Goal: Task Accomplishment & Management: Use online tool/utility

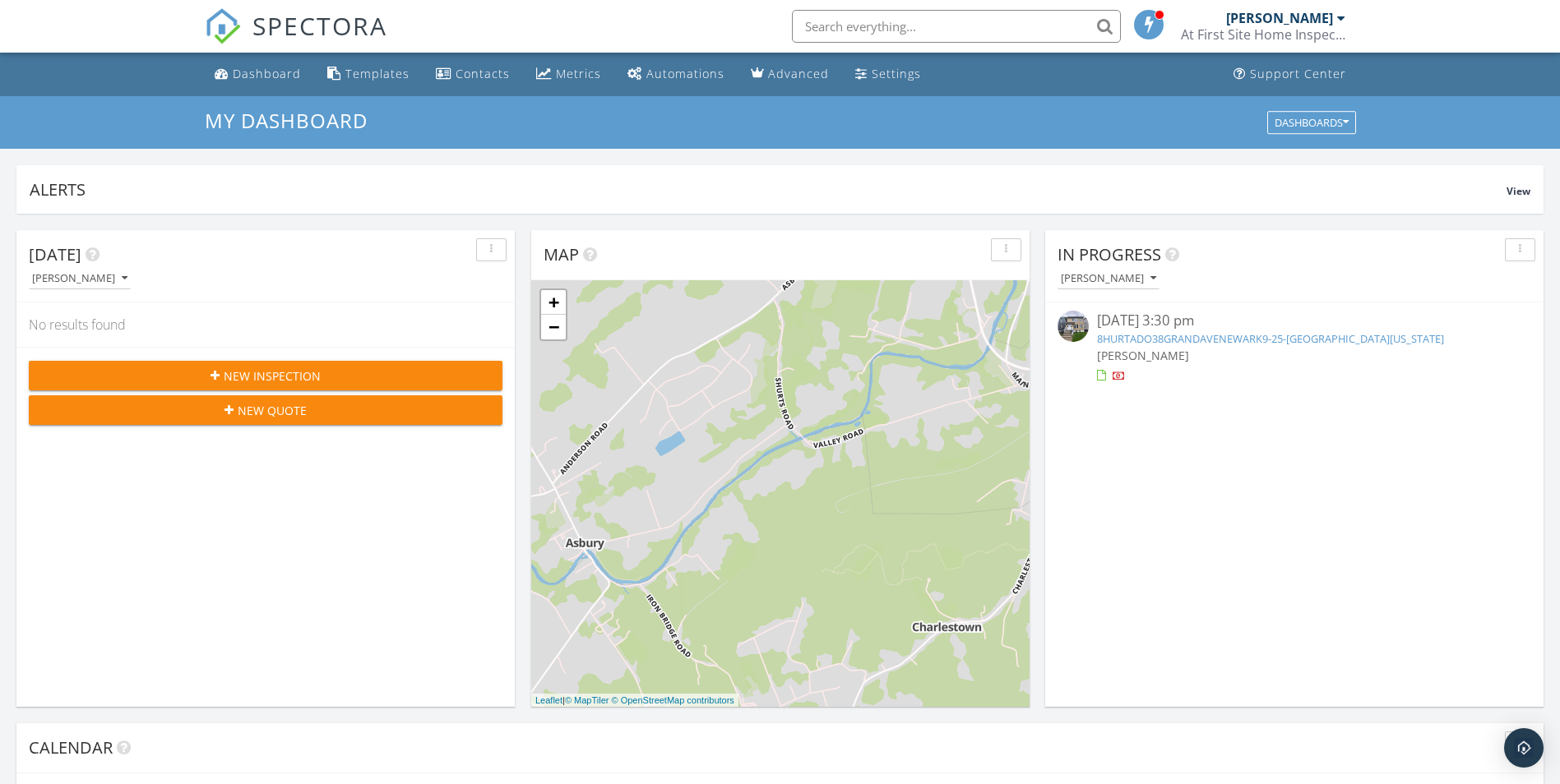
click at [1150, 333] on link "8HURTADO38GRANDAVENEWARK9-25-25, Newark, New Jersey 07106" at bounding box center [1271, 338] width 347 height 15
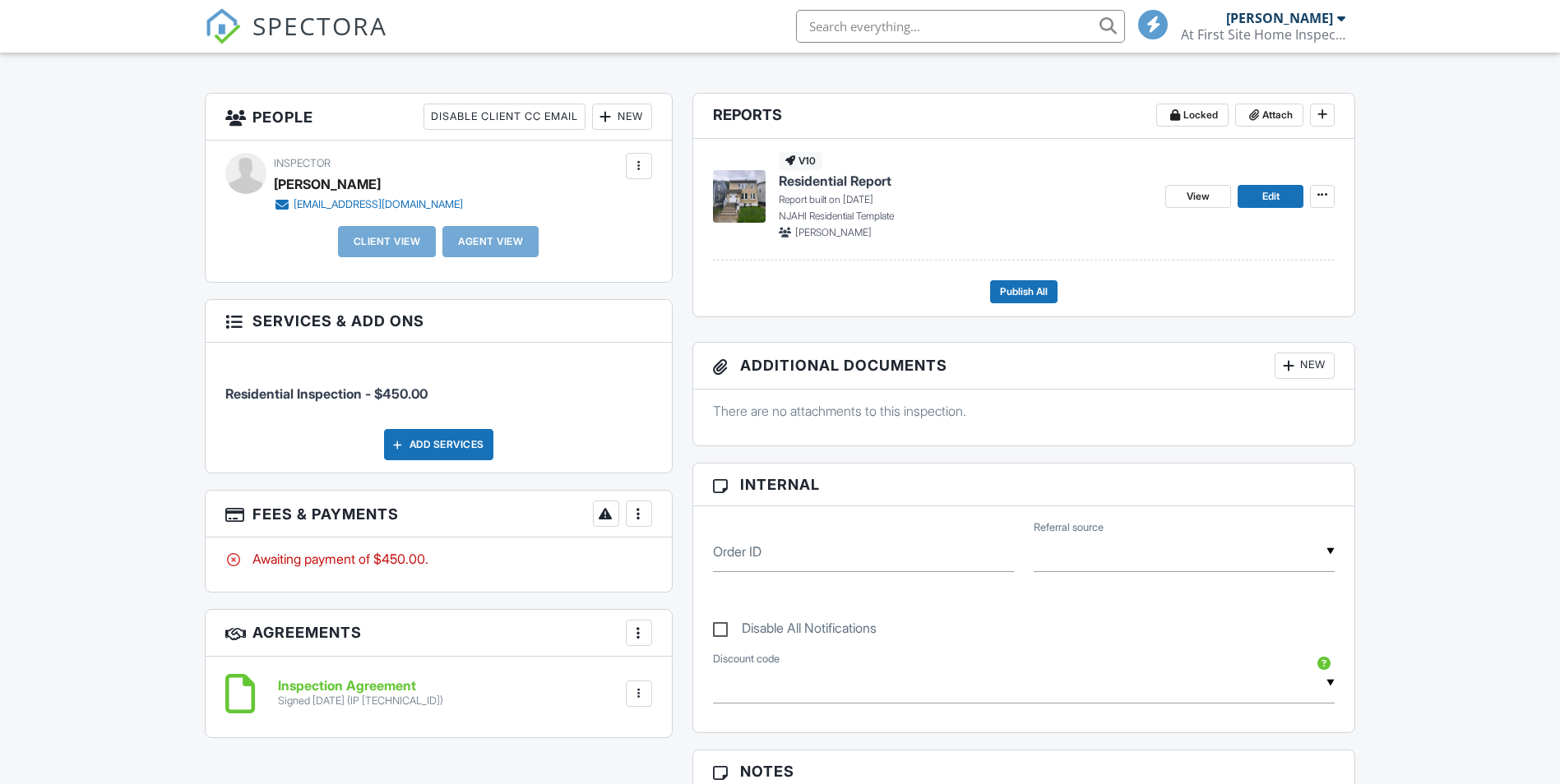
scroll to position [411, 0]
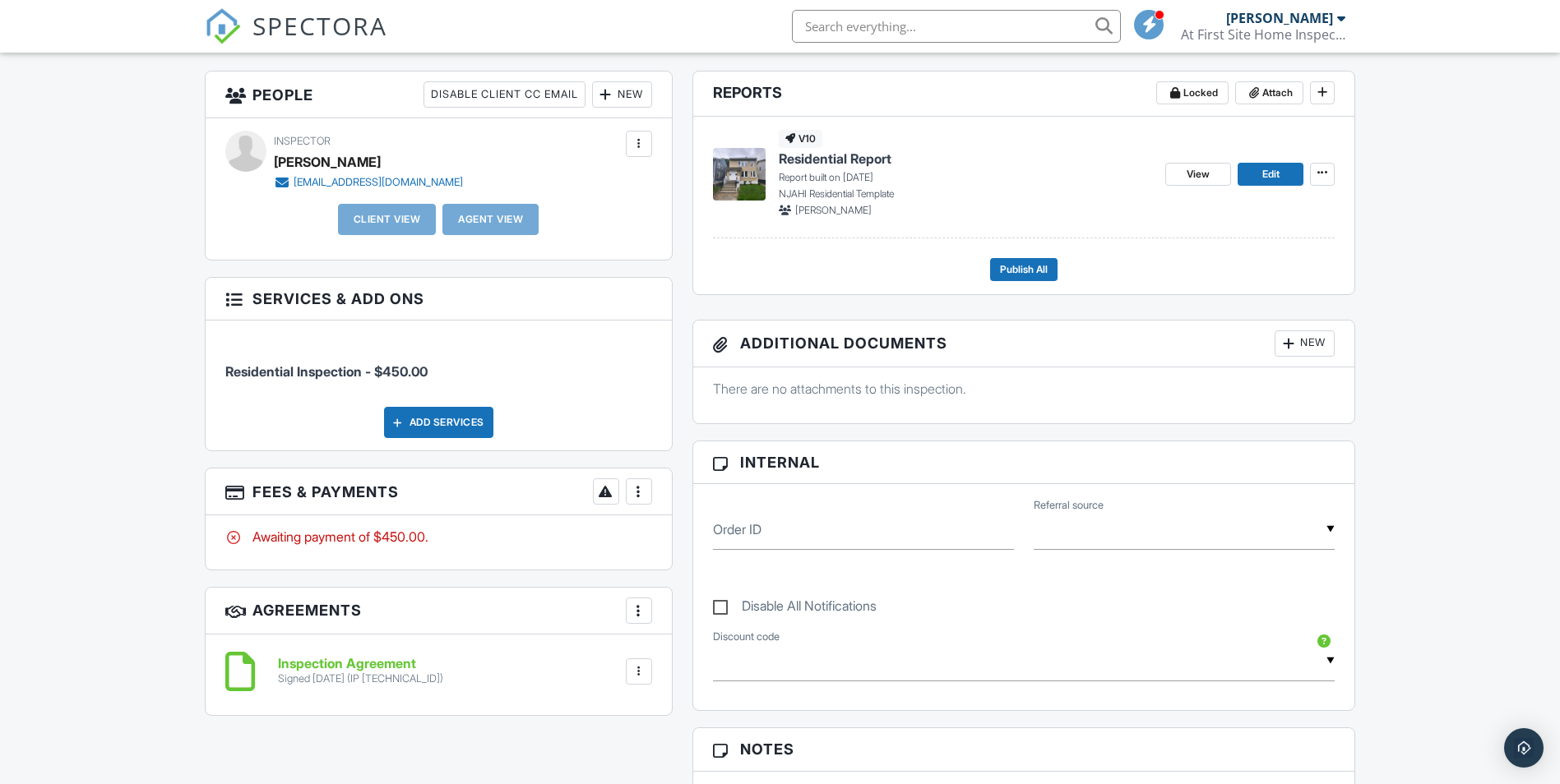
click at [878, 166] on span "Residential Report" at bounding box center [835, 158] width 113 height 18
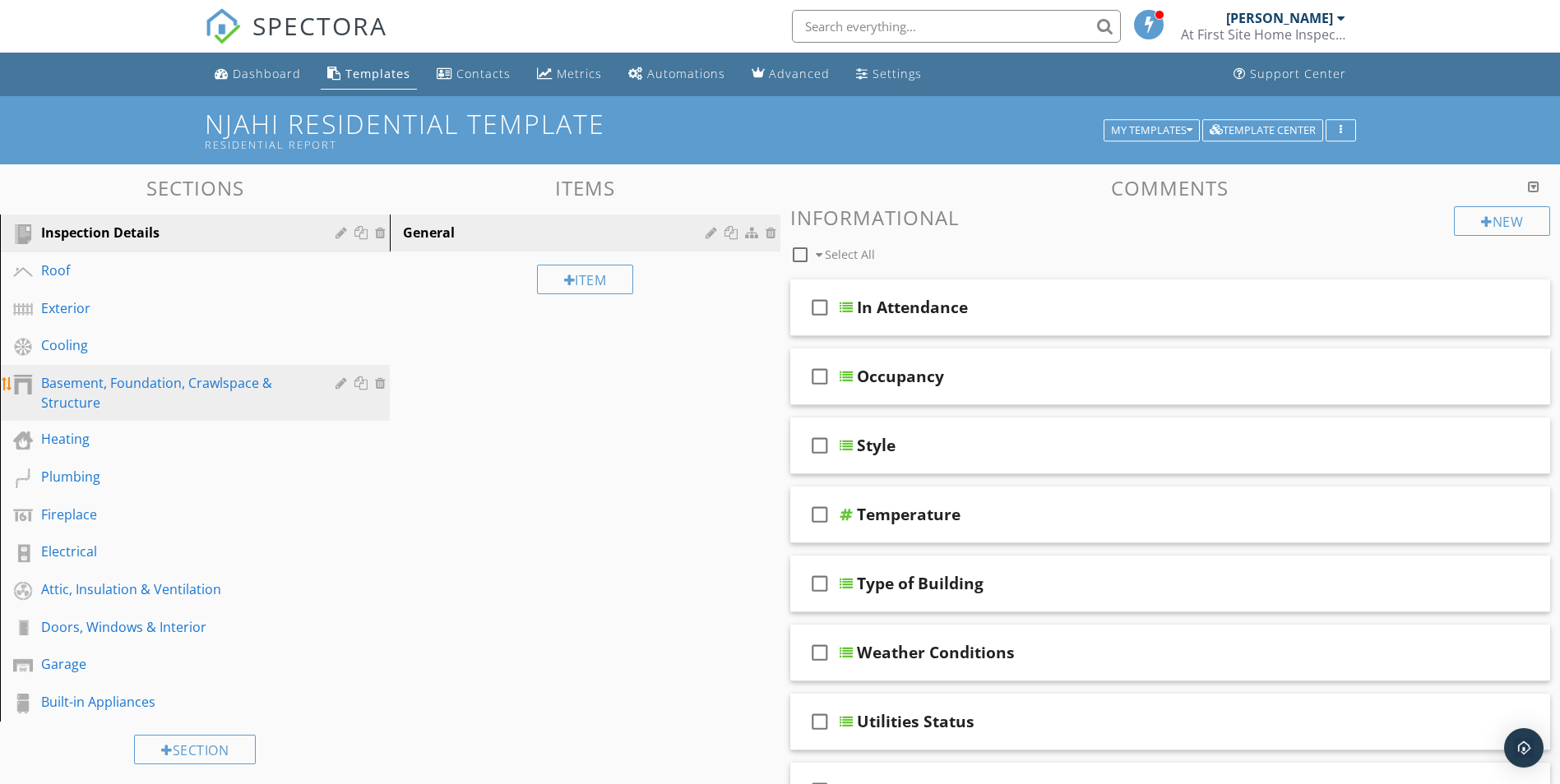
click at [113, 398] on div "Basement, Foundation, Crawlspace & Structure" at bounding box center [176, 392] width 271 height 39
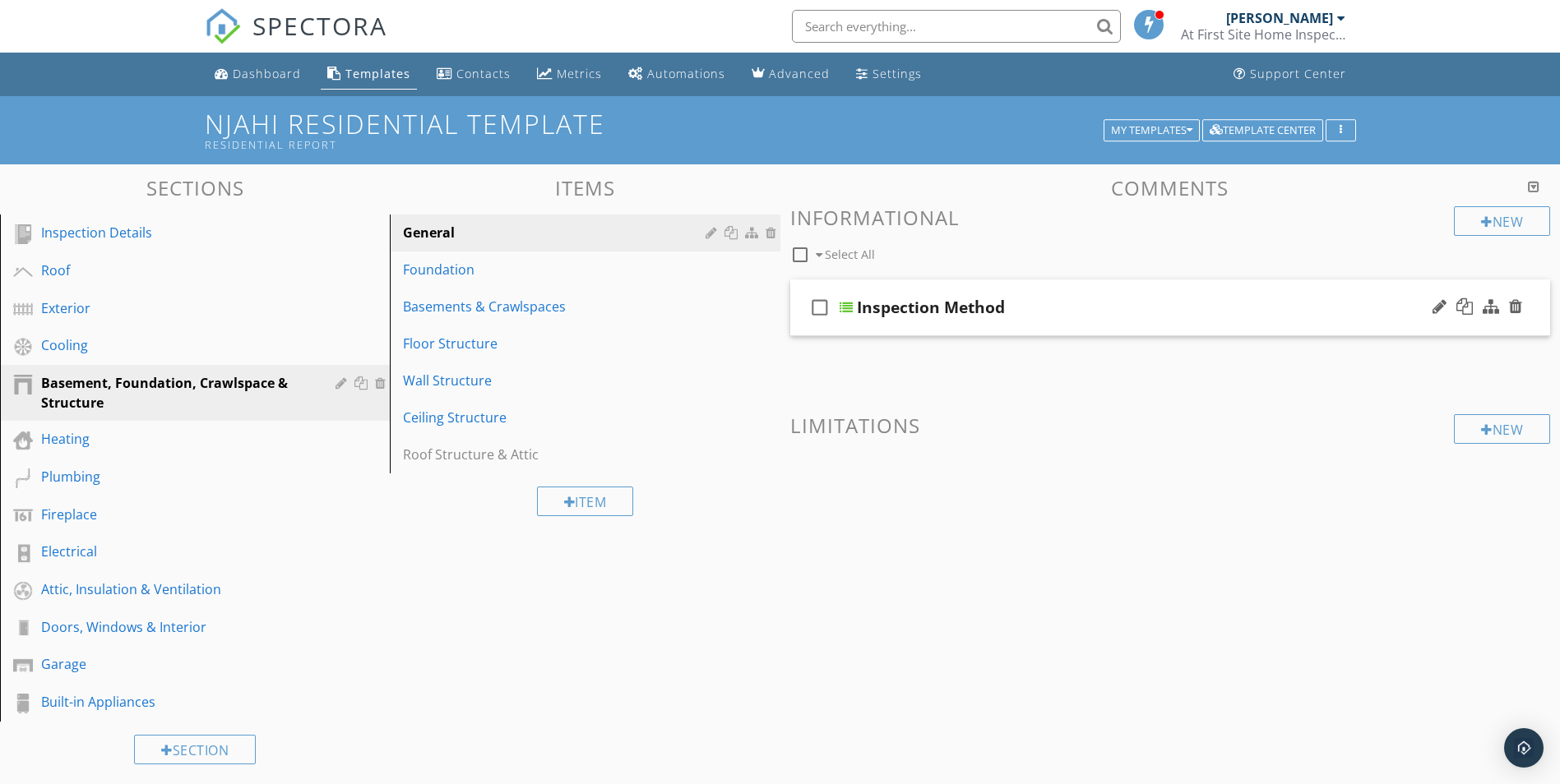
click at [847, 305] on div at bounding box center [846, 307] width 13 height 13
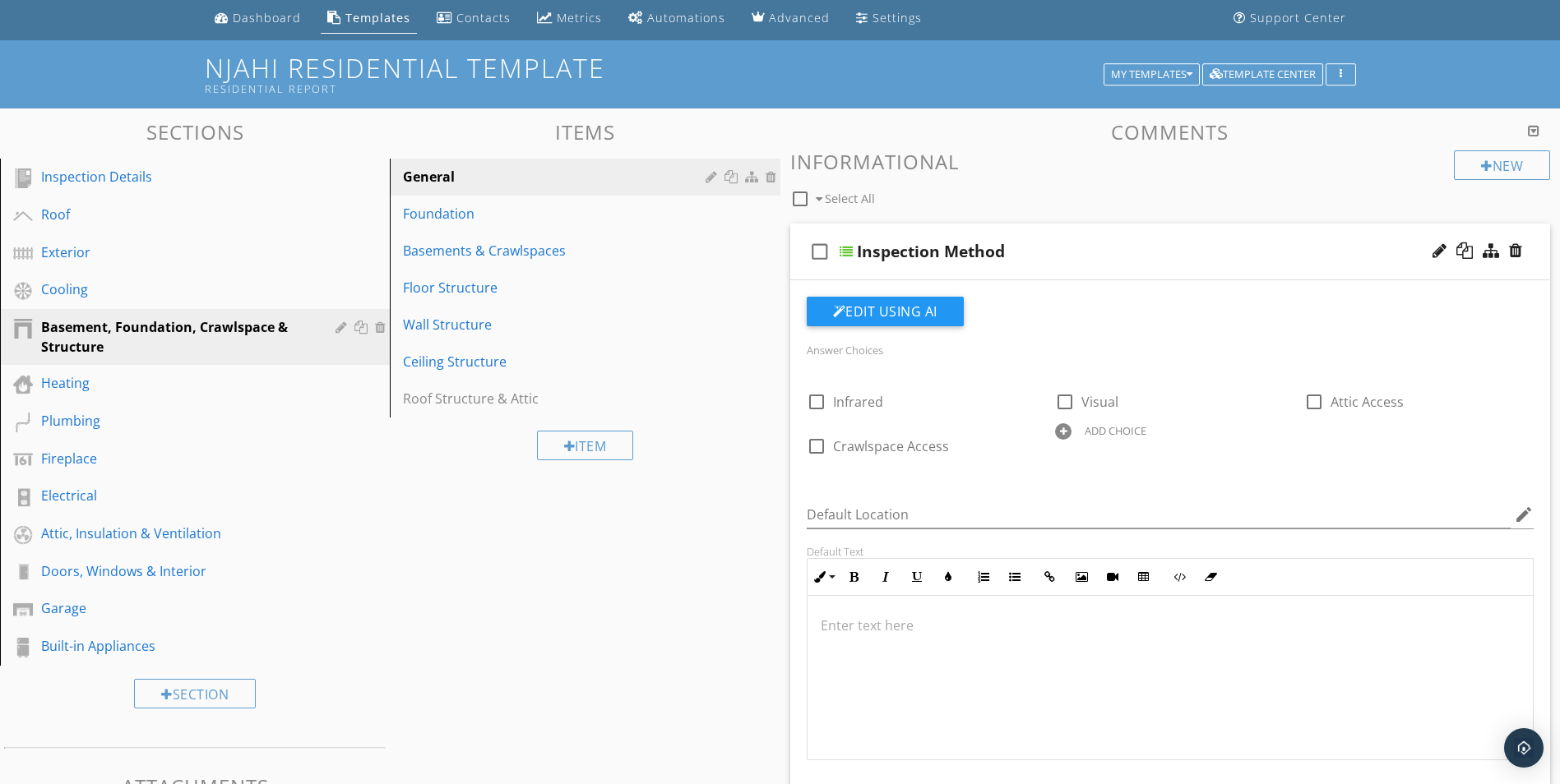
scroll to position [165, 0]
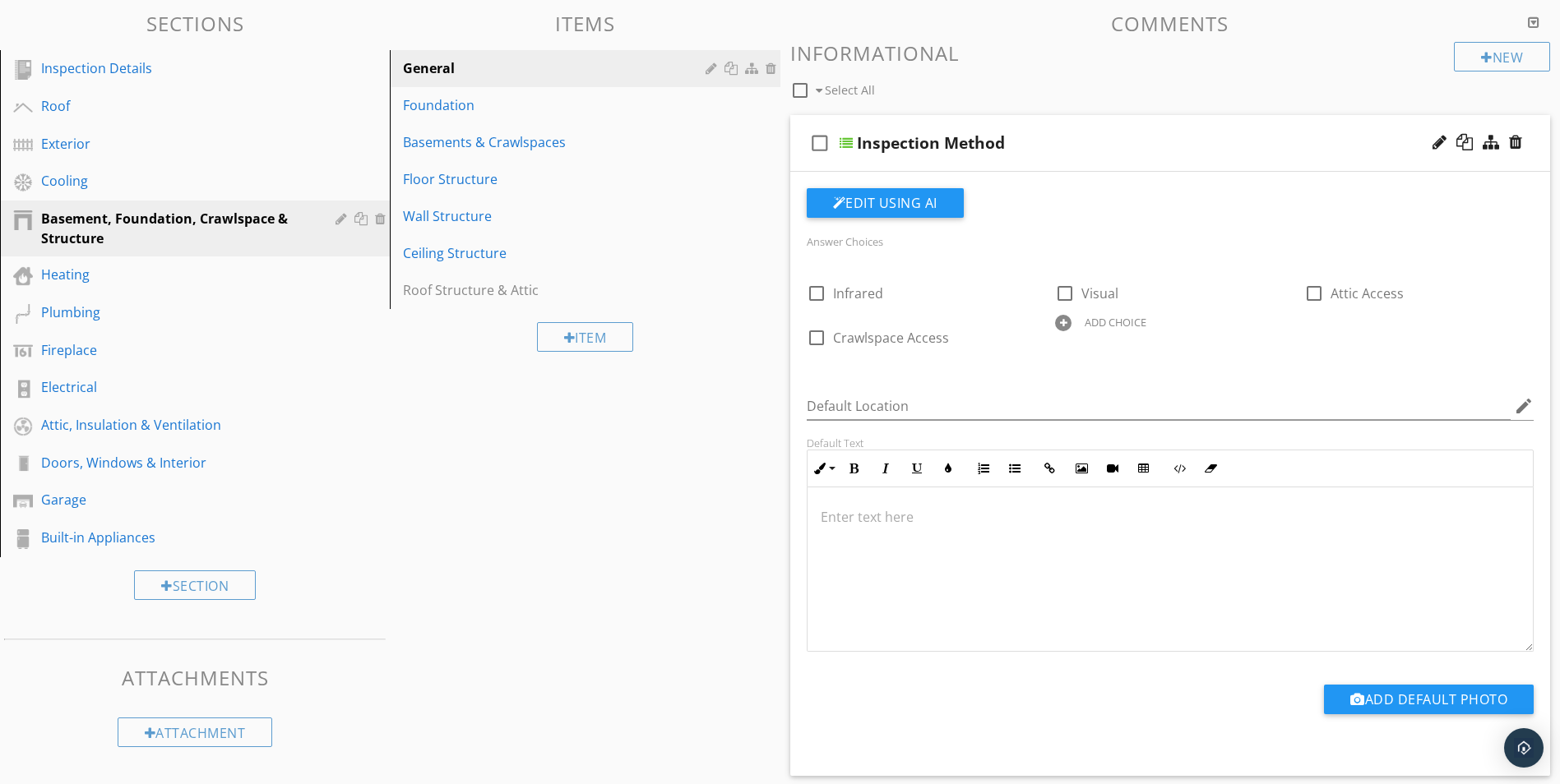
click at [1063, 321] on div at bounding box center [1063, 323] width 16 height 16
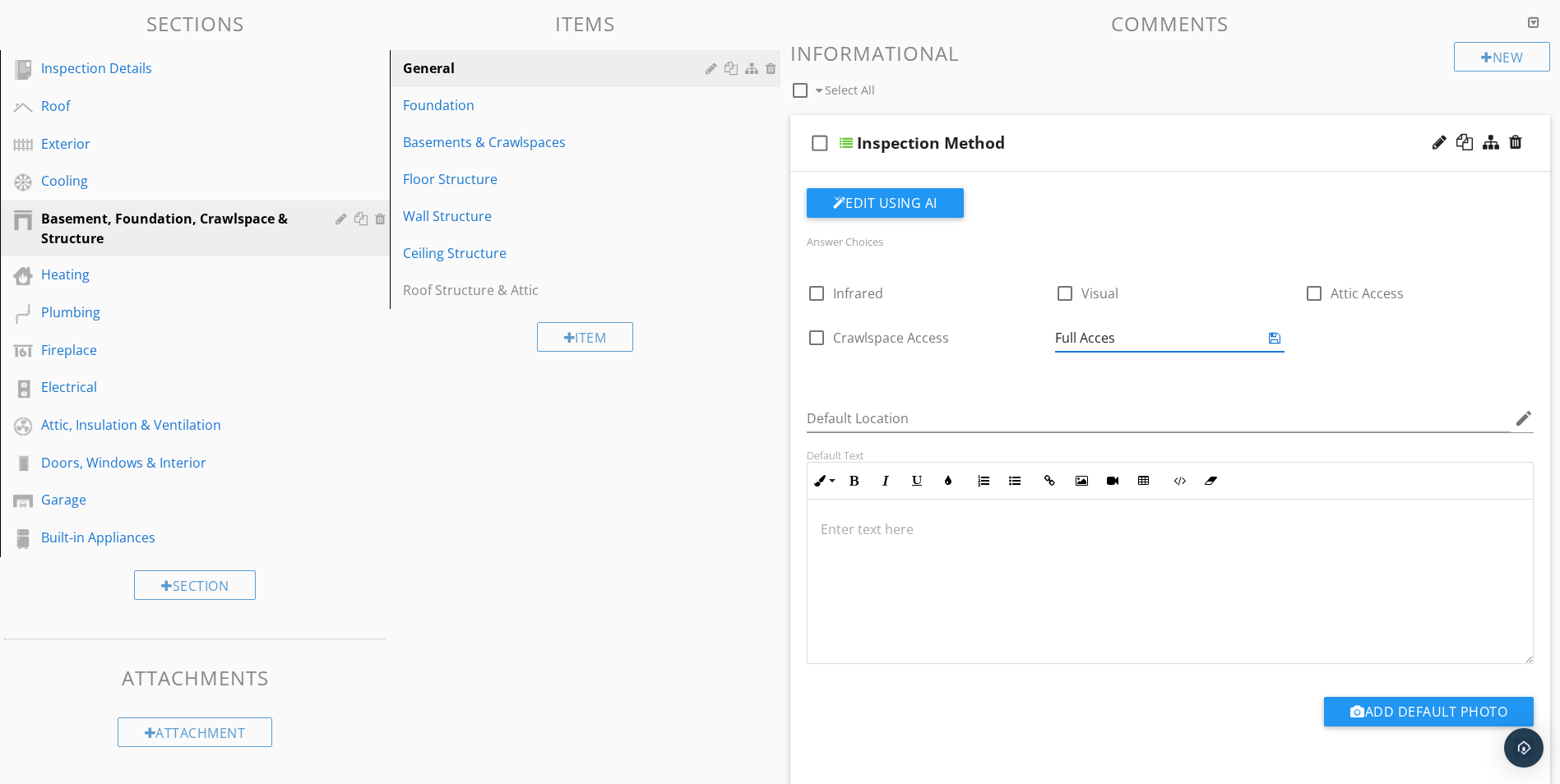
type input "Full Access"
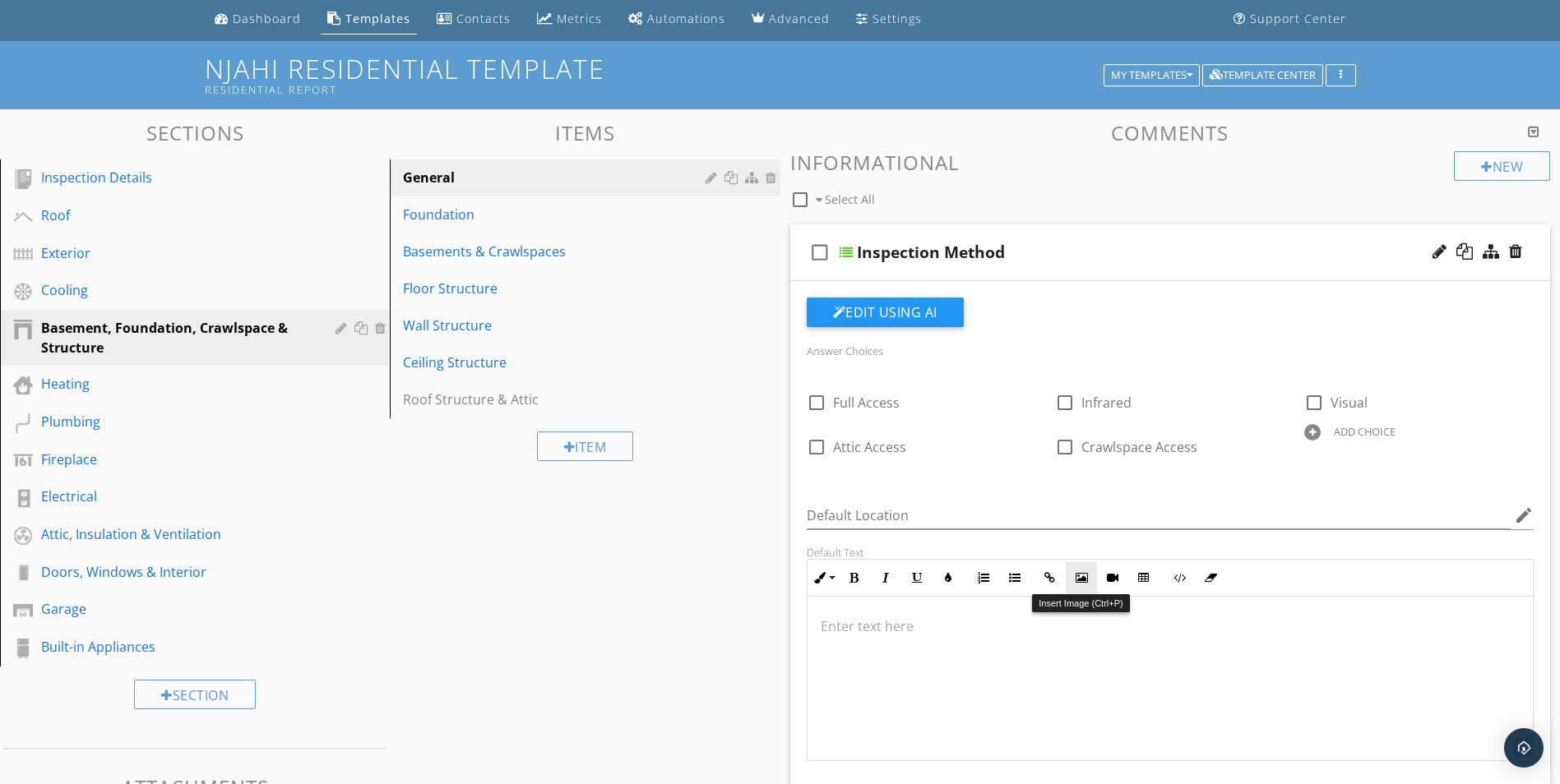
scroll to position [82, 0]
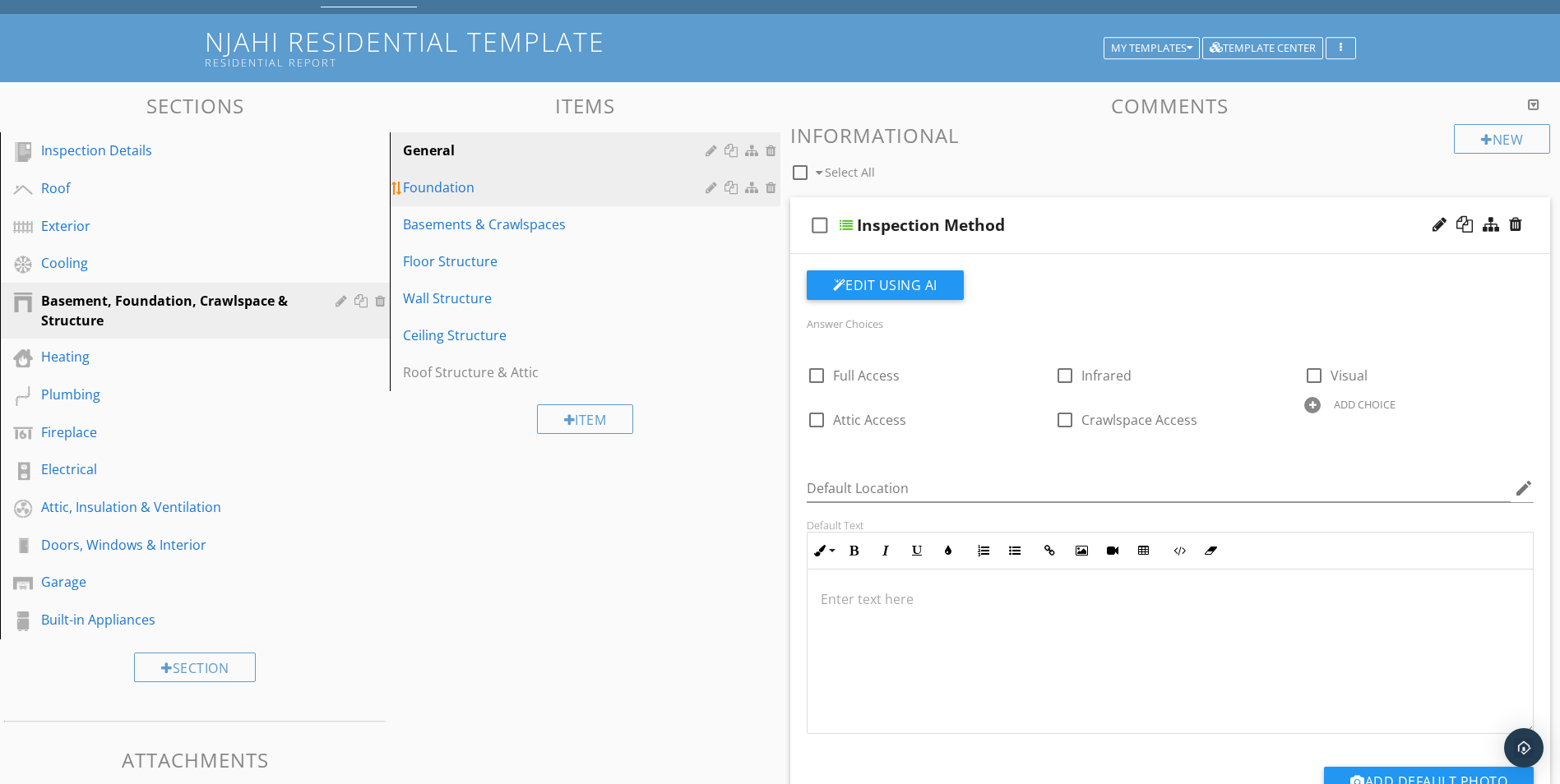
click at [451, 184] on div "Foundation" at bounding box center [557, 187] width 306 height 20
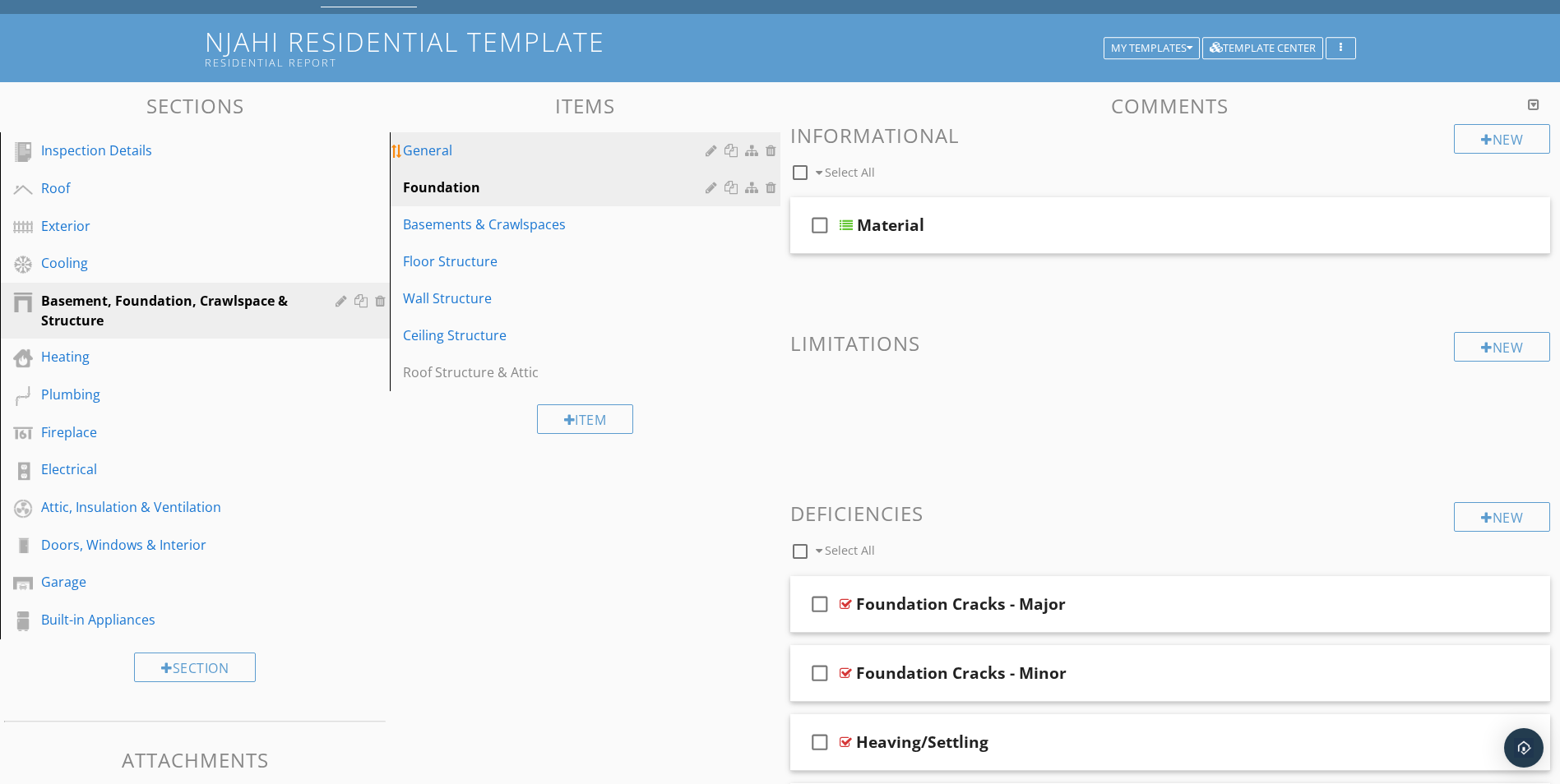
click at [426, 152] on div "General" at bounding box center [557, 150] width 306 height 20
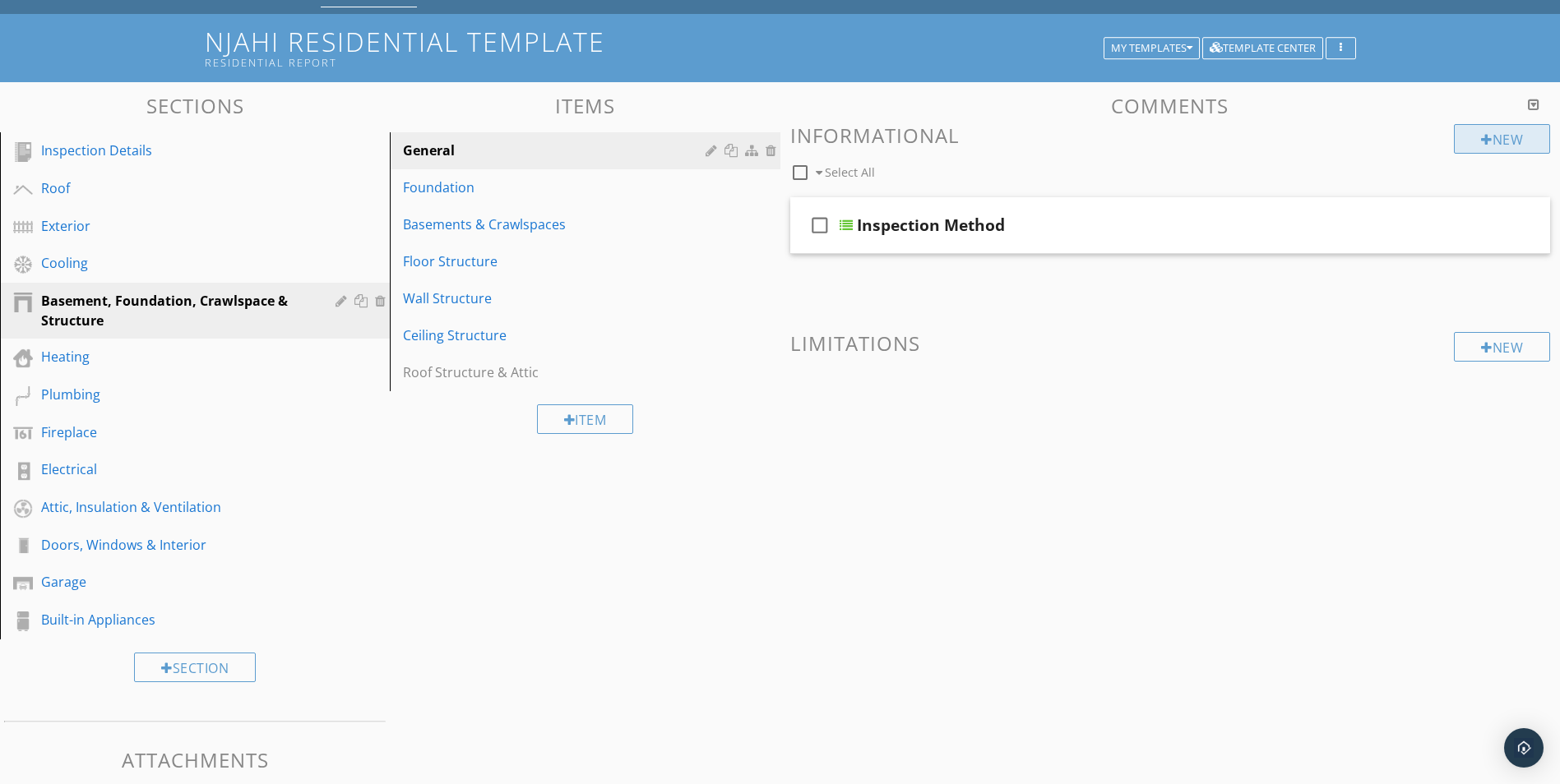
click at [1483, 139] on div at bounding box center [1486, 140] width 12 height 13
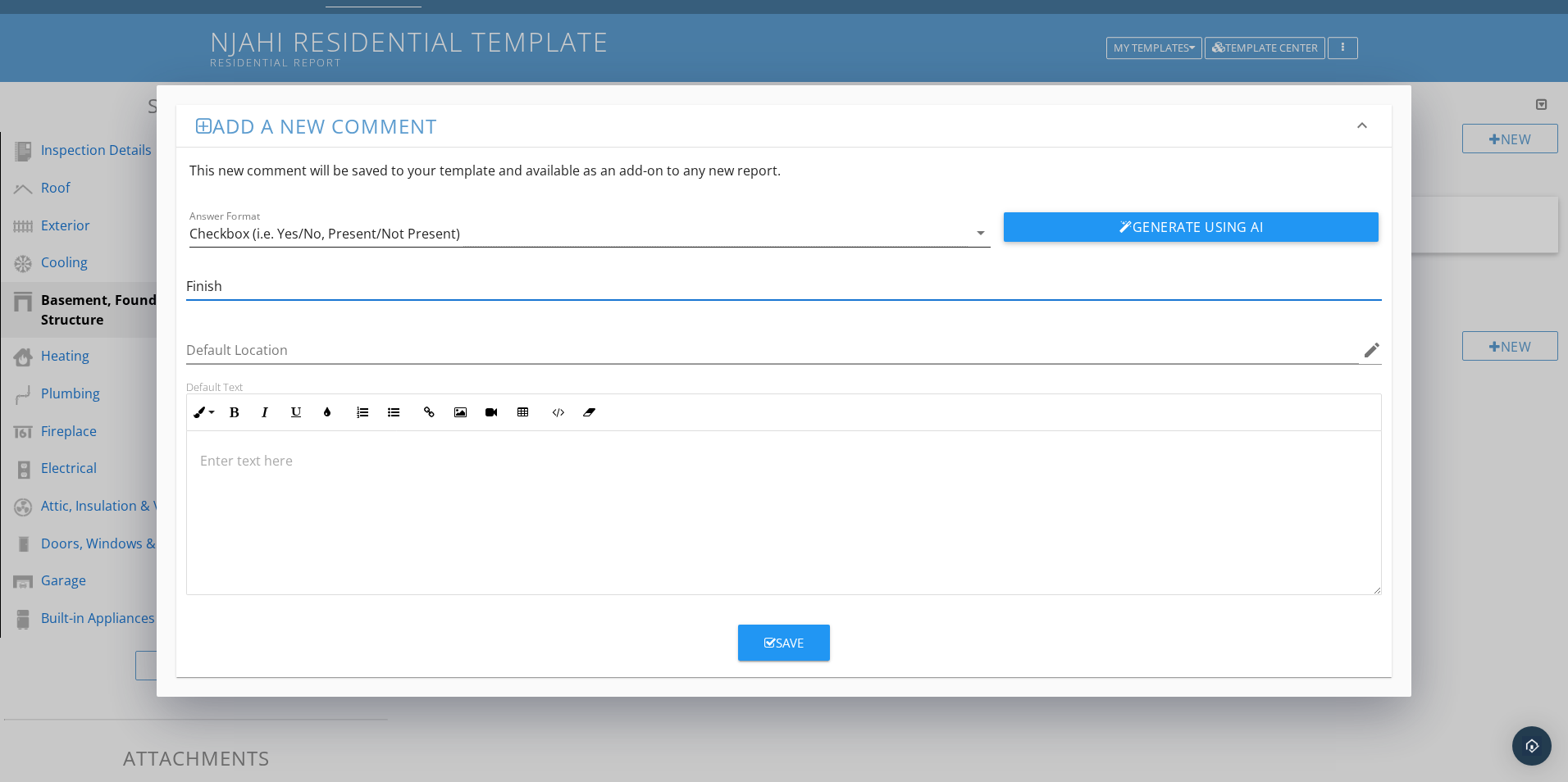
type input "Finish"
click at [370, 236] on div "Checkbox (i.e. Yes/No, Present/Not Present)" at bounding box center [324, 233] width 271 height 15
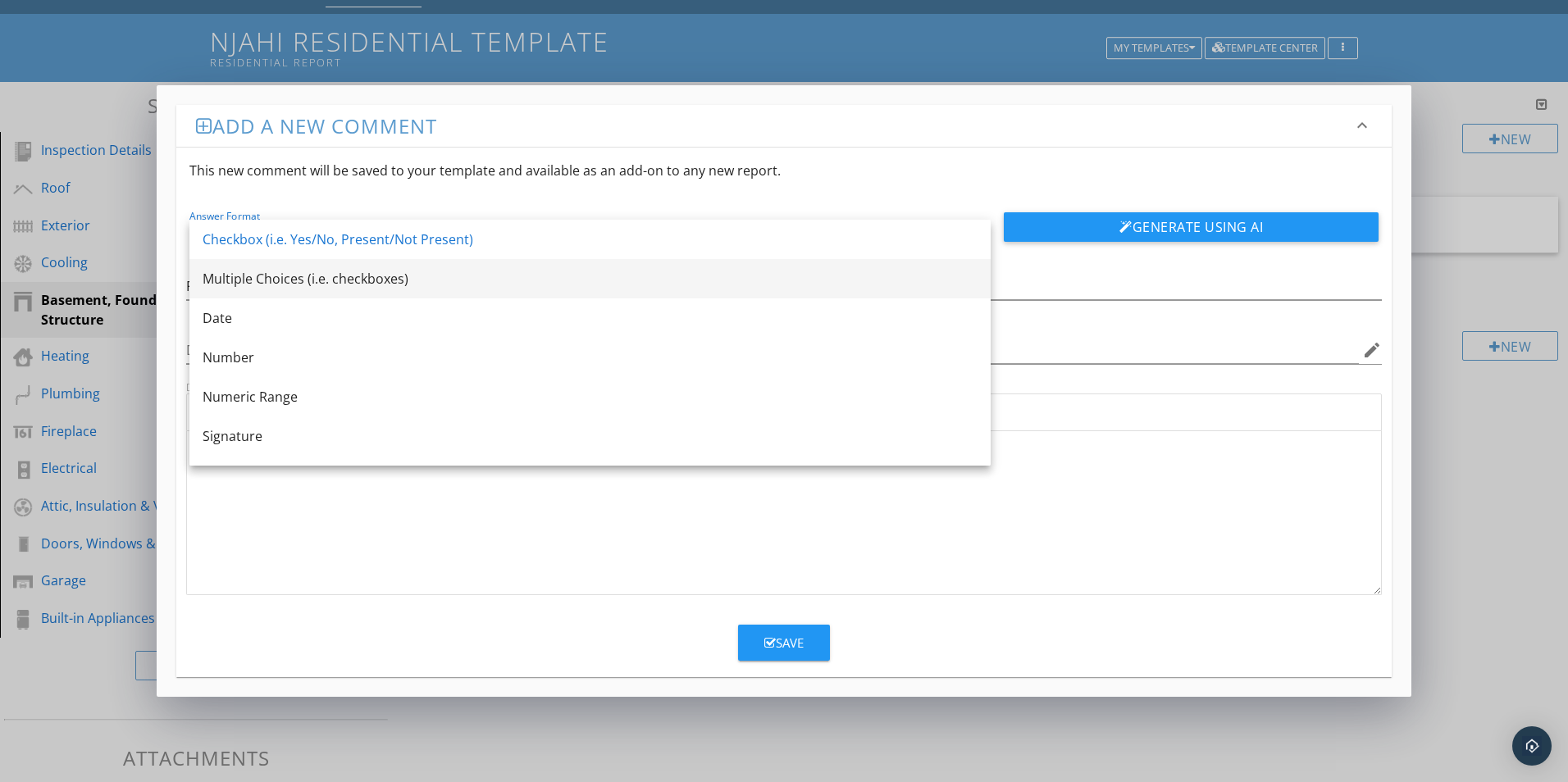
click at [249, 277] on div "Multiple Choices (i.e. checkboxes)" at bounding box center [590, 279] width 775 height 20
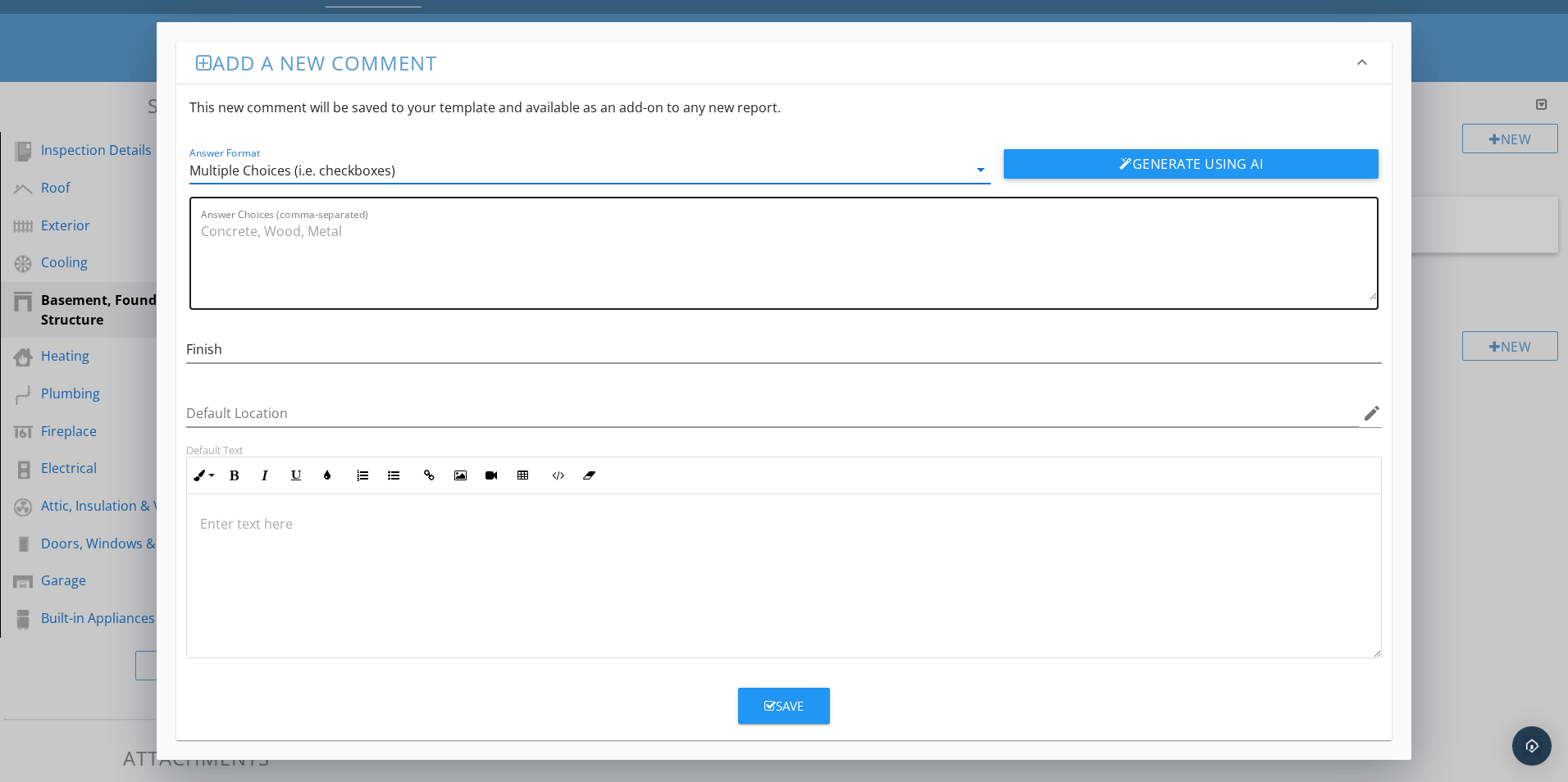
click at [232, 237] on textarea "Answer Choices (comma-separated)" at bounding box center [788, 259] width 1176 height 82
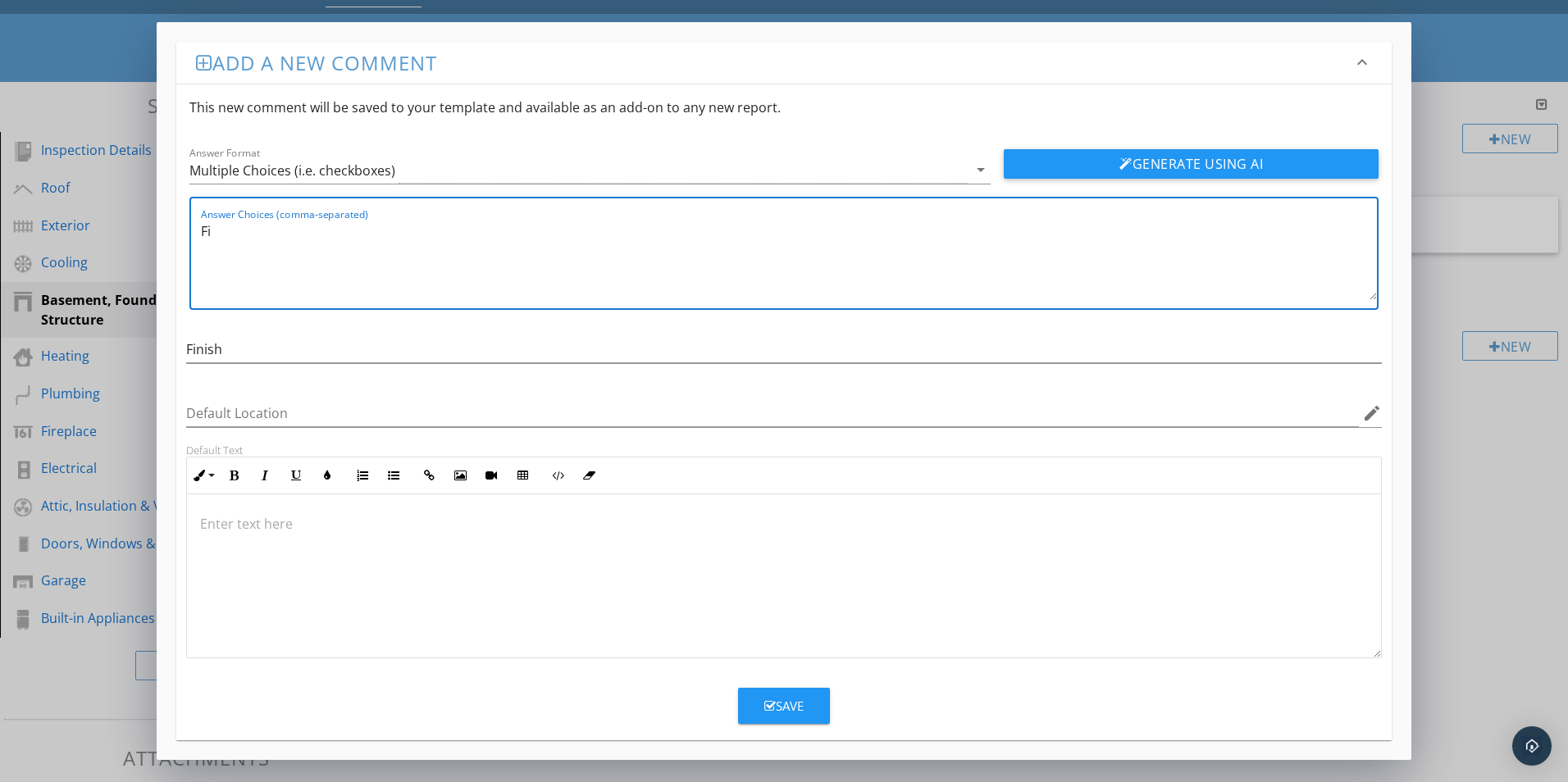
type textarea "F"
type textarea "Fully Finished, Partially Finished"
click at [1216, 155] on button "Generate Using AI" at bounding box center [1191, 163] width 375 height 29
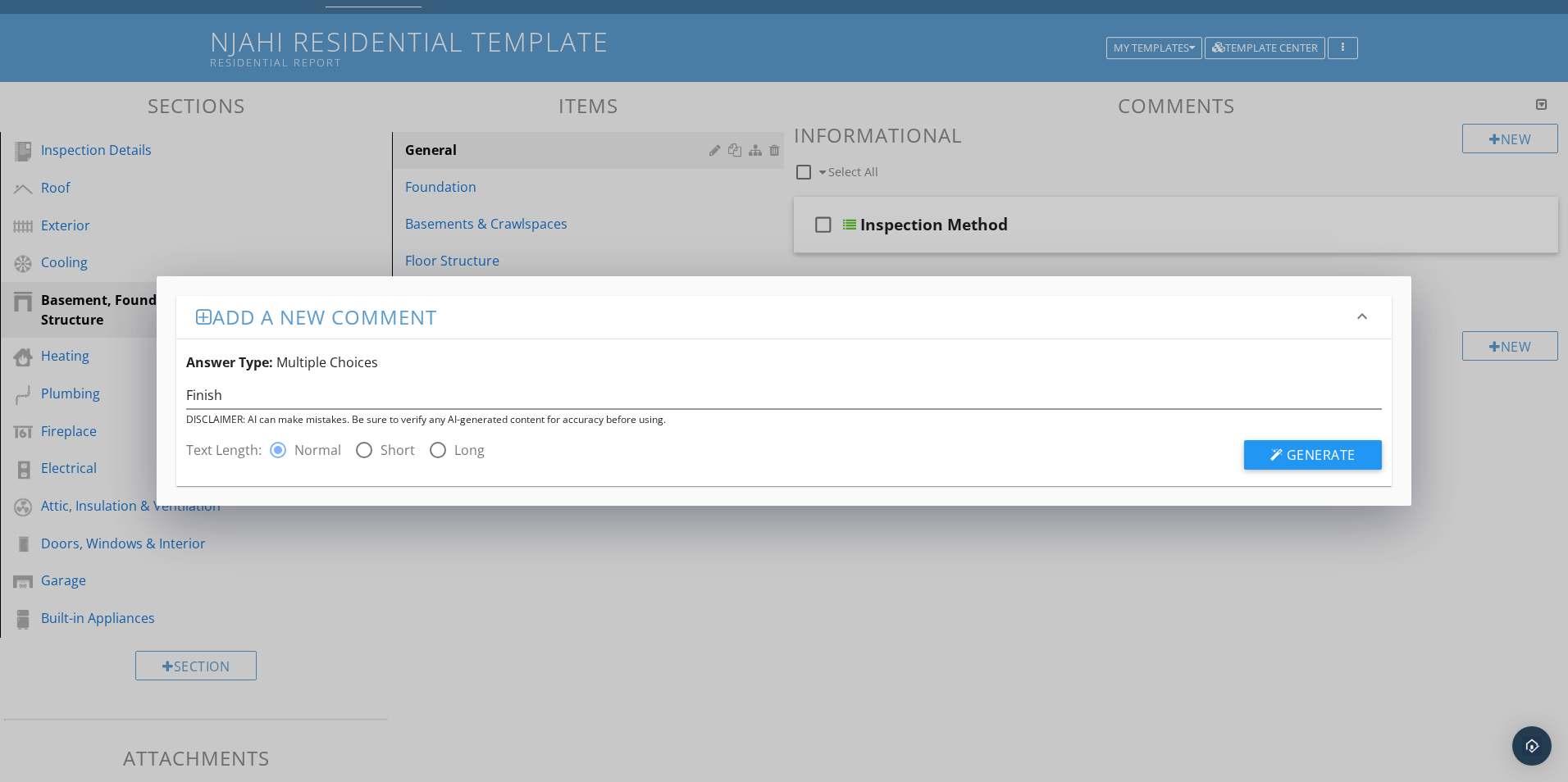
click at [365, 447] on div at bounding box center [363, 449] width 28 height 28
radio input "false"
radio input "true"
click at [1334, 450] on span "Generate" at bounding box center [1321, 454] width 69 height 18
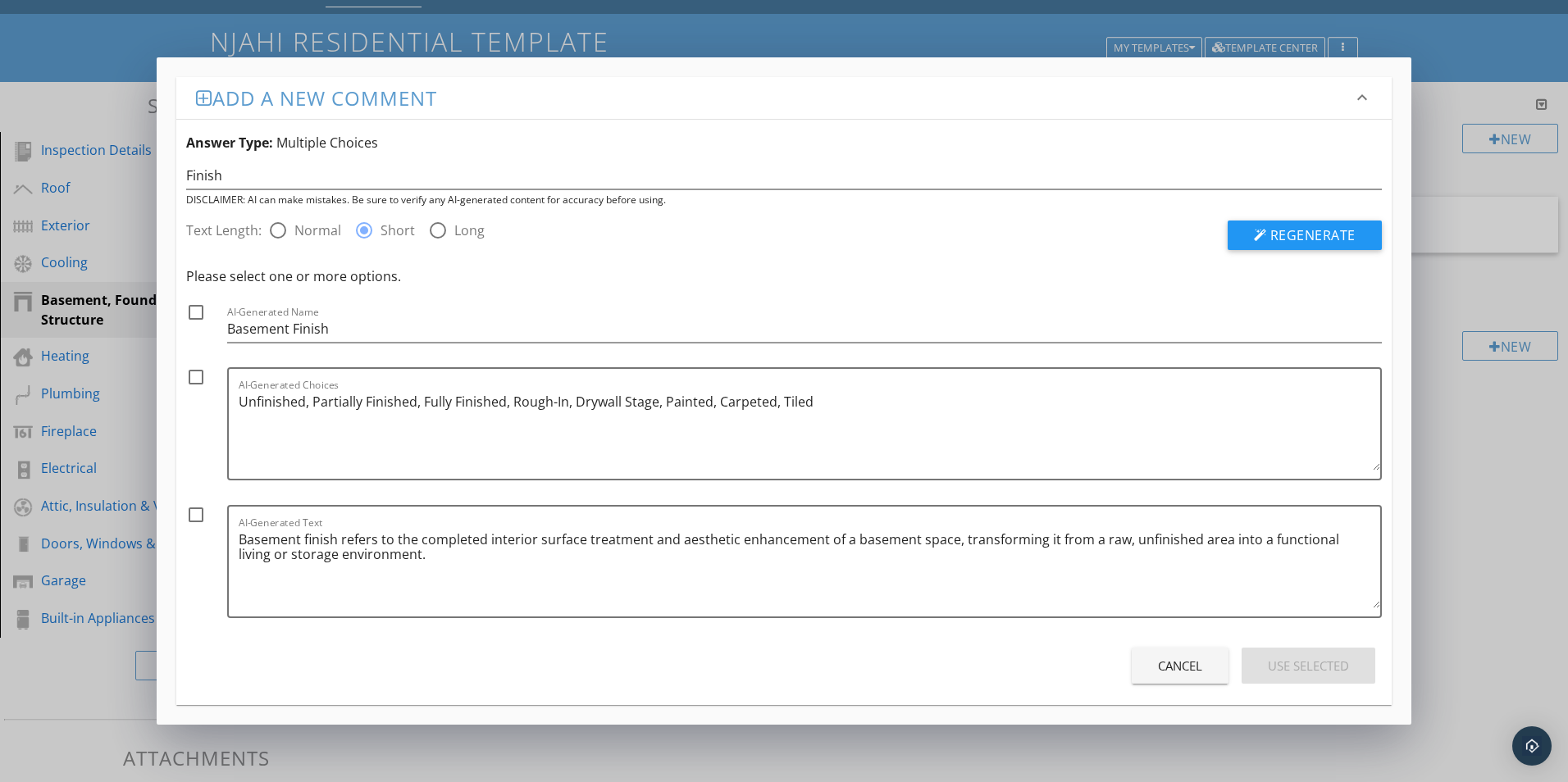
click at [195, 310] on div at bounding box center [195, 312] width 28 height 28
checkbox input "true"
click at [198, 375] on div at bounding box center [195, 376] width 28 height 28
checkbox input "true"
click at [198, 516] on div at bounding box center [195, 514] width 28 height 28
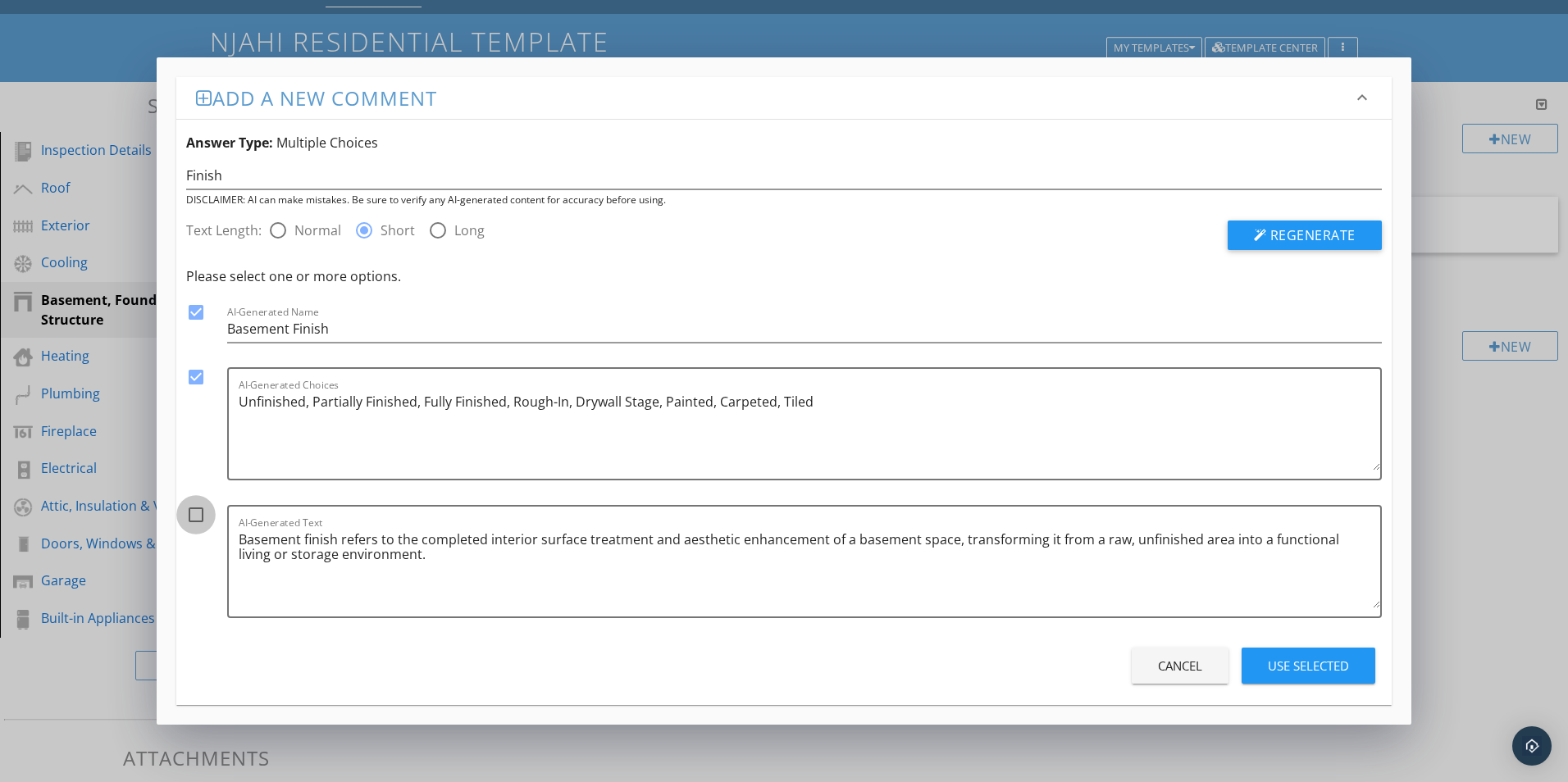
checkbox input "true"
click at [1302, 667] on div "Use Selected" at bounding box center [1308, 666] width 81 height 19
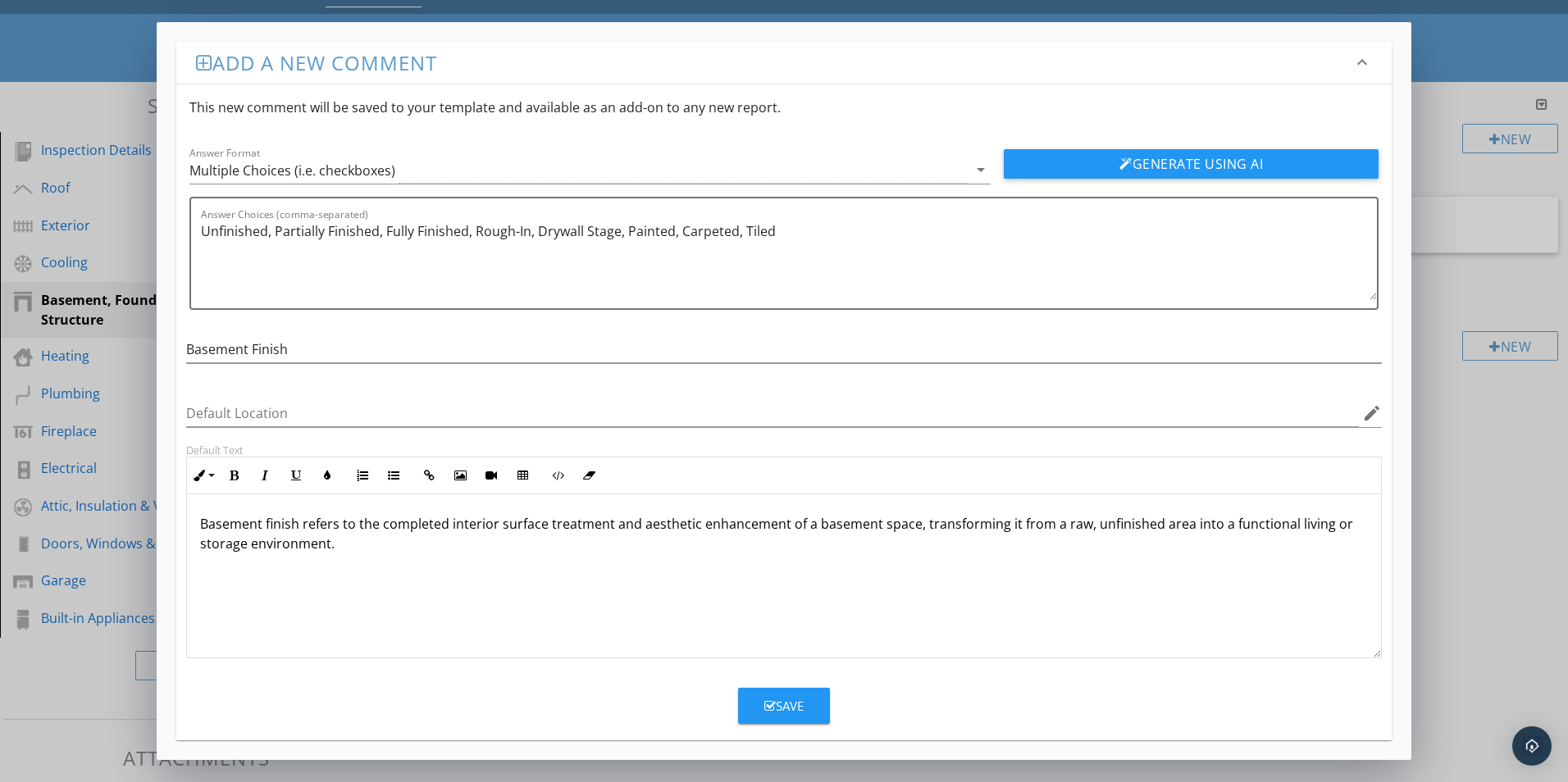
click at [812, 703] on button "Save" at bounding box center [783, 706] width 91 height 36
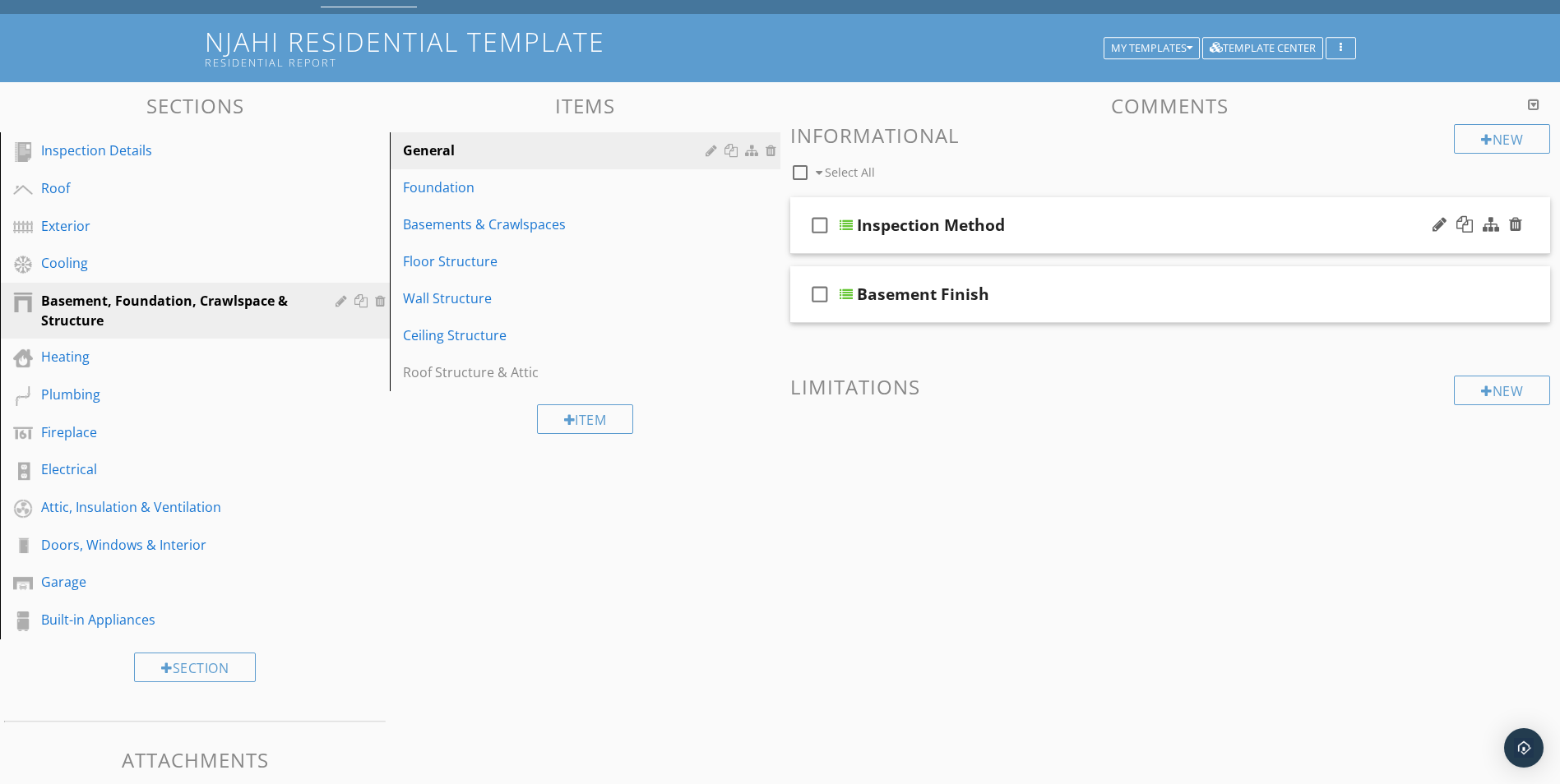
click at [847, 224] on div at bounding box center [846, 225] width 13 height 13
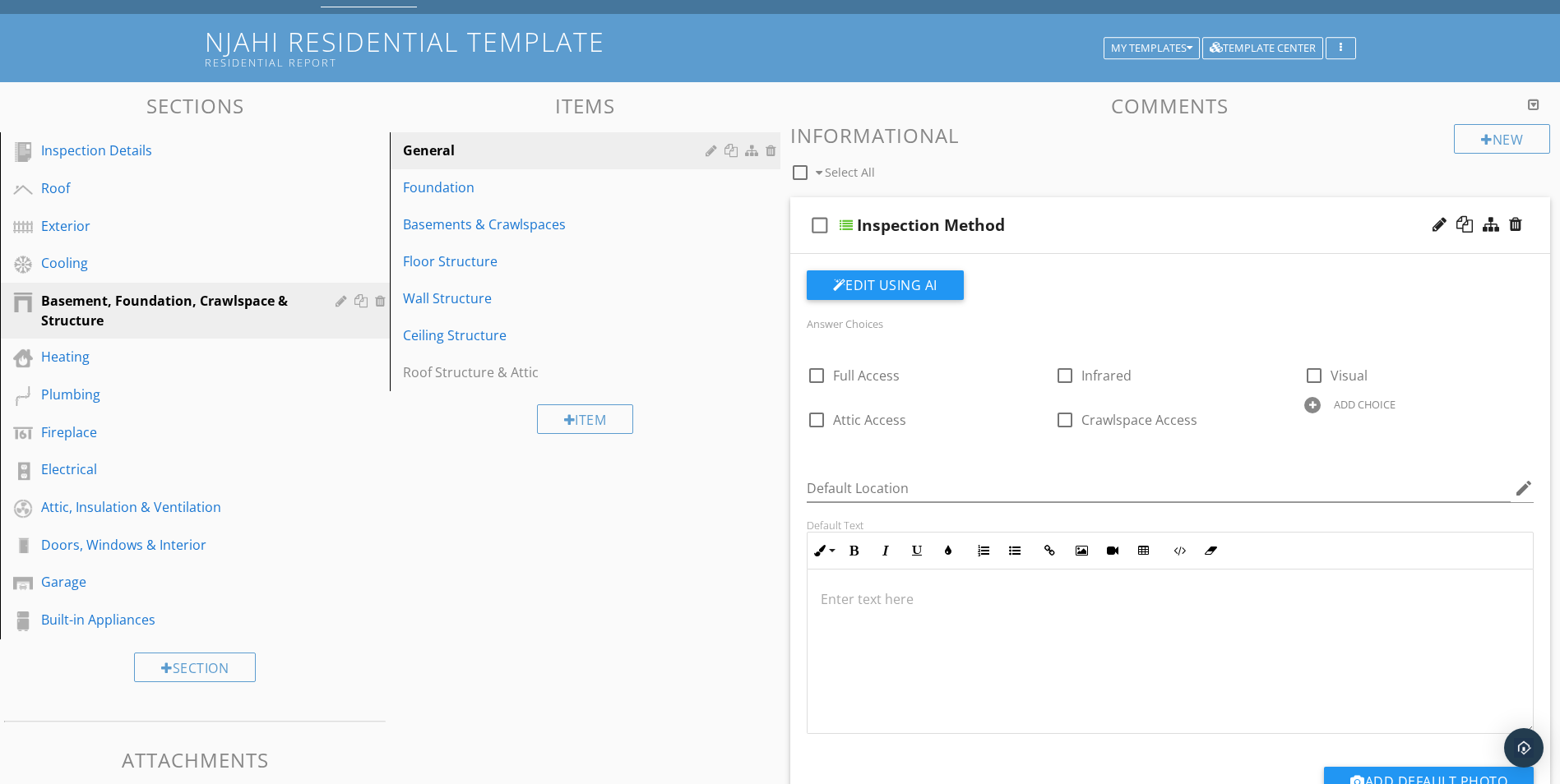
click at [847, 222] on div at bounding box center [846, 225] width 13 height 13
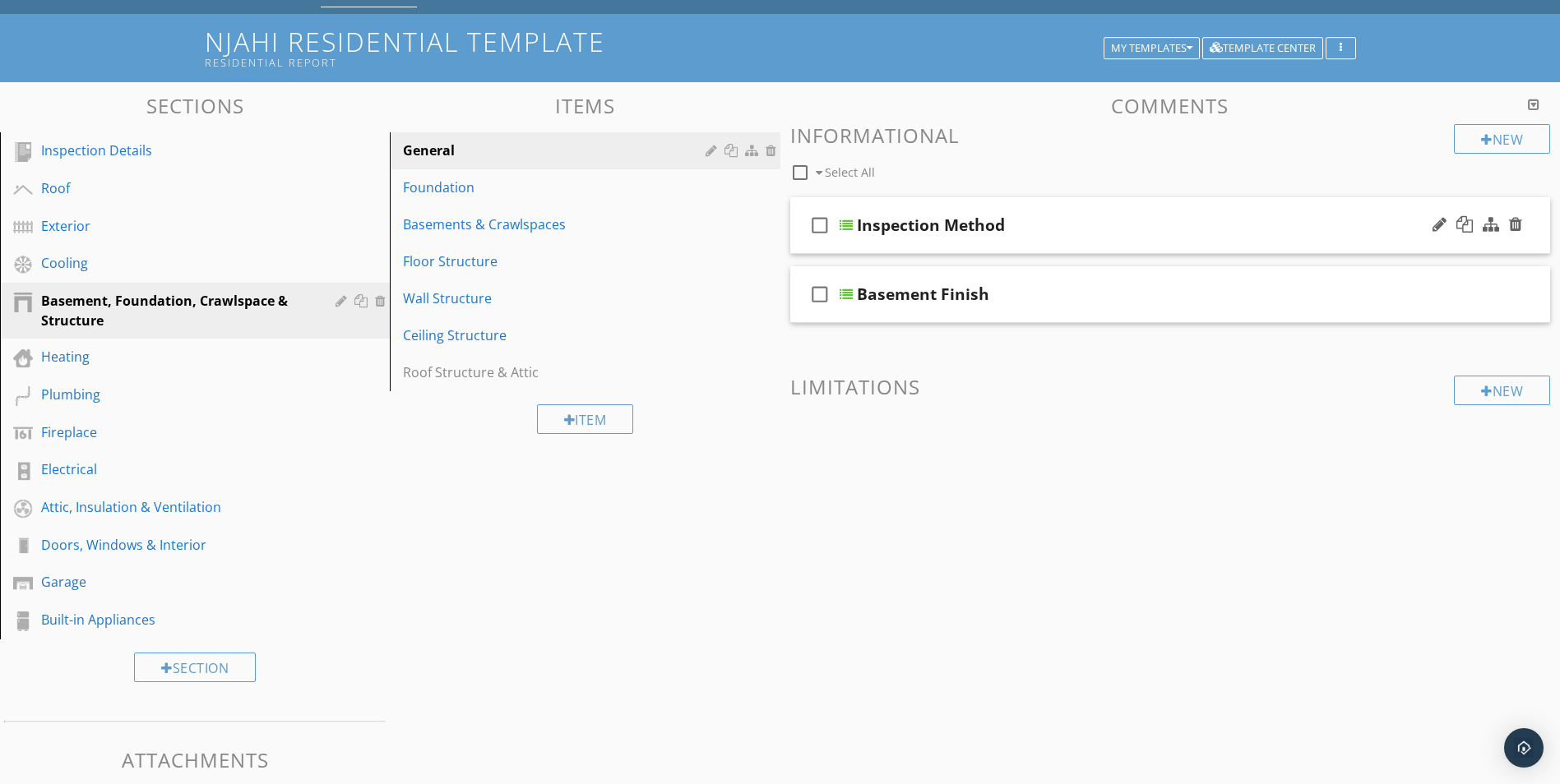
click at [843, 223] on div at bounding box center [846, 225] width 13 height 13
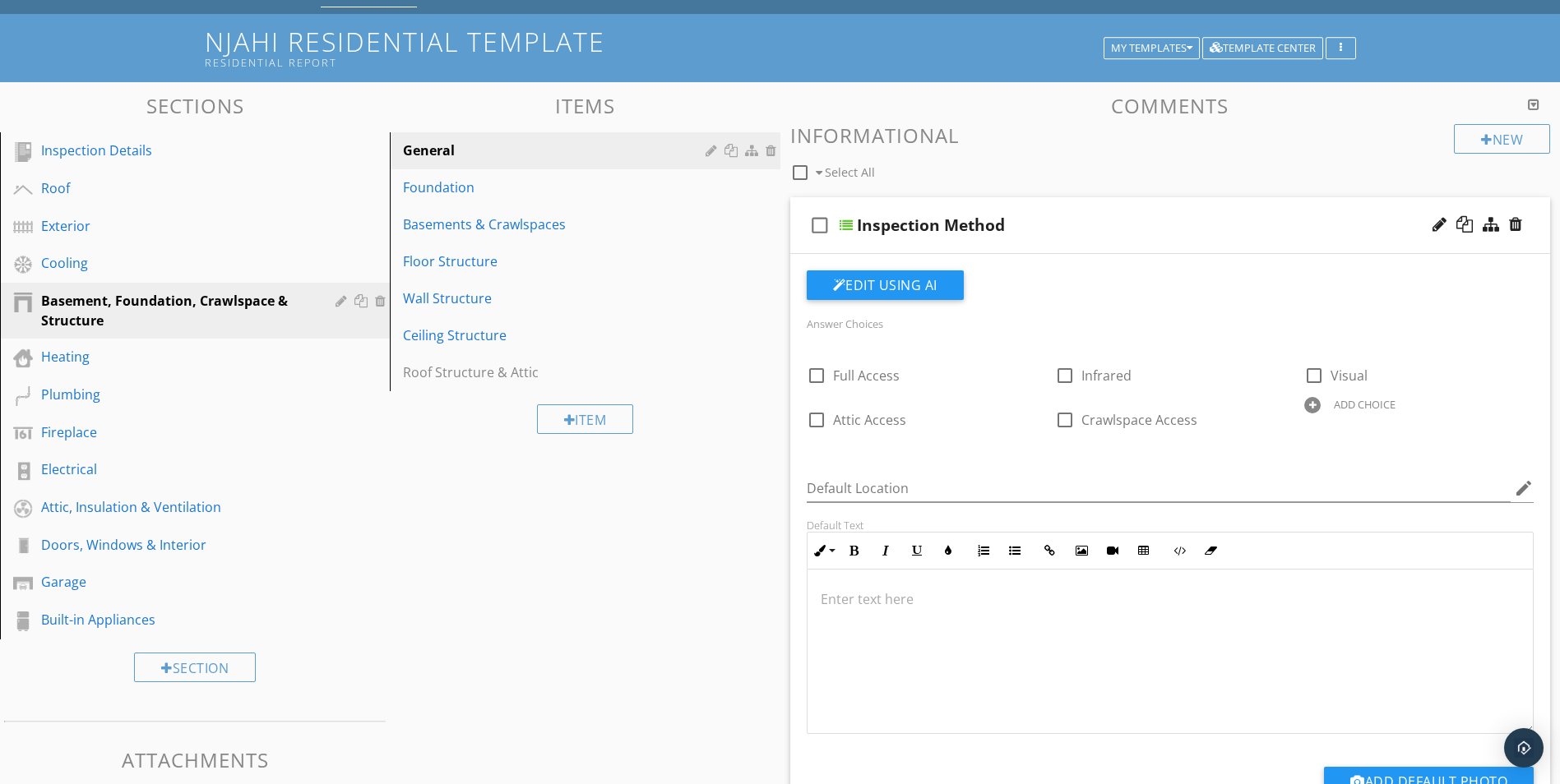
click at [850, 223] on div at bounding box center [846, 225] width 13 height 13
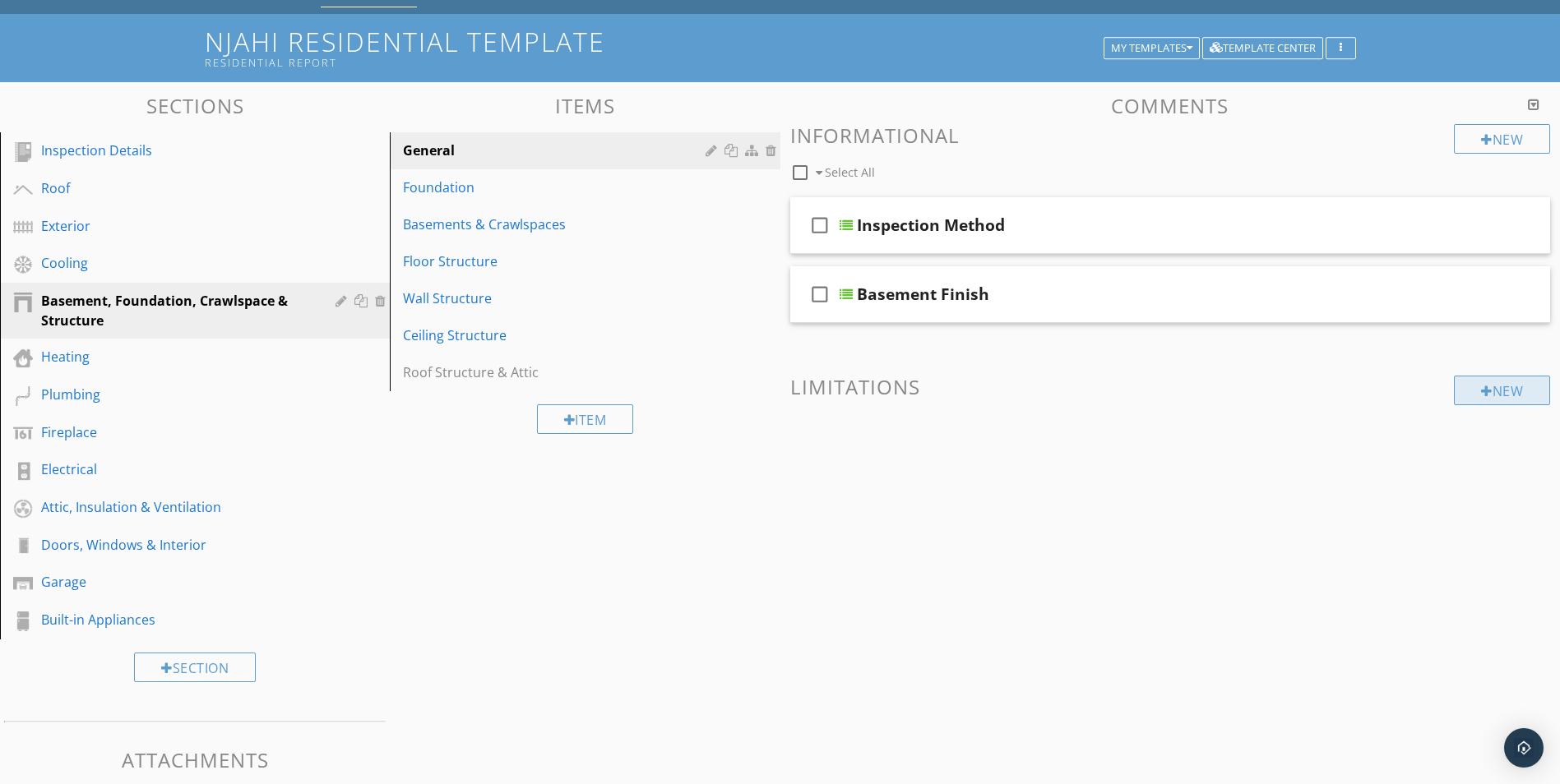
click at [1488, 393] on div at bounding box center [1486, 391] width 12 height 13
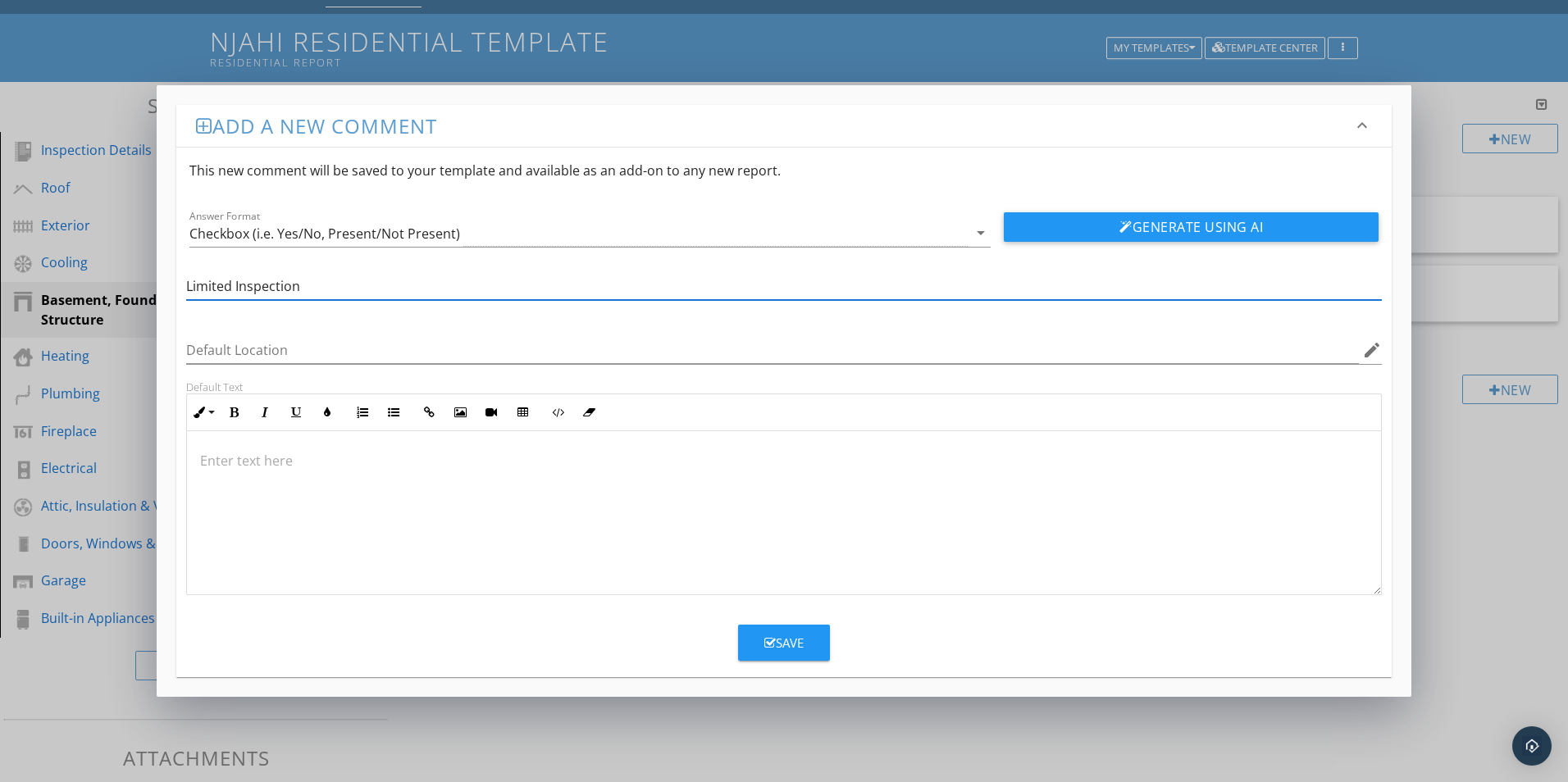
type input "Limited Inspection"
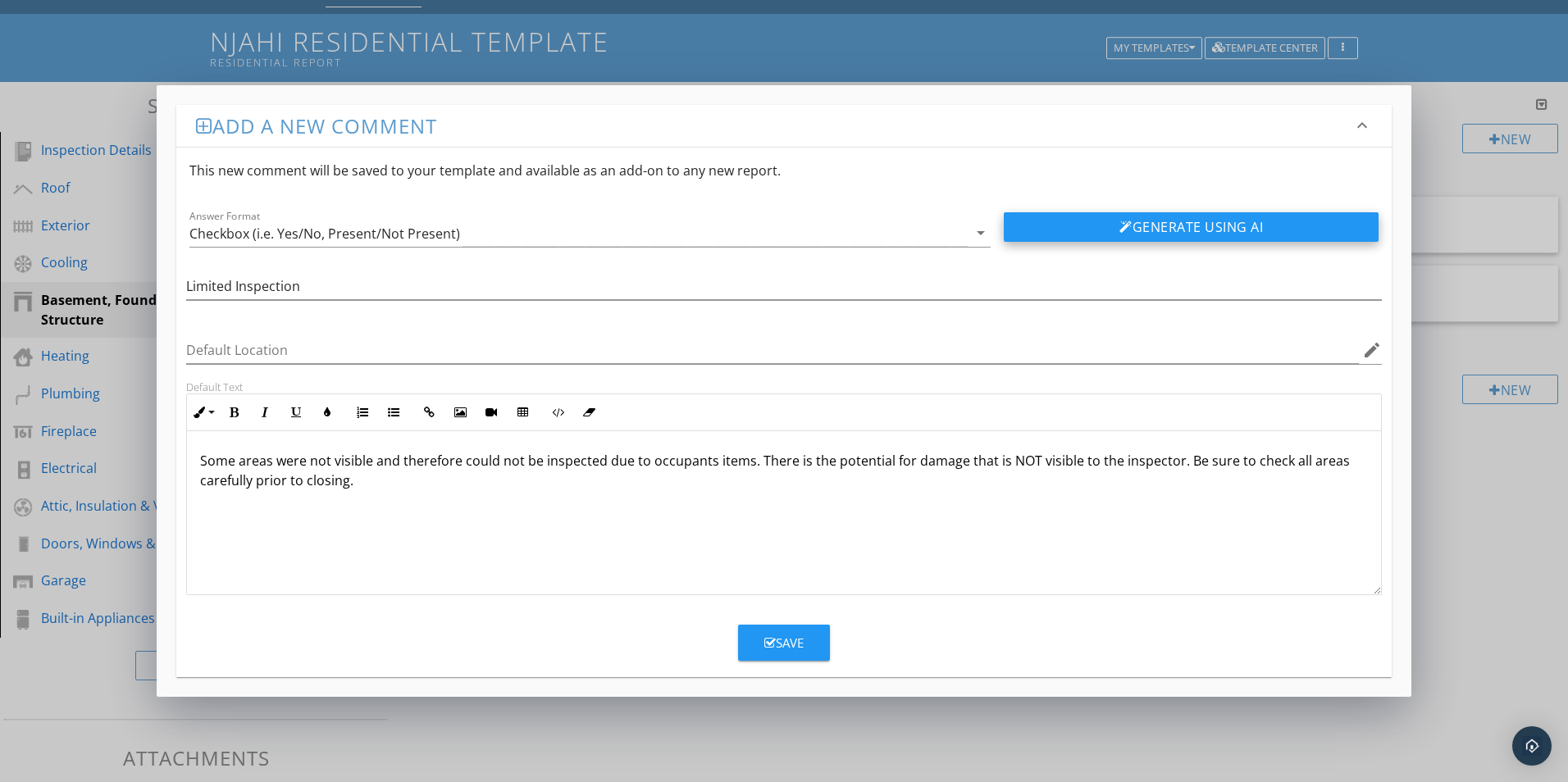
click at [1105, 230] on button "Generate Using AI" at bounding box center [1191, 226] width 375 height 29
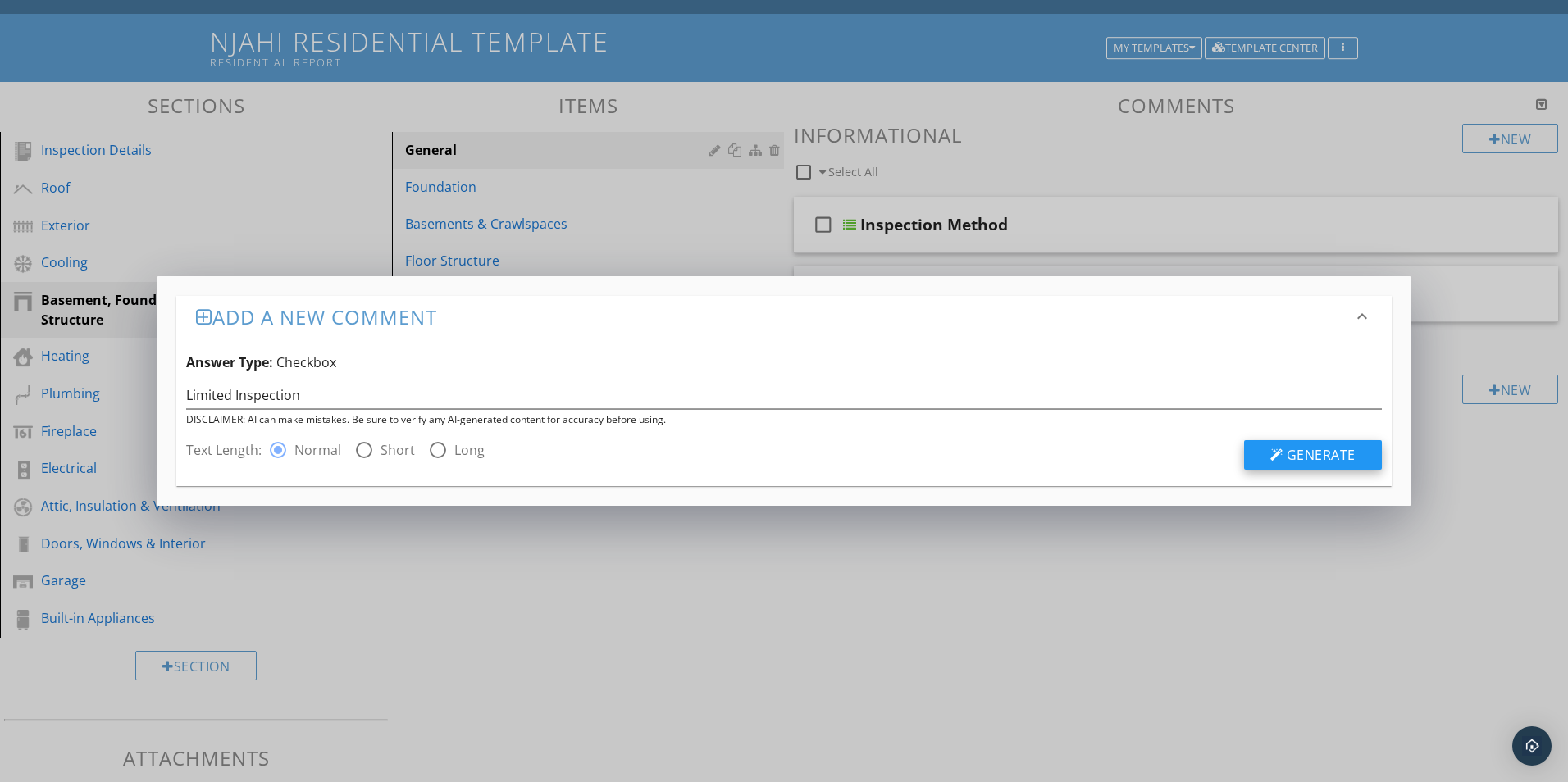
click at [1318, 453] on span "Generate" at bounding box center [1321, 454] width 69 height 18
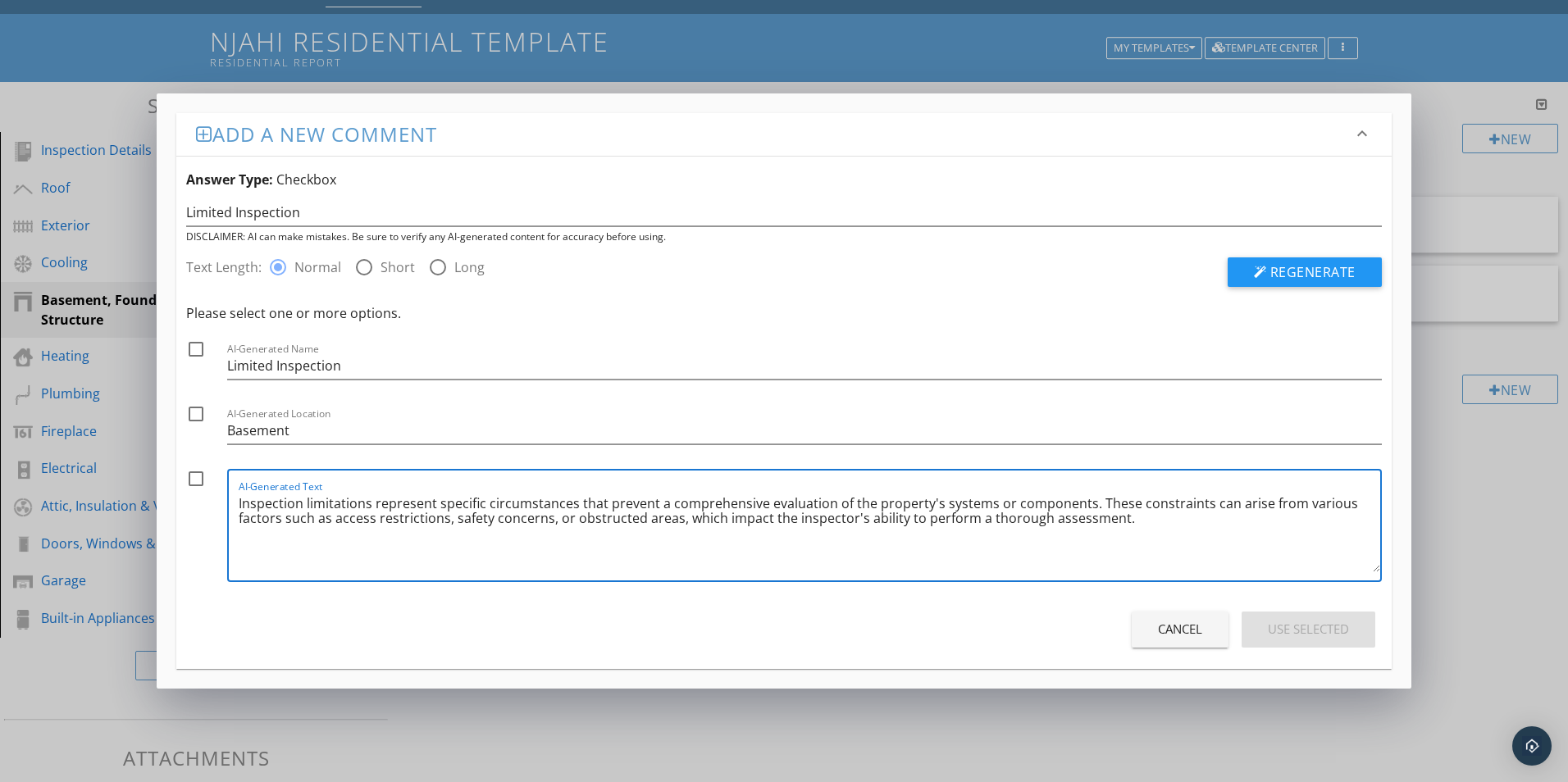
click at [570, 517] on textarea "Inspection limitations represent specific circumstances that prevent a comprehe…" at bounding box center [810, 531] width 1142 height 82
click at [738, 514] on textarea "Inspection limitations represent specific circumstances that prevent a comprehe…" at bounding box center [810, 531] width 1142 height 82
type textarea "Inspection limitations represent specific circumstances that prevent a comprehe…"
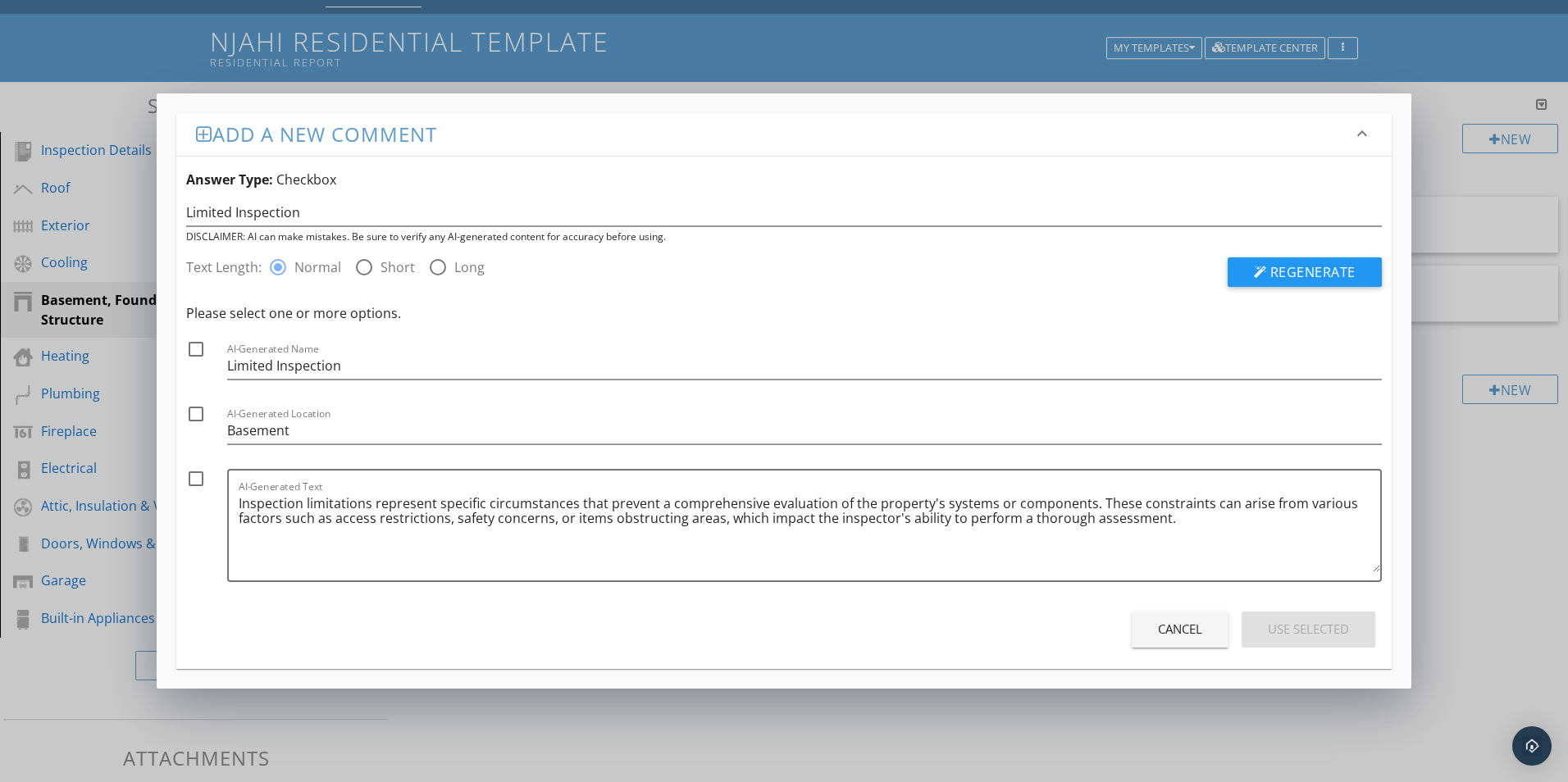
click at [196, 481] on div at bounding box center [195, 478] width 28 height 28
checkbox input "true"
click at [194, 413] on div at bounding box center [195, 414] width 28 height 28
checkbox input "true"
click at [194, 346] on div at bounding box center [195, 349] width 28 height 28
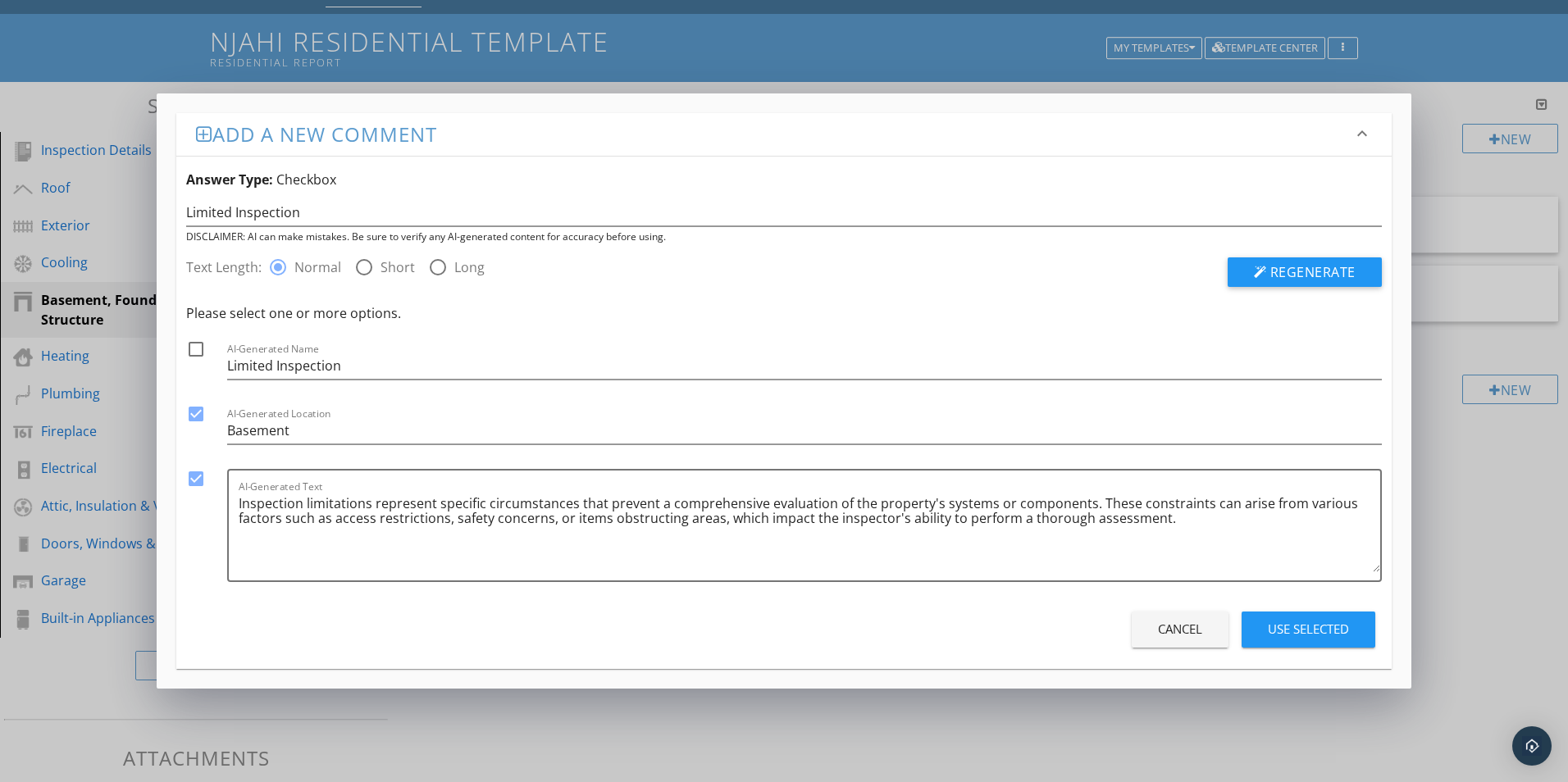
checkbox input "true"
click at [1319, 628] on div "Use Selected" at bounding box center [1308, 628] width 81 height 19
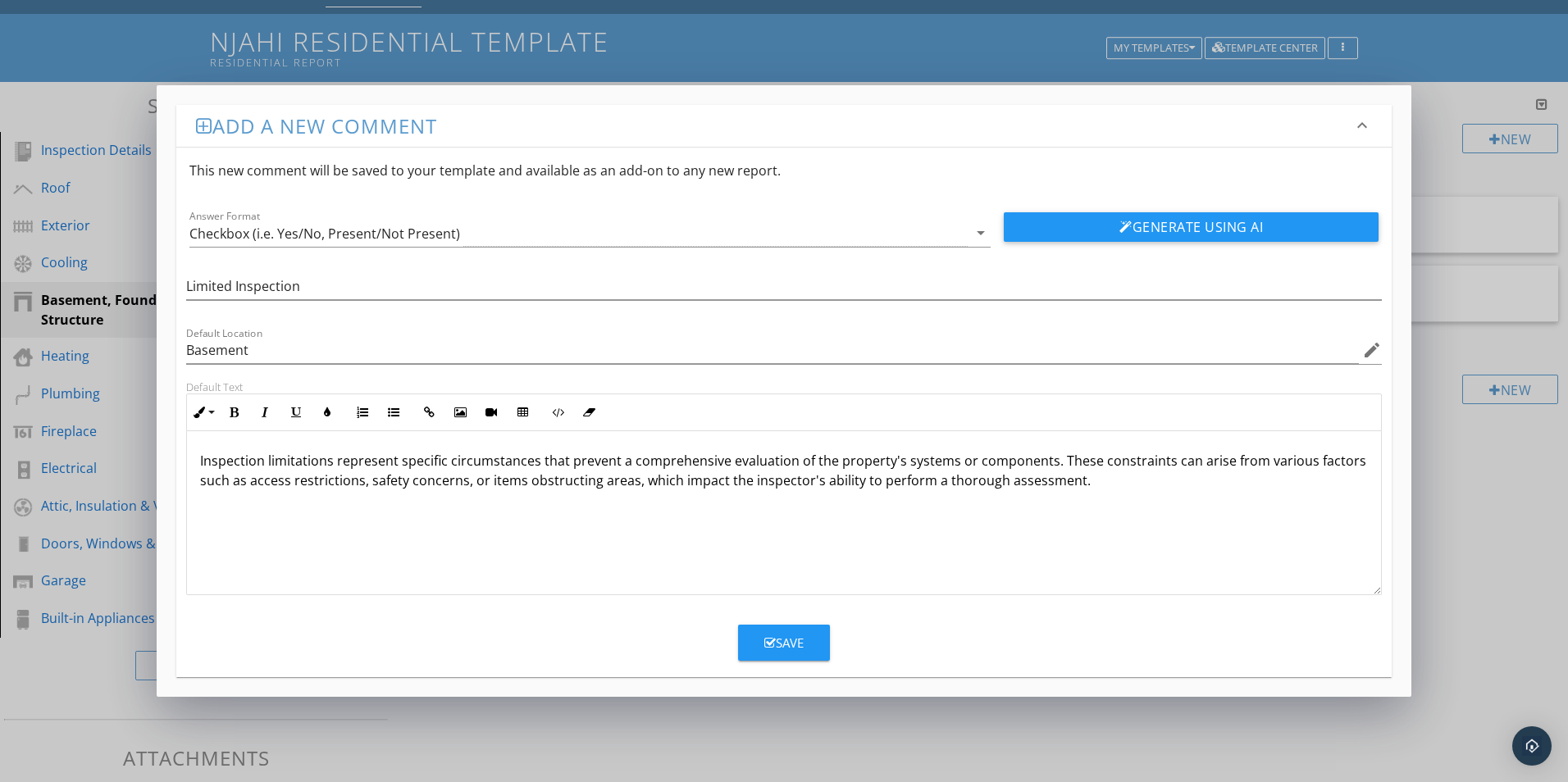
click at [800, 637] on div "Save" at bounding box center [784, 643] width 39 height 19
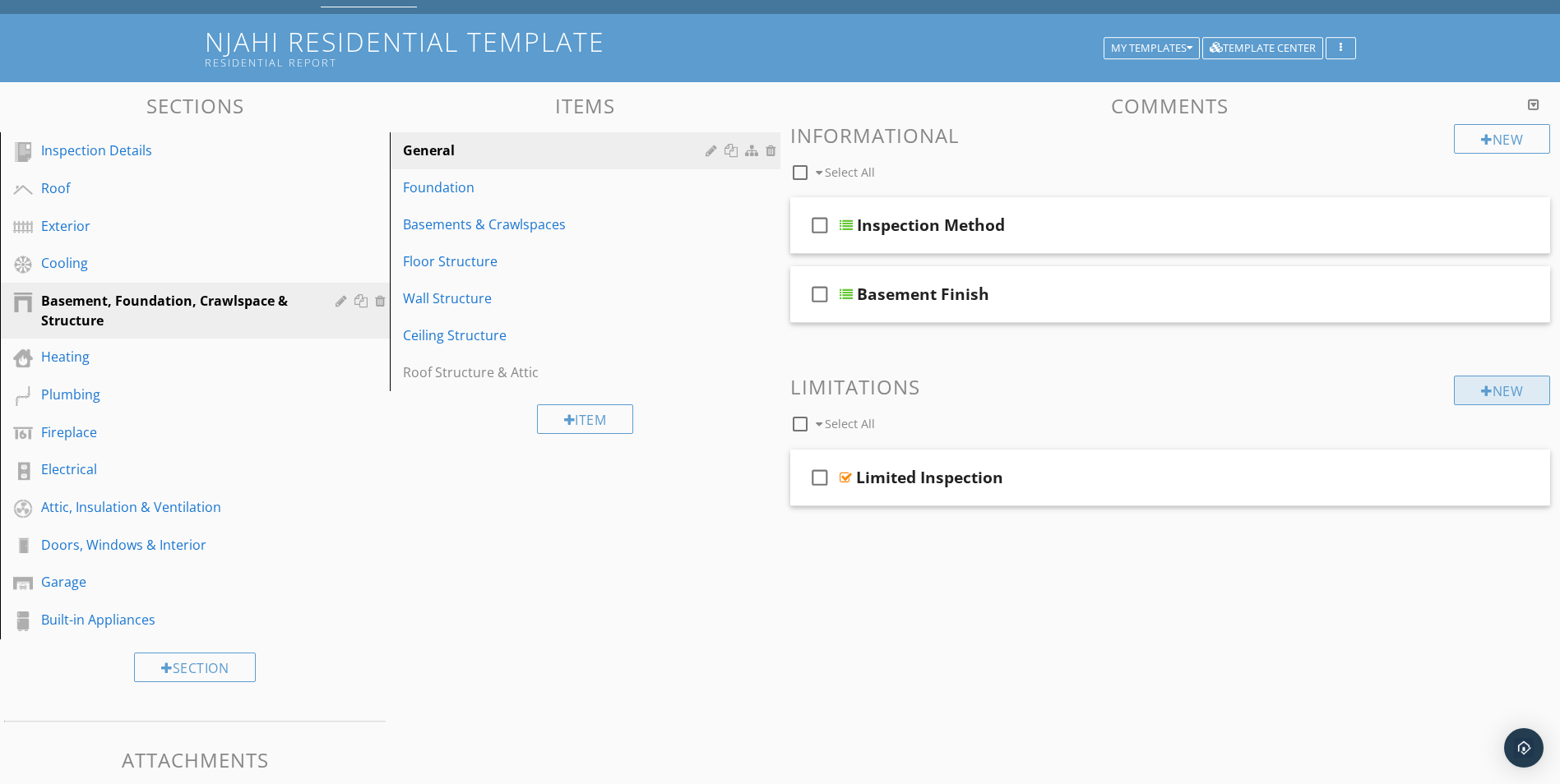
click at [1514, 390] on div "New" at bounding box center [1502, 390] width 96 height 29
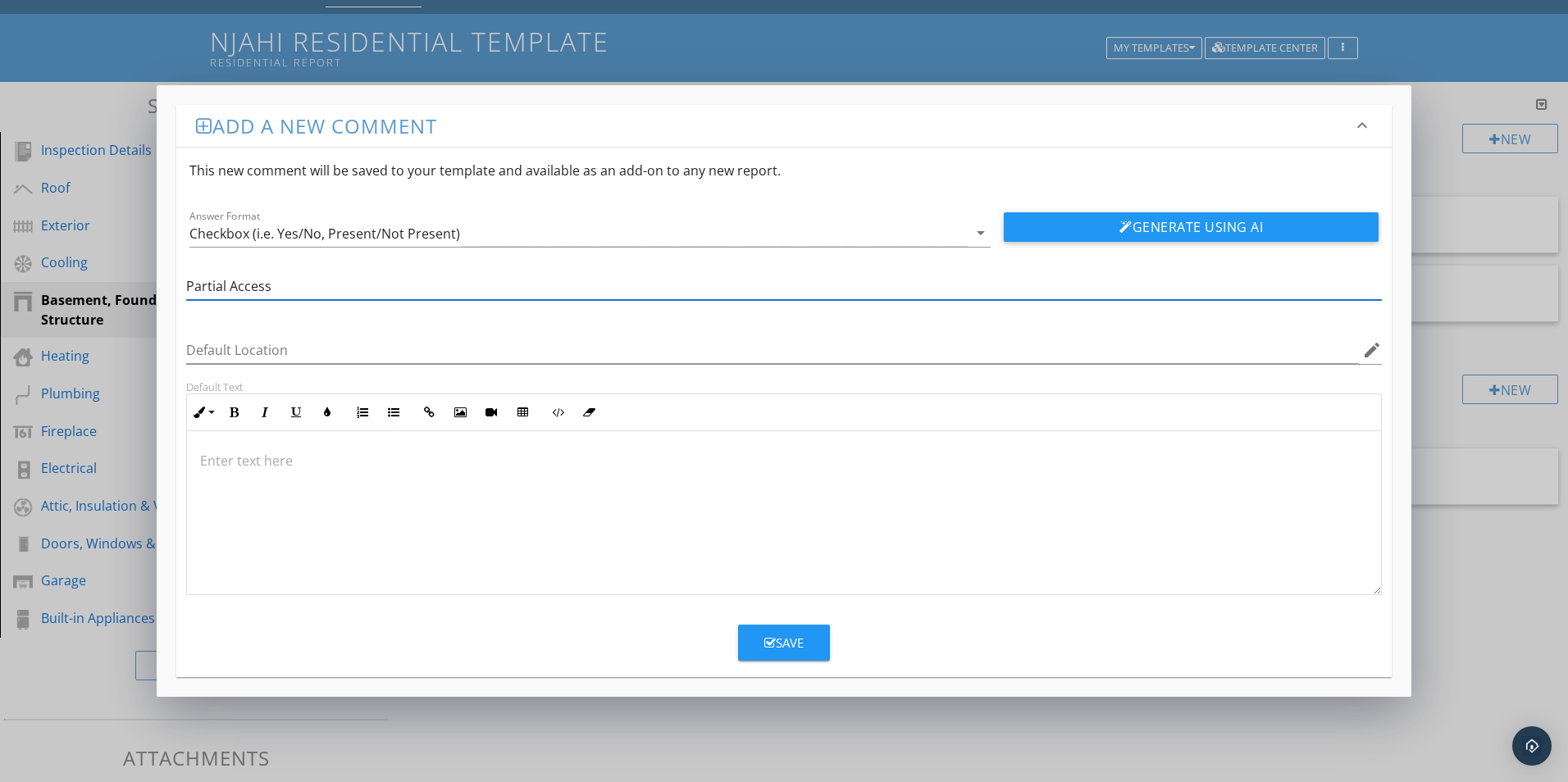
type input "Partial Access"
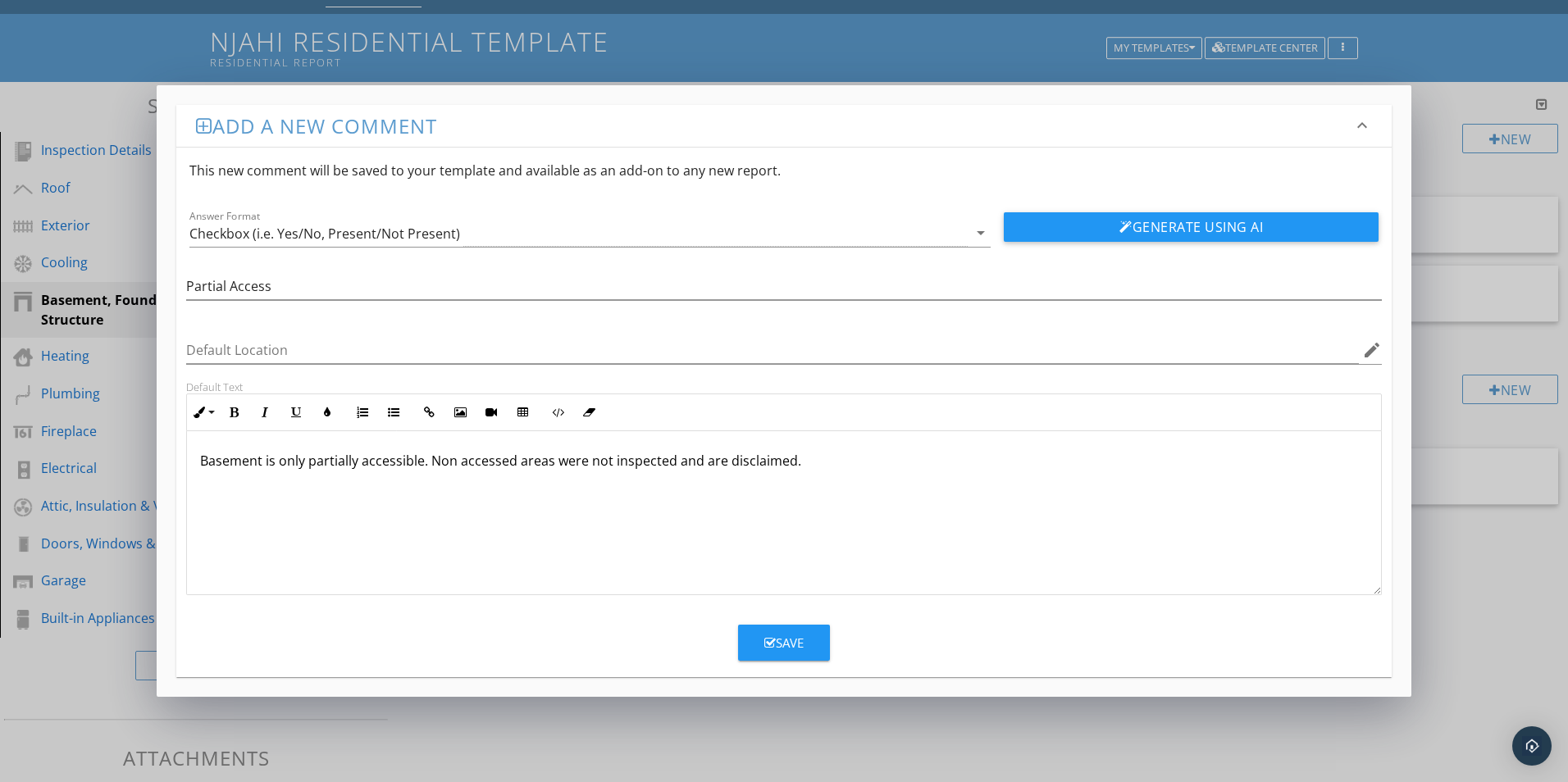
click at [777, 638] on div "Save" at bounding box center [784, 643] width 39 height 19
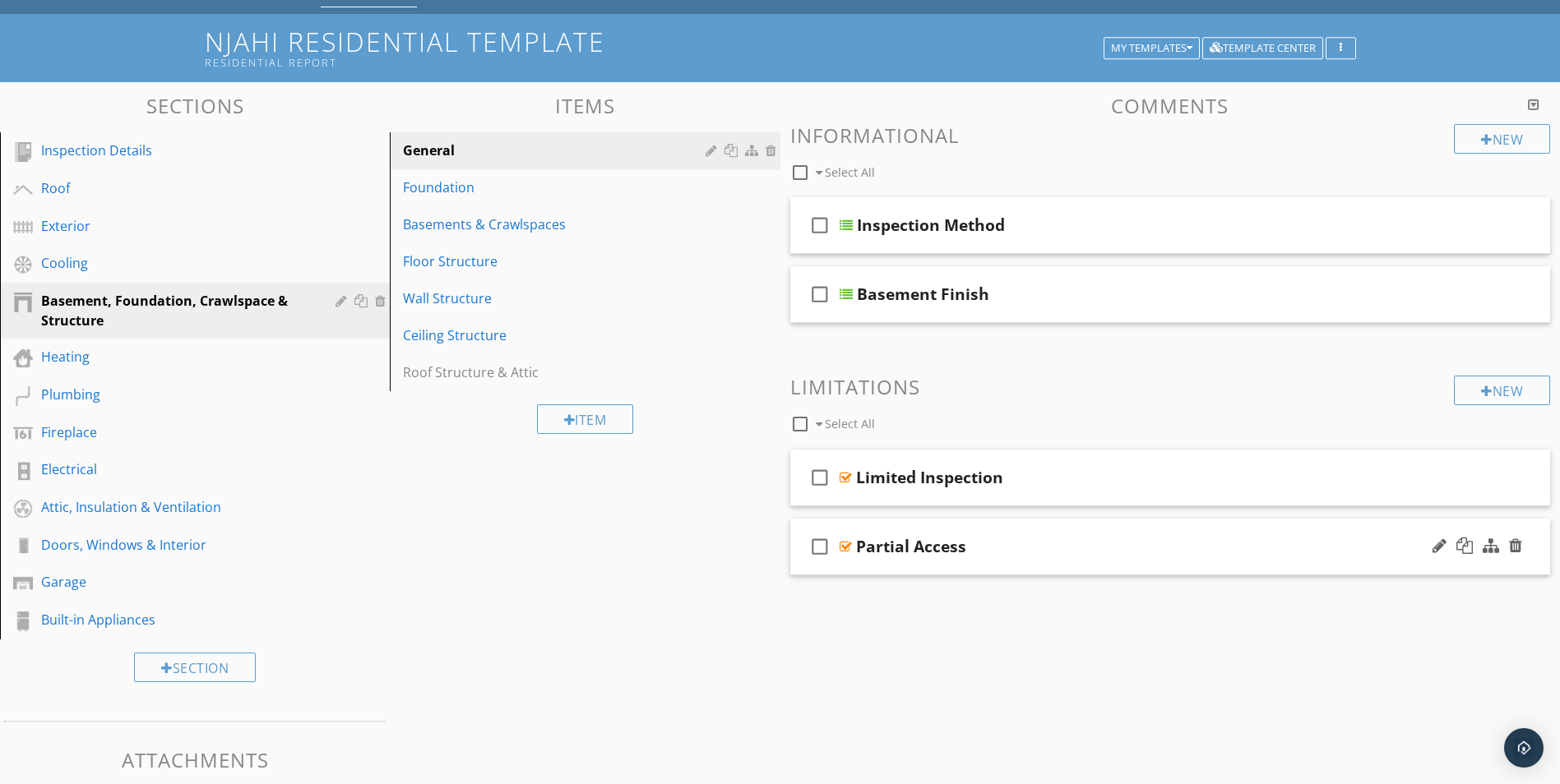
click at [846, 543] on div at bounding box center [846, 546] width 12 height 13
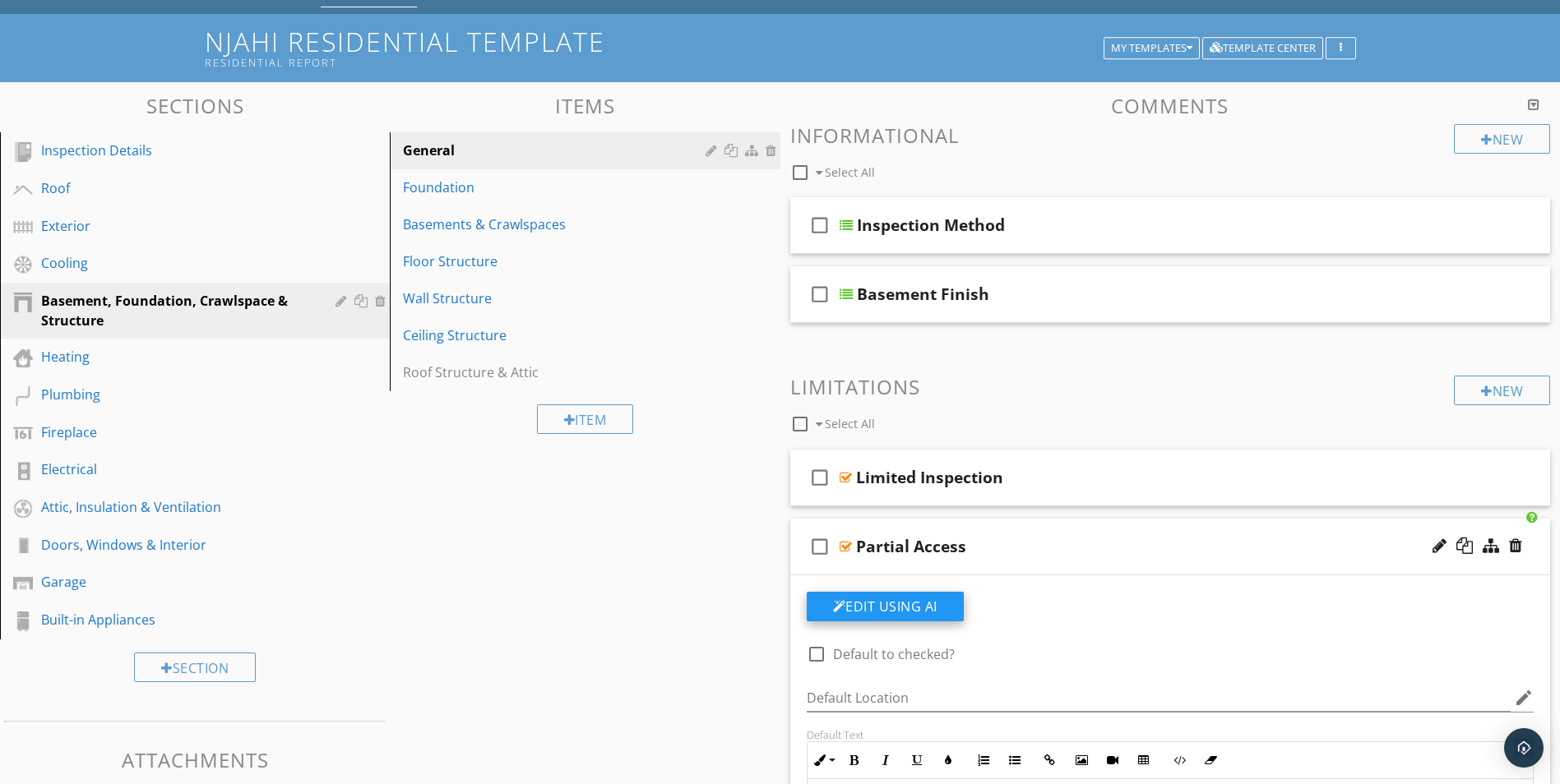
click at [909, 600] on button "Edit Using AI" at bounding box center [885, 606] width 157 height 29
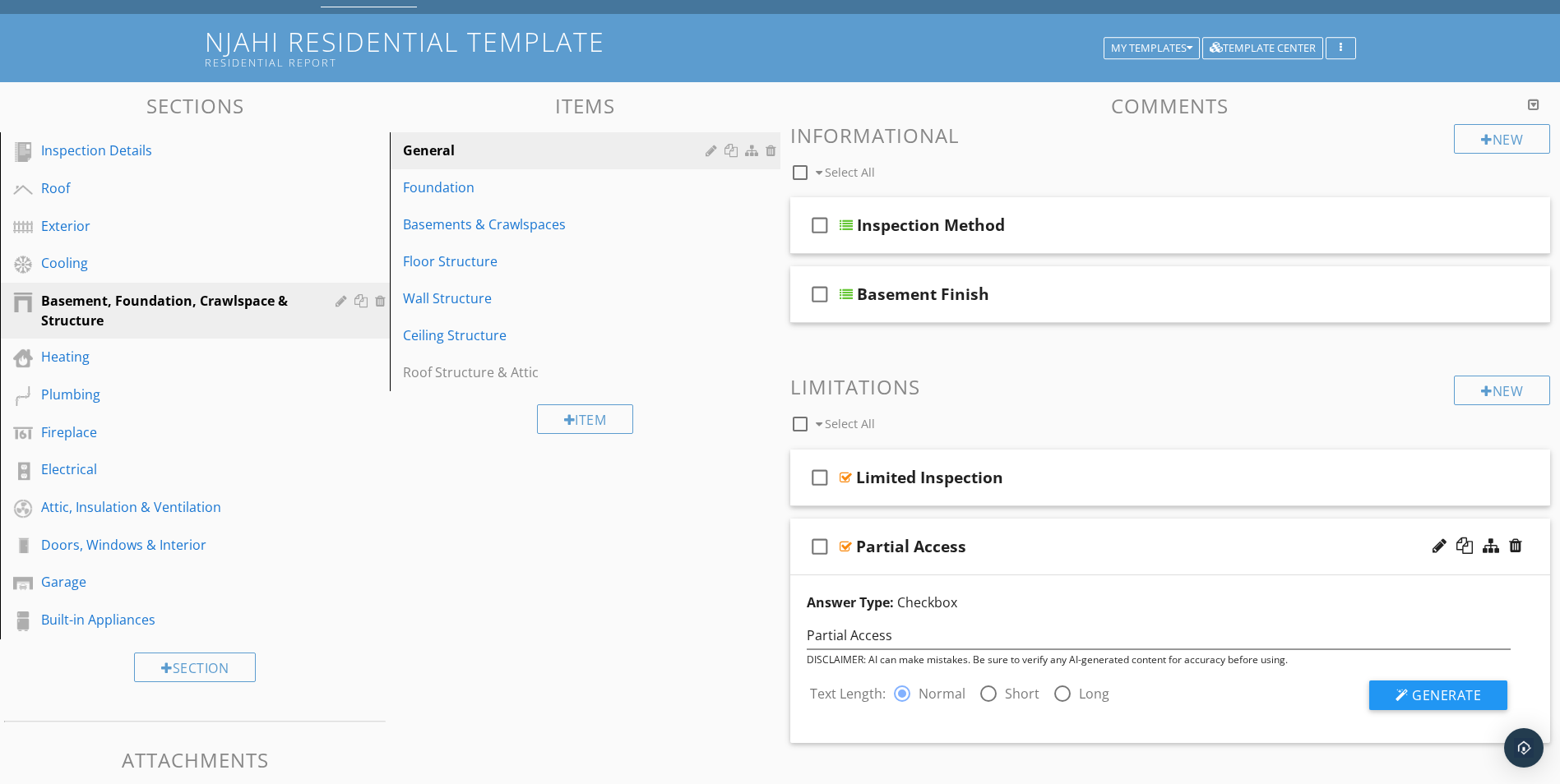
scroll to position [156, 0]
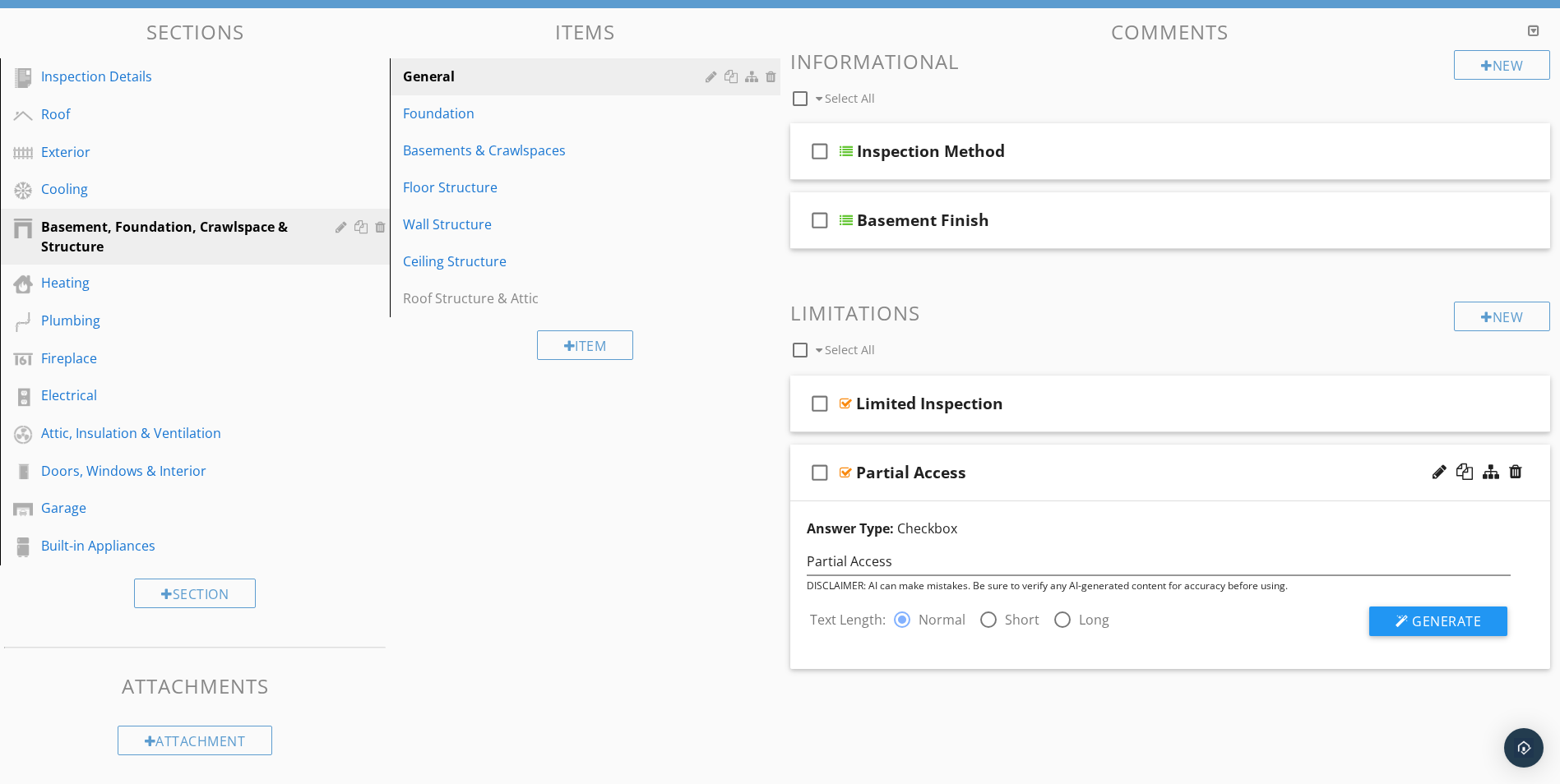
click at [990, 618] on div at bounding box center [987, 619] width 28 height 28
radio input "false"
radio input "true"
click at [1408, 622] on div at bounding box center [1402, 621] width 13 height 13
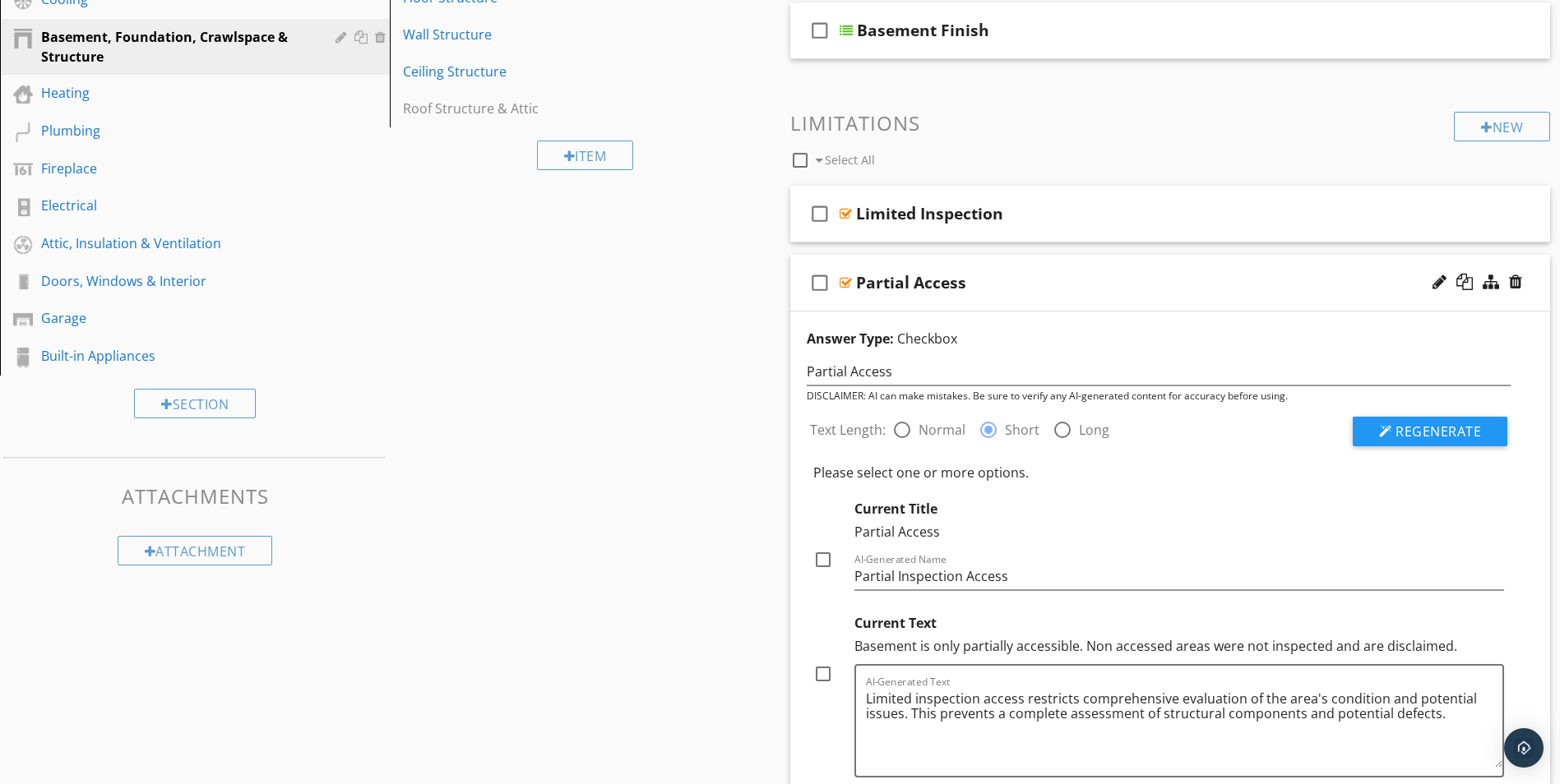
scroll to position [403, 0]
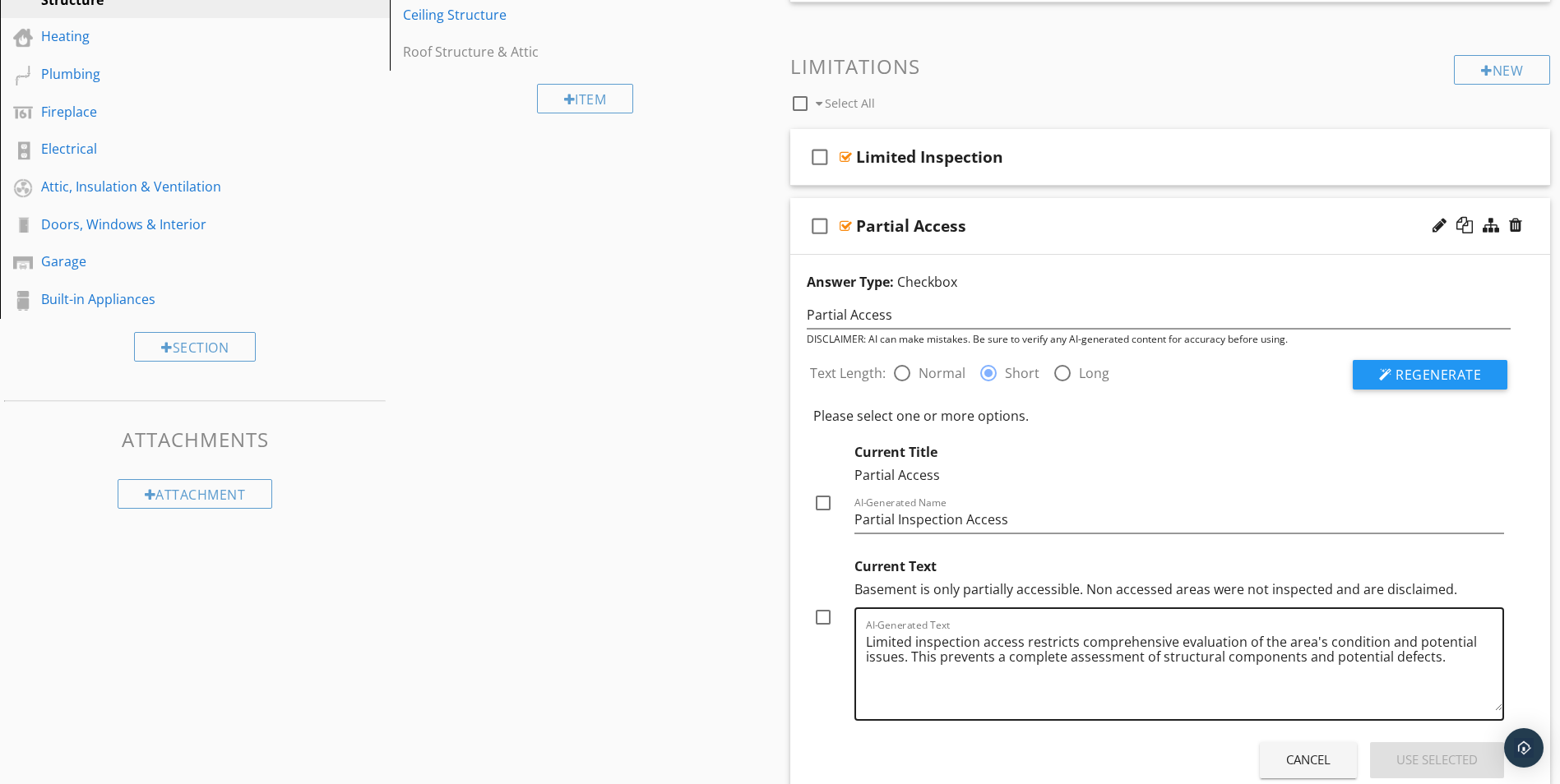
click at [1434, 659] on textarea "Limited inspection access restricts comprehensive evaluation of the area's cond…" at bounding box center [1184, 669] width 638 height 82
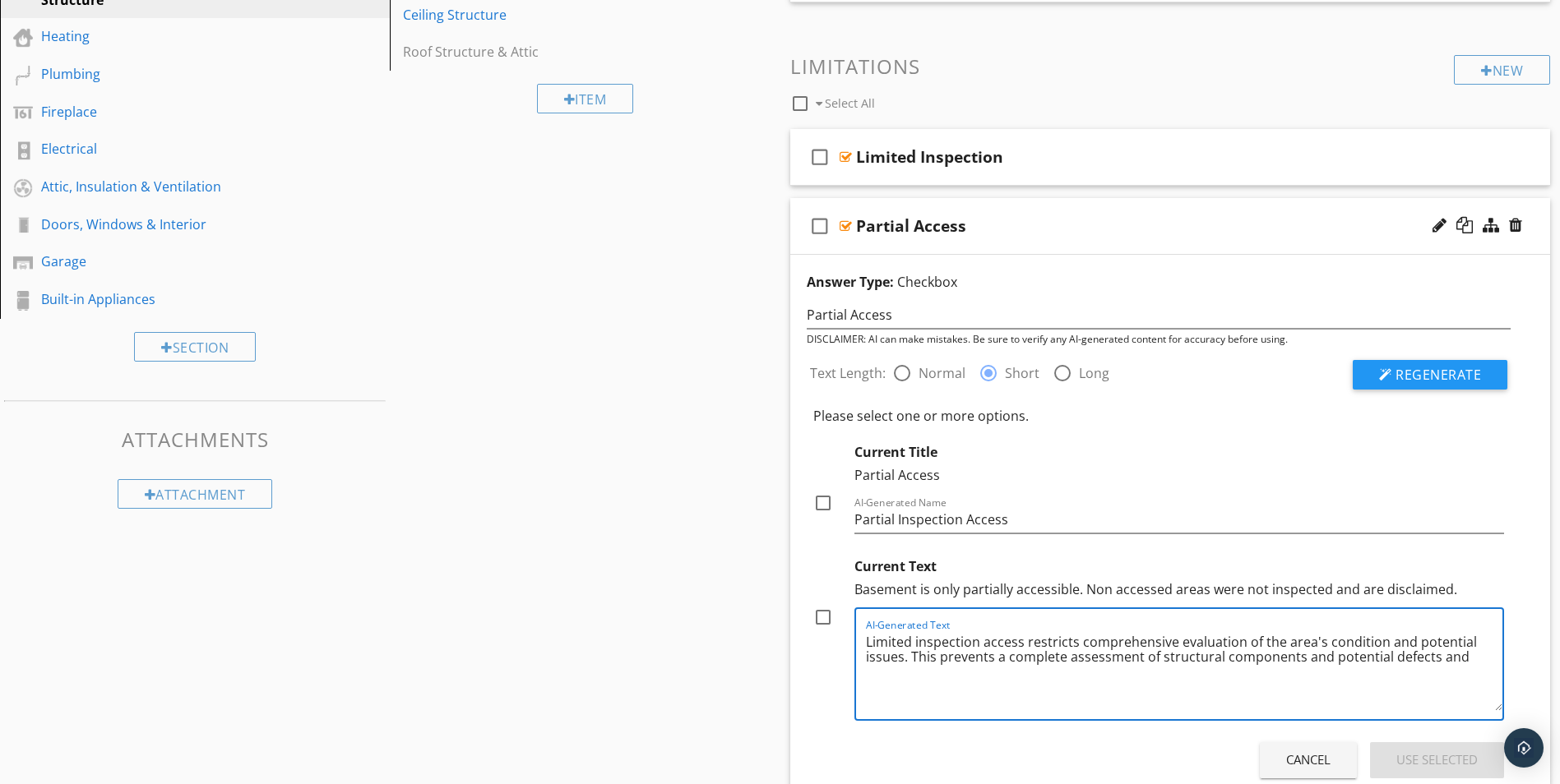
type textarea "Limited inspection access restricts comprehensive evaluation of the area's cond…"
click at [889, 371] on div at bounding box center [901, 373] width 28 height 28
radio input "true"
click at [1434, 371] on span "Regenerate" at bounding box center [1438, 375] width 85 height 18
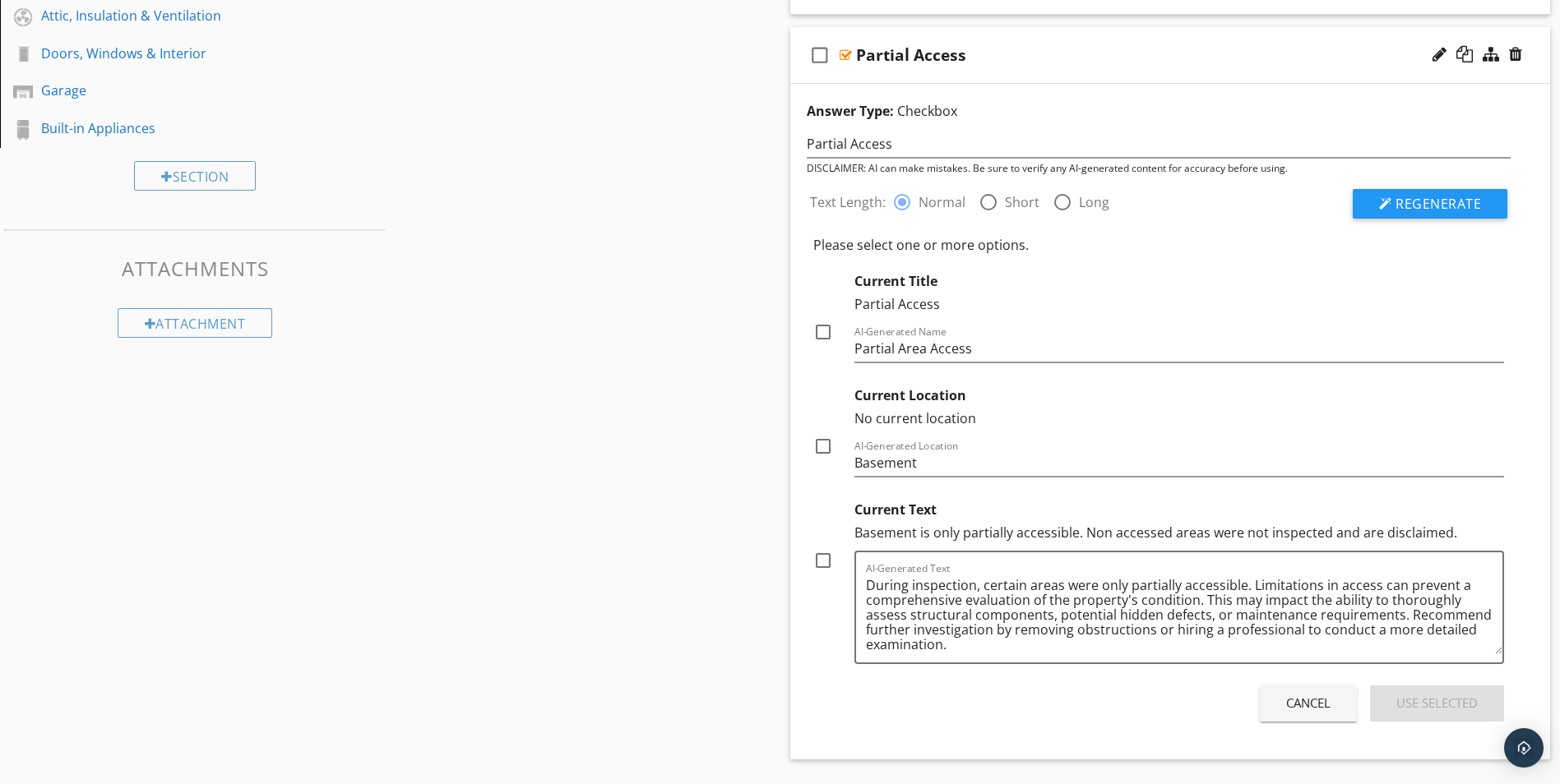
scroll to position [618, 0]
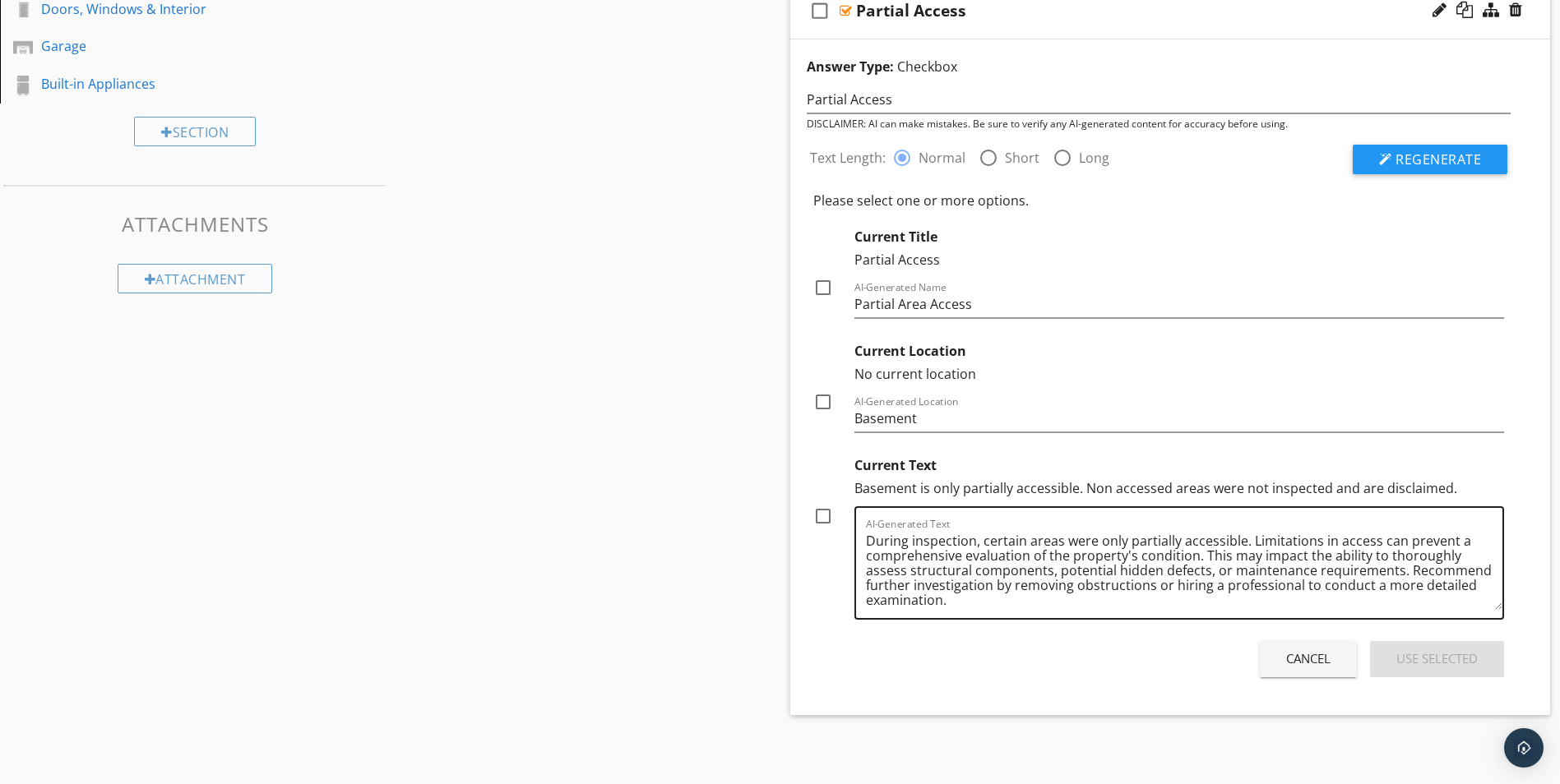
click at [946, 600] on textarea "During inspection, certain areas were only partially accessible. Limitations in…" at bounding box center [1184, 569] width 638 height 82
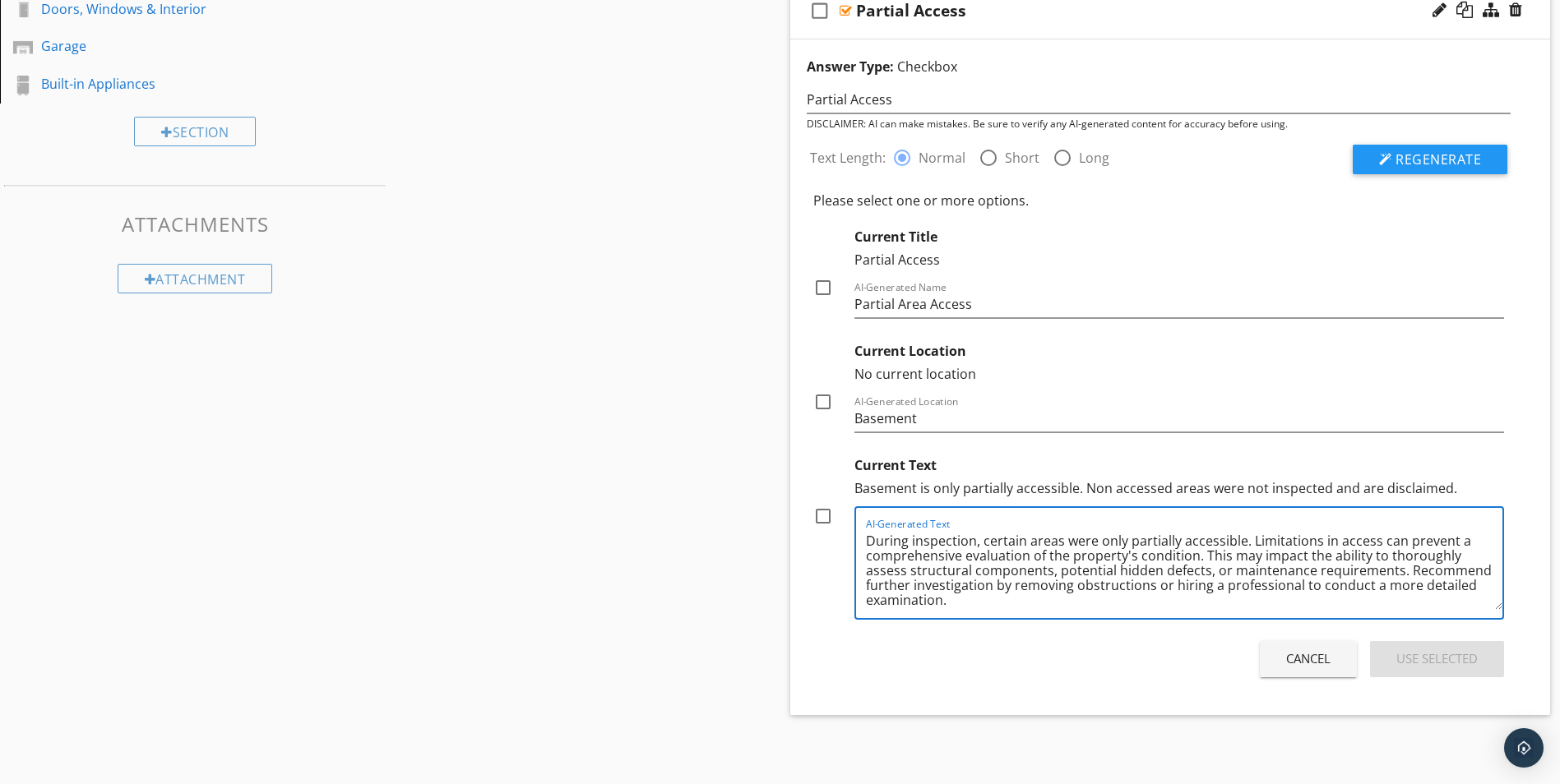
scroll to position [4, 0]
drag, startPoint x: 946, startPoint y: 600, endPoint x: 1401, endPoint y: 565, distance: 456.3
click at [1401, 565] on textarea "During inspection, certain areas were only partially accessible. Limitations in…" at bounding box center [1184, 569] width 638 height 82
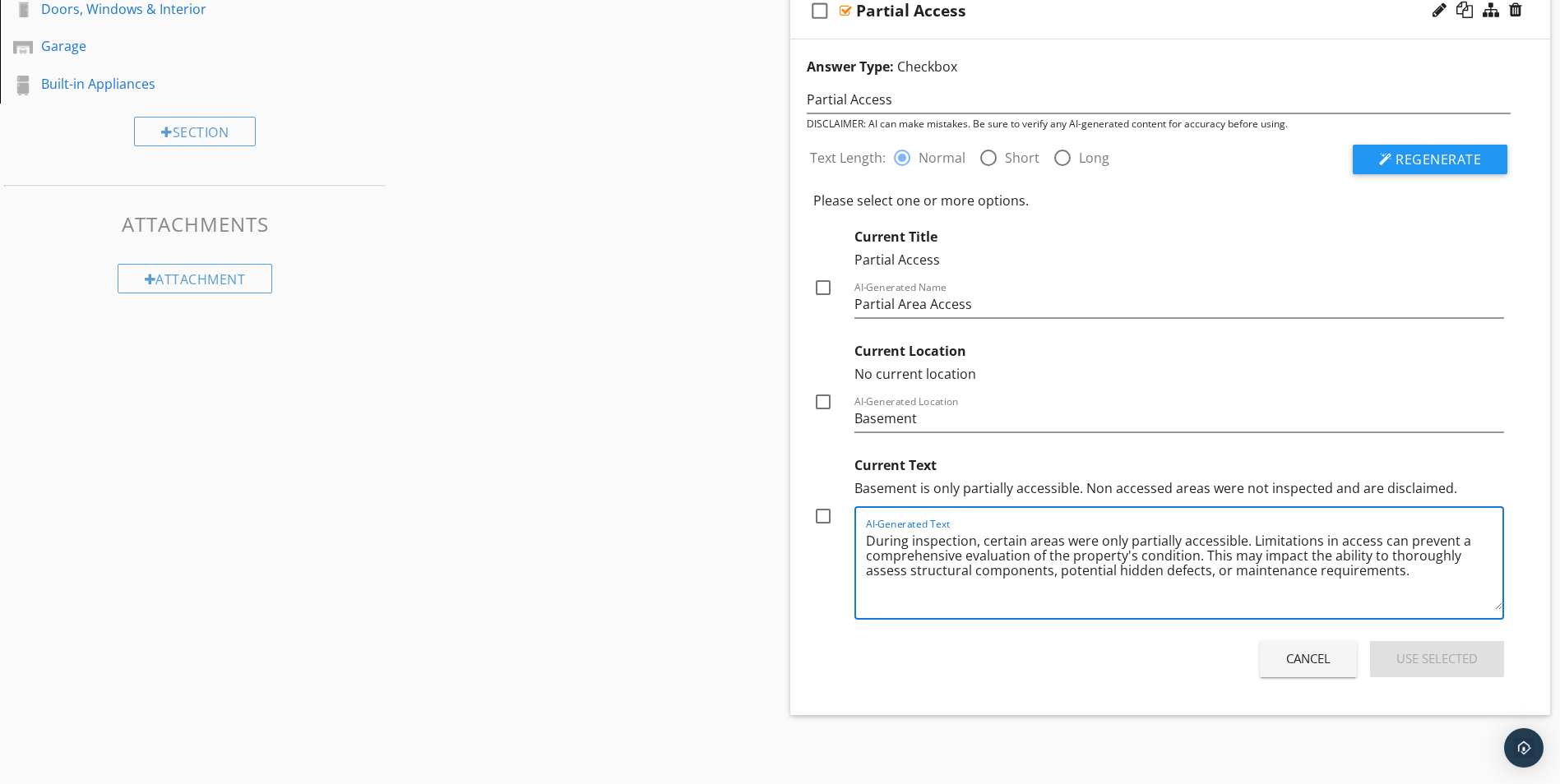
scroll to position [0, 0]
drag, startPoint x: 1200, startPoint y: 554, endPoint x: 1408, endPoint y: 574, distance: 209.0
click at [1408, 574] on textarea "During inspection, certain areas were only partially accessible. Limitations in…" at bounding box center [1184, 569] width 638 height 82
paste textarea "This may impact the ability to thoroughly assess structural components, potenti…"
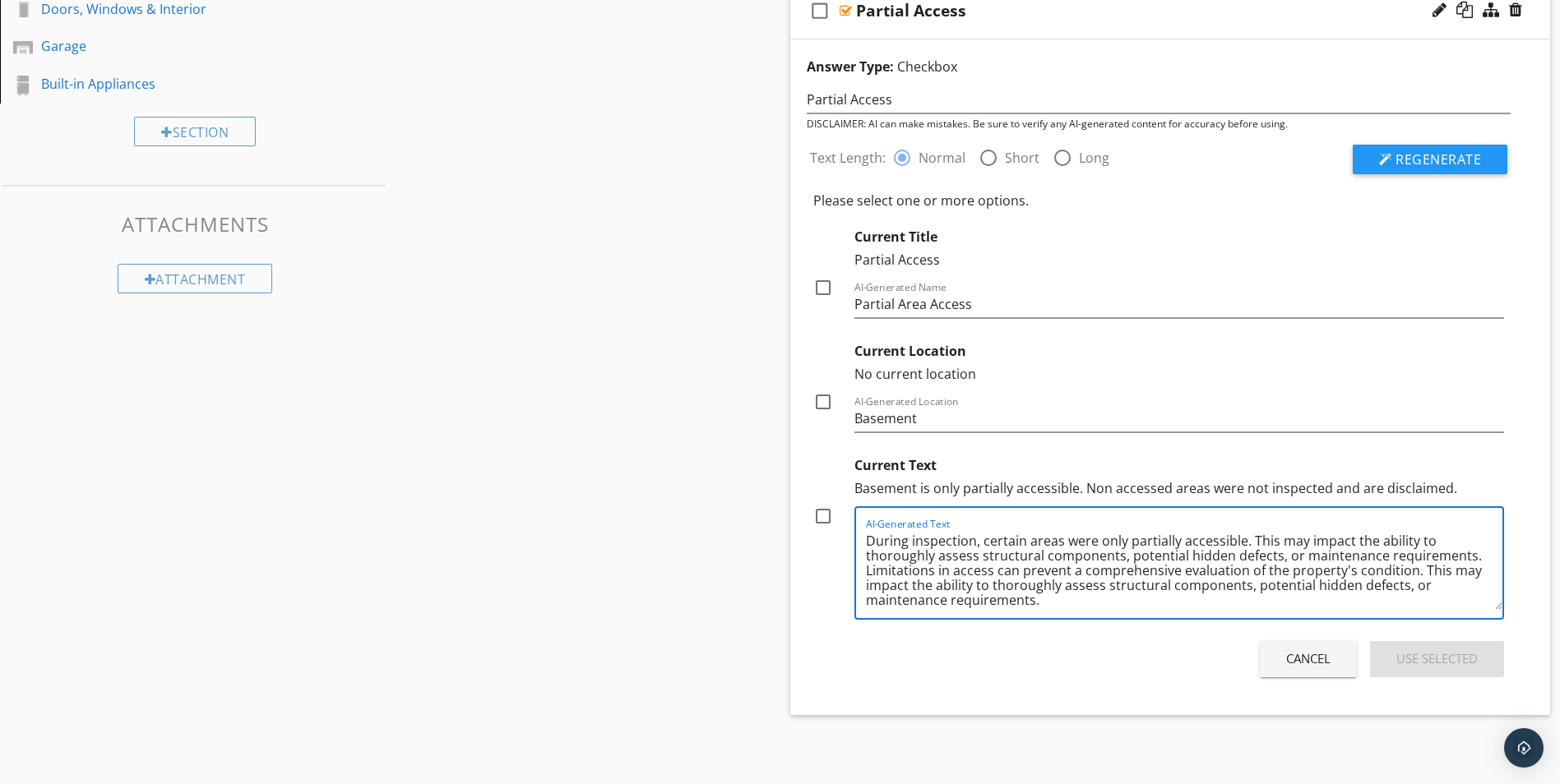
drag, startPoint x: 1414, startPoint y: 570, endPoint x: 1468, endPoint y: 591, distance: 57.9
click at [1468, 591] on textarea "During inspection, certain areas were only partially accessible. This may impac…" at bounding box center [1184, 569] width 638 height 82
drag, startPoint x: 1101, startPoint y: 586, endPoint x: 925, endPoint y: 586, distance: 176.0
click at [925, 586] on textarea "During inspection, certain areas were only partially accessible. This may impac…" at bounding box center [1184, 569] width 638 height 82
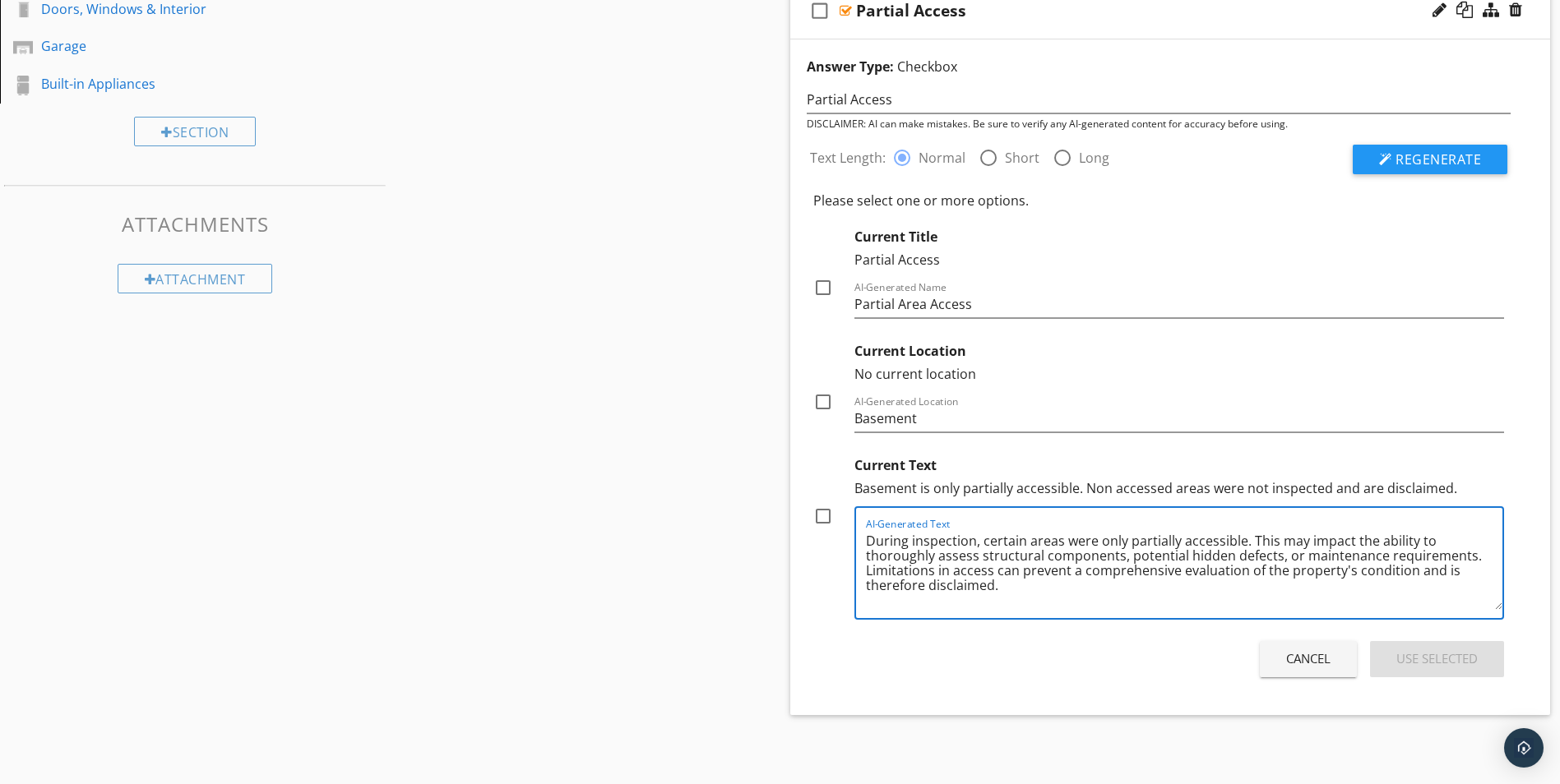
drag, startPoint x: 1348, startPoint y: 571, endPoint x: 1287, endPoint y: 578, distance: 61.4
click at [1287, 578] on textarea "During inspection, certain areas were only partially accessible. This may impac…" at bounding box center [1184, 569] width 638 height 82
click at [1348, 570] on textarea "During inspection, certain areas were only partially accessible. This may impac…" at bounding box center [1184, 569] width 638 height 82
type textarea "During inspection, certain areas were only partially accessible. This may impac…"
click at [823, 512] on div at bounding box center [823, 515] width 28 height 28
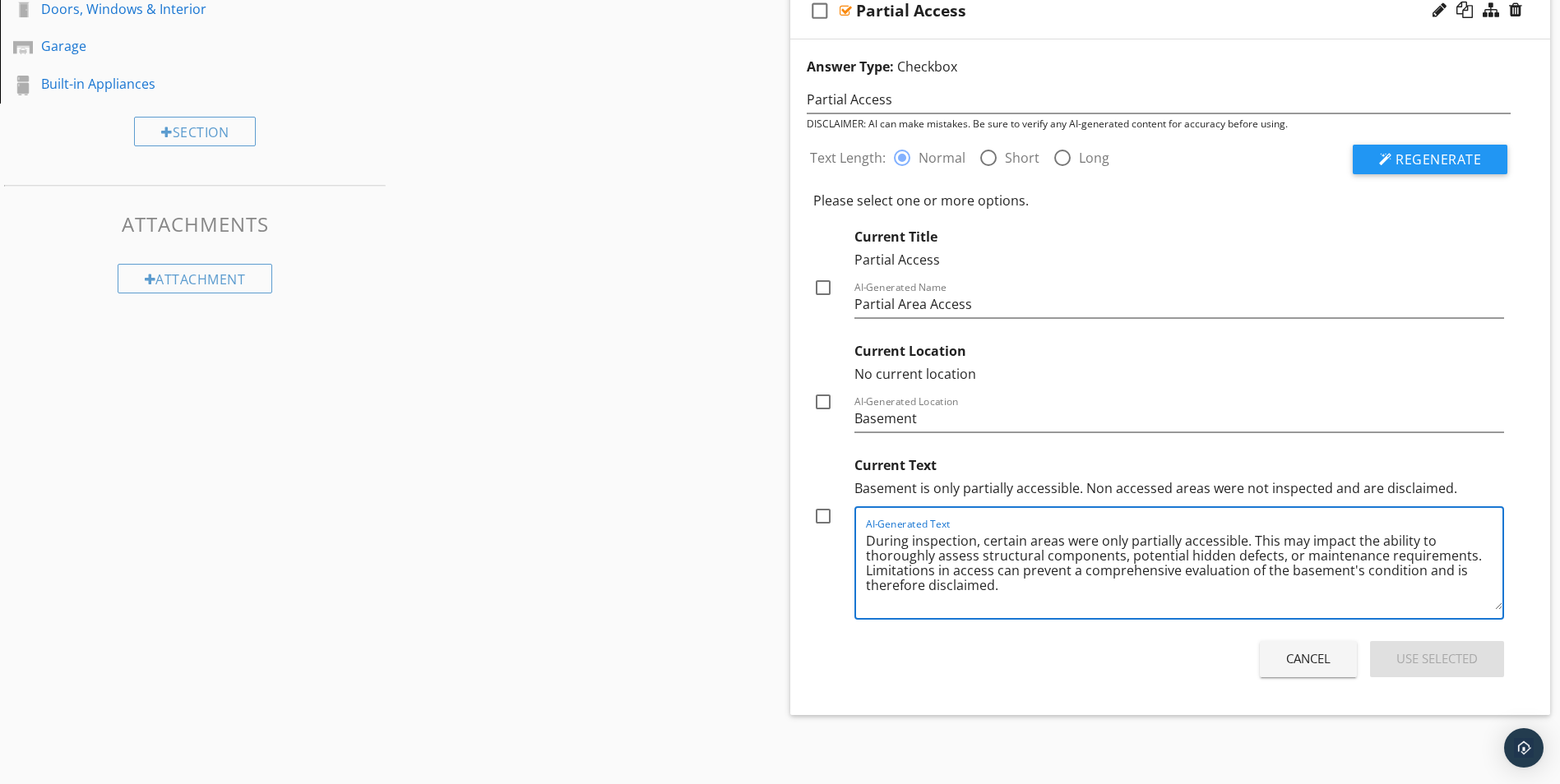
checkbox input "true"
click at [823, 394] on div at bounding box center [823, 401] width 28 height 28
checkbox input "true"
click at [824, 286] on div at bounding box center [823, 287] width 28 height 28
checkbox input "true"
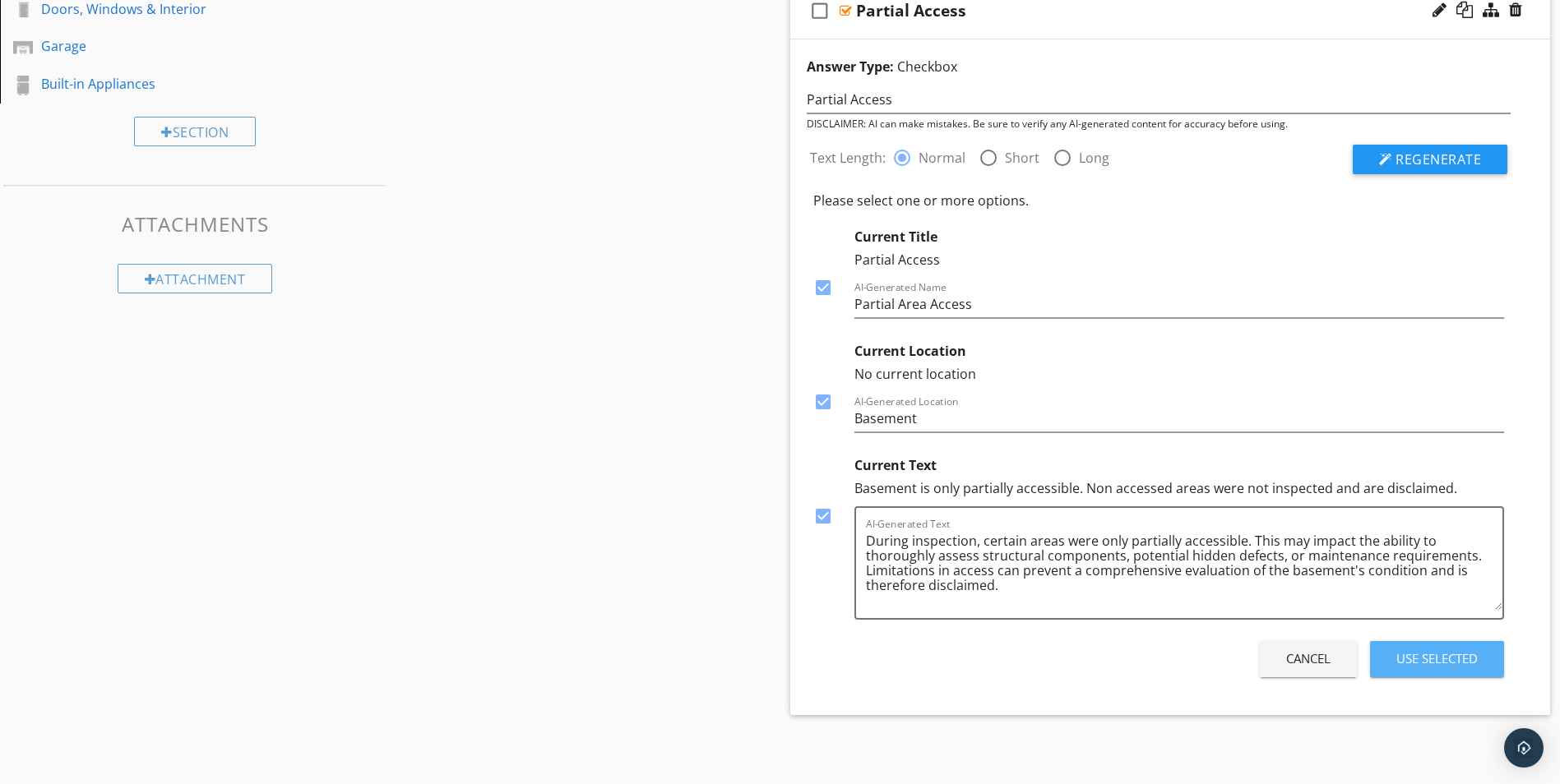
click at [1451, 657] on div "Use Selected" at bounding box center [1436, 659] width 81 height 19
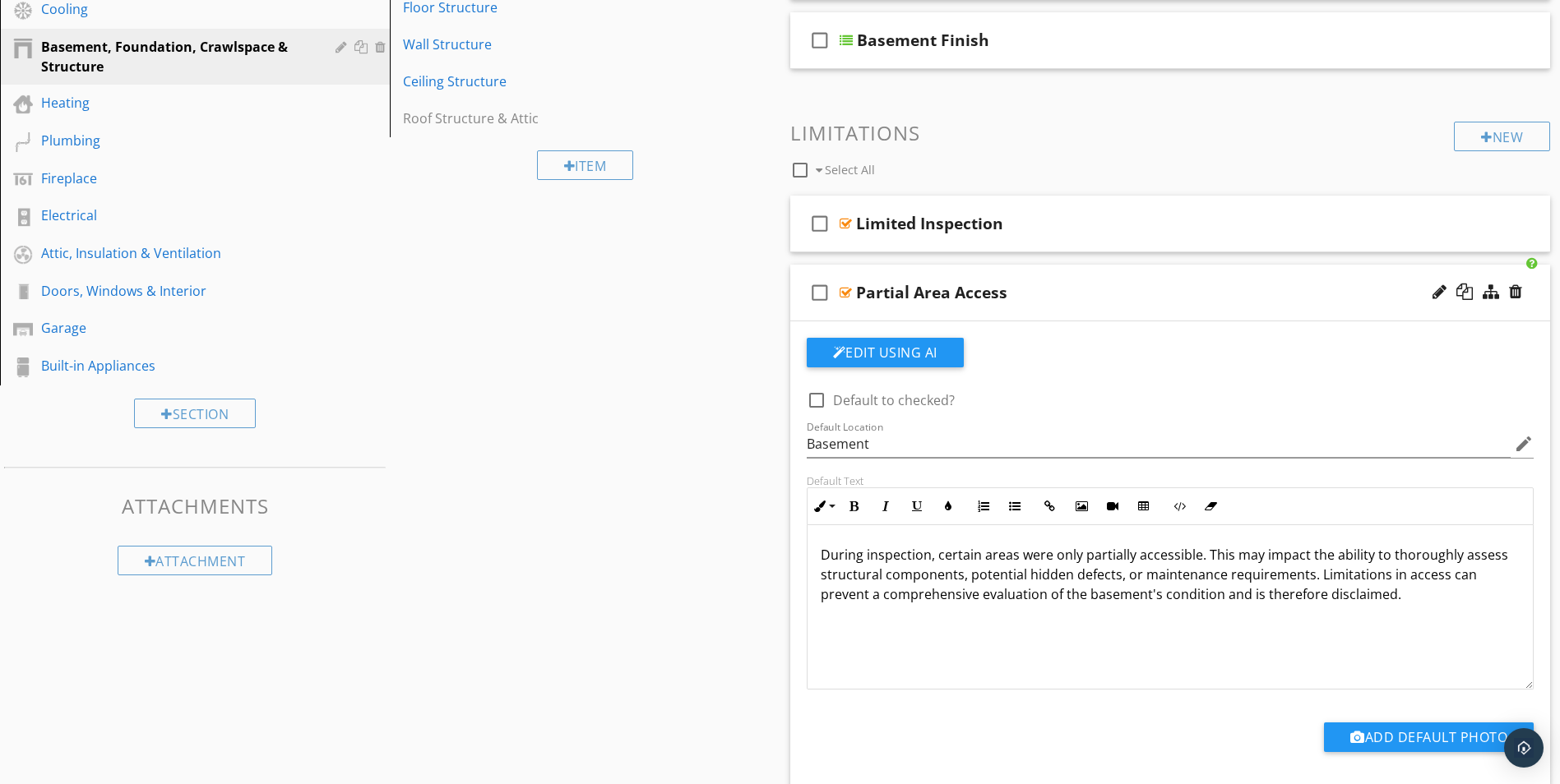
click at [847, 291] on div at bounding box center [846, 292] width 12 height 13
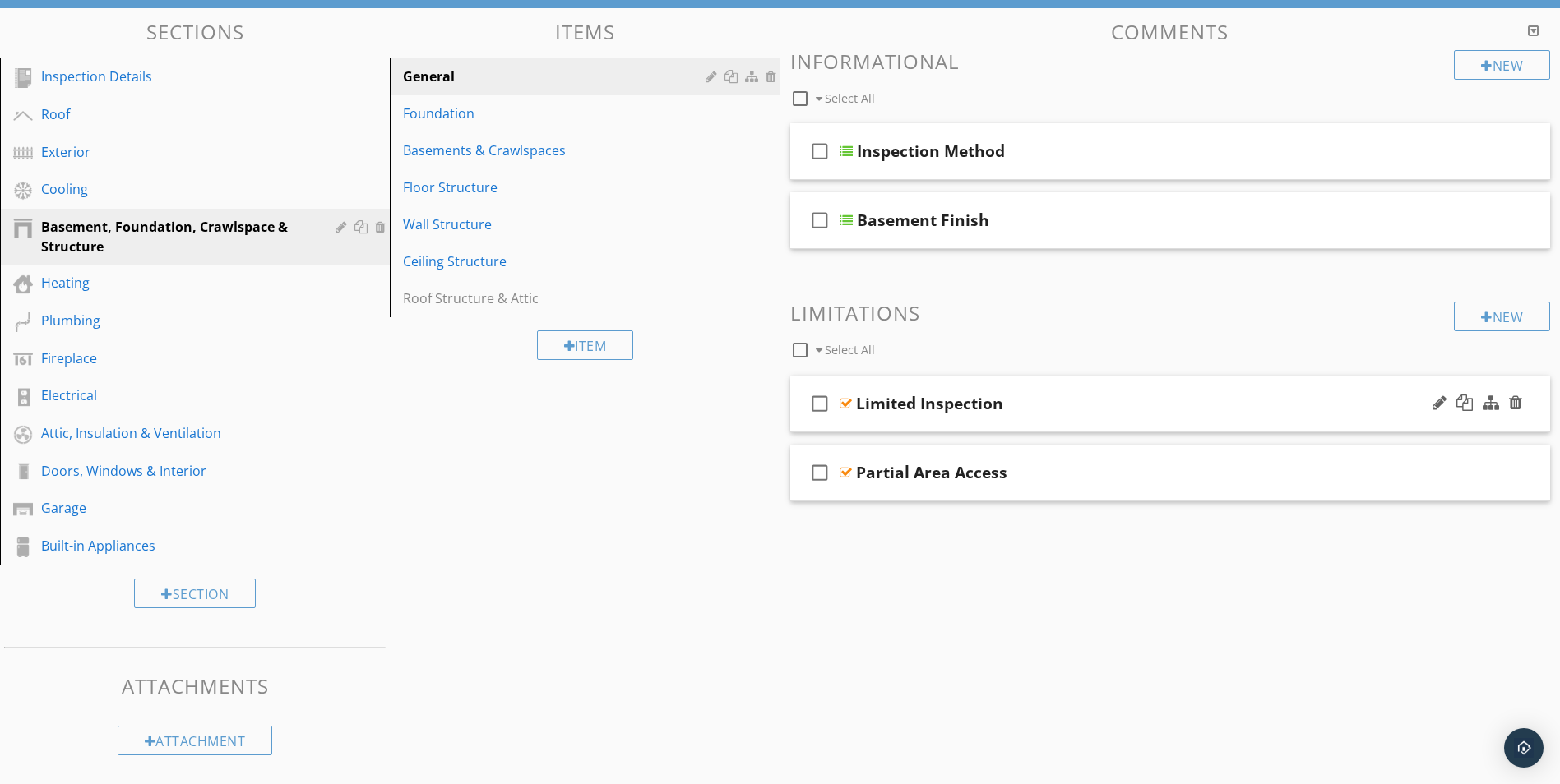
scroll to position [156, 0]
click at [1498, 319] on div "New" at bounding box center [1502, 316] width 96 height 29
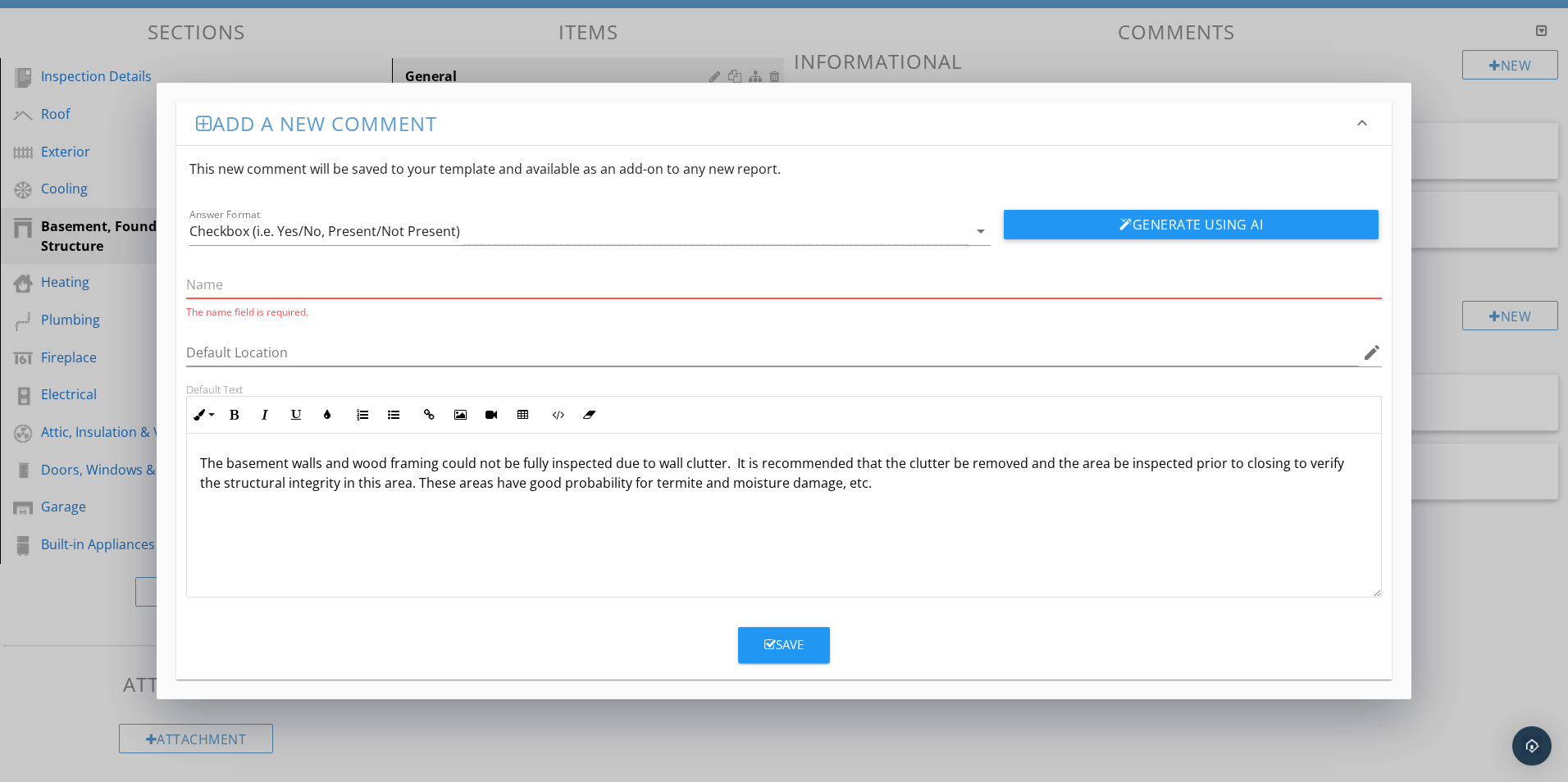
click at [216, 283] on input "text" at bounding box center [784, 285] width 1195 height 27
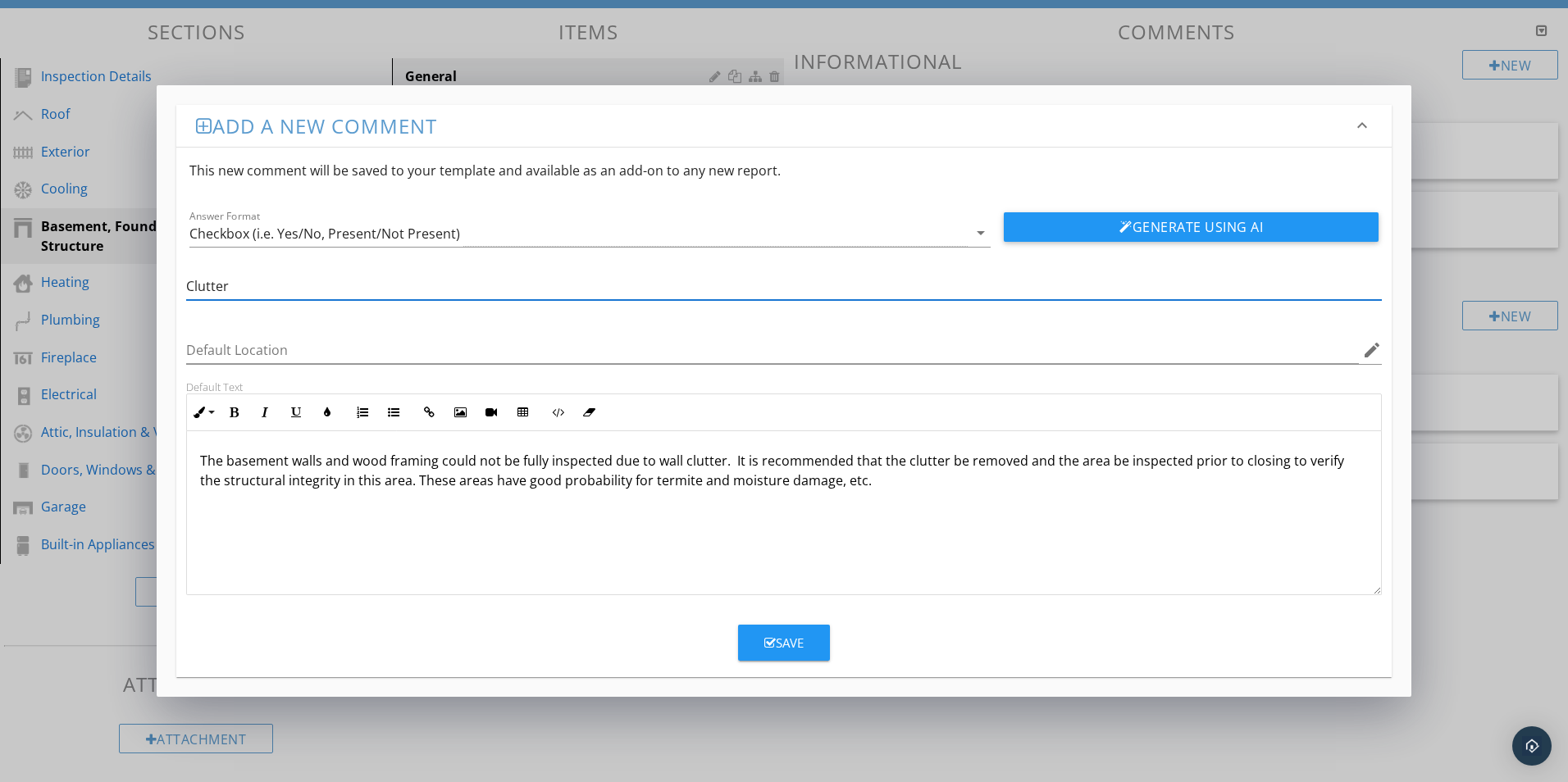
type input "Clutter"
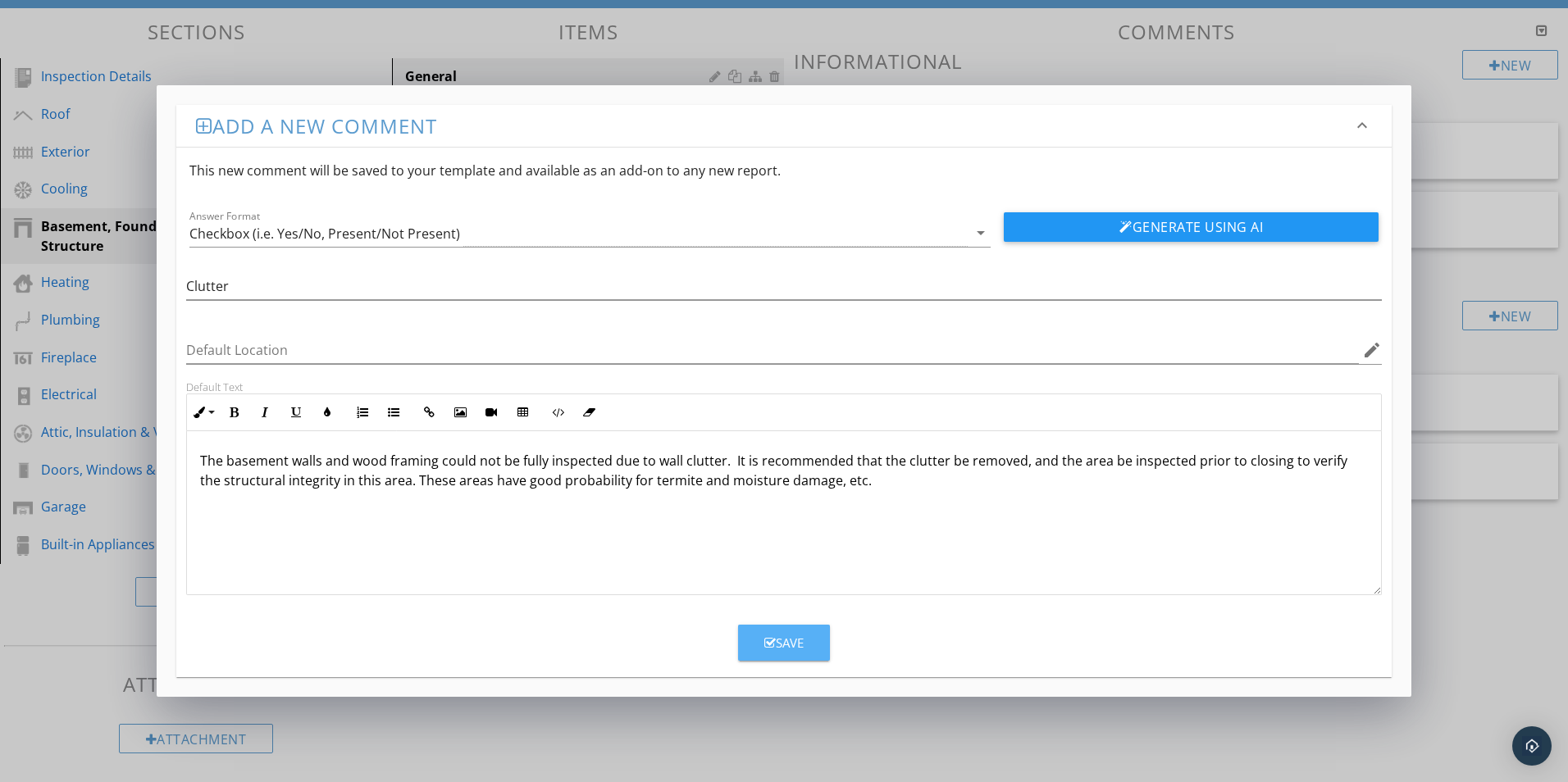
click at [788, 635] on div "Save" at bounding box center [784, 643] width 39 height 19
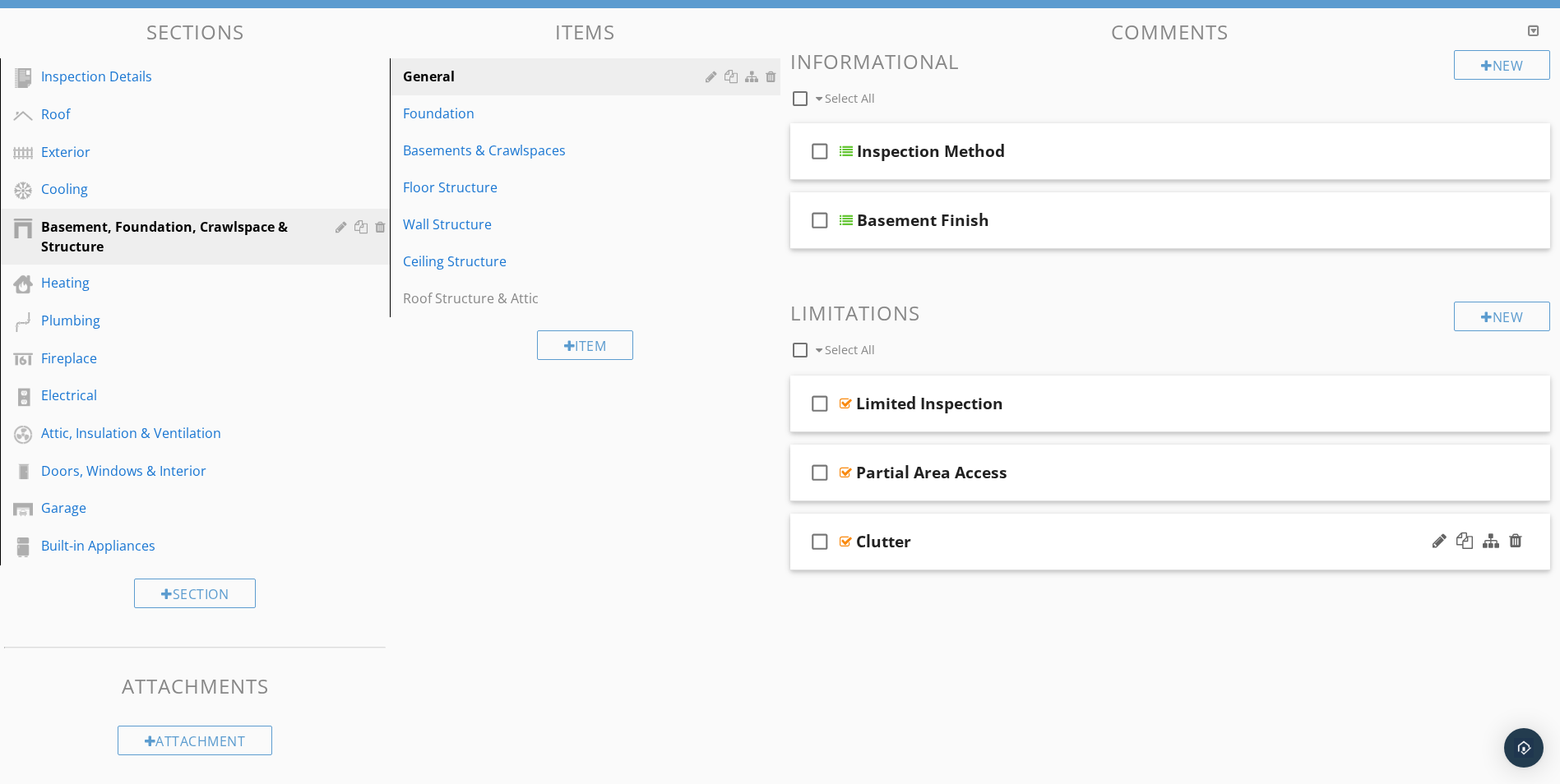
click at [844, 542] on div at bounding box center [846, 541] width 12 height 13
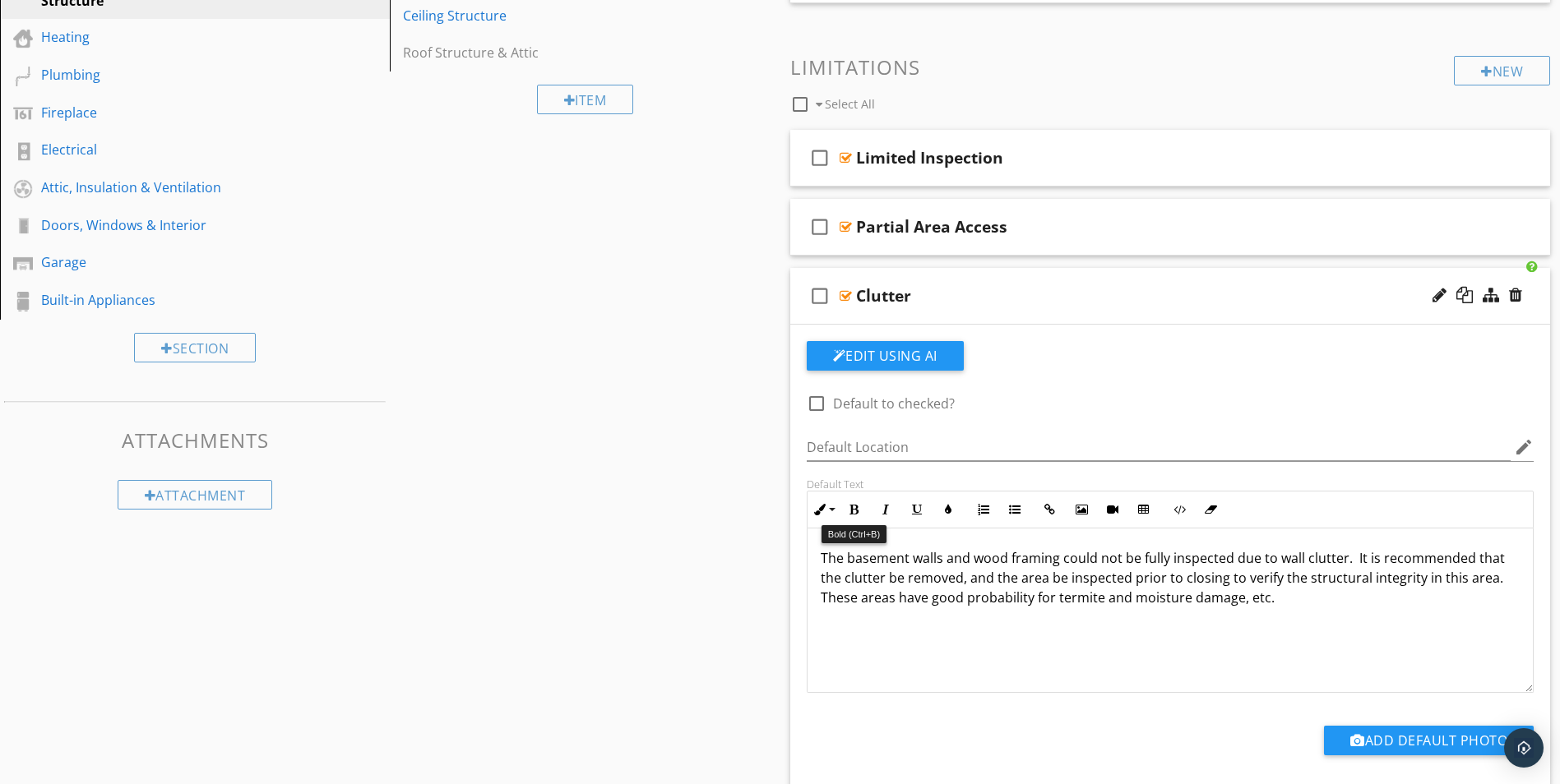
scroll to position [403, 0]
click at [910, 358] on button "Edit Using AI" at bounding box center [885, 354] width 157 height 29
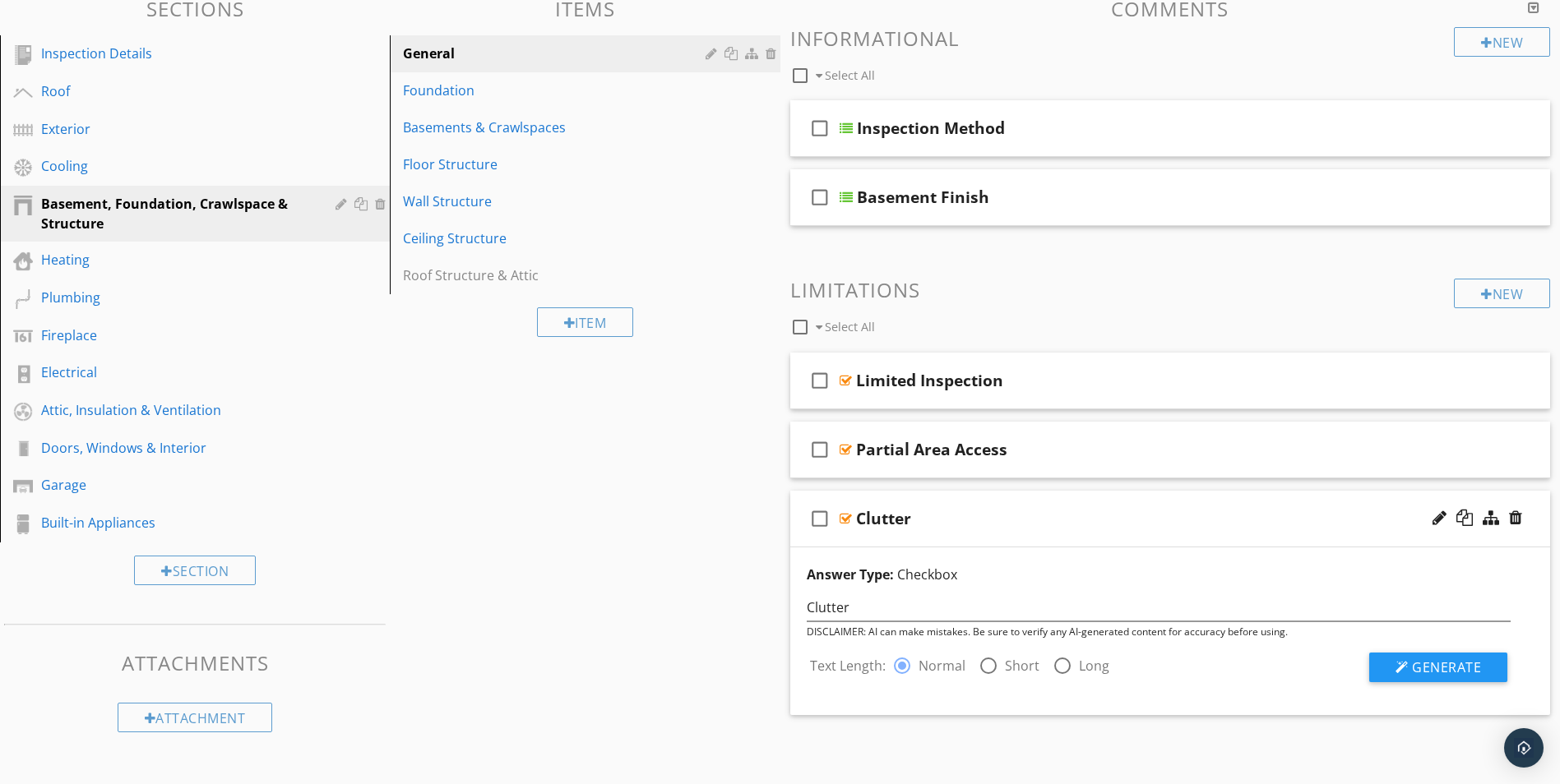
click at [988, 664] on div at bounding box center [987, 665] width 28 height 28
radio input "false"
radio input "true"
click at [1472, 669] on span "Generate" at bounding box center [1447, 667] width 69 height 18
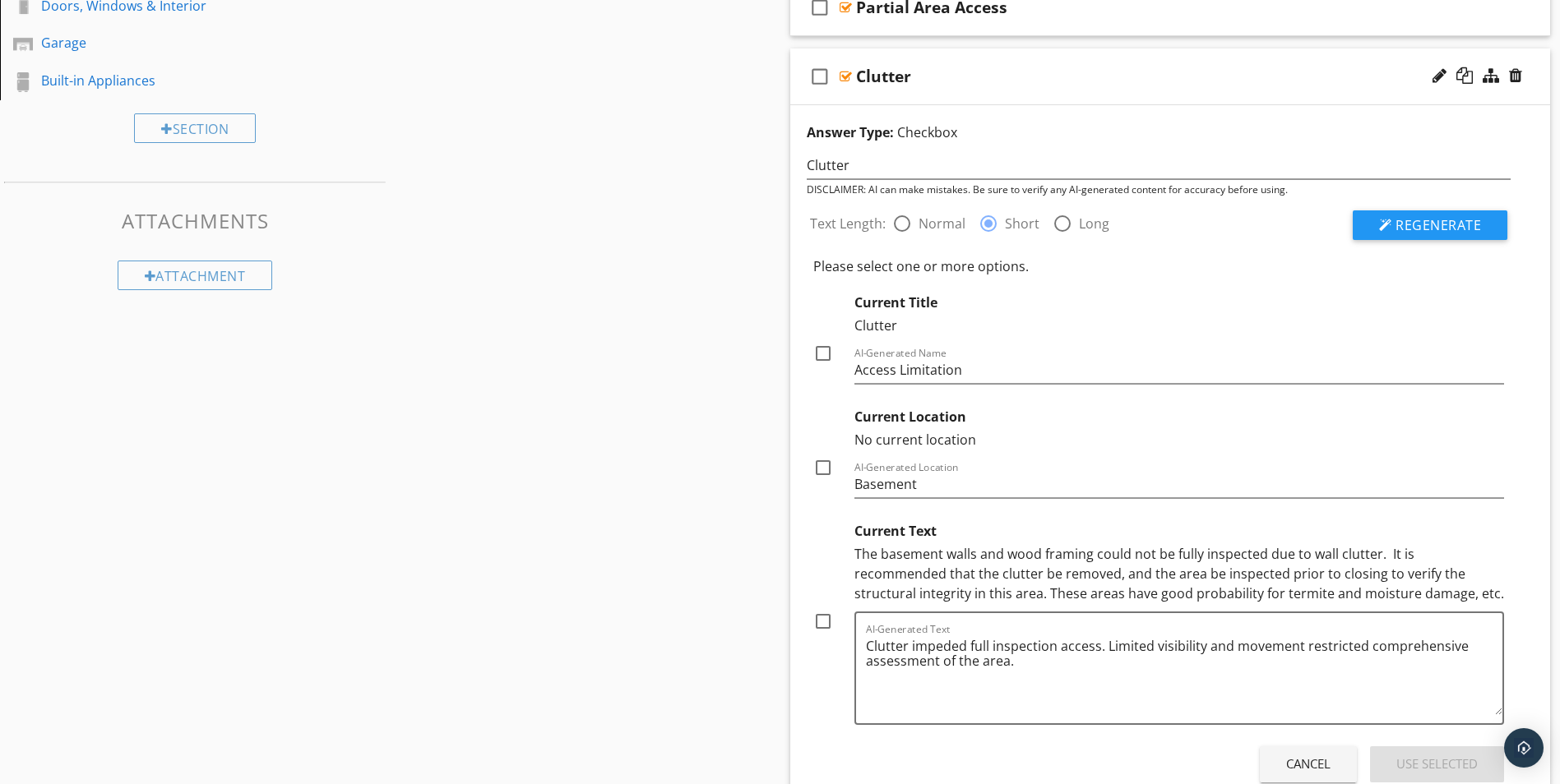
scroll to position [672, 0]
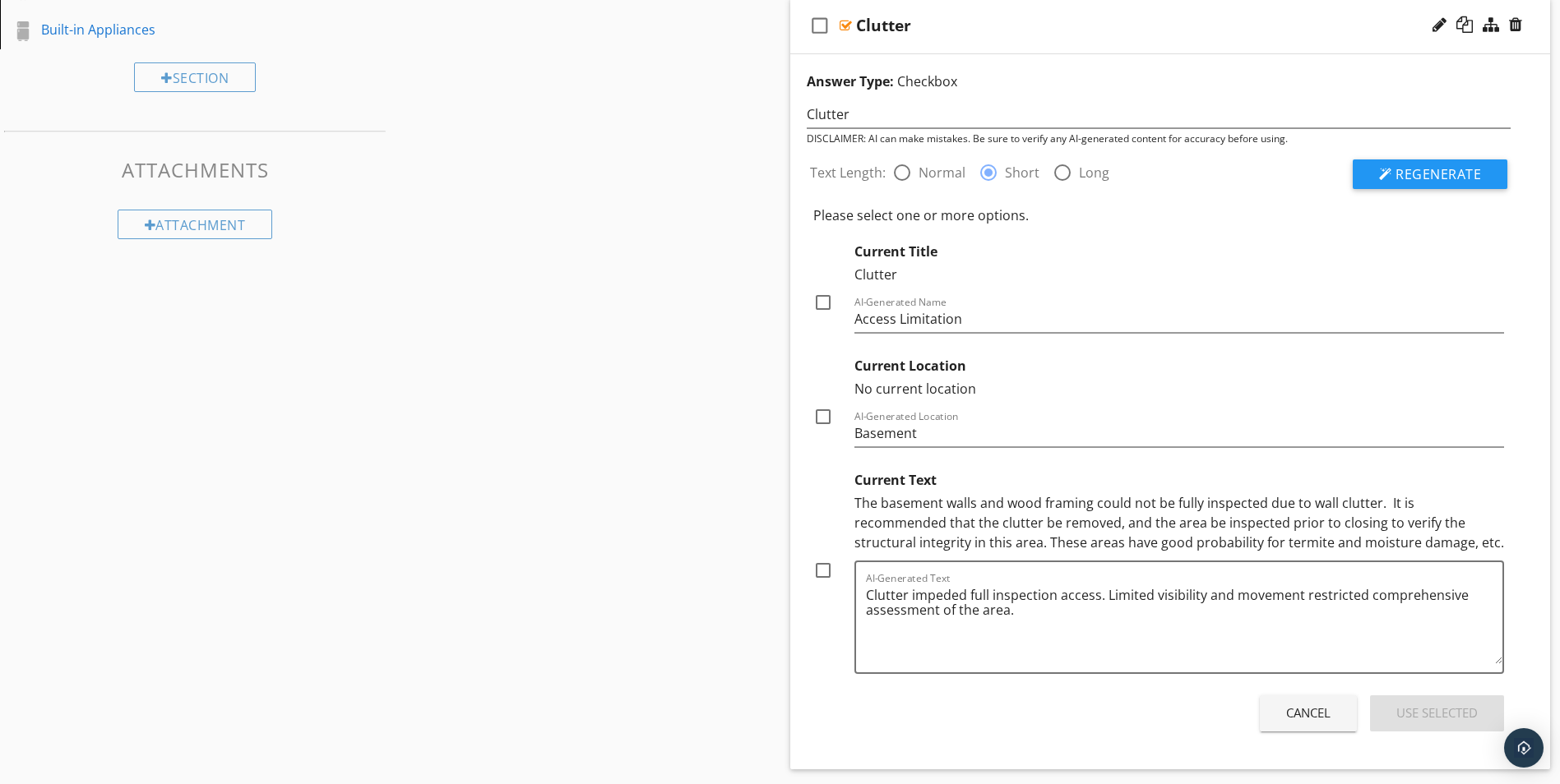
click at [905, 167] on div at bounding box center [901, 172] width 28 height 28
radio input "true"
click at [1434, 170] on span "Regenerate" at bounding box center [1438, 174] width 85 height 18
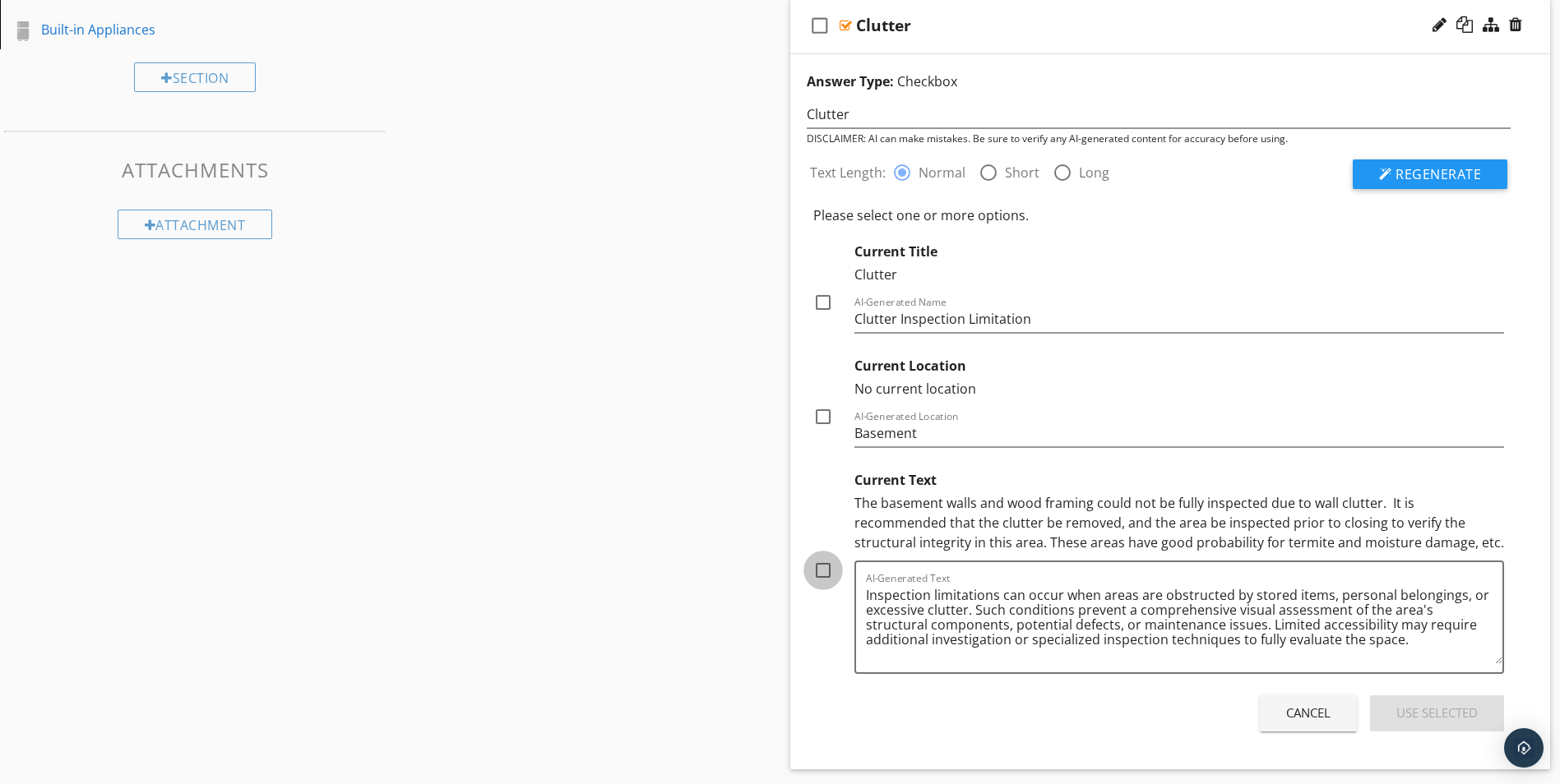
click at [823, 566] on div at bounding box center [823, 570] width 28 height 28
checkbox input "true"
click at [825, 302] on div at bounding box center [823, 302] width 28 height 28
checkbox input "true"
click at [821, 413] on div at bounding box center [823, 416] width 28 height 28
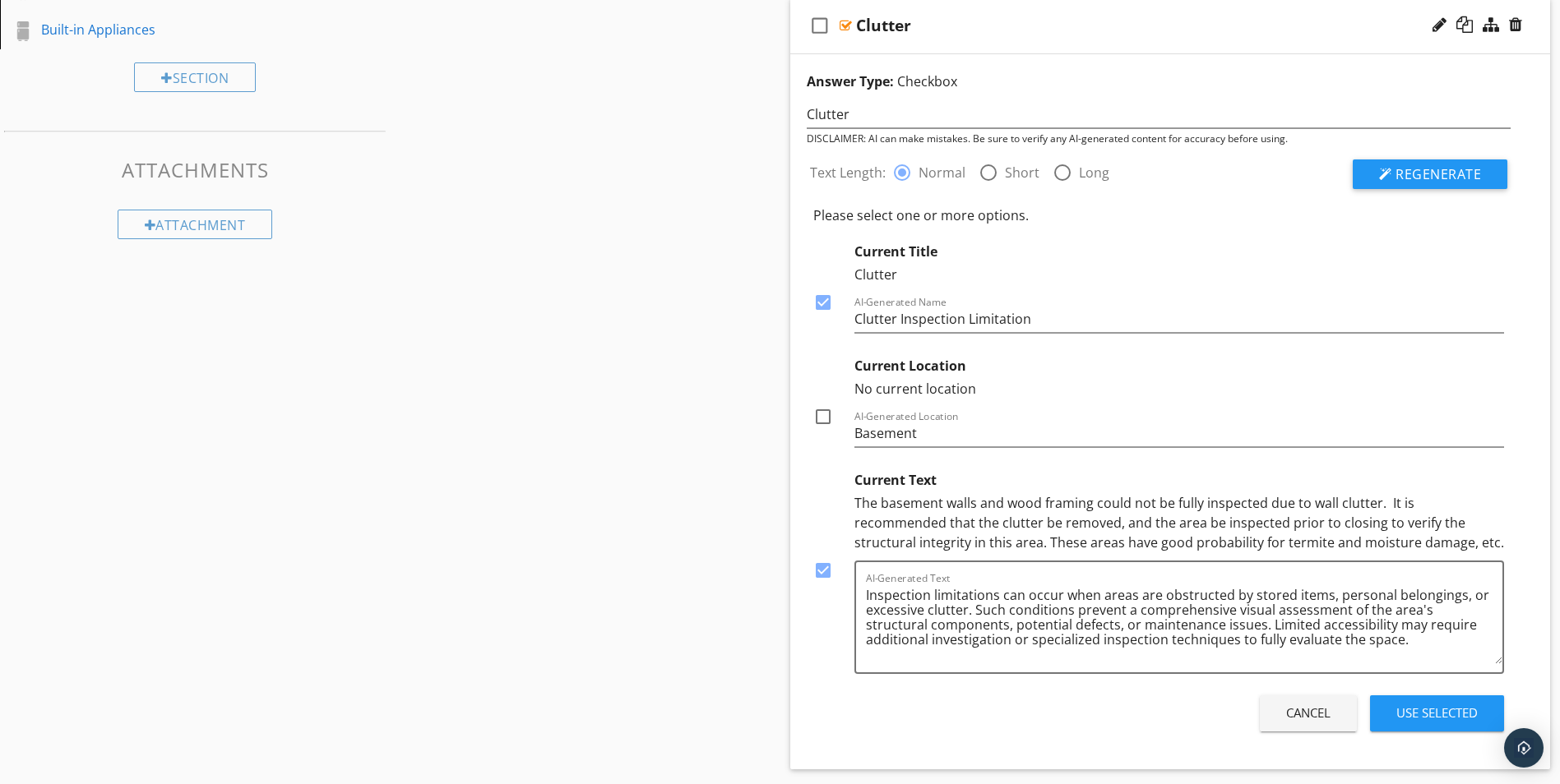
checkbox input "true"
click at [1426, 714] on div "Use Selected" at bounding box center [1436, 713] width 81 height 19
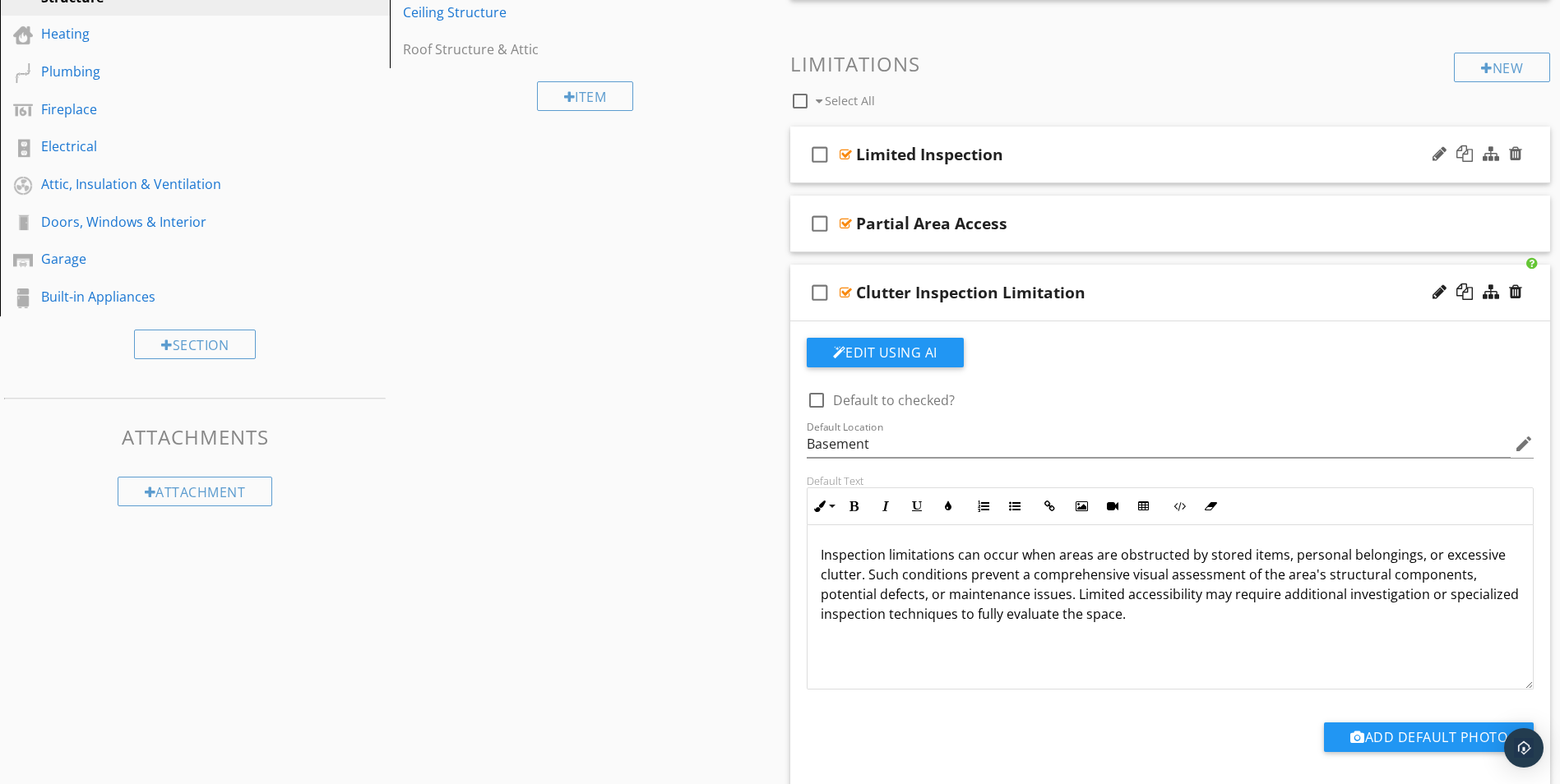
click at [841, 151] on div at bounding box center [846, 154] width 12 height 13
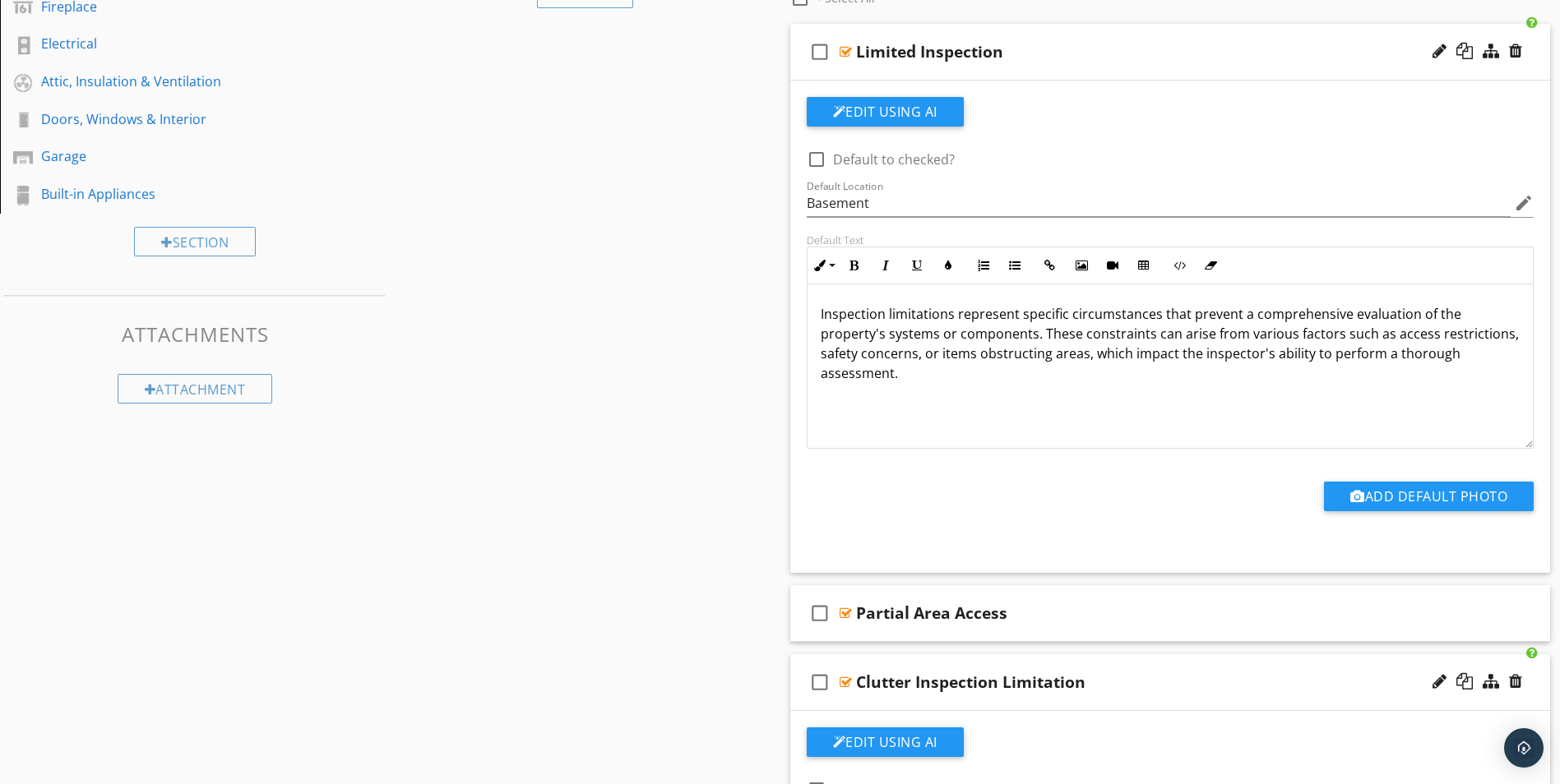
scroll to position [323, 0]
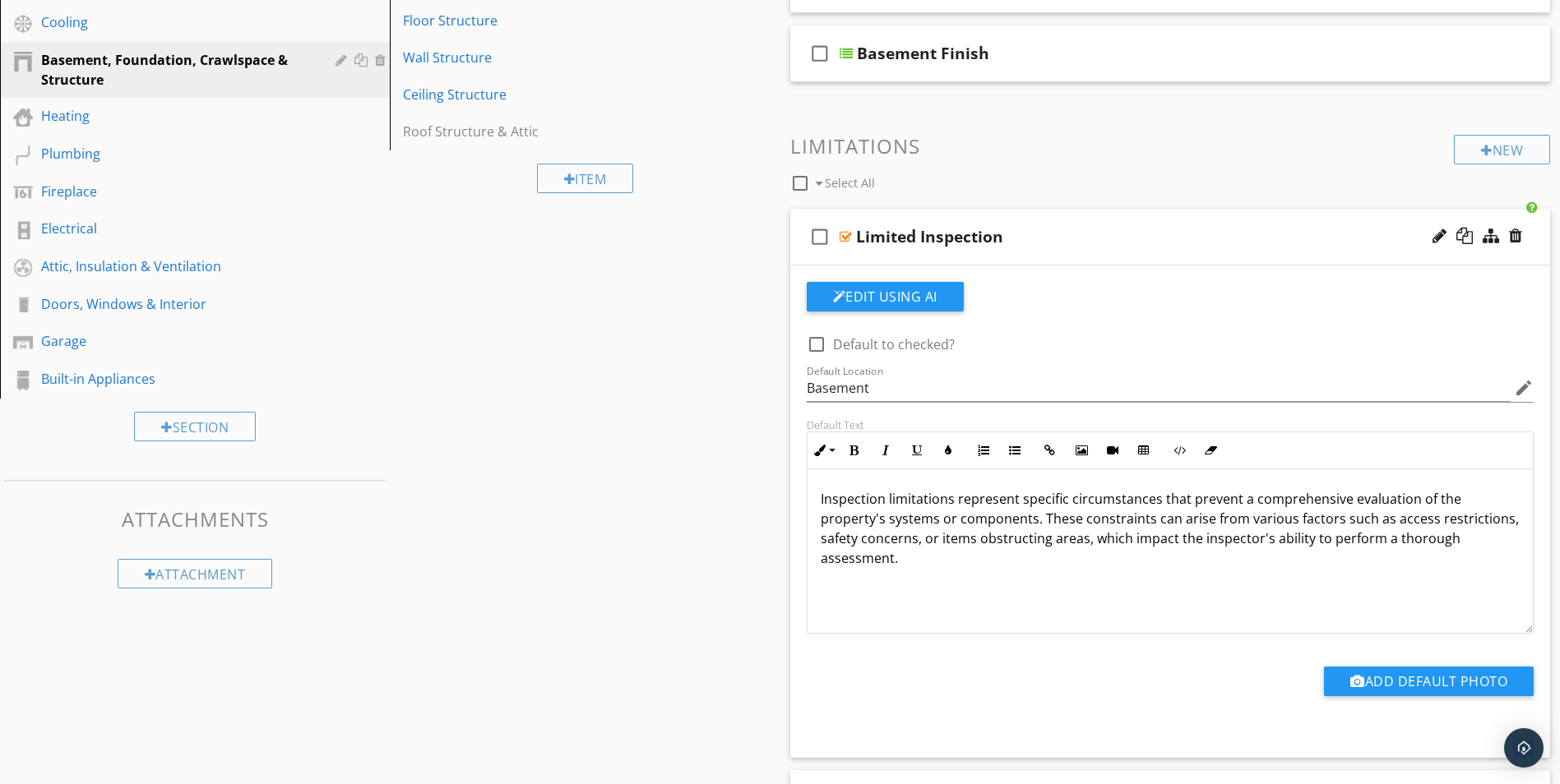
click at [844, 234] on div at bounding box center [846, 237] width 12 height 13
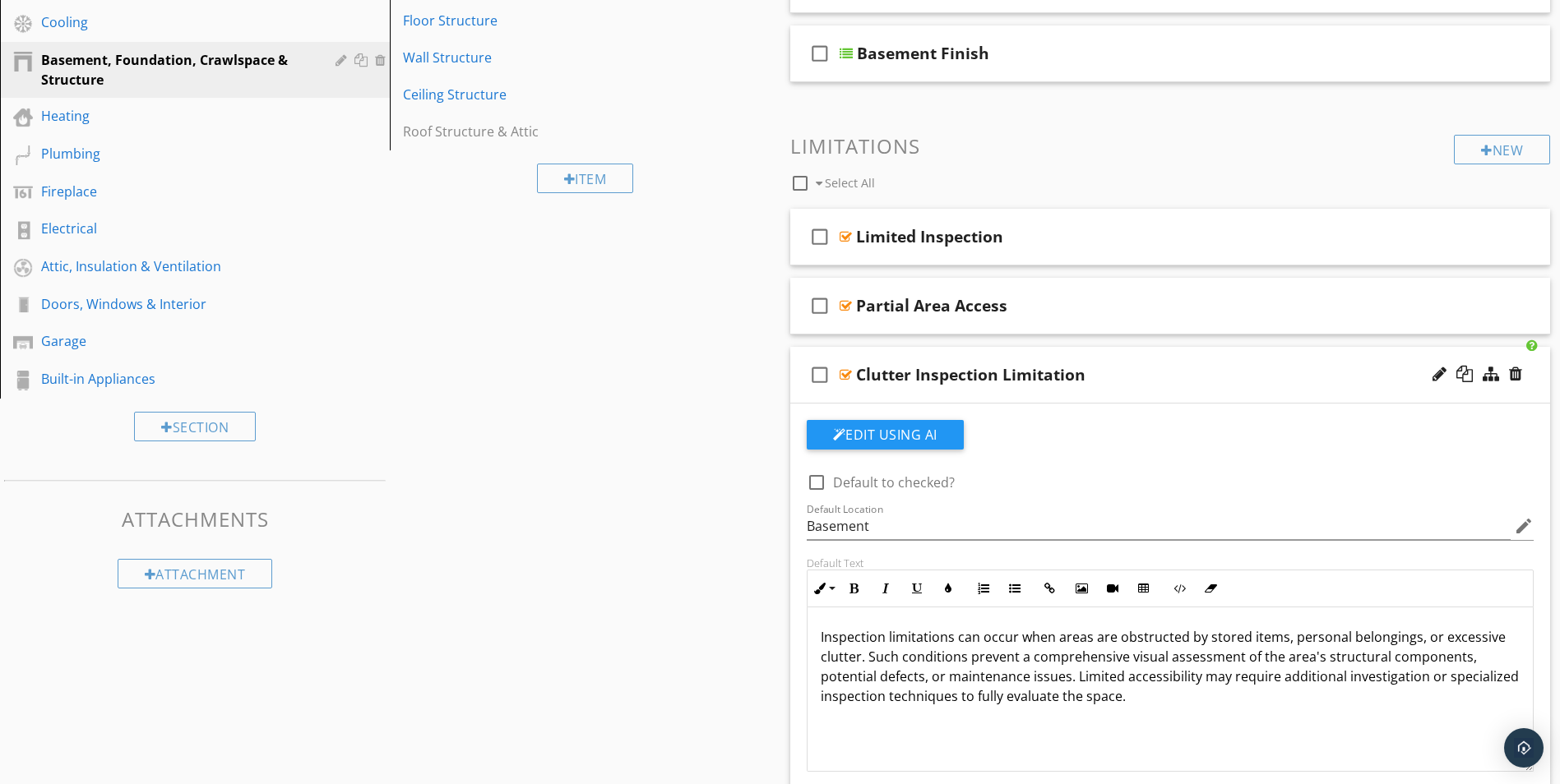
click at [845, 375] on div at bounding box center [846, 375] width 12 height 13
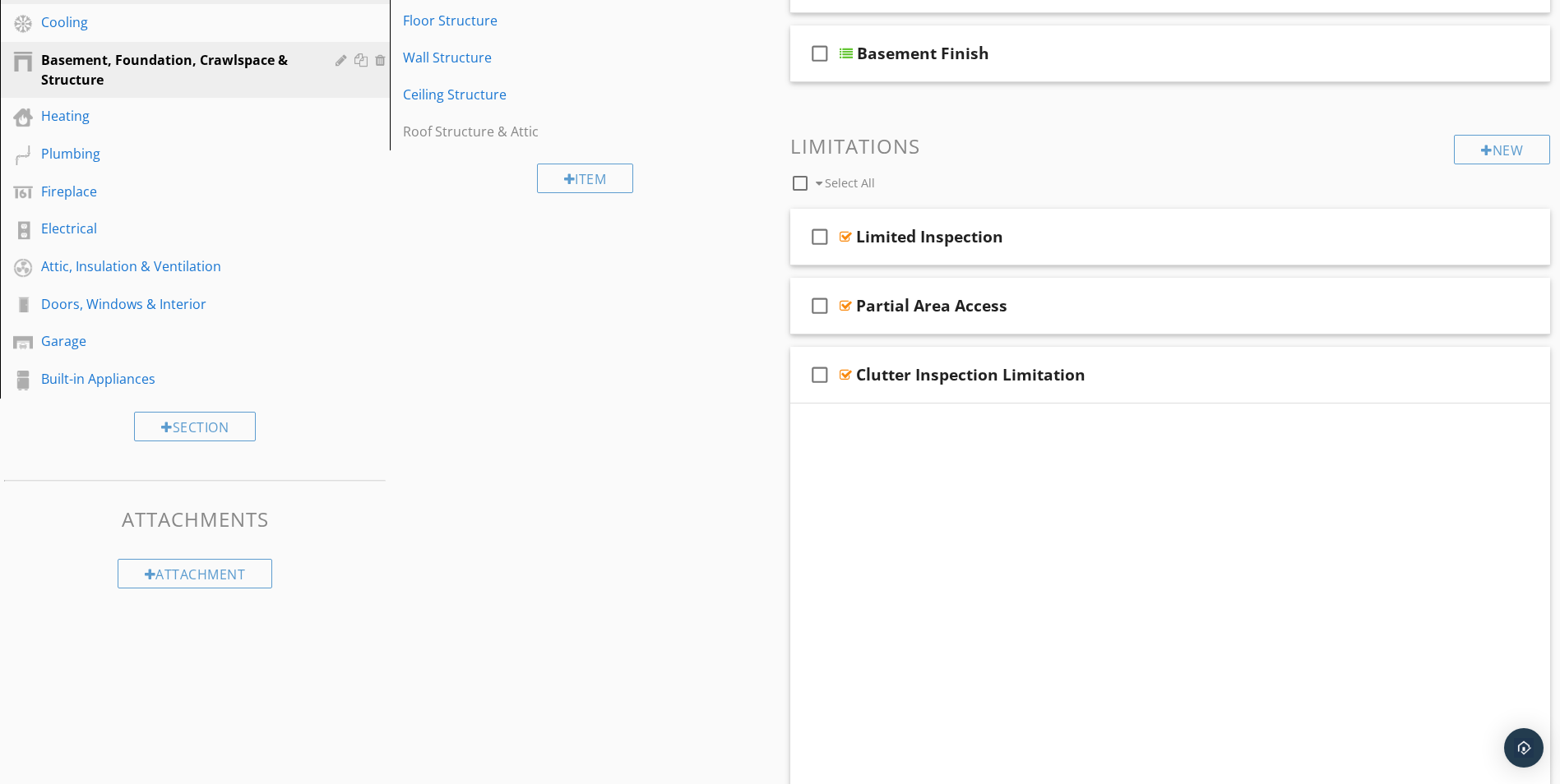
scroll to position [156, 0]
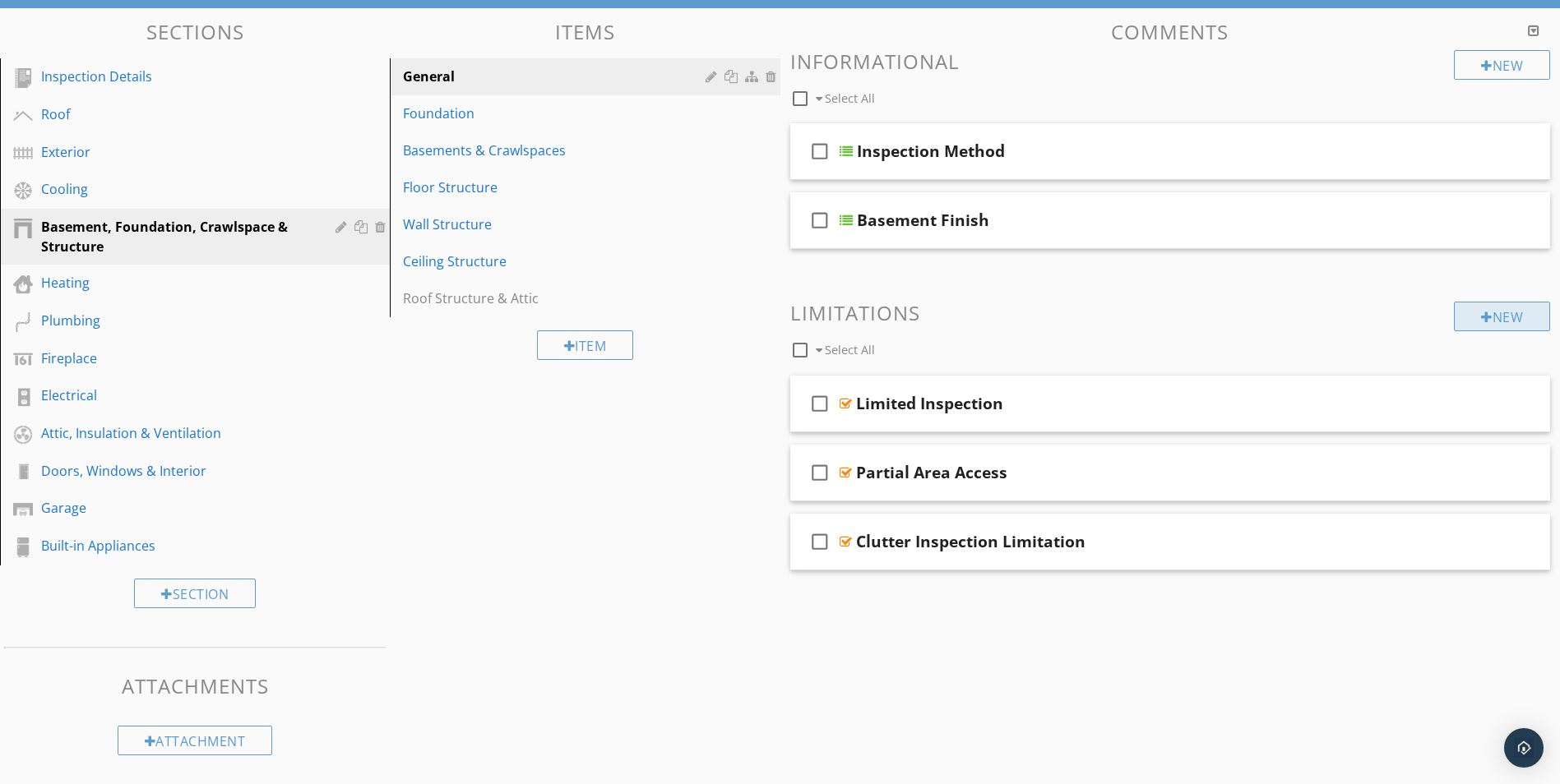
click at [1467, 316] on div "New" at bounding box center [1502, 316] width 96 height 29
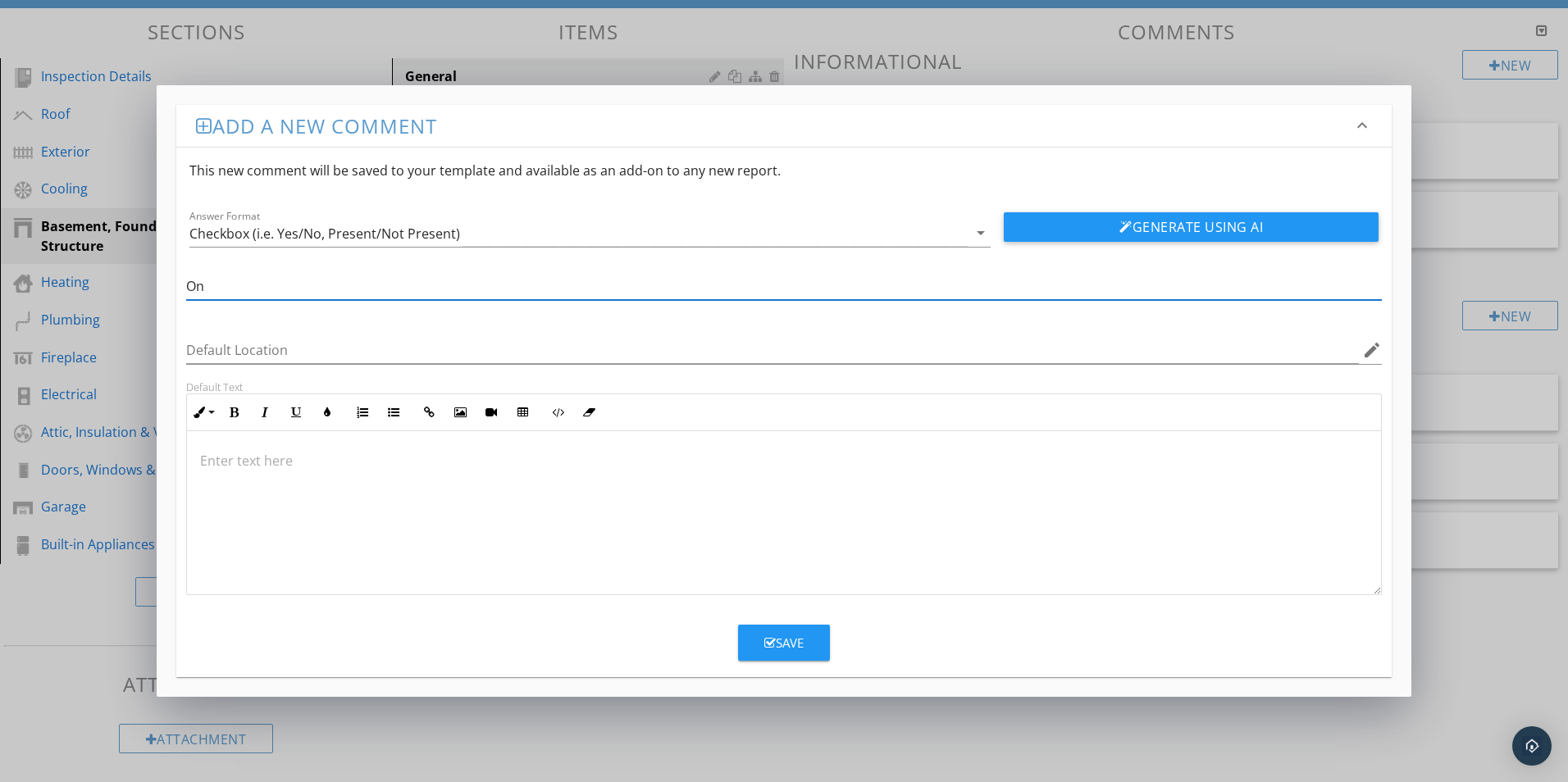
type input "O"
type input "C"
type input "Ongoing Construction"
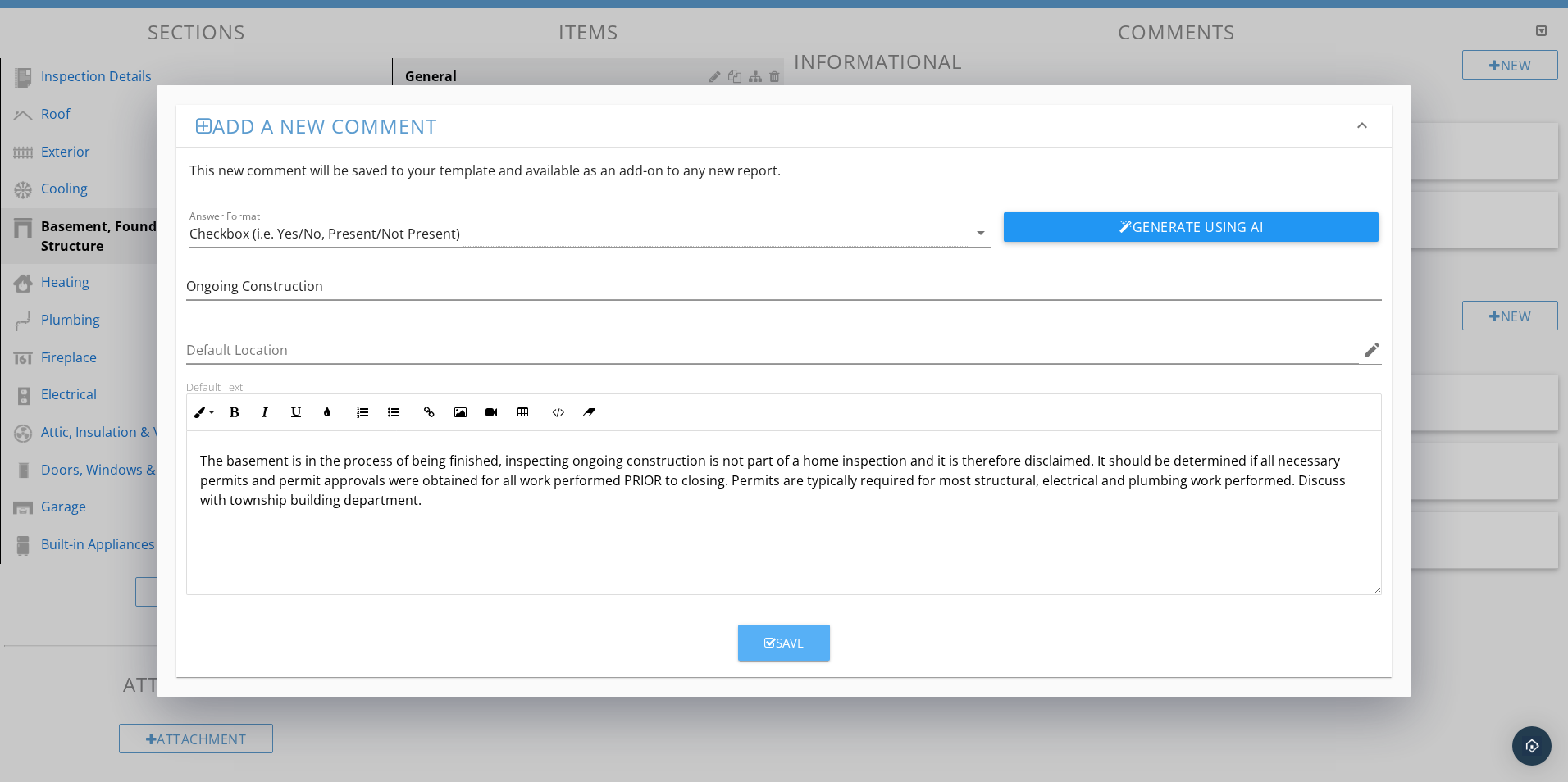
click at [812, 640] on button "Save" at bounding box center [783, 643] width 91 height 36
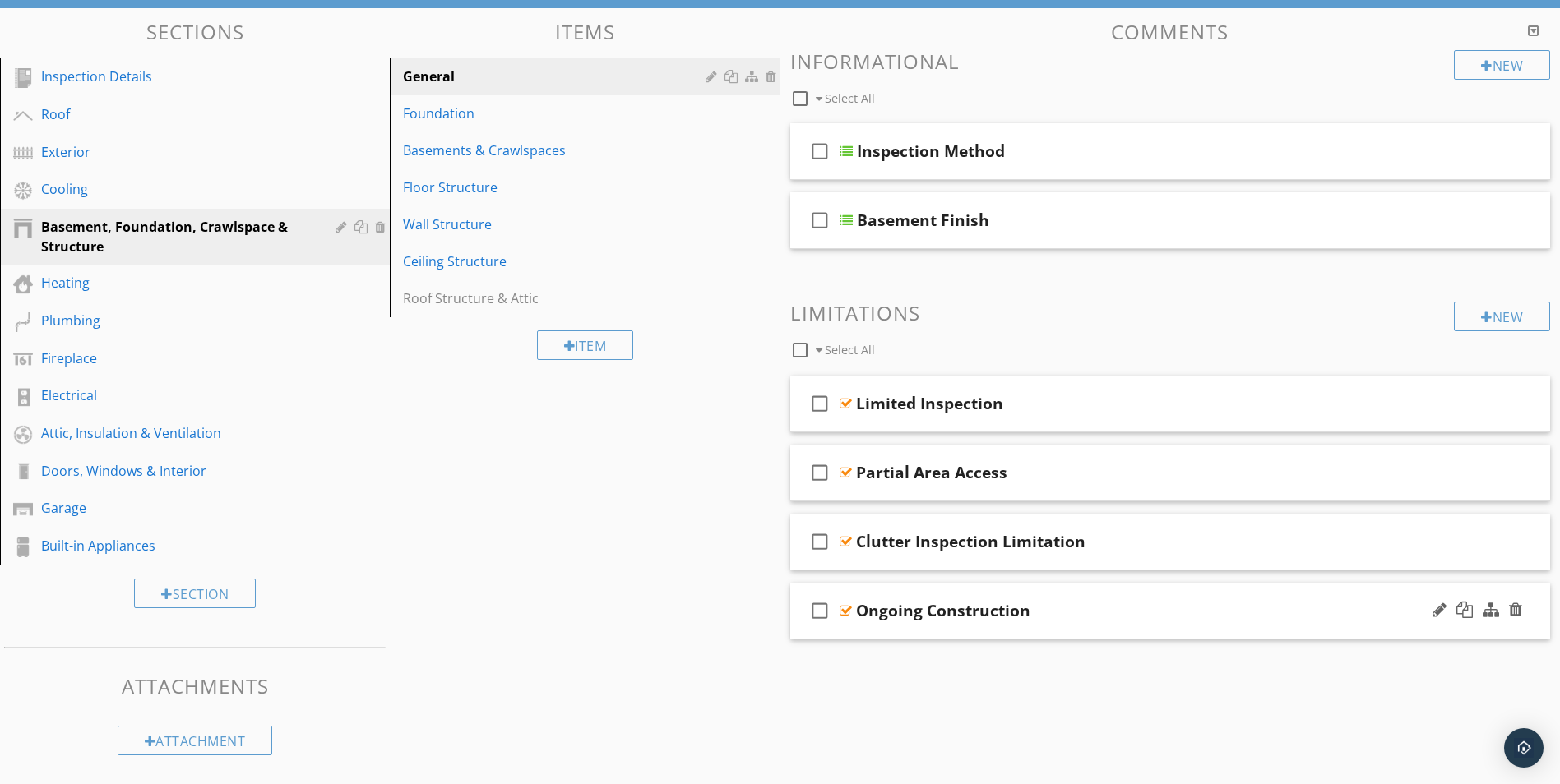
click at [844, 610] on div at bounding box center [846, 610] width 12 height 13
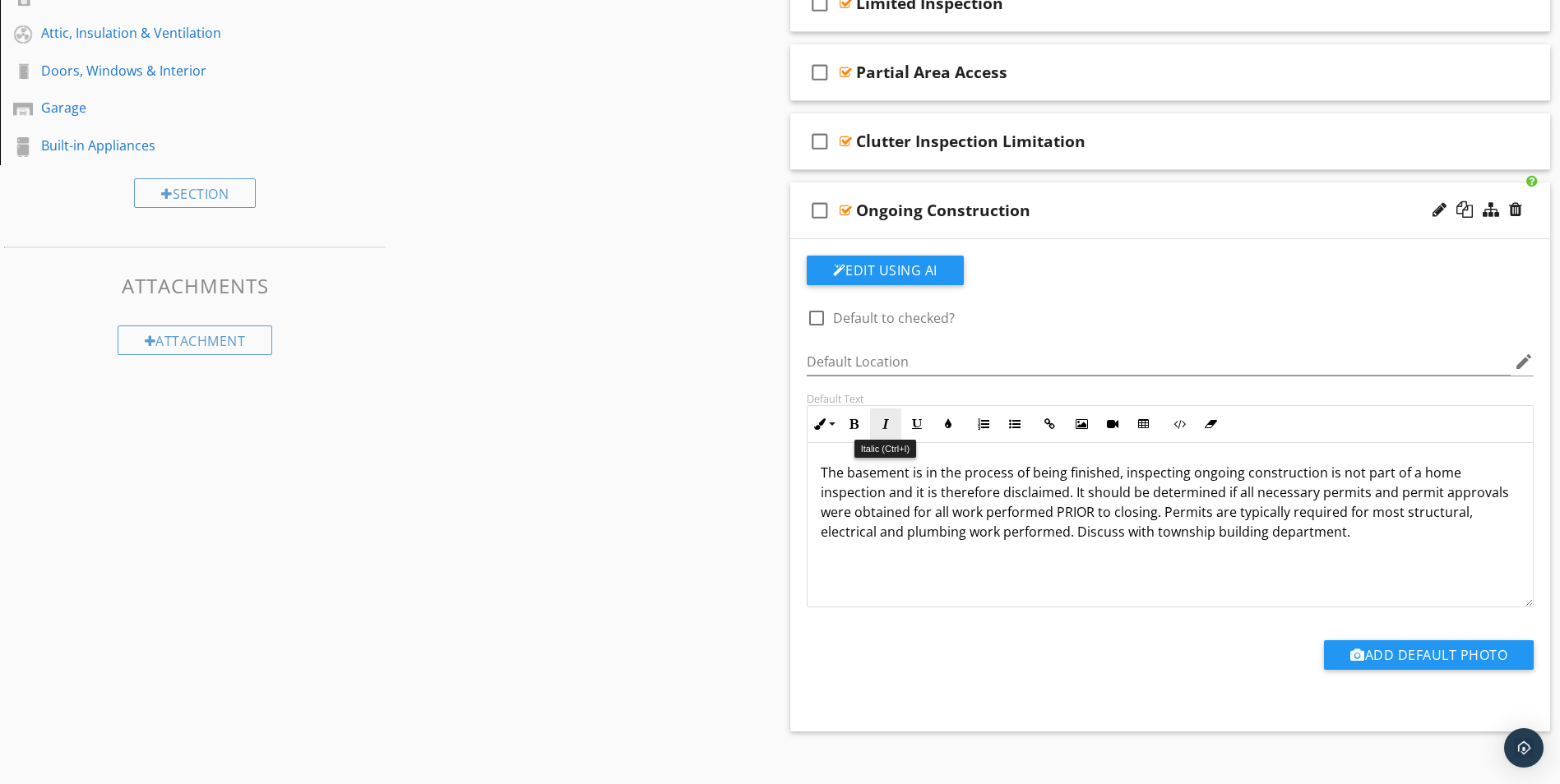
scroll to position [567, 0]
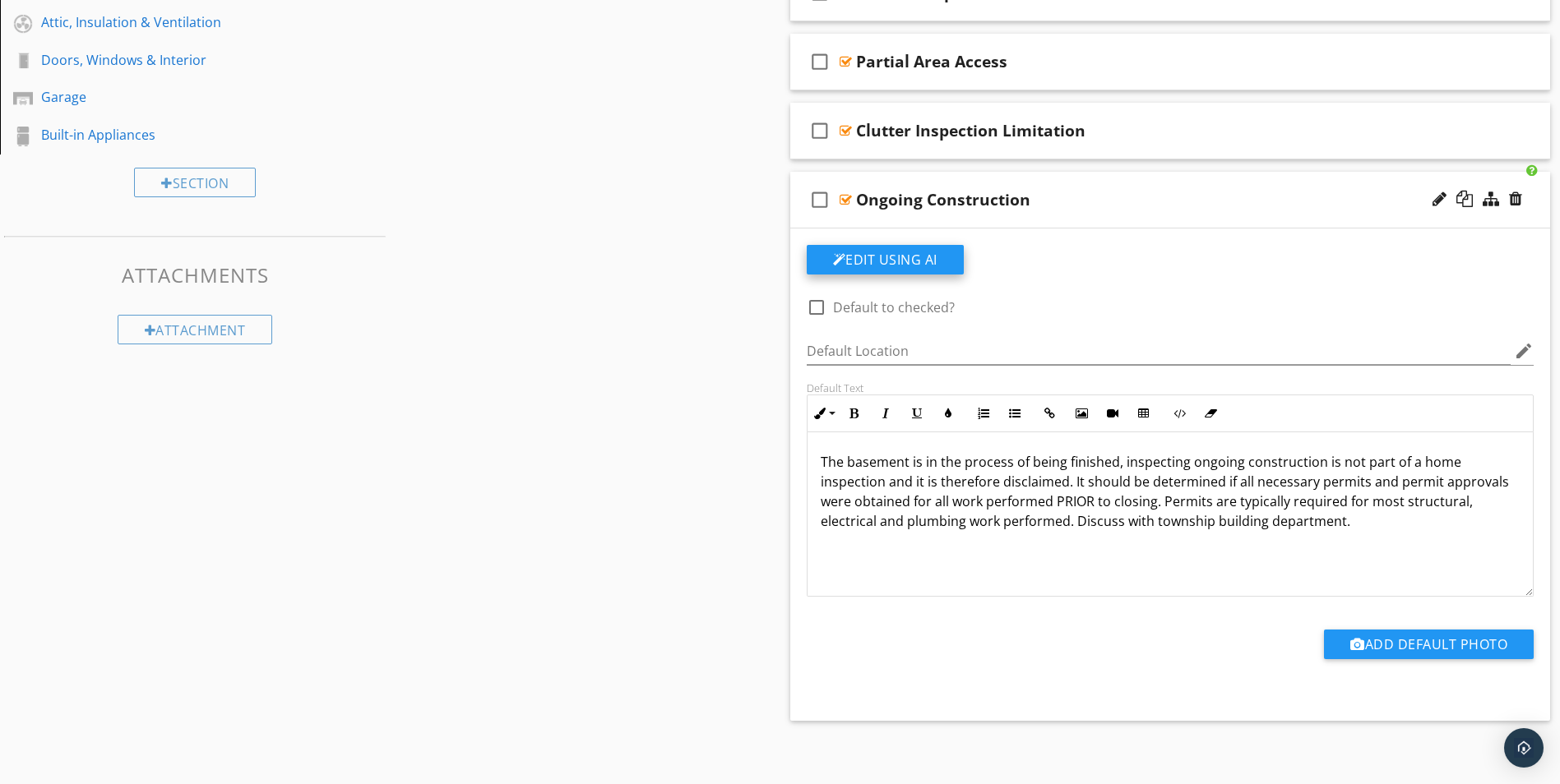
click at [865, 259] on button "Edit Using AI" at bounding box center [885, 259] width 157 height 29
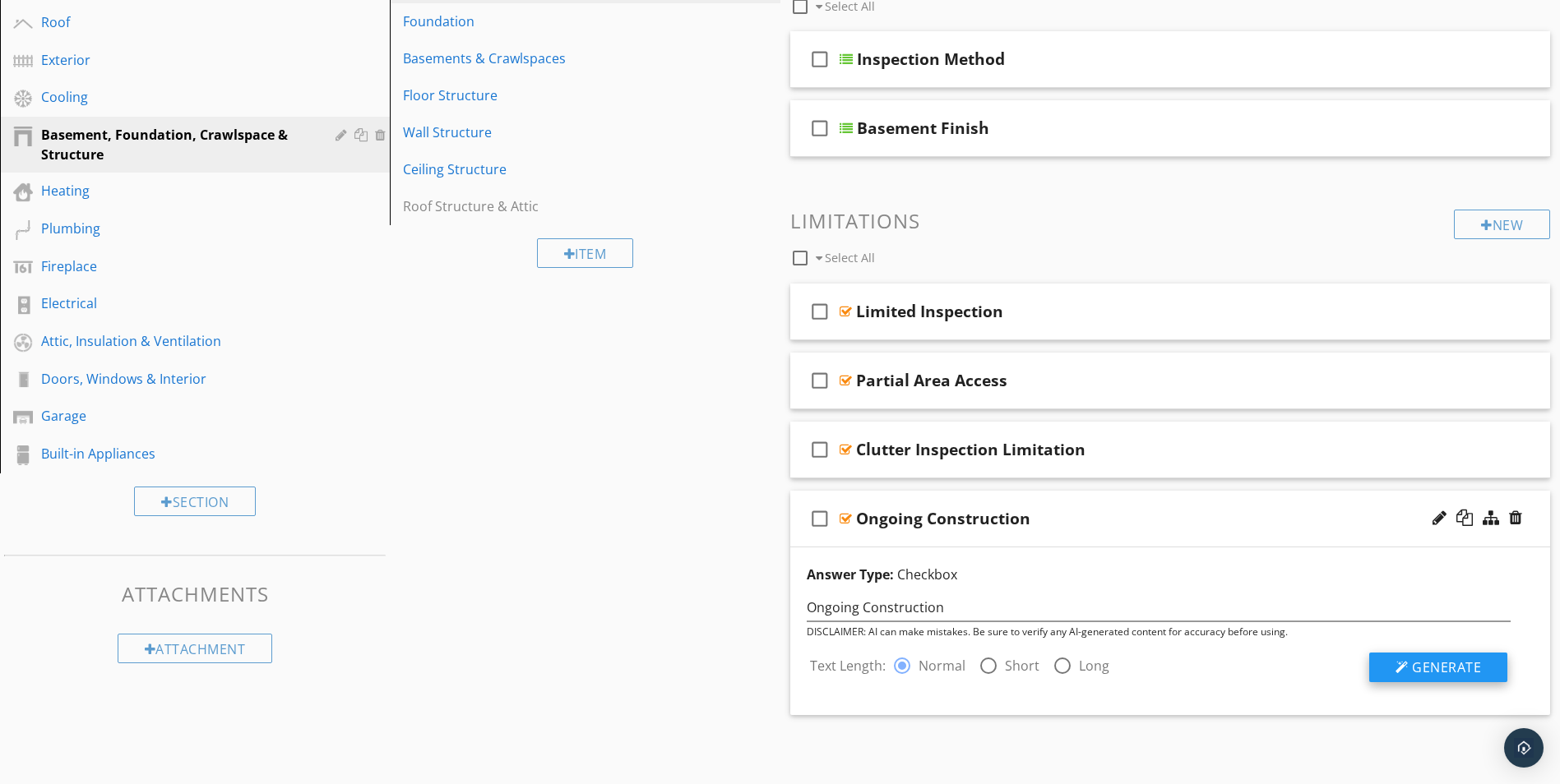
click at [1426, 669] on span "Generate" at bounding box center [1447, 667] width 69 height 18
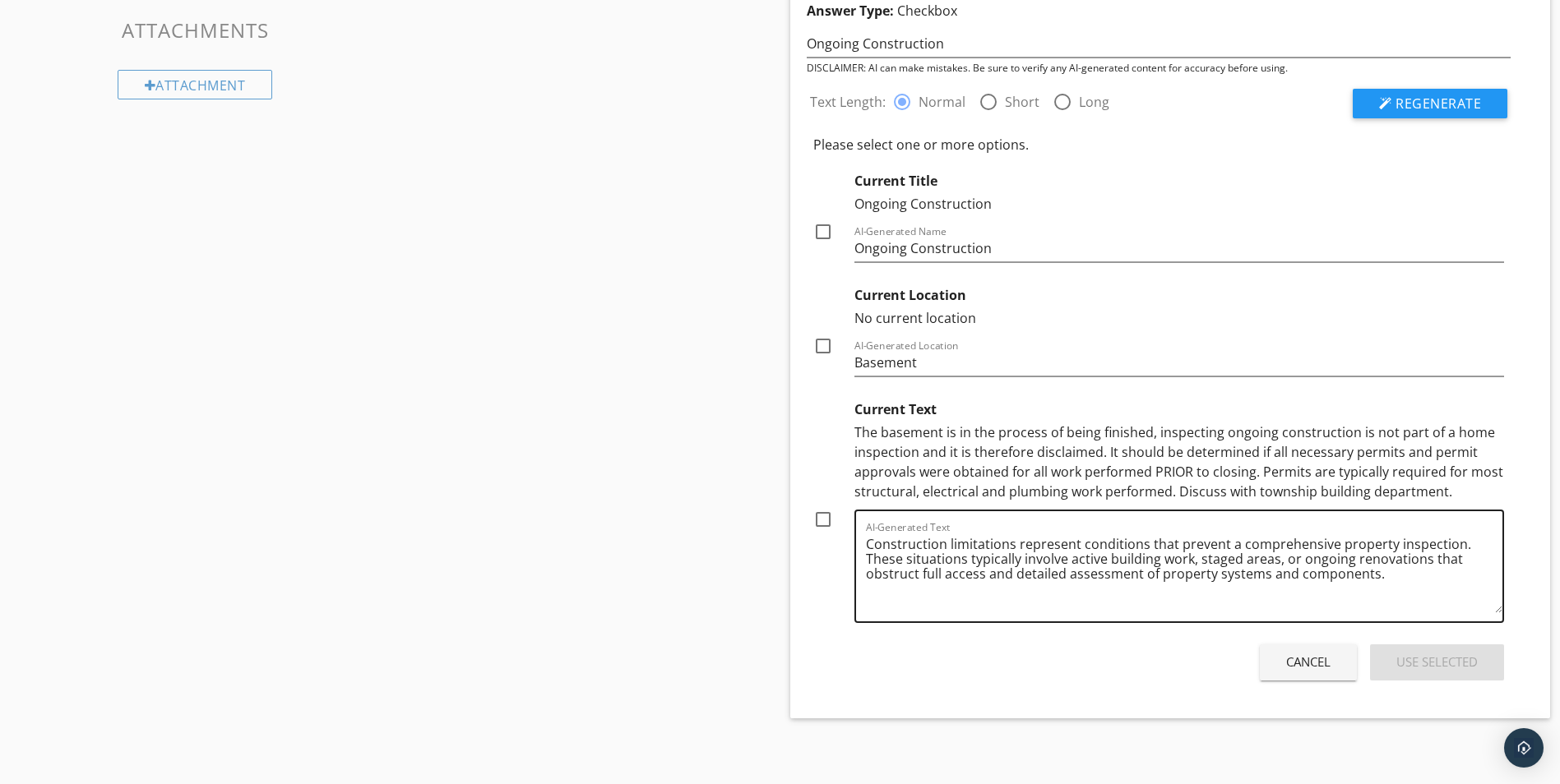
scroll to position [815, 0]
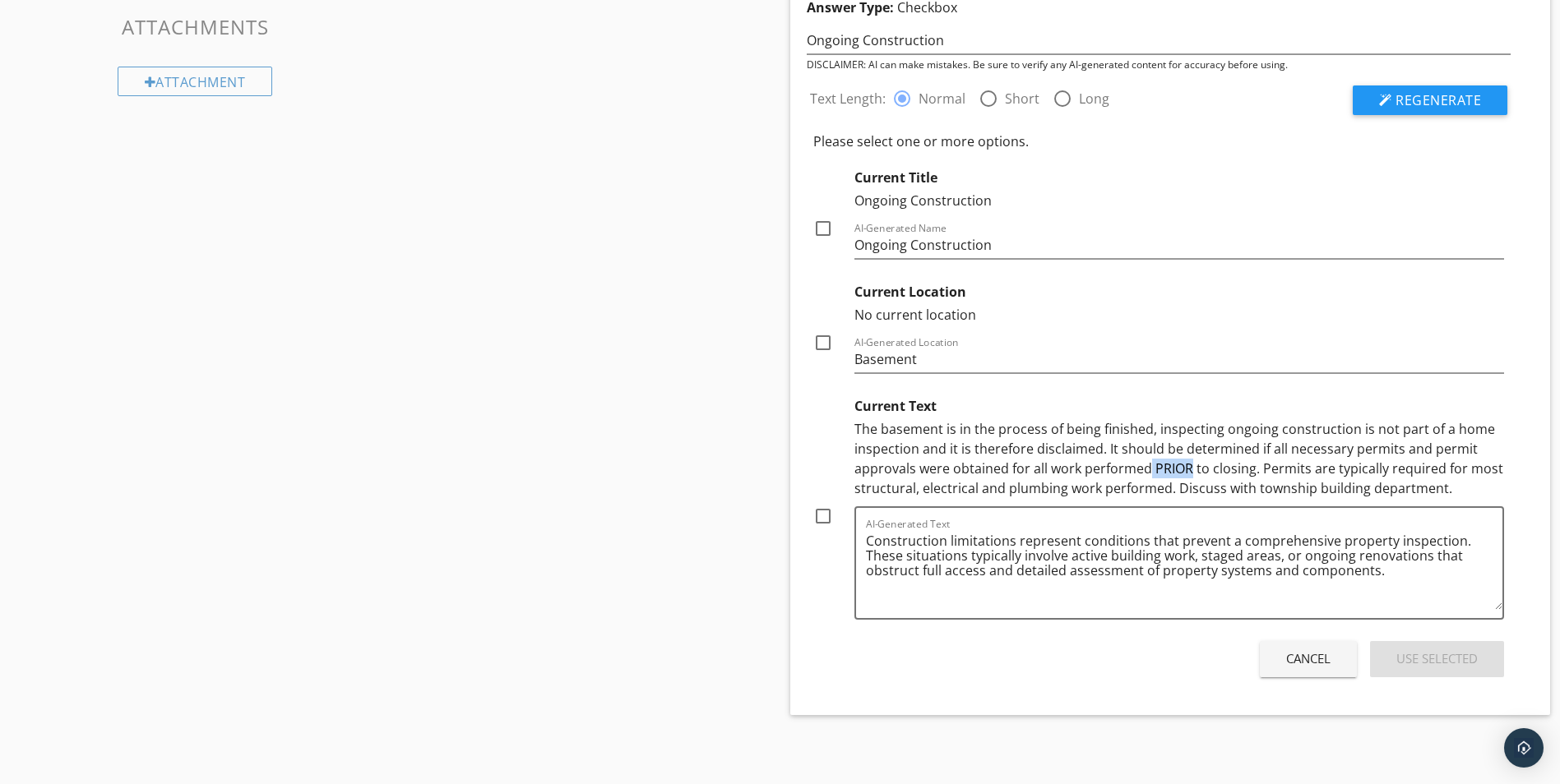
drag, startPoint x: 1189, startPoint y: 468, endPoint x: 1145, endPoint y: 475, distance: 44.6
click at [1145, 475] on div "The basement is in the process of being finished, inspecting ongoing constructi…" at bounding box center [1180, 458] width 650 height 79
drag, startPoint x: 1145, startPoint y: 475, endPoint x: 1133, endPoint y: 403, distance: 73.0
click at [1133, 403] on div "Current Text" at bounding box center [1180, 404] width 650 height 29
drag, startPoint x: 1188, startPoint y: 469, endPoint x: 1154, endPoint y: 467, distance: 34.1
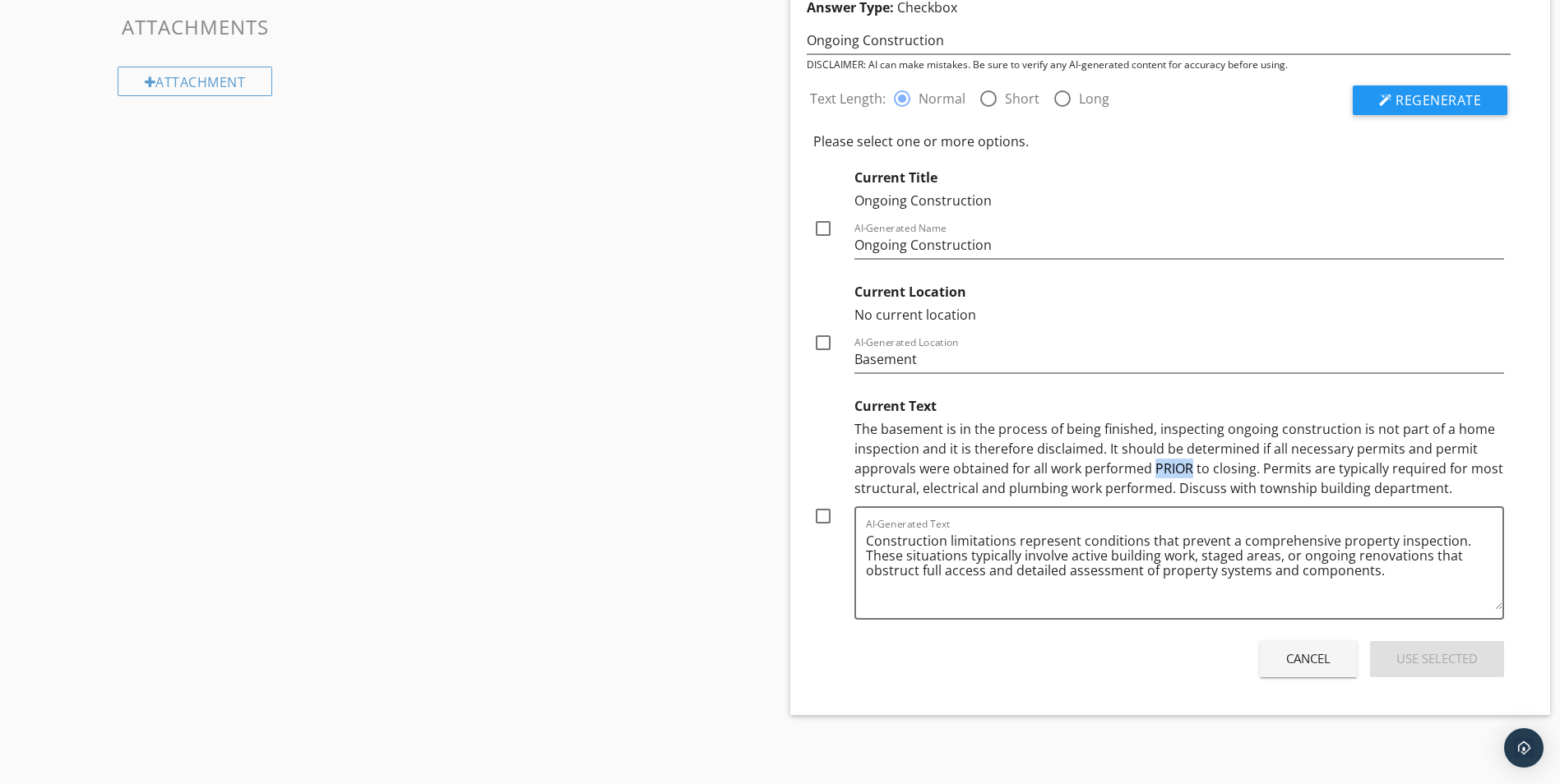
click at [1154, 467] on div "The basement is in the process of being finished, inspecting ongoing constructi…" at bounding box center [1180, 458] width 650 height 79
click at [435, 589] on div "Sections Inspection Details Roof Exterior Cooling Basement, Foundation, Crawlsp…" at bounding box center [780, 58] width 1560 height 1418
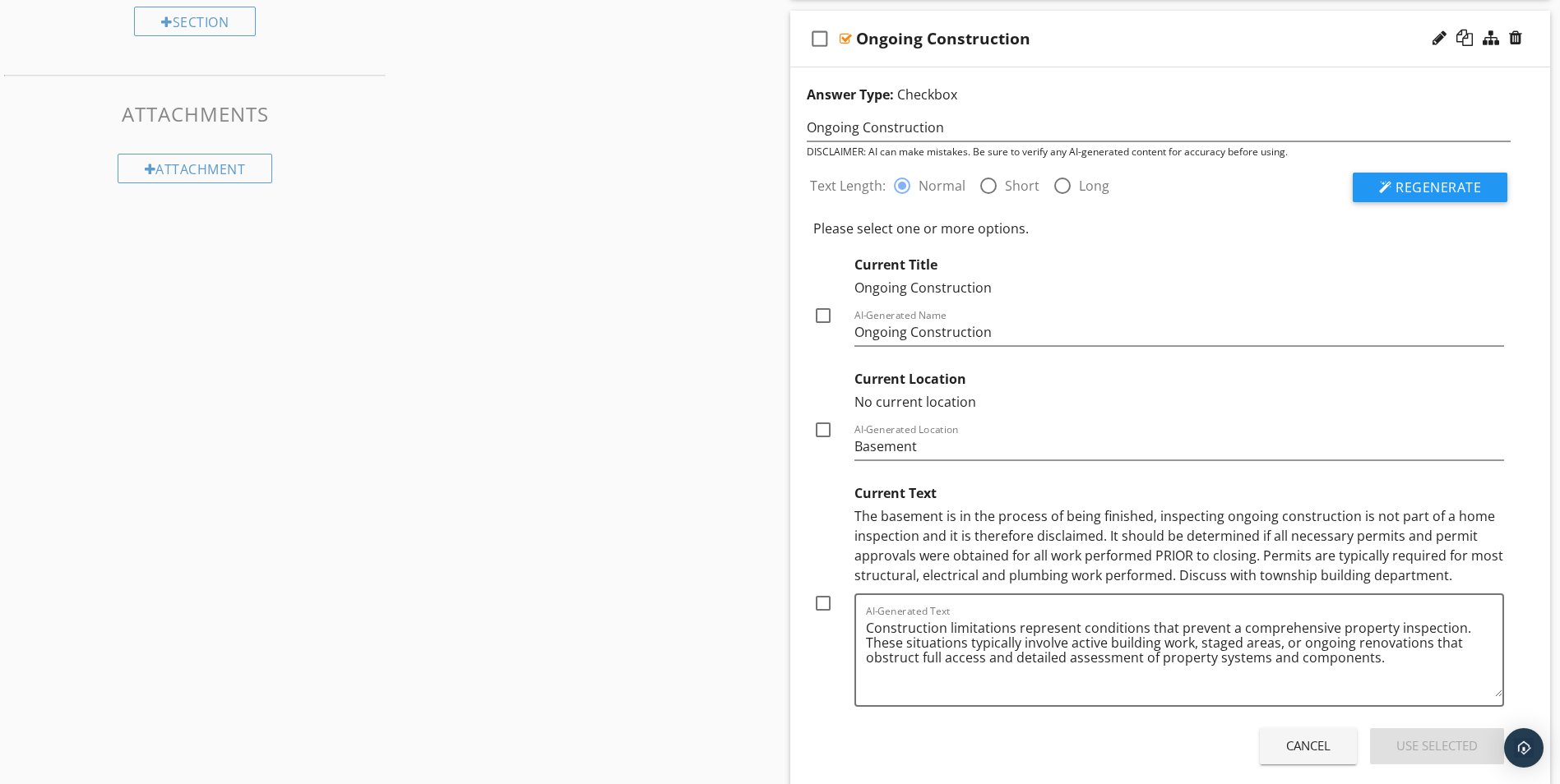
scroll to position [569, 0]
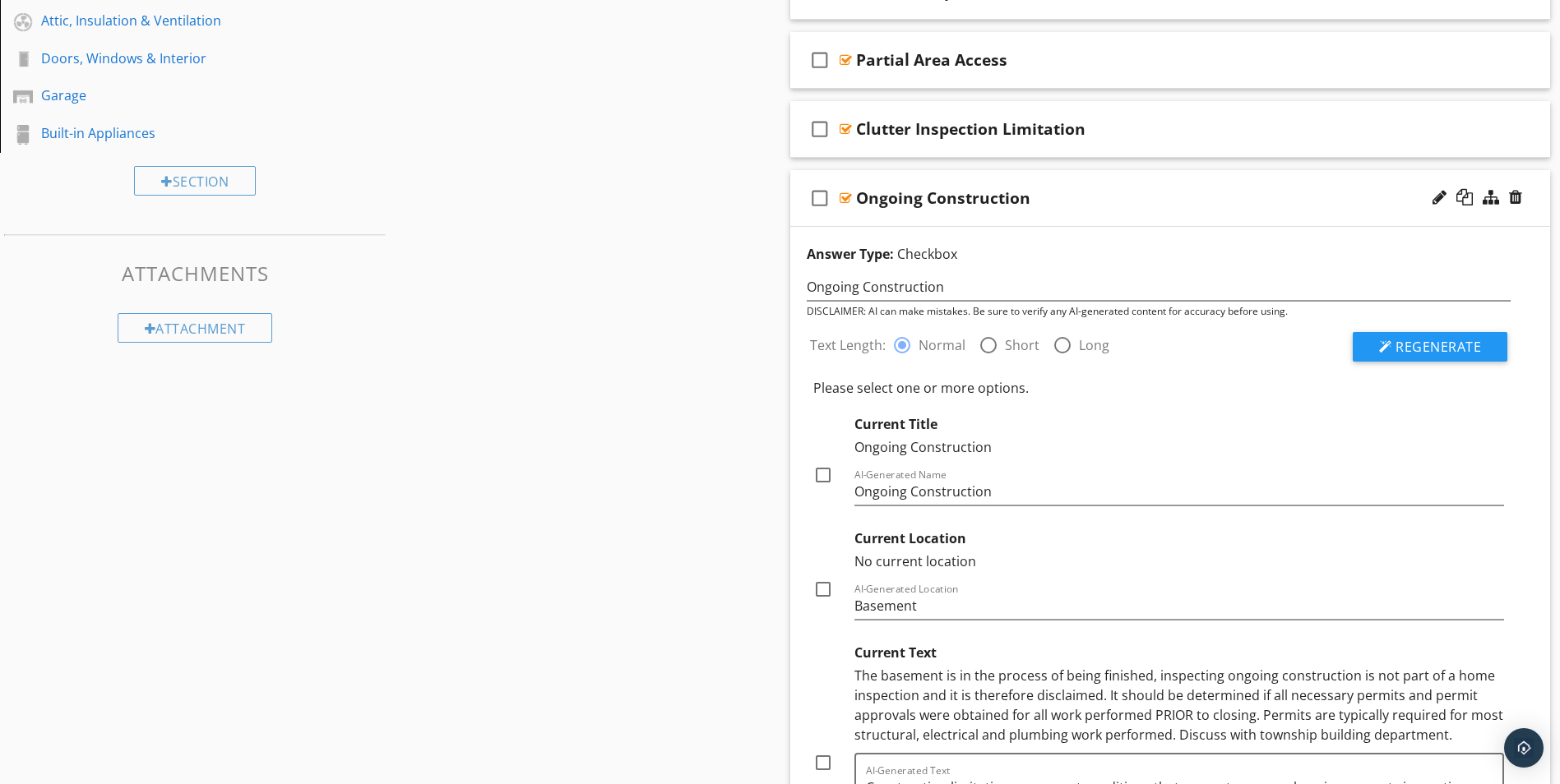
click at [843, 196] on div at bounding box center [846, 198] width 12 height 13
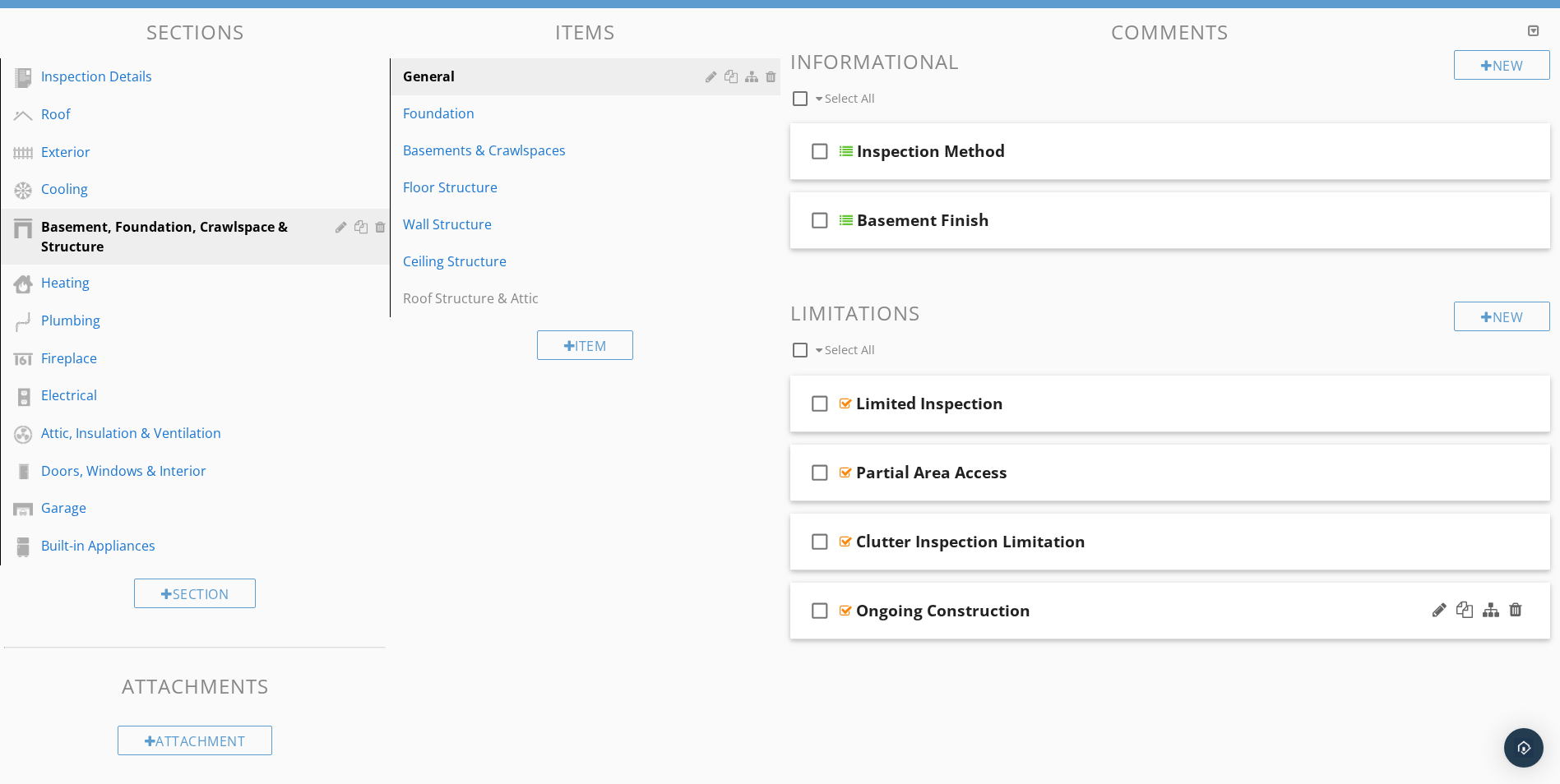
scroll to position [156, 0]
click at [847, 218] on div at bounding box center [846, 220] width 13 height 13
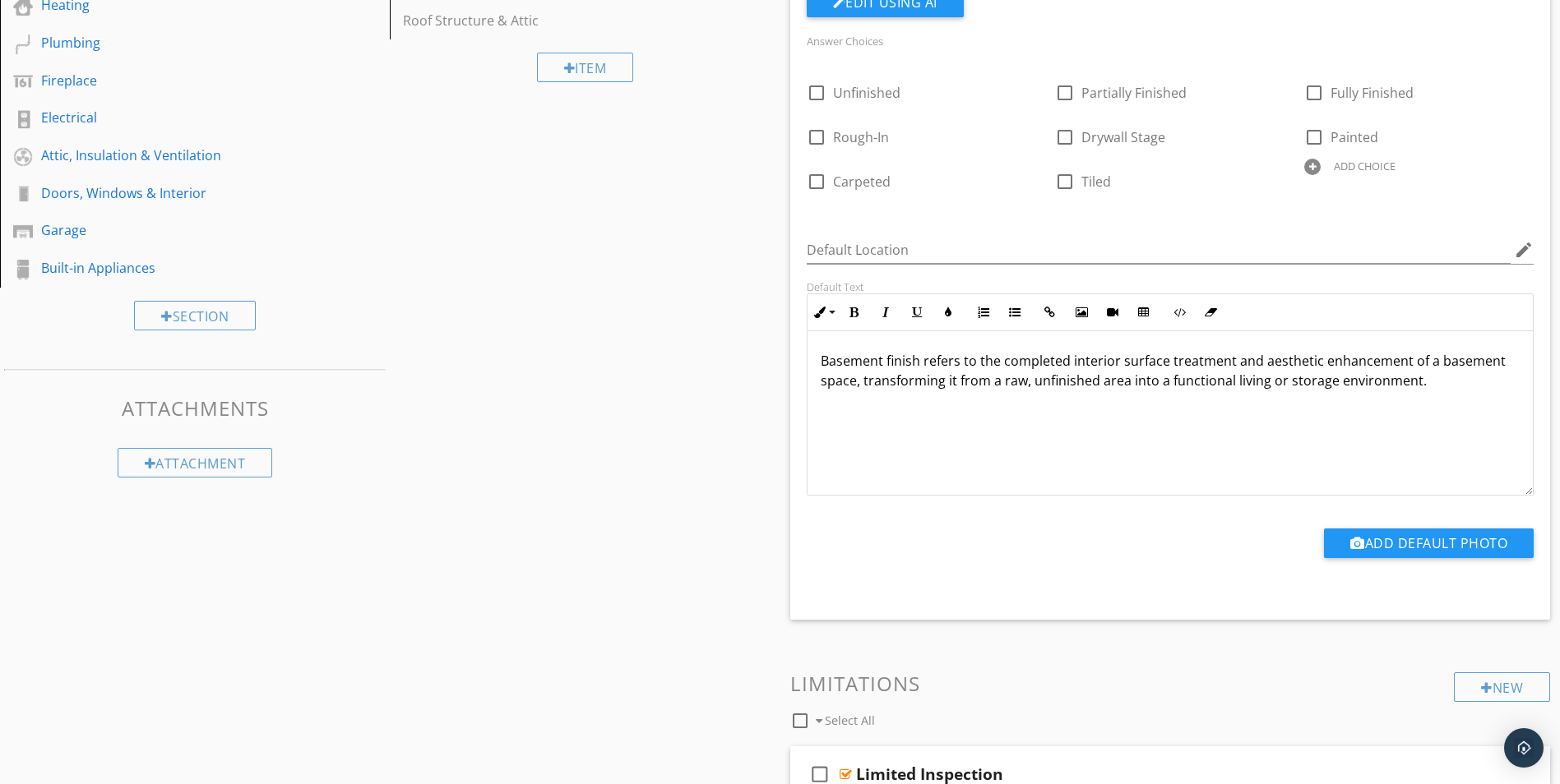
scroll to position [360, 0]
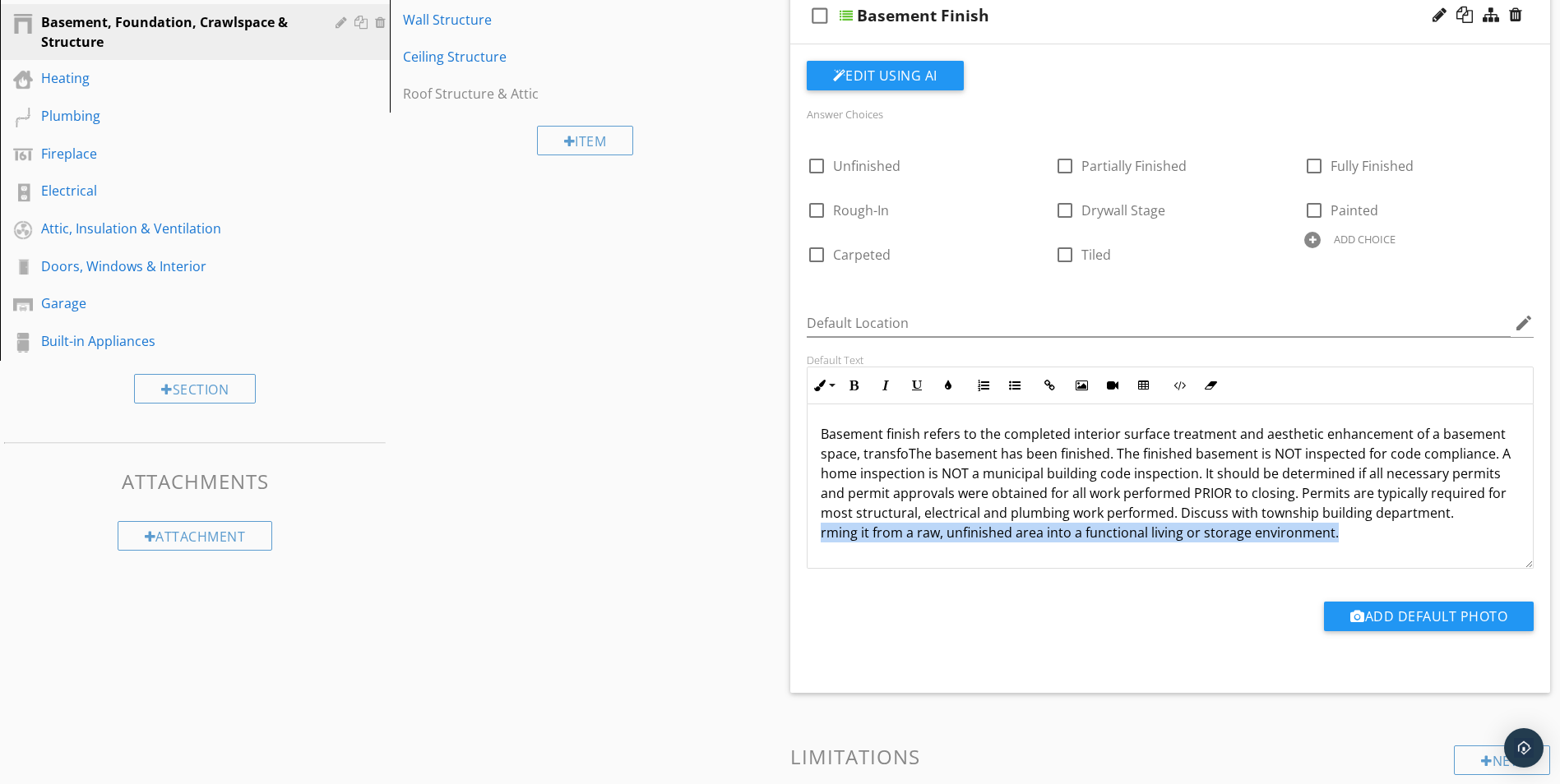
drag, startPoint x: 821, startPoint y: 535, endPoint x: 1342, endPoint y: 546, distance: 521.1
click at [1342, 546] on div "Basement finish refers to the completed interior surface treatment and aestheti…" at bounding box center [1170, 486] width 726 height 165
copy p "rming it from a raw, unfinished area into a functional living or storage enviro…"
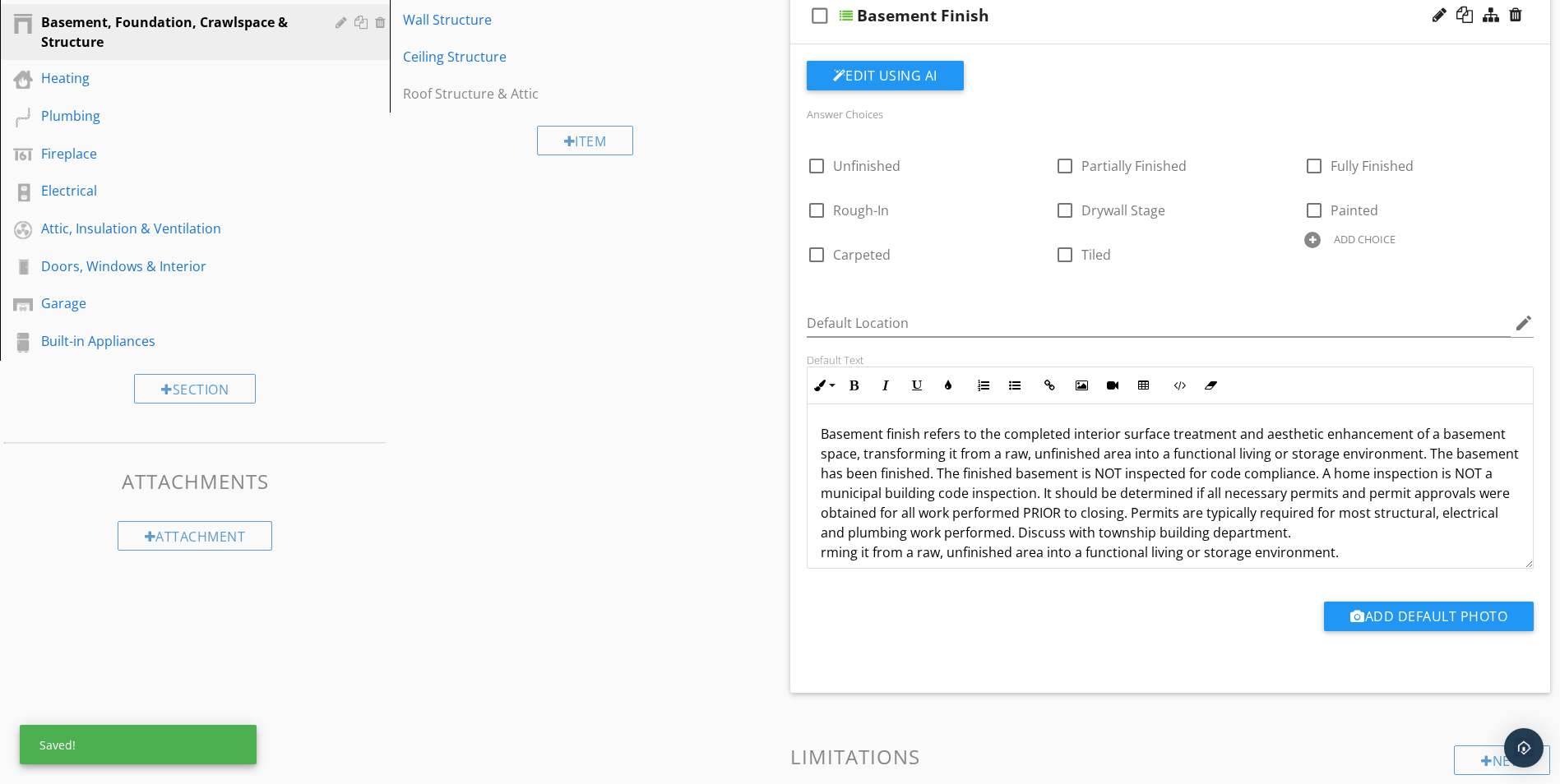
click at [1425, 457] on p "Basement finish refers to the completed interior surface treatment and aestheti…" at bounding box center [1171, 493] width 700 height 138
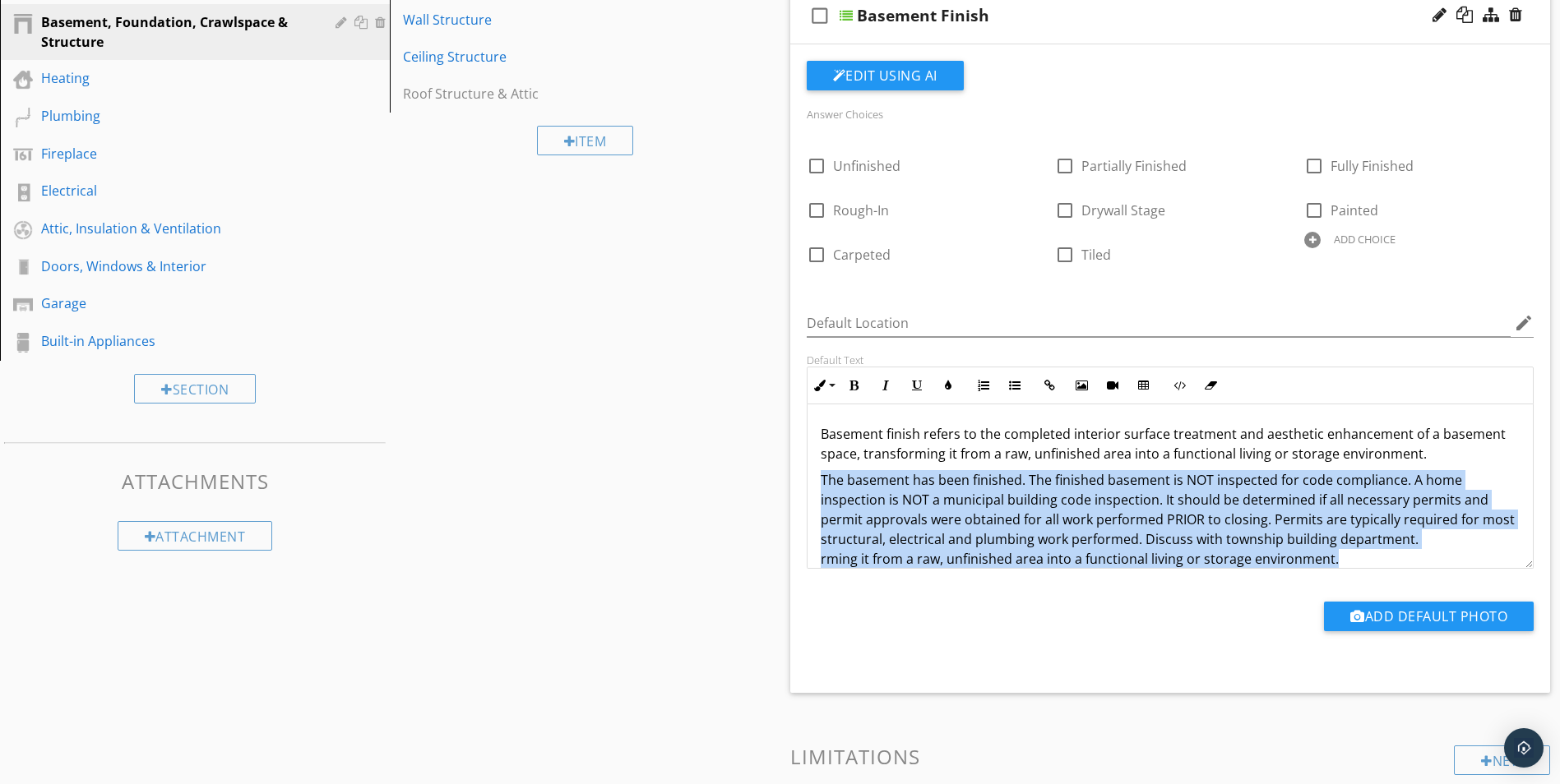
scroll to position [20, 0]
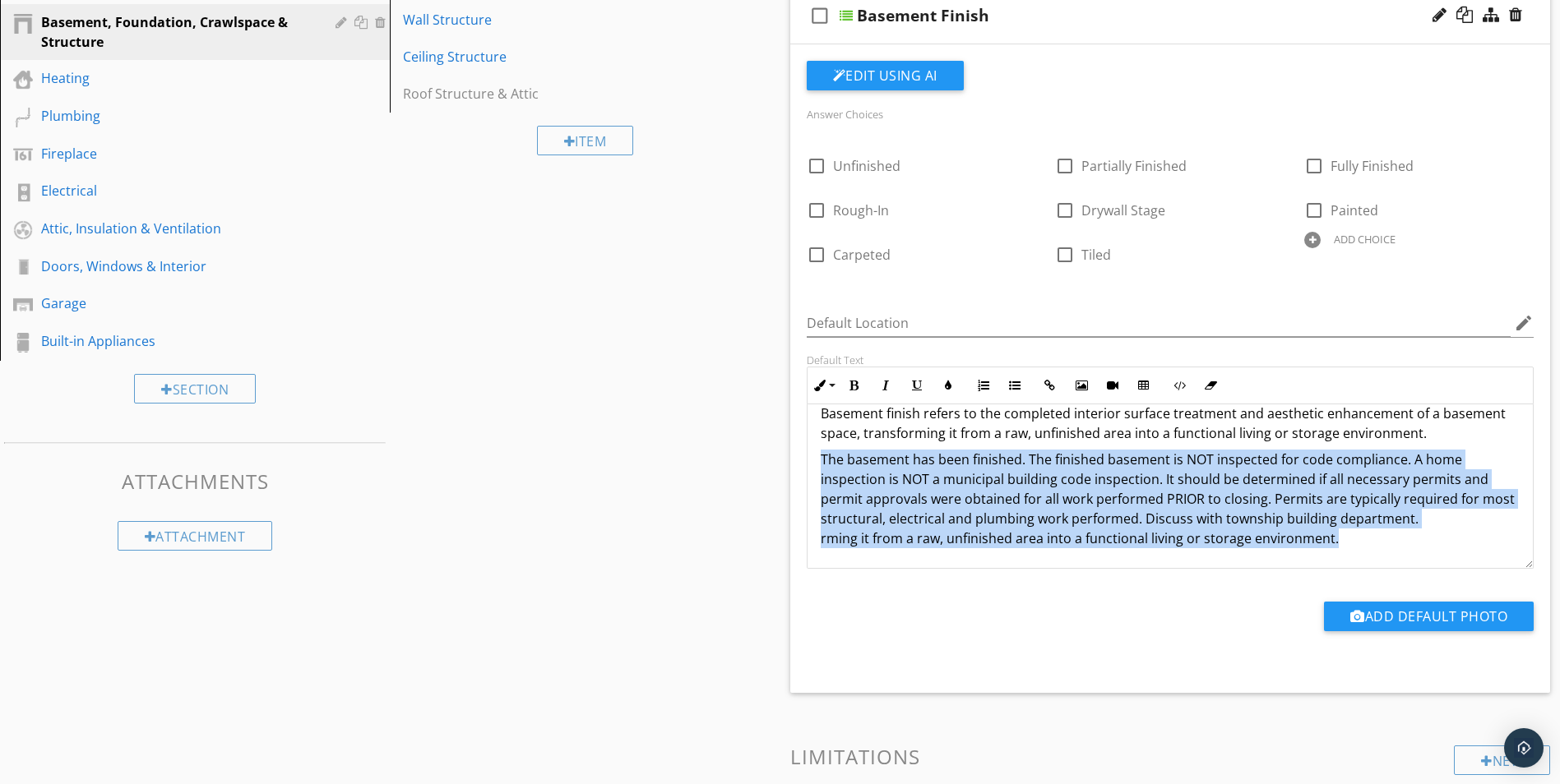
drag, startPoint x: 822, startPoint y: 478, endPoint x: 1430, endPoint y: 565, distance: 614.2
click at [1430, 565] on div "Basement finish refers to the completed interior surface treatment and aestheti…" at bounding box center [1170, 475] width 726 height 184
drag, startPoint x: 1134, startPoint y: 507, endPoint x: 1082, endPoint y: 489, distance: 55.0
click at [1082, 490] on p "The basement has been finished. The finished basement is NOT inspected for code…" at bounding box center [1171, 498] width 700 height 99
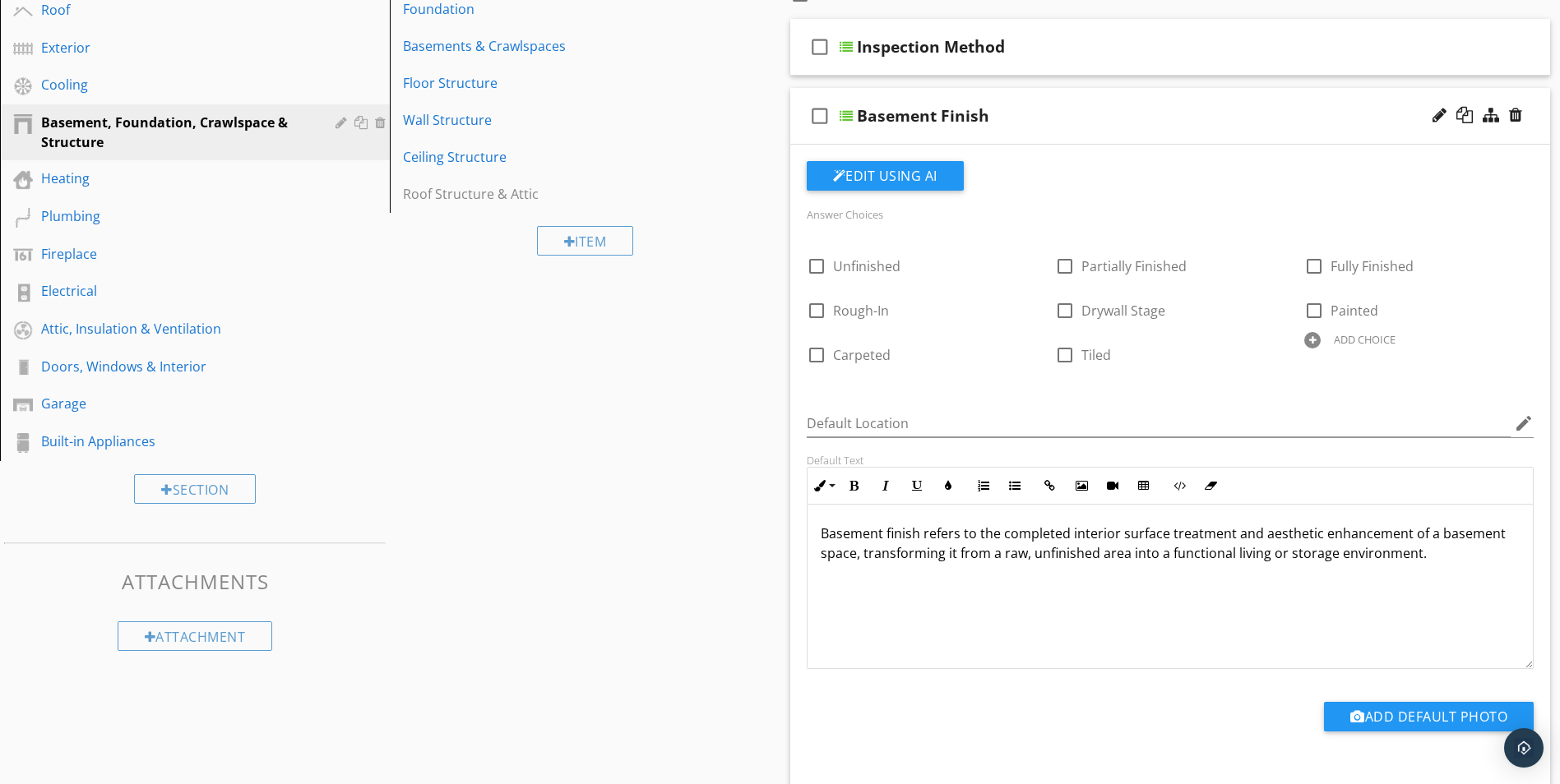
scroll to position [298, 0]
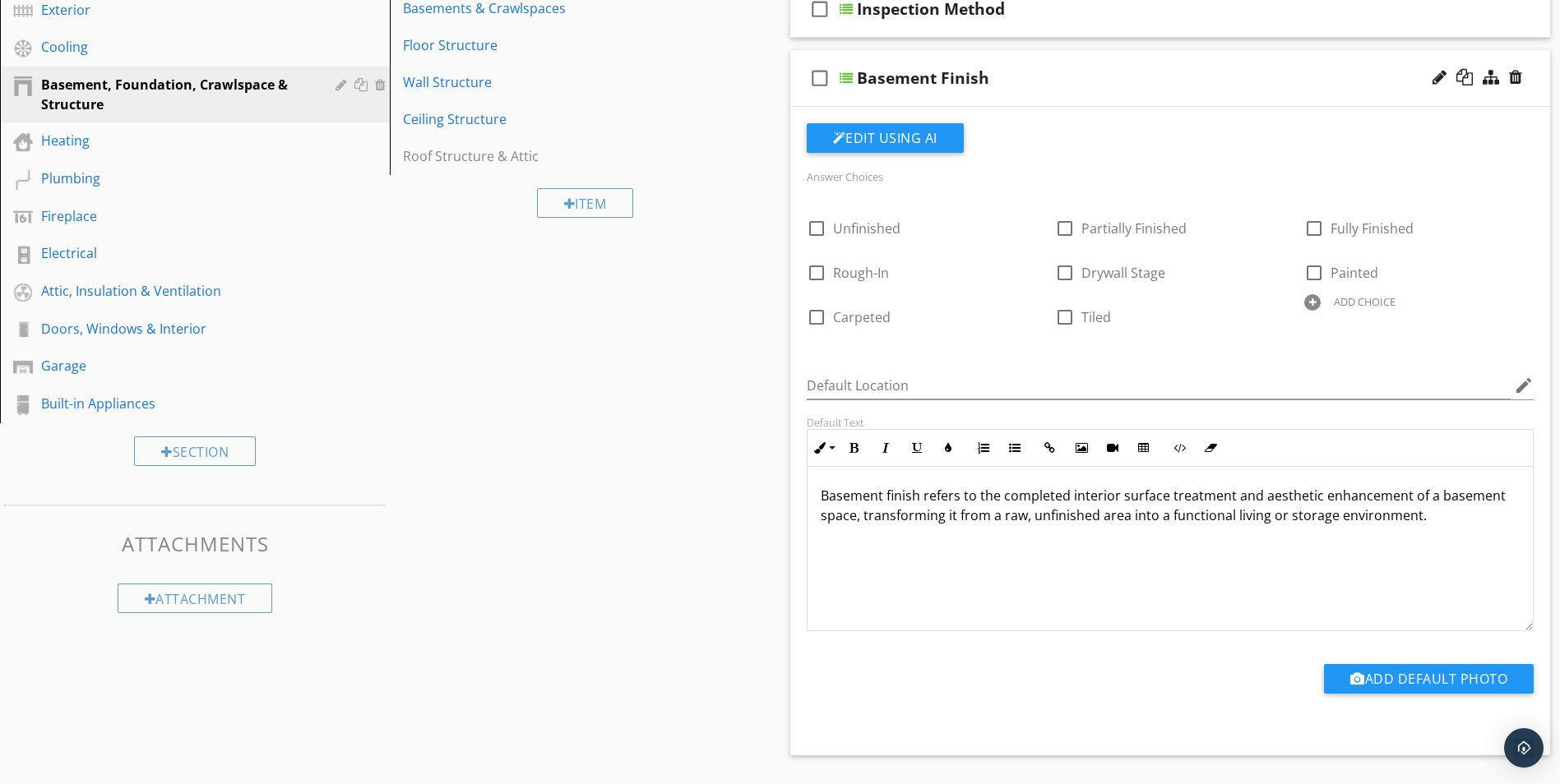
click at [844, 79] on div at bounding box center [846, 77] width 13 height 13
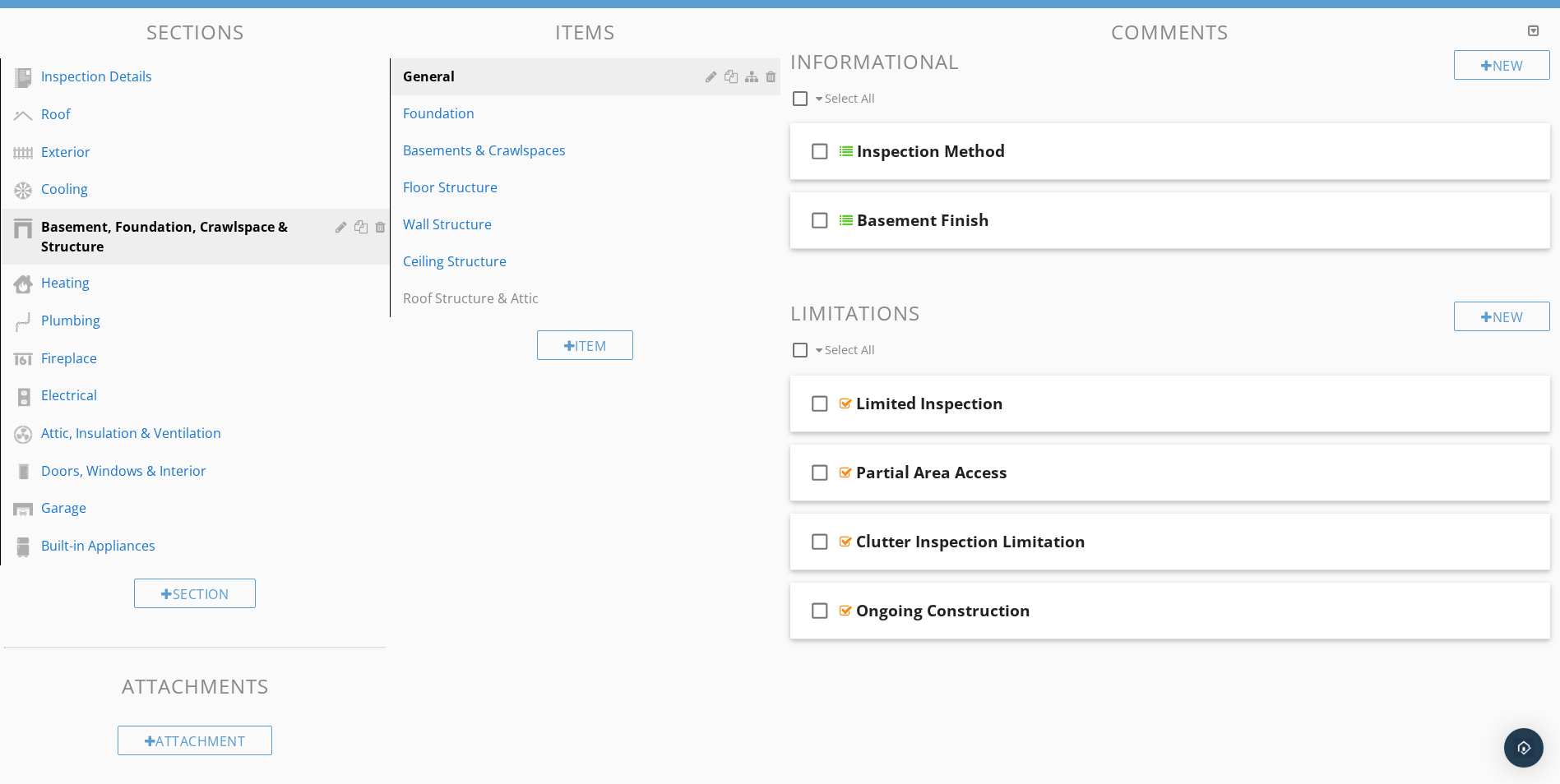
scroll to position [156, 0]
click at [1519, 62] on div "New" at bounding box center [1502, 64] width 96 height 29
click at [648, 766] on div at bounding box center [780, 392] width 1560 height 784
click at [849, 219] on div at bounding box center [846, 220] width 13 height 13
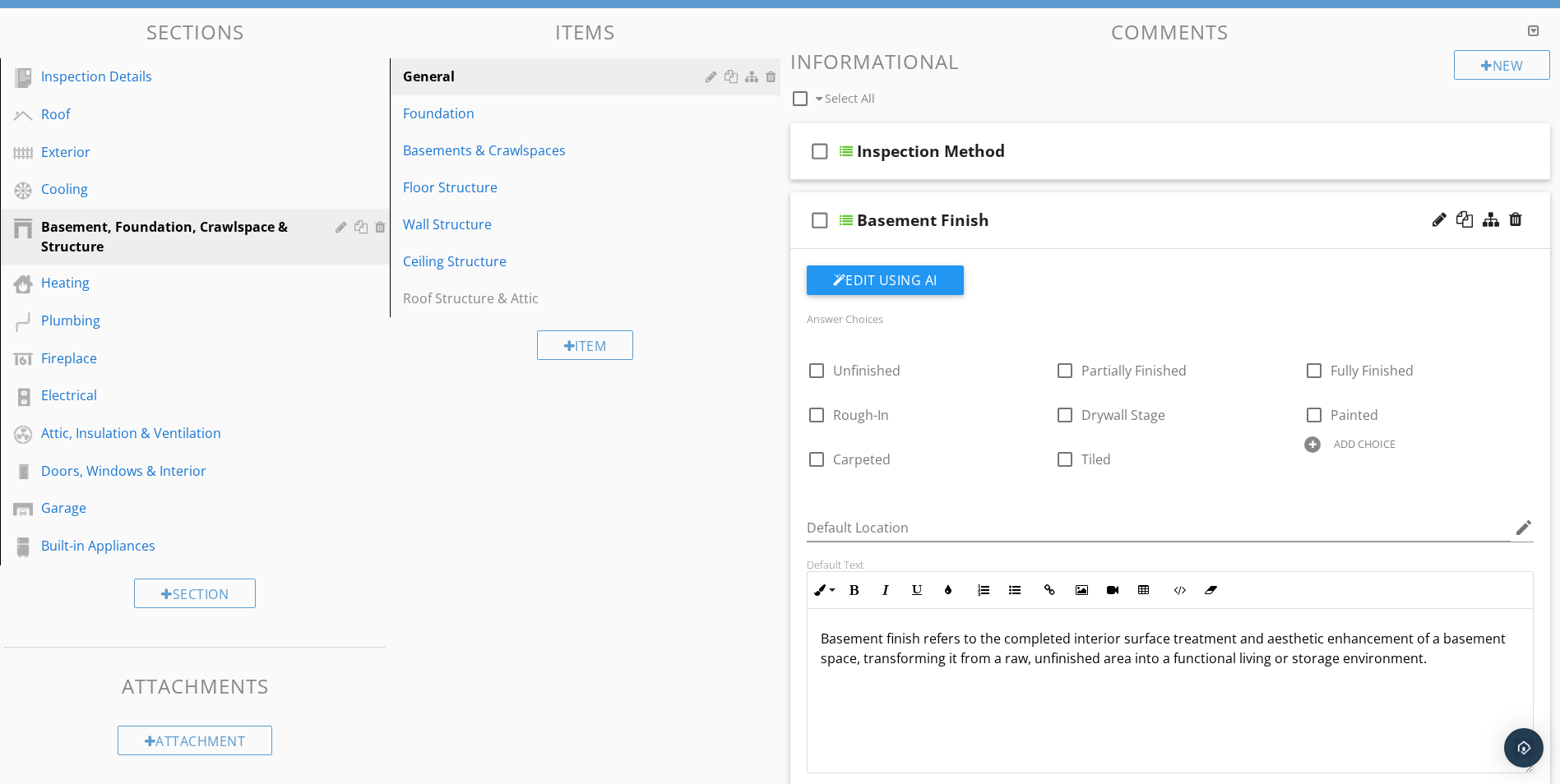
click at [847, 218] on div at bounding box center [846, 220] width 13 height 13
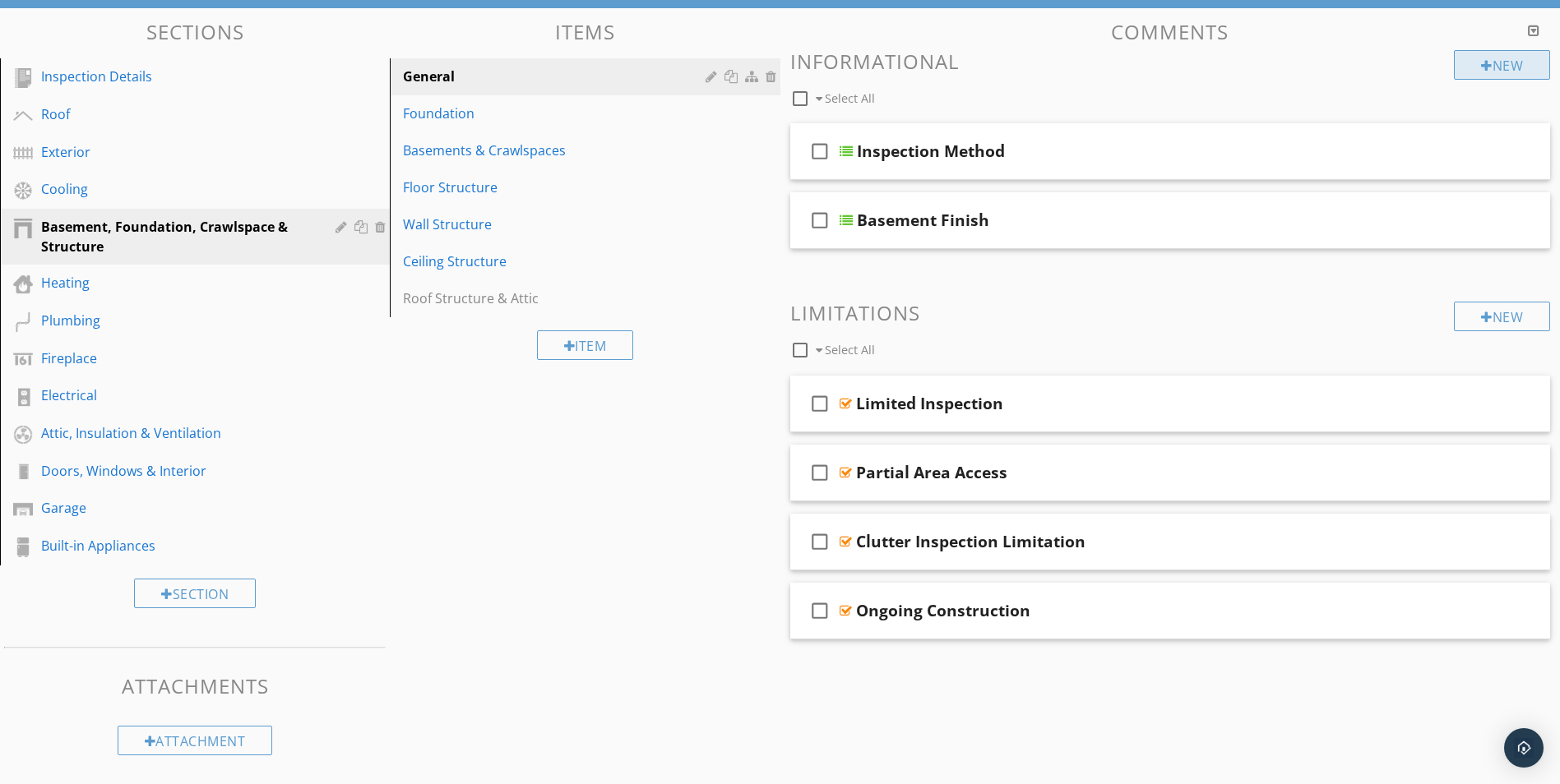
click at [1528, 53] on div "New" at bounding box center [1502, 64] width 96 height 29
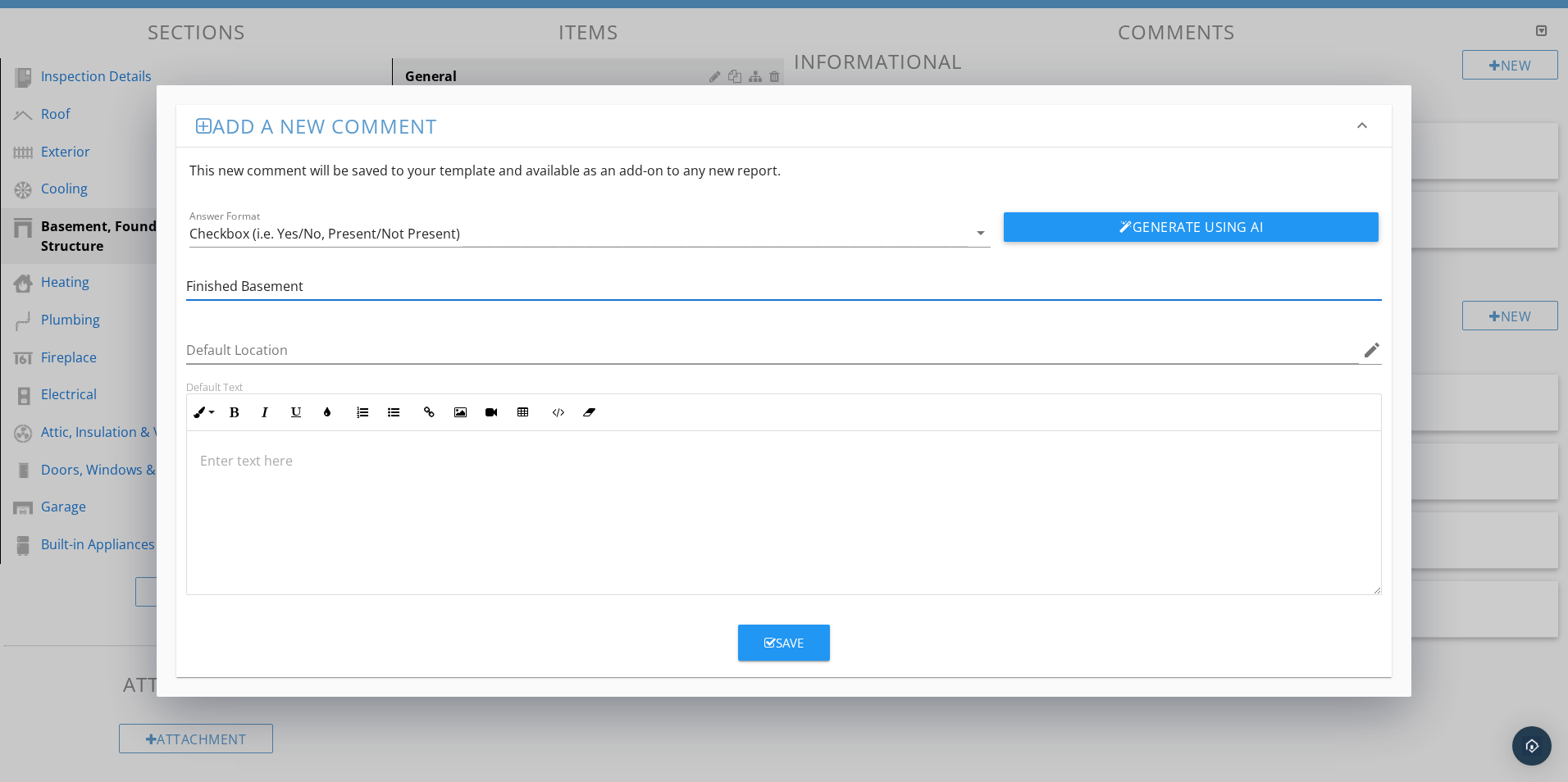
type input "Finished Basement"
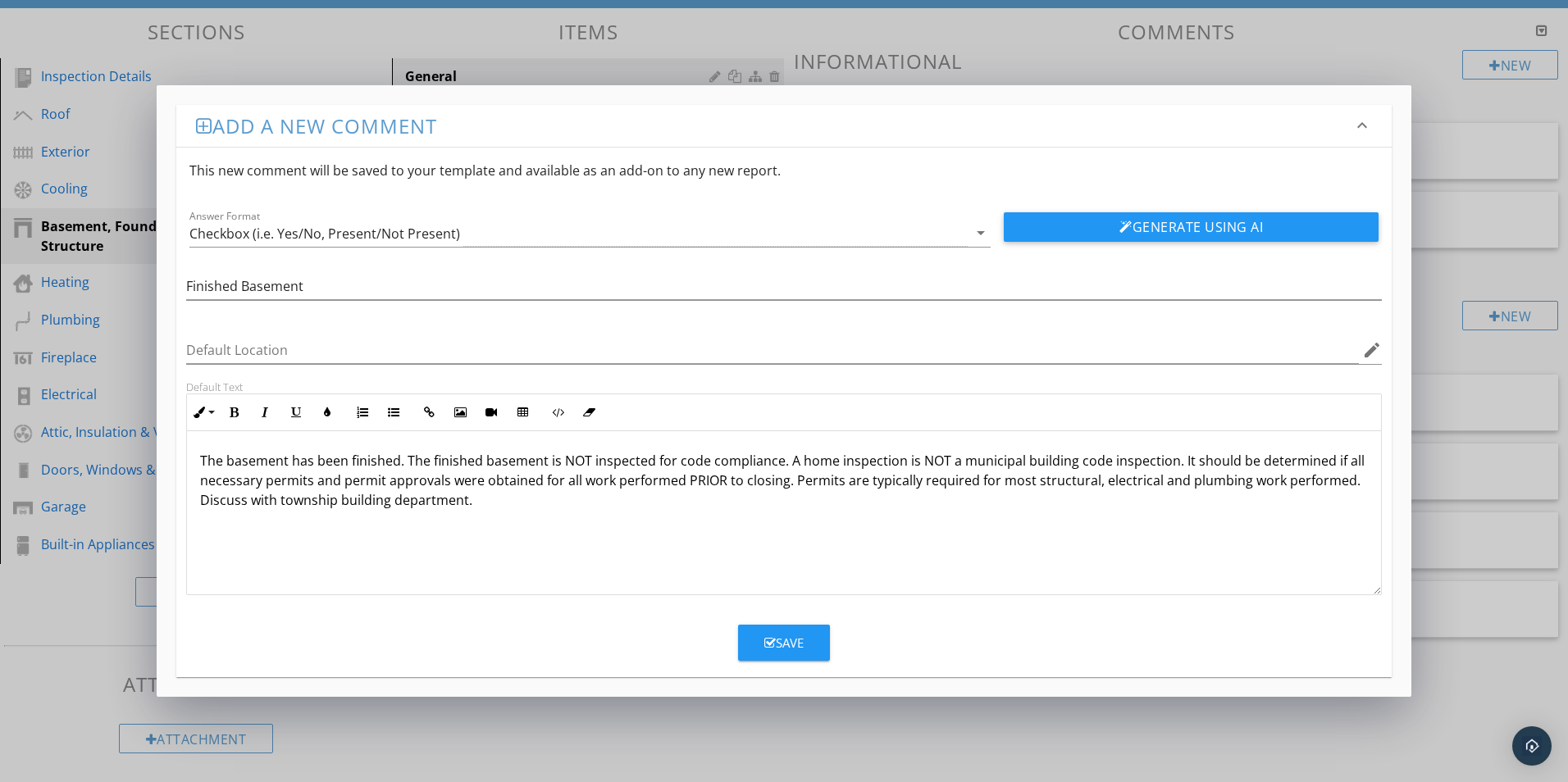
click at [722, 480] on p "The basement has been finished. The finished basement is NOT inspected for code…" at bounding box center [783, 490] width 1168 height 79
drag, startPoint x: 722, startPoint y: 480, endPoint x: 682, endPoint y: 482, distance: 40.0
click at [682, 482] on p "The basement has been finished. The finished basement is NOT inspected for code…" at bounding box center [783, 490] width 1168 height 79
click at [789, 639] on div "Save" at bounding box center [784, 643] width 39 height 19
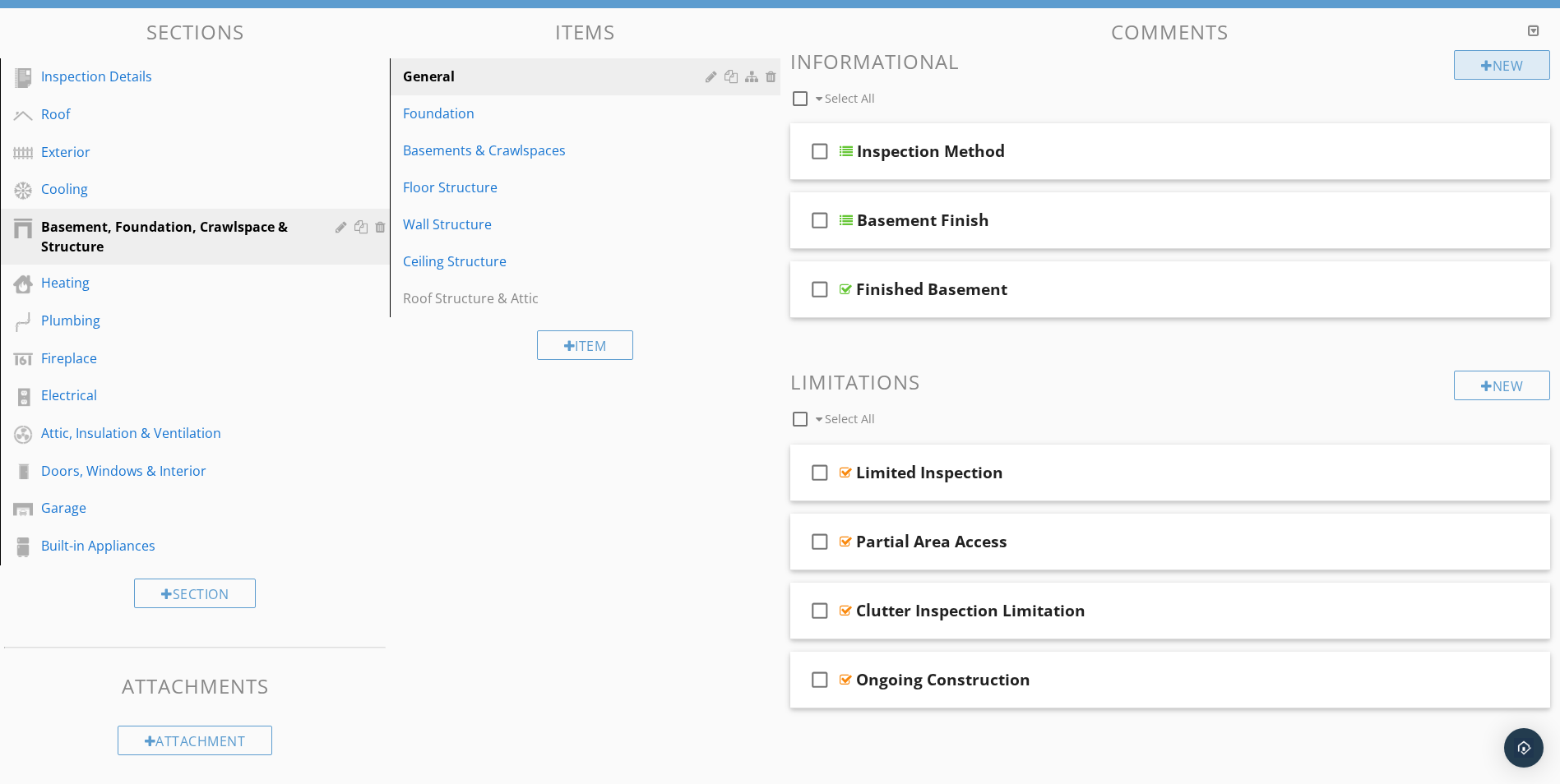
click at [1515, 59] on div "New" at bounding box center [1502, 64] width 96 height 29
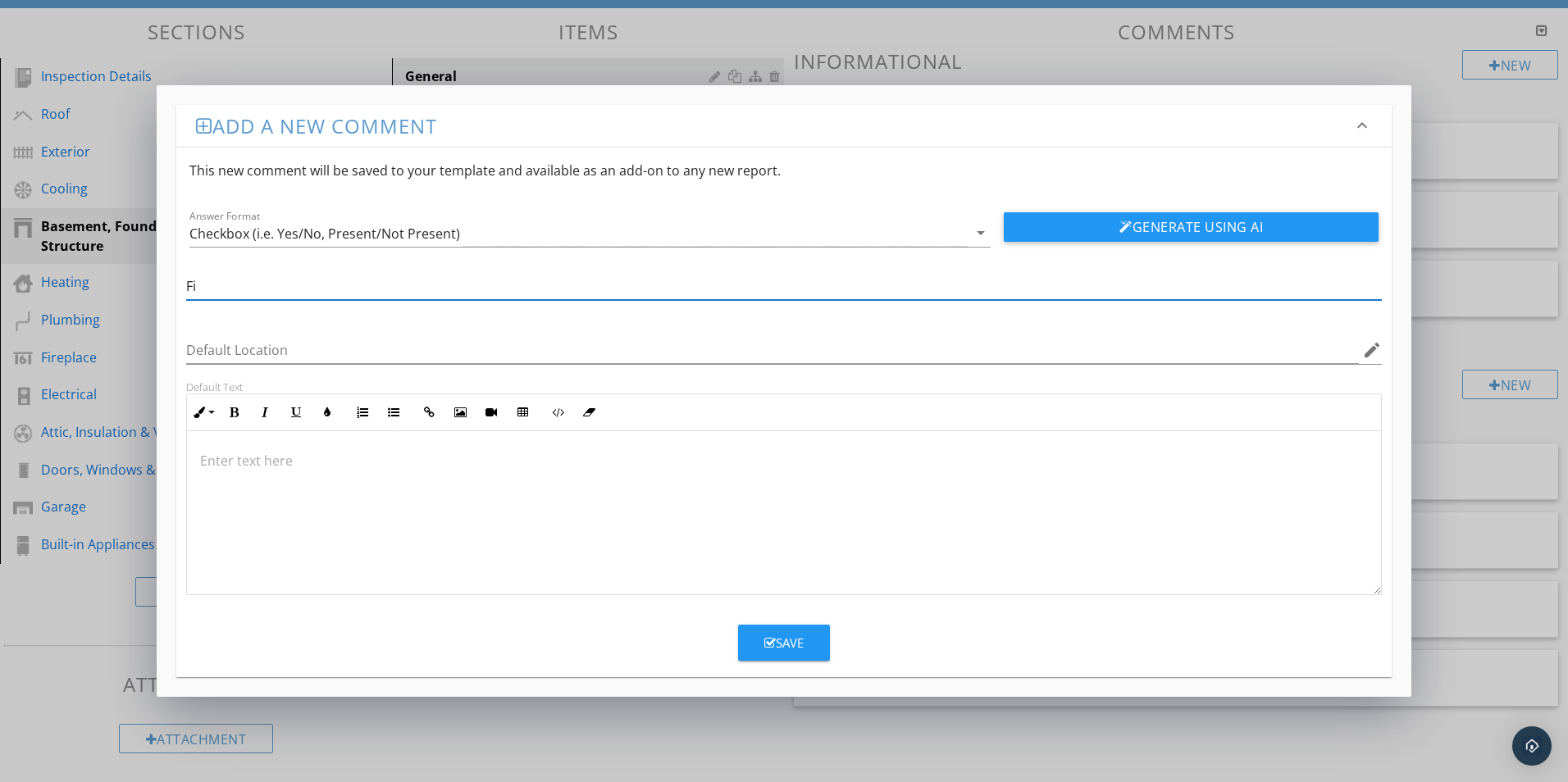
type input "F"
type input "Basement Bathroom"
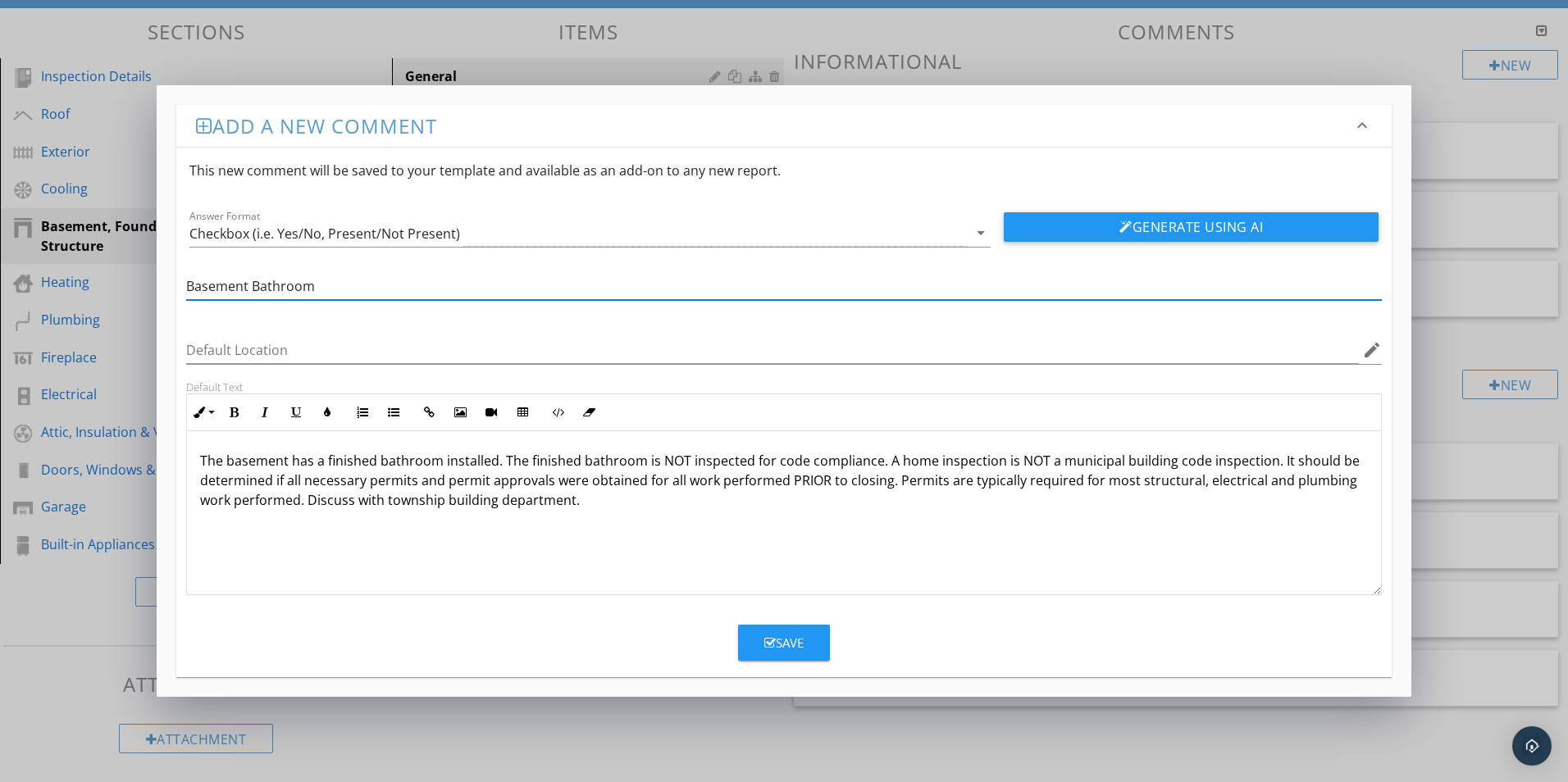
click at [186, 284] on input "Basement Bathroom" at bounding box center [784, 287] width 1195 height 27
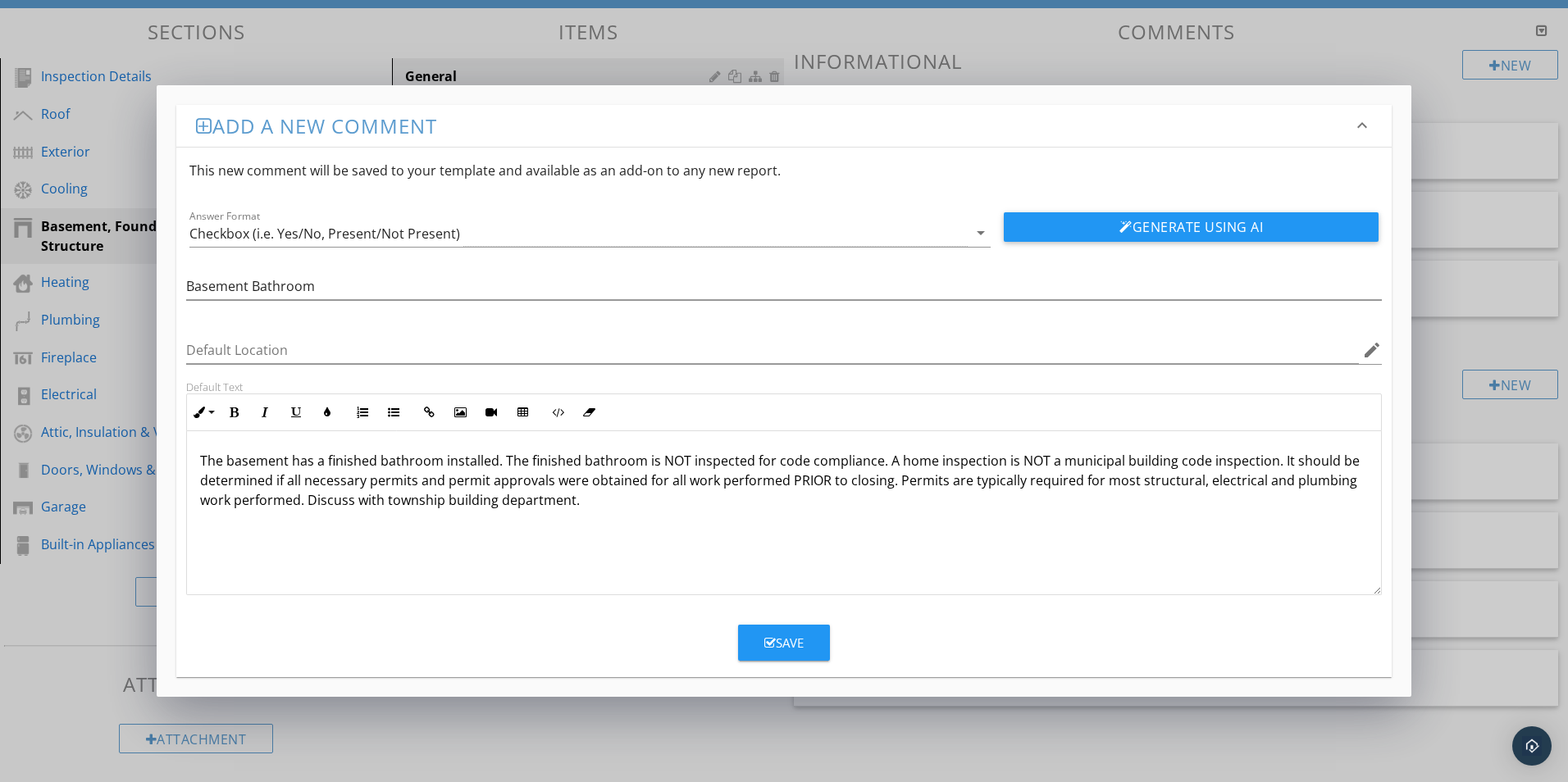
click at [826, 483] on p "The basement has a finished bathroom installed. The finished bathroom is NOT in…" at bounding box center [783, 490] width 1168 height 79
drag, startPoint x: 822, startPoint y: 480, endPoint x: 785, endPoint y: 481, distance: 37.0
click at [785, 481] on p "The basement has a finished bathroom installed. The finished bathroom is NOT in…" at bounding box center [783, 490] width 1168 height 79
click at [812, 632] on button "Save" at bounding box center [783, 643] width 91 height 36
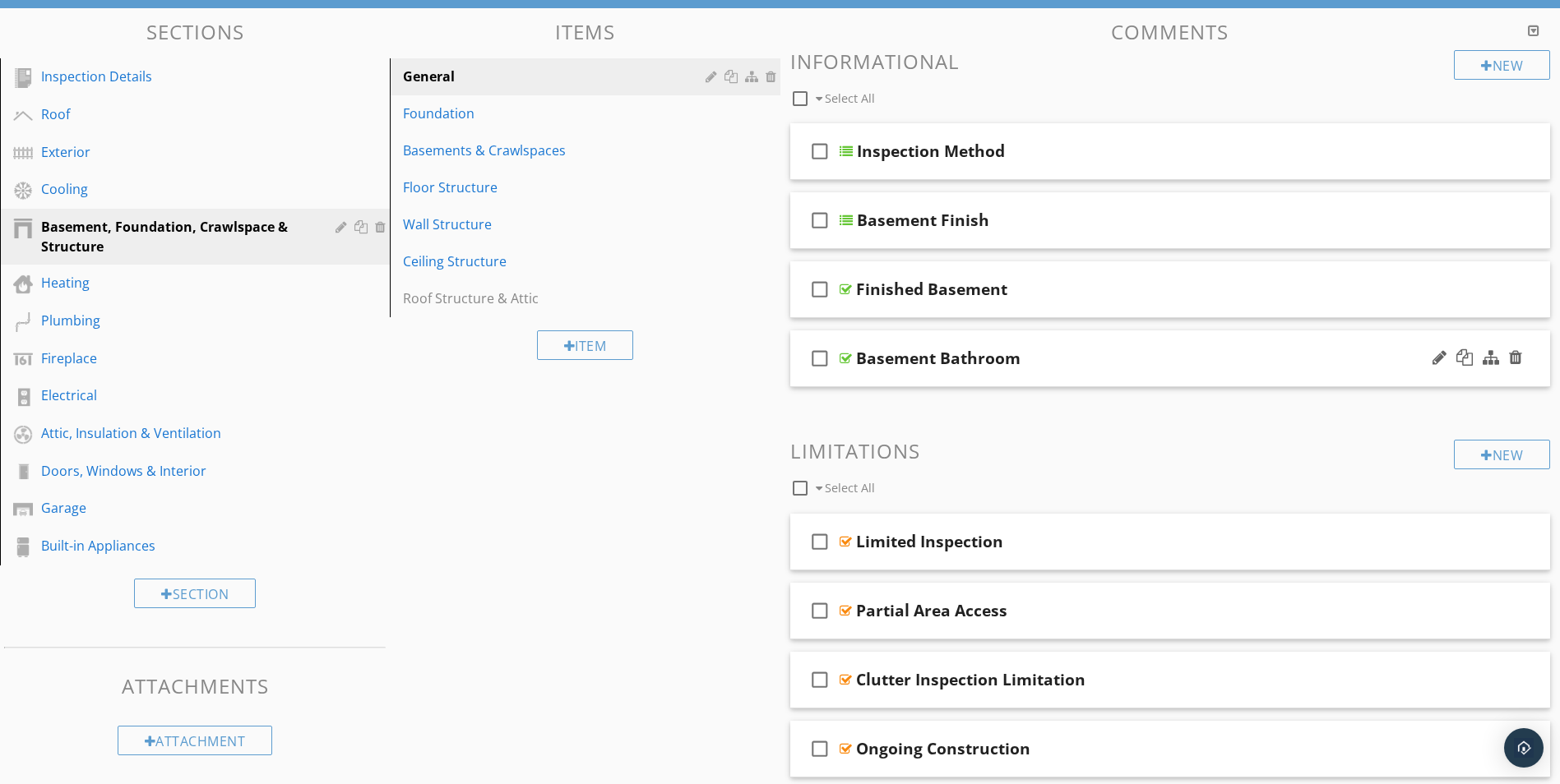
click at [844, 359] on div at bounding box center [846, 358] width 12 height 13
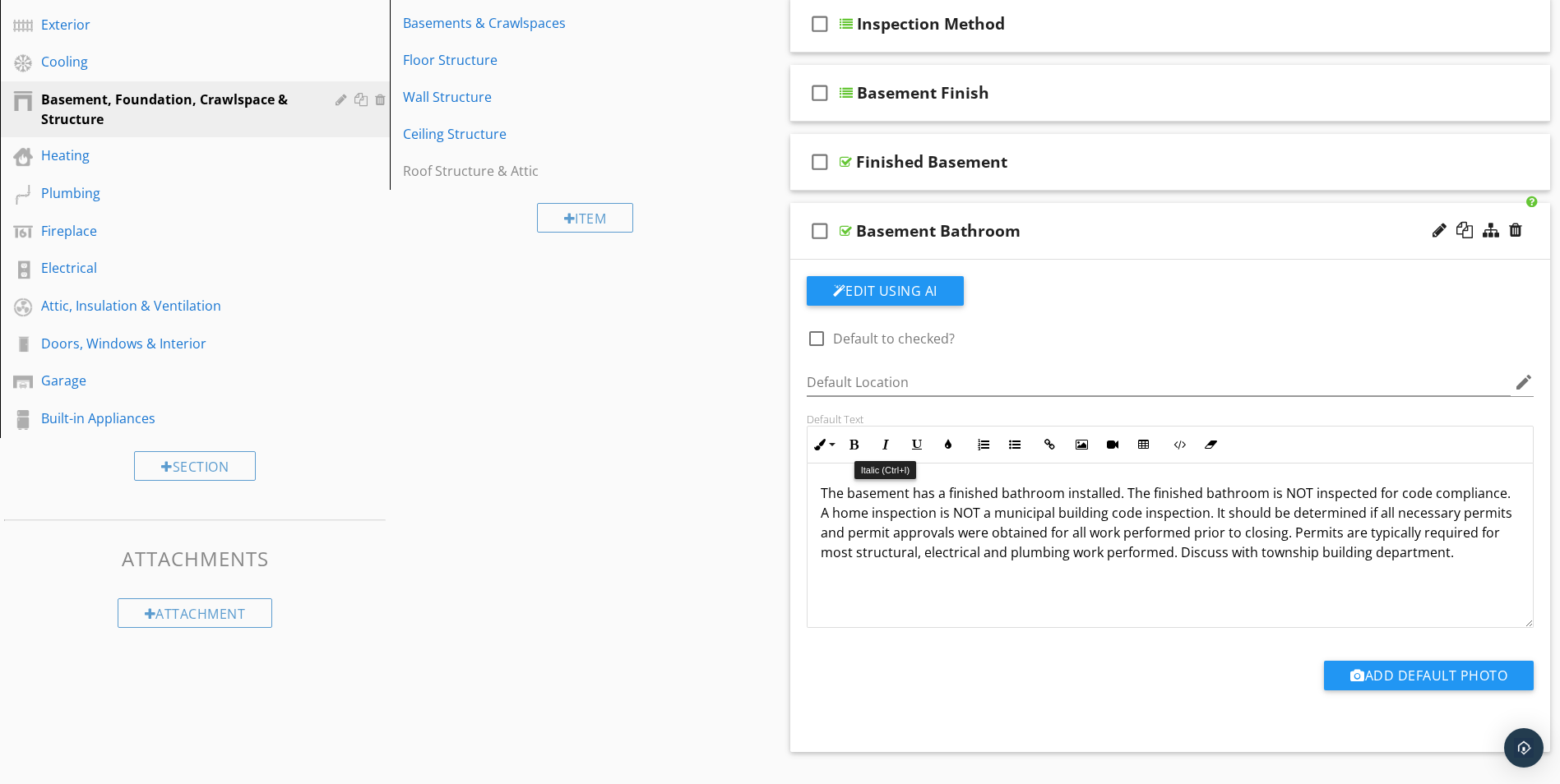
scroll to position [320, 0]
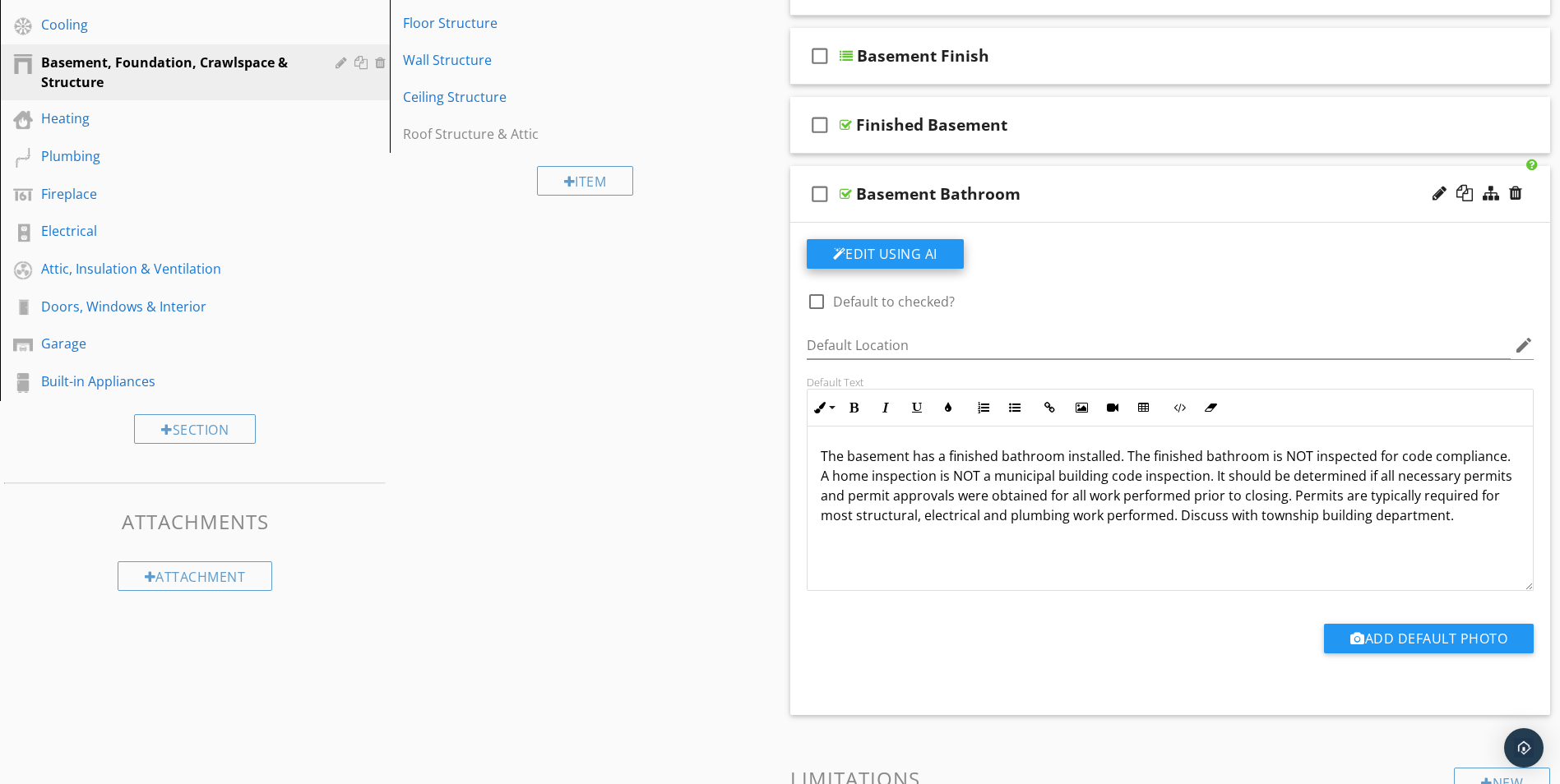
click at [887, 248] on button "Edit Using AI" at bounding box center [885, 254] width 157 height 29
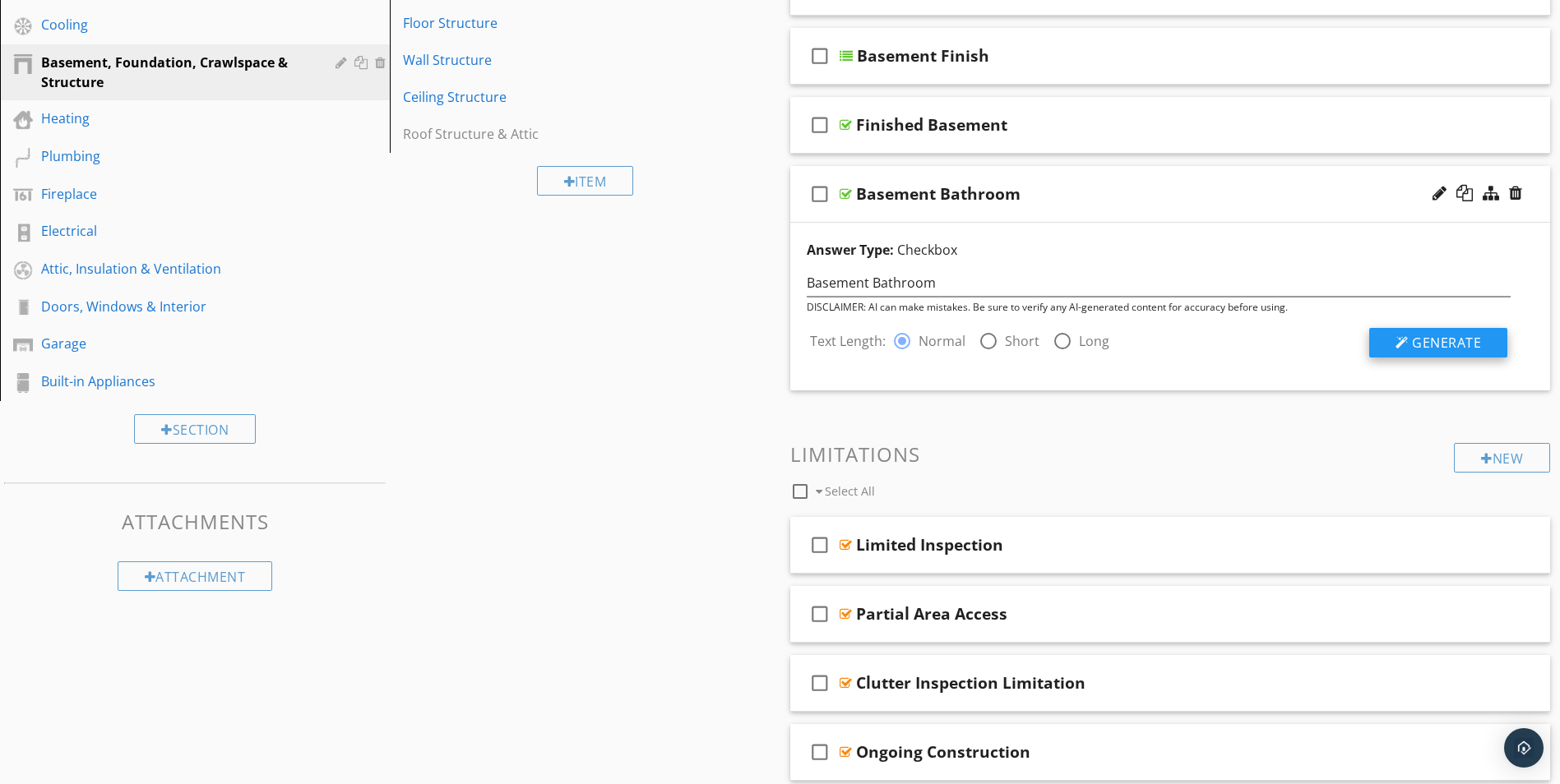
click at [1414, 348] on span "Generate" at bounding box center [1447, 343] width 69 height 18
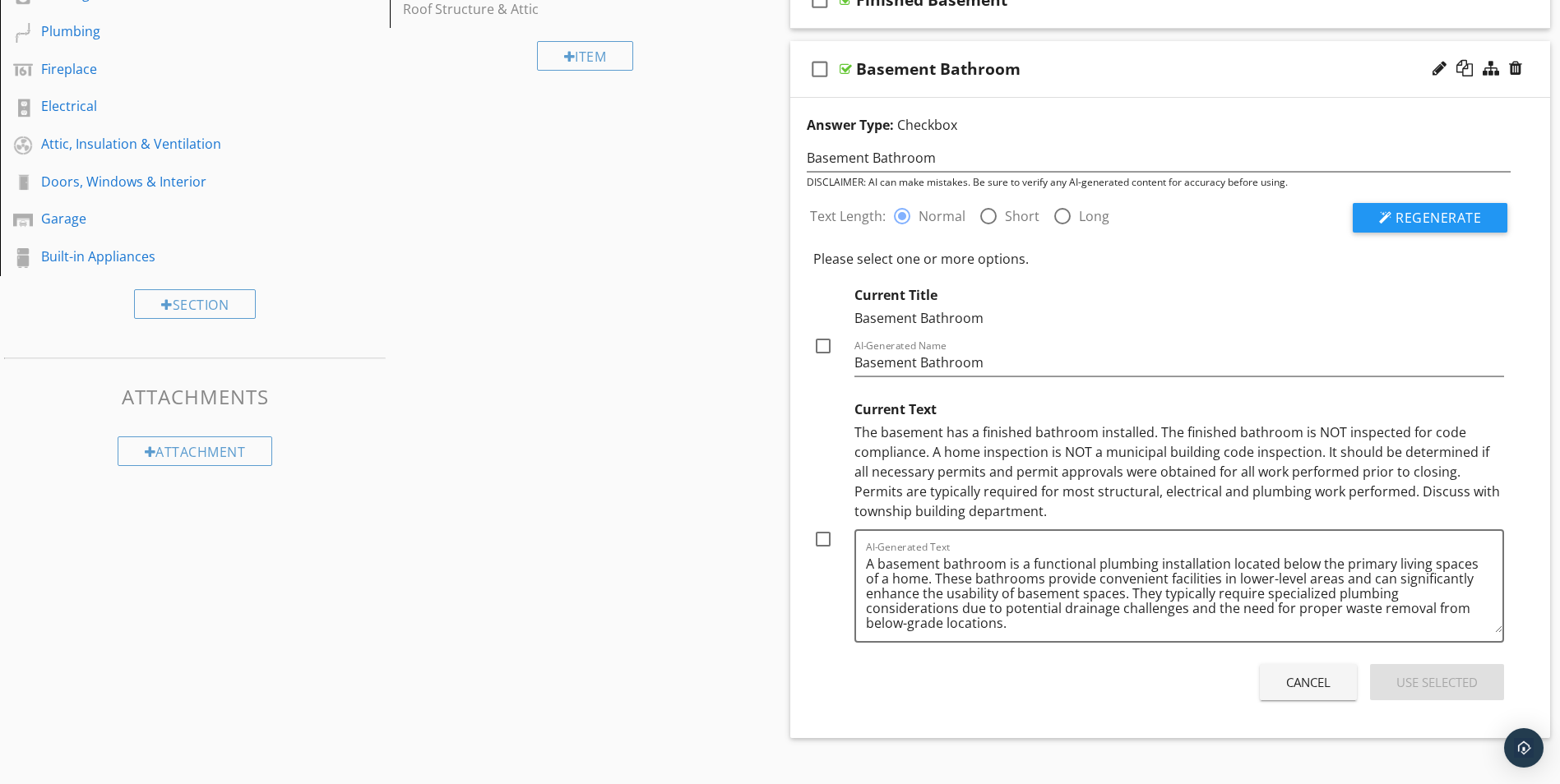
scroll to position [485, 0]
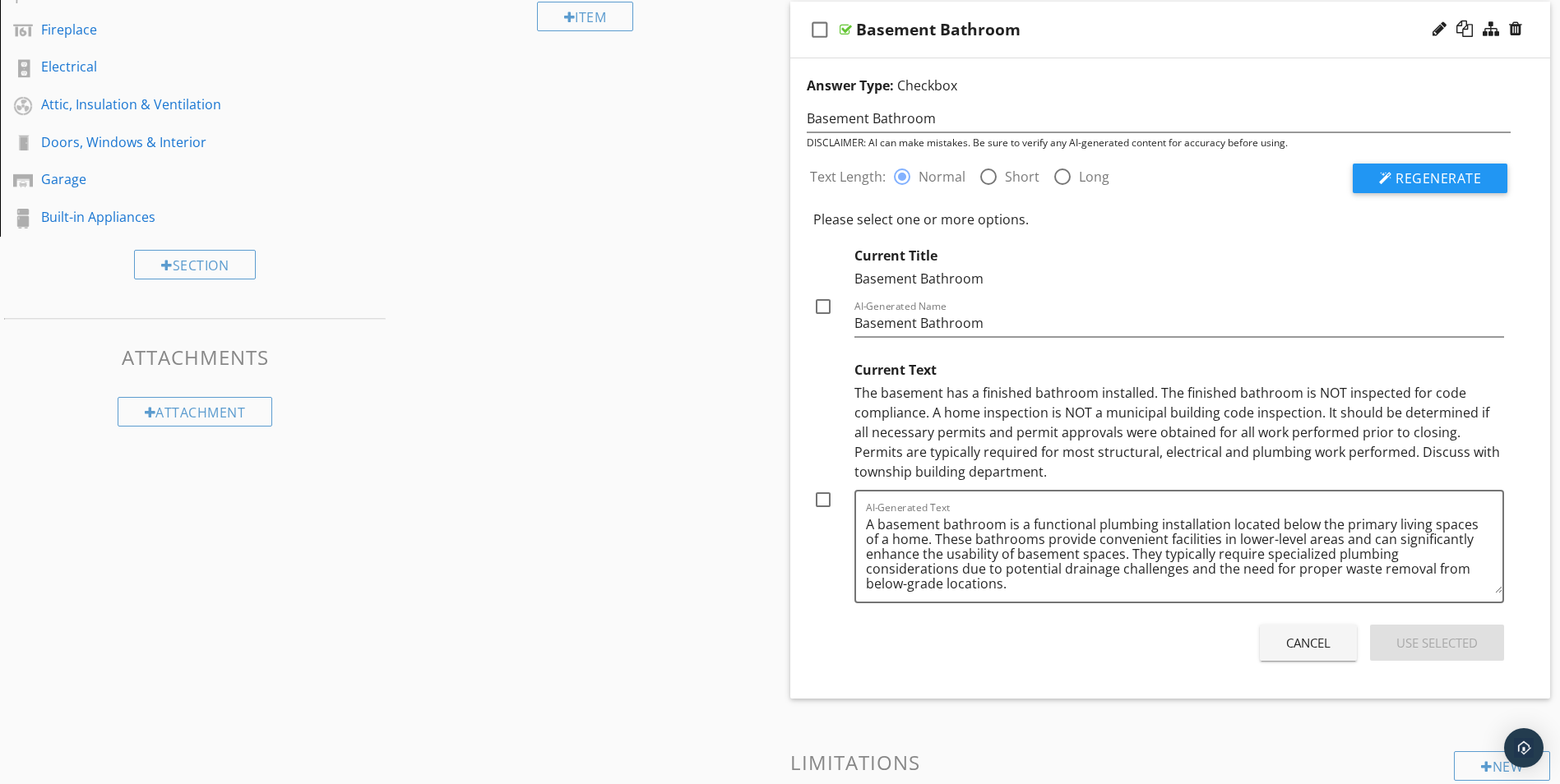
click at [841, 28] on div at bounding box center [846, 29] width 12 height 13
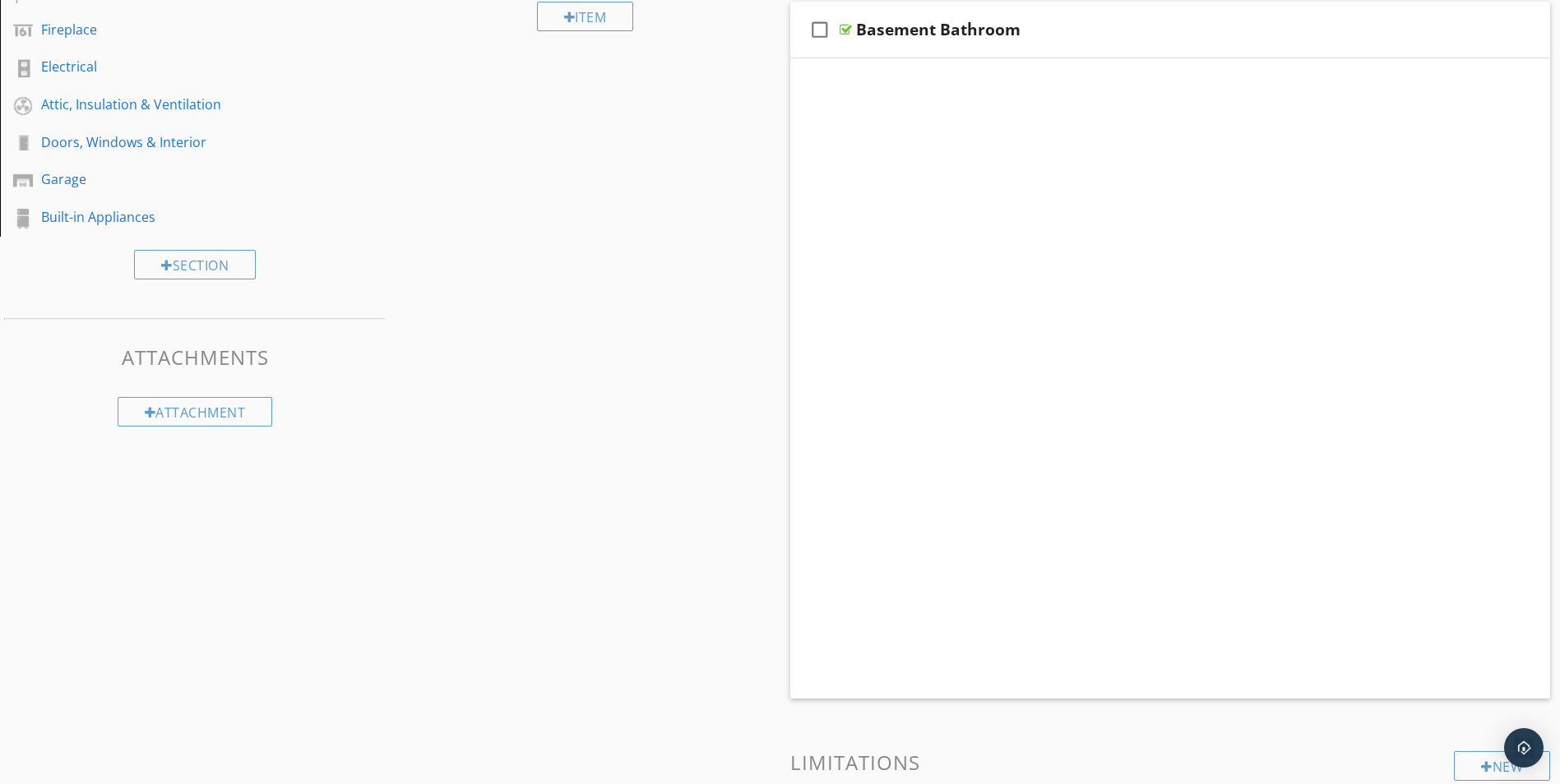
scroll to position [219, 0]
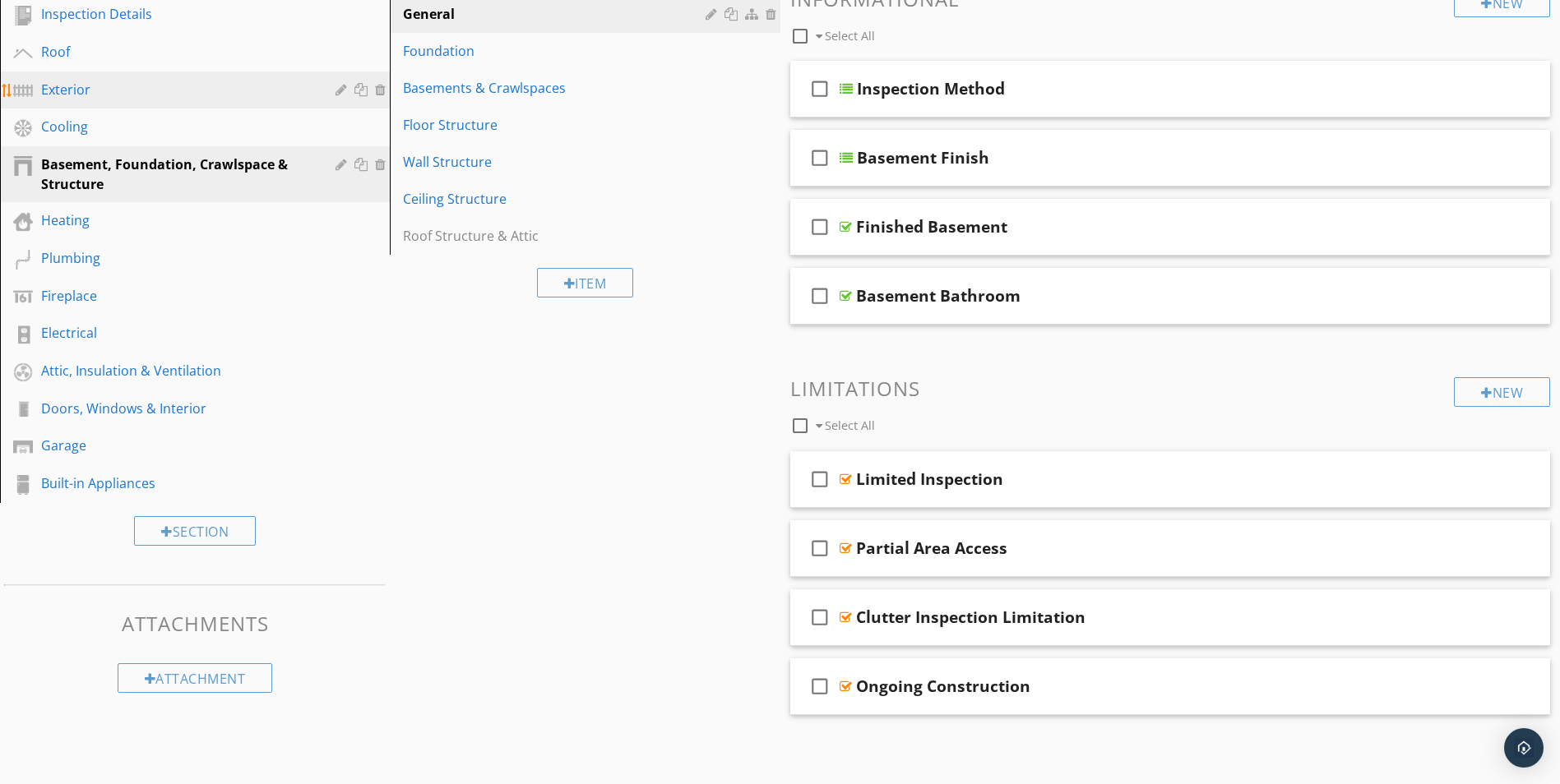
click at [58, 91] on div "Exterior" at bounding box center [176, 90] width 271 height 20
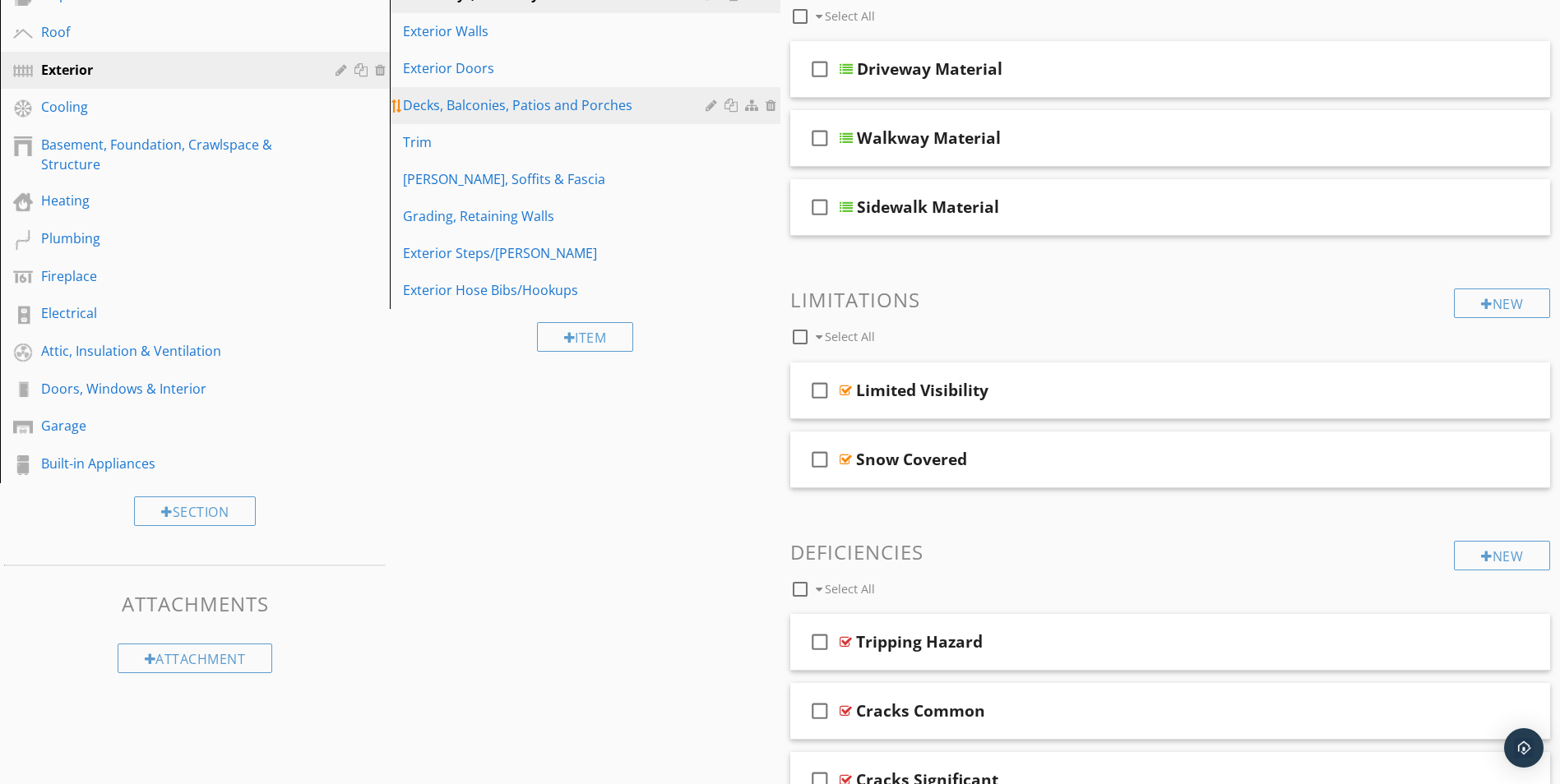
scroll to position [156, 0]
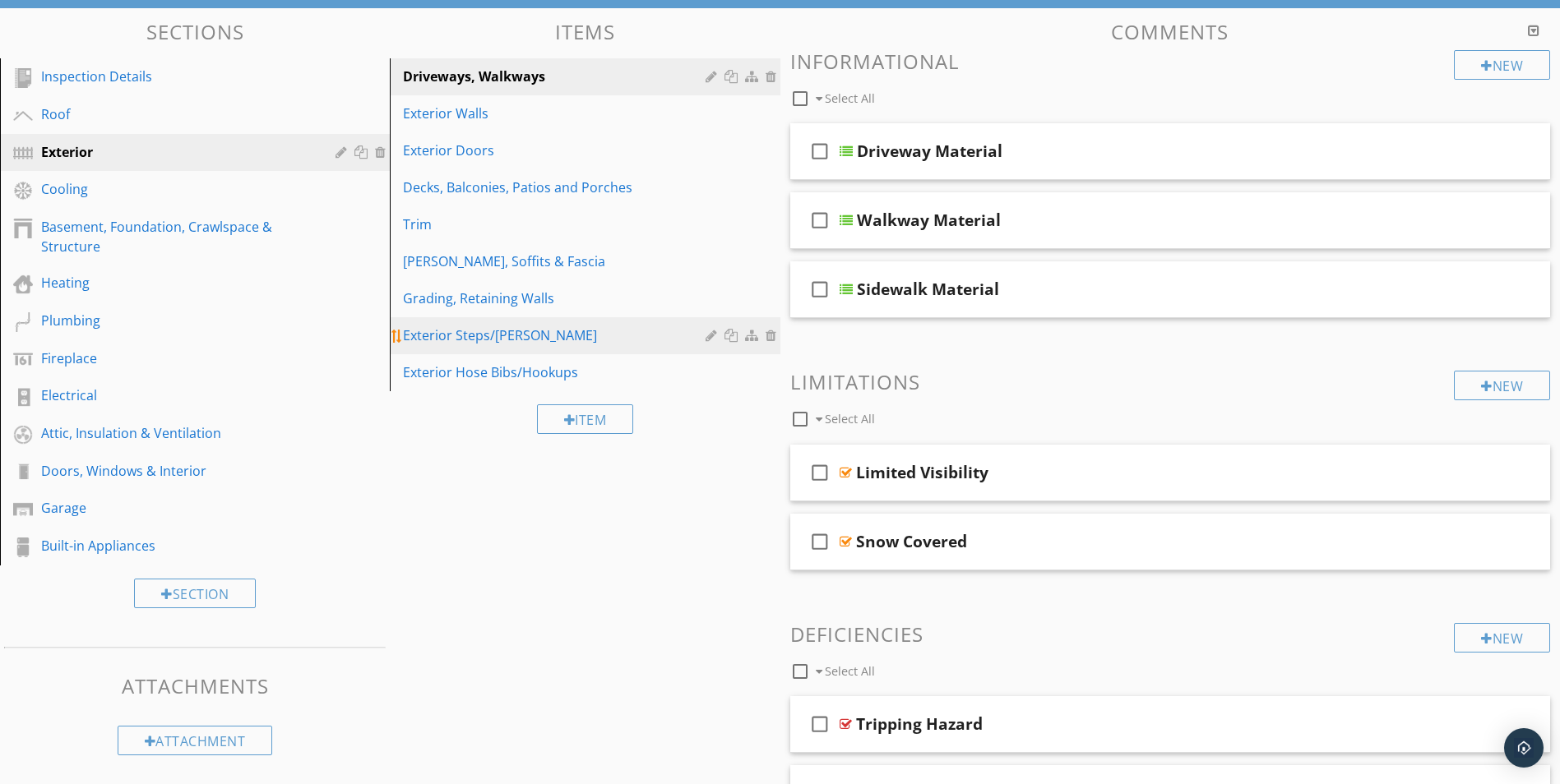
click at [470, 332] on div "Exterior Steps/Stoops" at bounding box center [557, 335] width 306 height 20
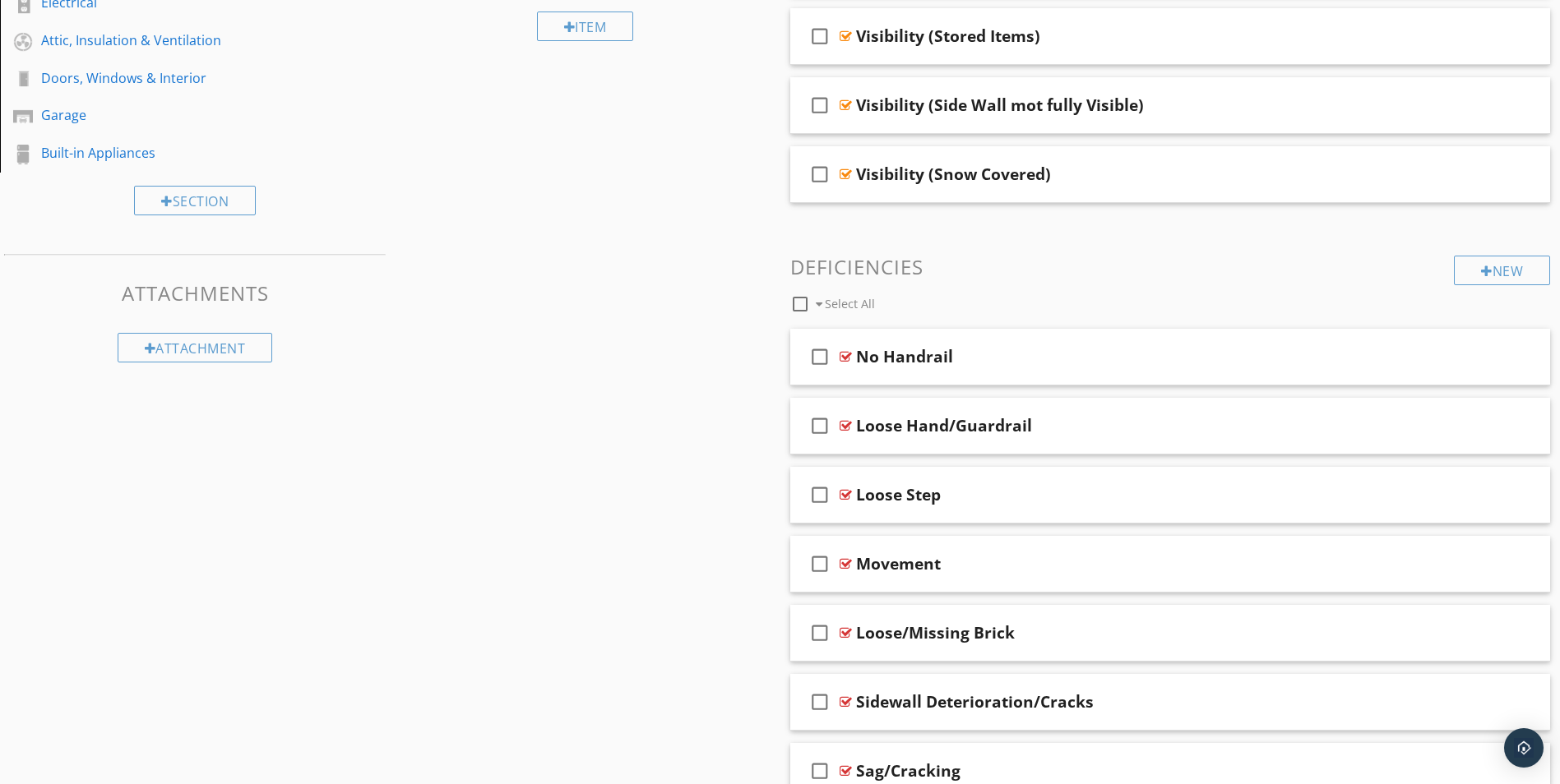
scroll to position [650, 0]
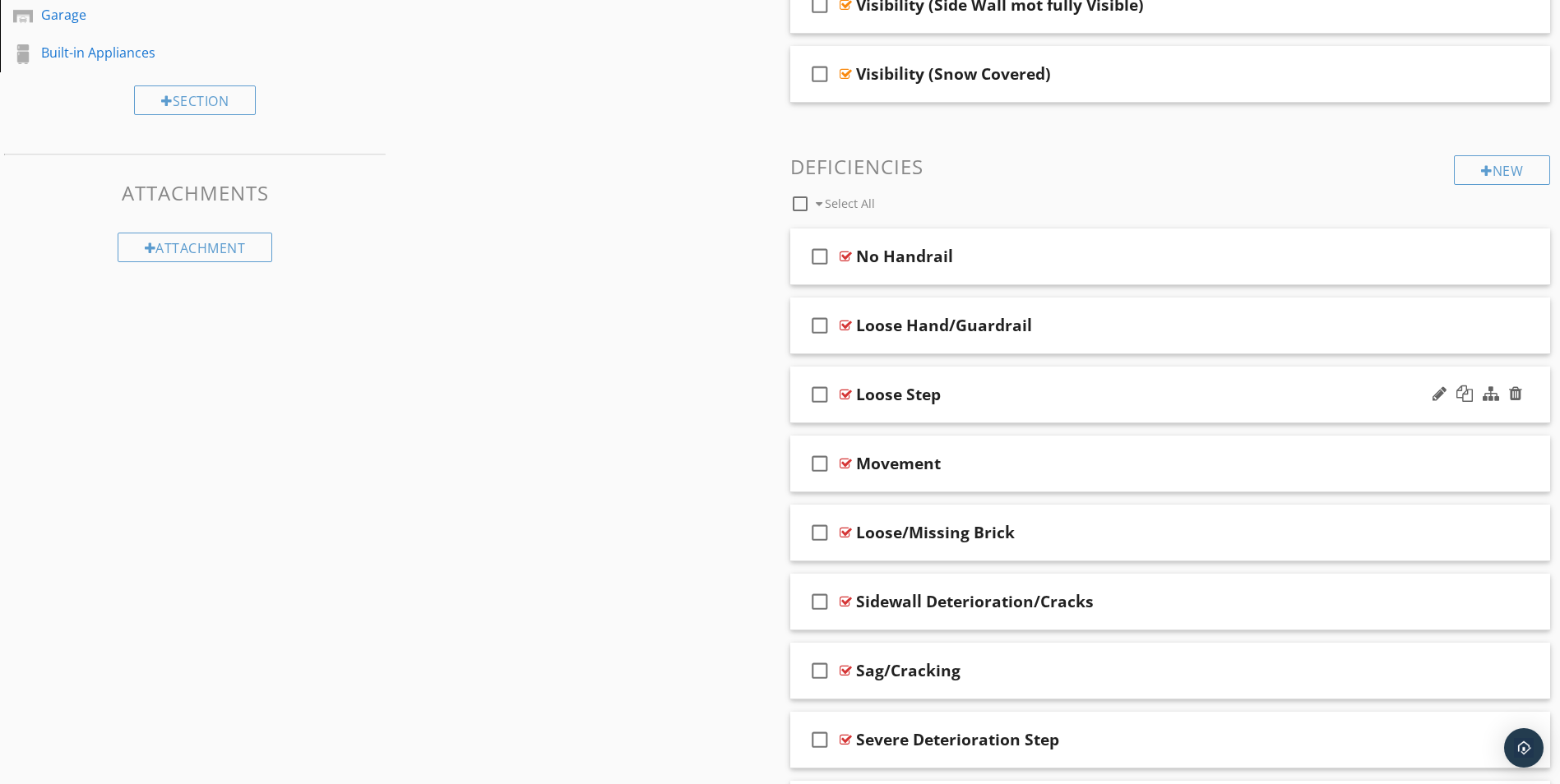
click at [844, 392] on div at bounding box center [846, 394] width 12 height 13
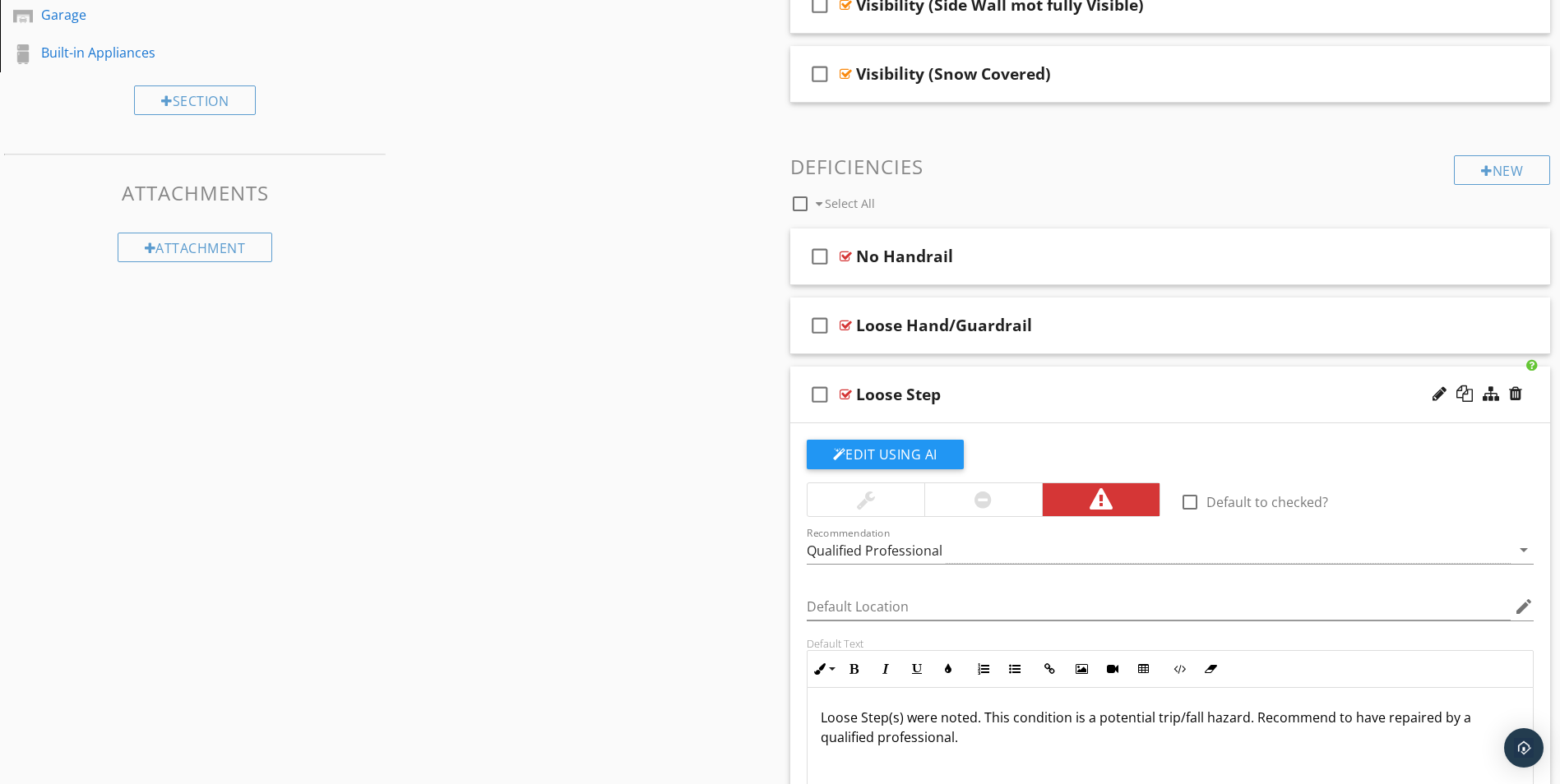
click at [844, 392] on div at bounding box center [846, 394] width 12 height 13
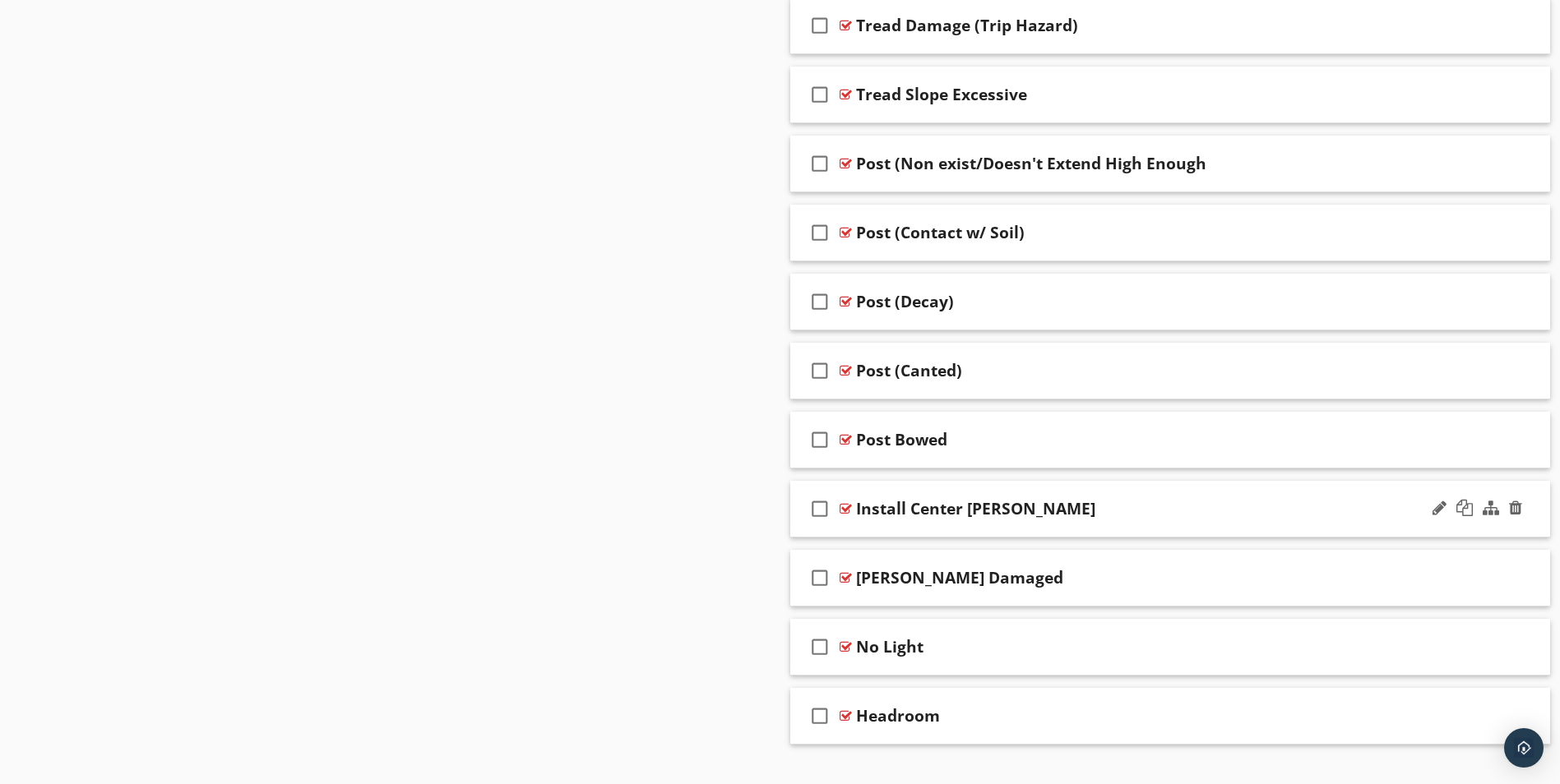
scroll to position [4016, 0]
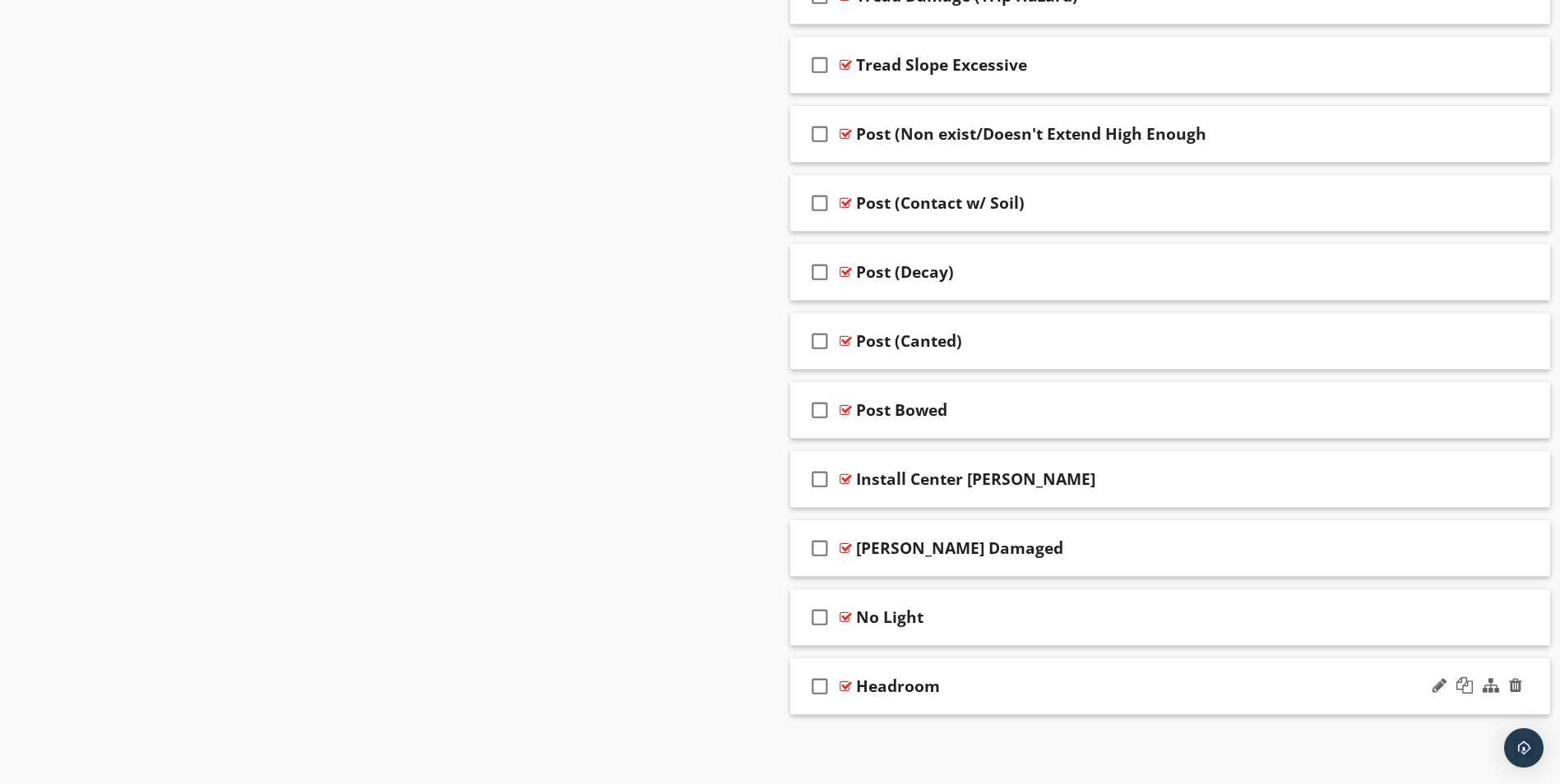
click at [844, 684] on div at bounding box center [846, 686] width 12 height 13
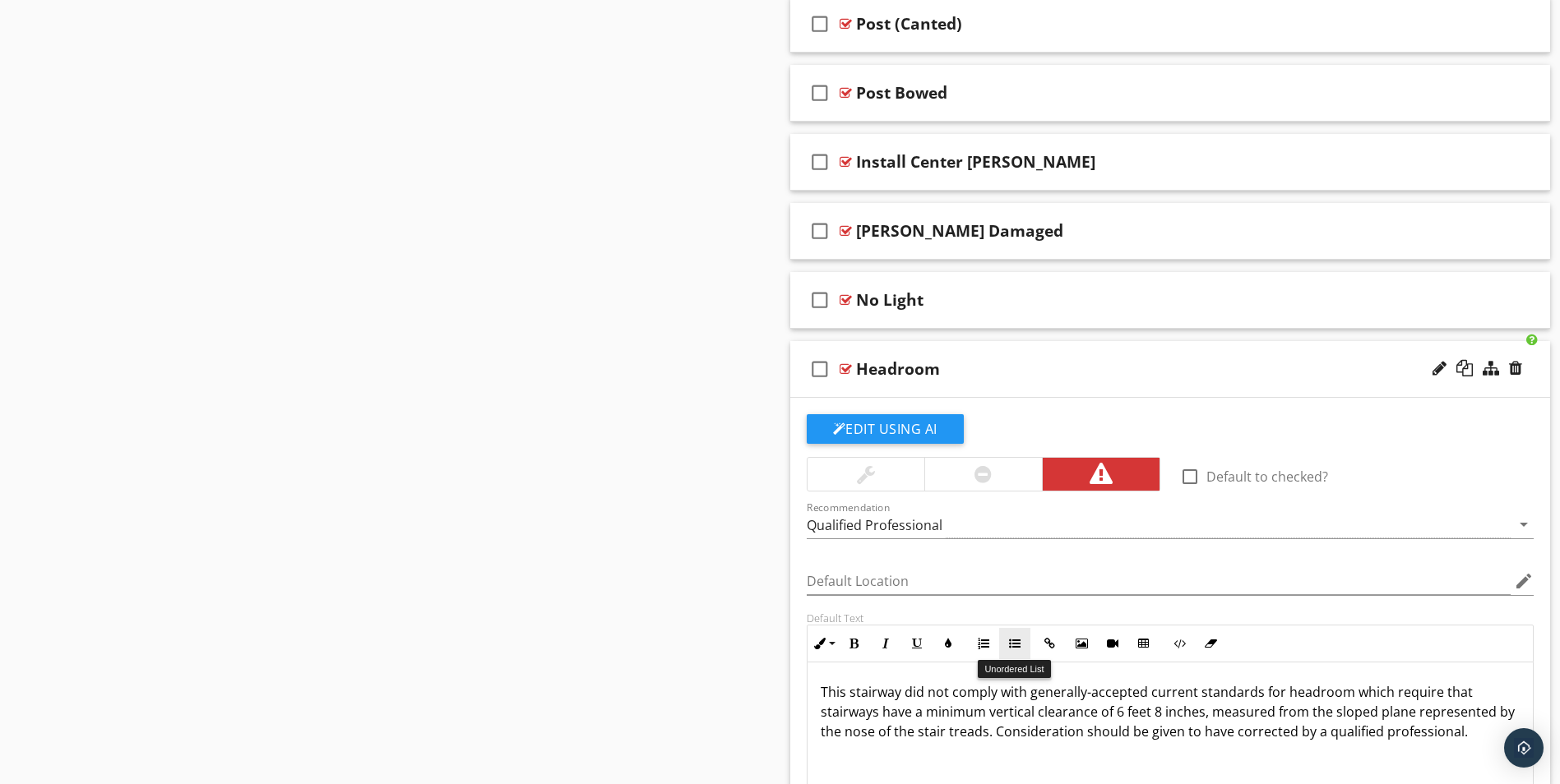
scroll to position [4345, 0]
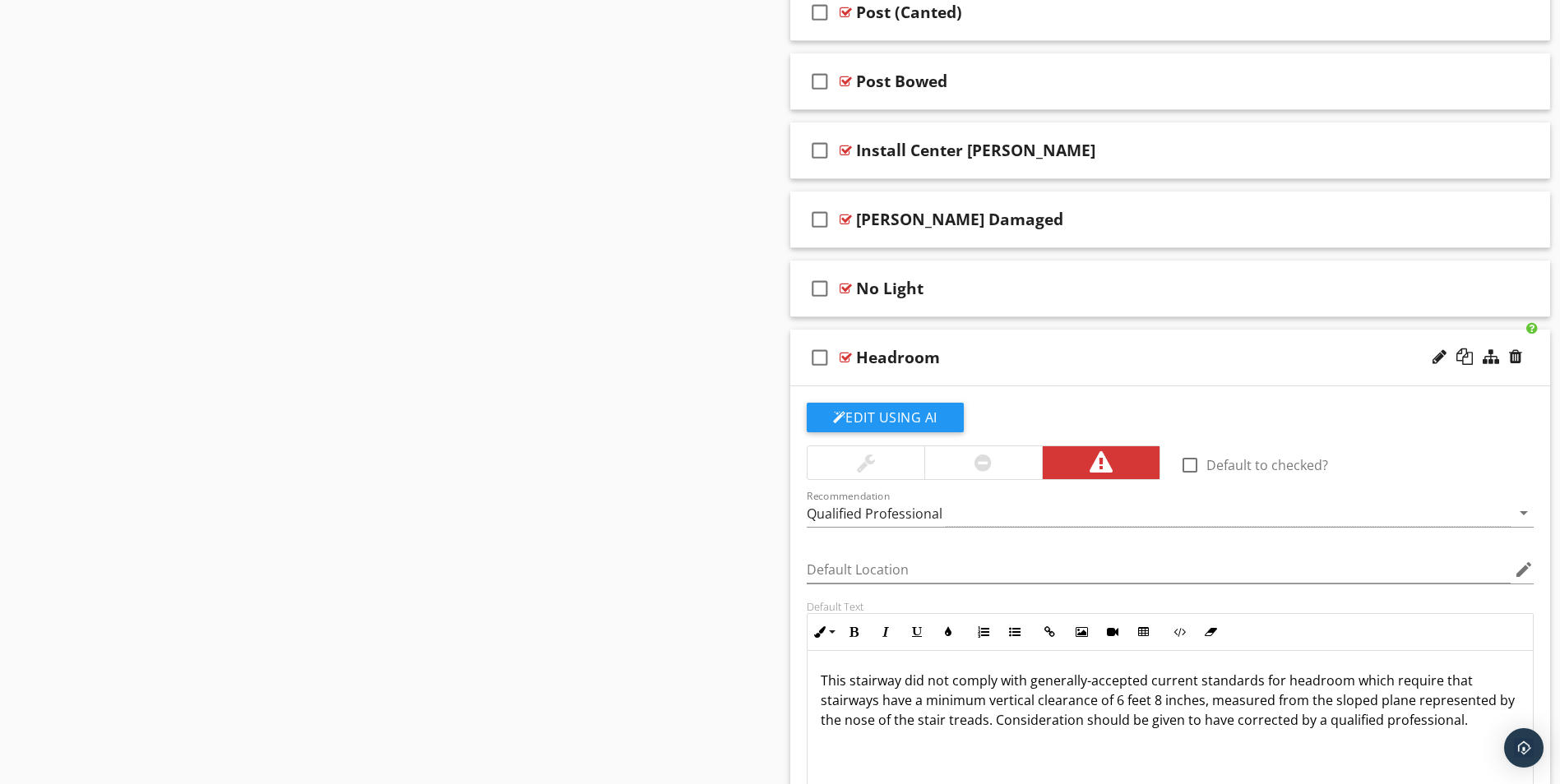
click at [995, 466] on div at bounding box center [983, 462] width 118 height 33
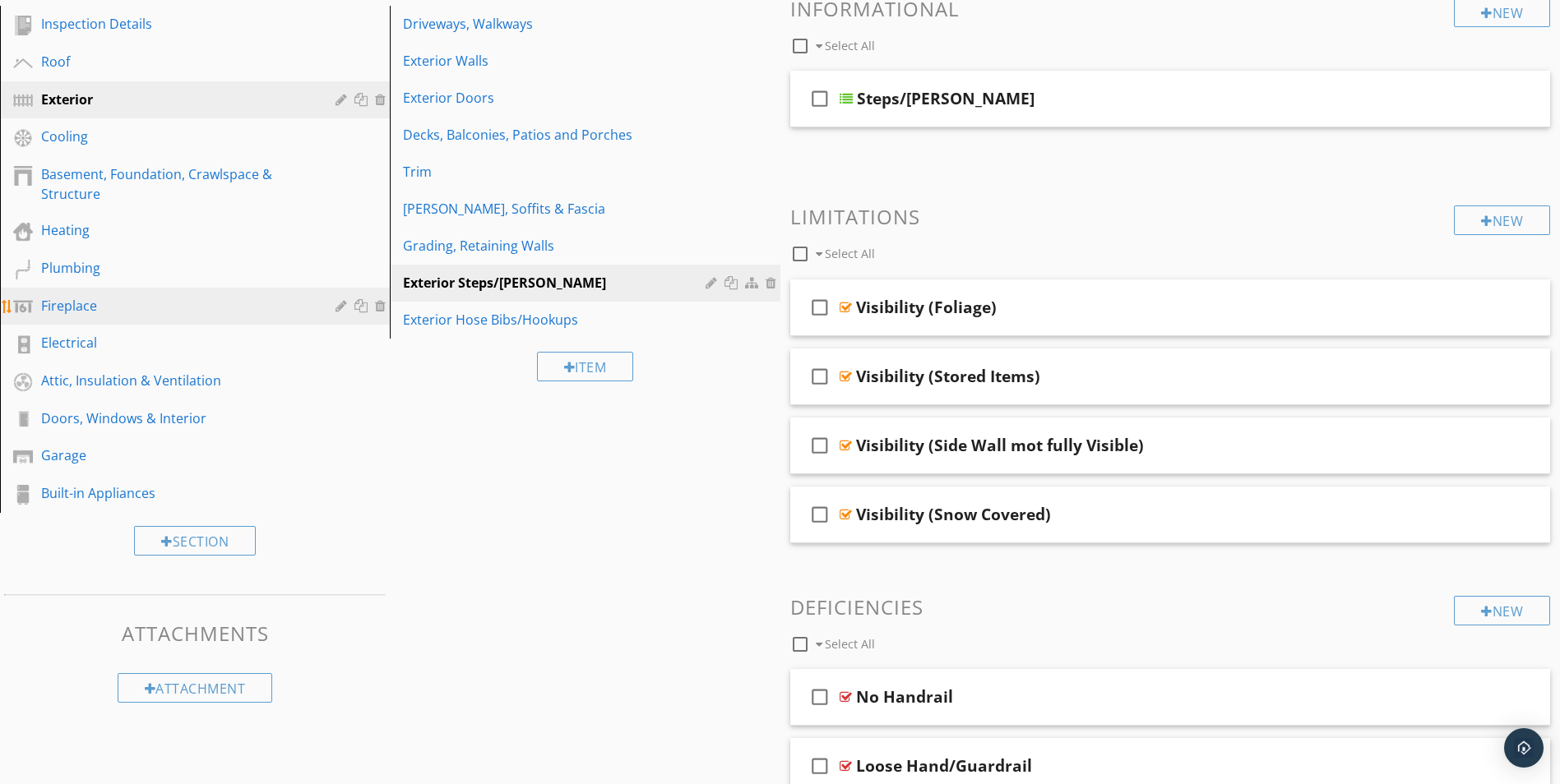
scroll to position [236, 0]
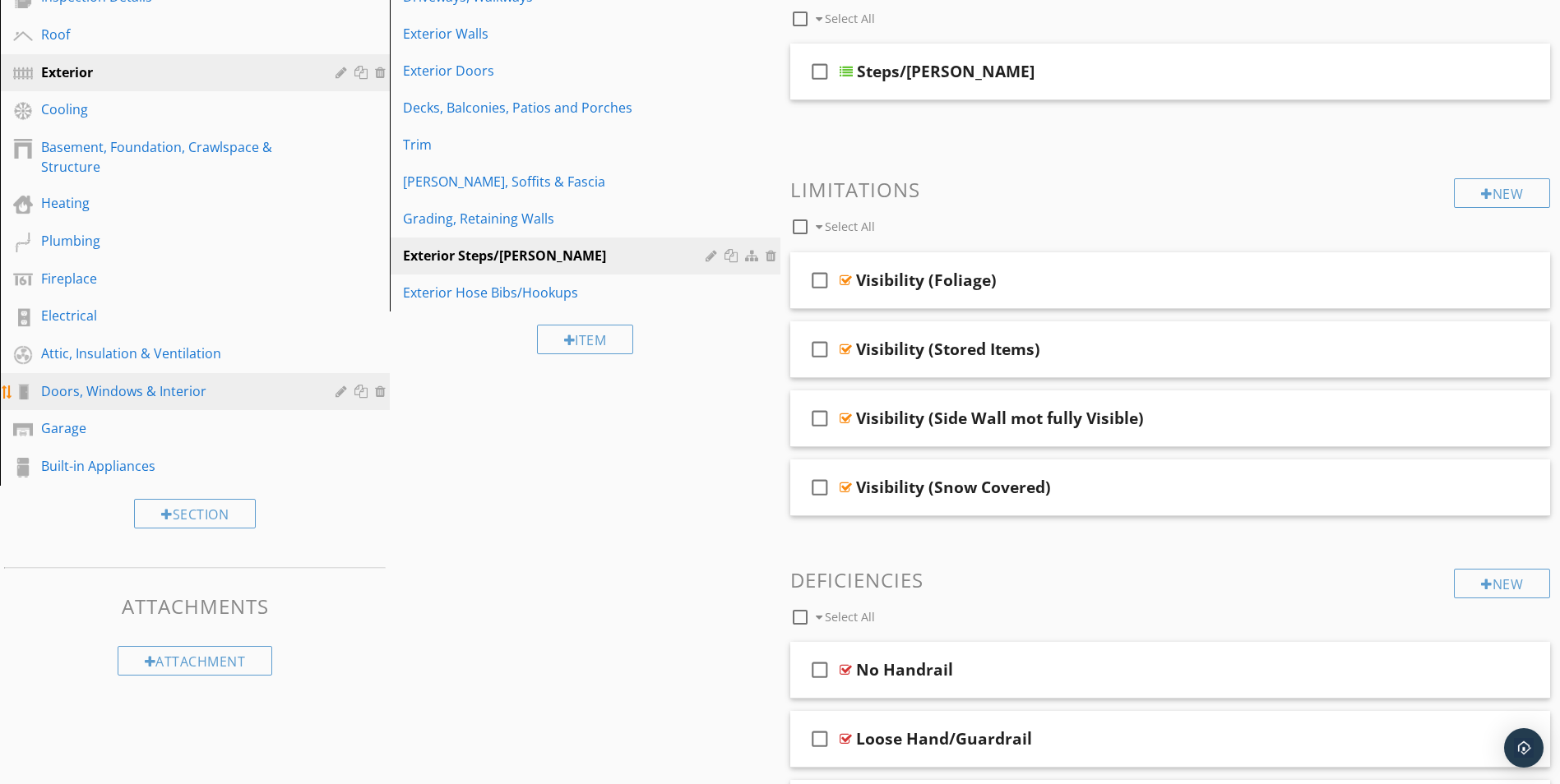
click at [159, 394] on div "Doors, Windows & Interior" at bounding box center [176, 392] width 271 height 20
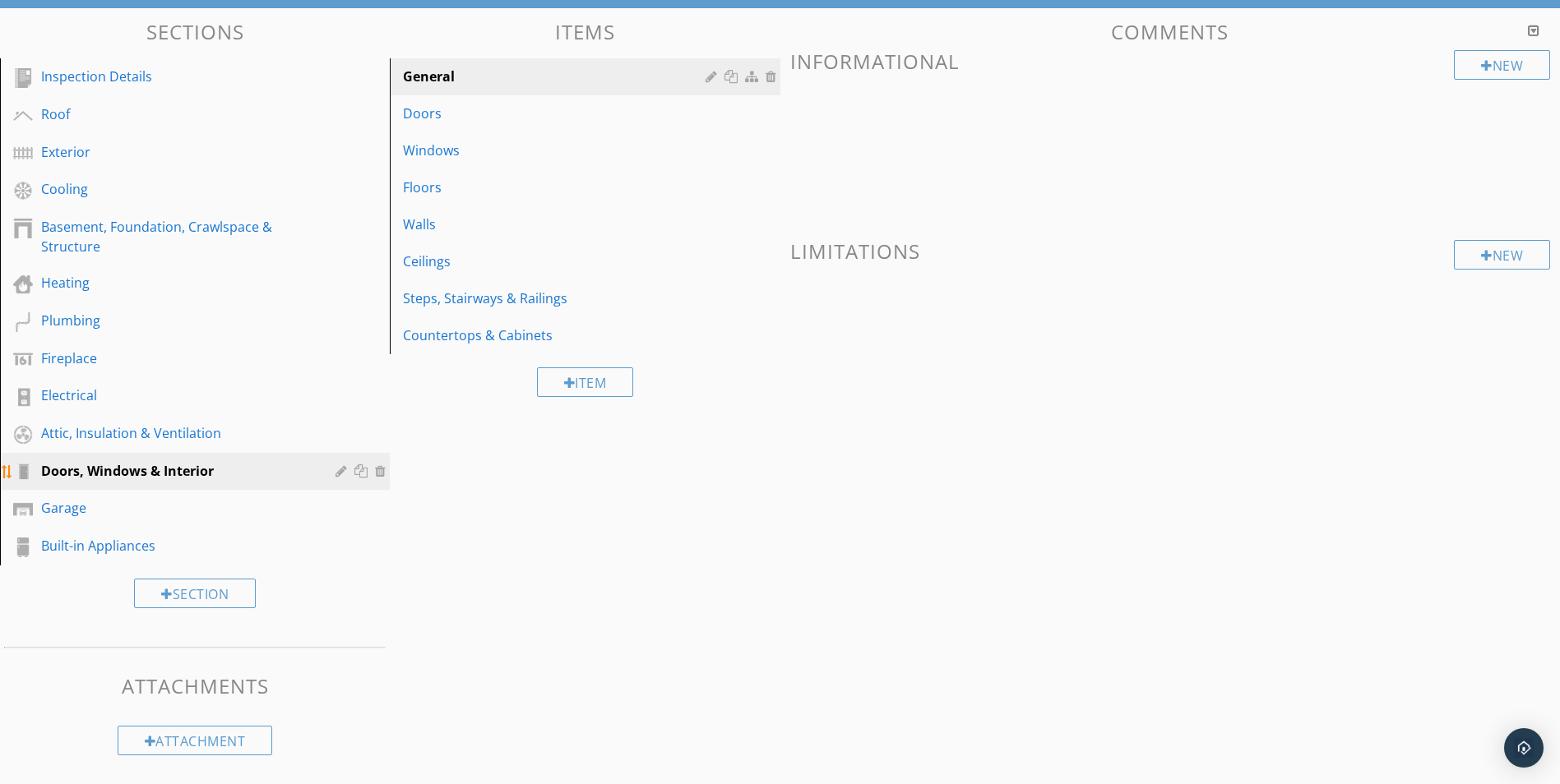
scroll to position [156, 0]
click at [61, 156] on div "Exterior" at bounding box center [176, 152] width 271 height 20
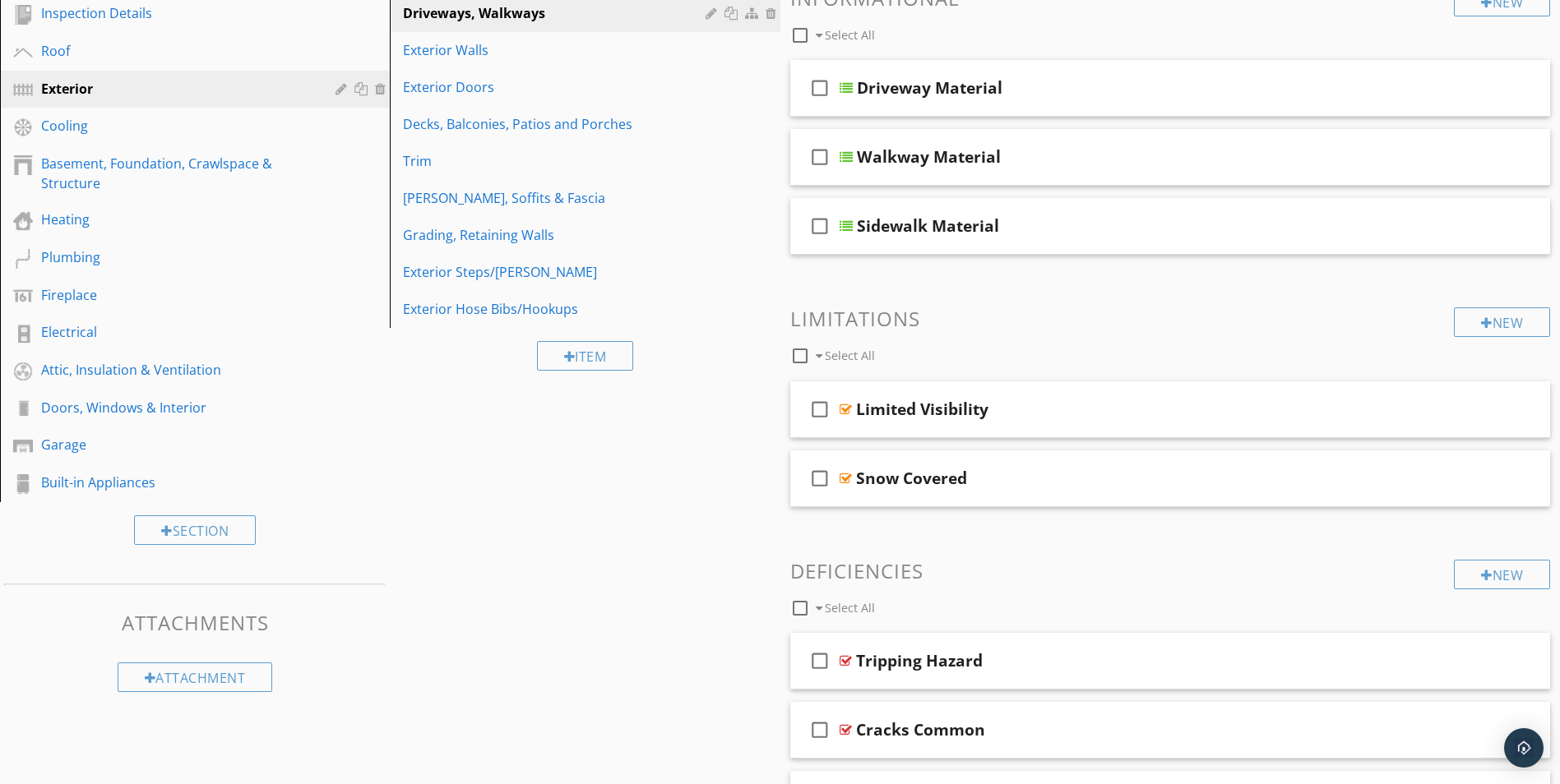
scroll to position [122, 0]
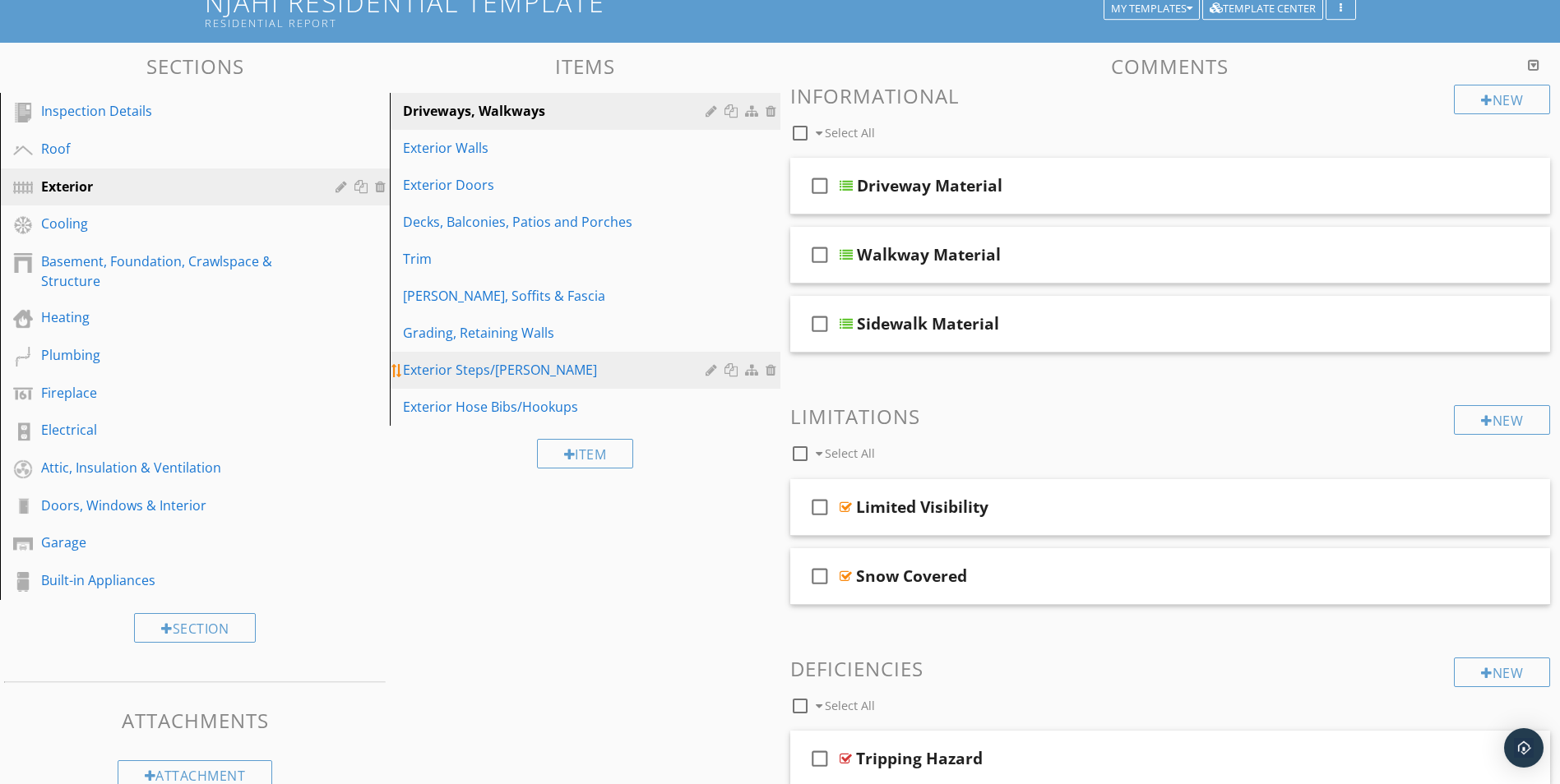
click at [486, 367] on div "Exterior Steps/Stoops" at bounding box center [557, 369] width 306 height 20
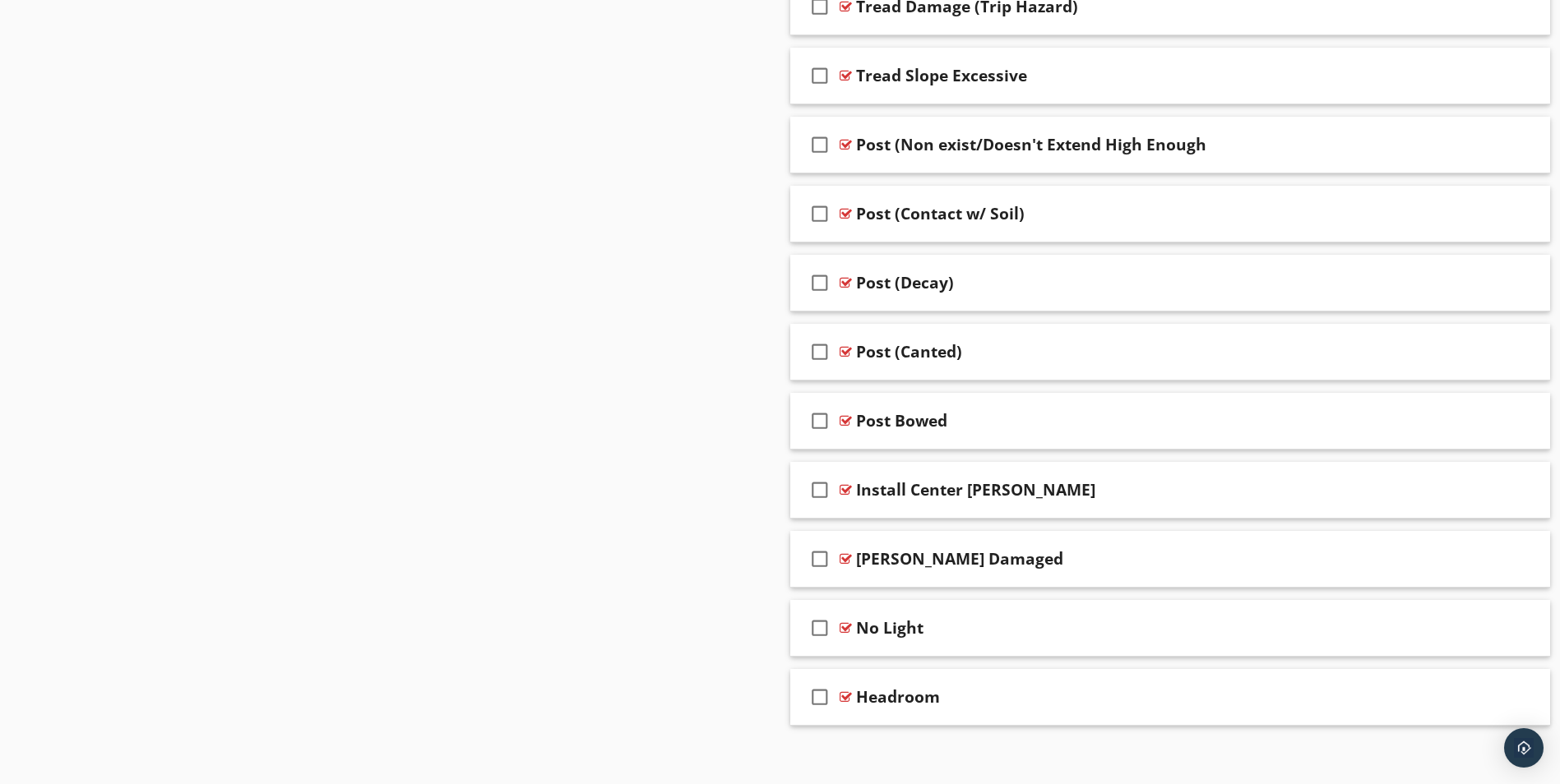
scroll to position [4016, 0]
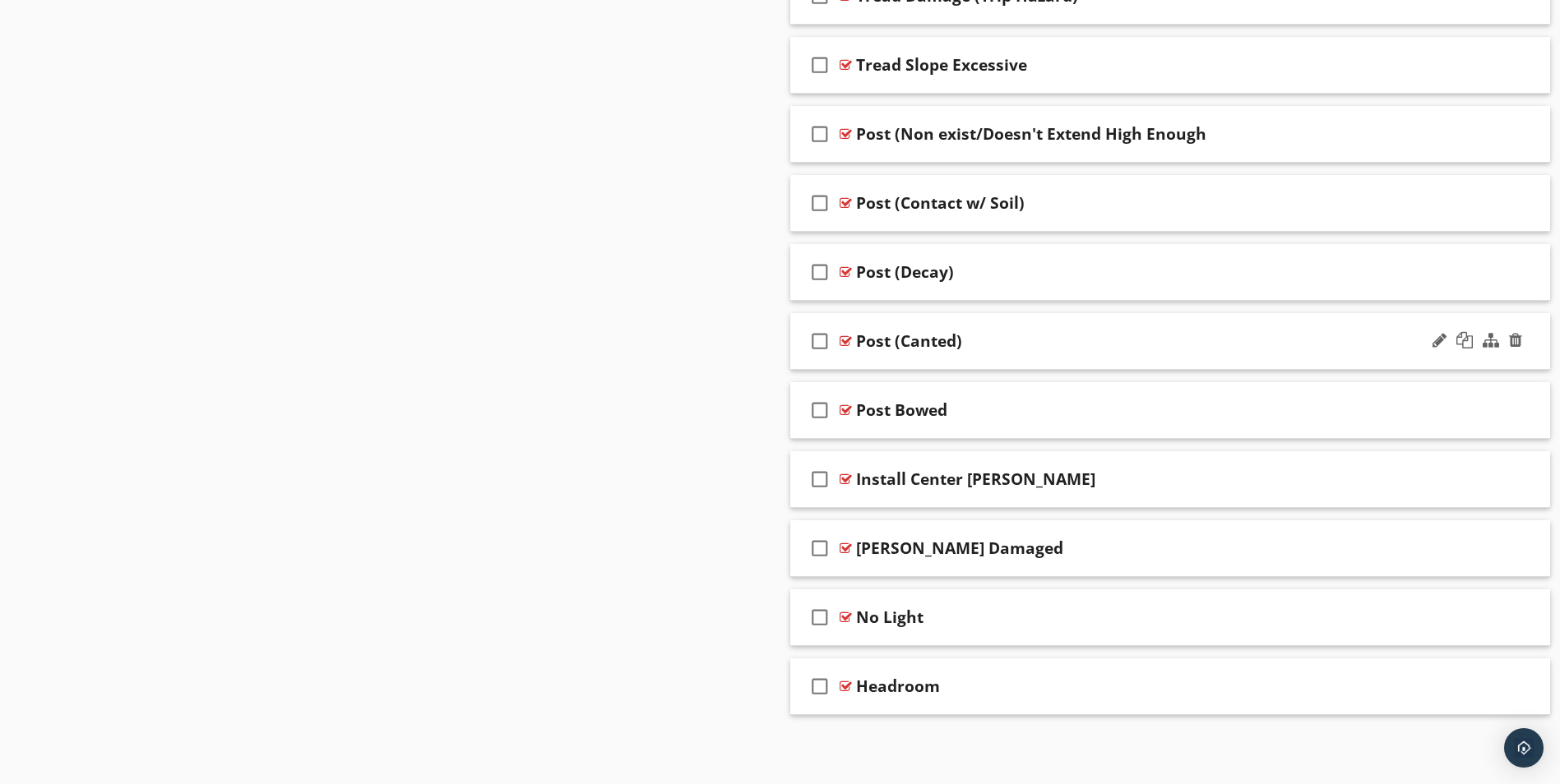
click at [845, 340] on div at bounding box center [846, 341] width 12 height 13
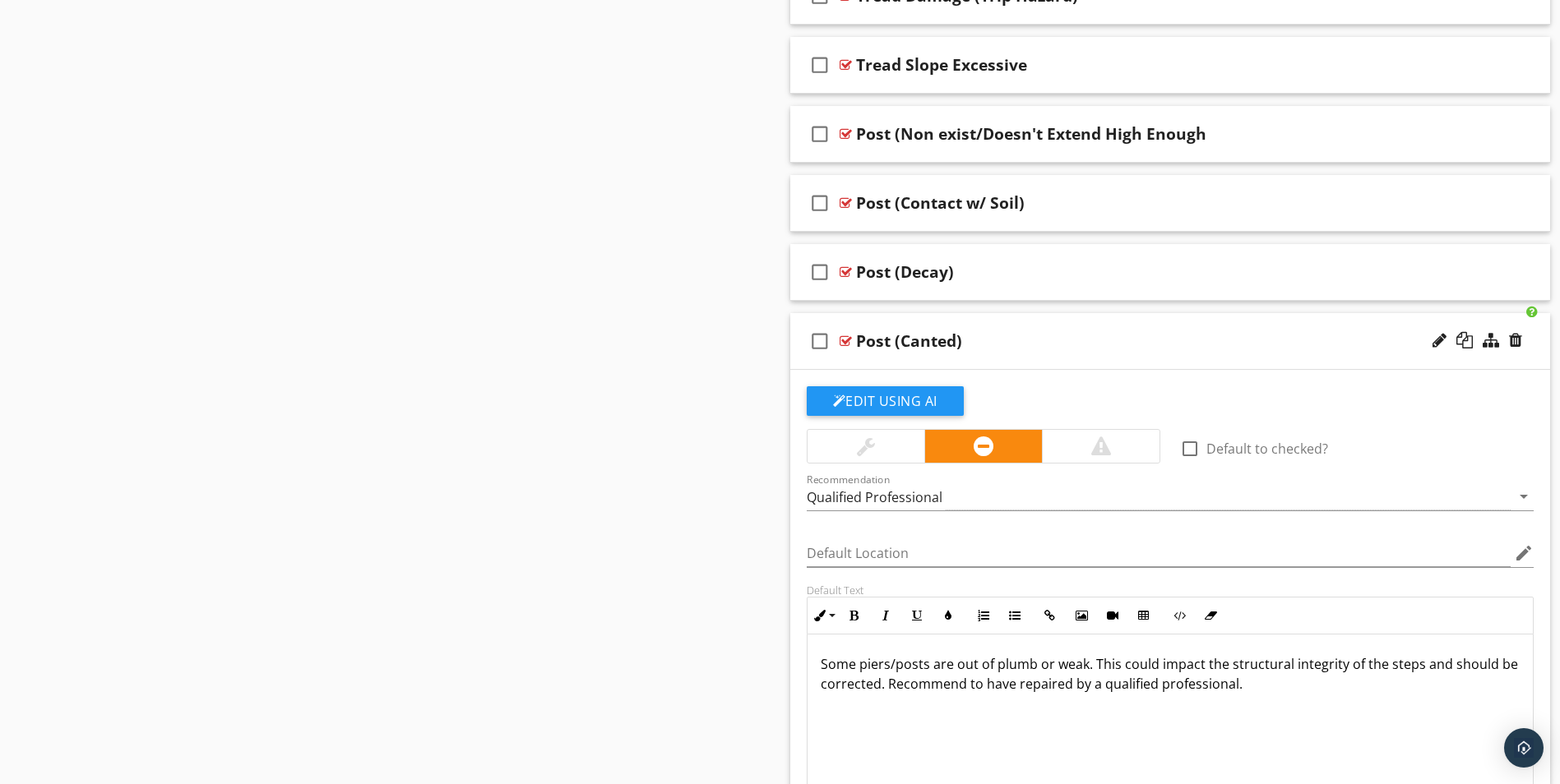
click at [845, 340] on div at bounding box center [846, 341] width 12 height 13
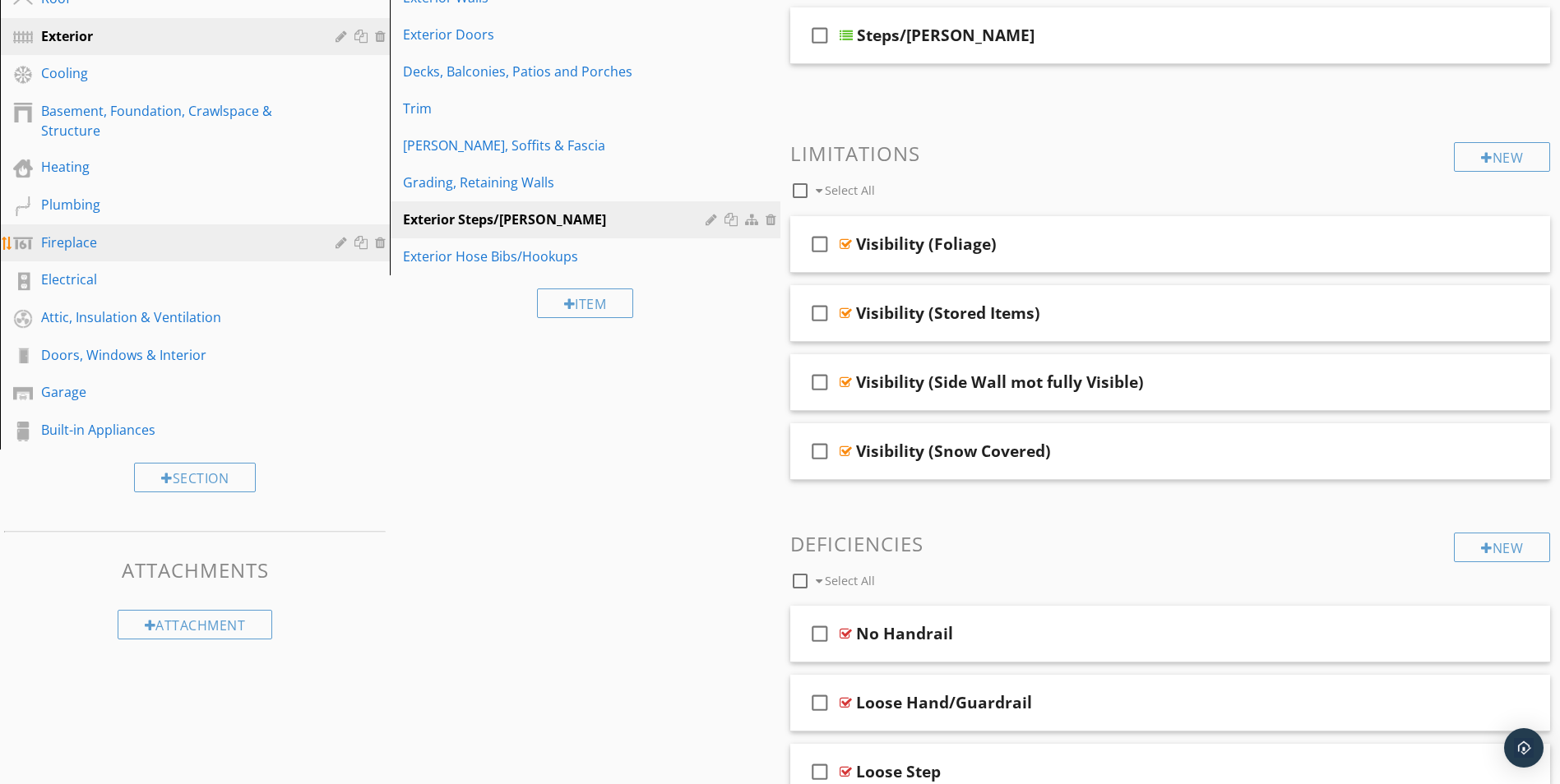
scroll to position [236, 0]
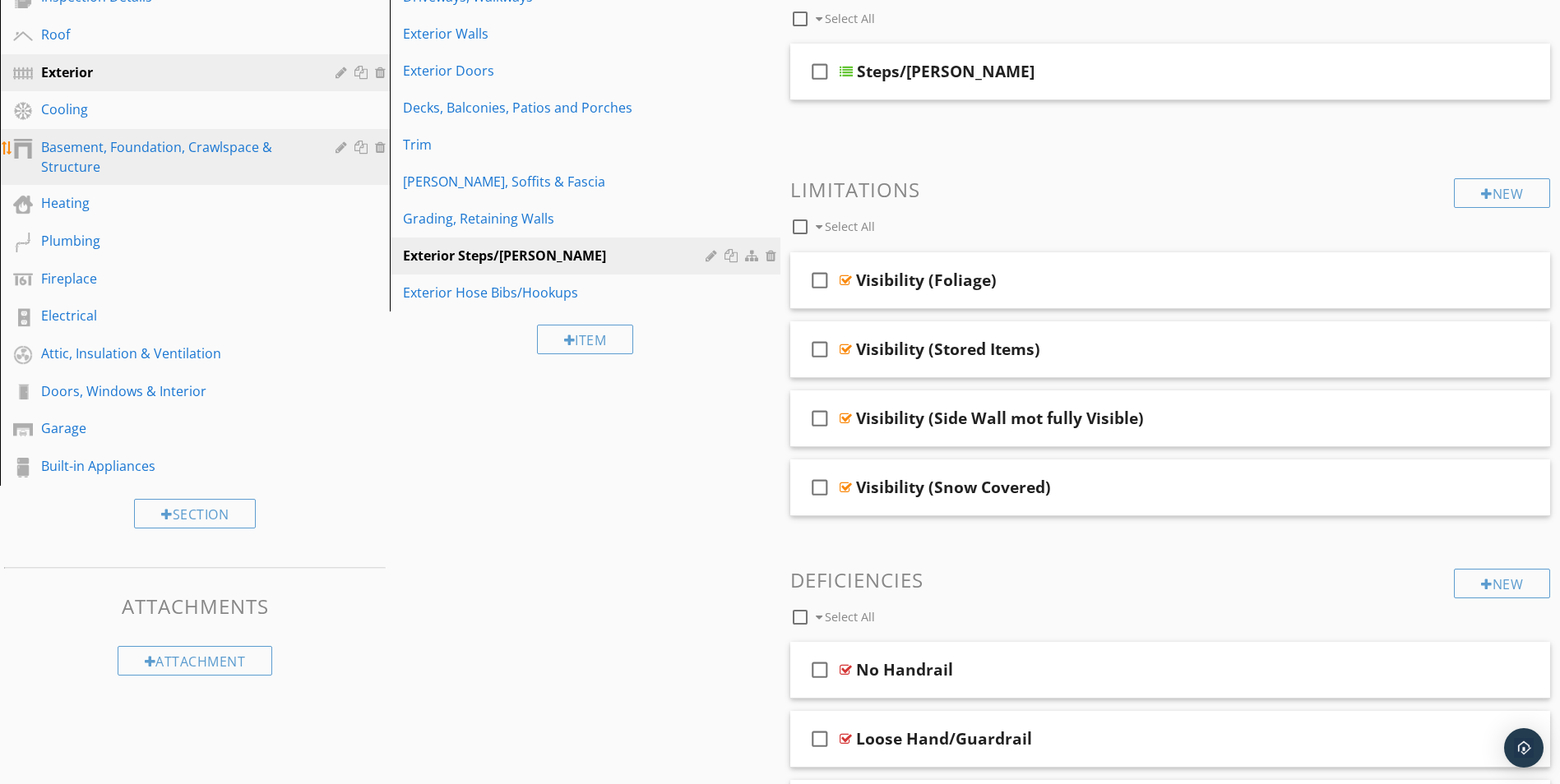
click at [132, 149] on div "Basement, Foundation, Crawlspace & Structure" at bounding box center [176, 157] width 271 height 39
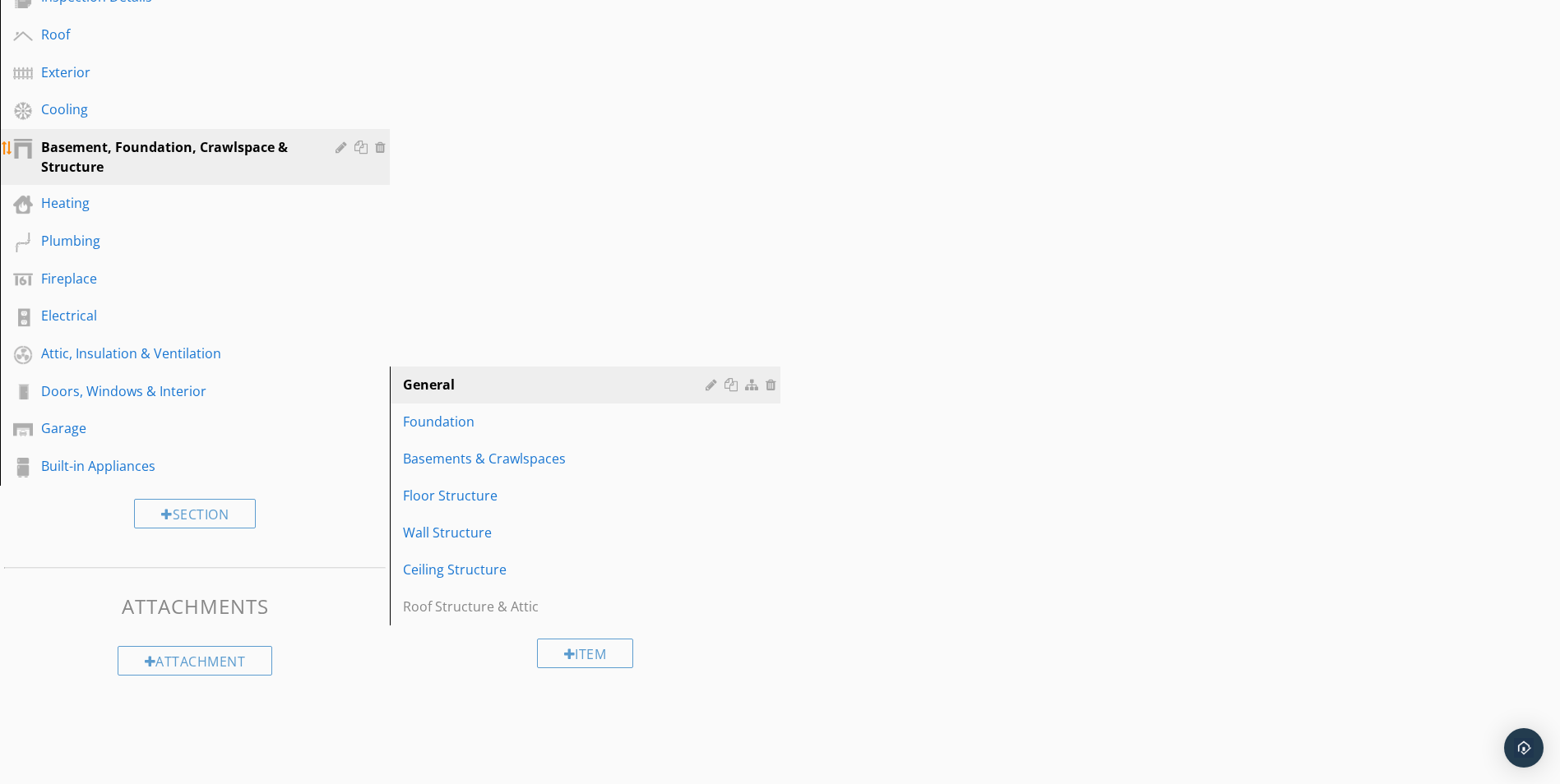
scroll to position [219, 0]
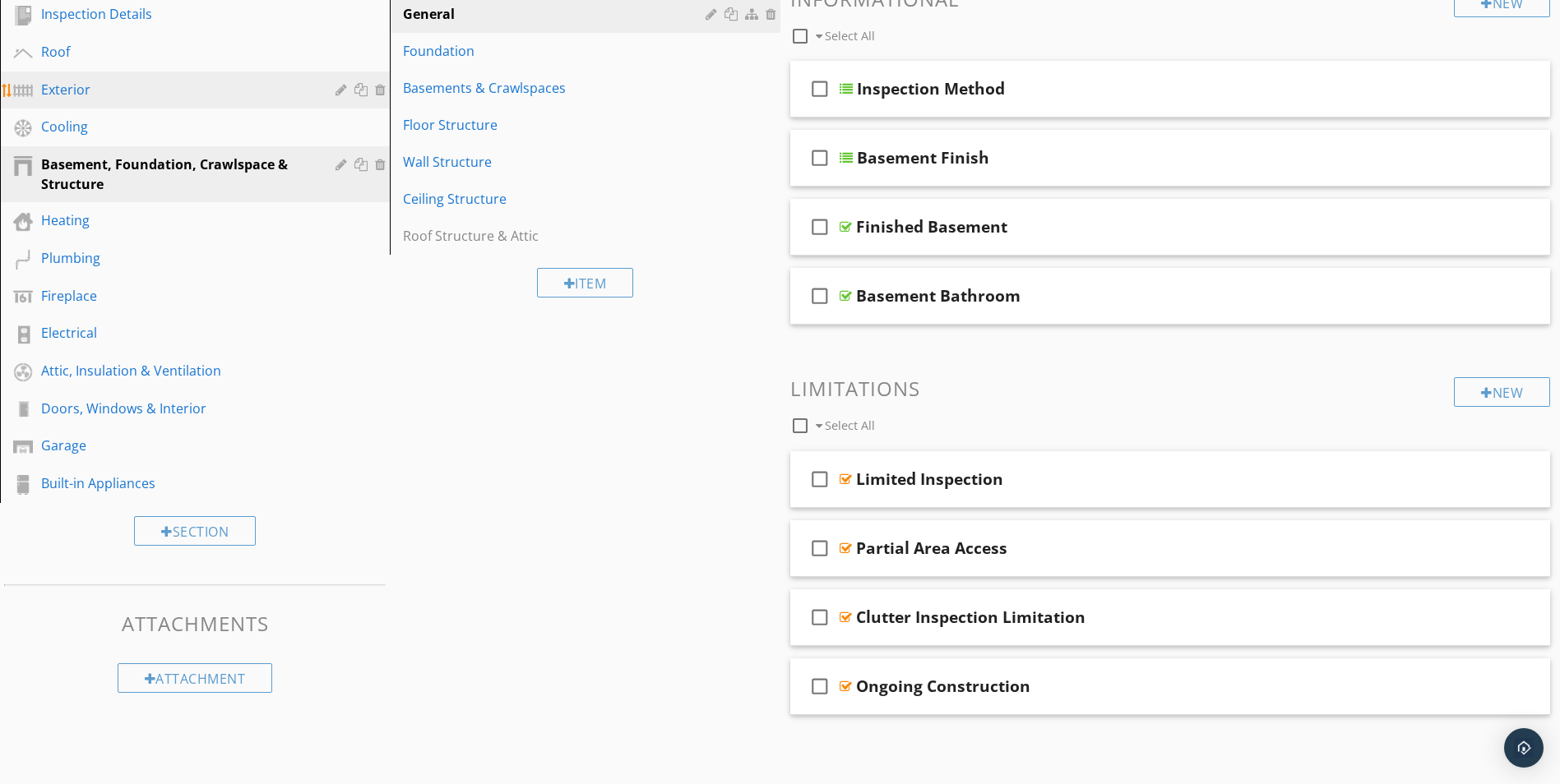
click at [75, 93] on div "Exterior" at bounding box center [176, 90] width 271 height 20
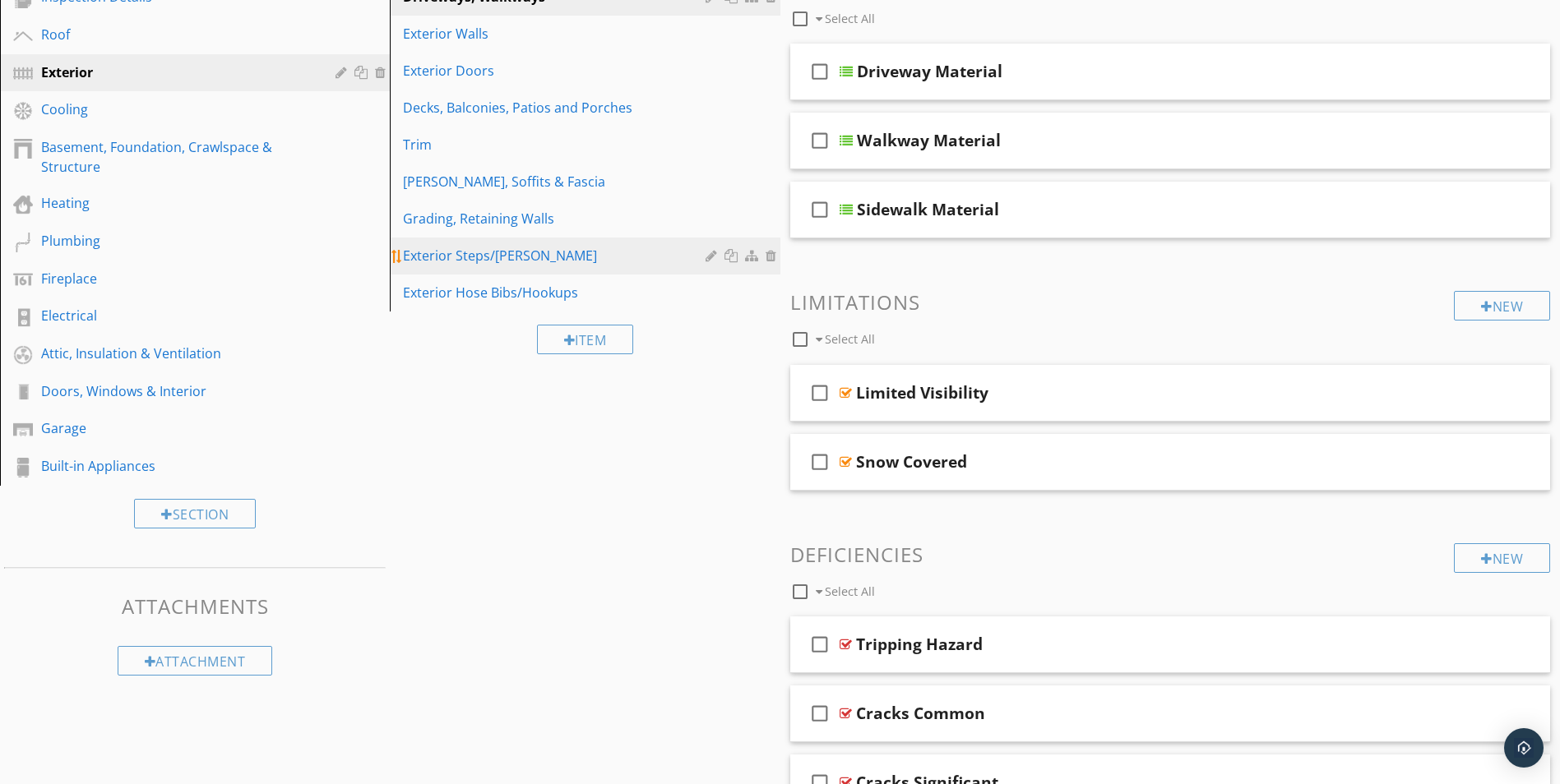
click at [539, 255] on div "Exterior Steps/Stoops" at bounding box center [557, 255] width 306 height 20
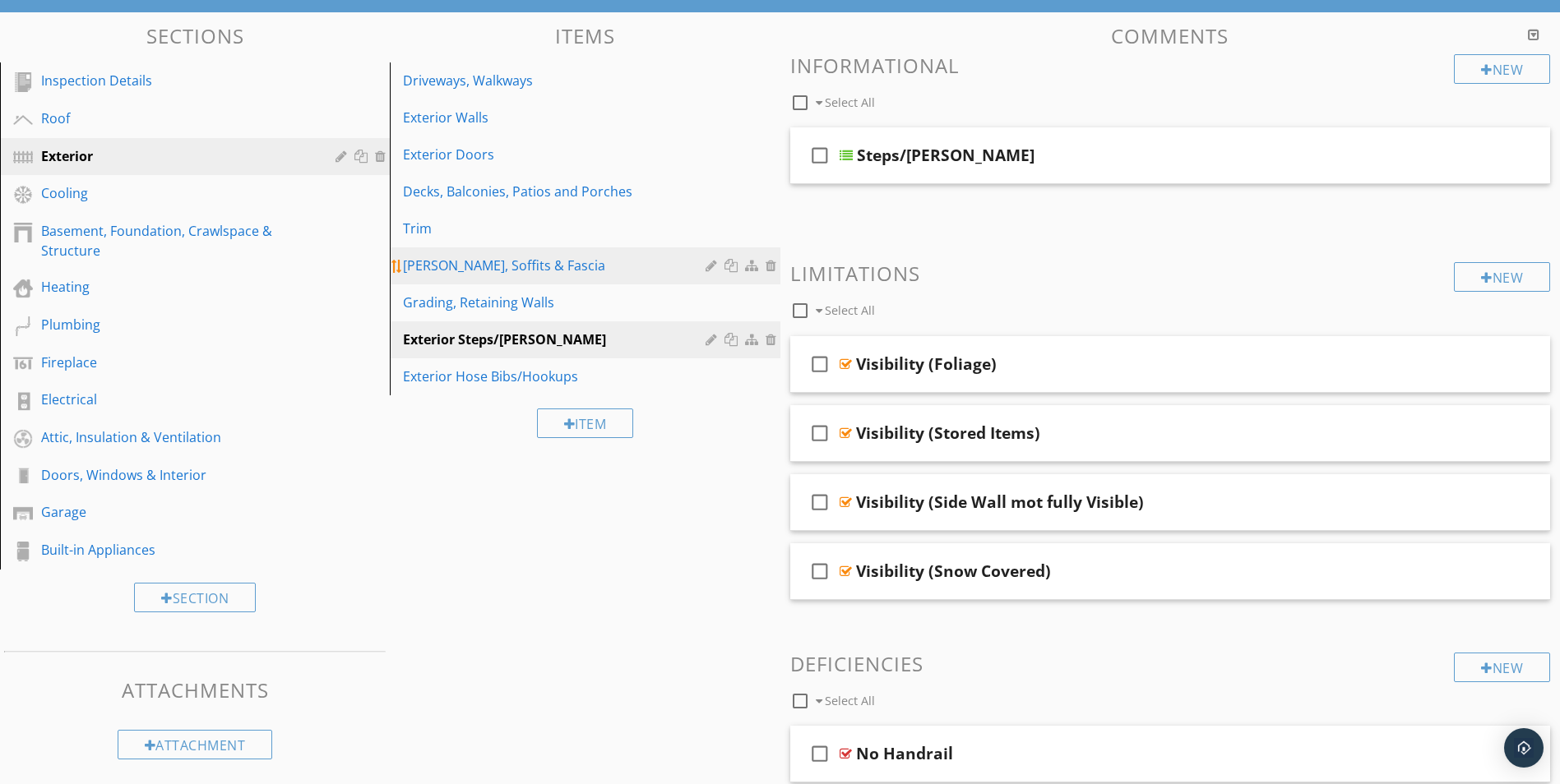
scroll to position [165, 0]
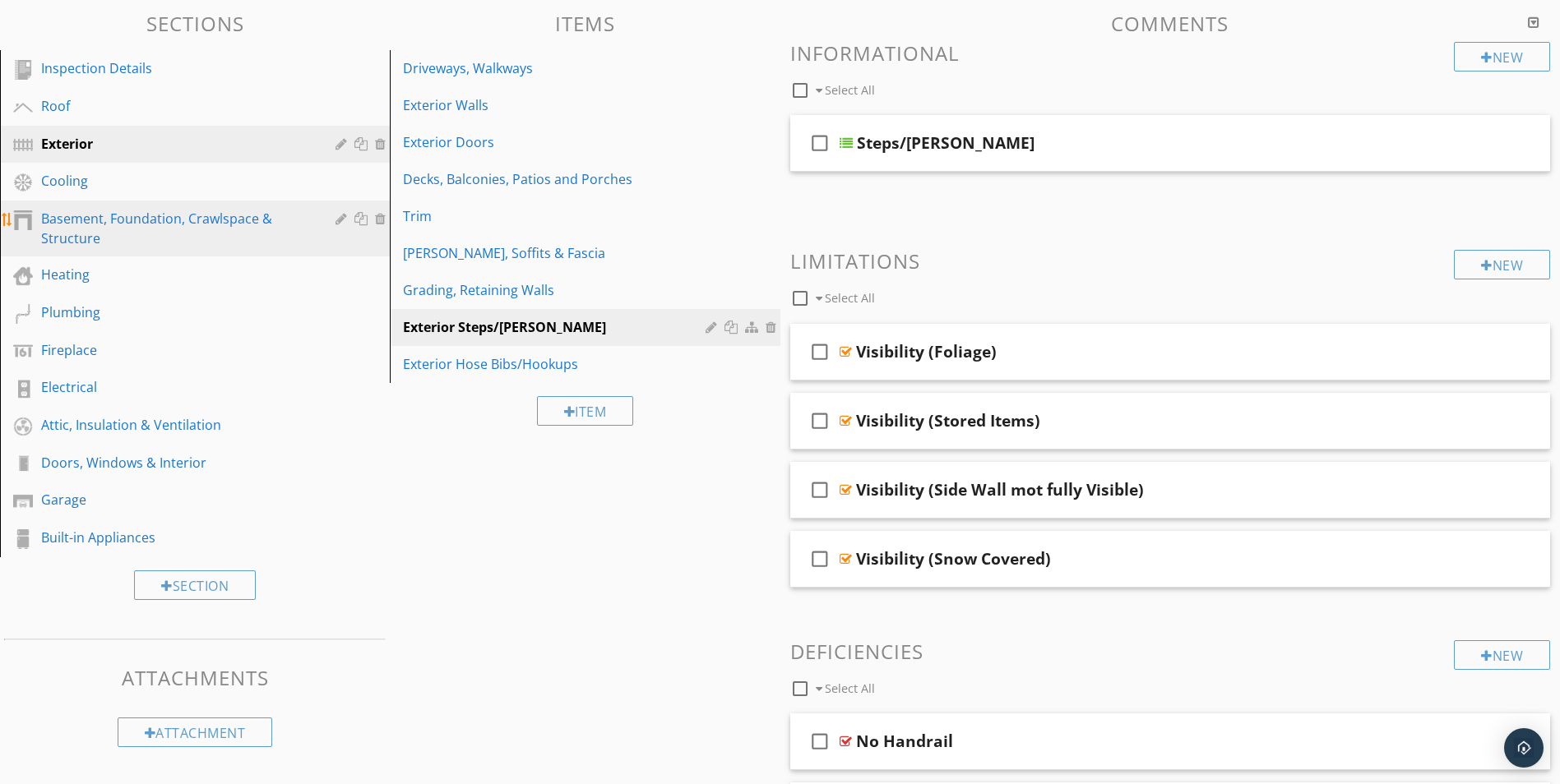
click at [177, 221] on div "Basement, Foundation, Crawlspace & Structure" at bounding box center [176, 229] width 271 height 39
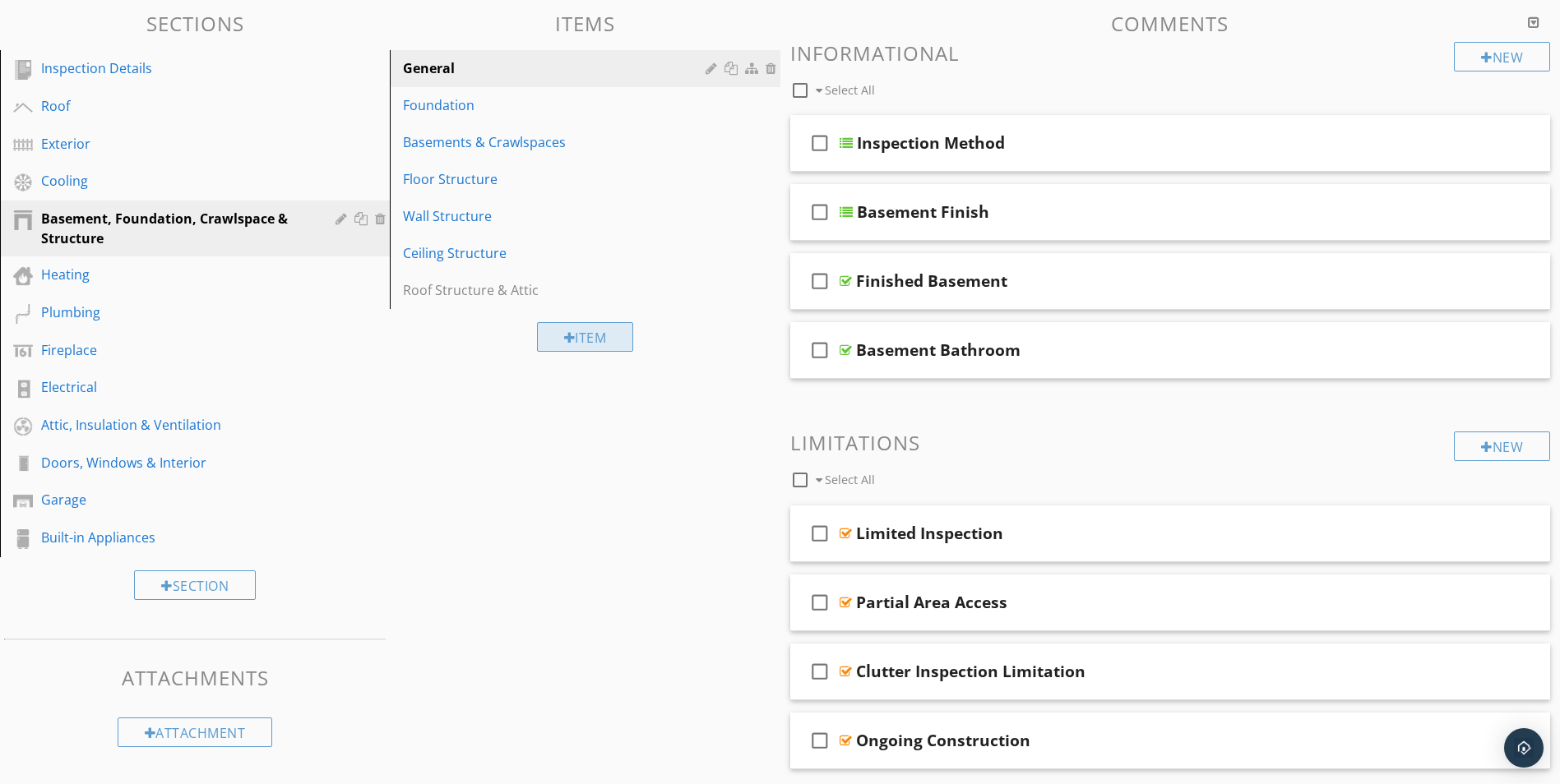
click at [608, 338] on div "Item" at bounding box center [585, 336] width 97 height 29
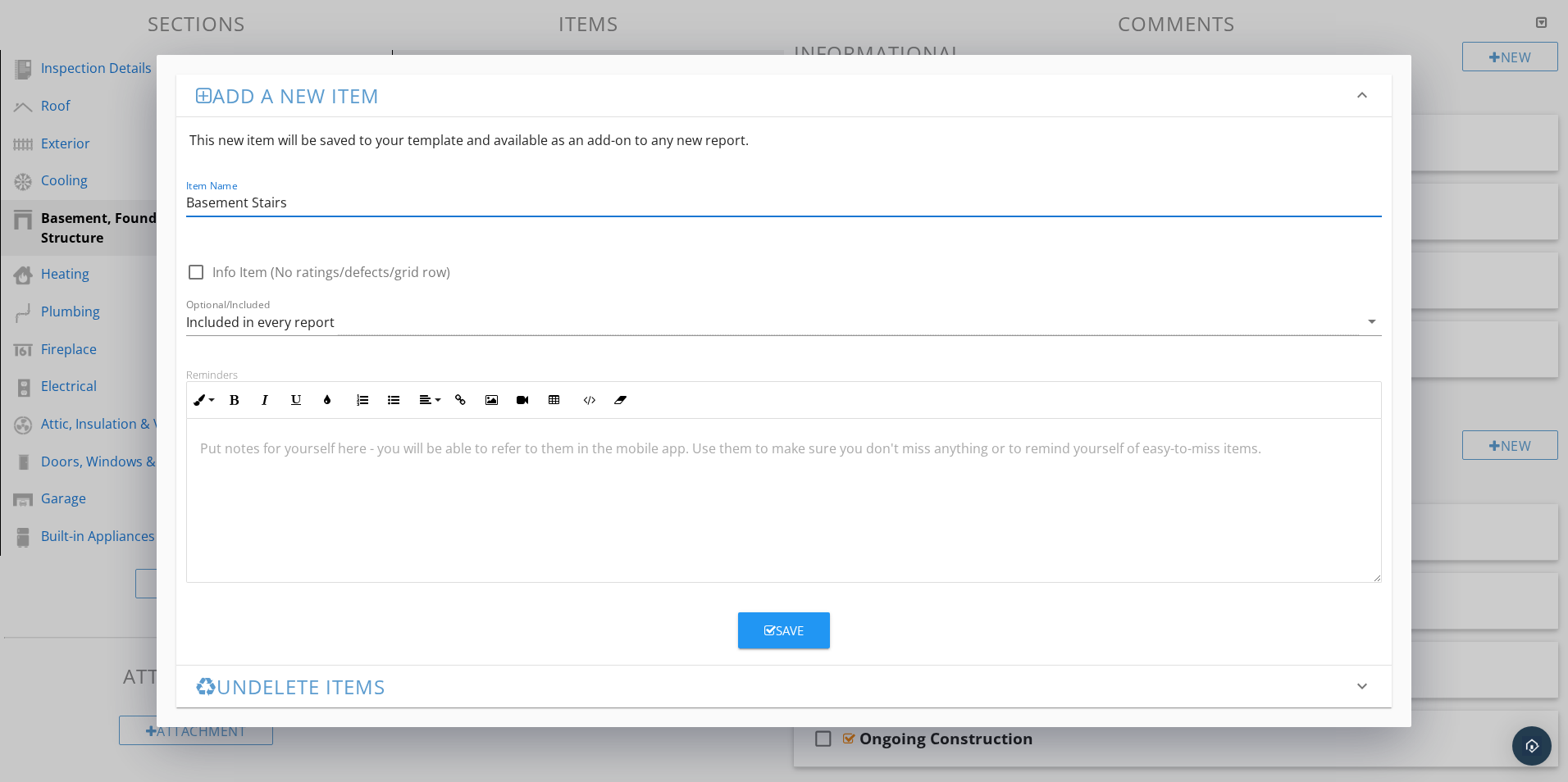
type input "Basement Stairs"
click at [798, 632] on div "Save" at bounding box center [784, 630] width 39 height 19
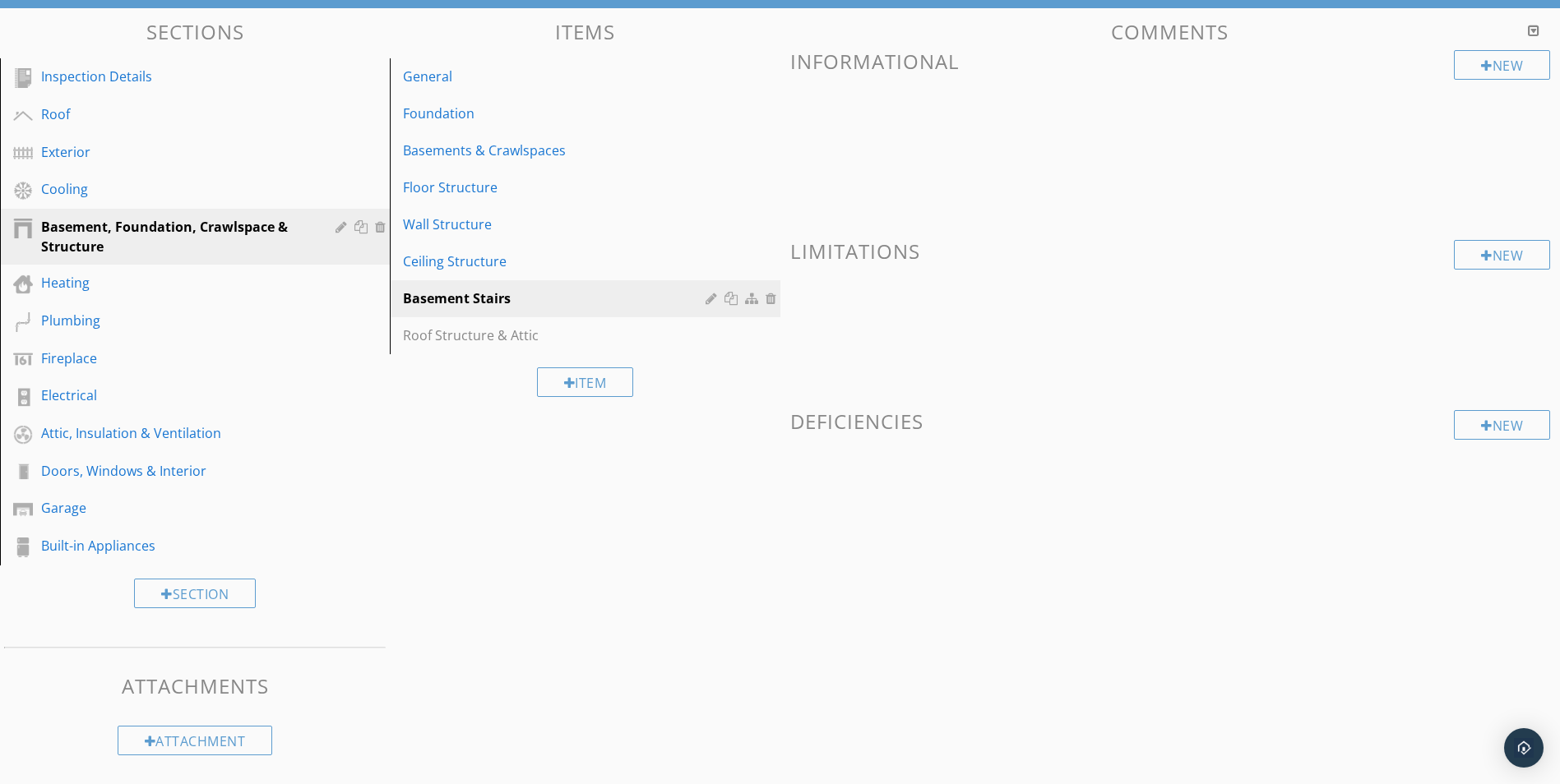
scroll to position [156, 0]
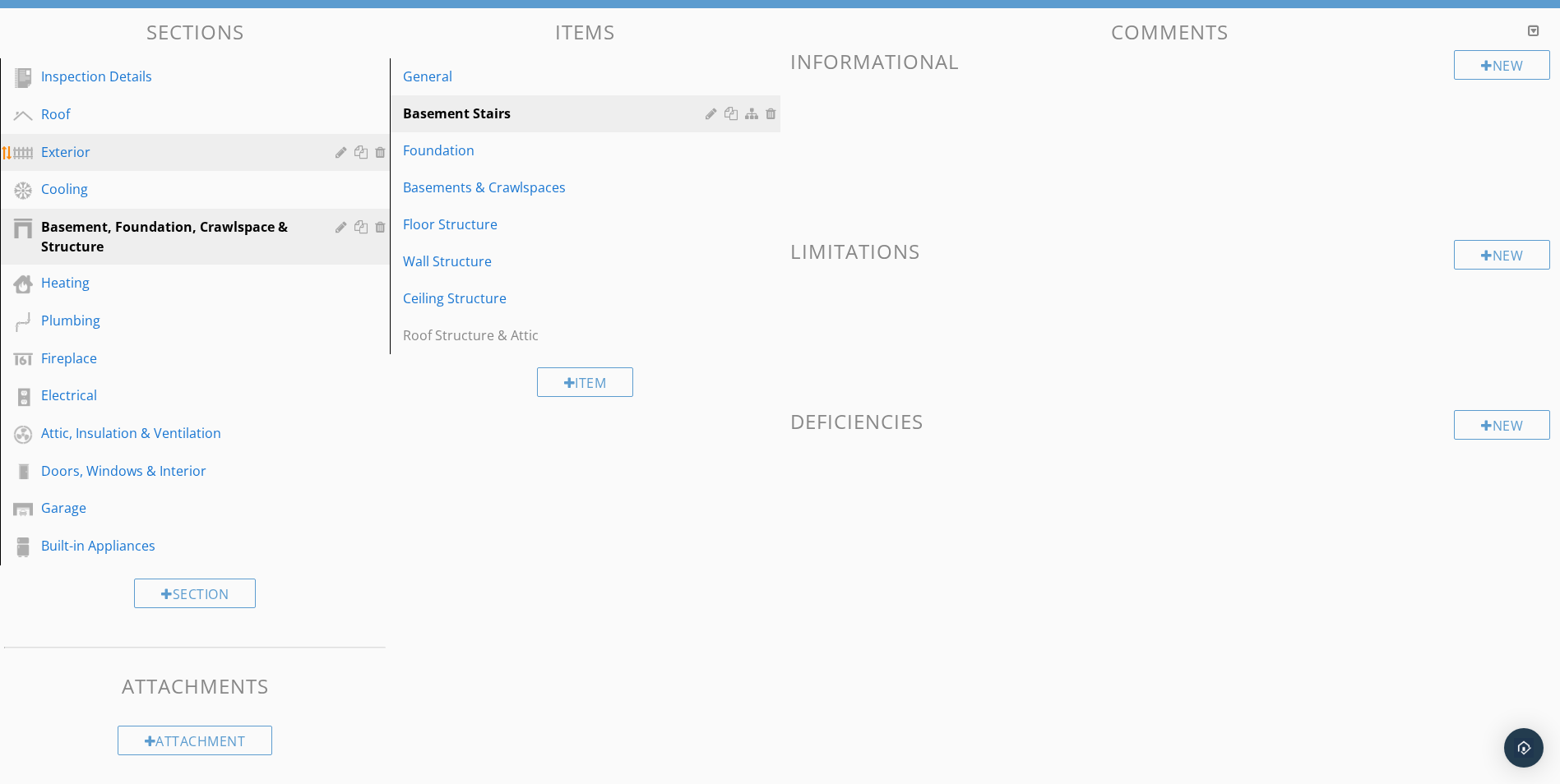
click at [102, 148] on div "Exterior" at bounding box center [176, 152] width 271 height 20
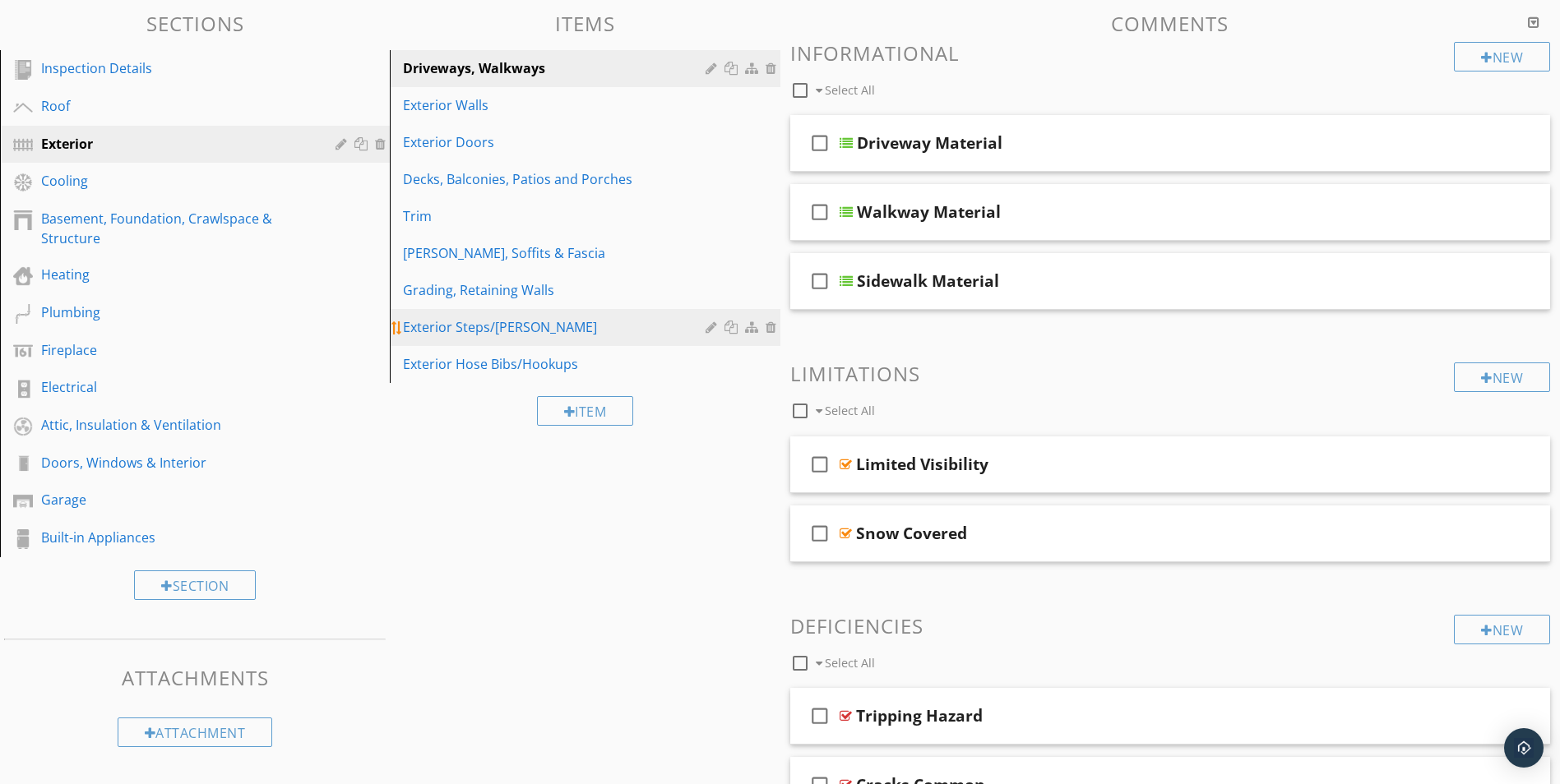
click at [473, 327] on div "Exterior Steps/Stoops" at bounding box center [557, 327] width 306 height 20
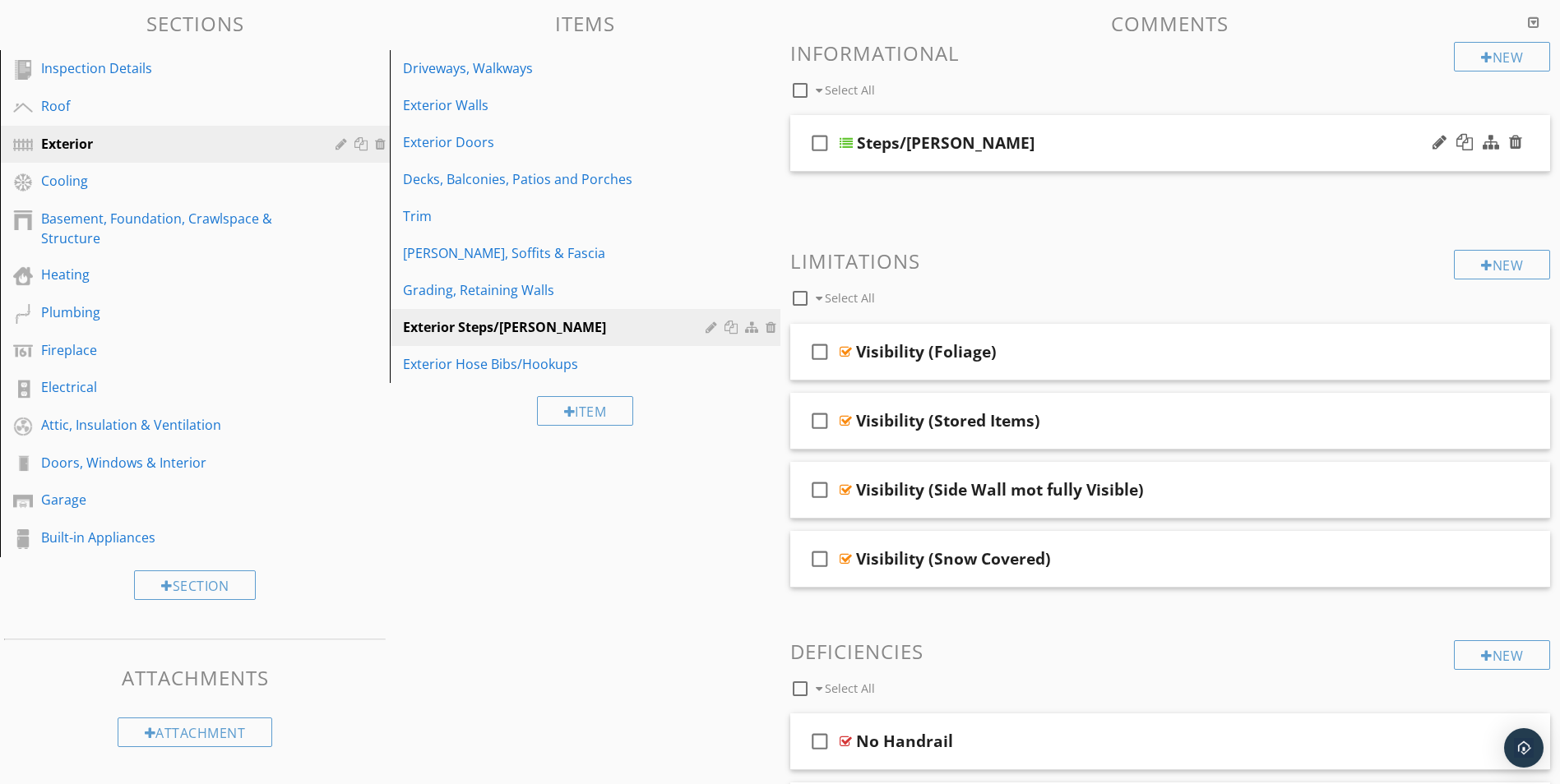
click at [849, 142] on div at bounding box center [846, 142] width 13 height 13
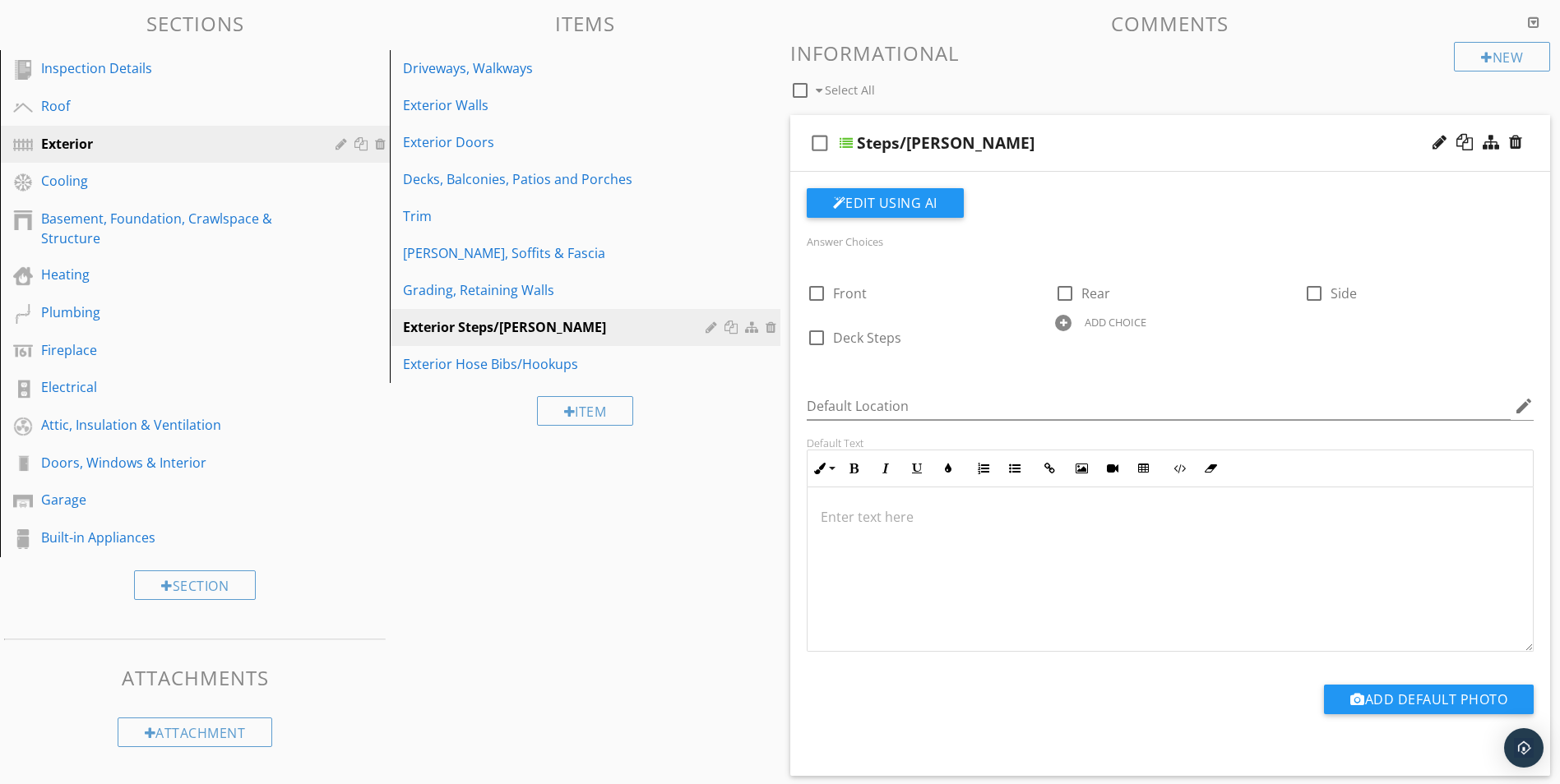
click at [846, 144] on div at bounding box center [846, 142] width 13 height 13
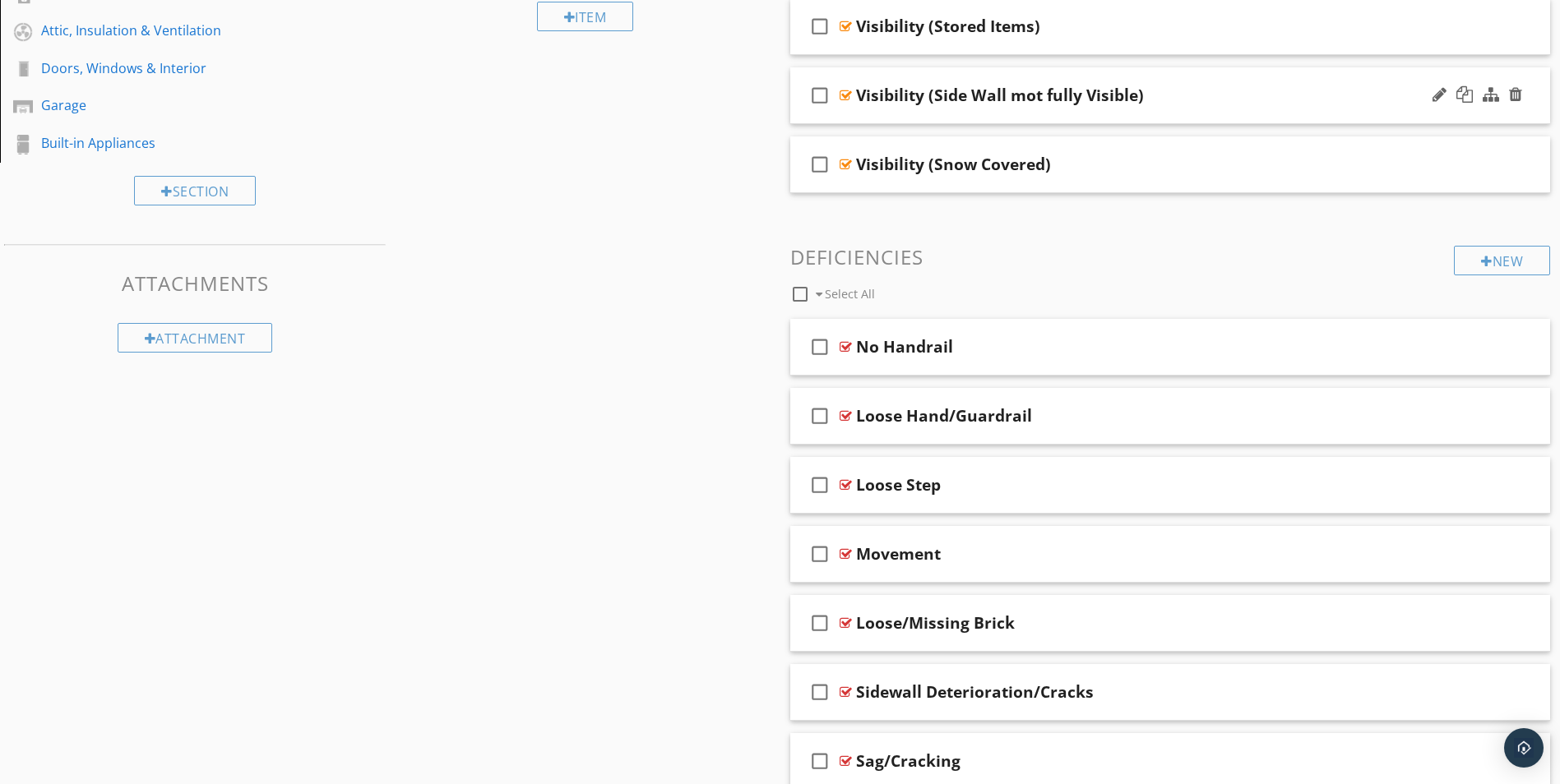
scroll to position [575, 0]
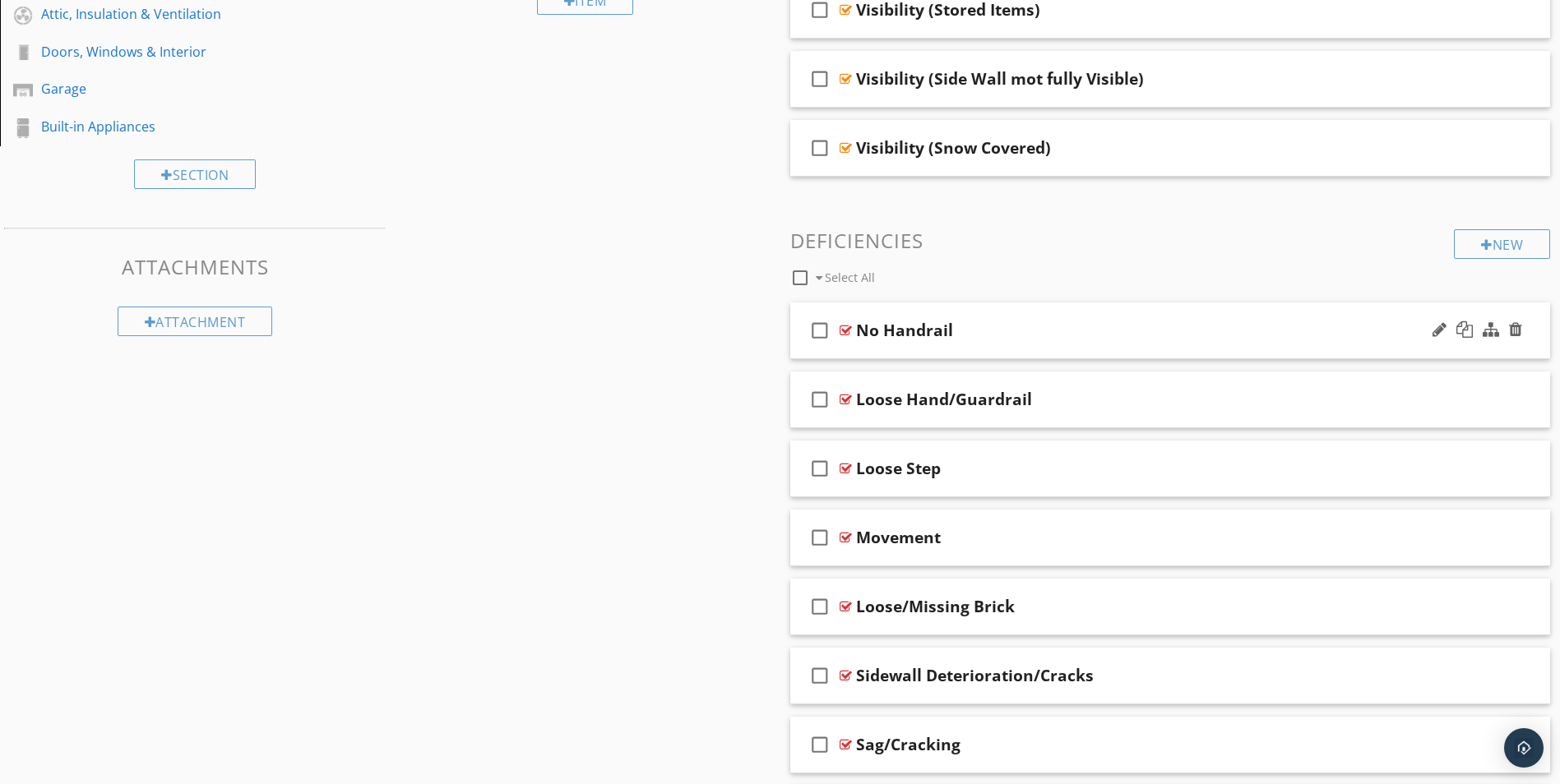
click at [849, 327] on div at bounding box center [846, 330] width 12 height 13
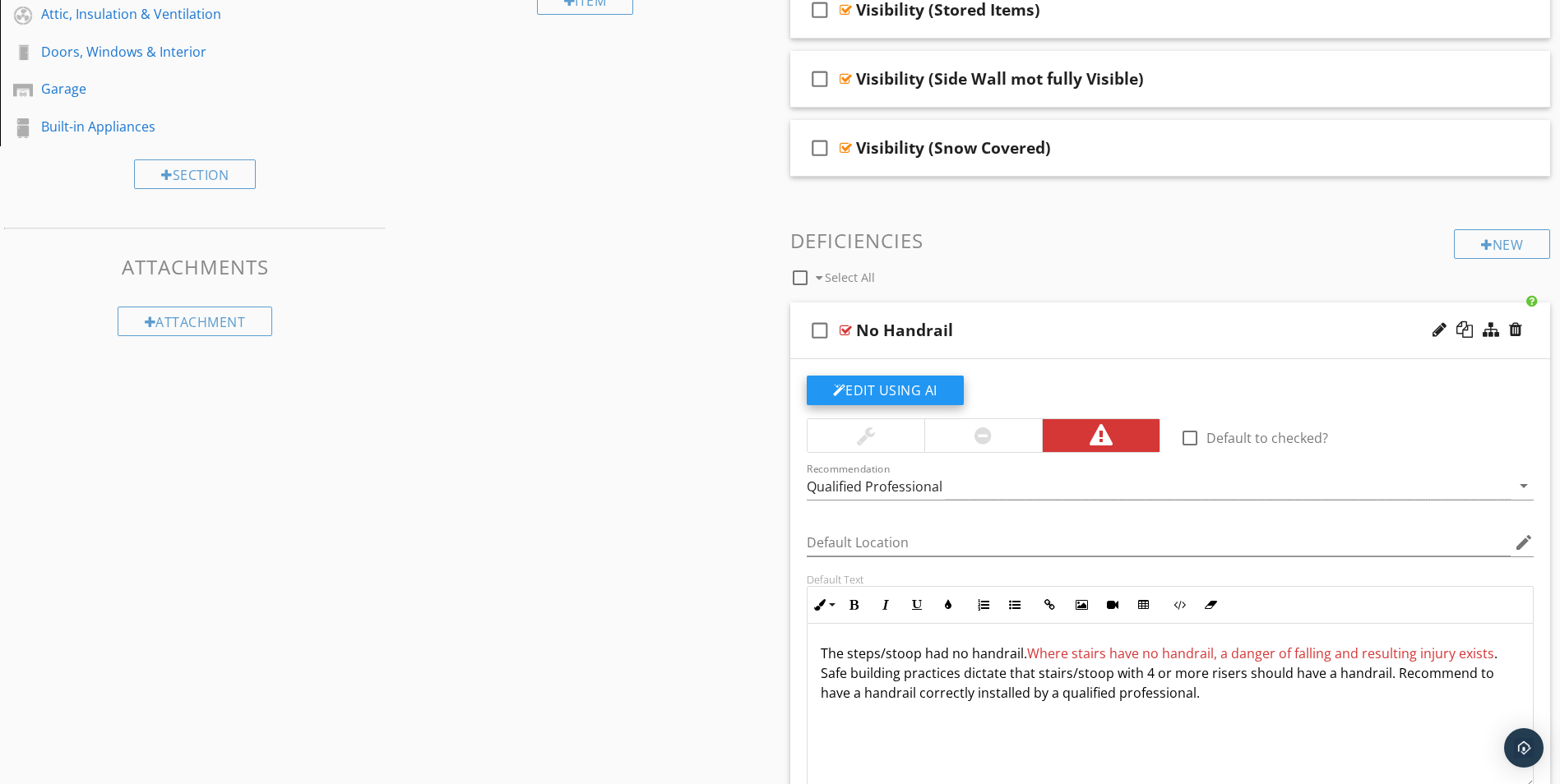
click at [887, 388] on button "Edit Using AI" at bounding box center [885, 390] width 157 height 29
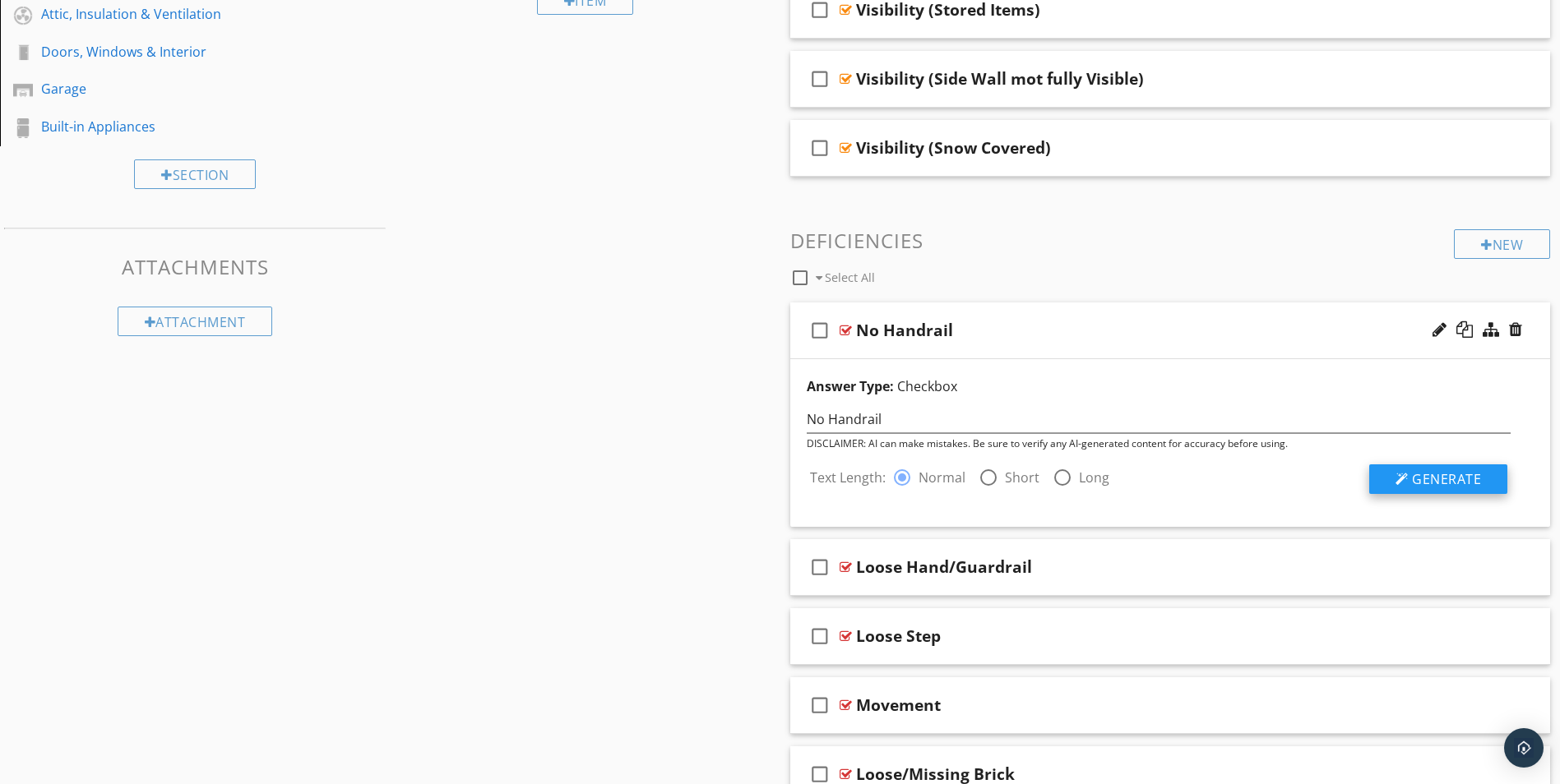
click at [1437, 477] on span "Generate" at bounding box center [1447, 479] width 69 height 18
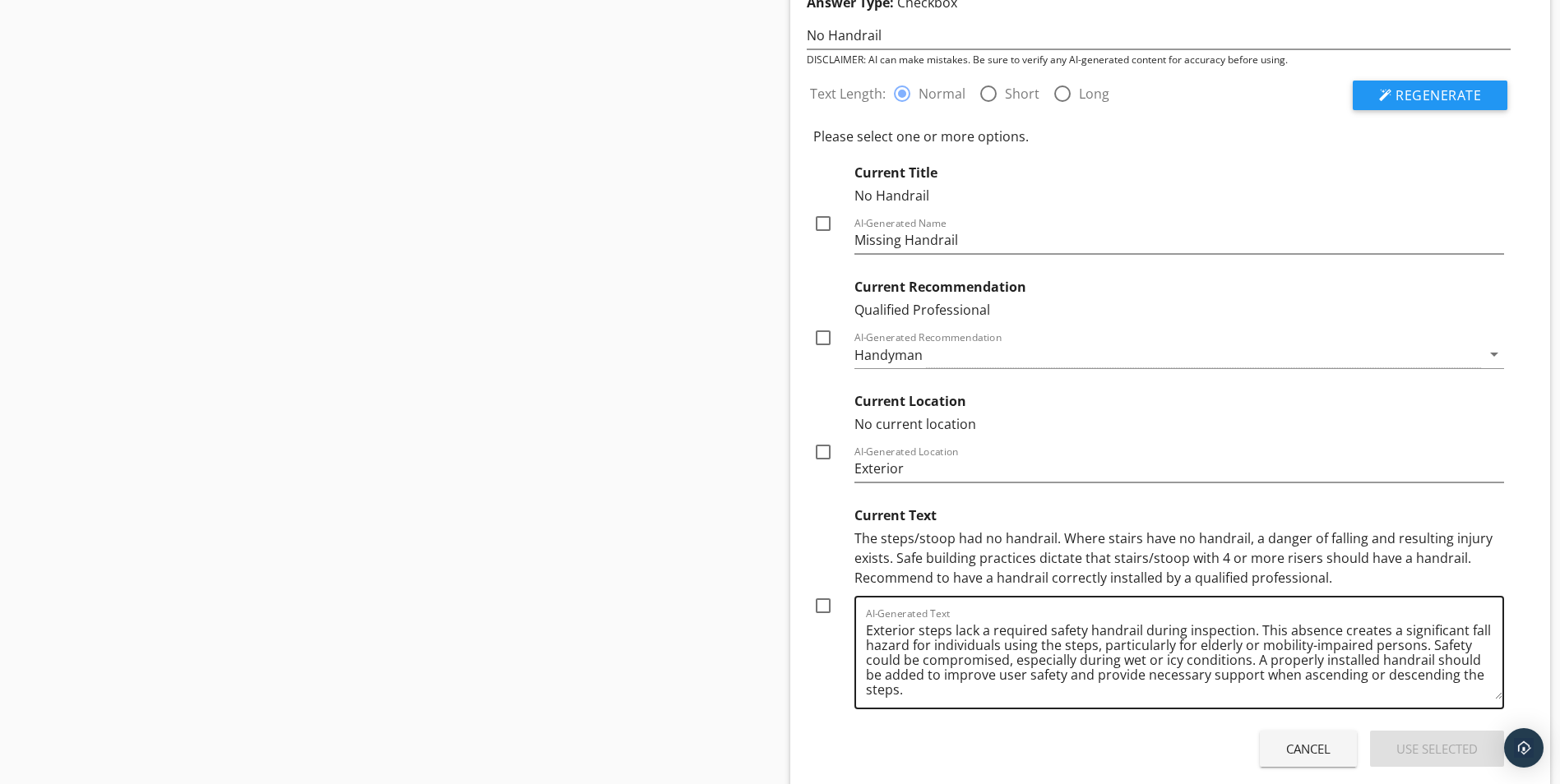
scroll to position [986, 0]
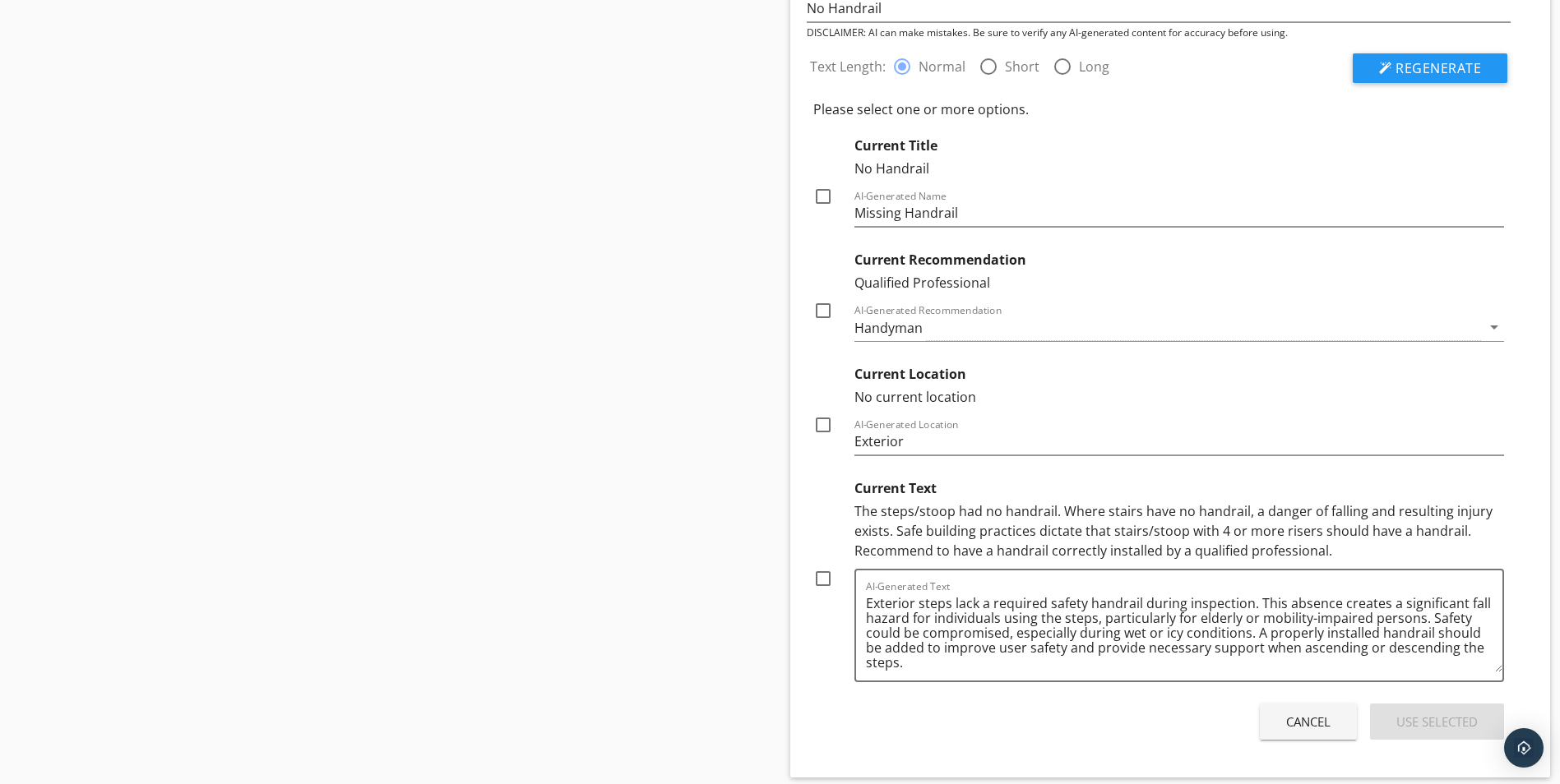
click at [1304, 725] on div "Cancel" at bounding box center [1308, 722] width 45 height 19
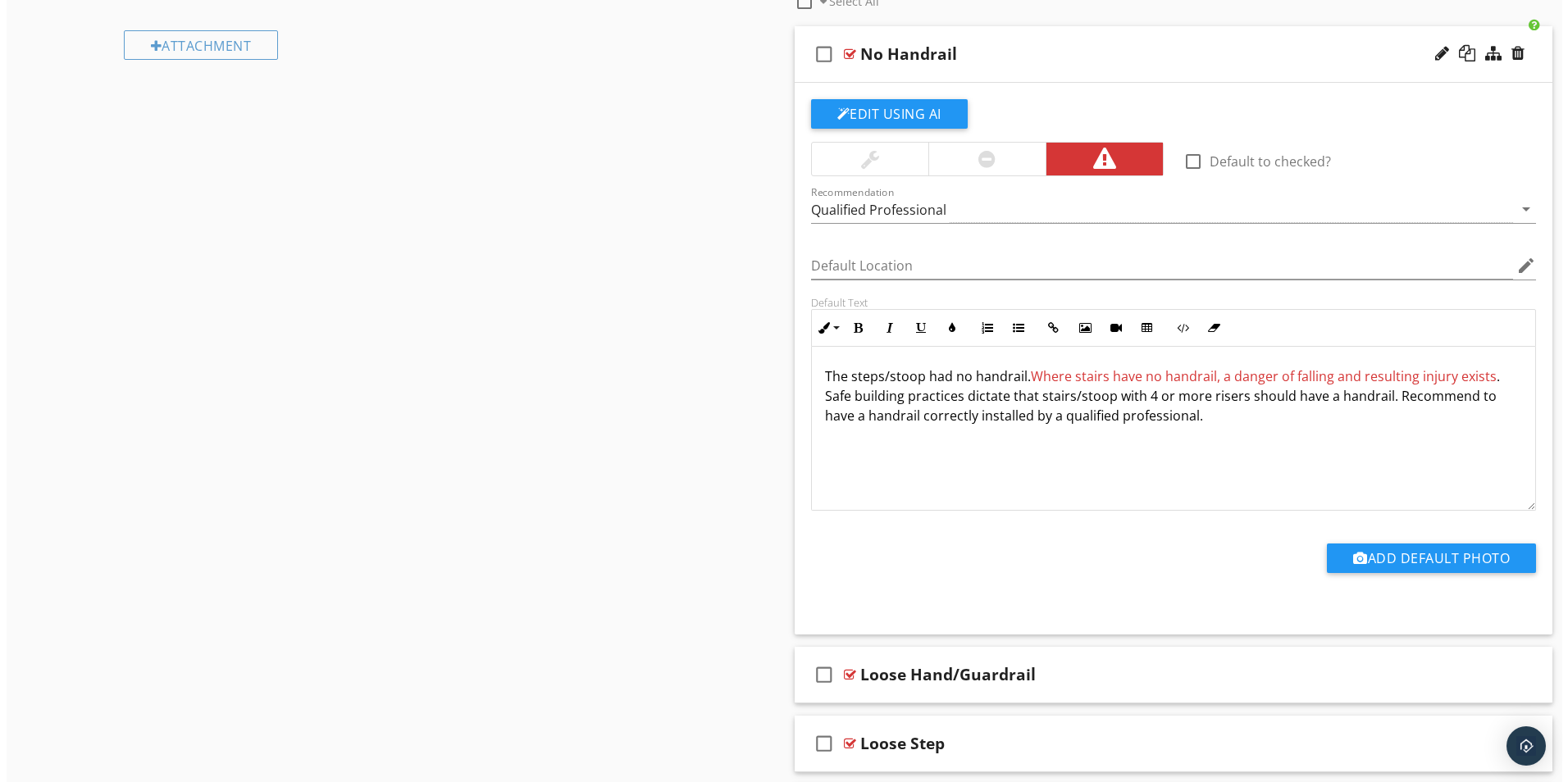
scroll to position [820, 0]
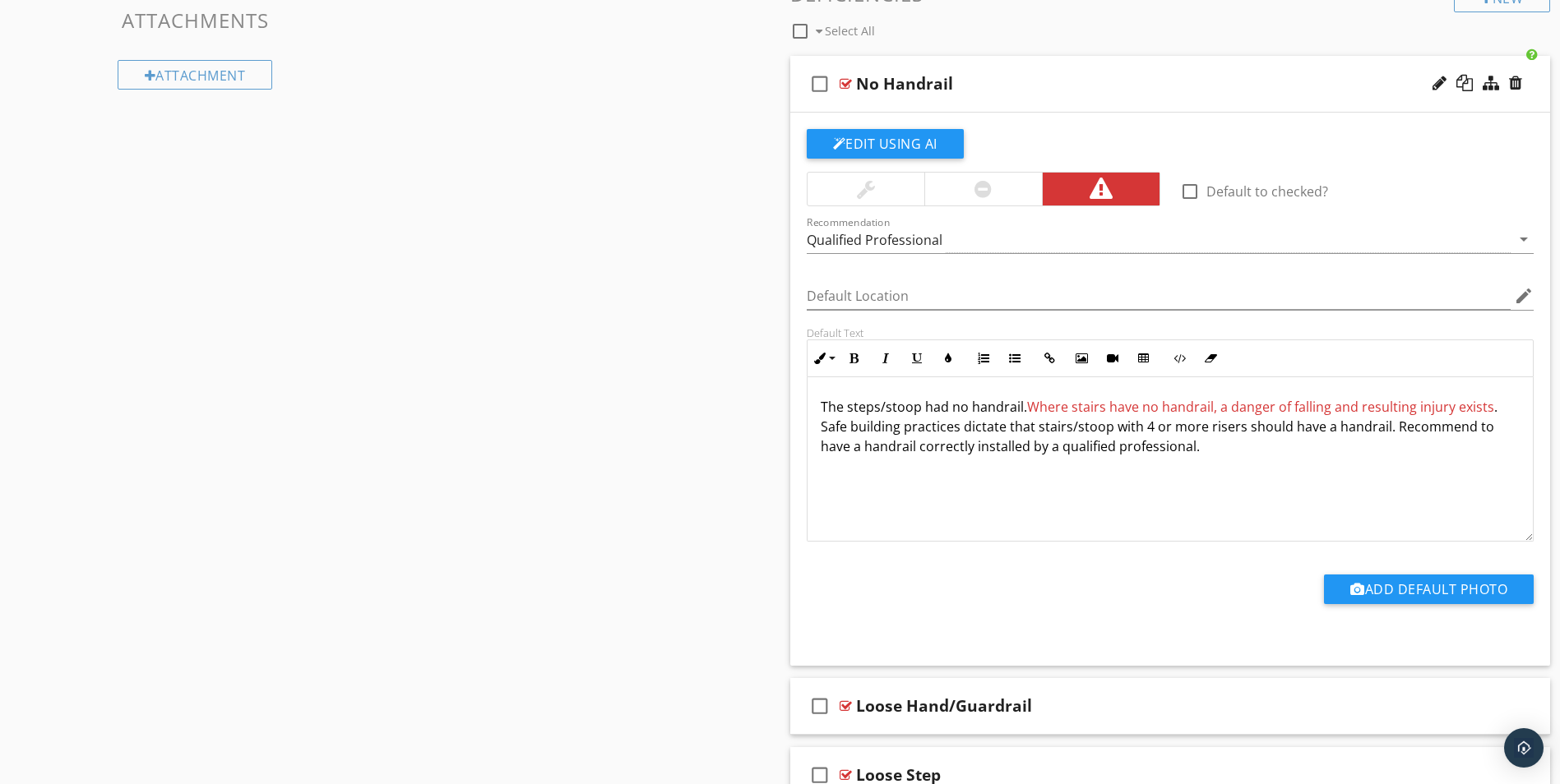
click at [844, 81] on div at bounding box center [846, 84] width 12 height 13
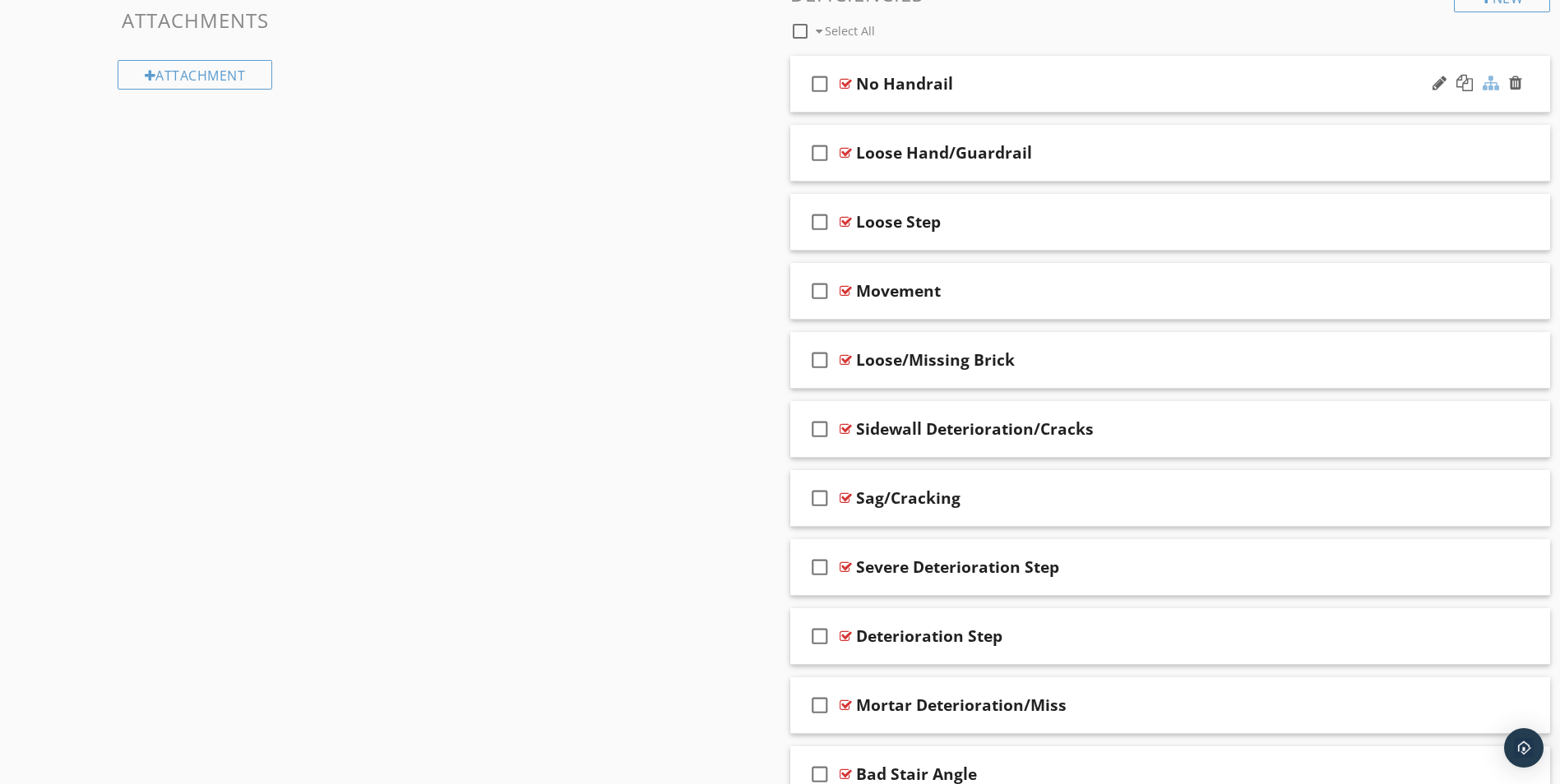
click at [1489, 80] on div at bounding box center [1491, 83] width 16 height 16
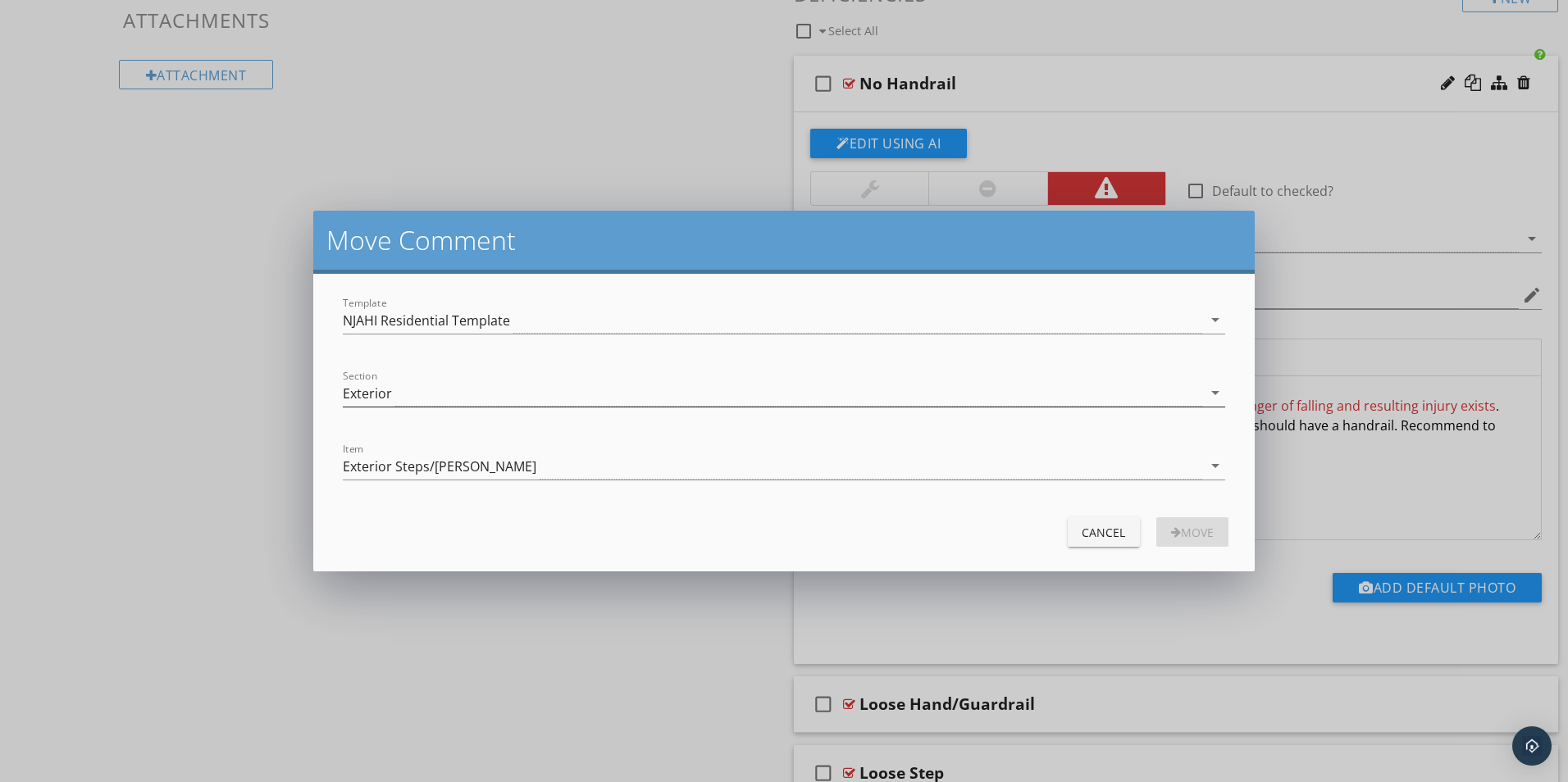
click at [376, 391] on div "Exterior" at bounding box center [367, 393] width 49 height 15
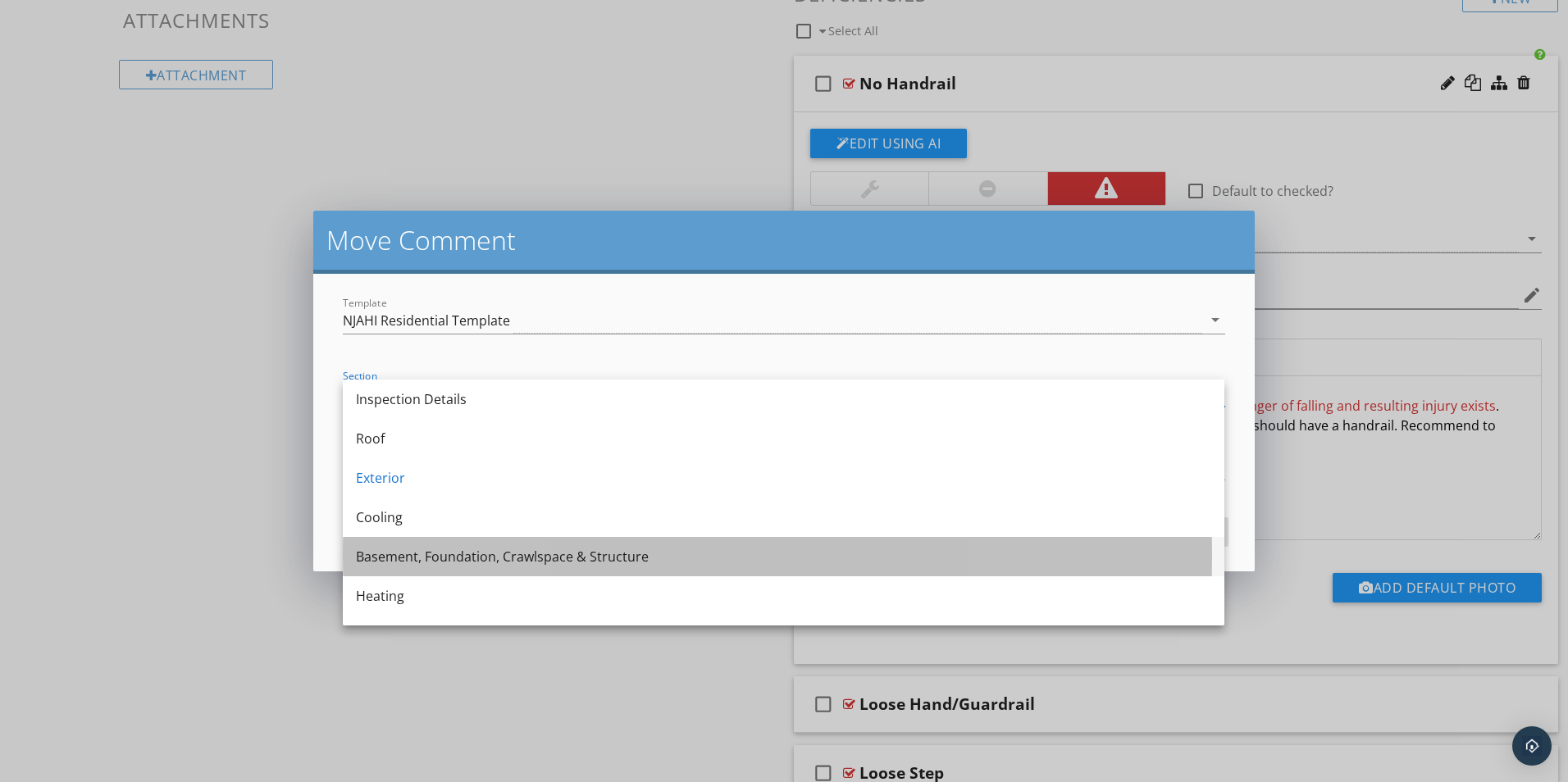
click at [408, 552] on div "Basement, Foundation, Crawlspace & Structure" at bounding box center [783, 557] width 855 height 20
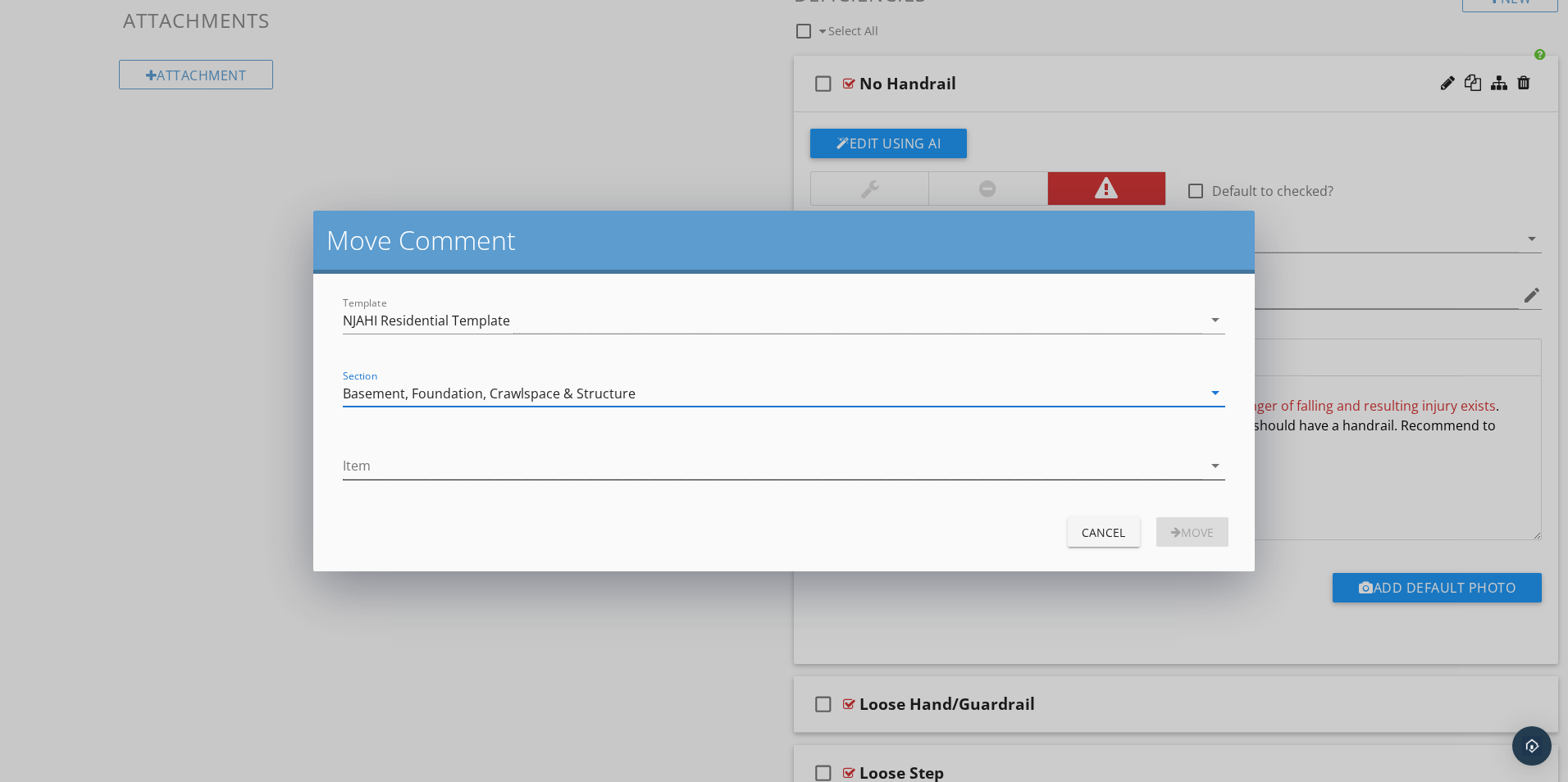
click at [388, 462] on div at bounding box center [772, 466] width 859 height 27
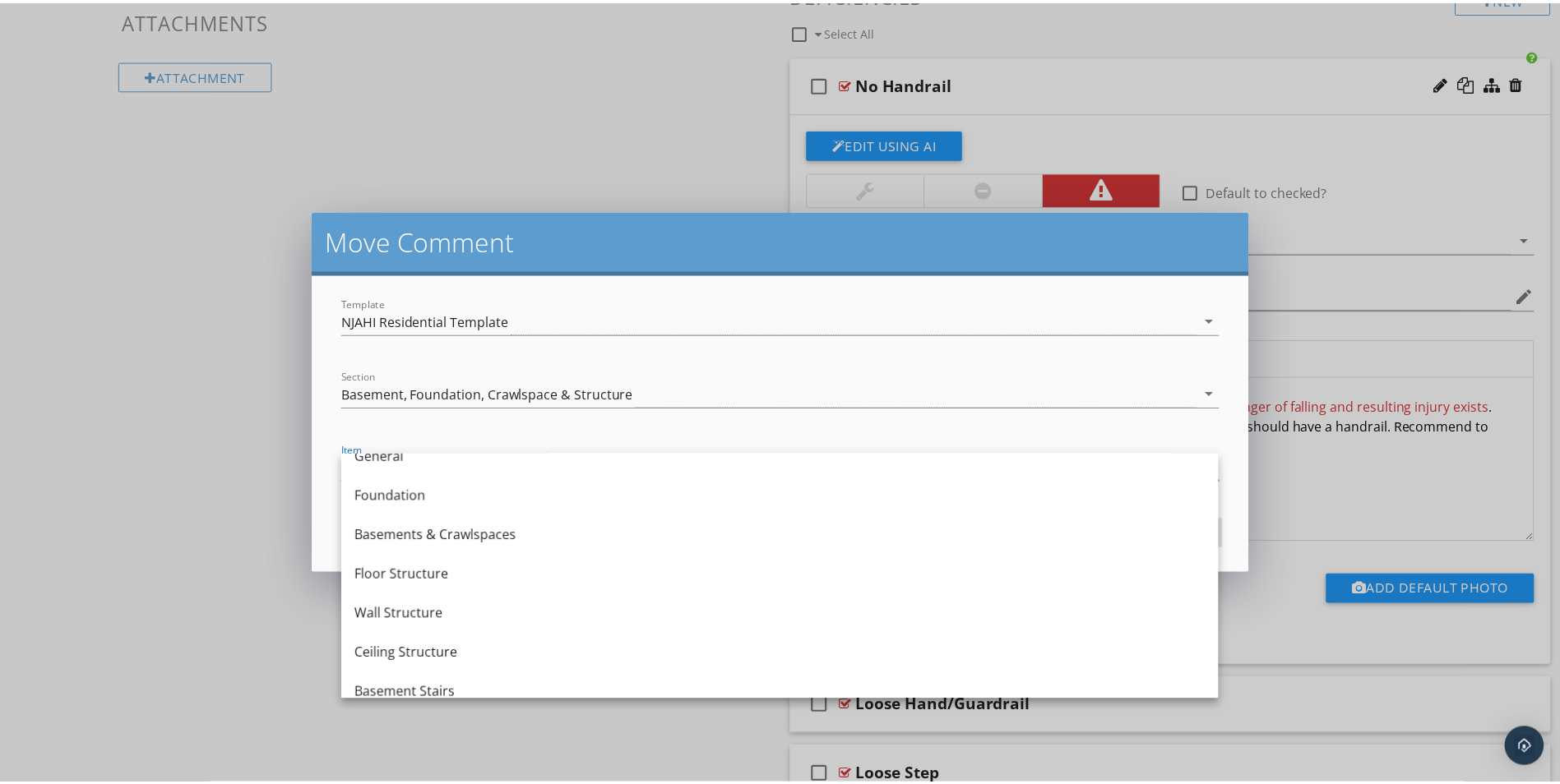
scroll to position [69, 0]
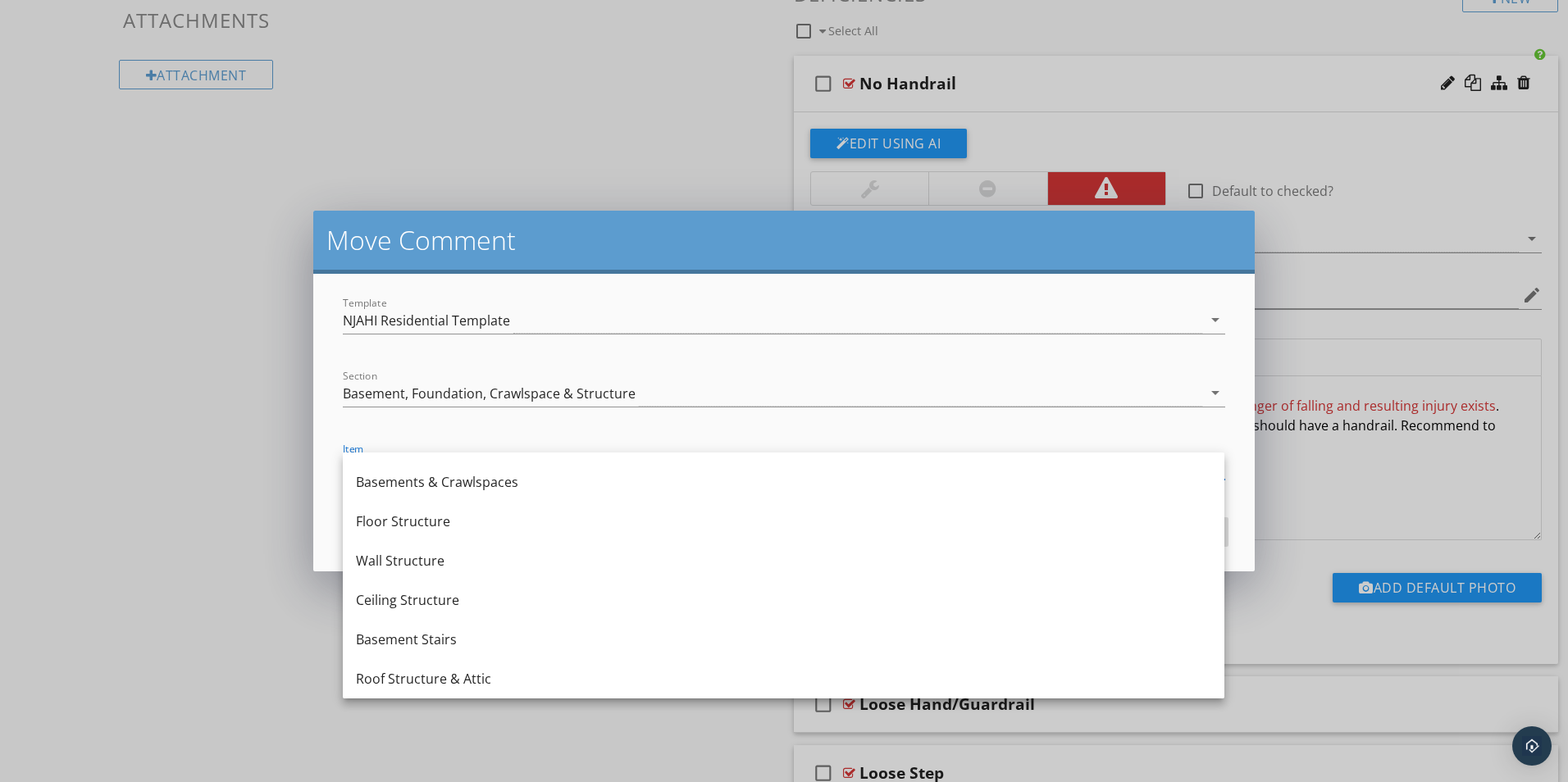
click at [427, 638] on div "Basement Stairs" at bounding box center [783, 639] width 855 height 20
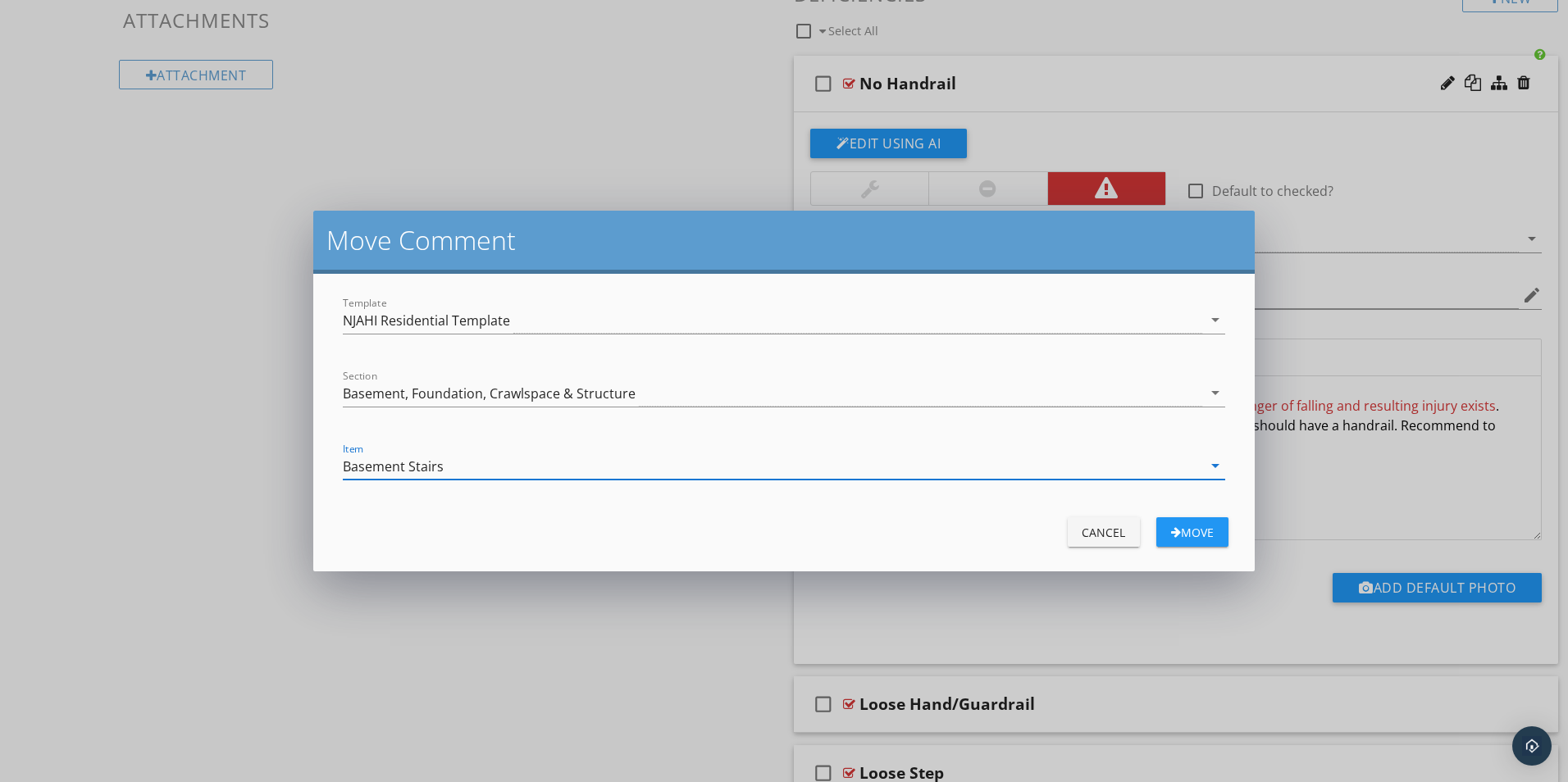
click at [1204, 532] on div "Move" at bounding box center [1192, 532] width 46 height 17
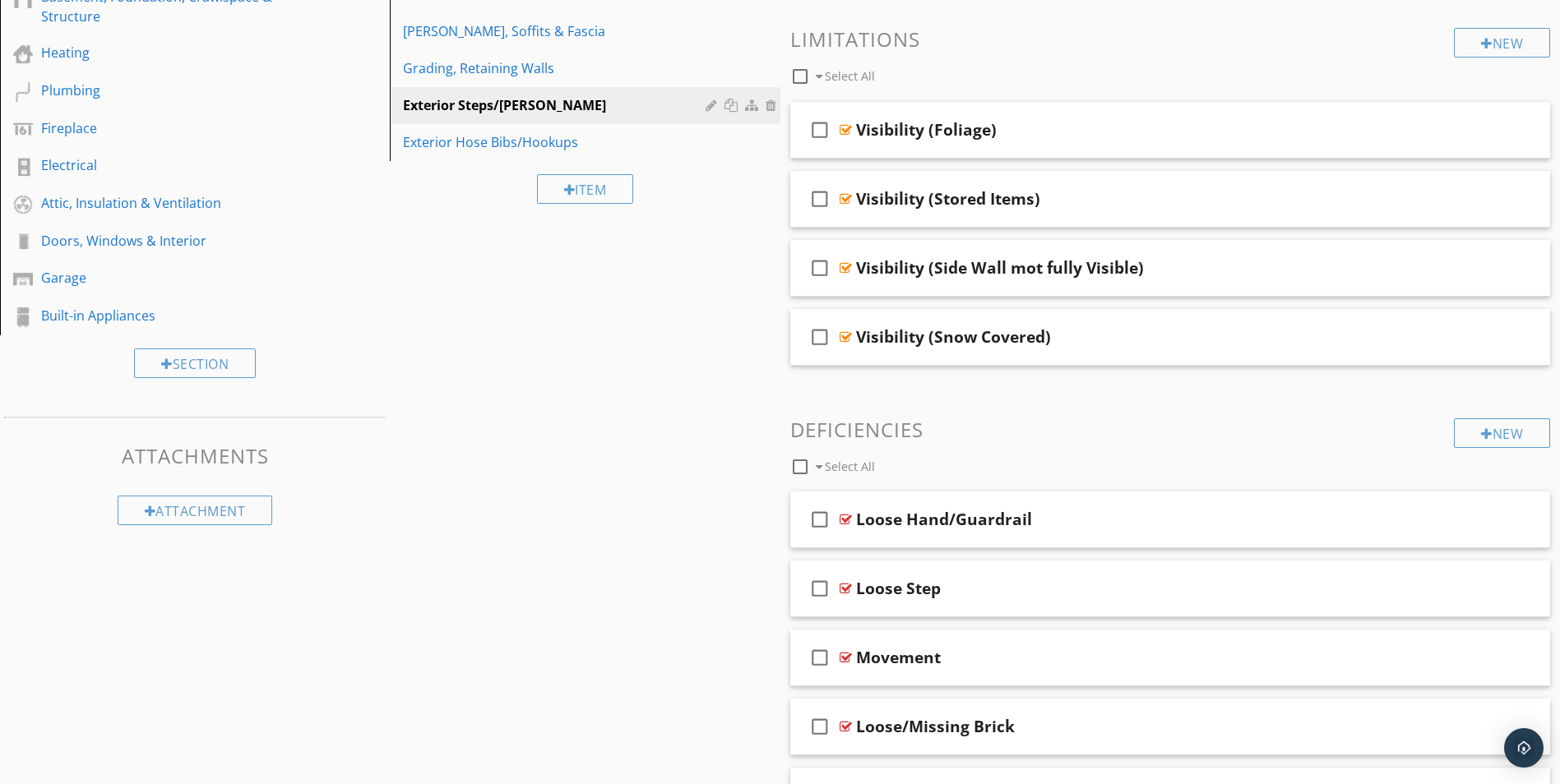
scroll to position [328, 0]
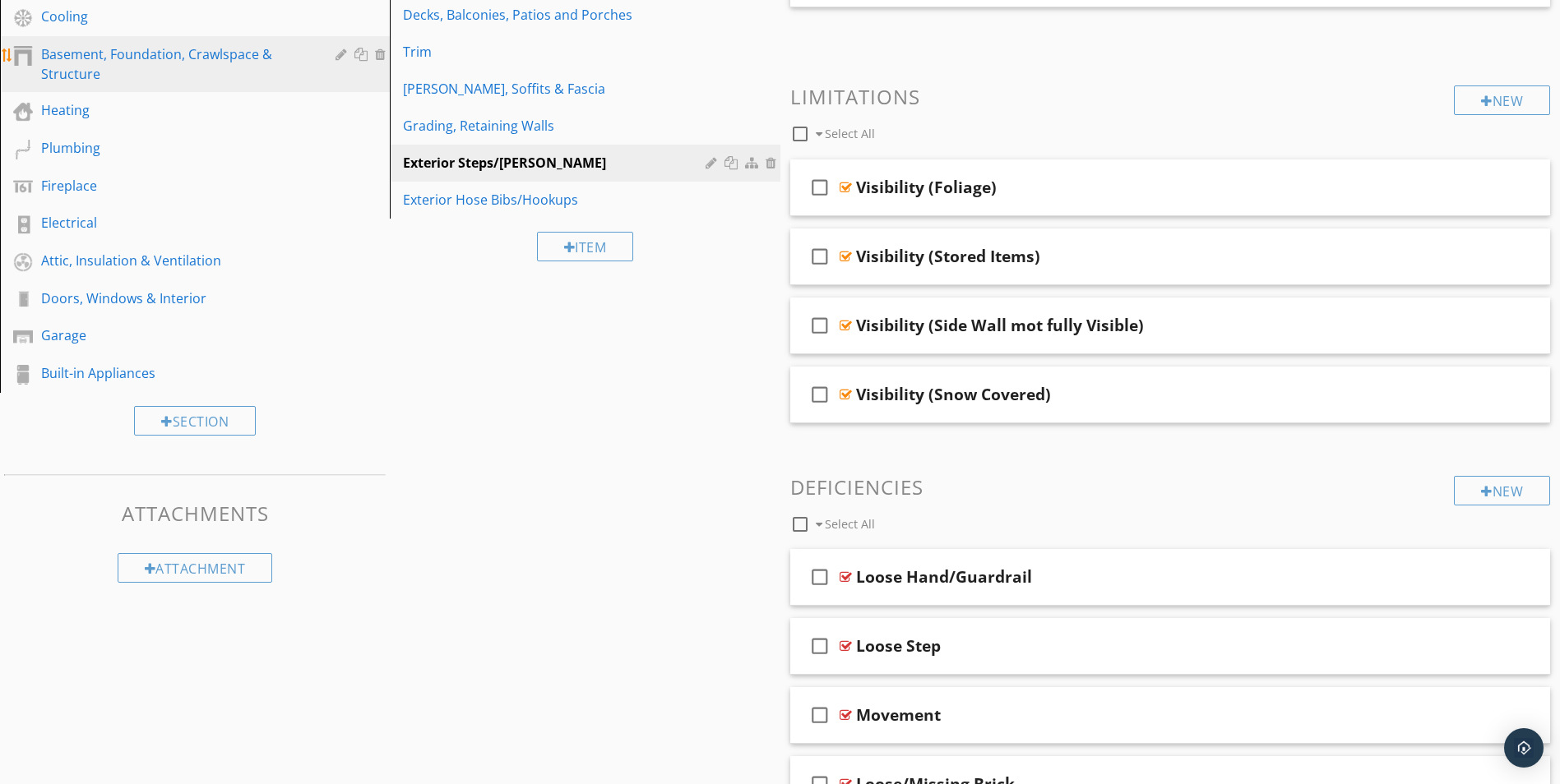
click at [117, 67] on div "Basement, Foundation, Crawlspace & Structure" at bounding box center [176, 64] width 271 height 39
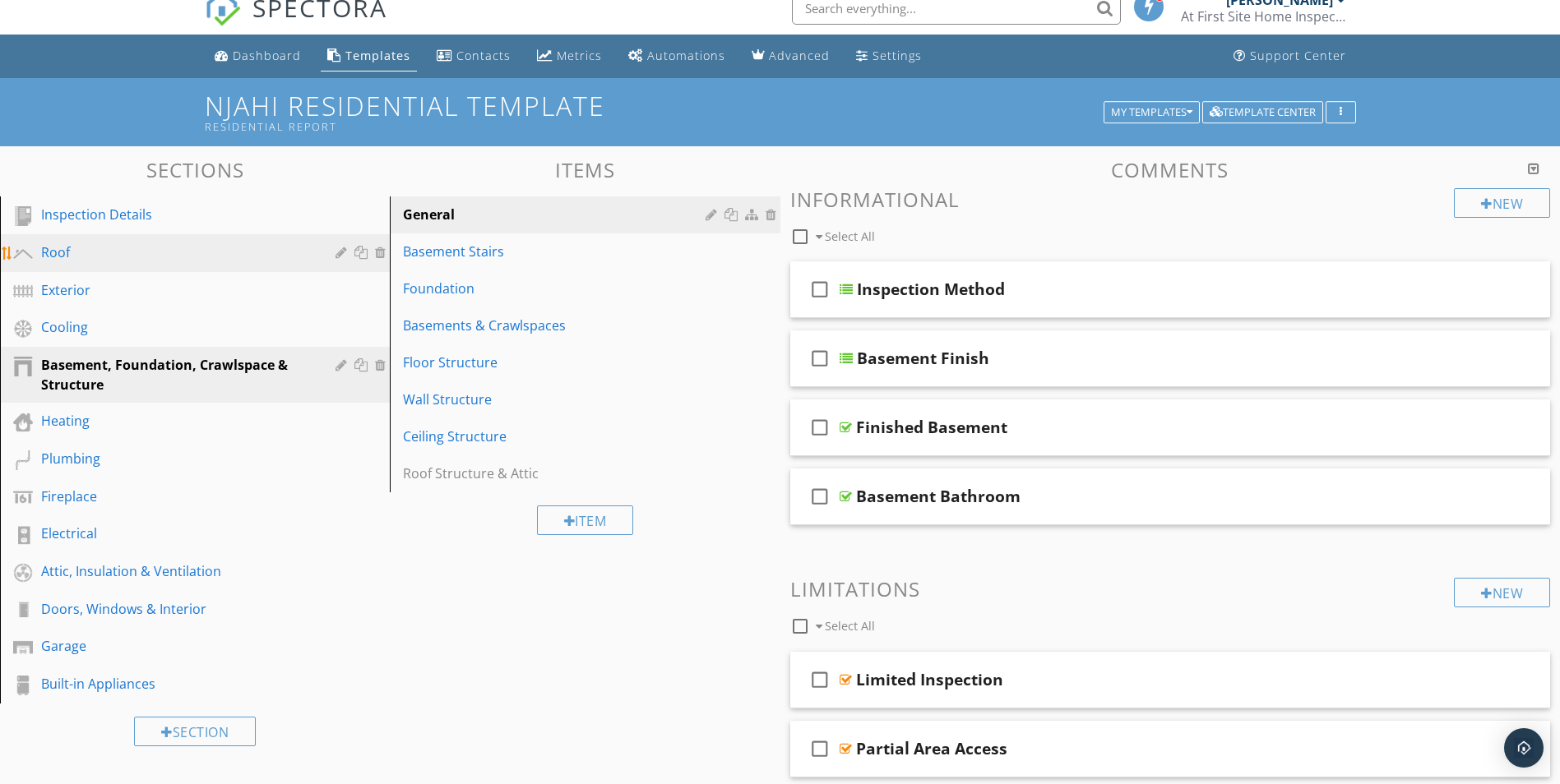
scroll to position [0, 0]
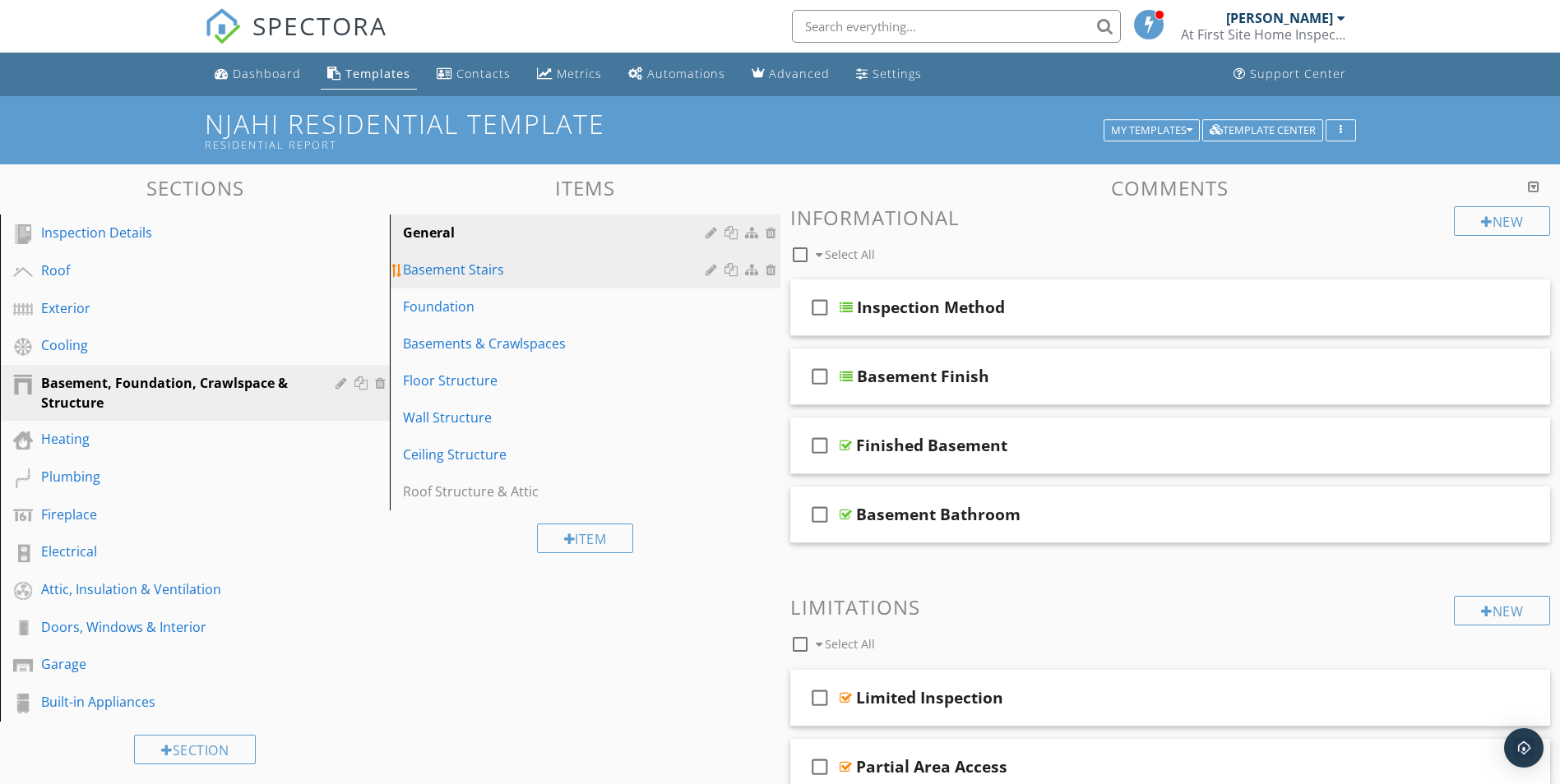
click at [464, 266] on div "Basement Stairs" at bounding box center [557, 270] width 306 height 20
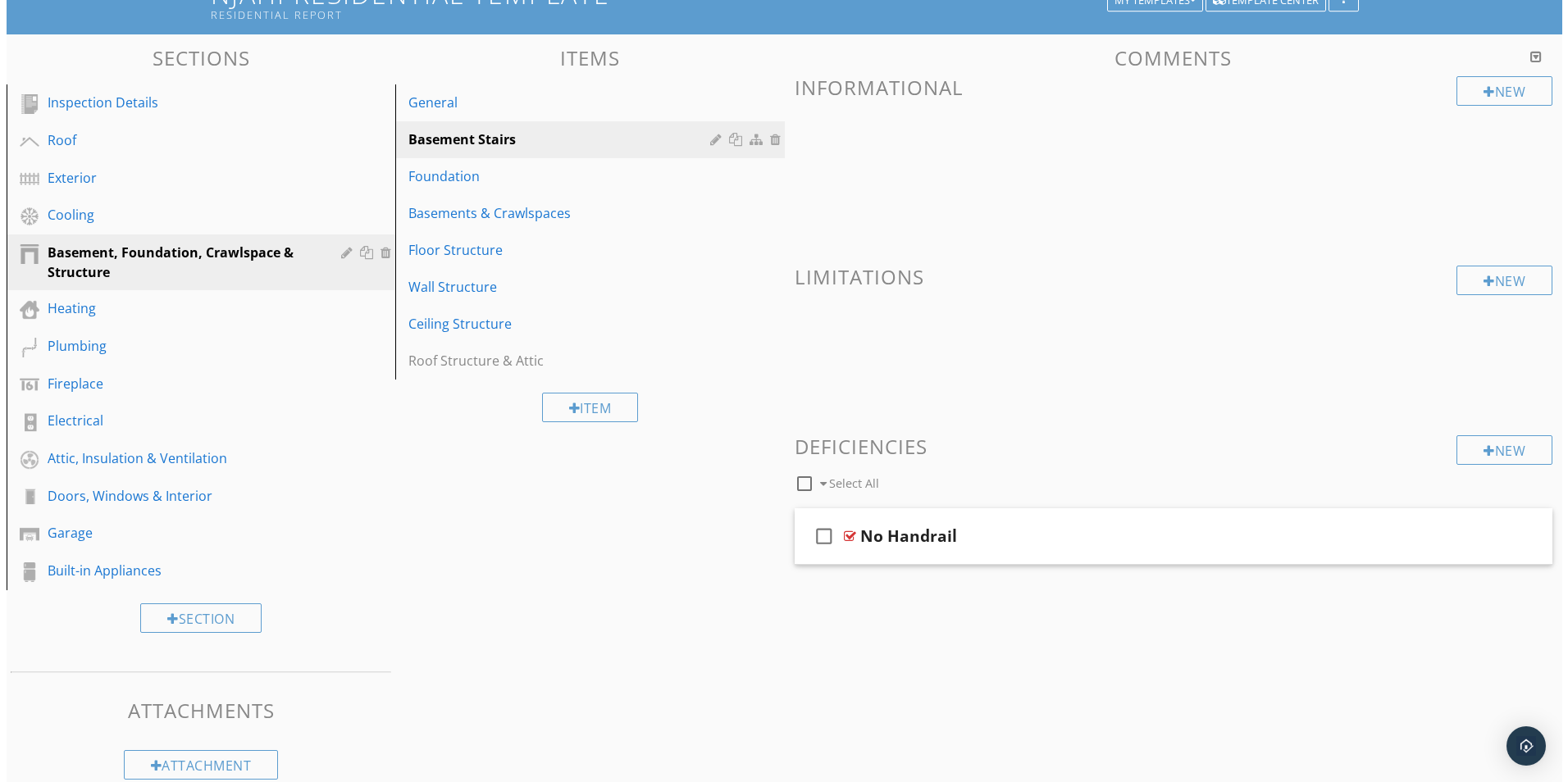
scroll to position [155, 0]
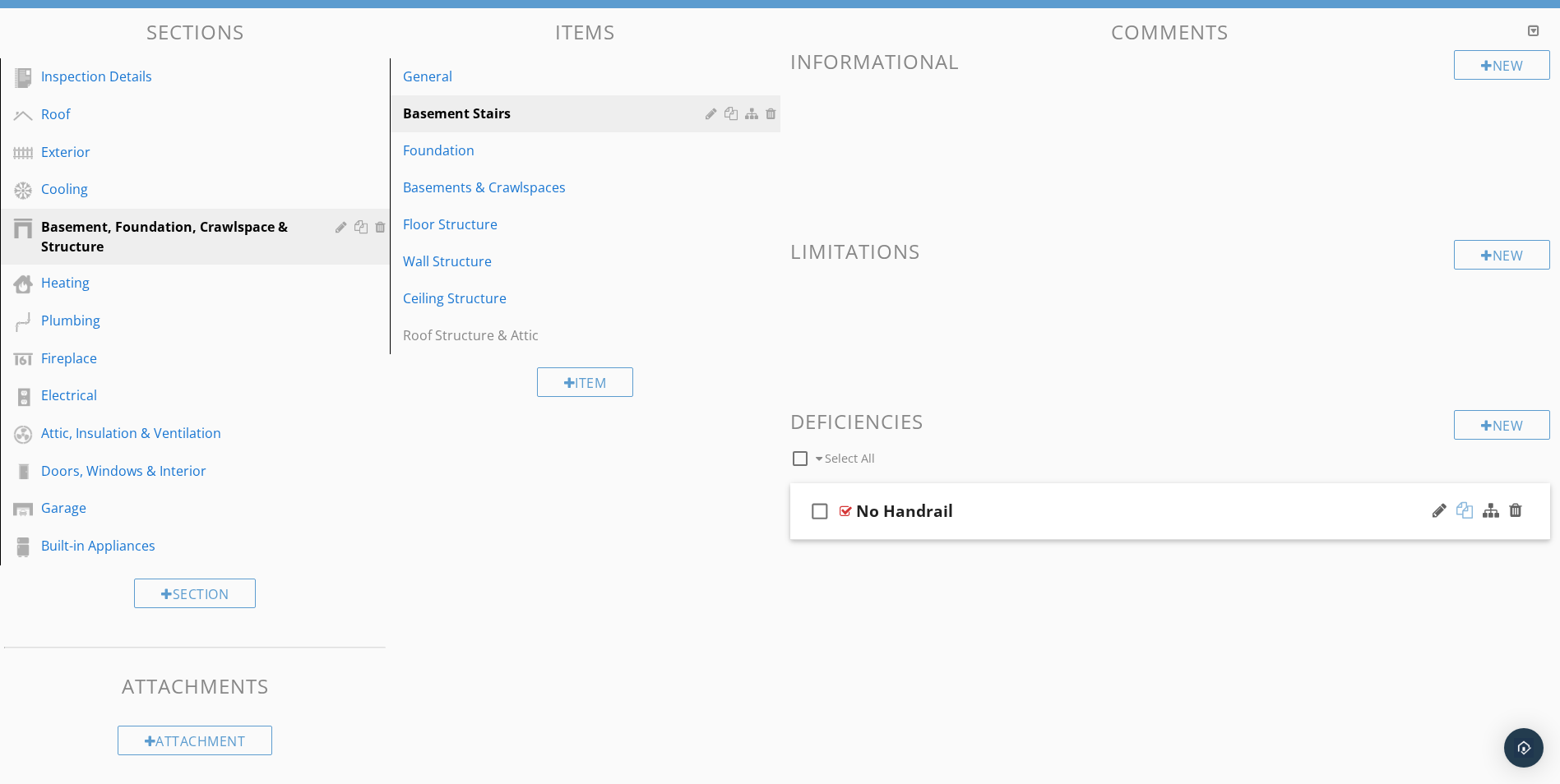
click at [1465, 507] on div at bounding box center [1465, 510] width 16 height 16
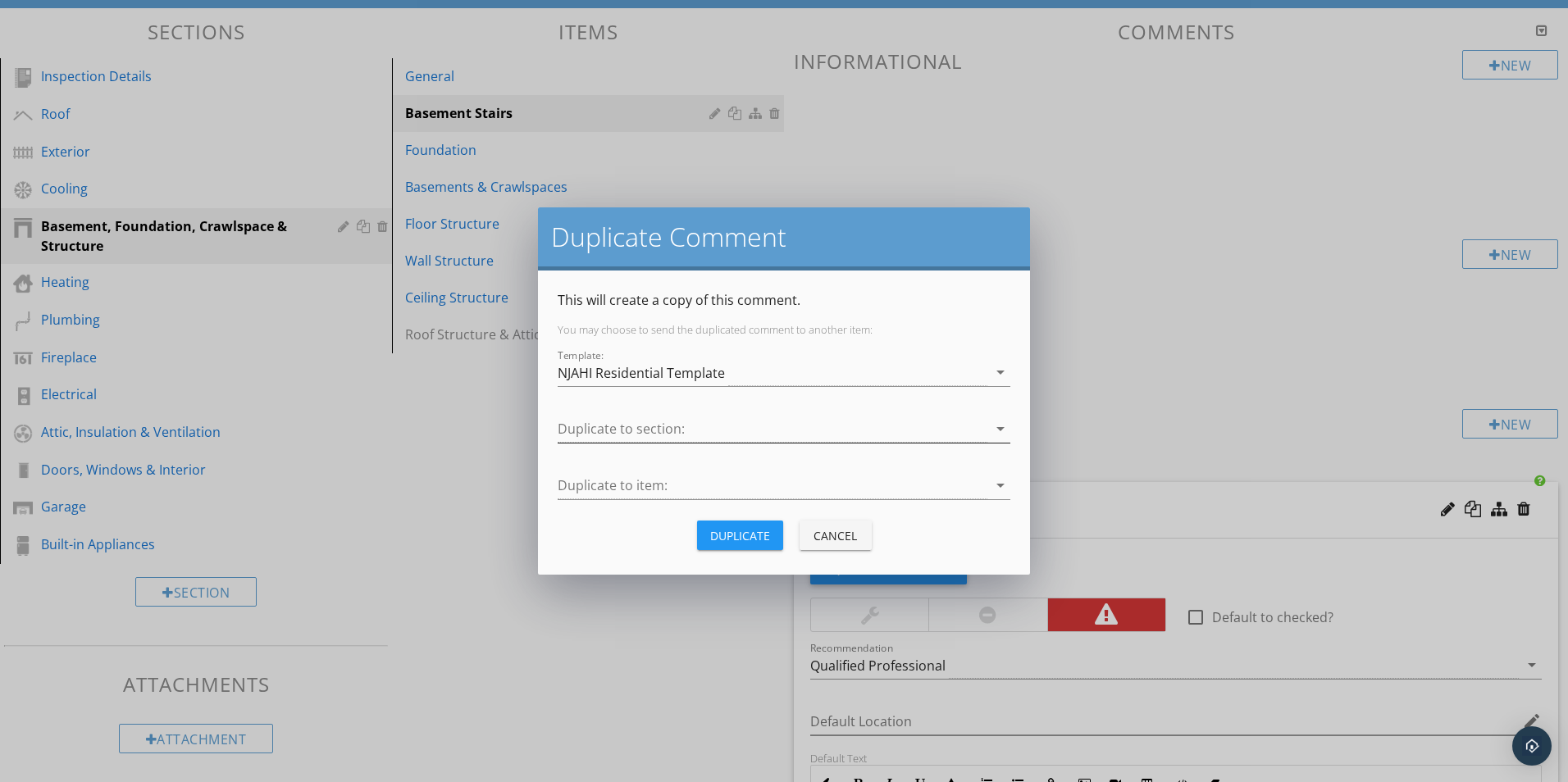
click at [626, 429] on div at bounding box center [772, 429] width 430 height 27
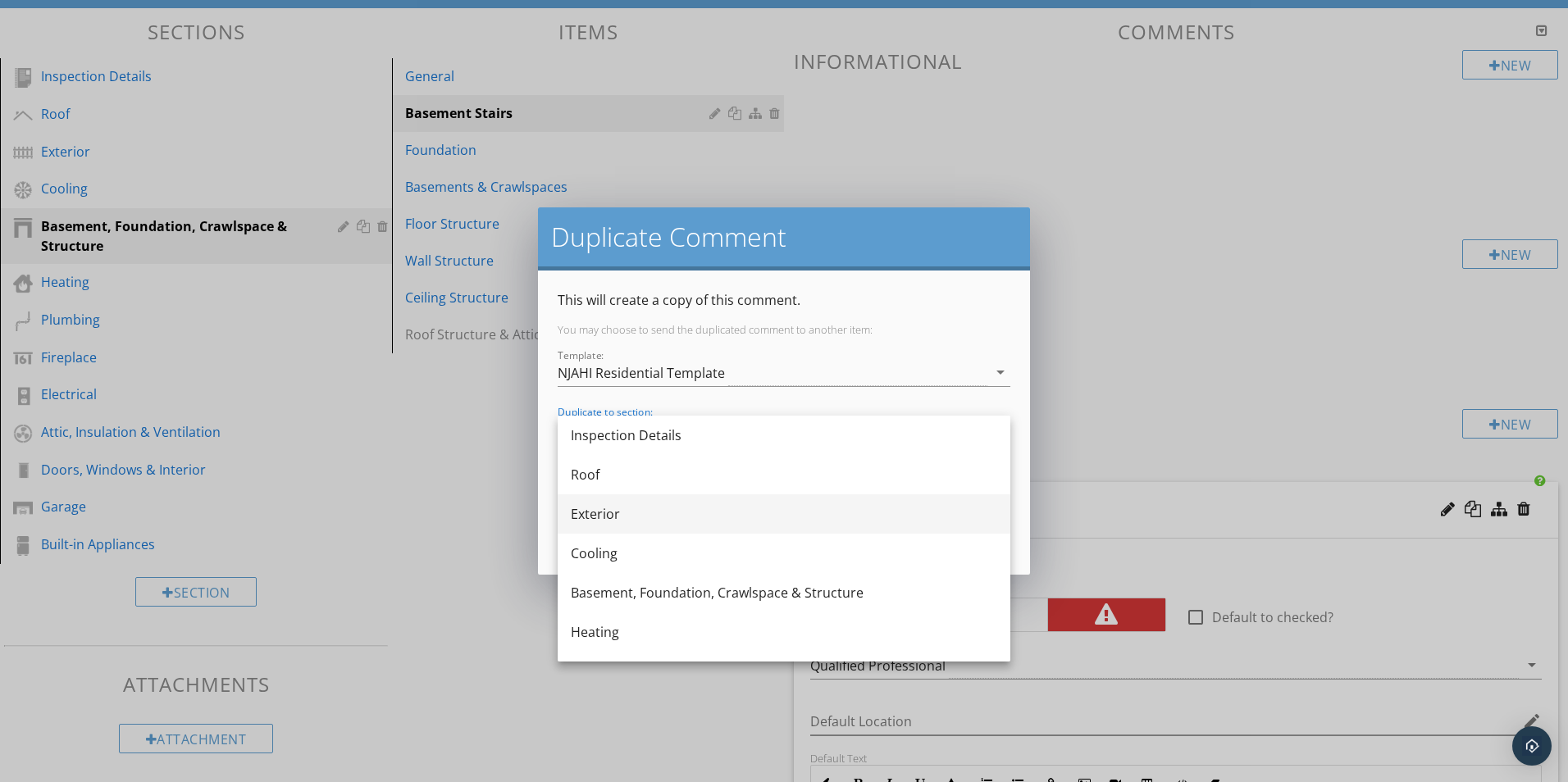
click at [603, 519] on div "Exterior" at bounding box center [784, 514] width 426 height 20
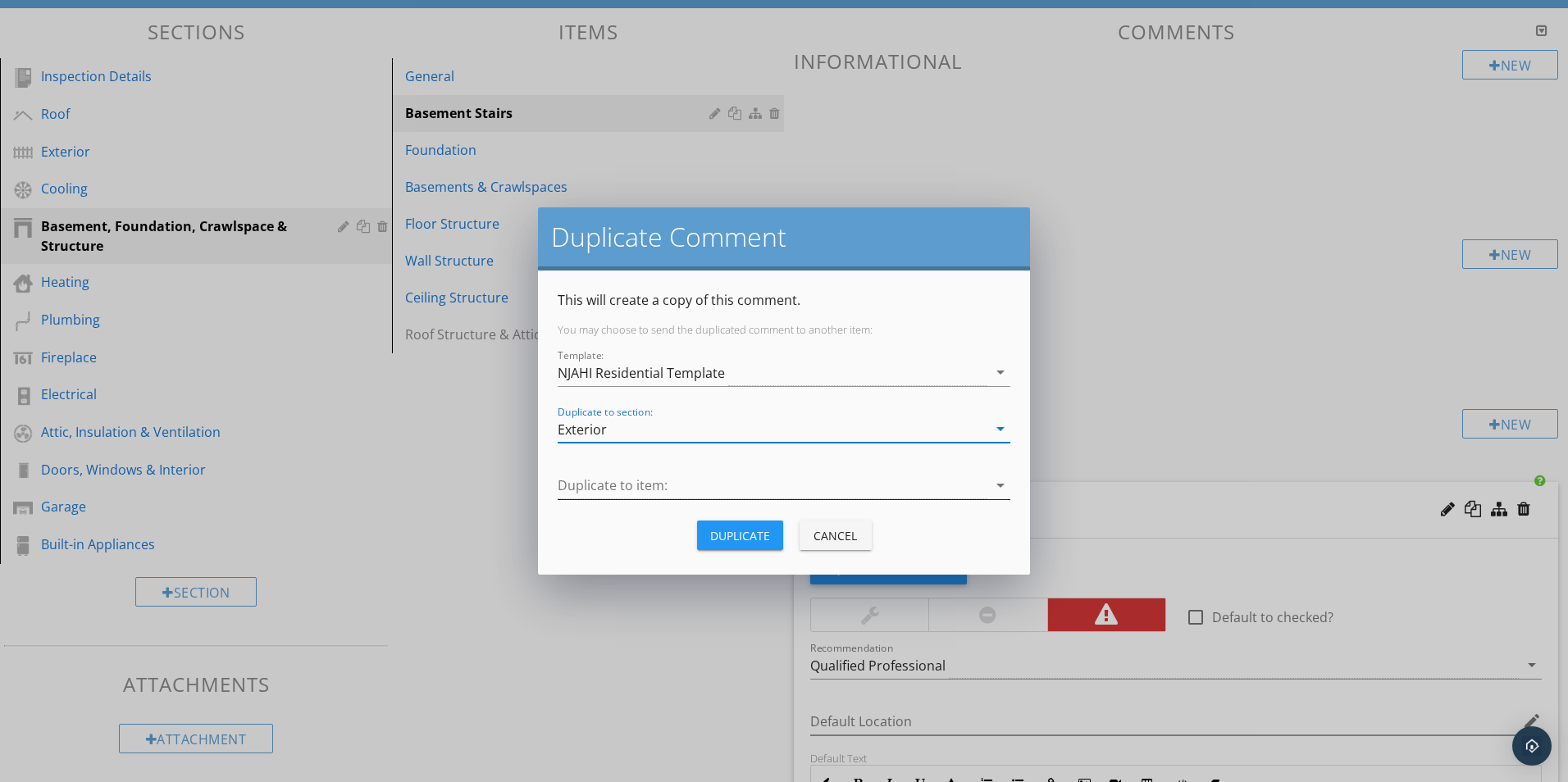
click at [650, 482] on div at bounding box center [772, 486] width 430 height 27
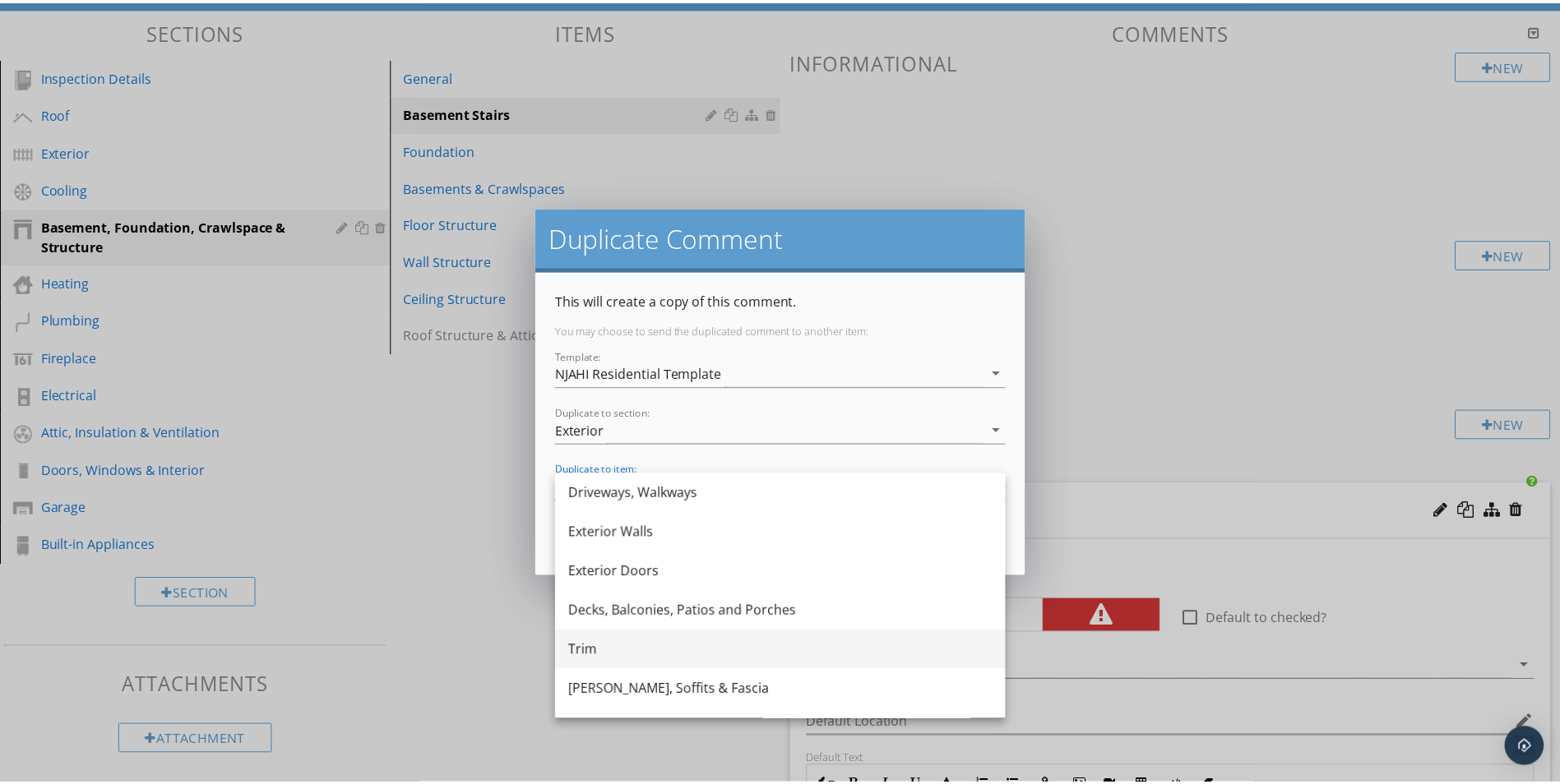
scroll to position [82, 0]
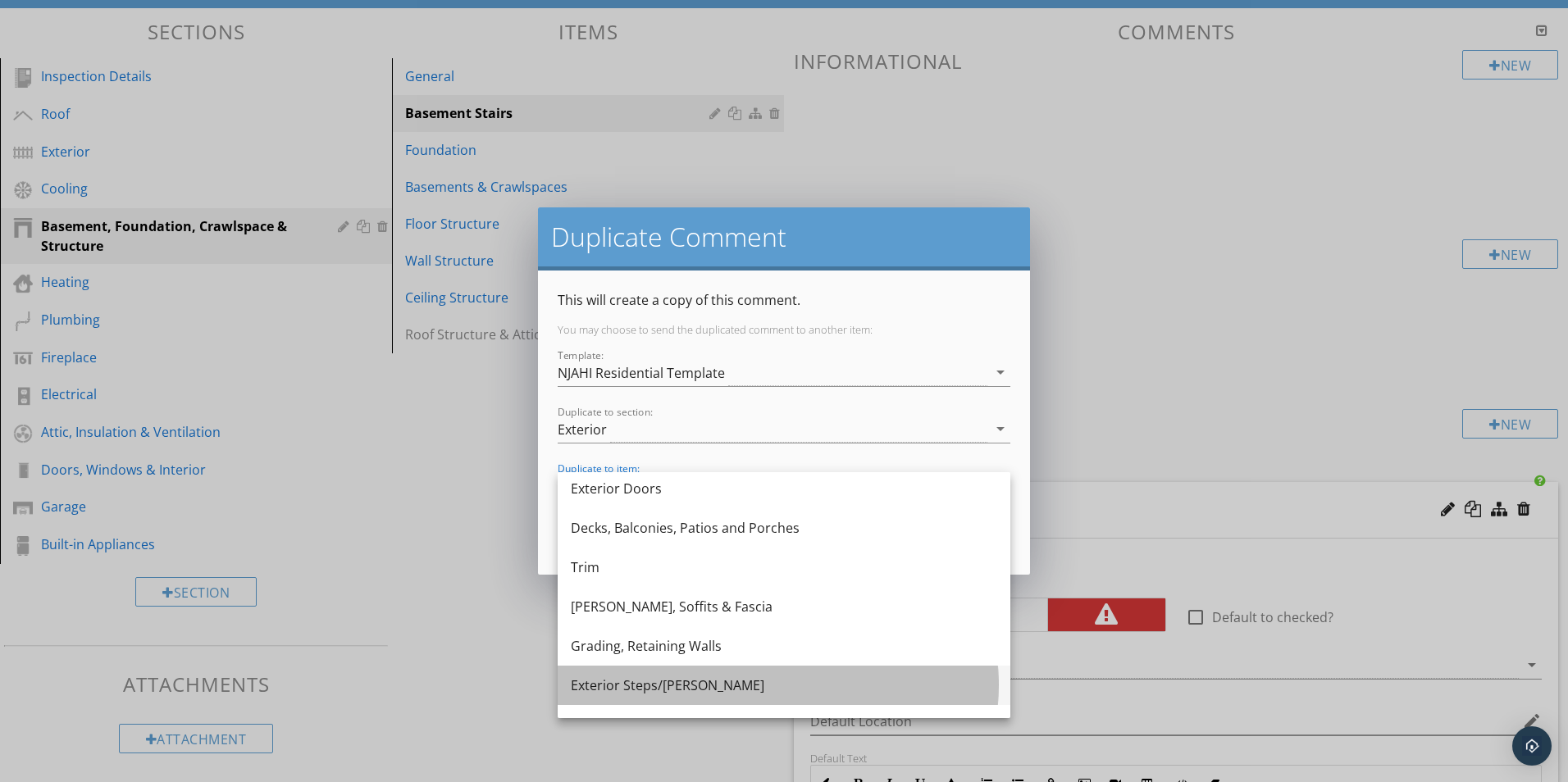
click at [626, 681] on div "Exterior Steps/Stoops" at bounding box center [784, 685] width 426 height 20
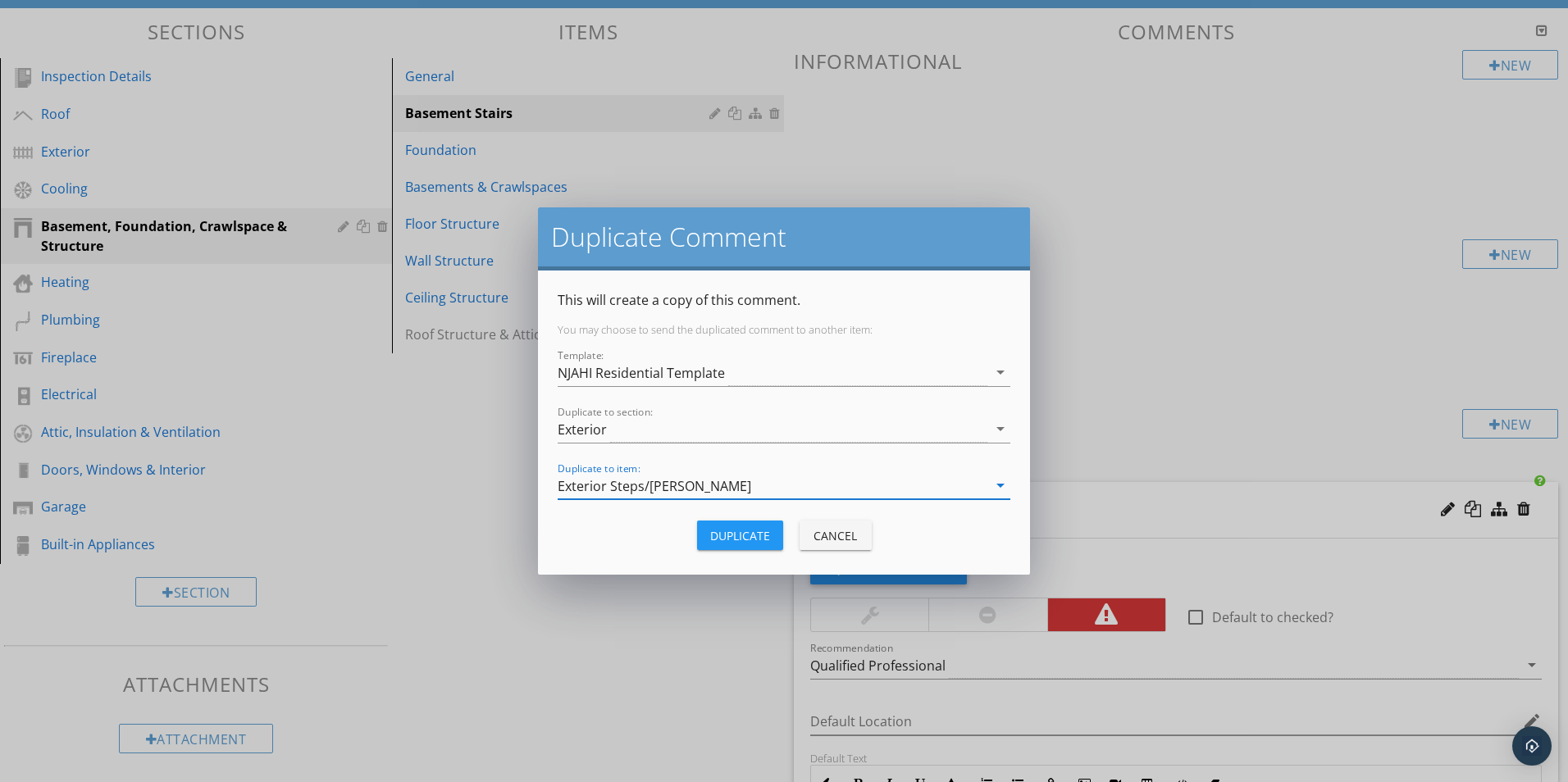
click at [754, 537] on div "Duplicate" at bounding box center [740, 535] width 59 height 17
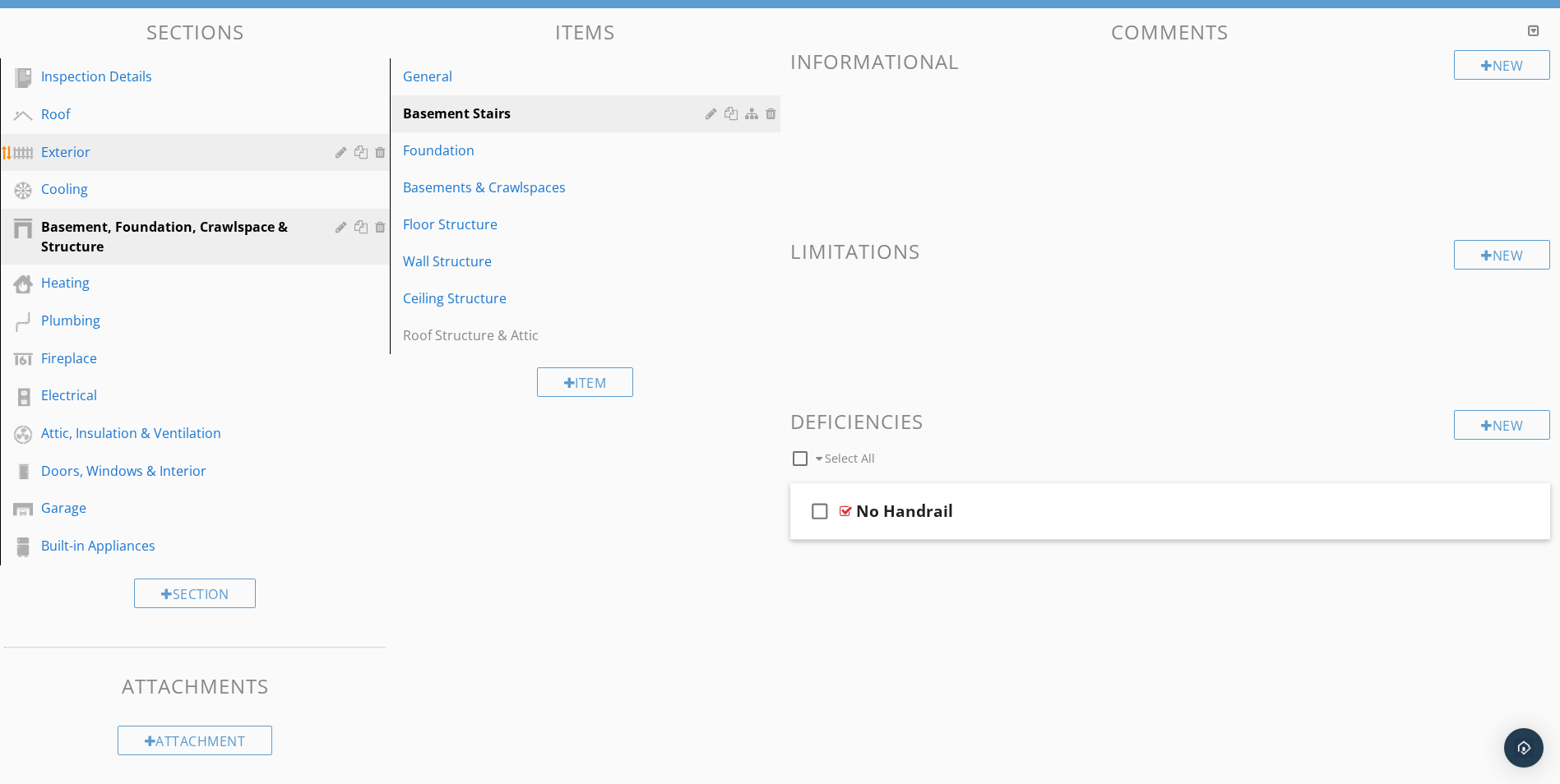
click at [82, 146] on div "Exterior" at bounding box center [176, 152] width 271 height 20
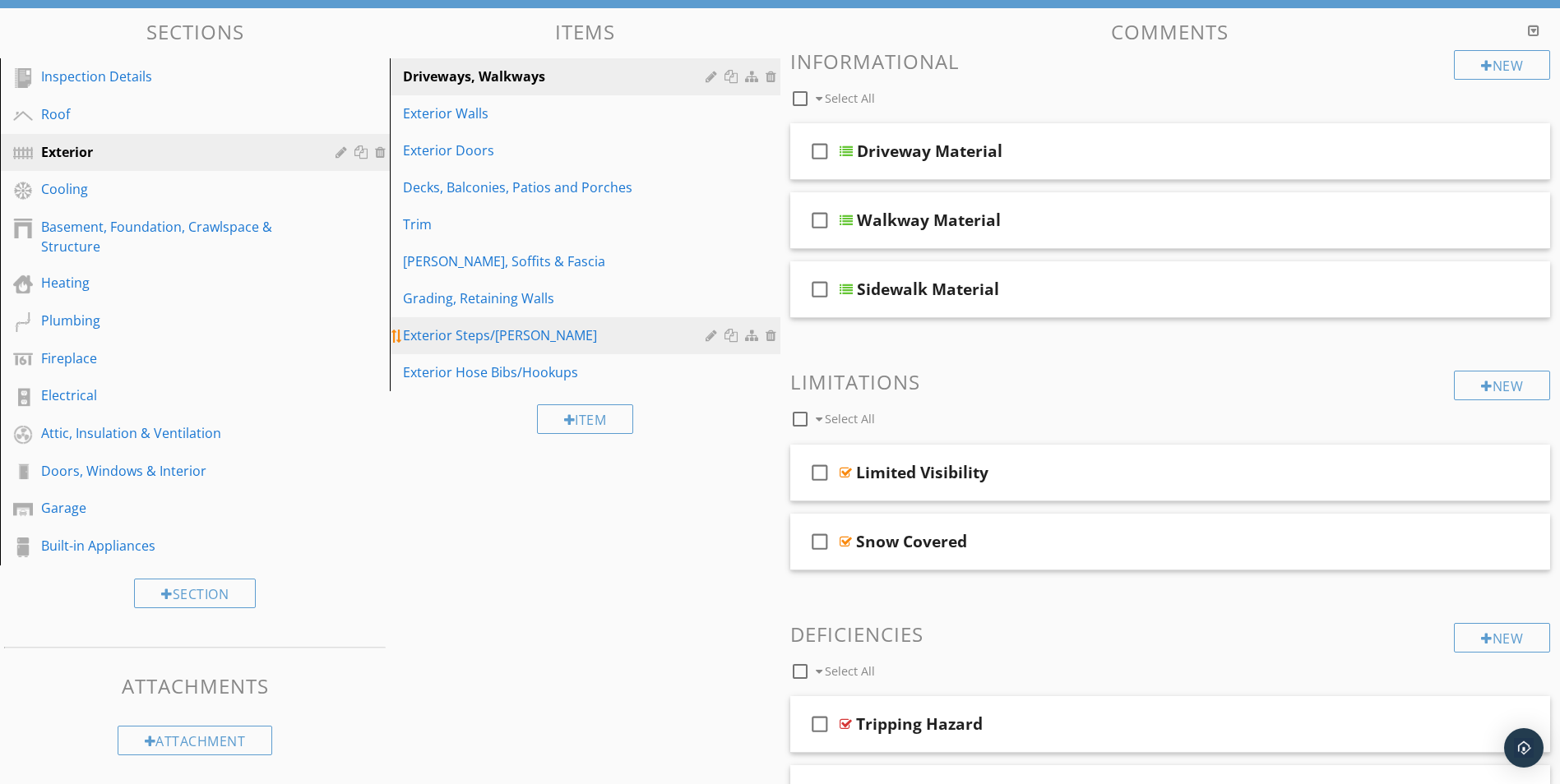
click at [464, 329] on div "Exterior Steps/Stoops" at bounding box center [557, 335] width 306 height 20
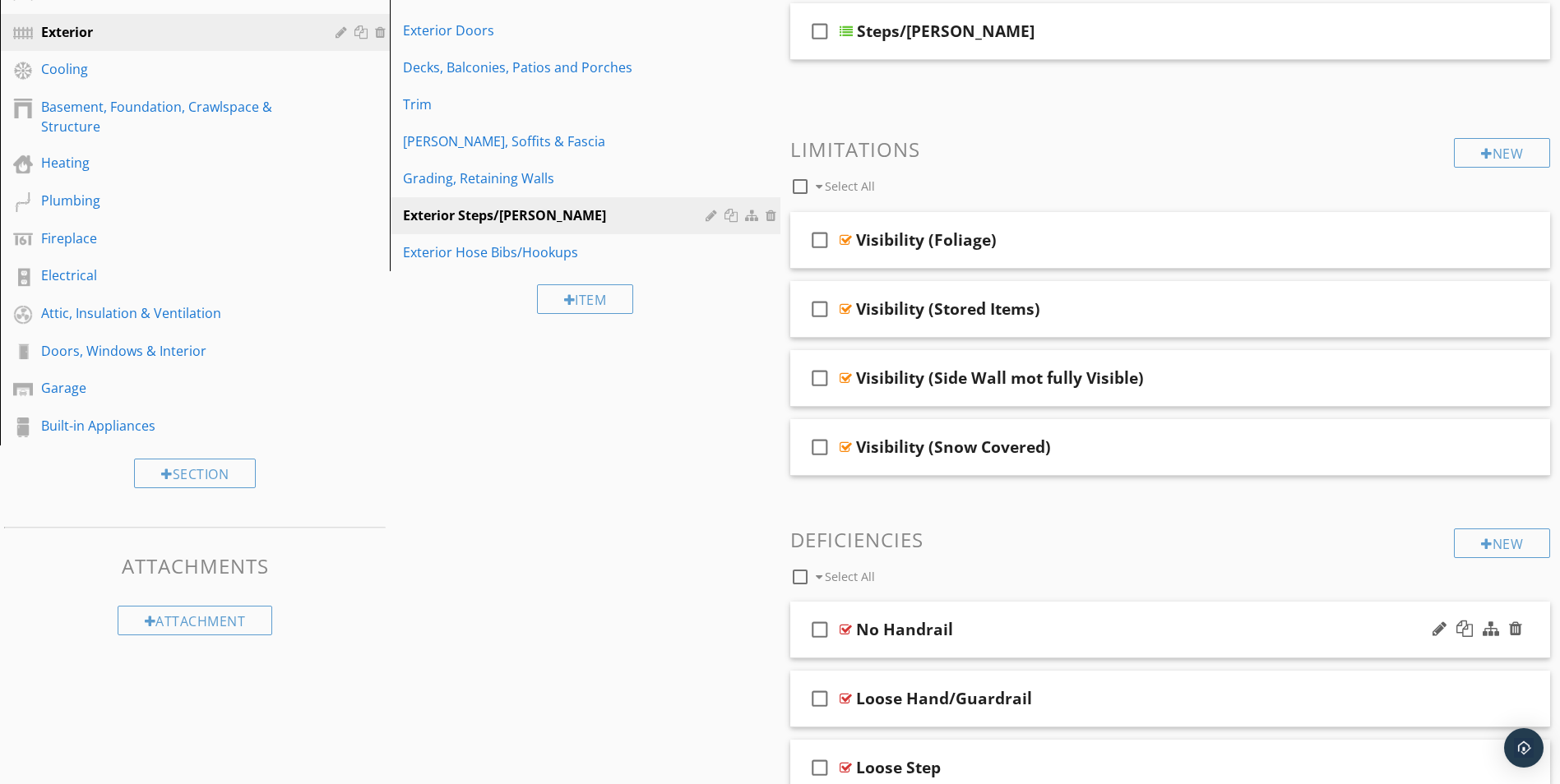
scroll to position [403, 0]
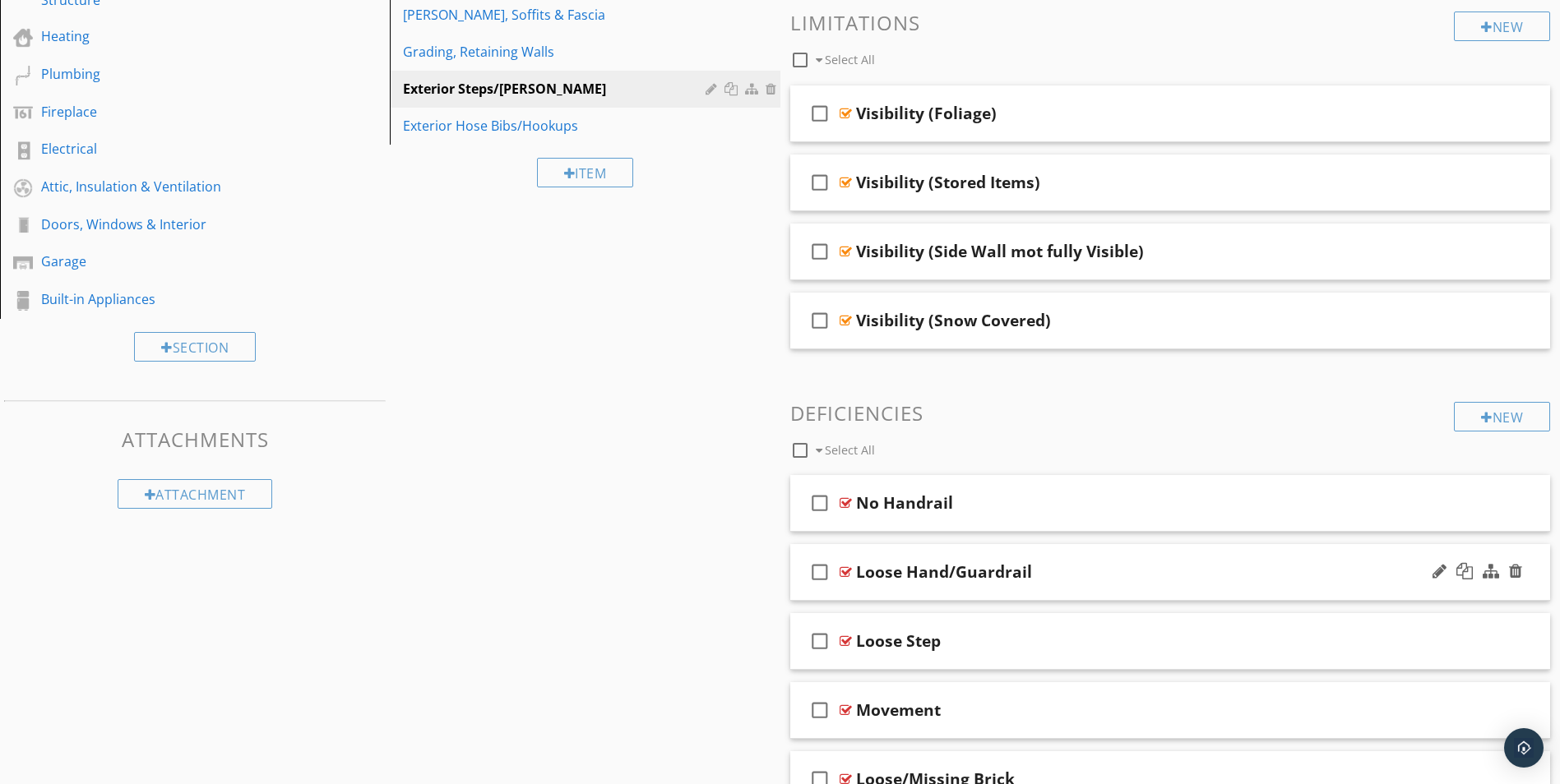
click at [844, 570] on div at bounding box center [846, 571] width 12 height 13
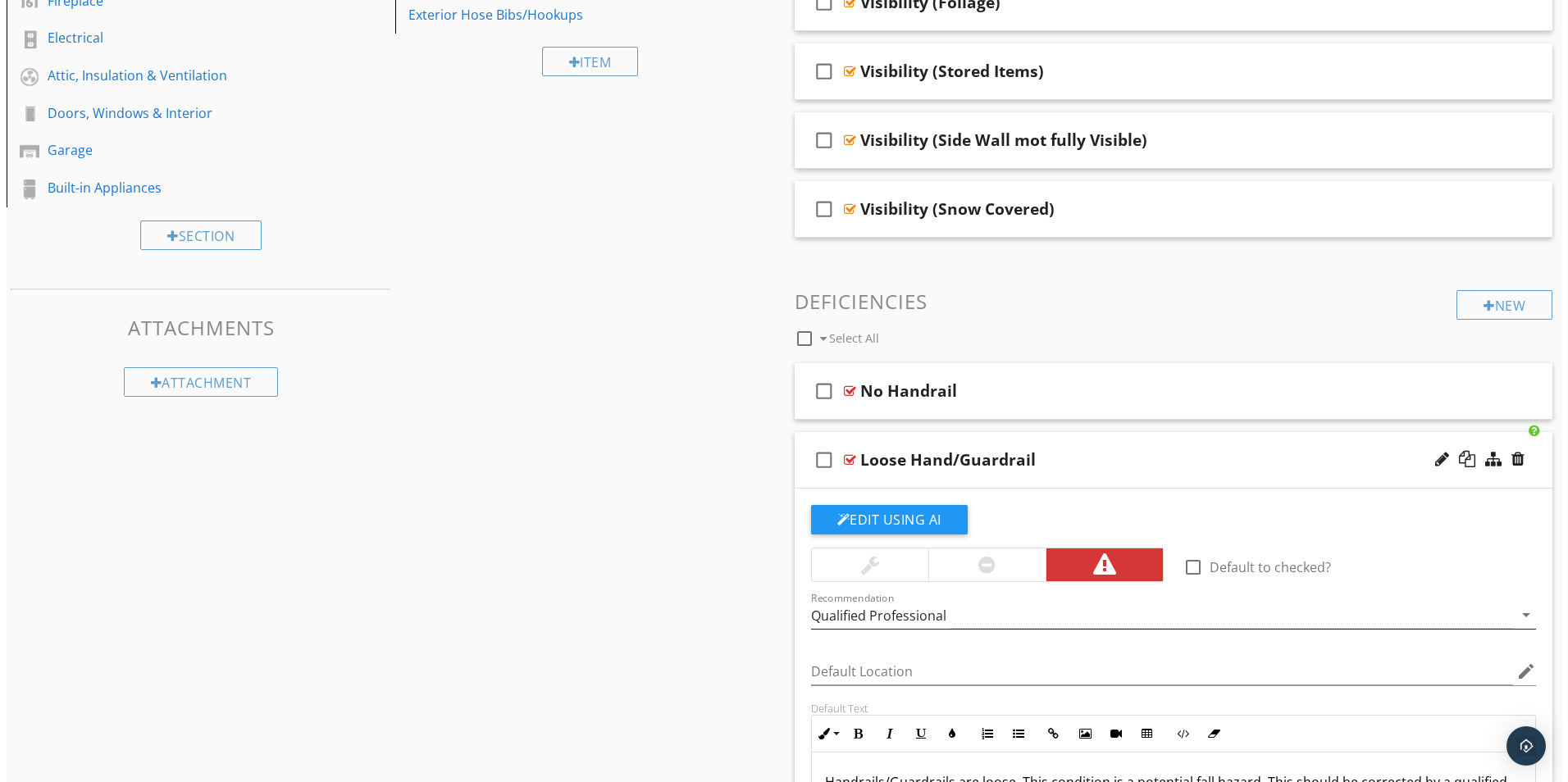
scroll to position [484, 0]
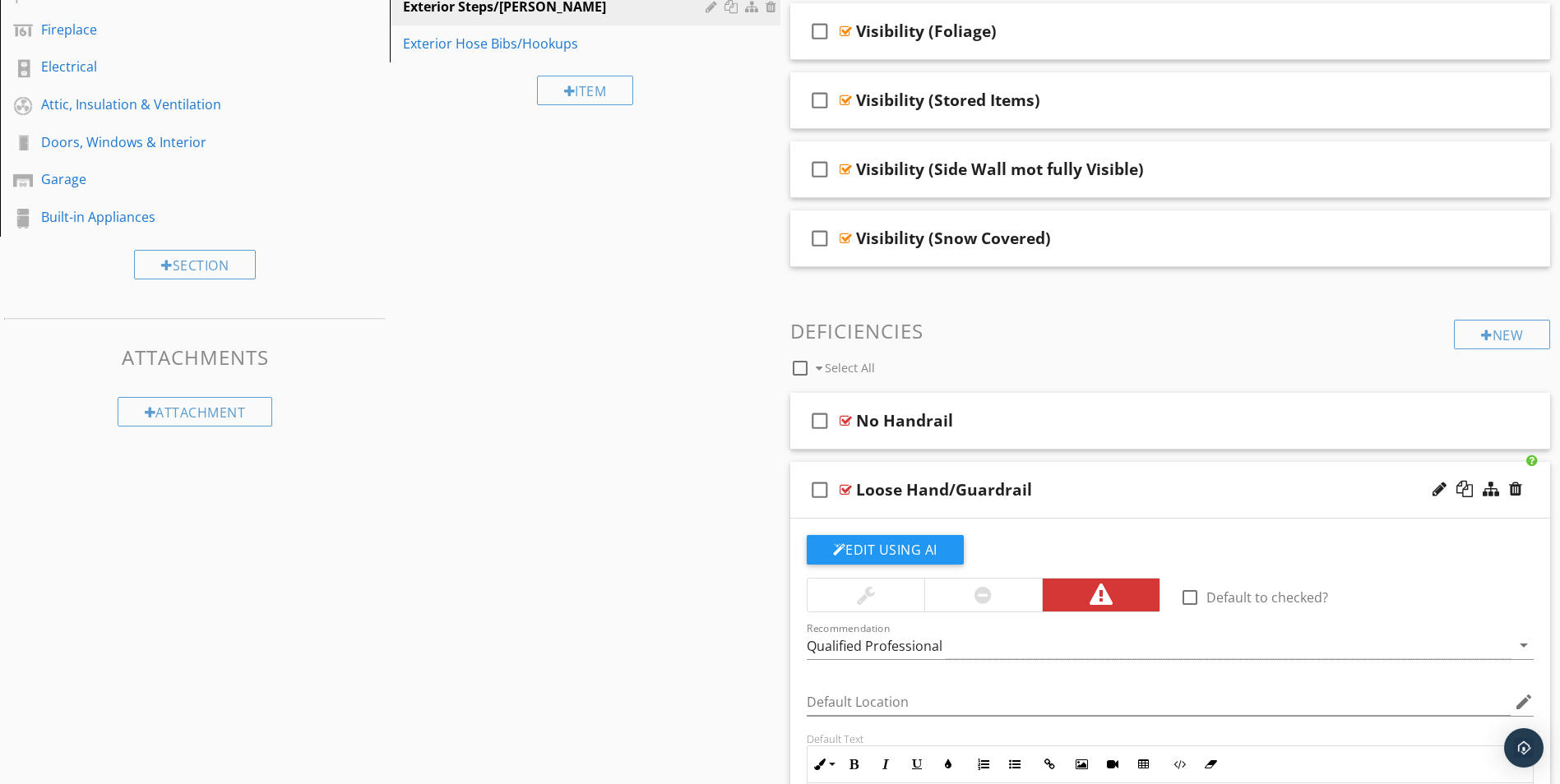
click at [843, 489] on div at bounding box center [846, 489] width 12 height 13
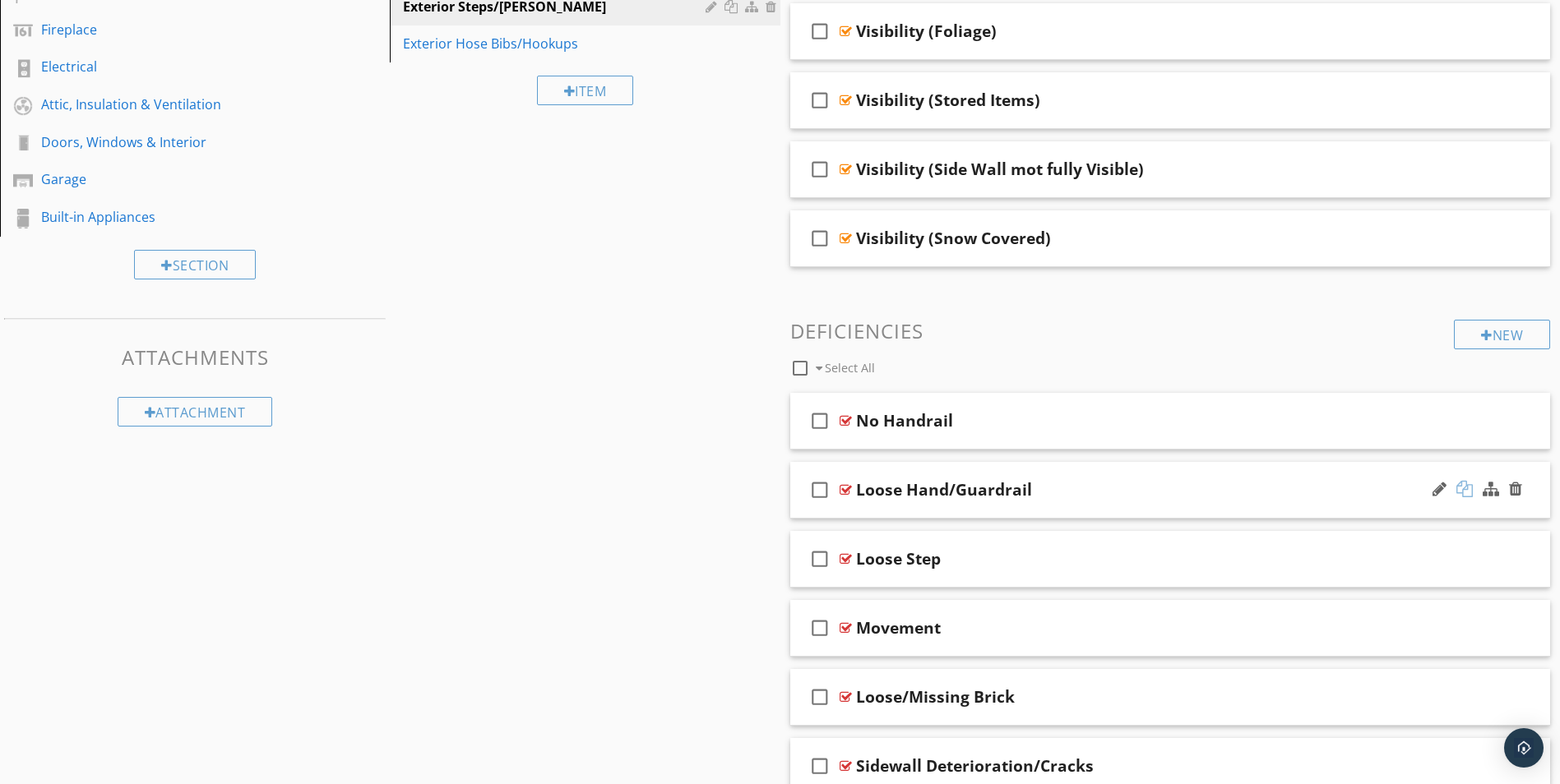
click at [1465, 487] on div at bounding box center [1465, 489] width 16 height 16
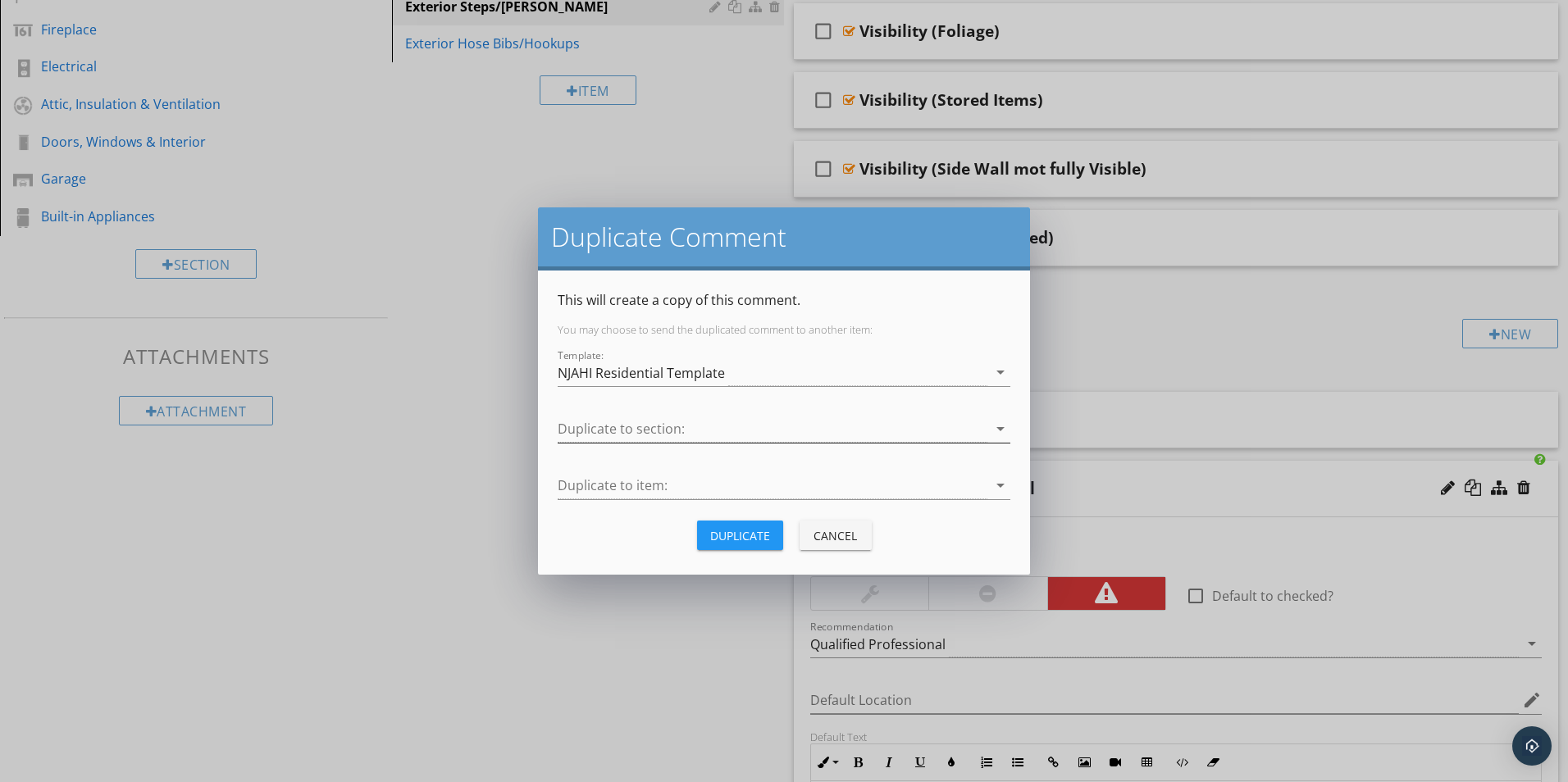
click at [637, 426] on div at bounding box center [772, 429] width 430 height 27
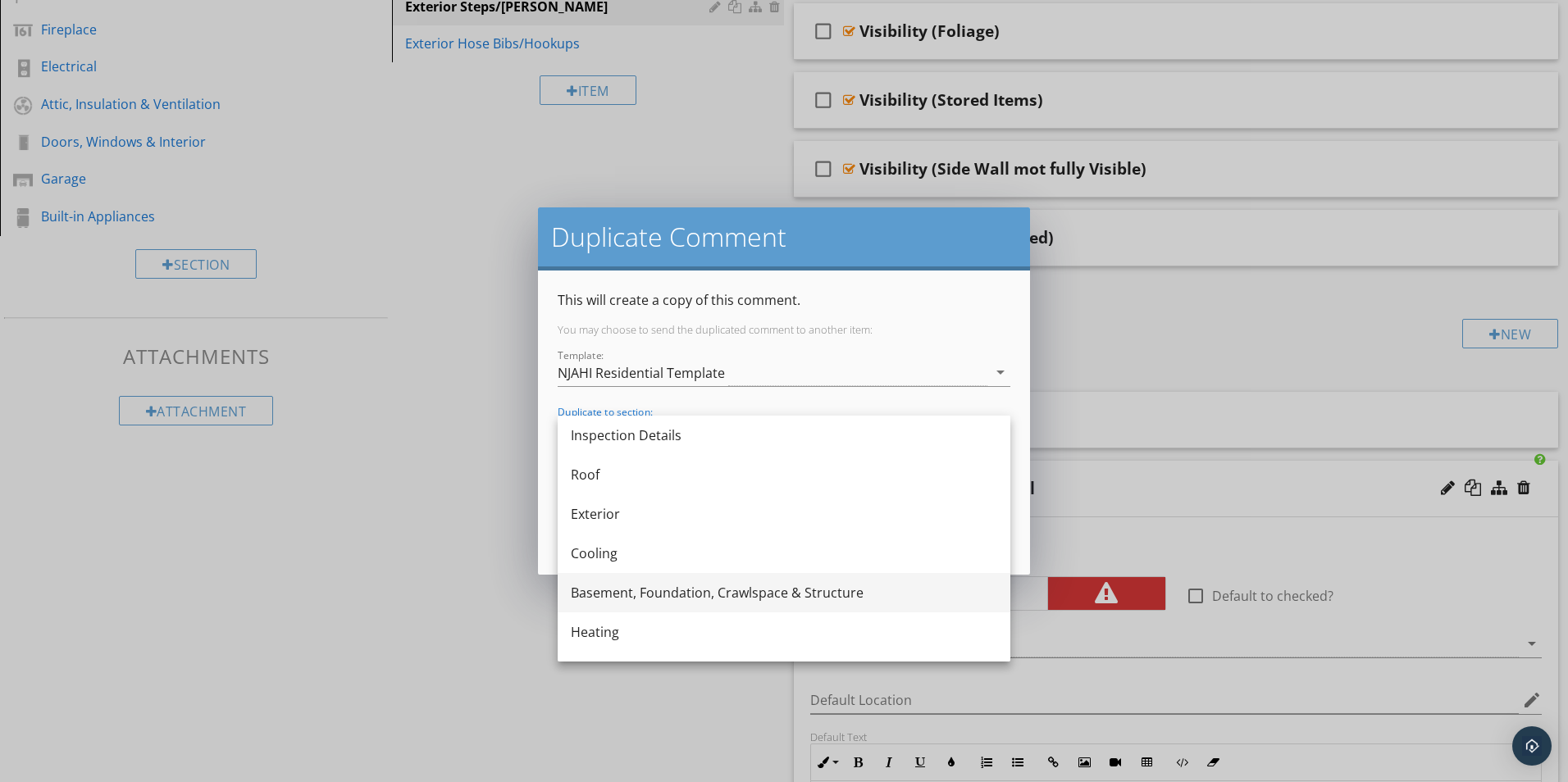
click at [616, 589] on div "Basement, Foundation, Crawlspace & Structure" at bounding box center [784, 593] width 426 height 20
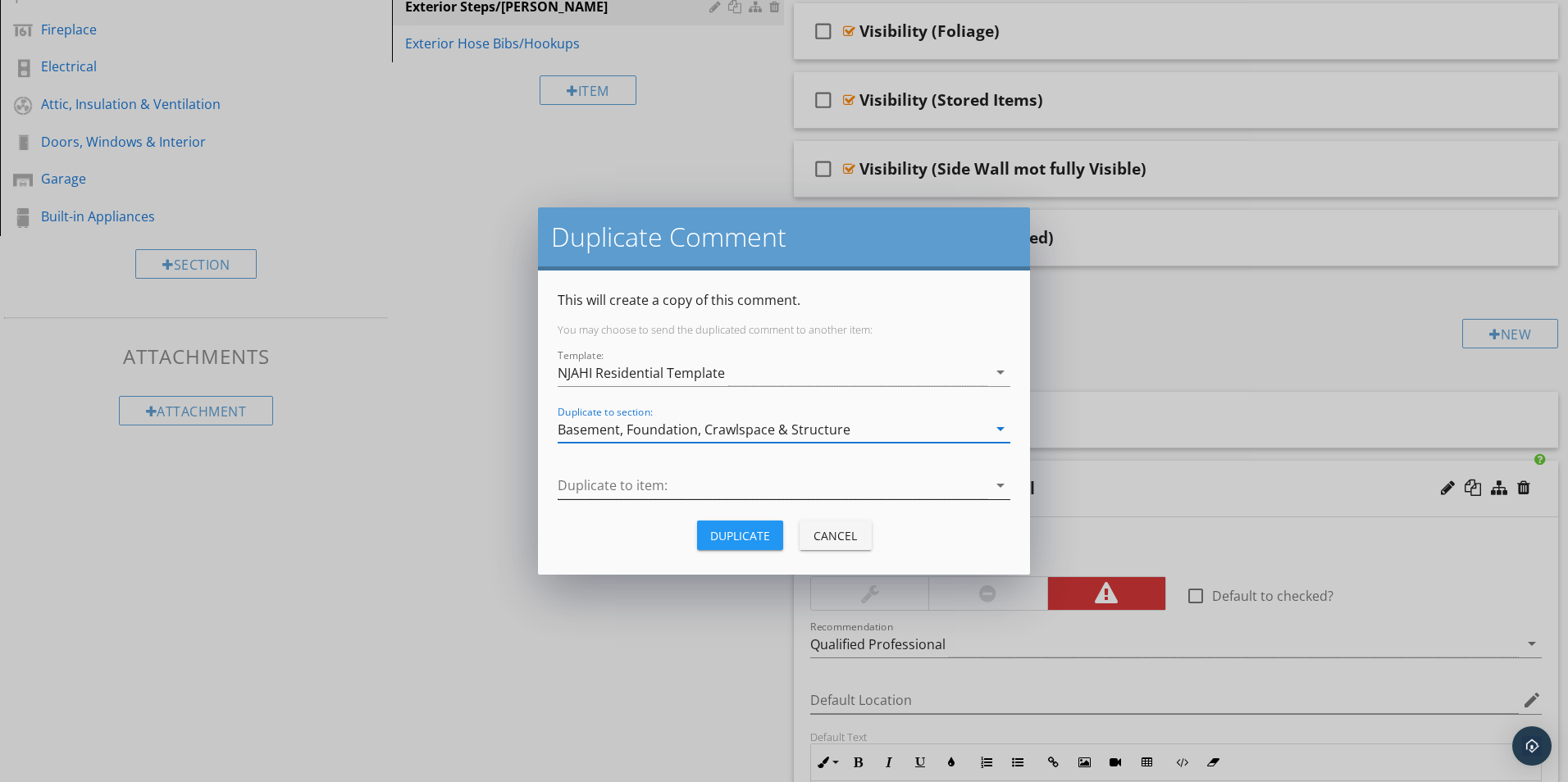
click at [609, 486] on div at bounding box center [772, 486] width 430 height 27
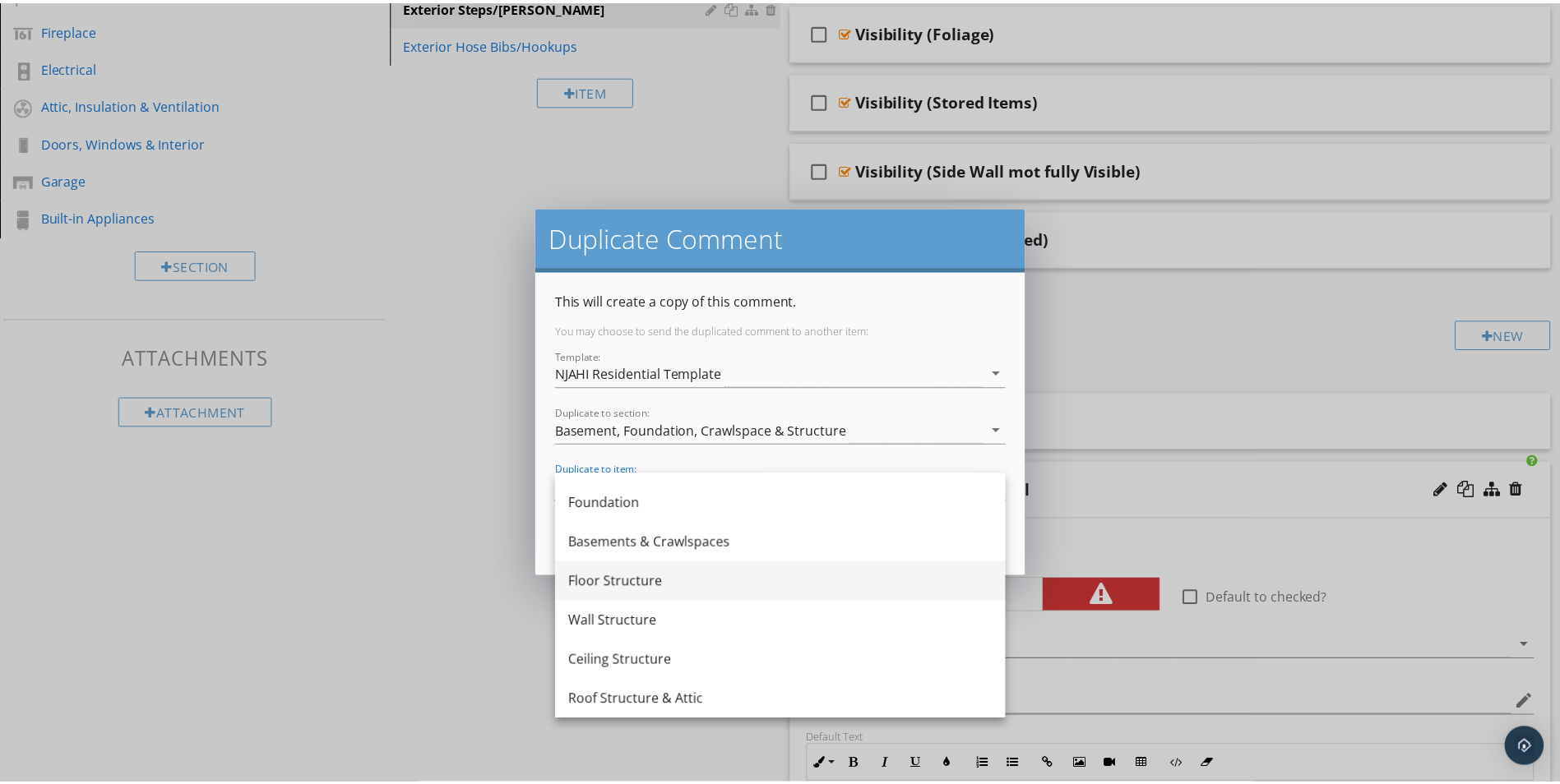
scroll to position [0, 0]
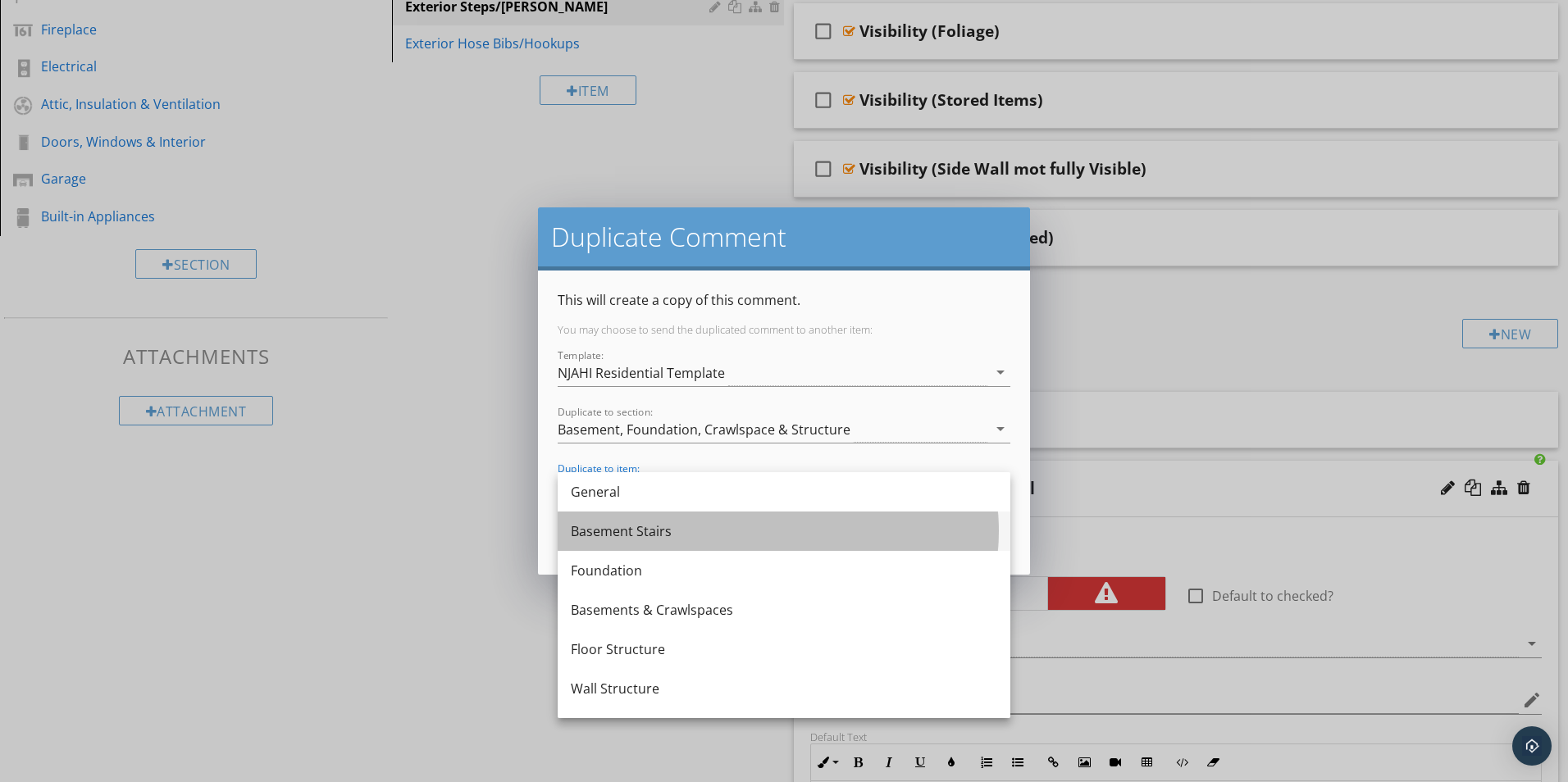
click at [618, 533] on div "Basement Stairs" at bounding box center [784, 531] width 426 height 20
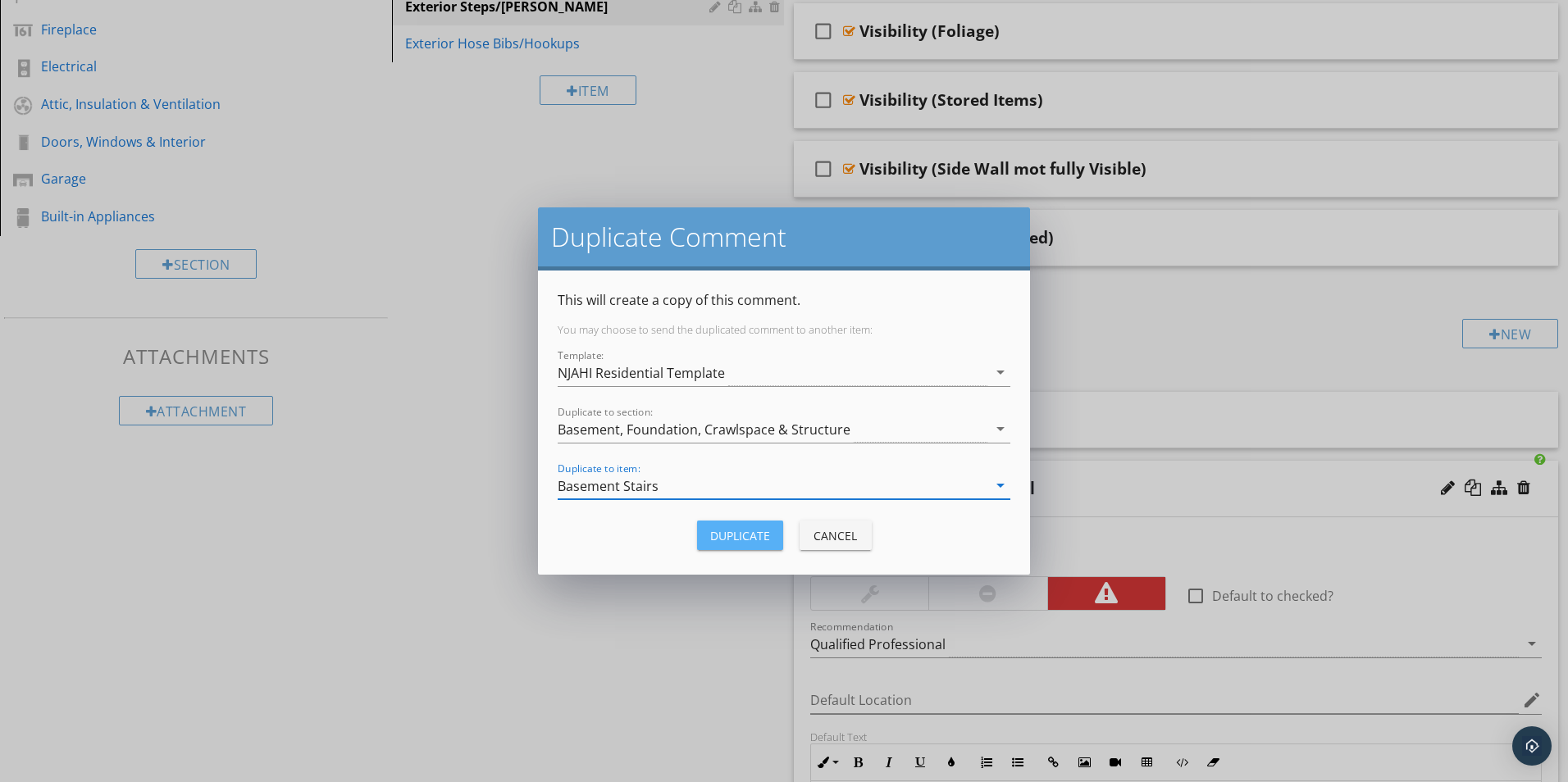
click at [743, 530] on div "Duplicate" at bounding box center [740, 535] width 59 height 17
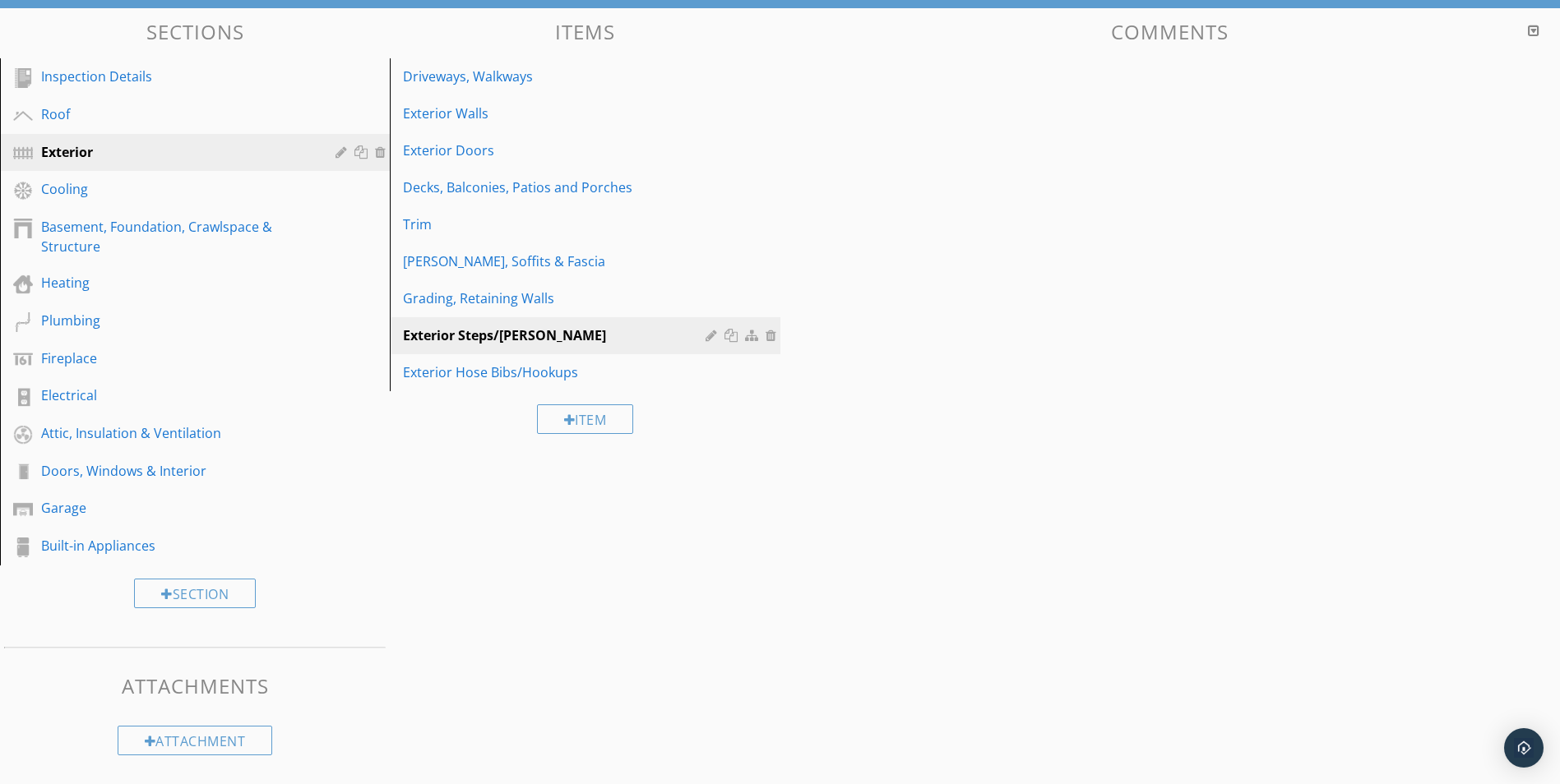
scroll to position [485, 0]
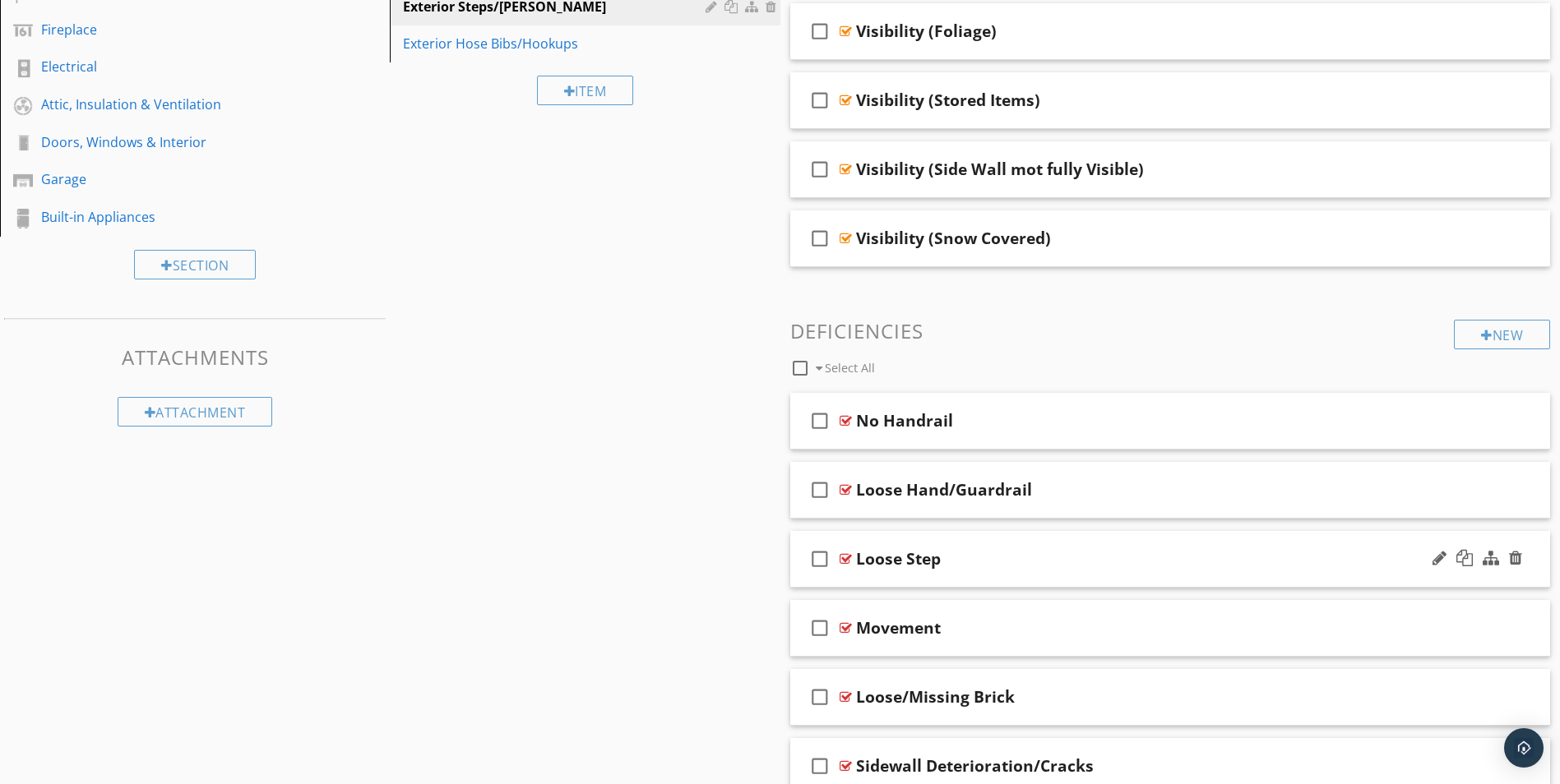
click at [846, 556] on div at bounding box center [846, 559] width 12 height 13
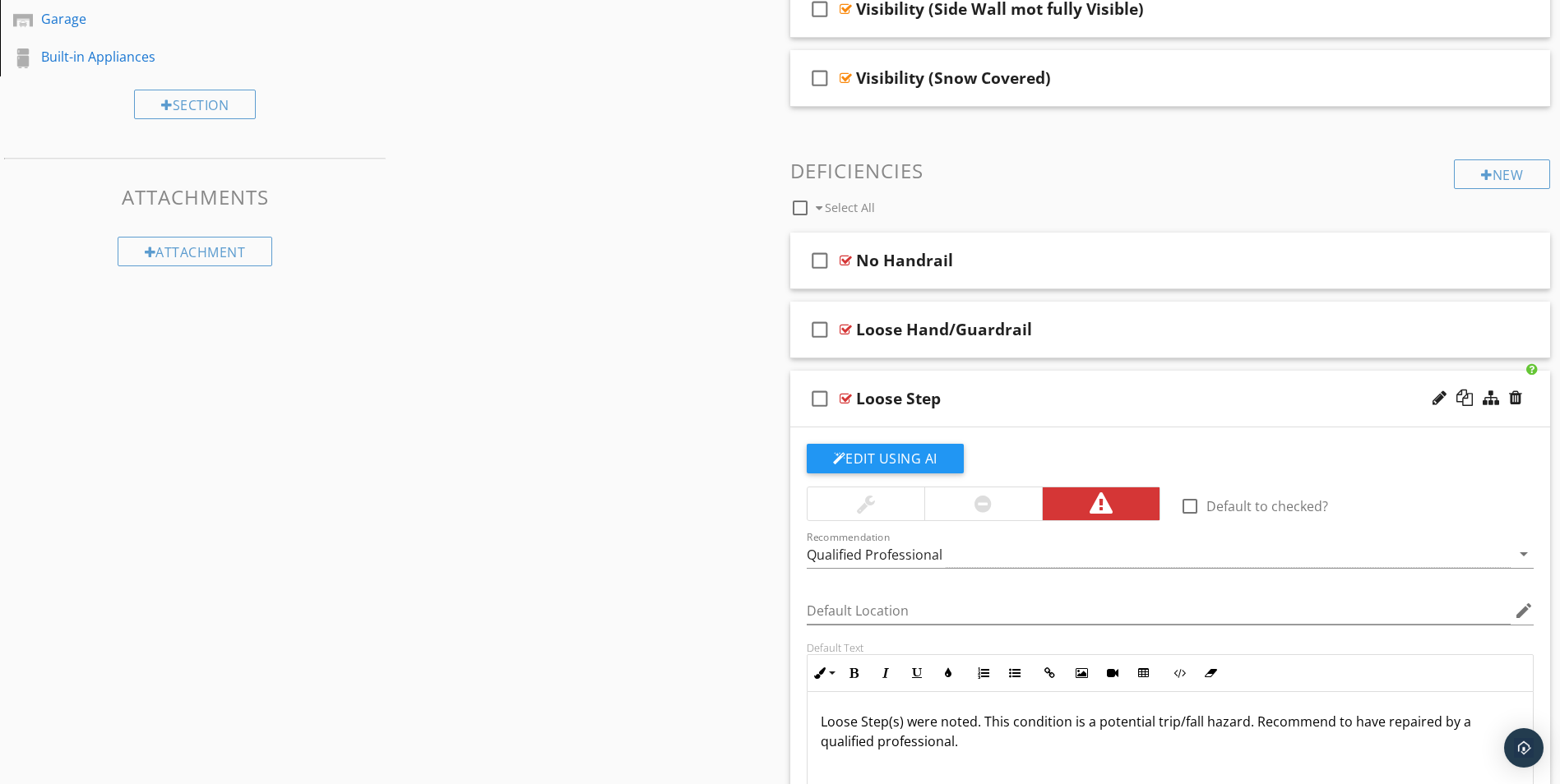
scroll to position [650, 0]
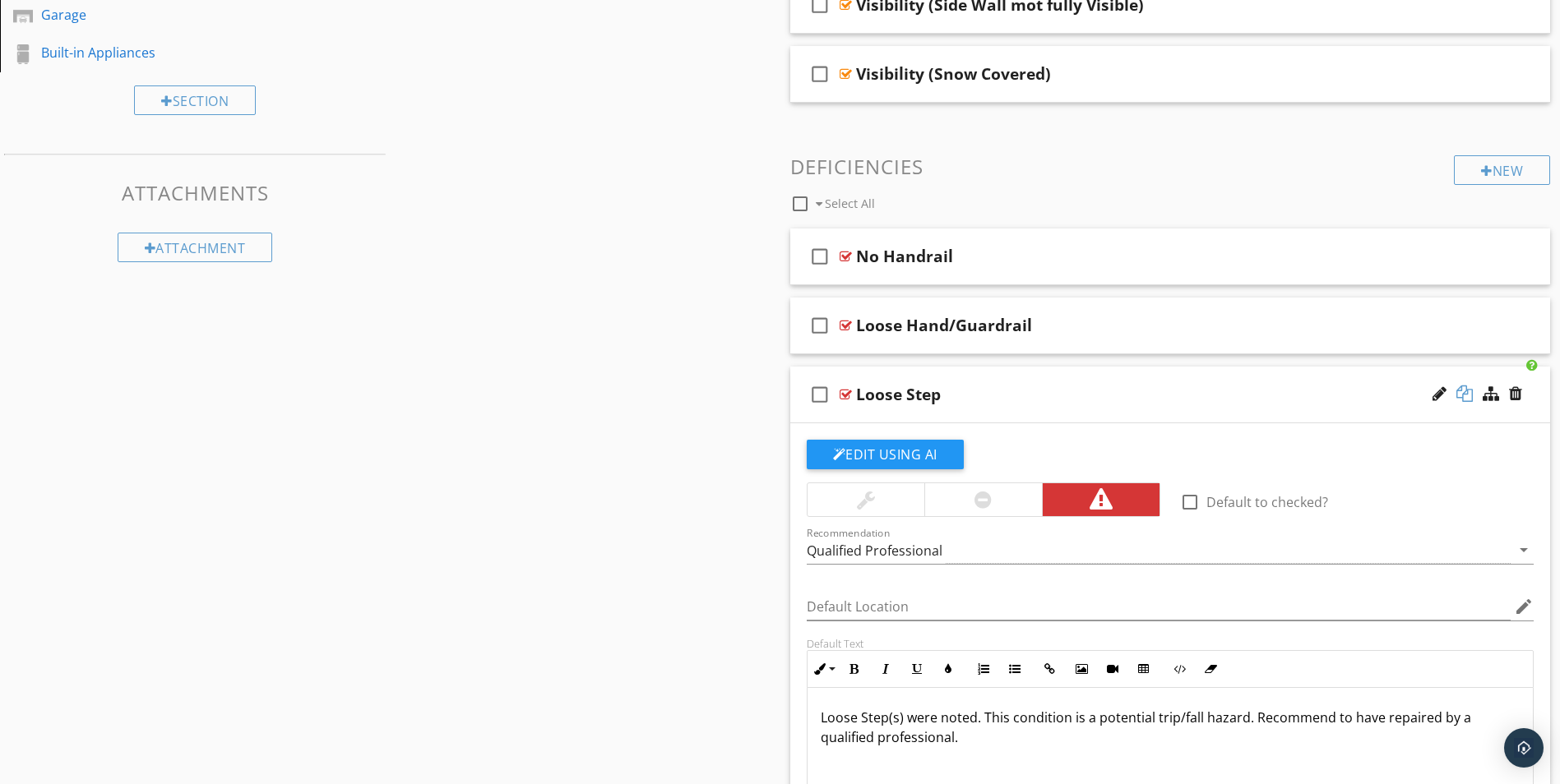
click at [1463, 394] on div at bounding box center [1465, 393] width 16 height 16
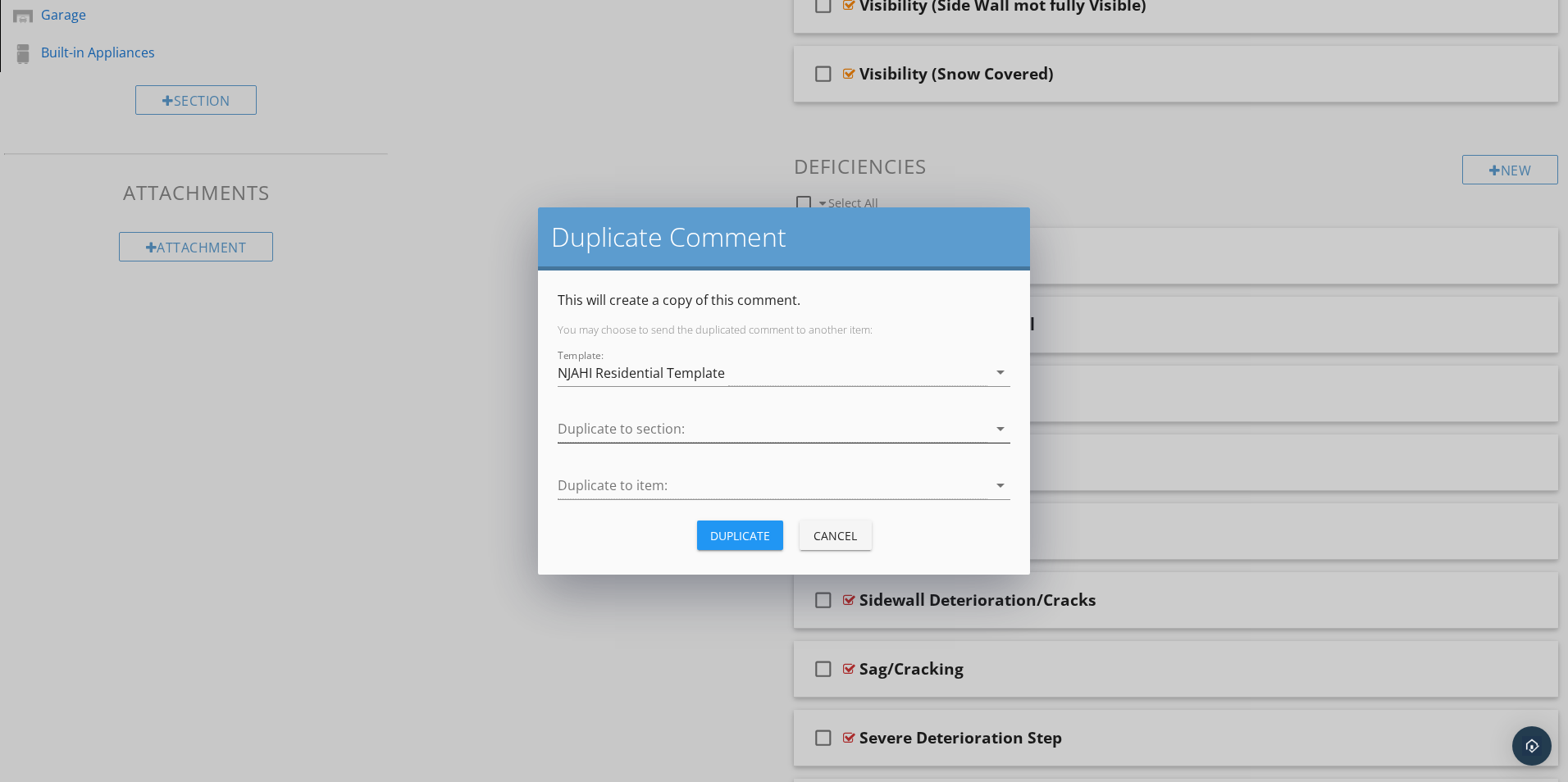
click at [676, 423] on div at bounding box center [772, 429] width 430 height 27
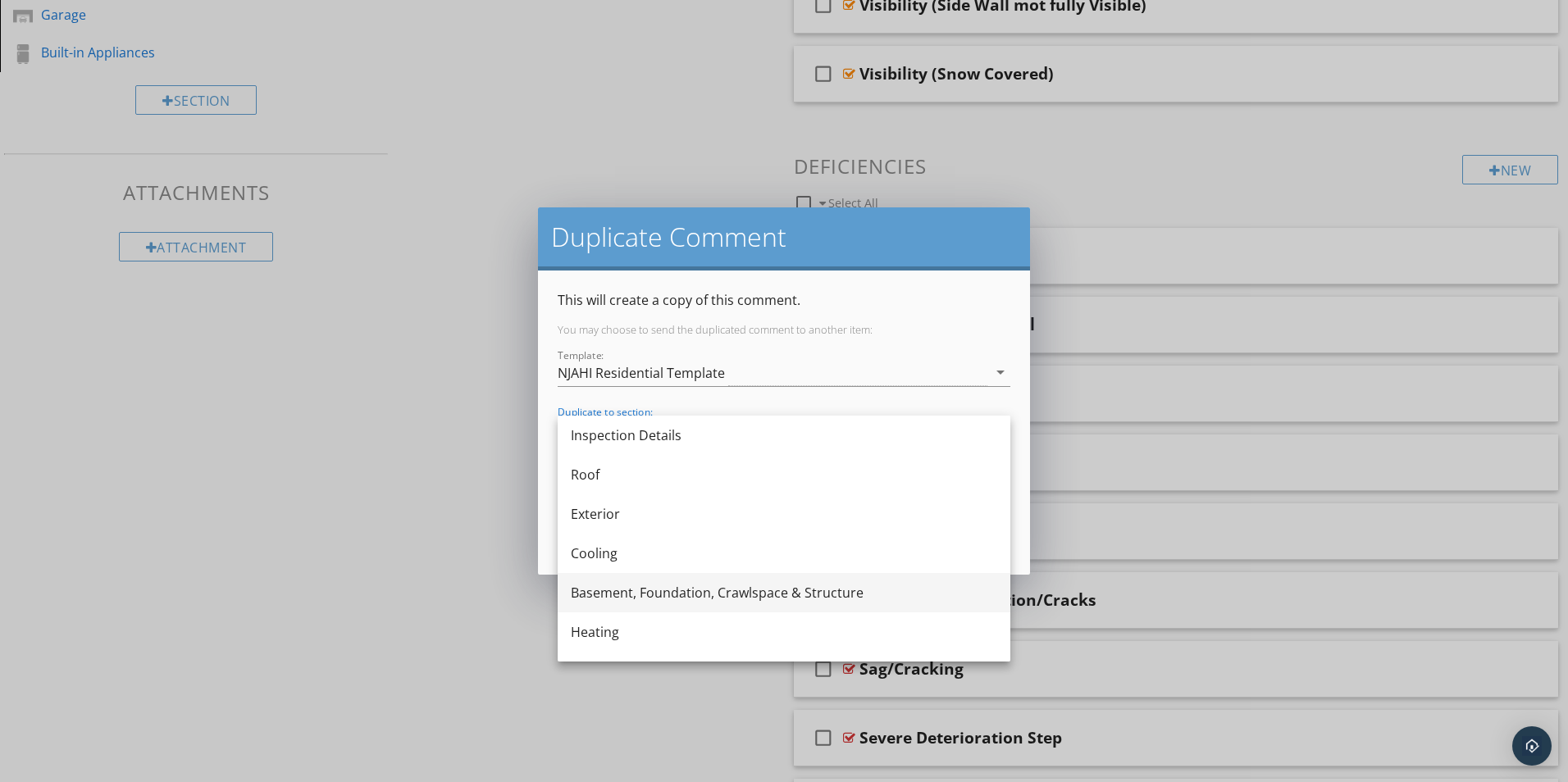
click at [631, 589] on div "Basement, Foundation, Crawlspace & Structure" at bounding box center [784, 593] width 426 height 20
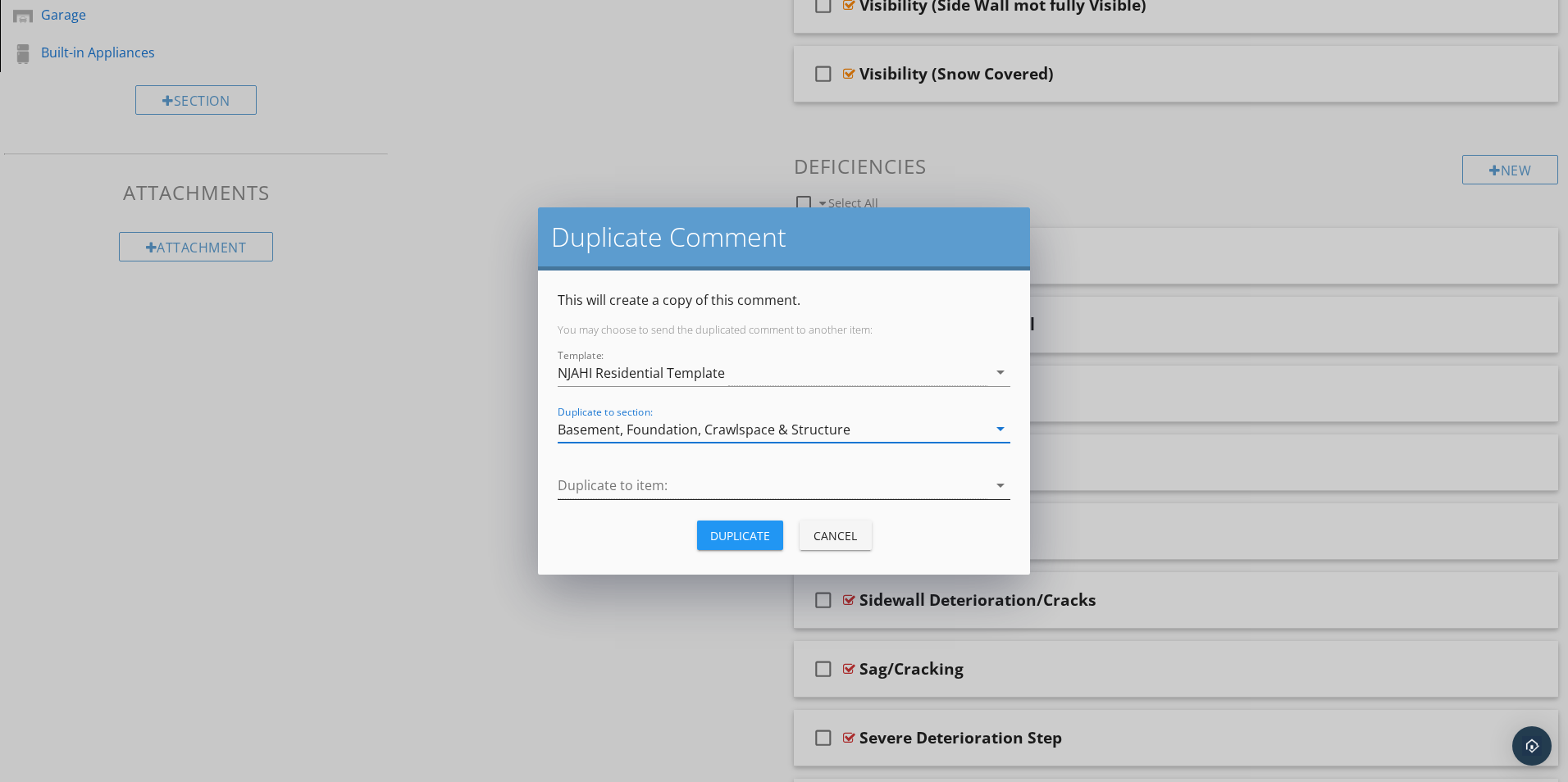
click at [604, 487] on div at bounding box center [772, 486] width 430 height 27
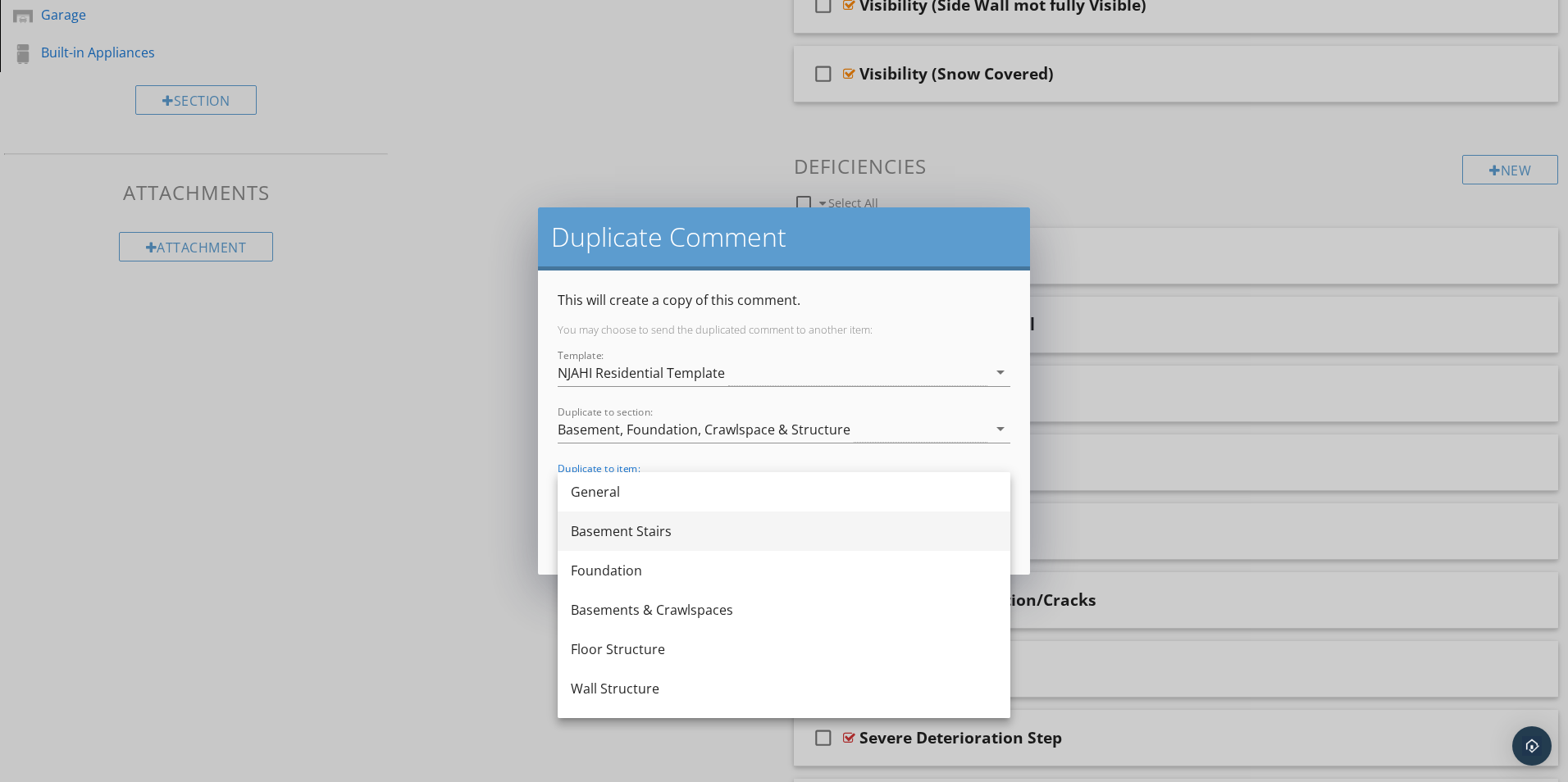
click at [605, 529] on div "Basement Stairs" at bounding box center [784, 531] width 426 height 20
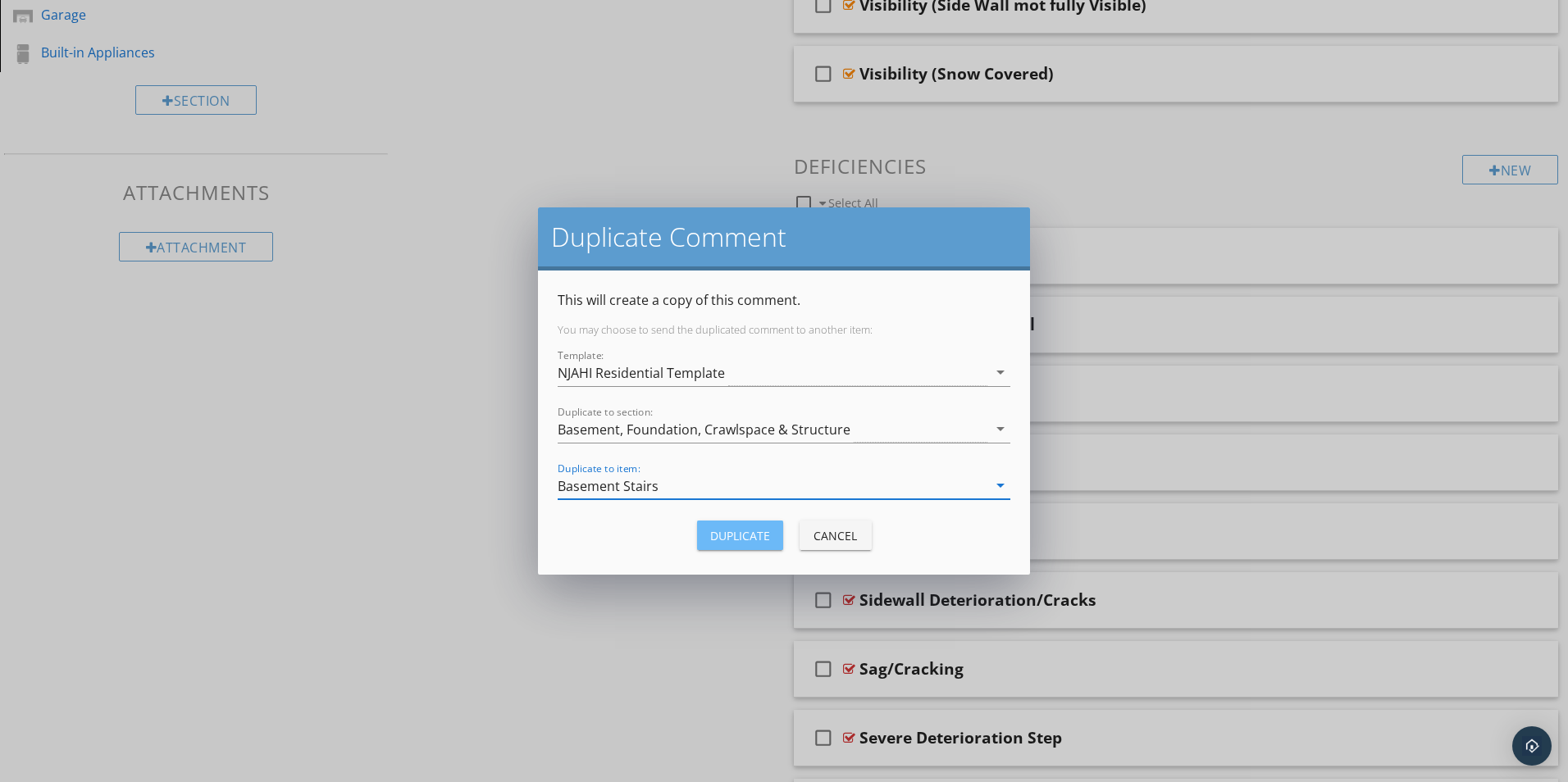
click at [724, 535] on div "Duplicate" at bounding box center [740, 535] width 59 height 17
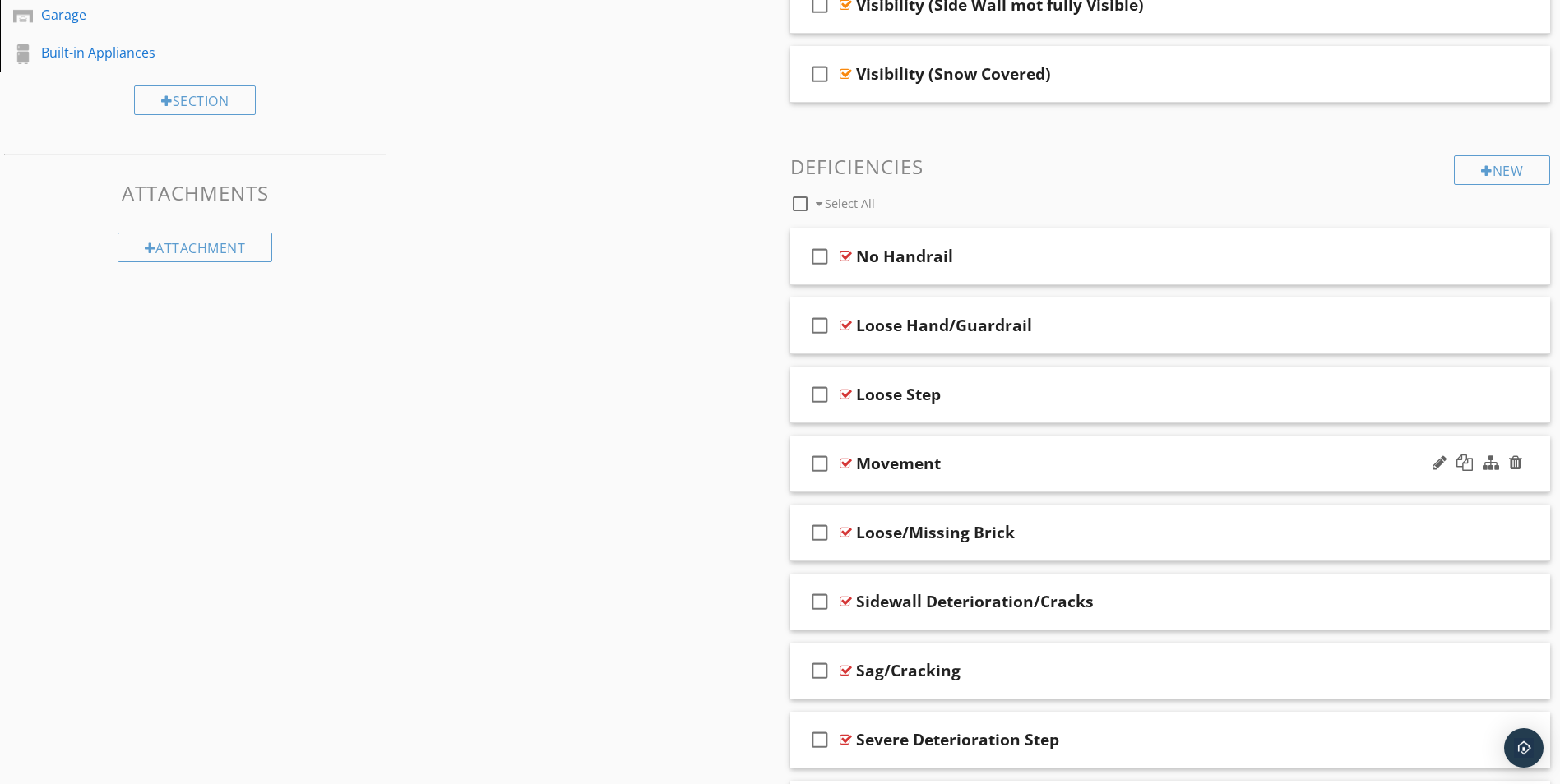
click at [844, 462] on div at bounding box center [846, 463] width 12 height 13
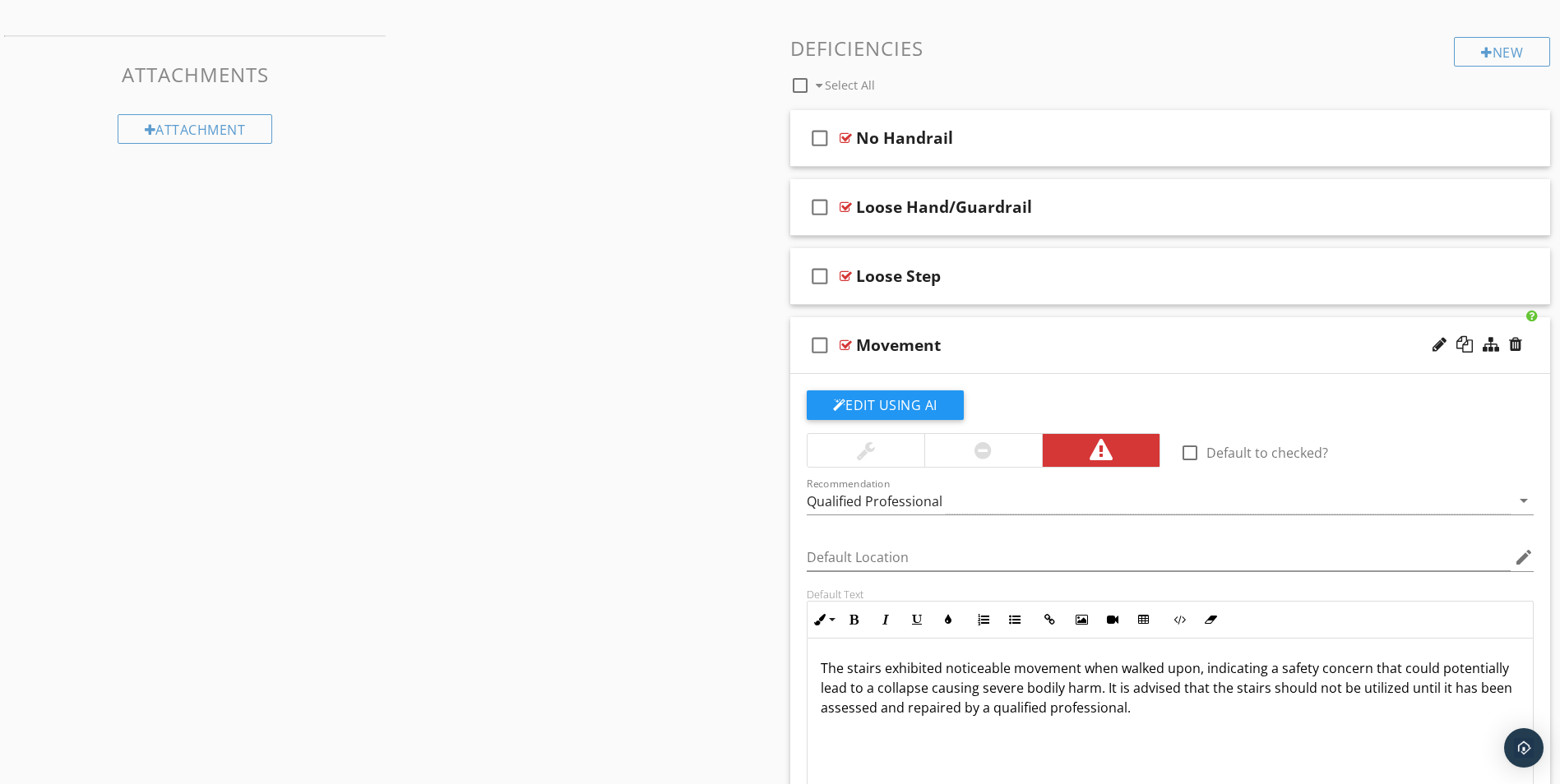
scroll to position [813, 0]
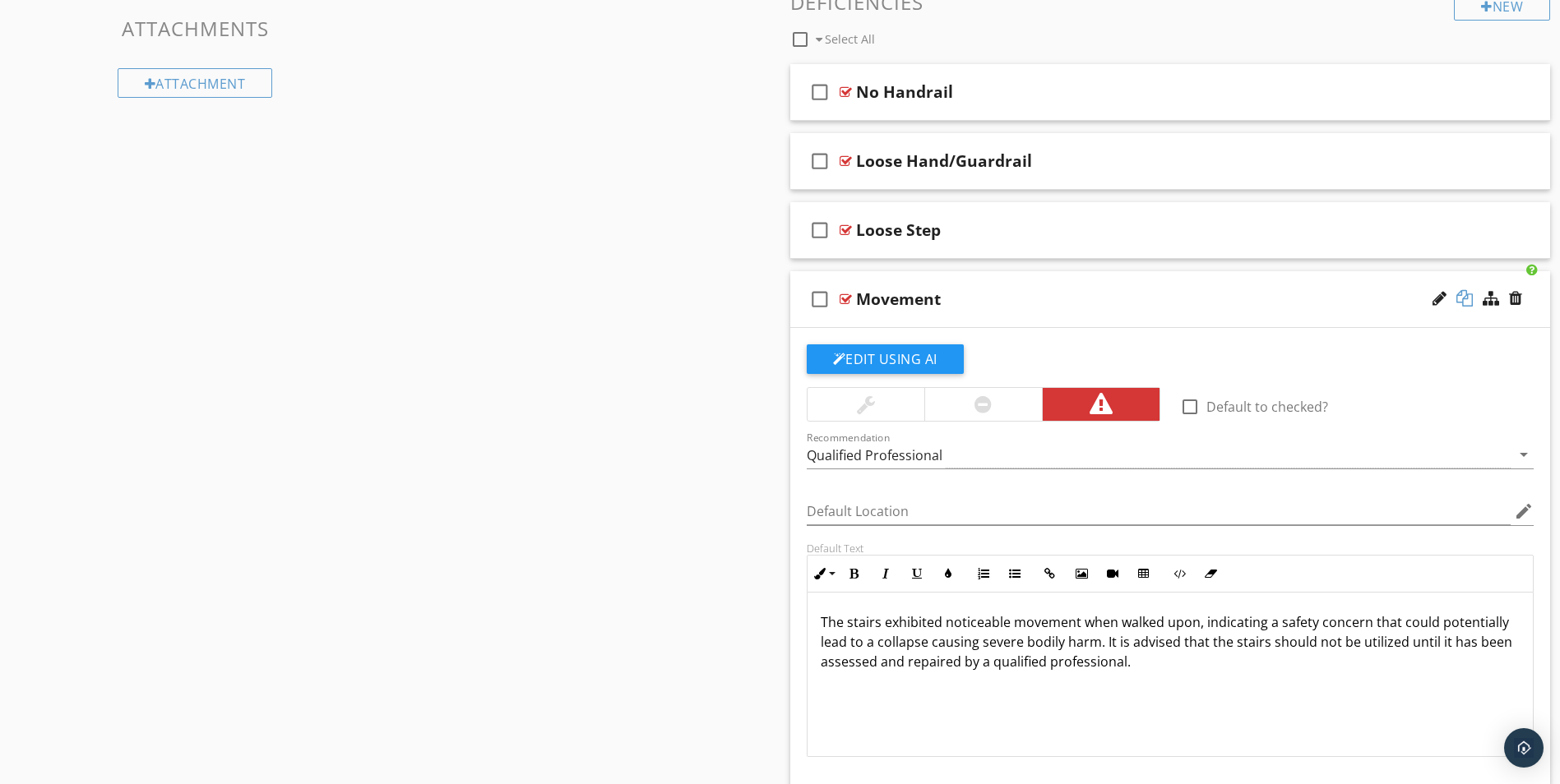
click at [1463, 295] on div at bounding box center [1465, 298] width 16 height 16
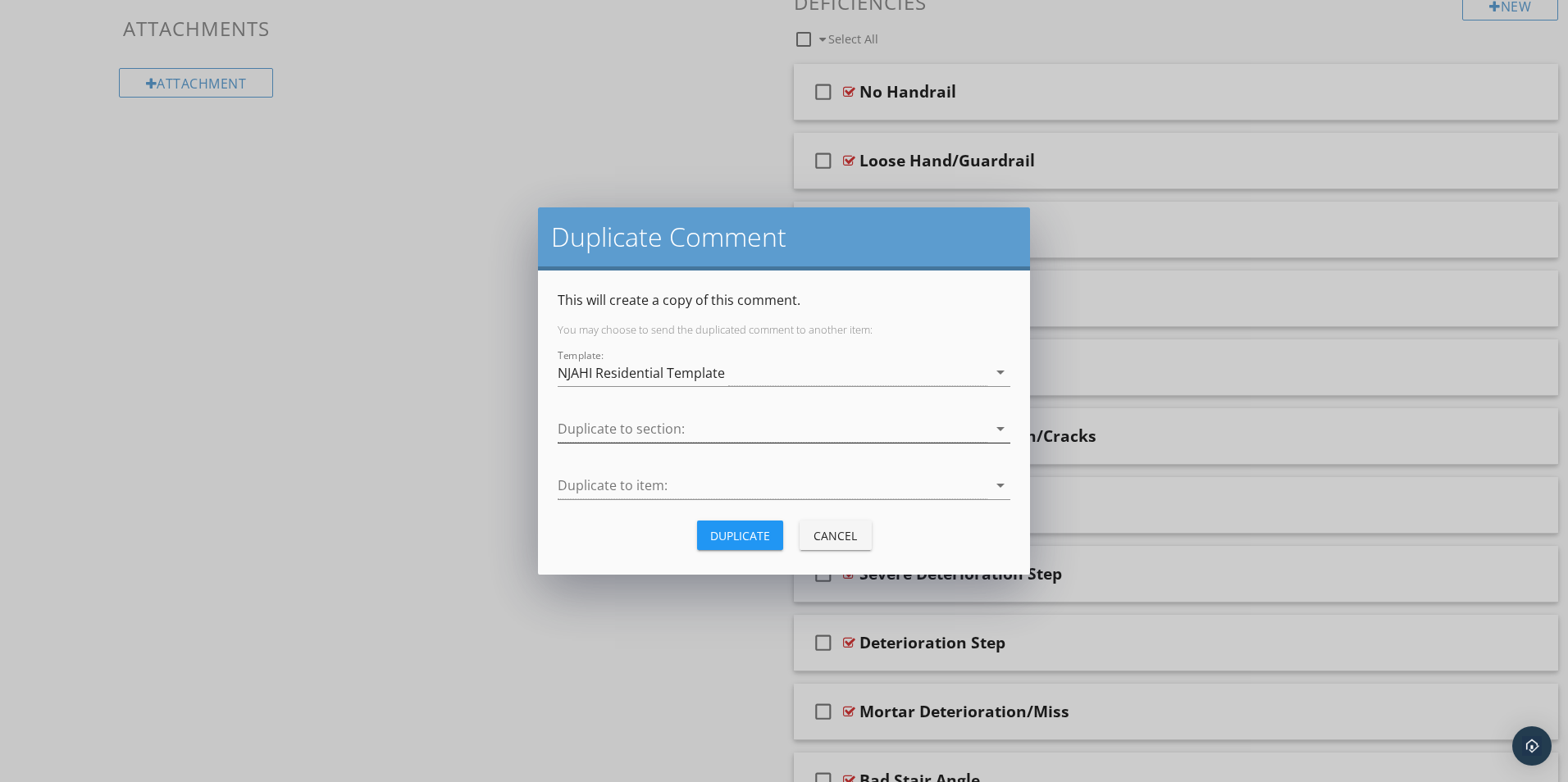
click at [632, 426] on div at bounding box center [772, 429] width 430 height 27
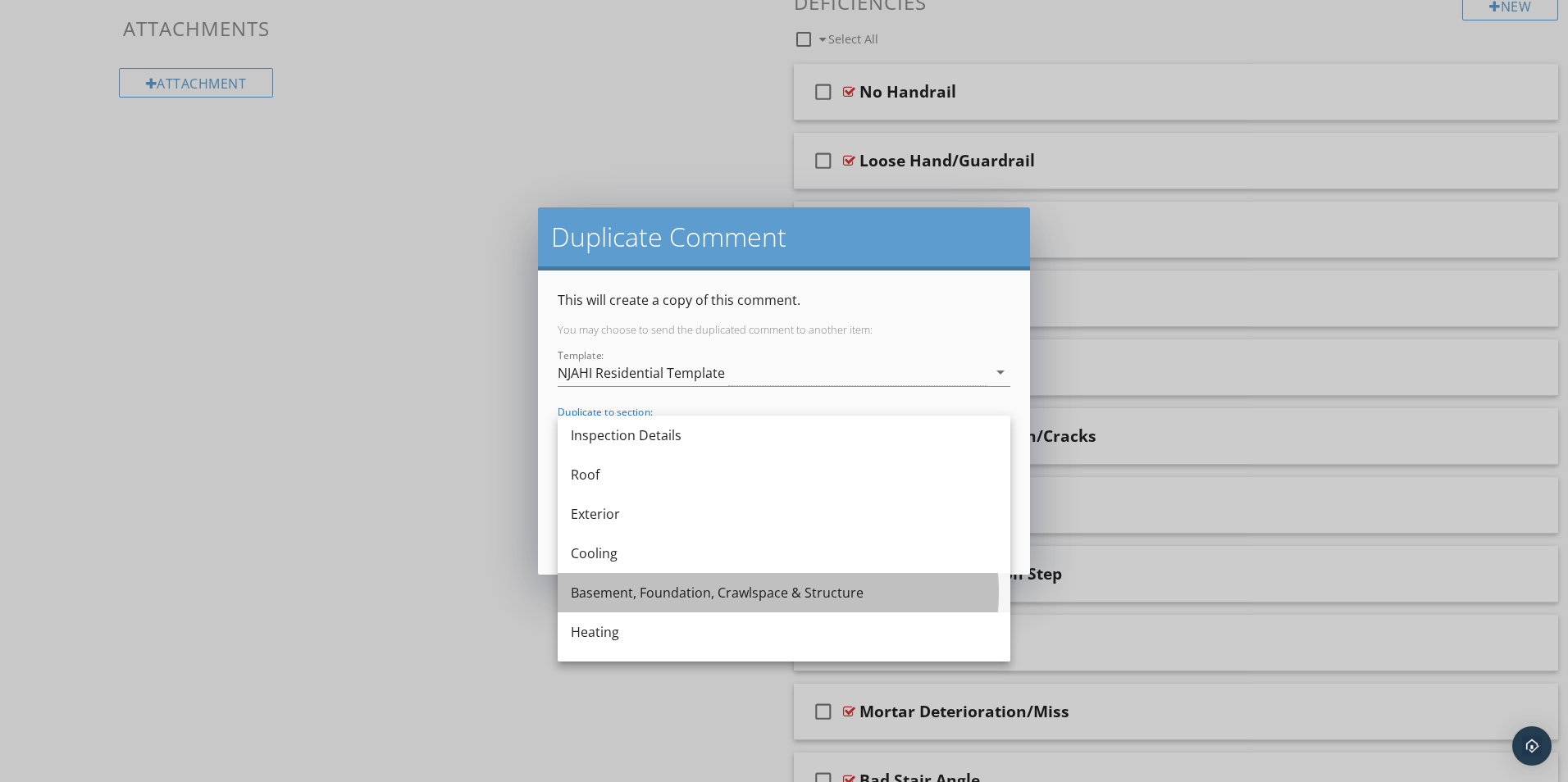
click at [613, 599] on div "Basement, Foundation, Crawlspace & Structure" at bounding box center [784, 593] width 426 height 20
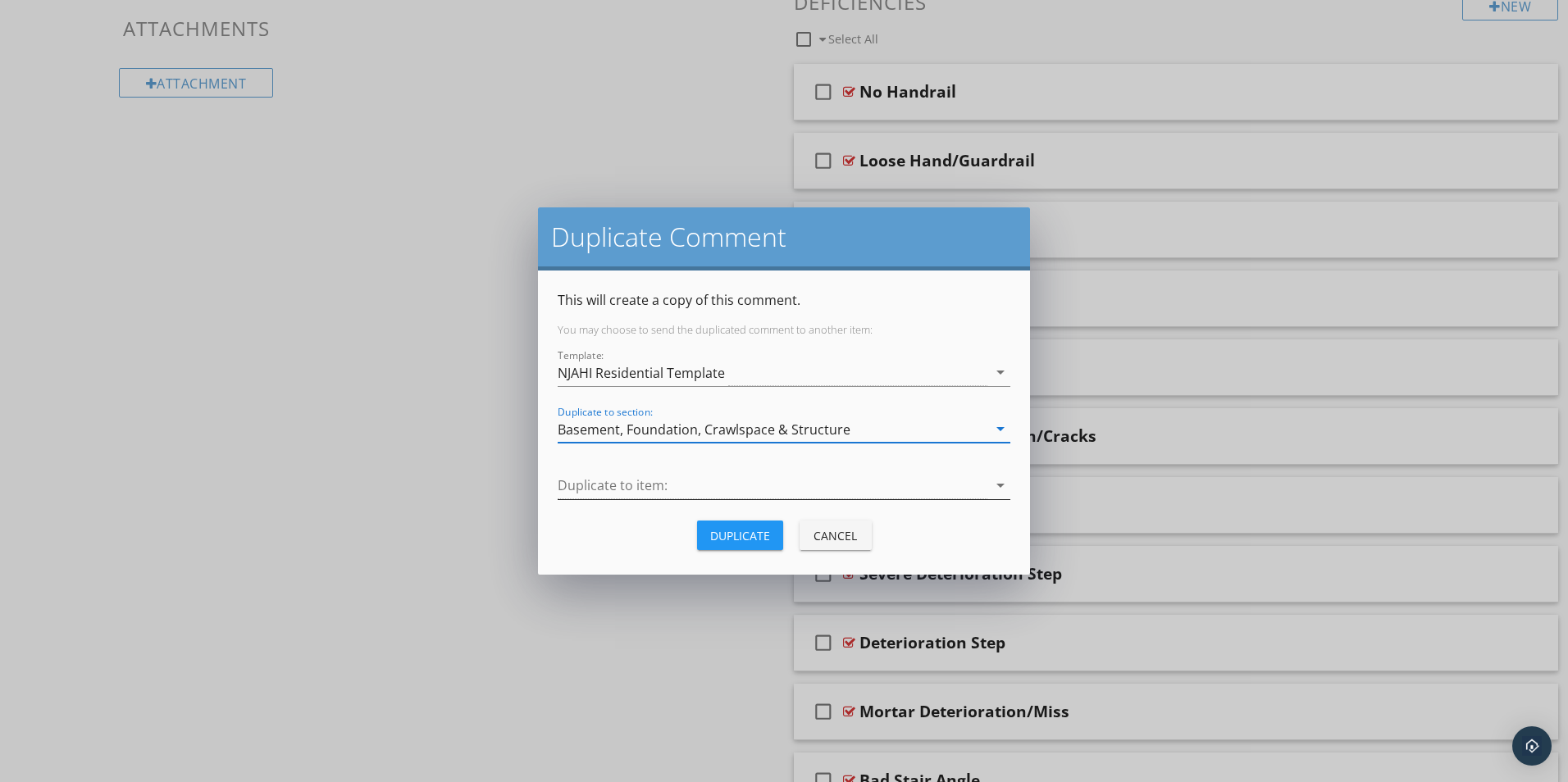
click at [606, 487] on div at bounding box center [772, 486] width 430 height 27
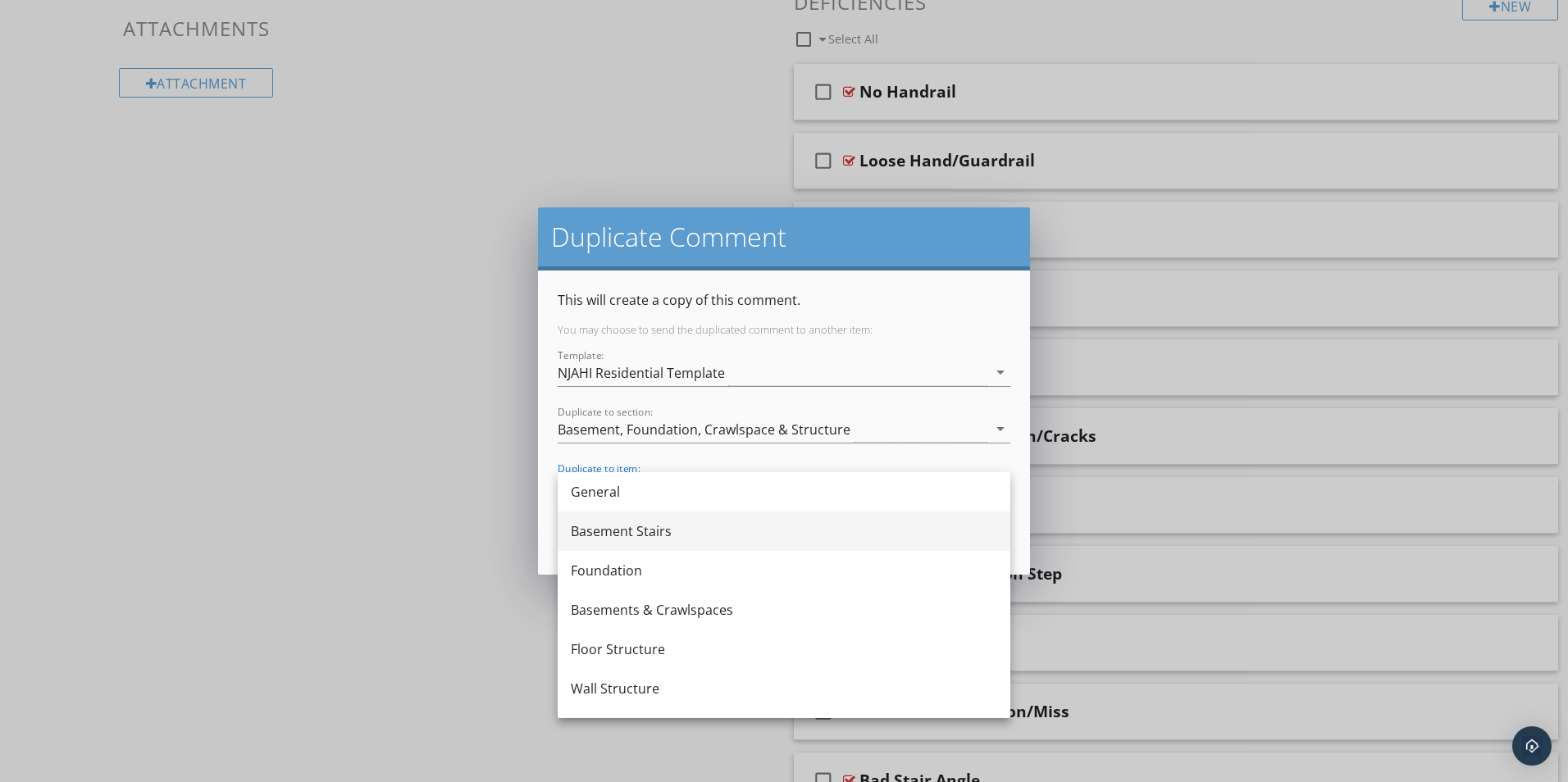
click at [601, 533] on div "Basement Stairs" at bounding box center [784, 531] width 426 height 20
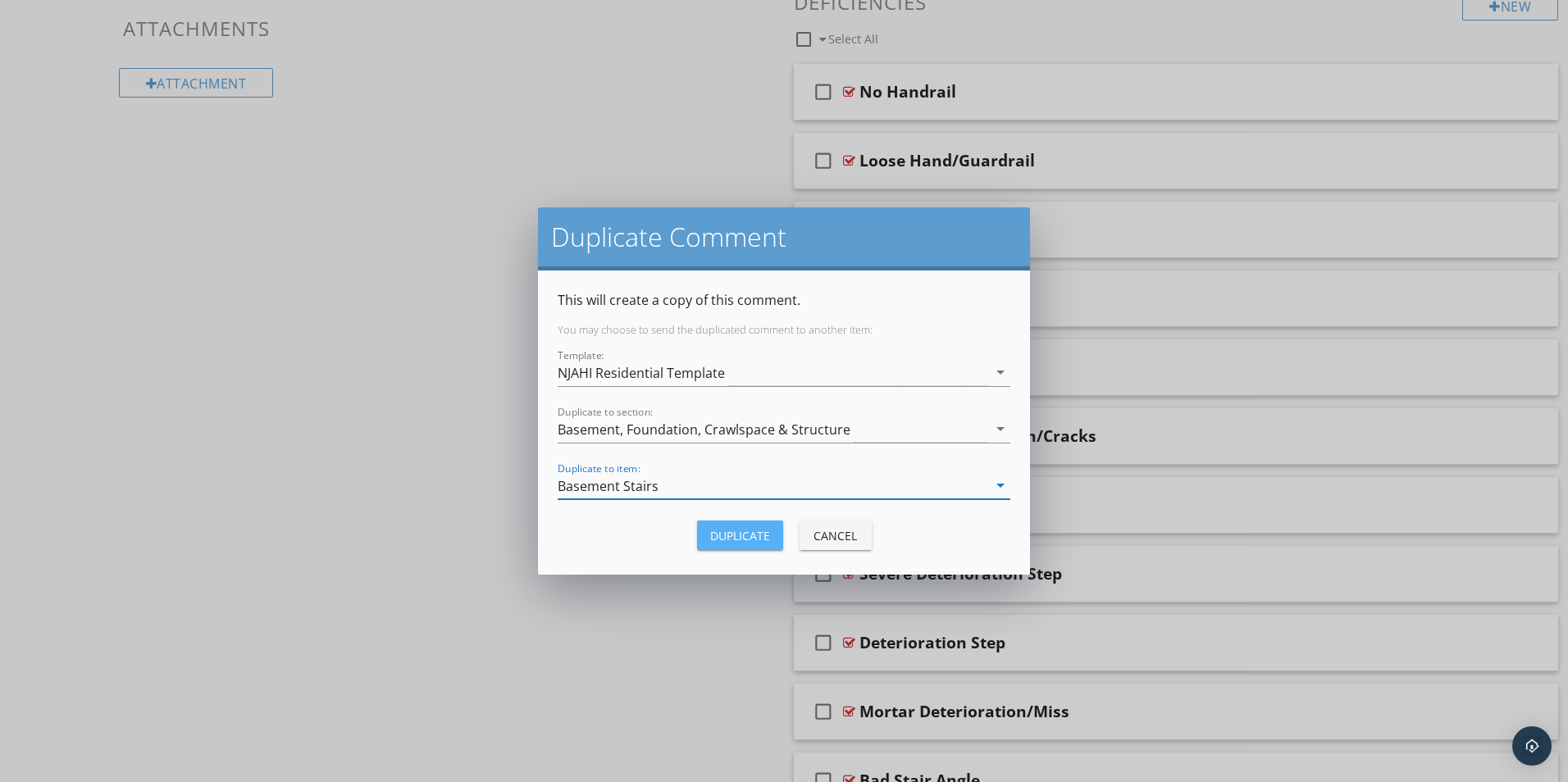
click at [742, 533] on div "Duplicate" at bounding box center [740, 535] width 59 height 17
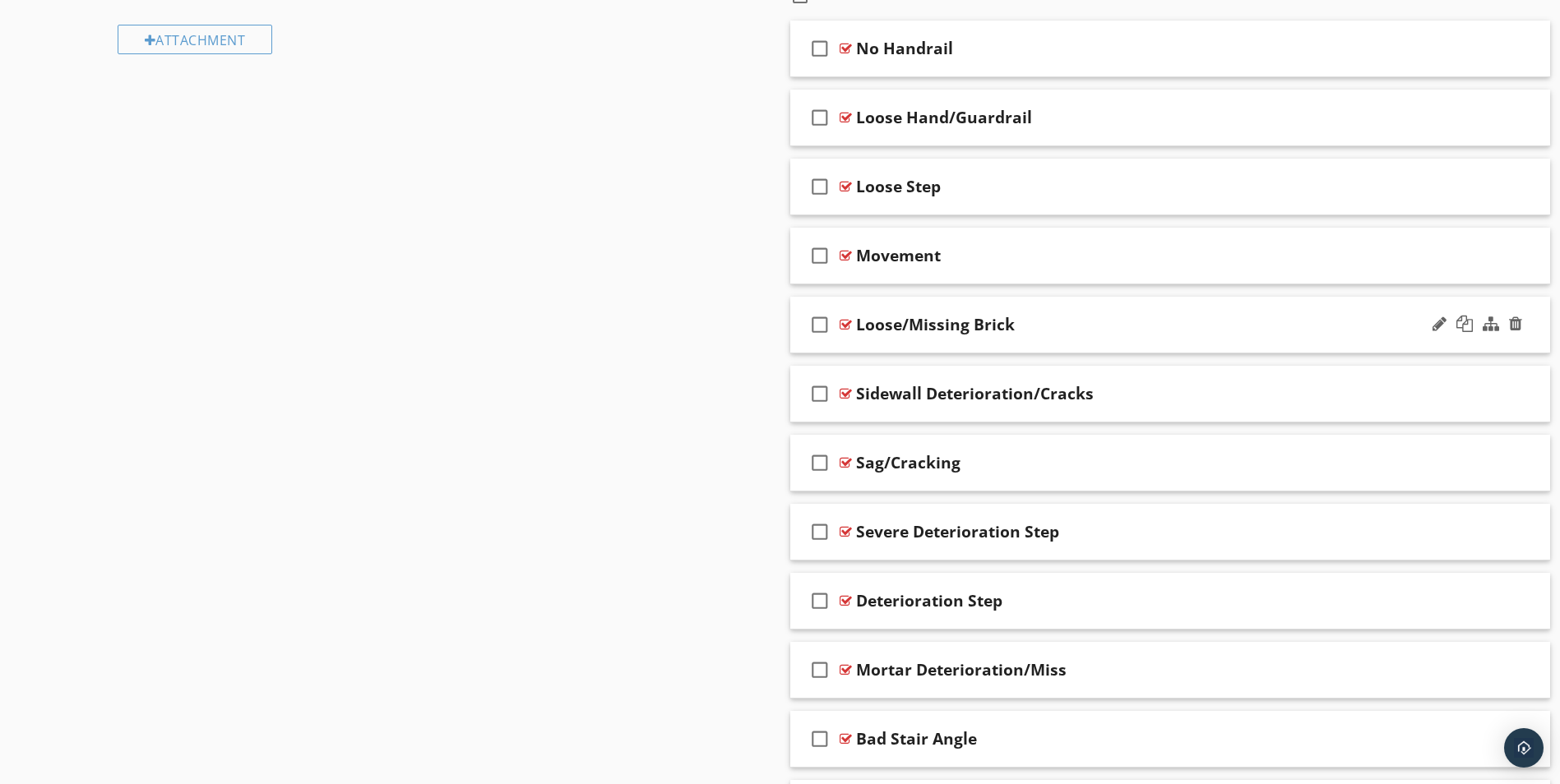
scroll to position [896, 0]
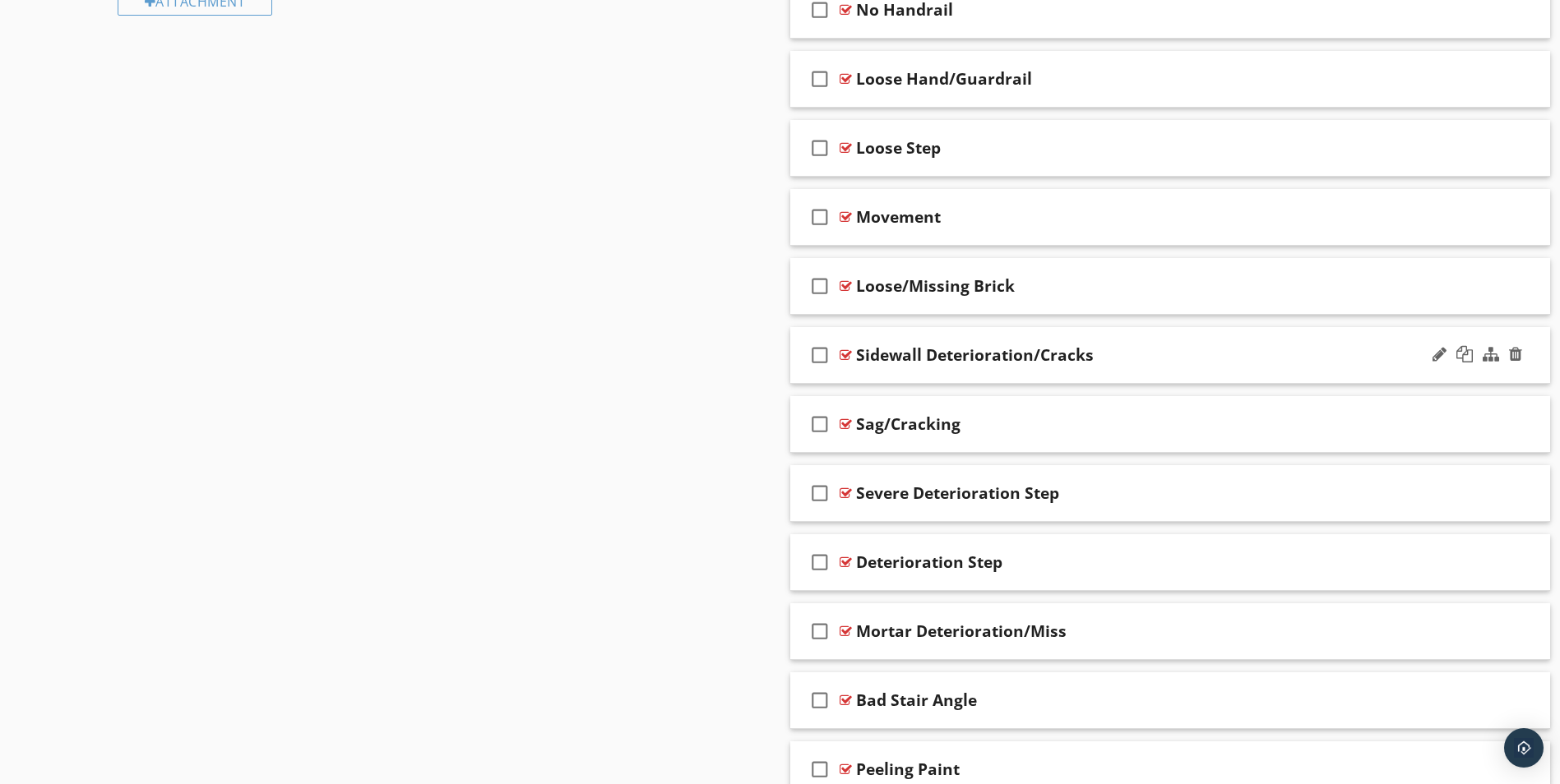
click at [842, 352] on div at bounding box center [846, 355] width 12 height 13
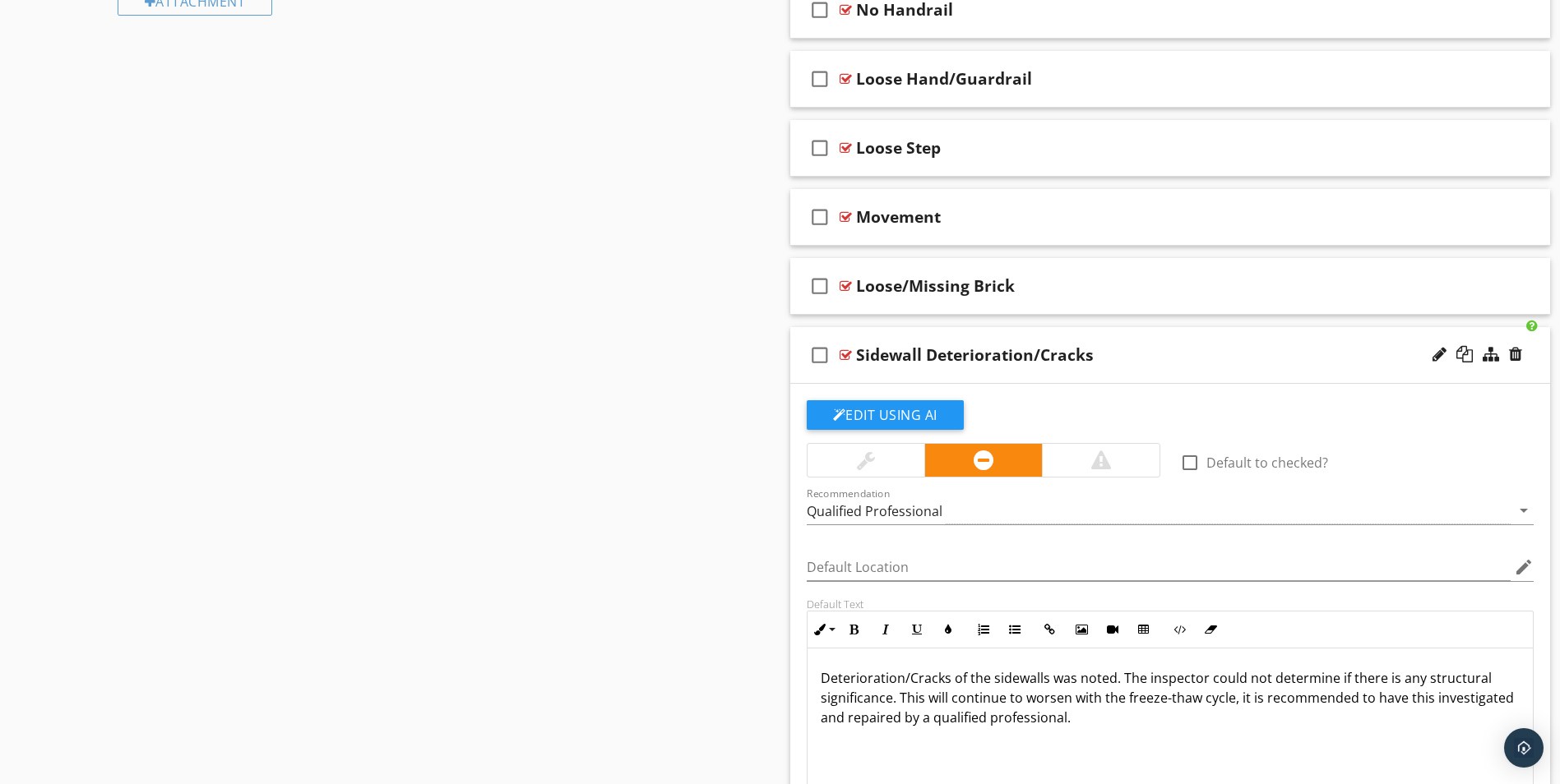
click at [842, 352] on div at bounding box center [846, 355] width 12 height 13
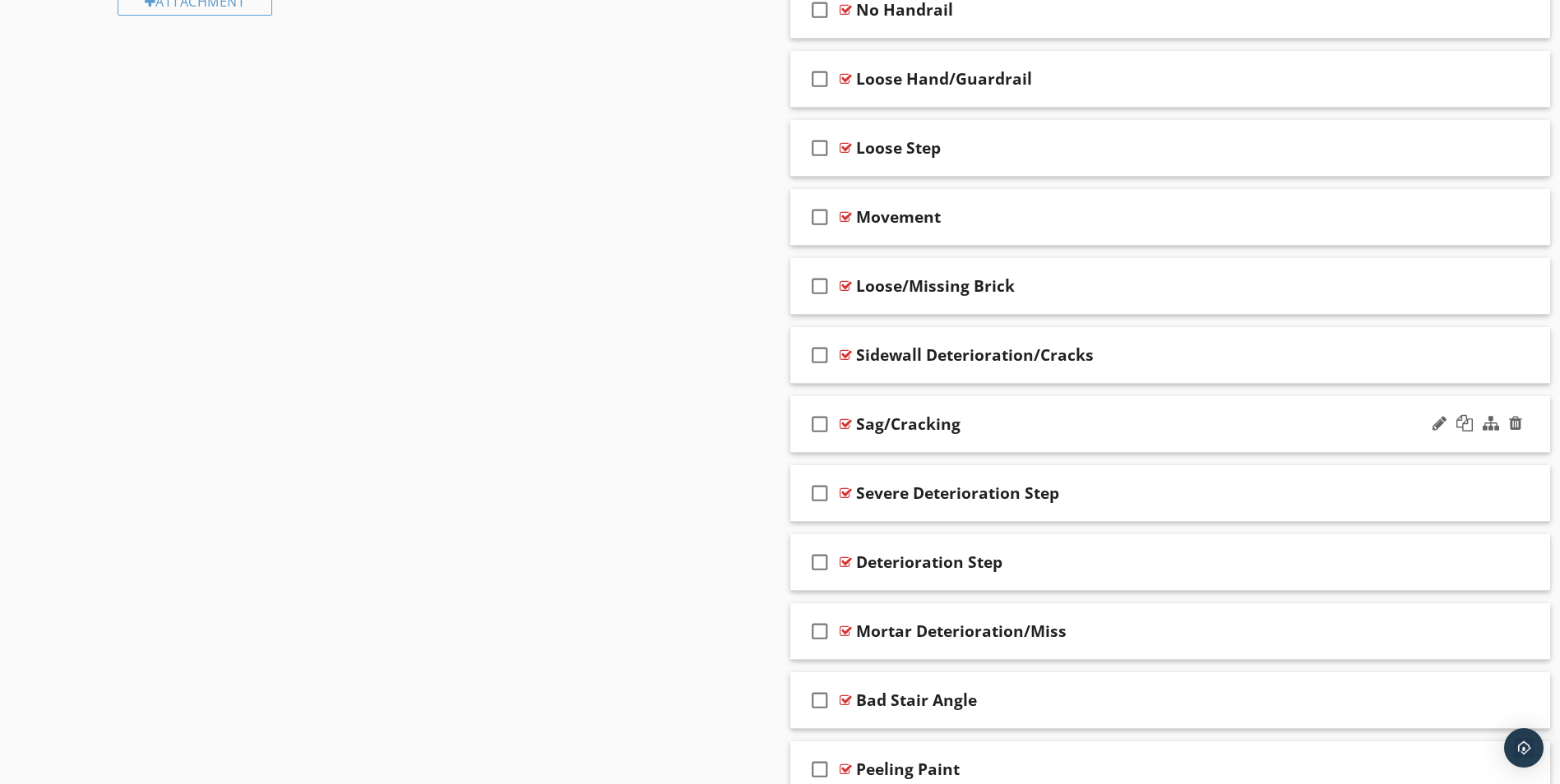
click at [842, 424] on div at bounding box center [846, 424] width 12 height 13
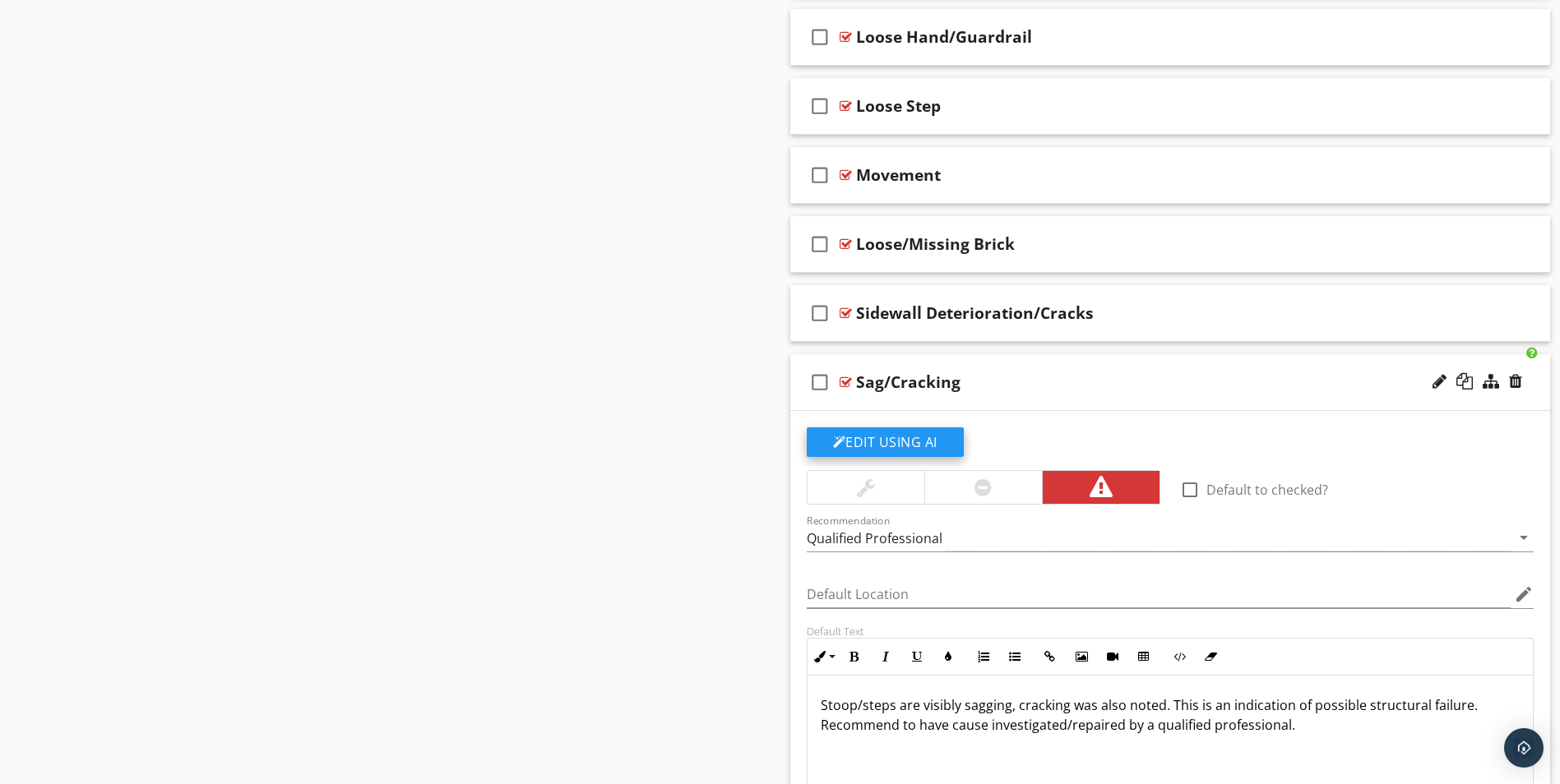
scroll to position [978, 0]
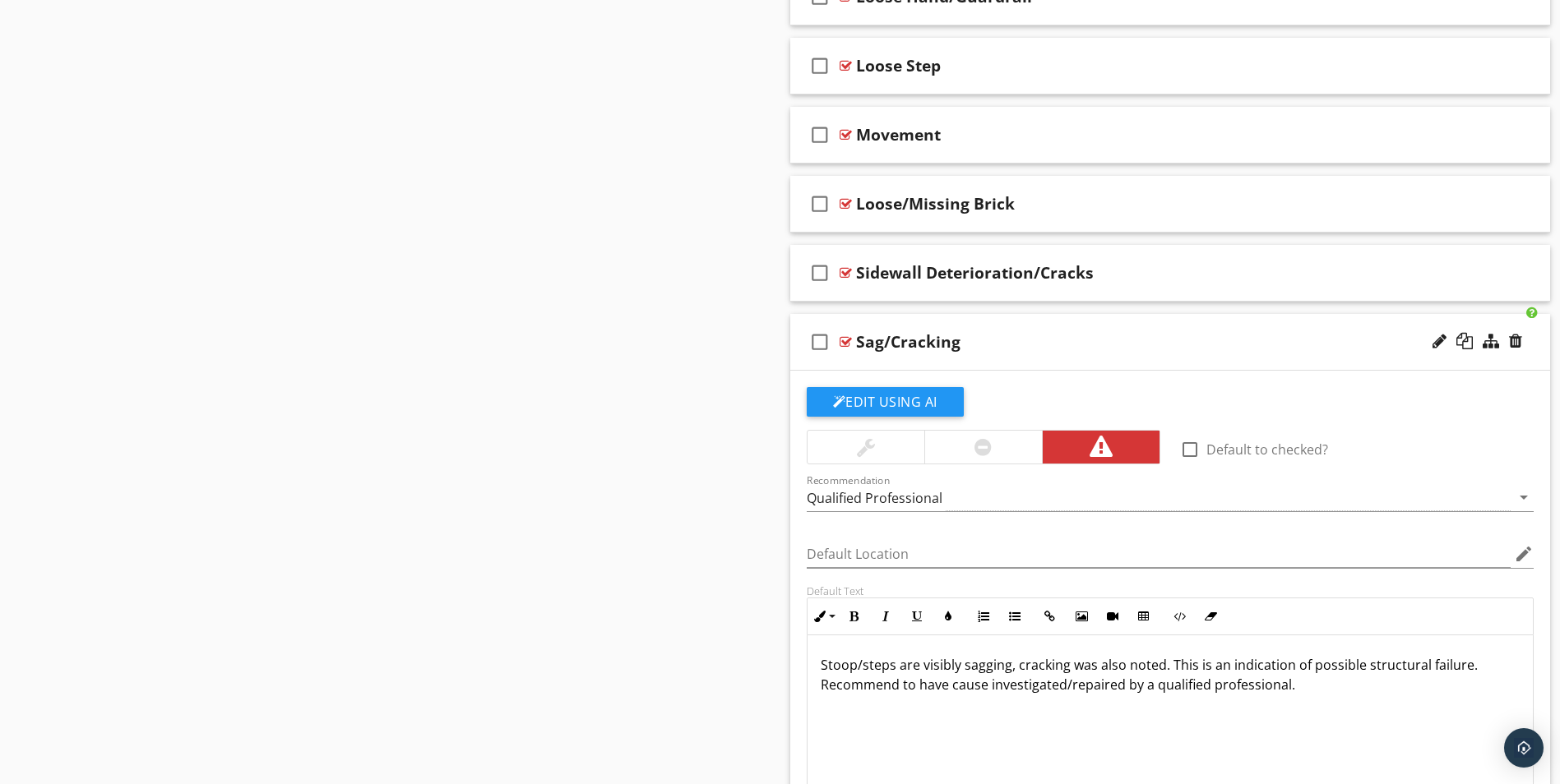
click at [842, 338] on div at bounding box center [846, 342] width 12 height 13
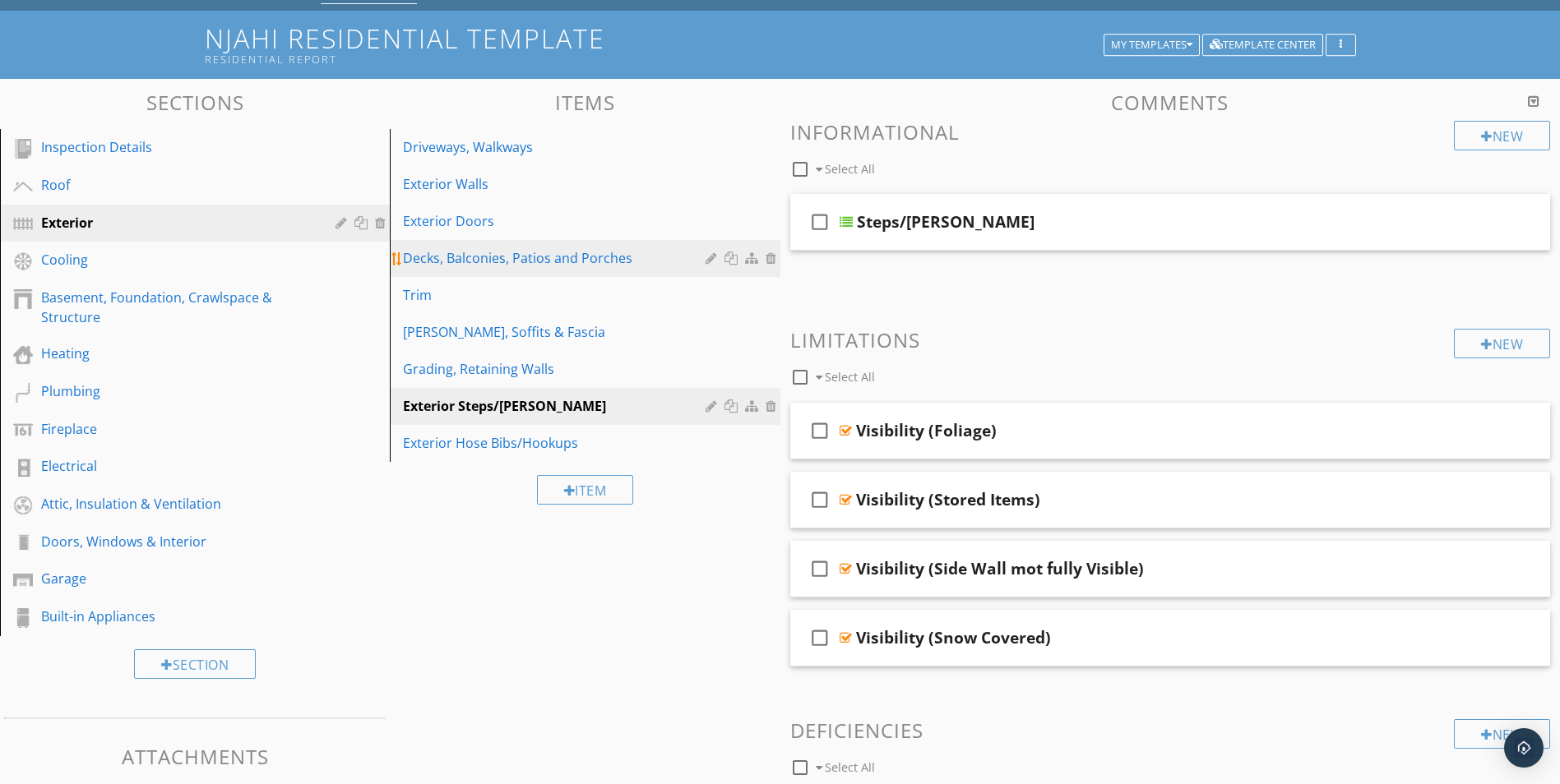
scroll to position [156, 0]
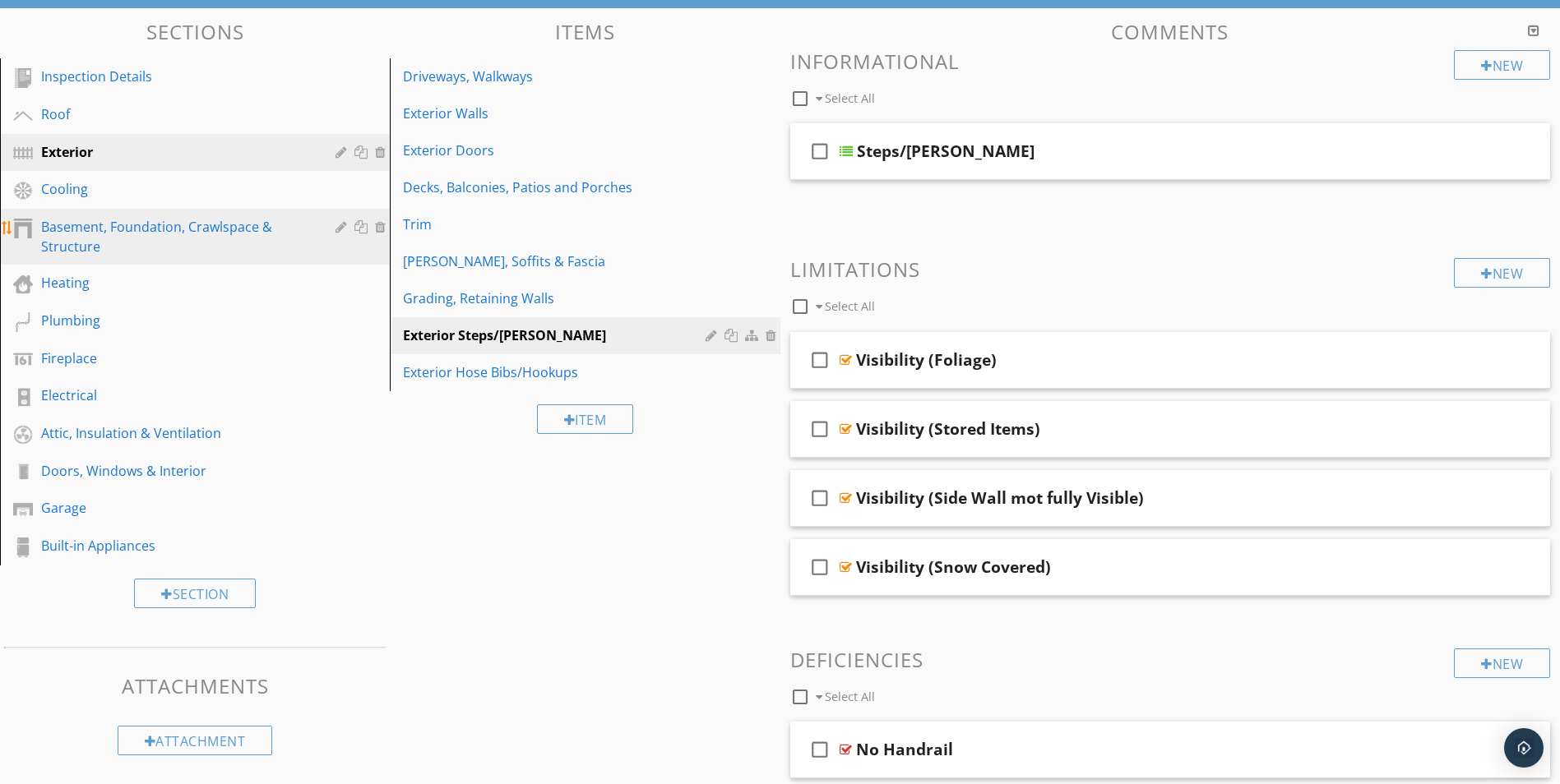
click at [69, 238] on div "Basement, Foundation, Crawlspace & Structure" at bounding box center [176, 237] width 271 height 39
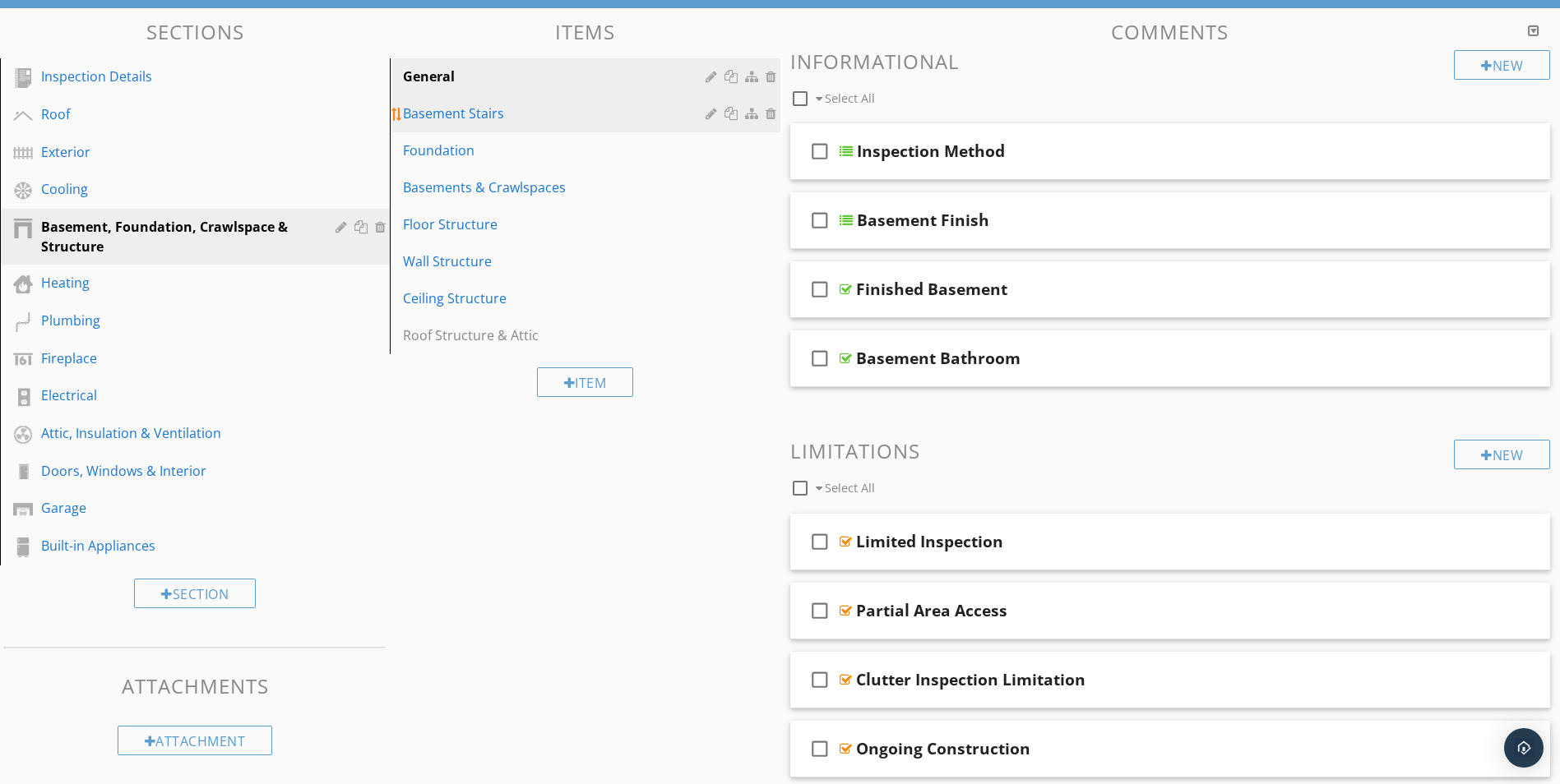
click at [440, 110] on div "Basement Stairs" at bounding box center [557, 113] width 306 height 20
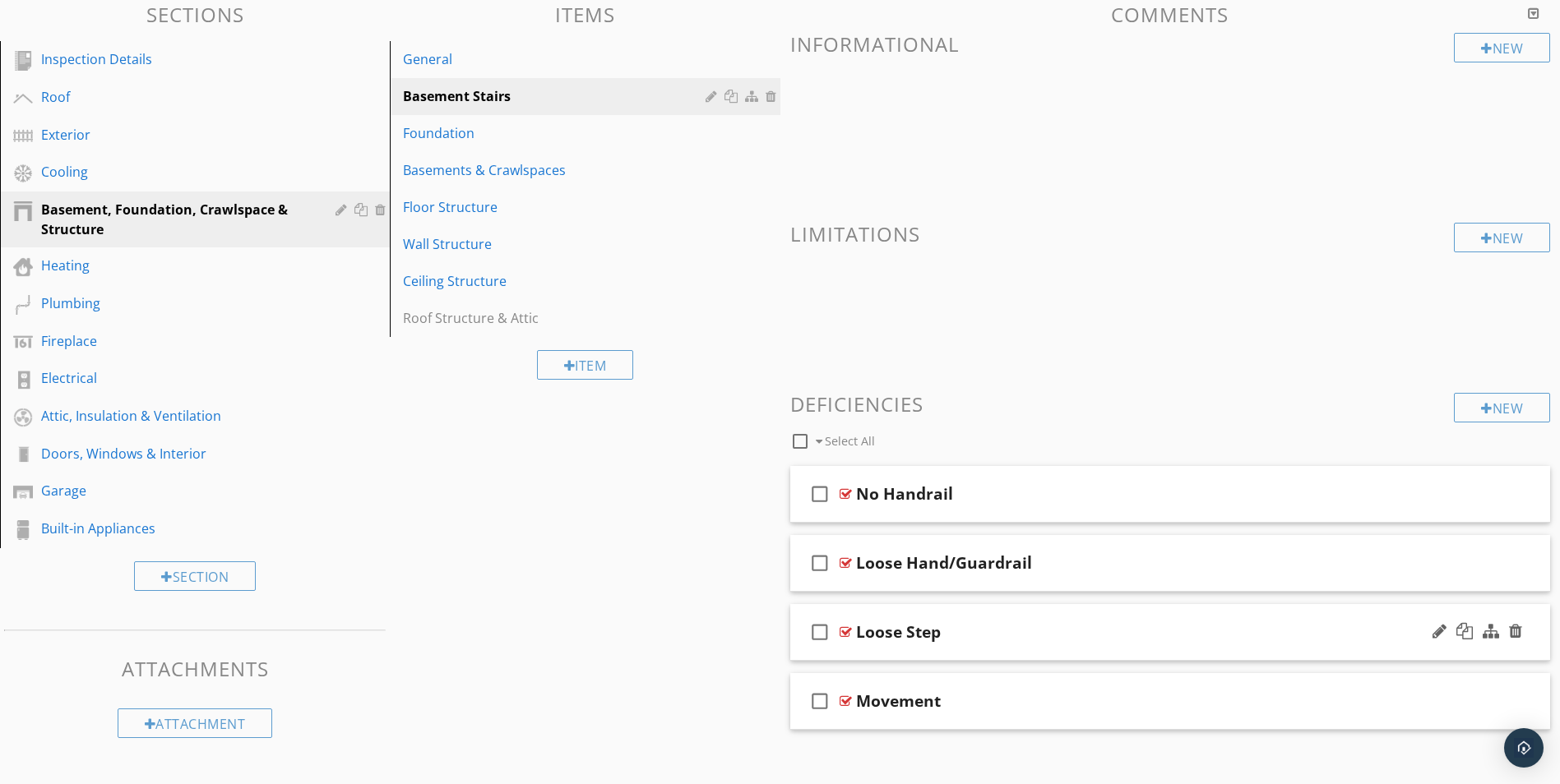
scroll to position [188, 0]
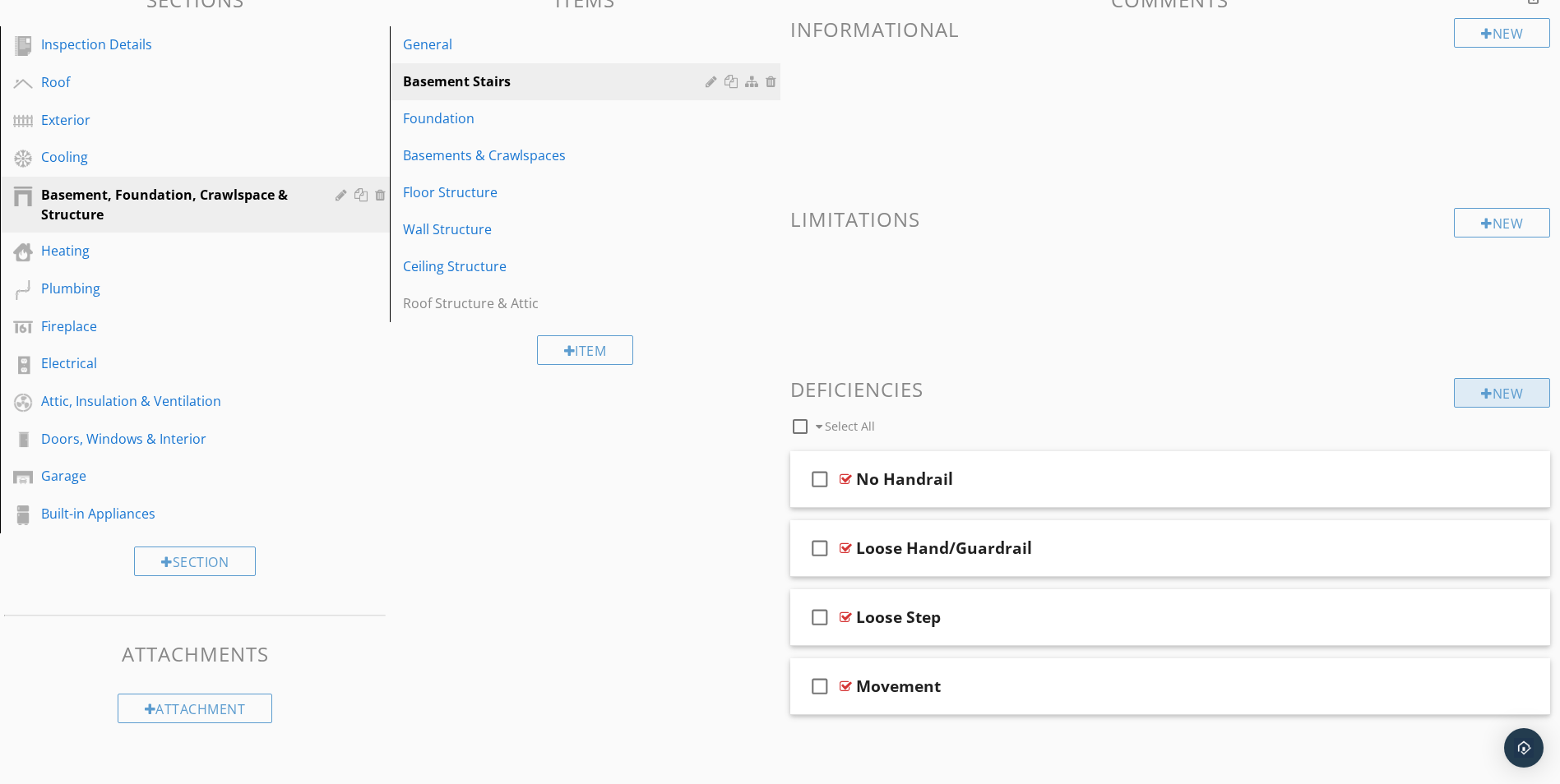
click at [1490, 391] on div "New" at bounding box center [1502, 392] width 96 height 29
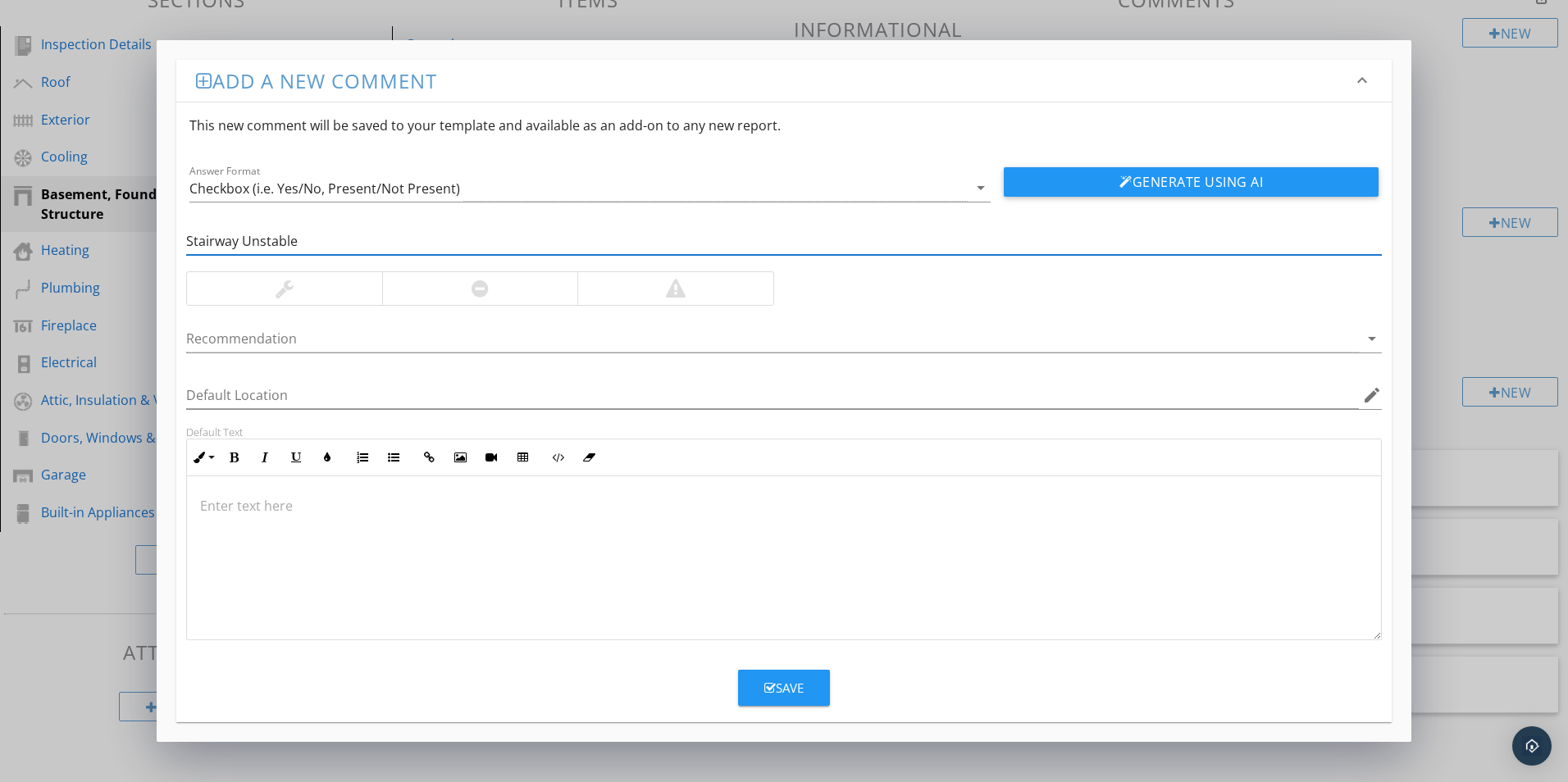
type input "Stairway Unstable"
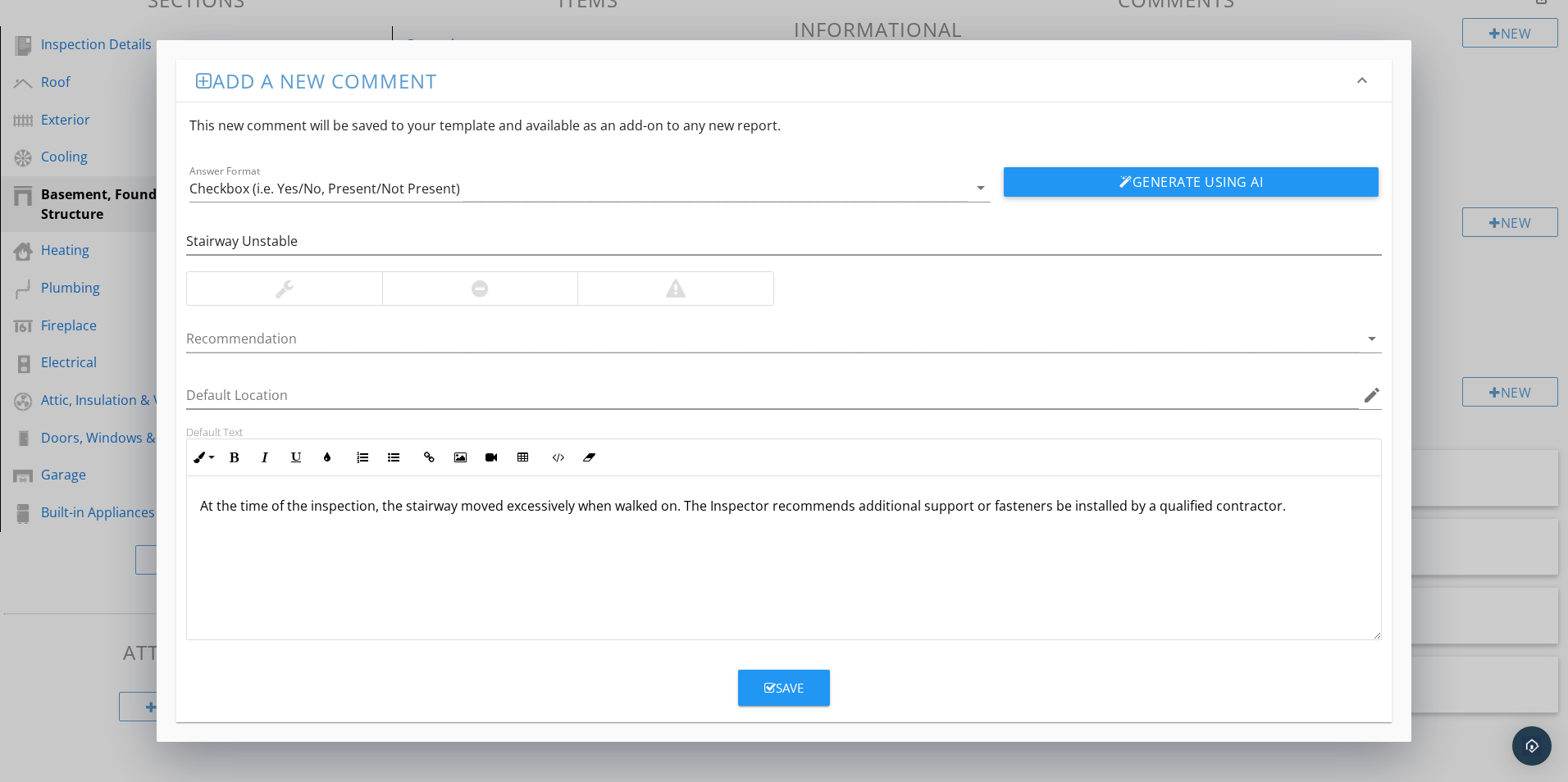
click at [495, 293] on div at bounding box center [479, 288] width 196 height 33
click at [799, 687] on div "Save" at bounding box center [784, 688] width 39 height 19
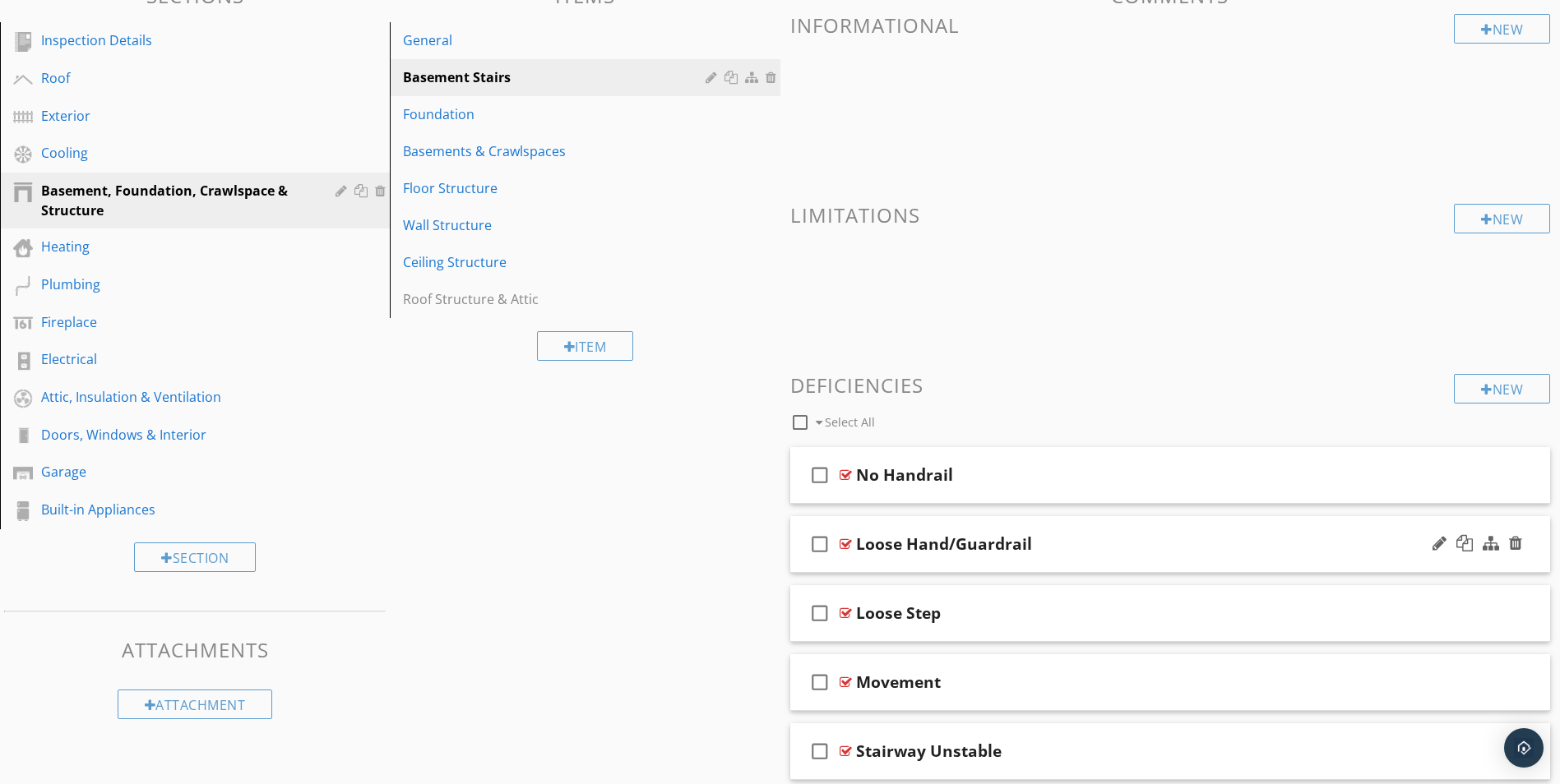
scroll to position [257, 0]
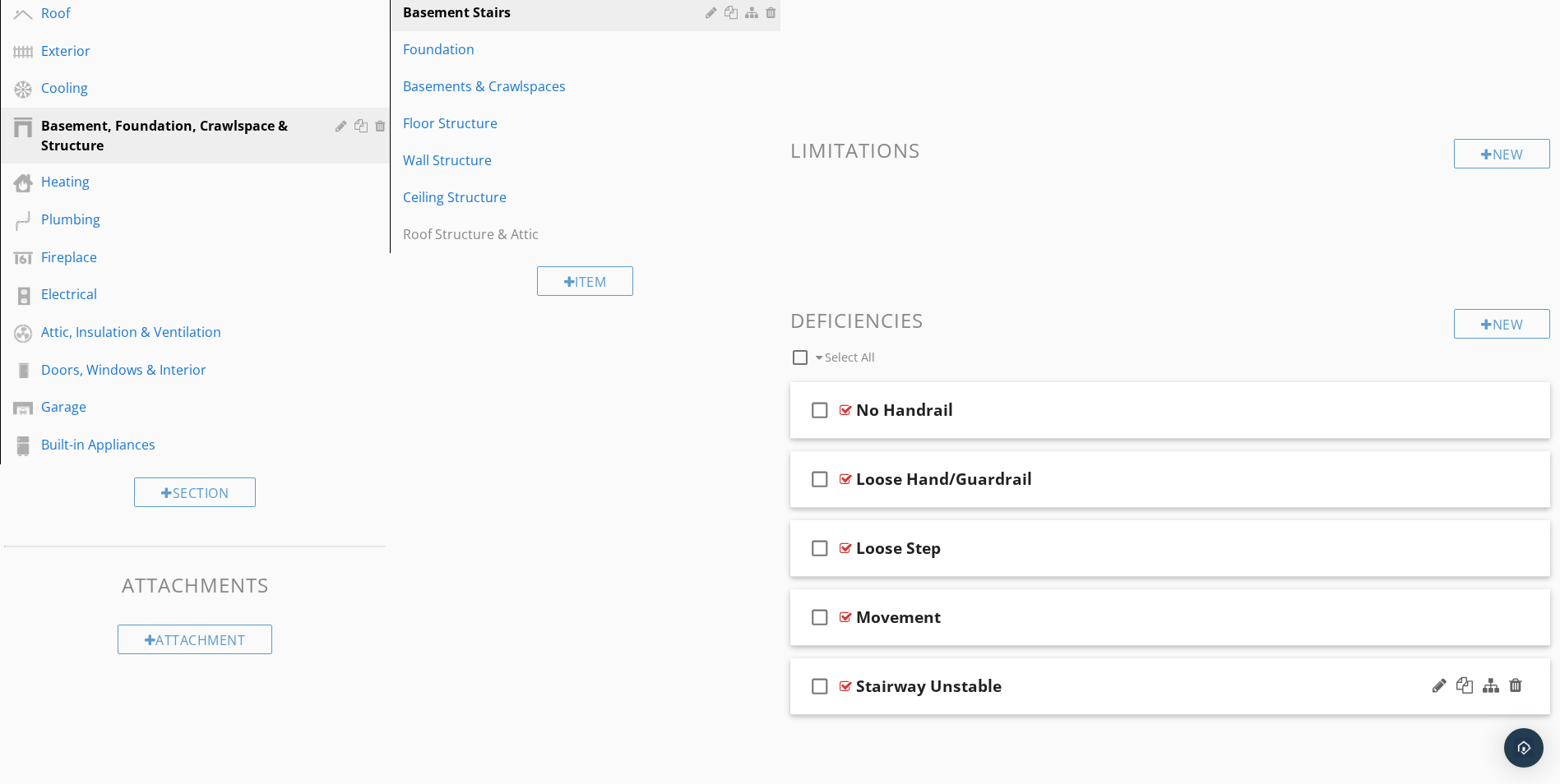
click at [848, 686] on div at bounding box center [846, 686] width 12 height 13
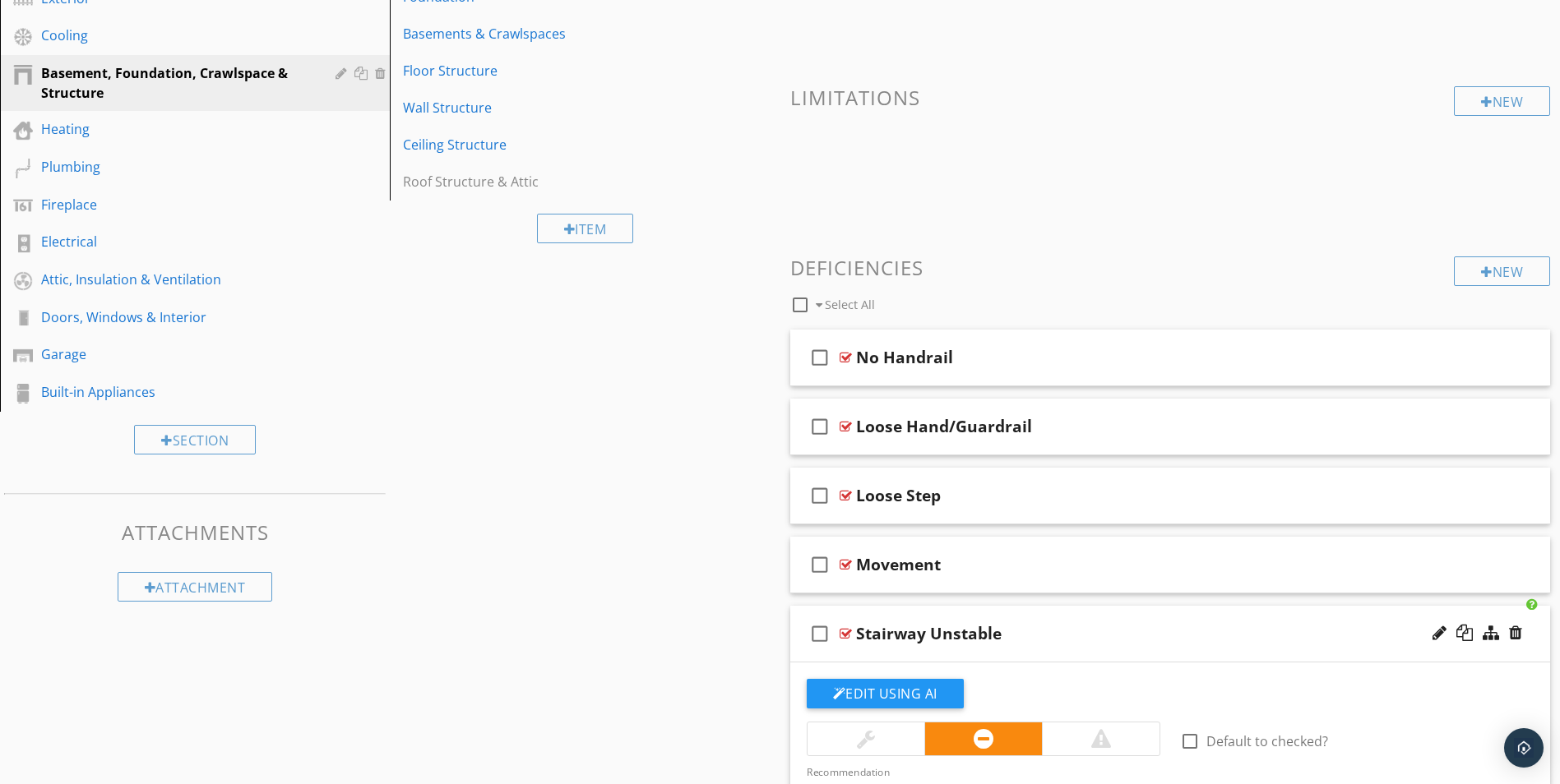
scroll to position [339, 0]
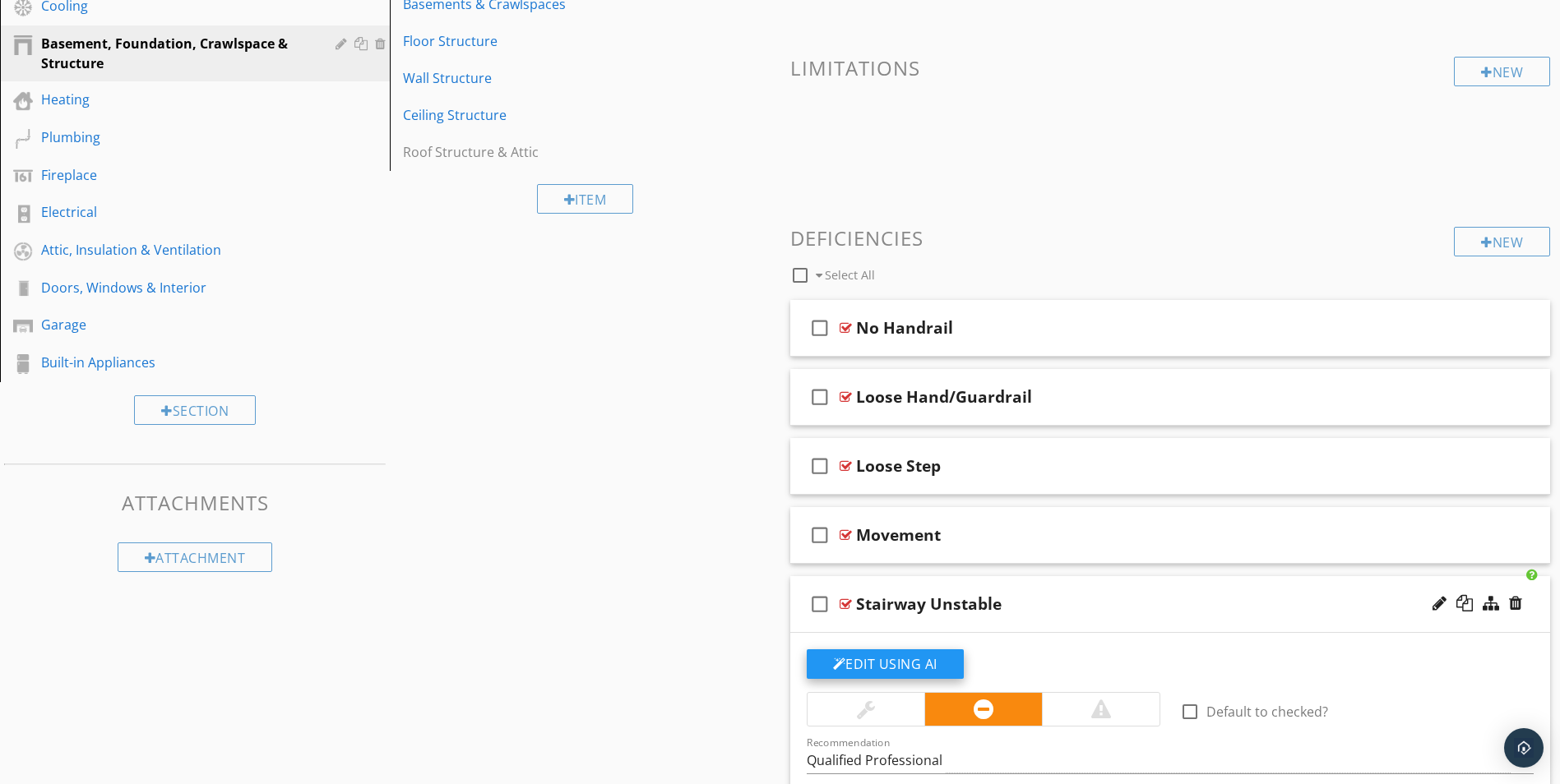
click at [866, 661] on button "Edit Using AI" at bounding box center [885, 664] width 157 height 29
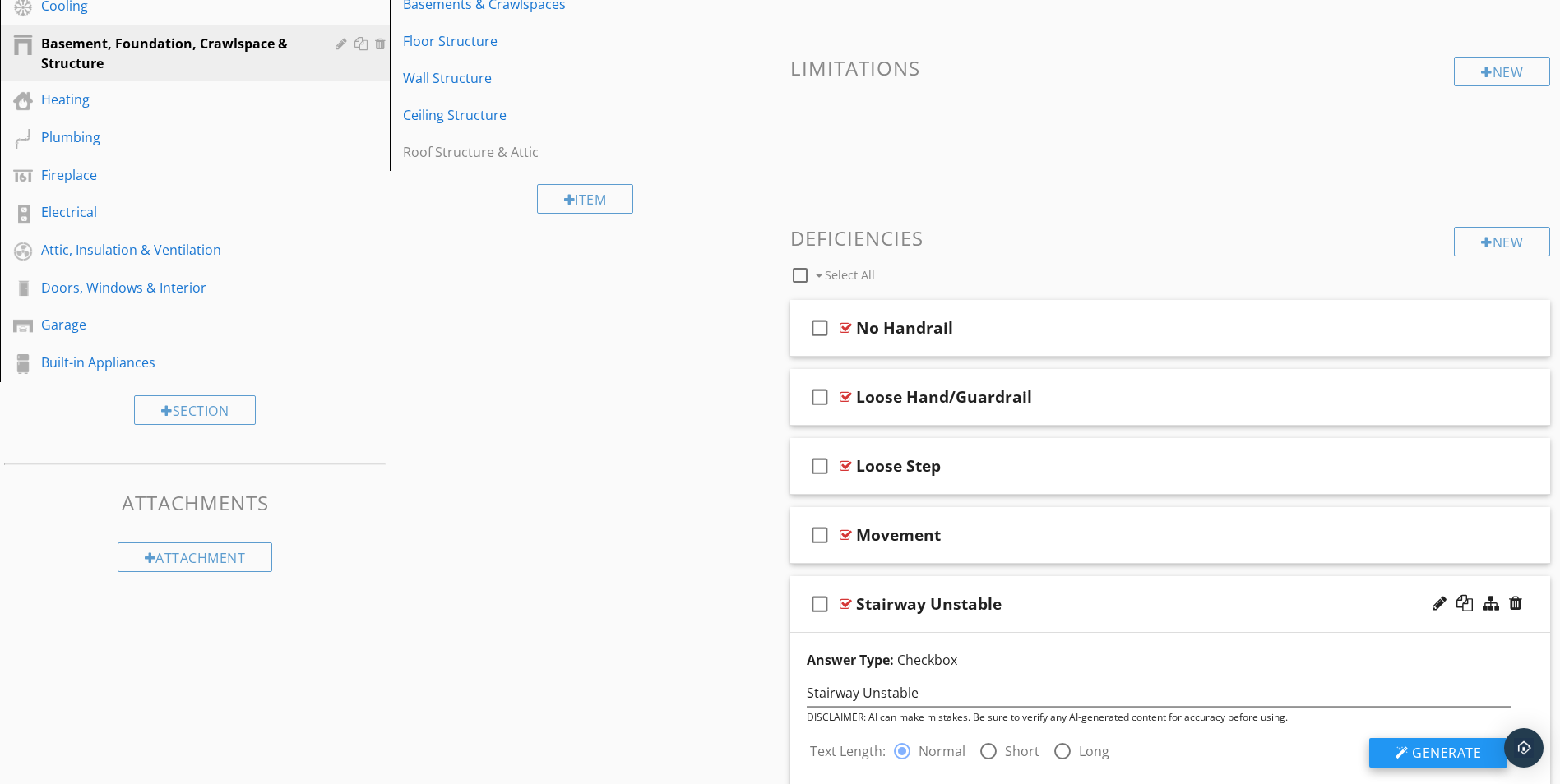
click at [1472, 756] on span "Generate" at bounding box center [1447, 753] width 69 height 18
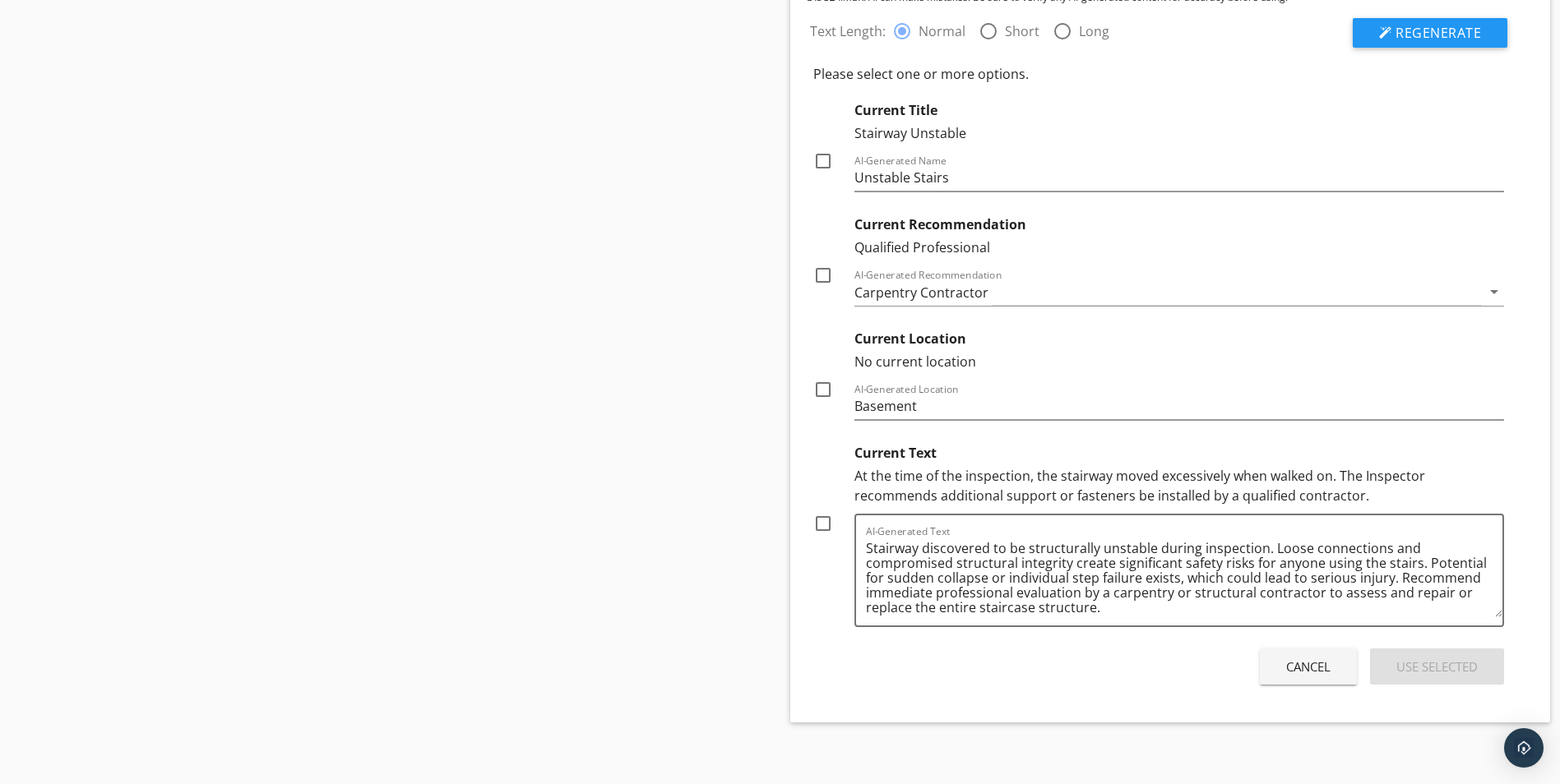
scroll to position [1067, 0]
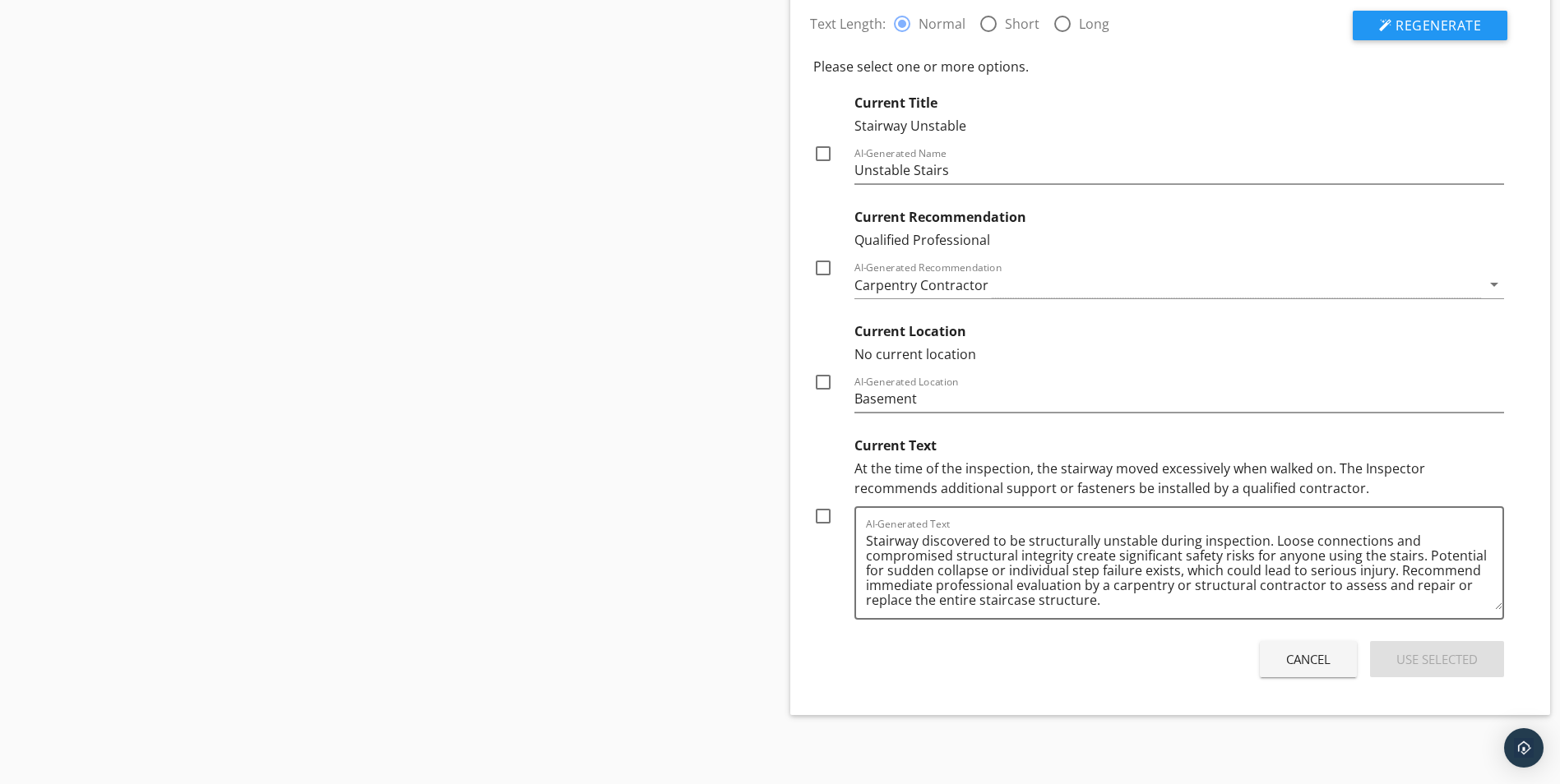
click at [823, 515] on div at bounding box center [823, 515] width 28 height 28
checkbox input "true"
click at [821, 154] on div at bounding box center [823, 153] width 28 height 28
checkbox input "true"
click at [817, 378] on div at bounding box center [823, 382] width 28 height 28
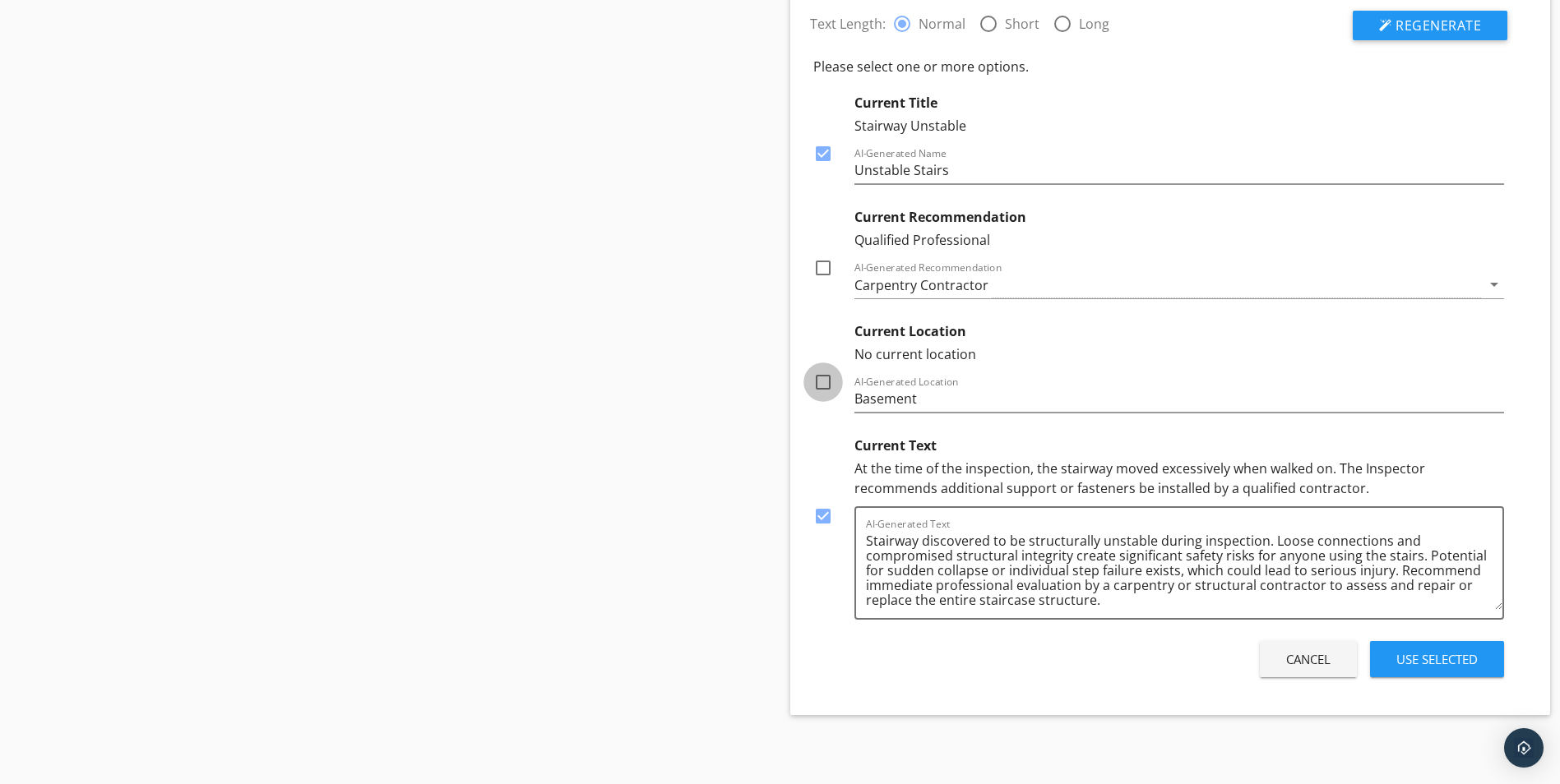
checkbox input "true"
click at [1460, 656] on div "Use Selected" at bounding box center [1436, 659] width 81 height 19
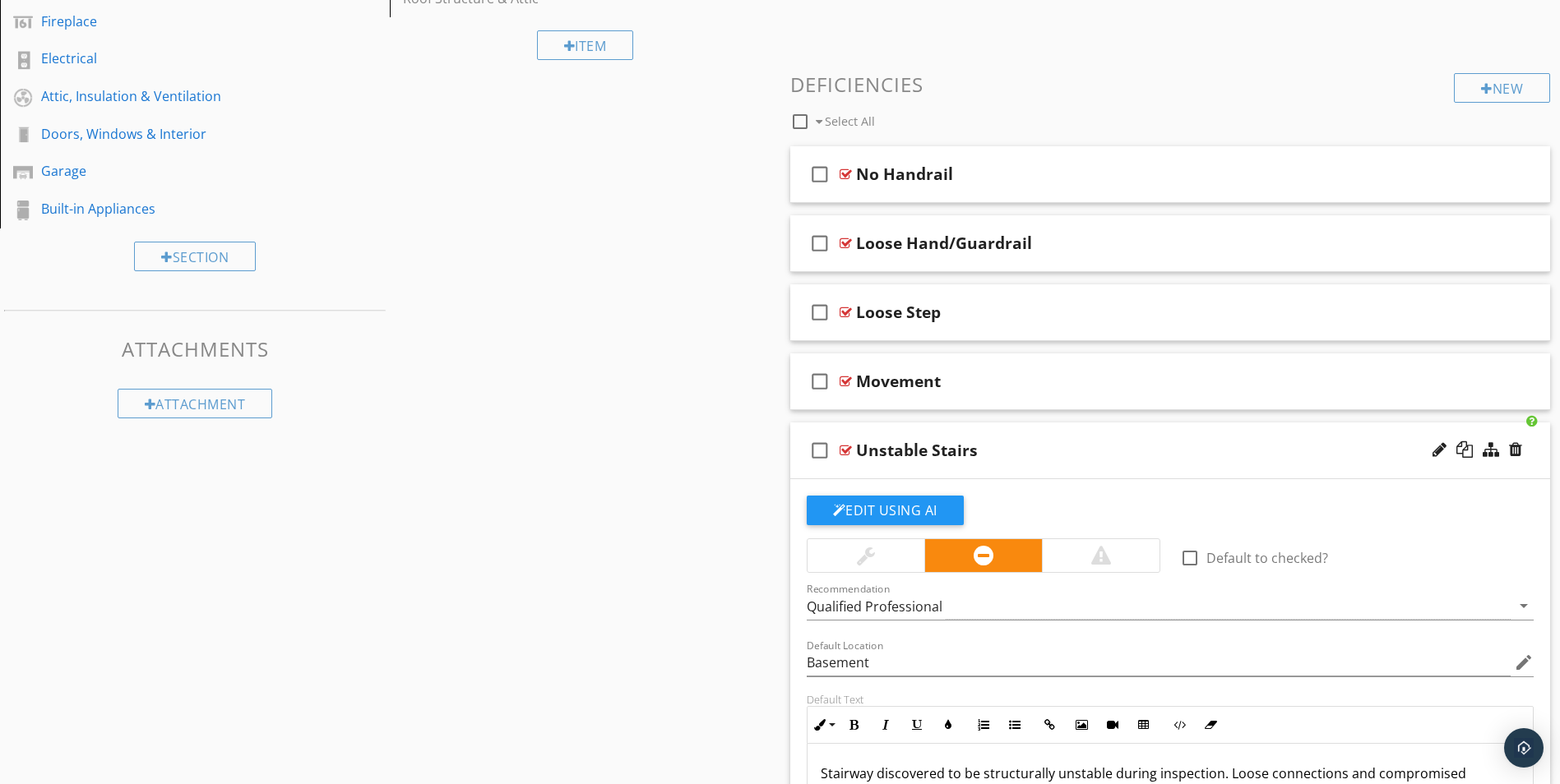
click at [1100, 555] on div at bounding box center [1101, 555] width 20 height 20
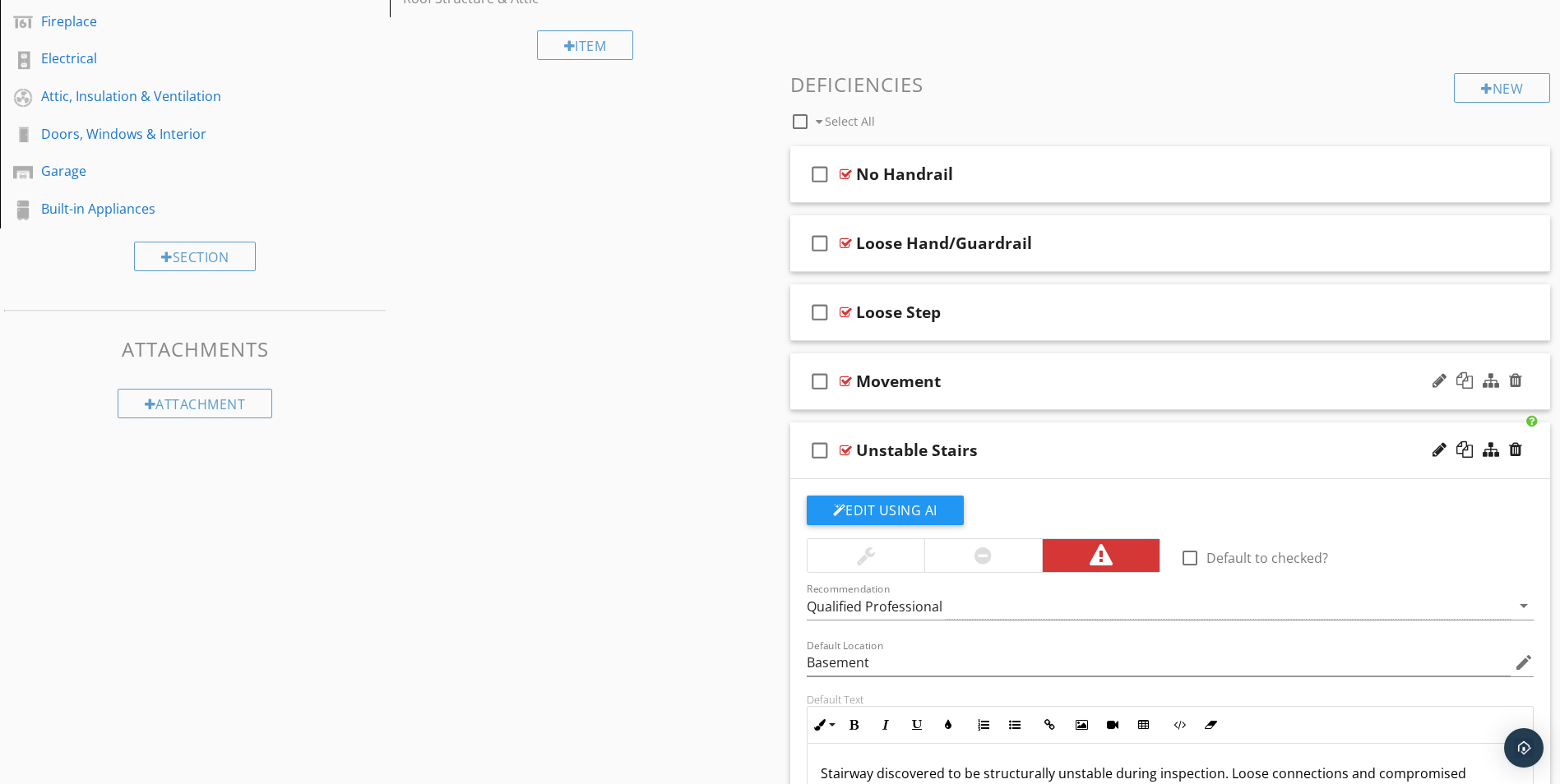
click at [847, 376] on div at bounding box center [846, 381] width 12 height 13
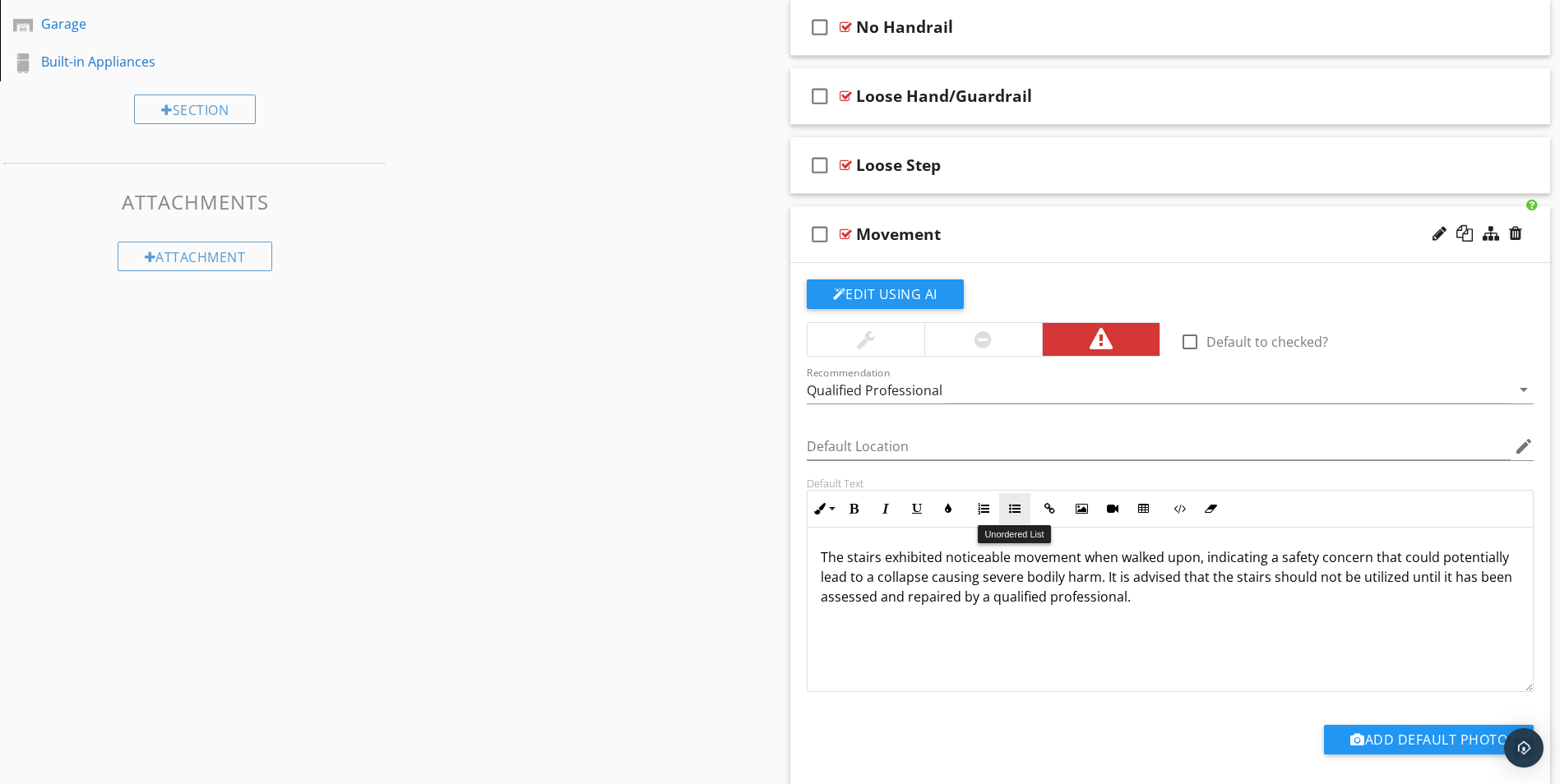
scroll to position [658, 0]
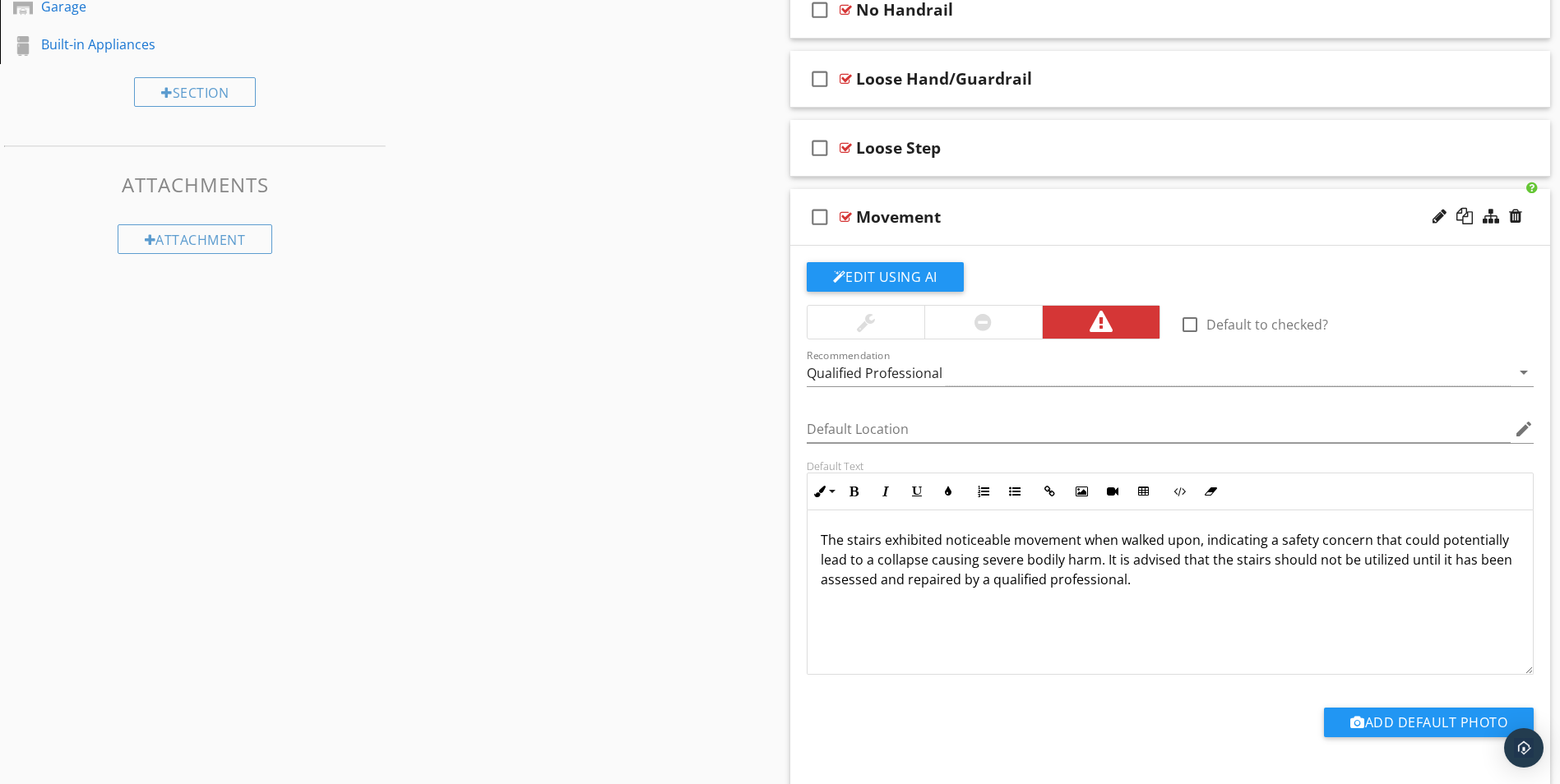
click at [843, 216] on div at bounding box center [846, 216] width 12 height 13
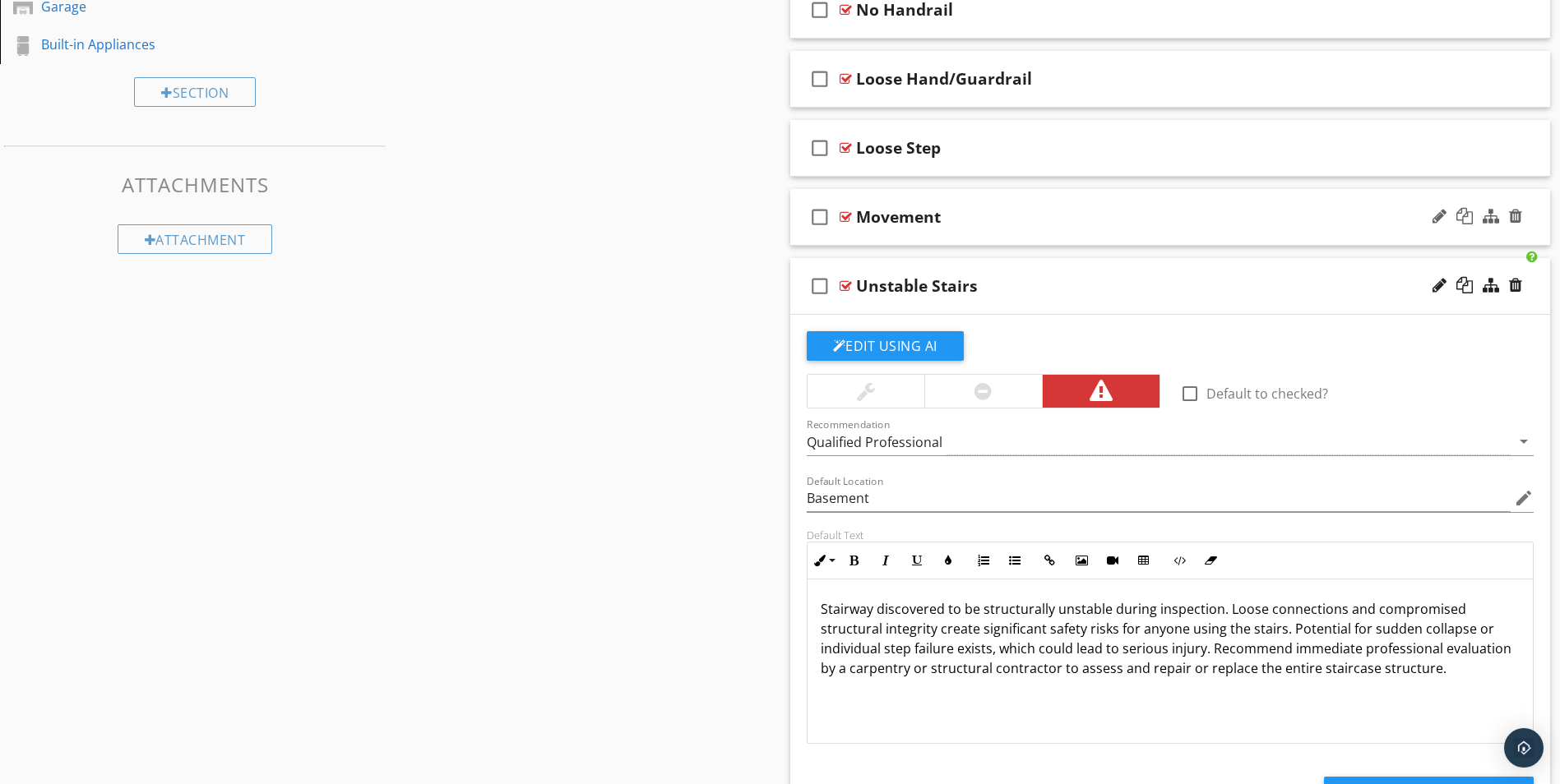
click at [844, 216] on div at bounding box center [846, 216] width 12 height 13
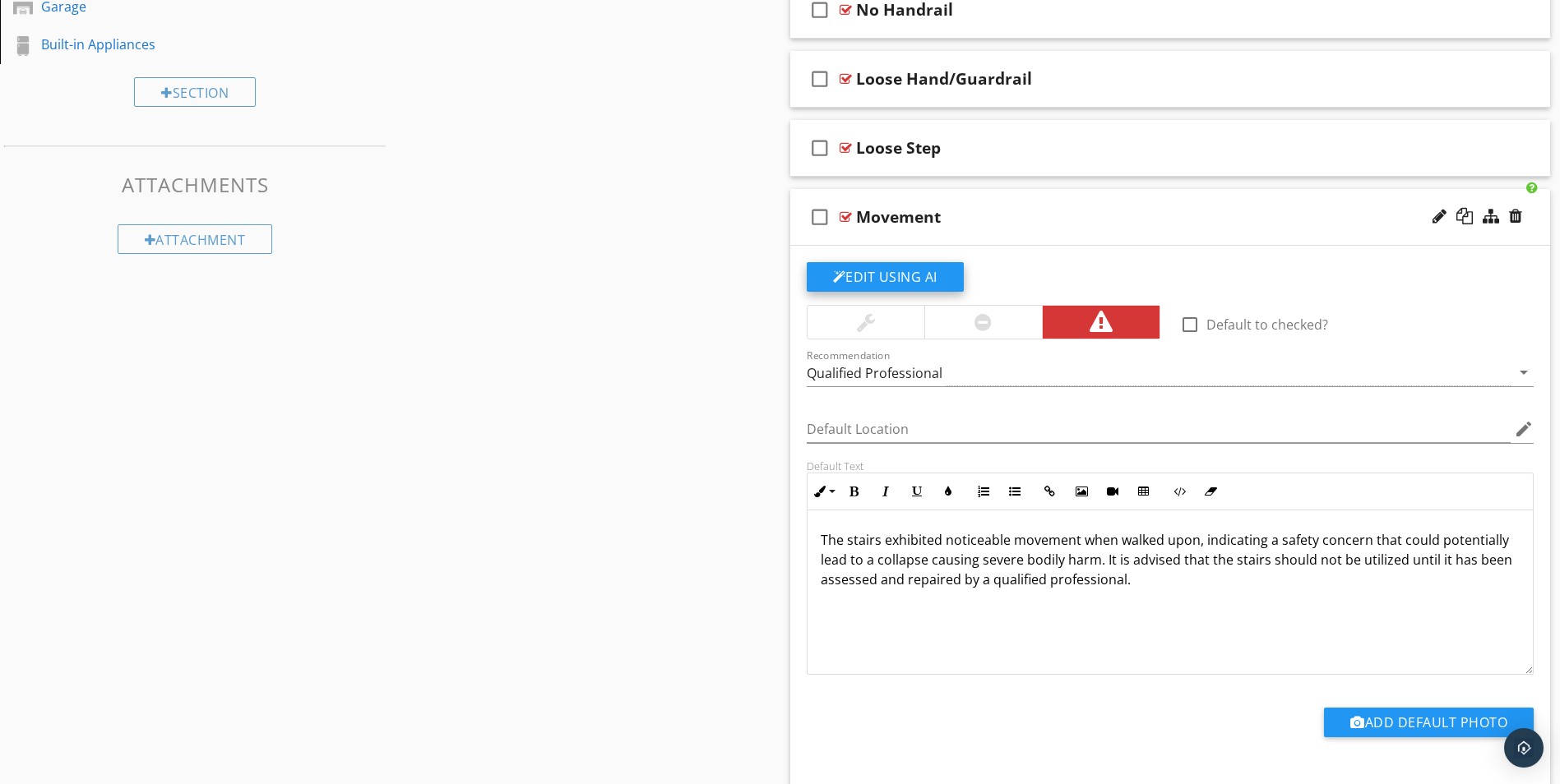
click at [874, 280] on button "Edit Using AI" at bounding box center [885, 277] width 157 height 29
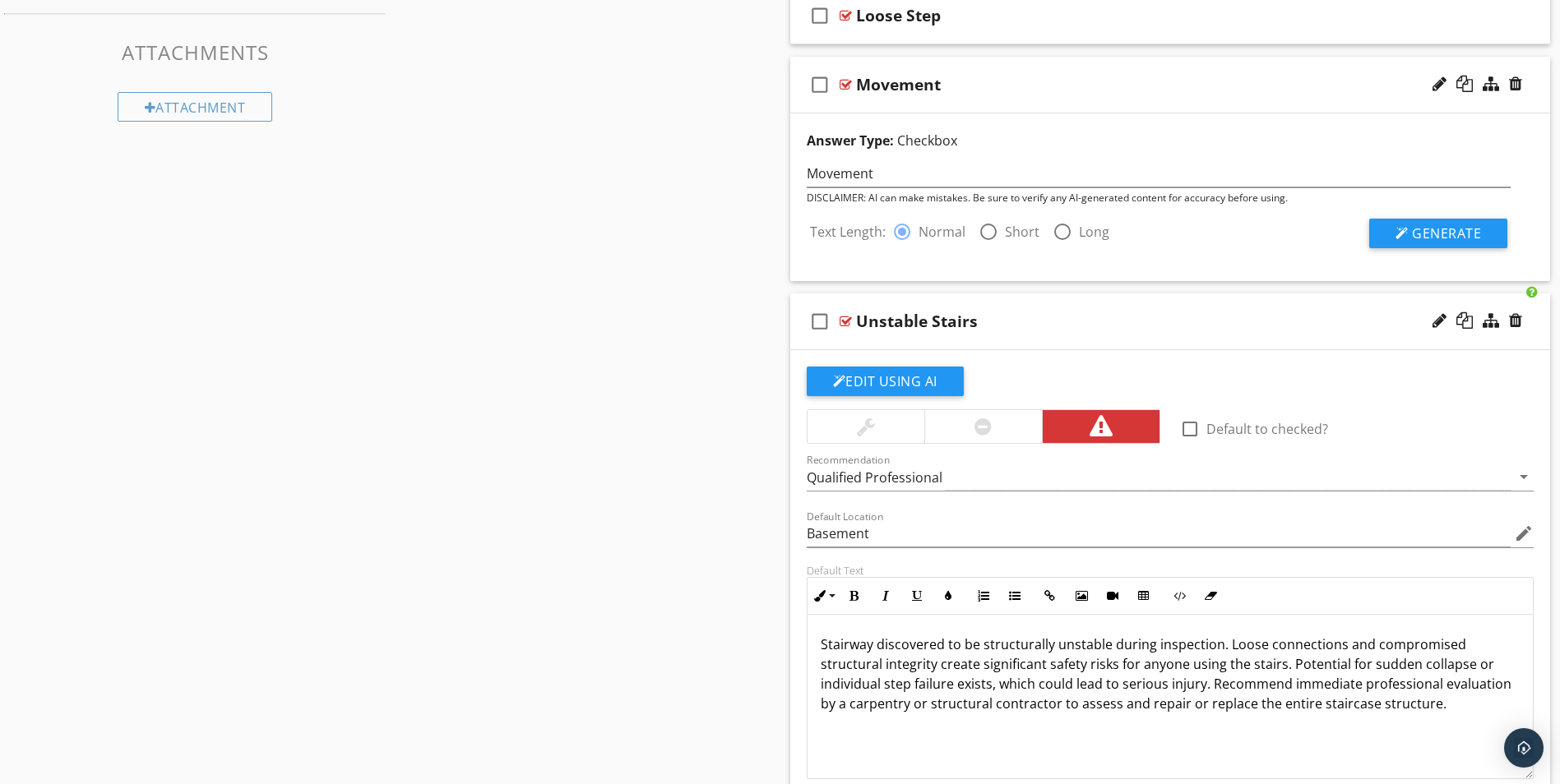
scroll to position [822, 0]
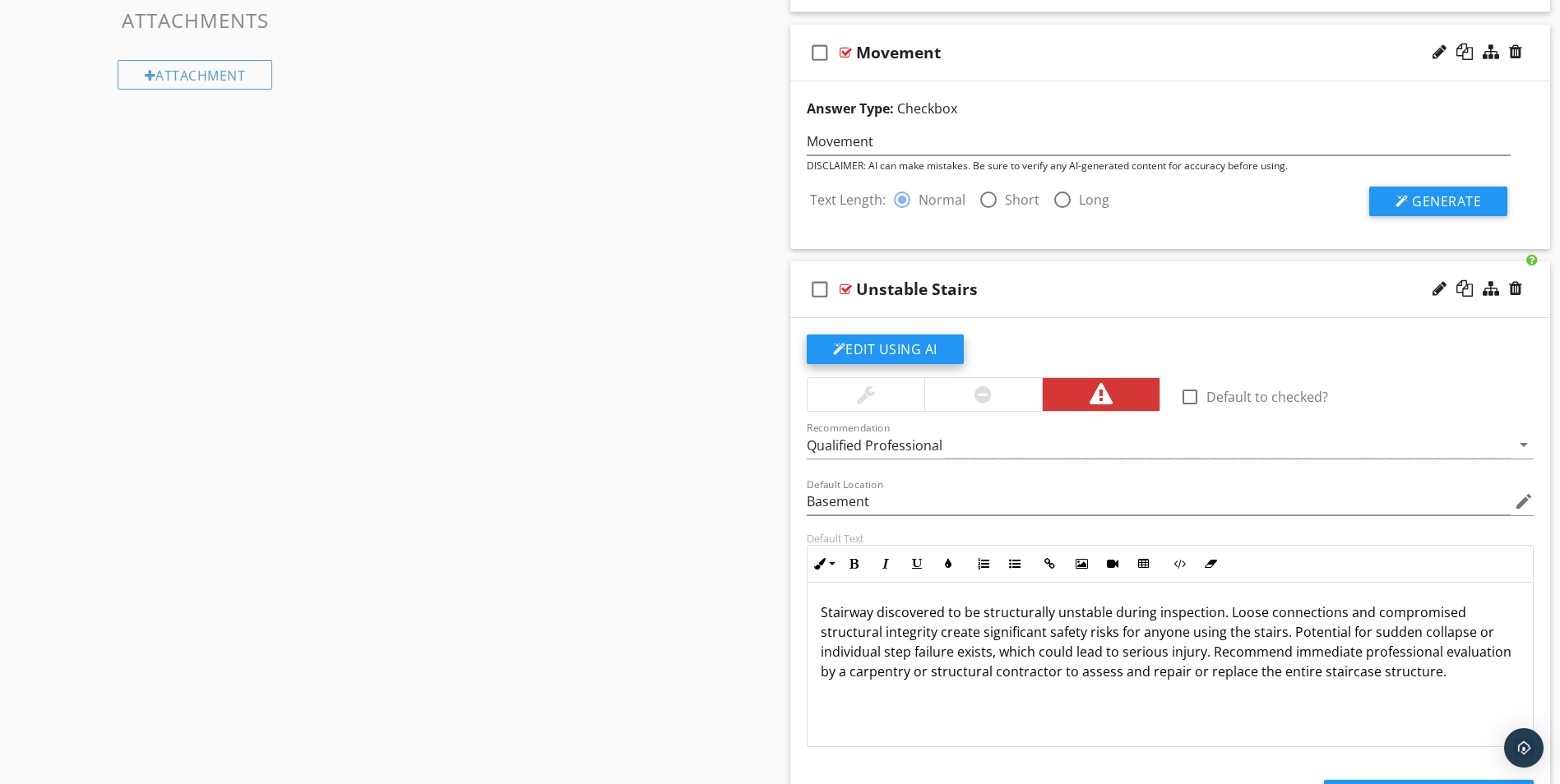
click at [876, 349] on button "Edit Using AI" at bounding box center [885, 349] width 157 height 29
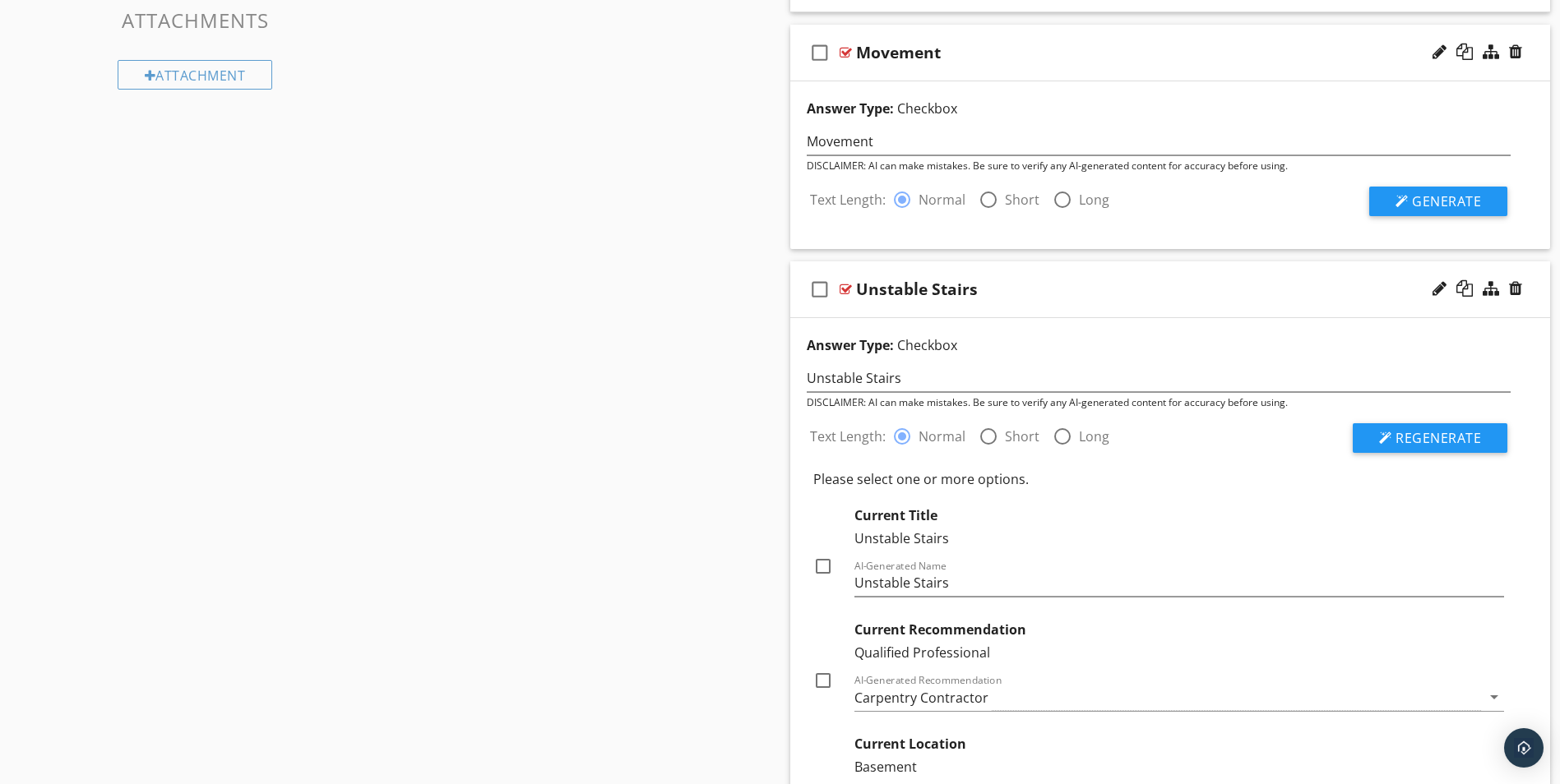
click at [844, 287] on div at bounding box center [846, 289] width 12 height 13
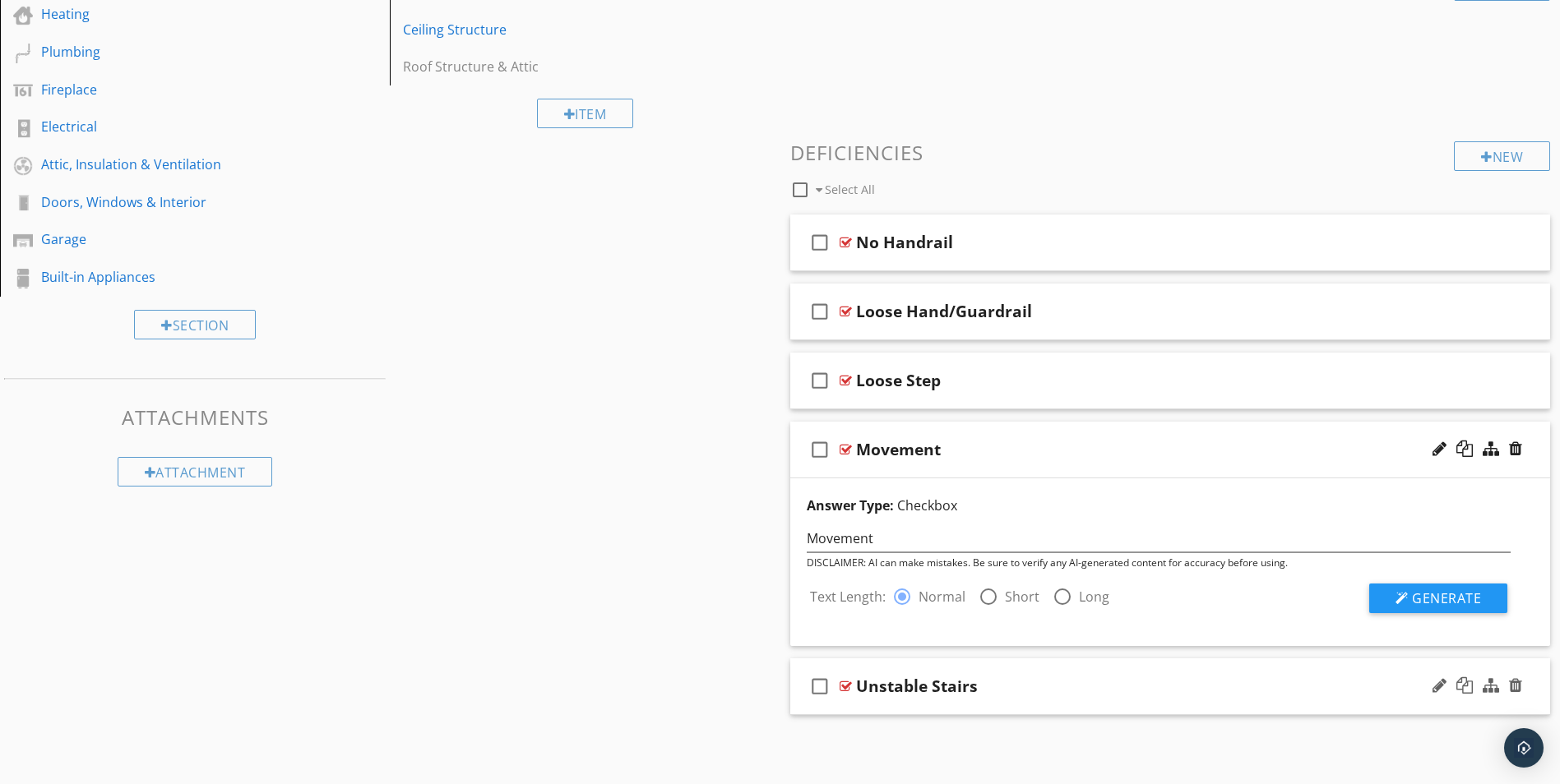
scroll to position [424, 0]
click at [1435, 595] on span "Generate" at bounding box center [1447, 598] width 69 height 18
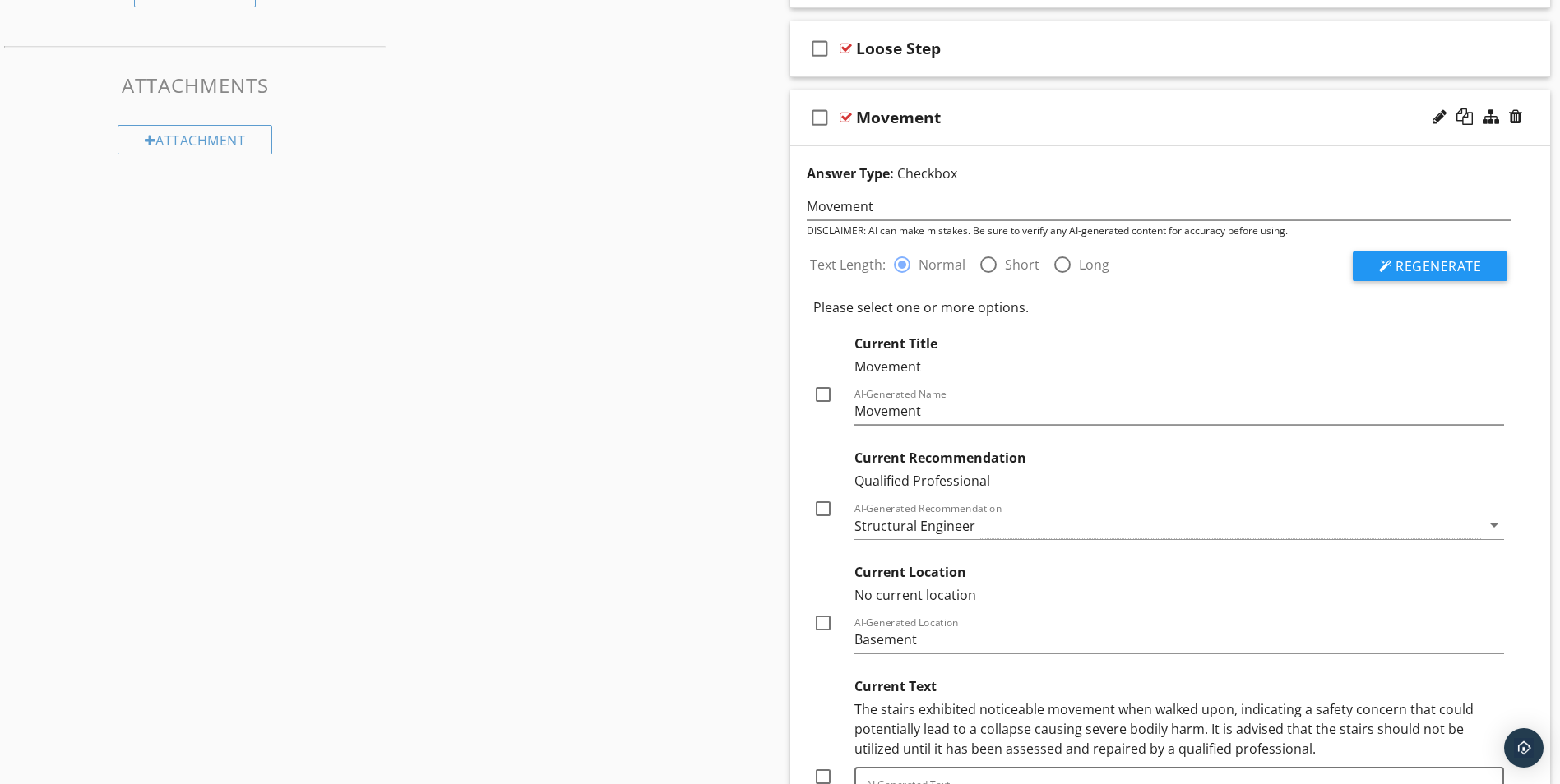
scroll to position [754, 0]
click at [846, 119] on div at bounding box center [846, 120] width 12 height 13
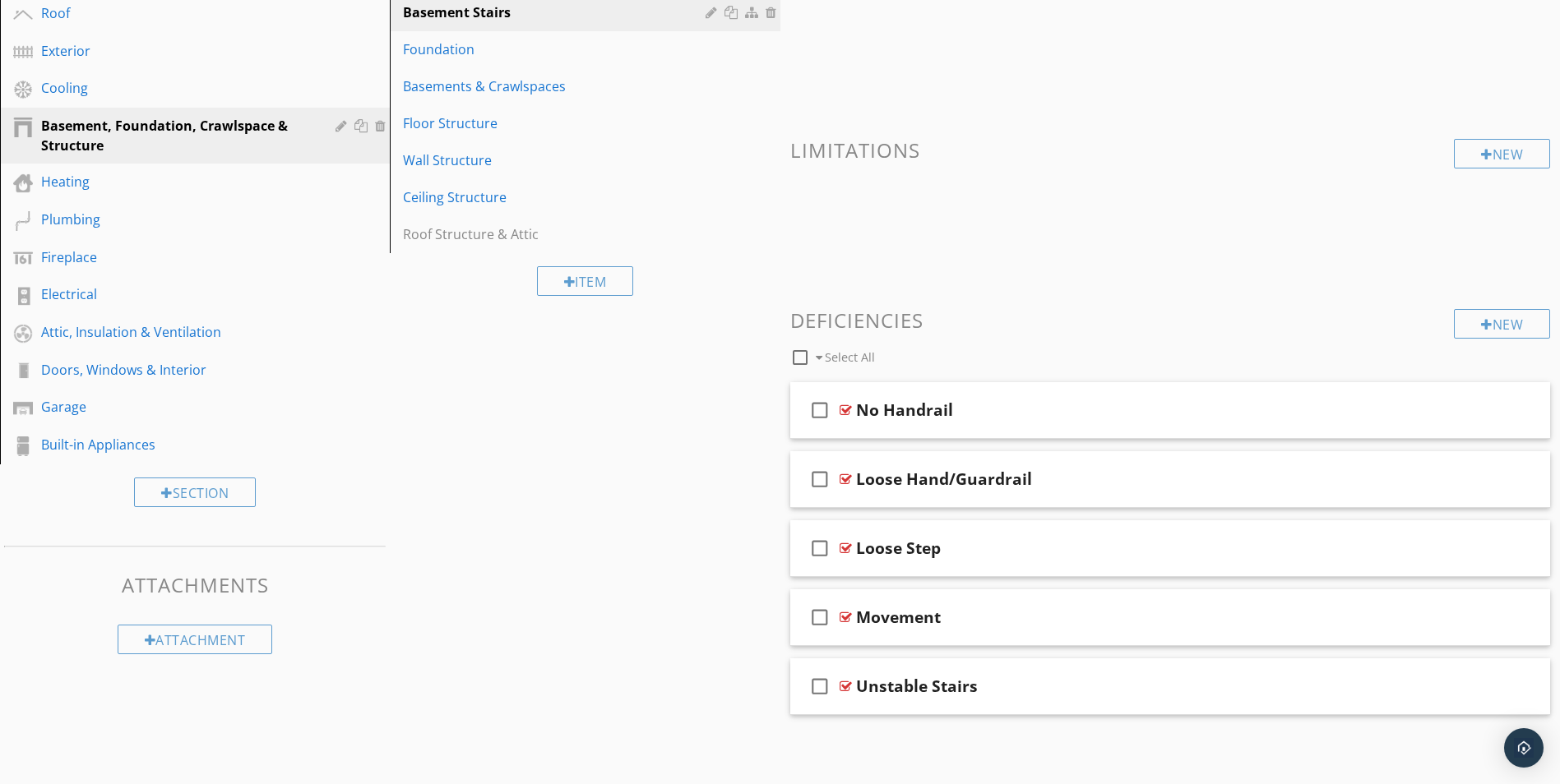
scroll to position [257, 0]
click at [39, 50] on link "Exterior" at bounding box center [198, 52] width 385 height 37
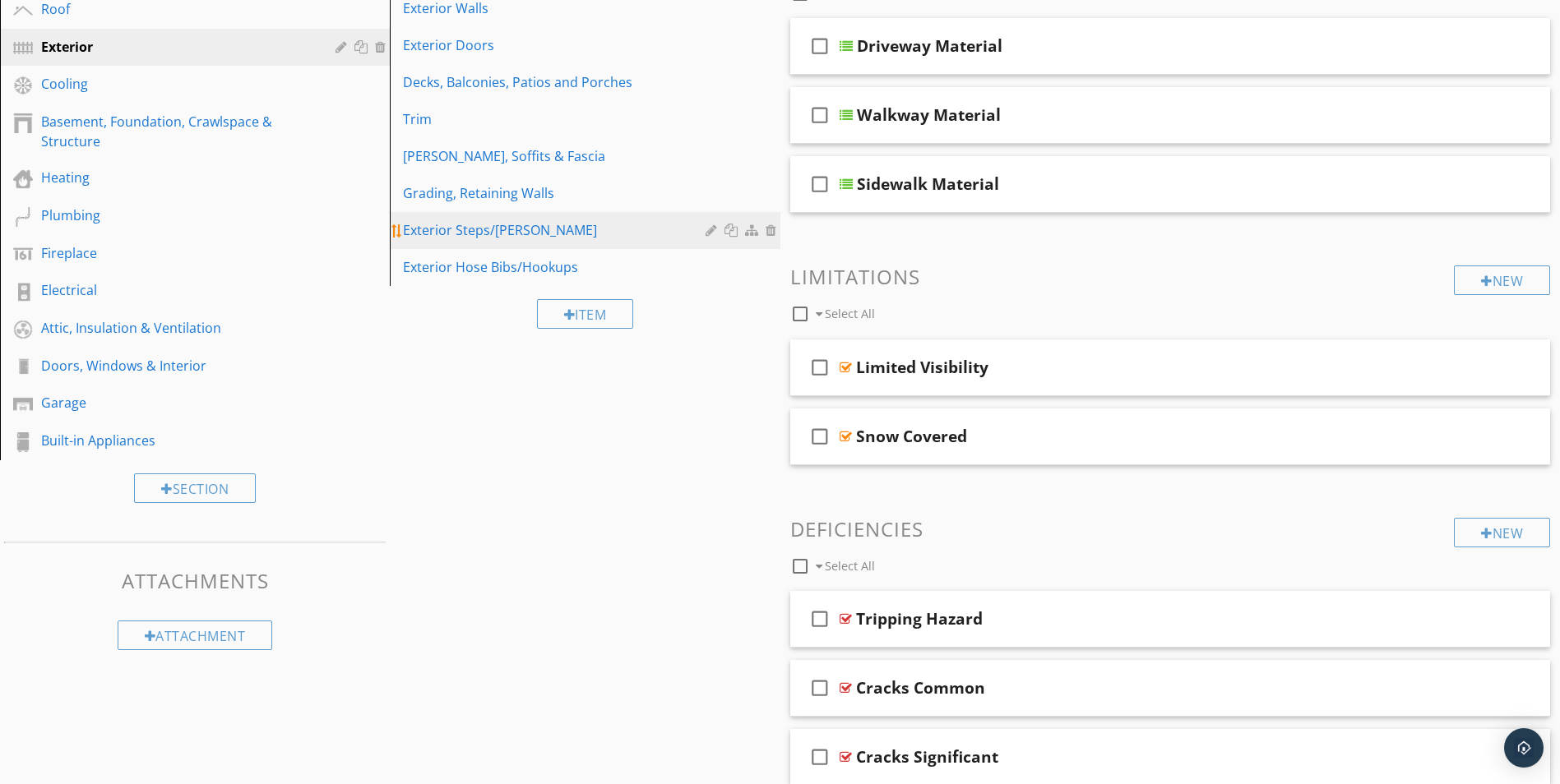
scroll to position [261, 0]
click at [470, 226] on div "Exterior Steps/Stoops" at bounding box center [557, 230] width 306 height 20
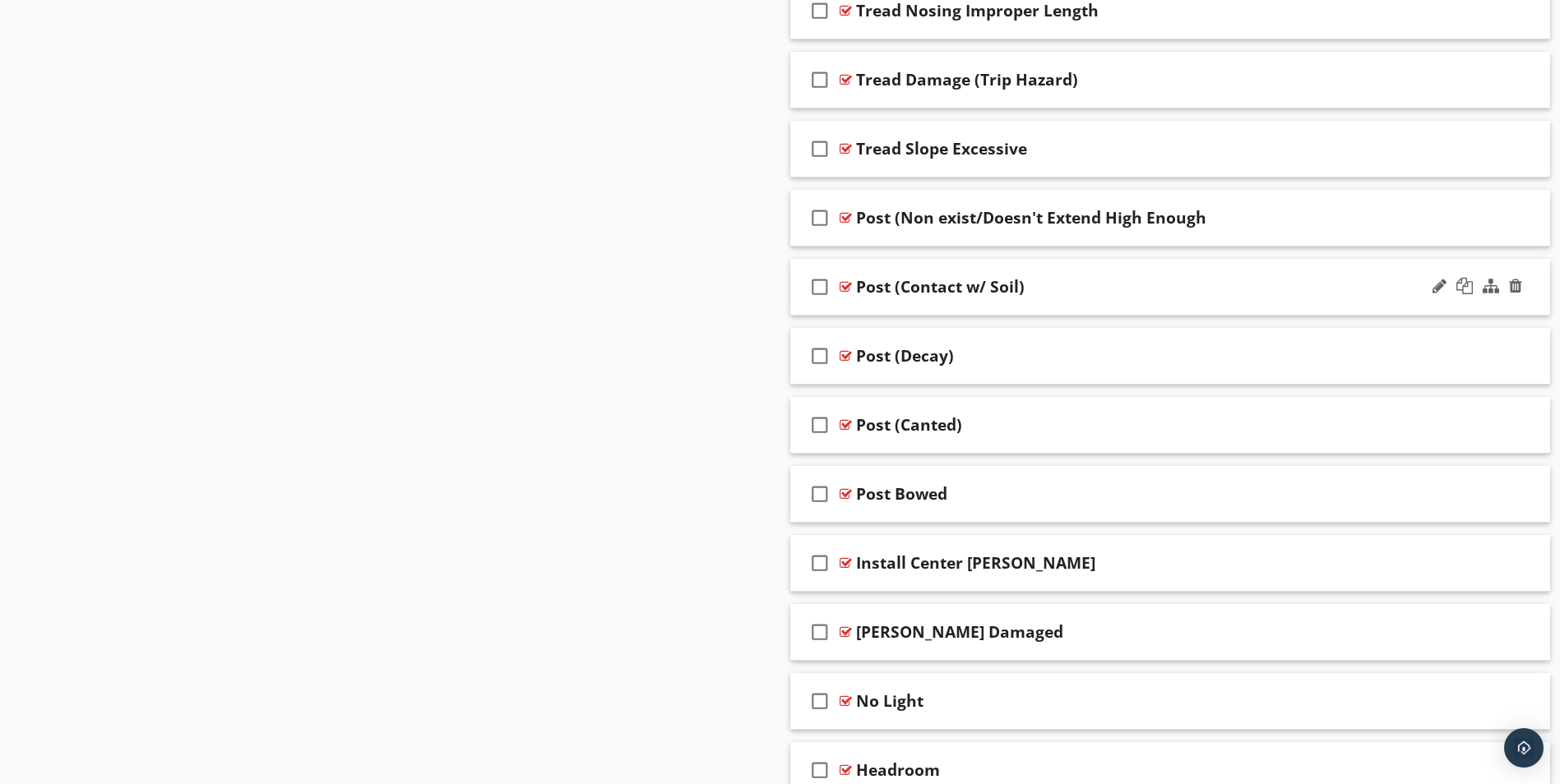
scroll to position [4016, 0]
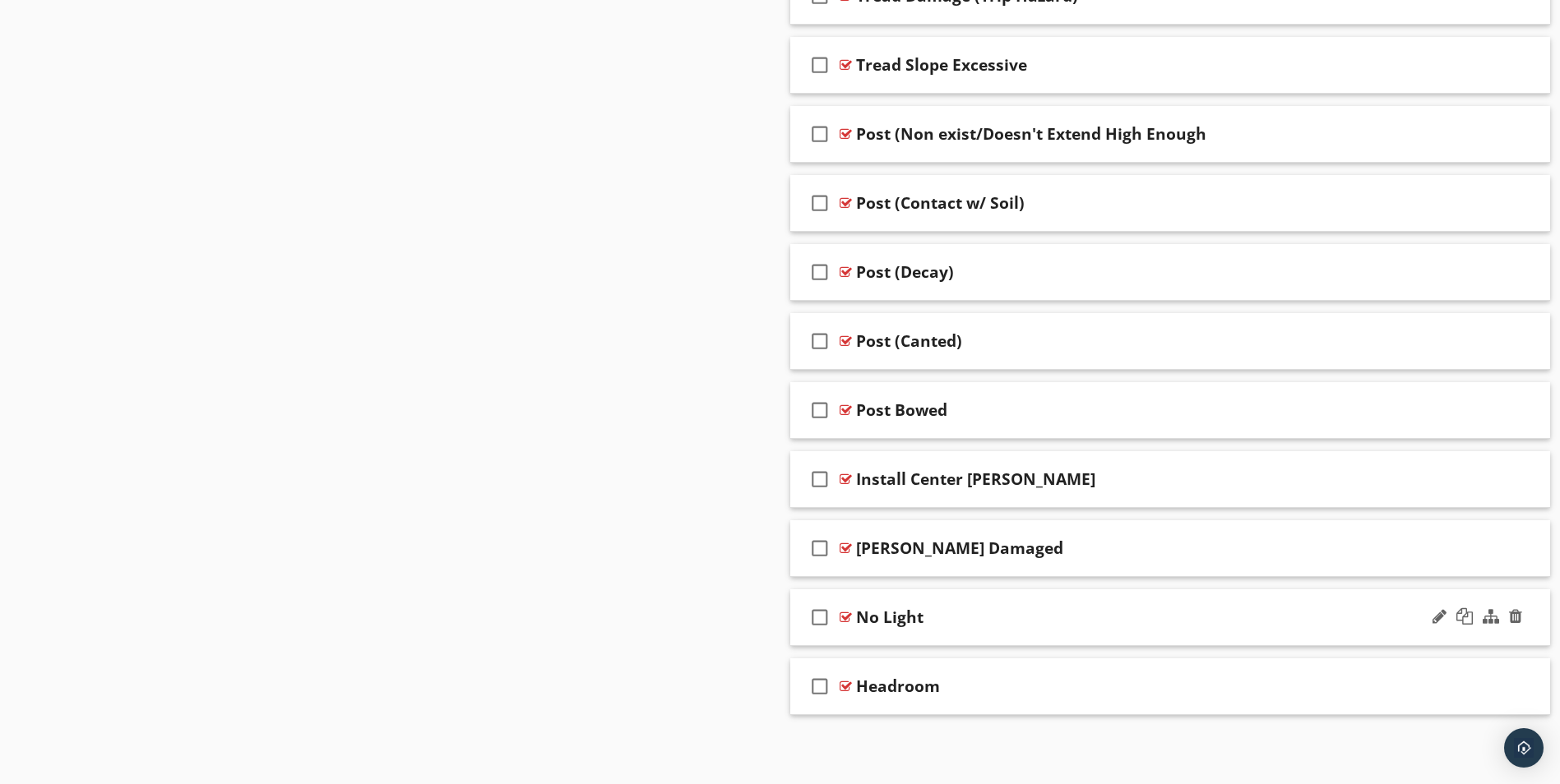
click at [843, 619] on div at bounding box center [846, 617] width 12 height 13
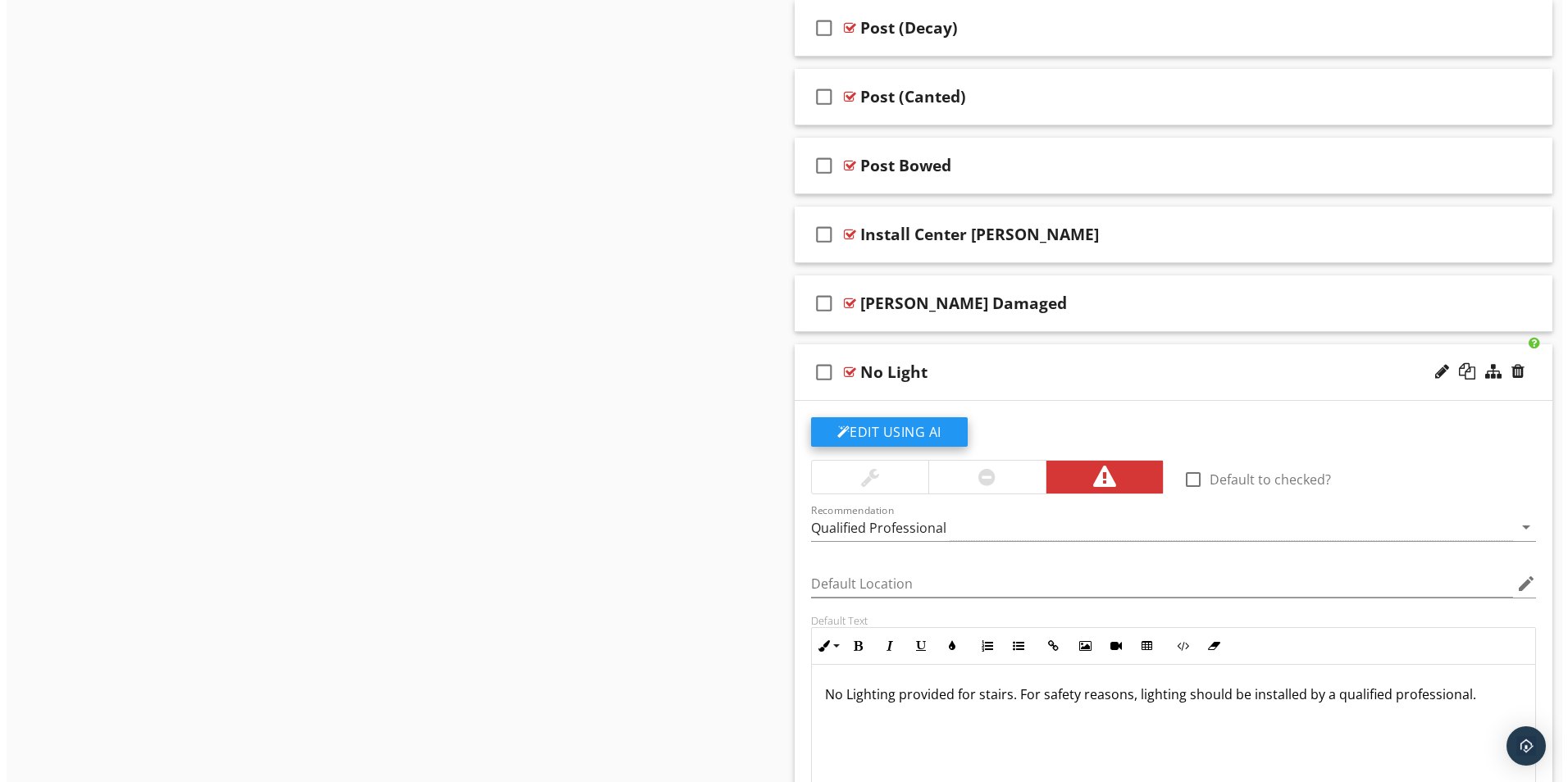
scroll to position [4252, 0]
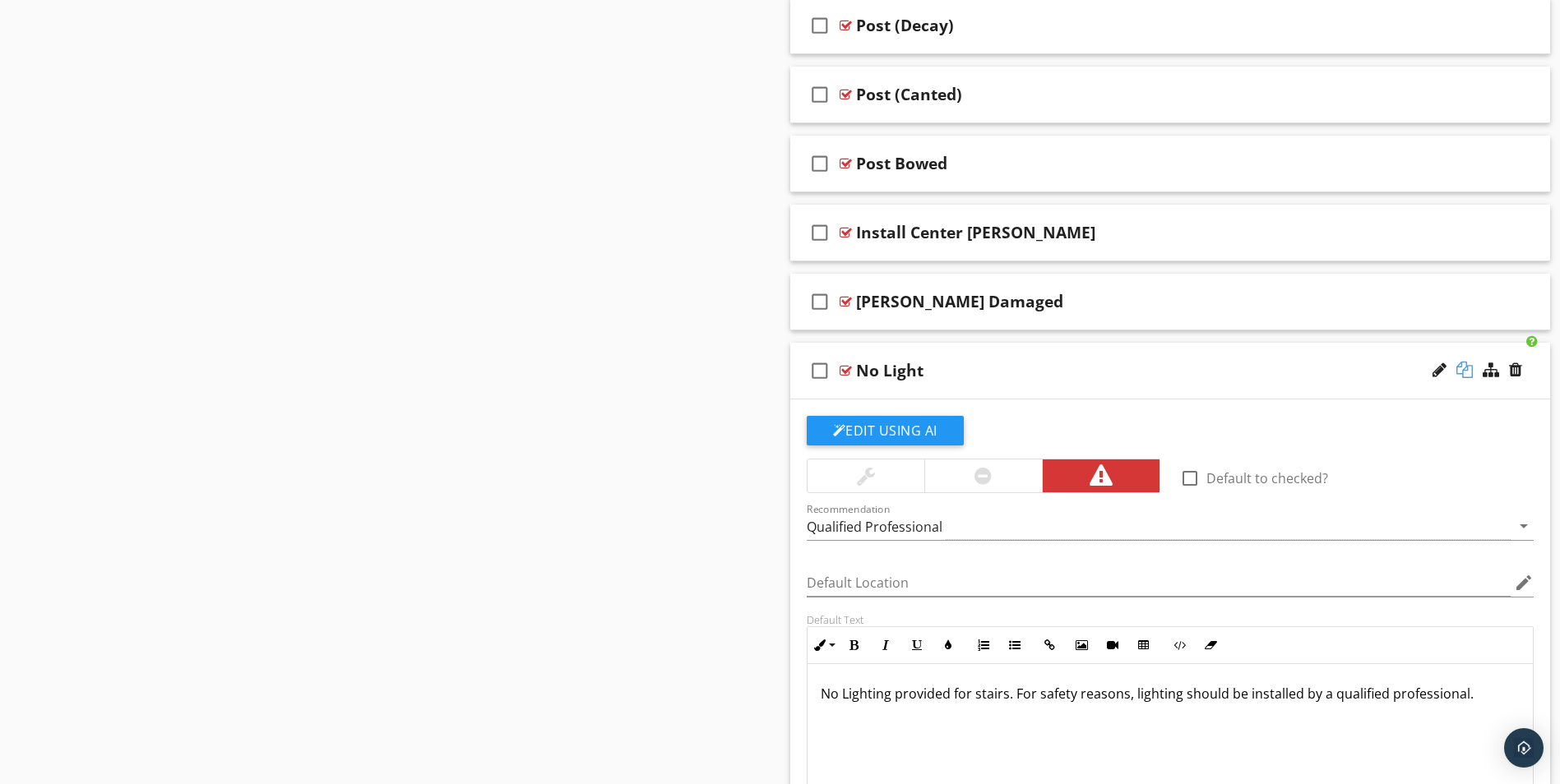
click at [1466, 368] on div at bounding box center [1465, 369] width 16 height 16
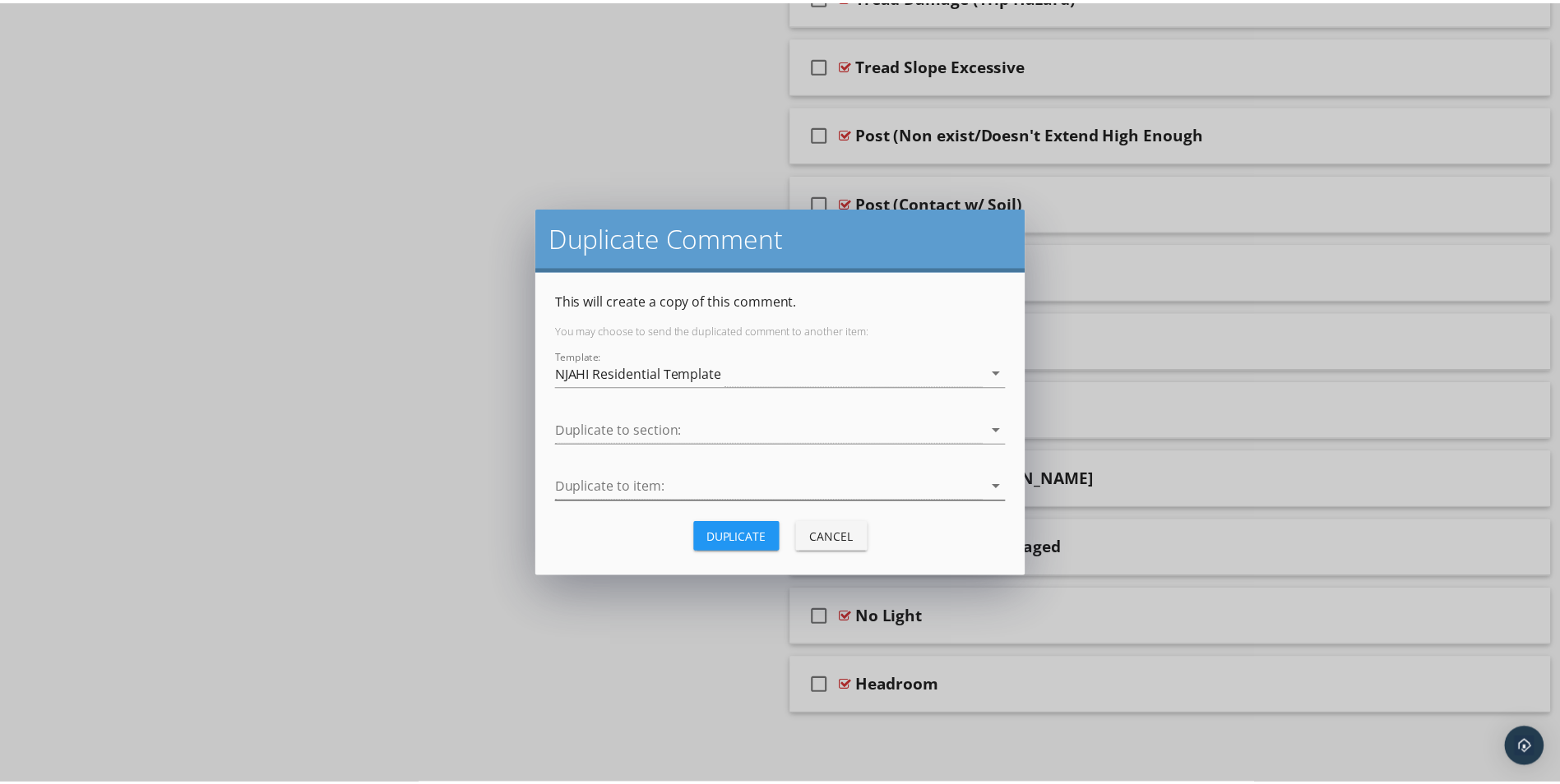
scroll to position [4016, 0]
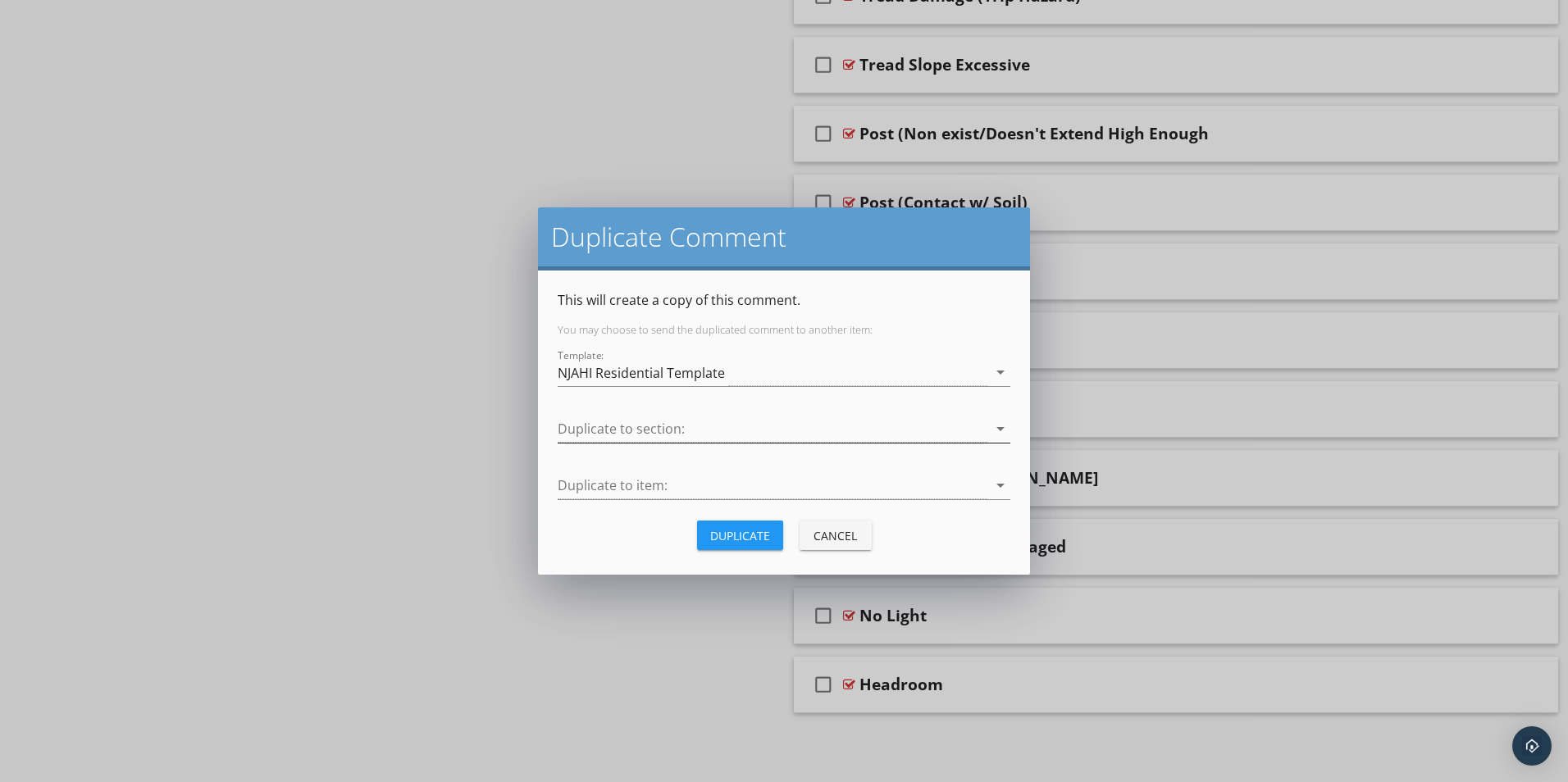
click at [623, 431] on div at bounding box center [772, 429] width 430 height 27
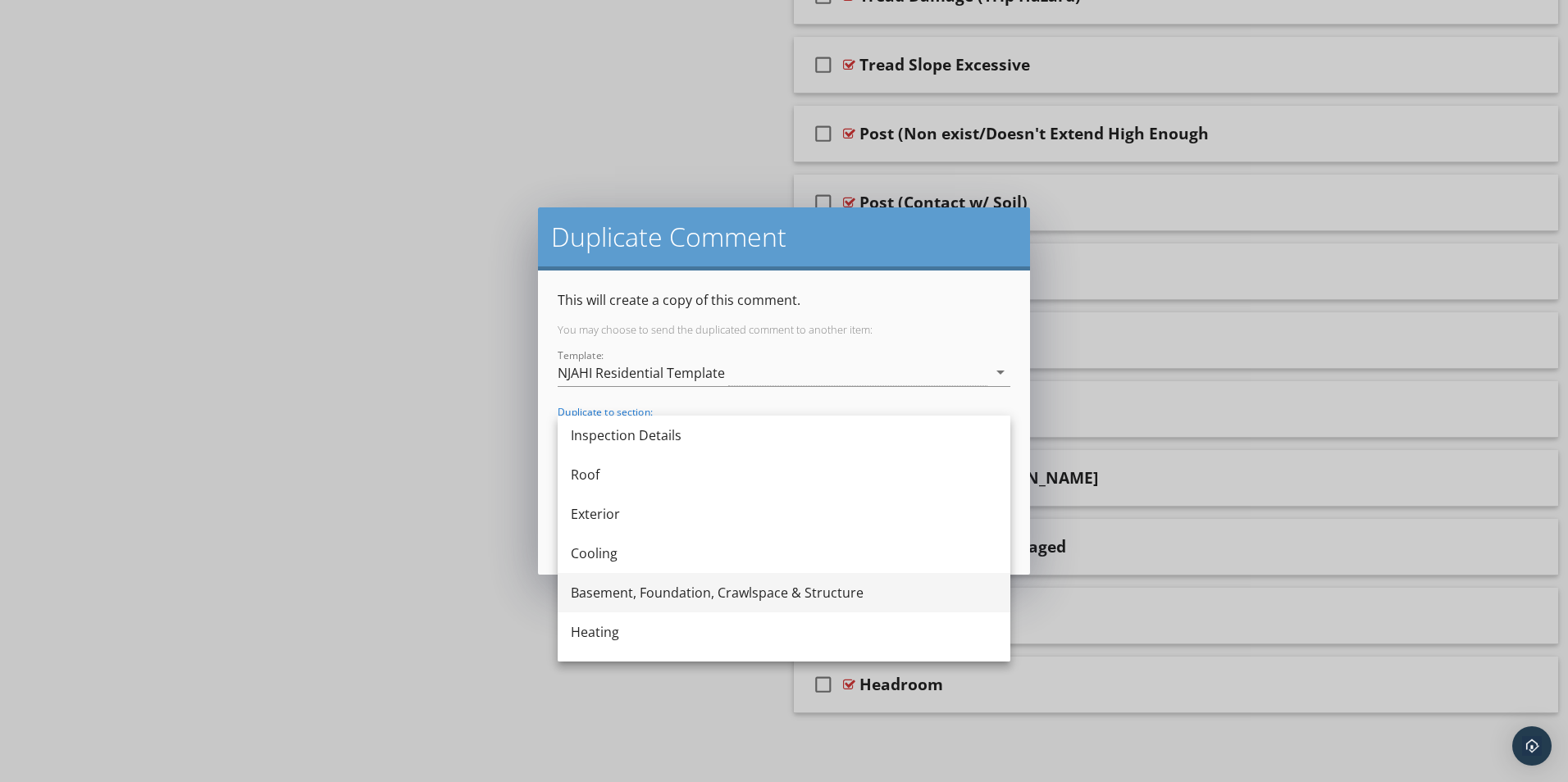
click at [608, 591] on div "Basement, Foundation, Crawlspace & Structure" at bounding box center [784, 593] width 426 height 20
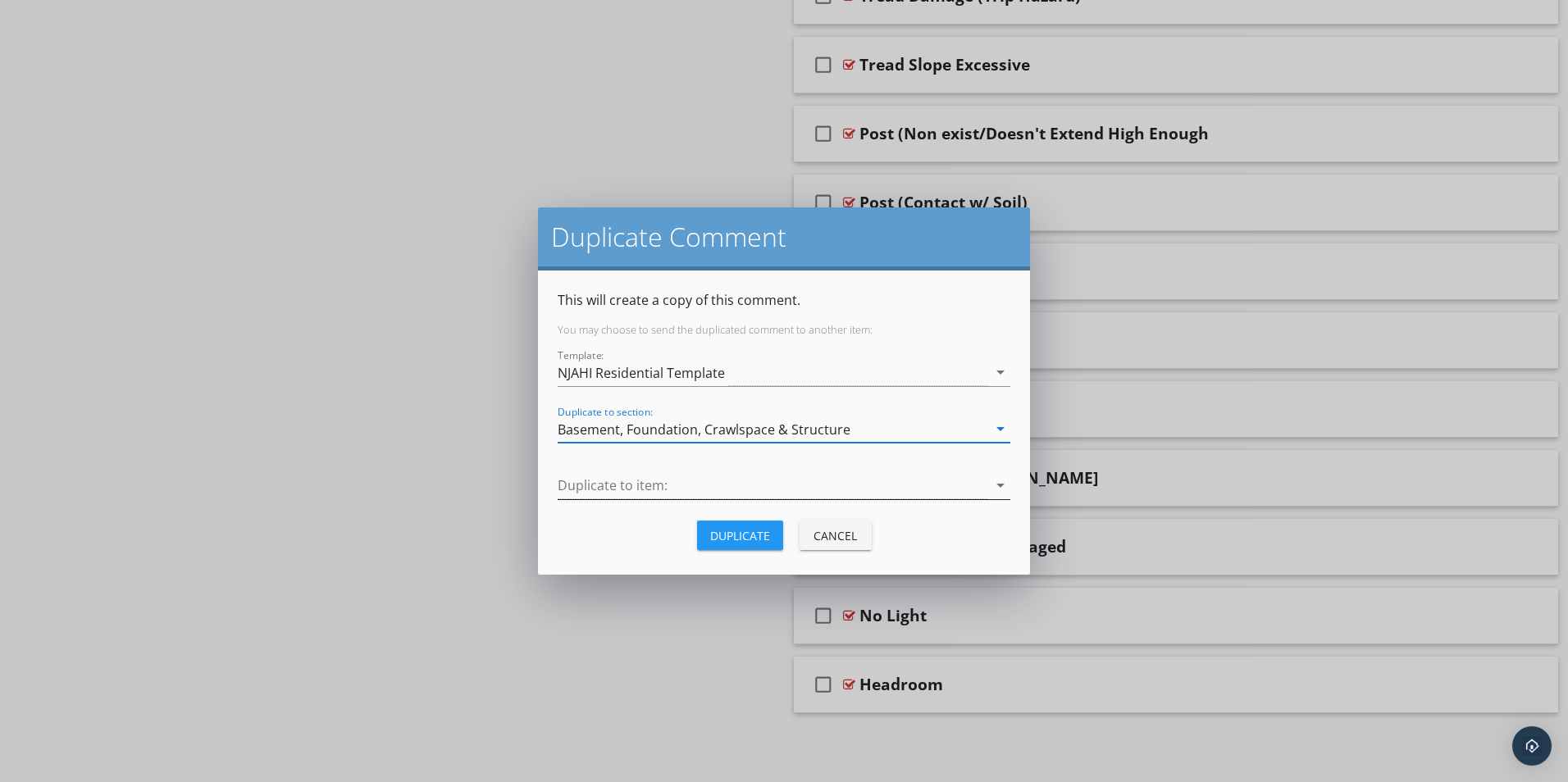
click at [637, 488] on div at bounding box center [772, 486] width 430 height 27
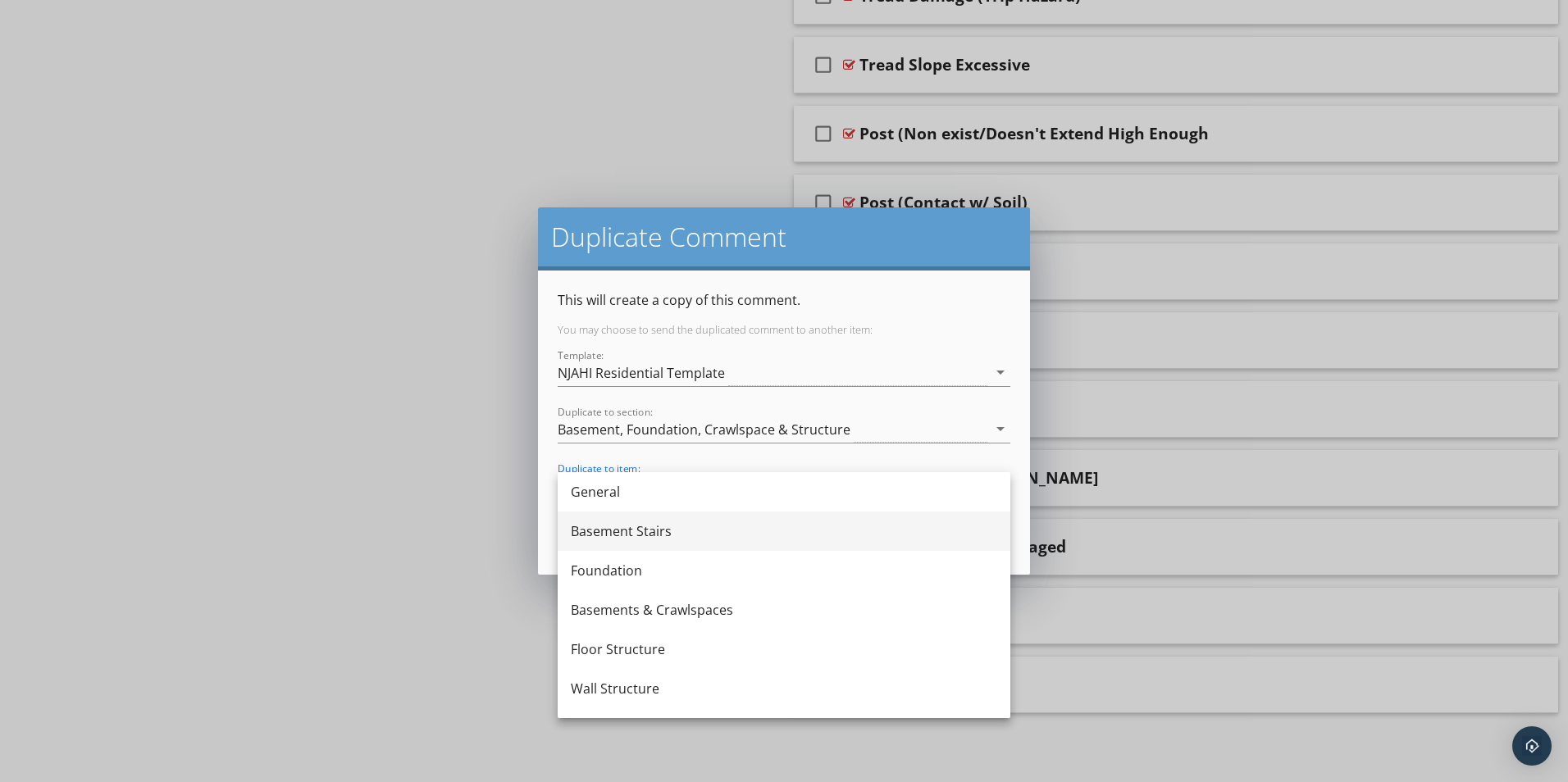
click at [624, 533] on div "Basement Stairs" at bounding box center [784, 531] width 426 height 20
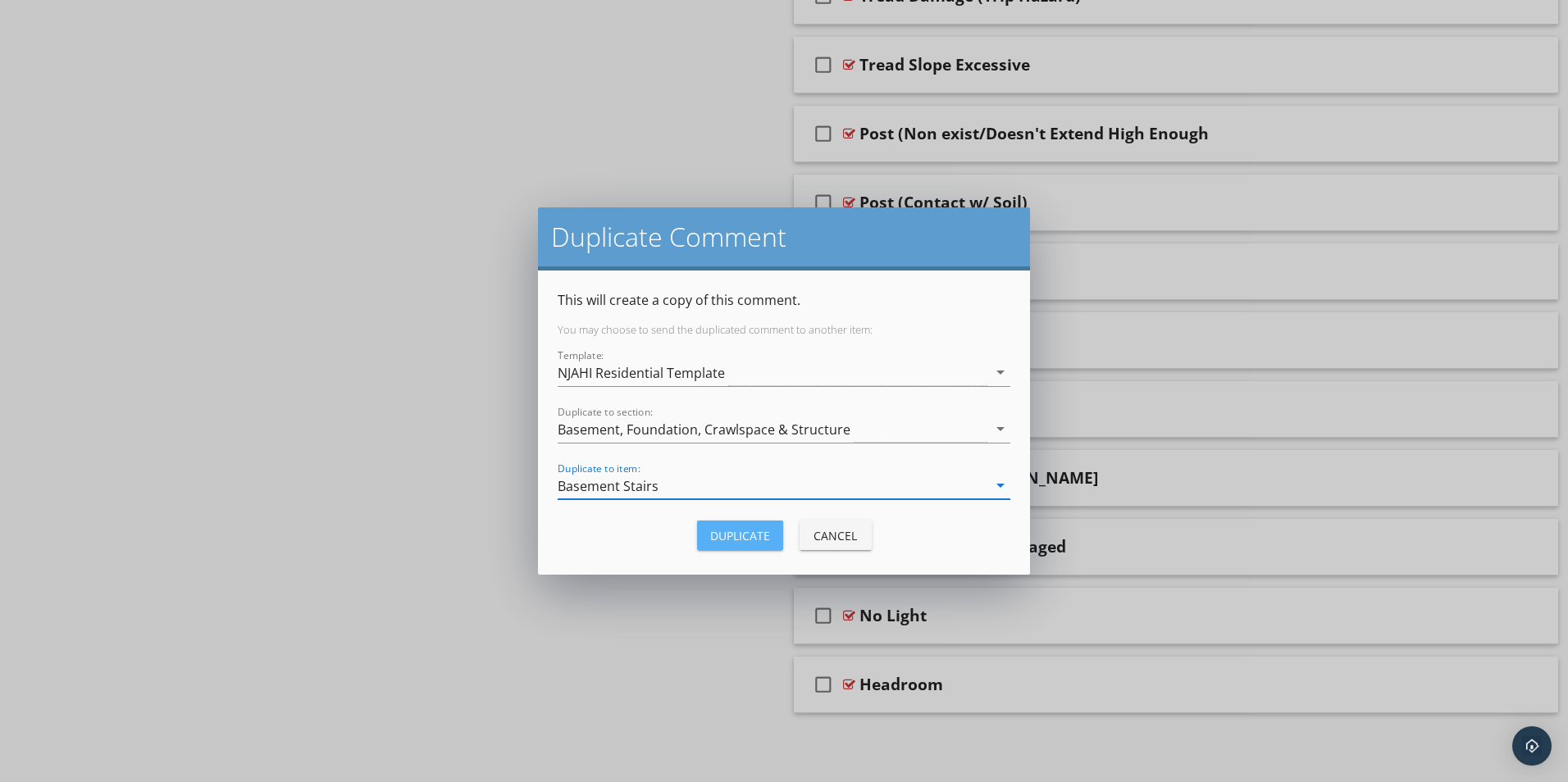
click at [733, 533] on div "Duplicate" at bounding box center [740, 535] width 59 height 17
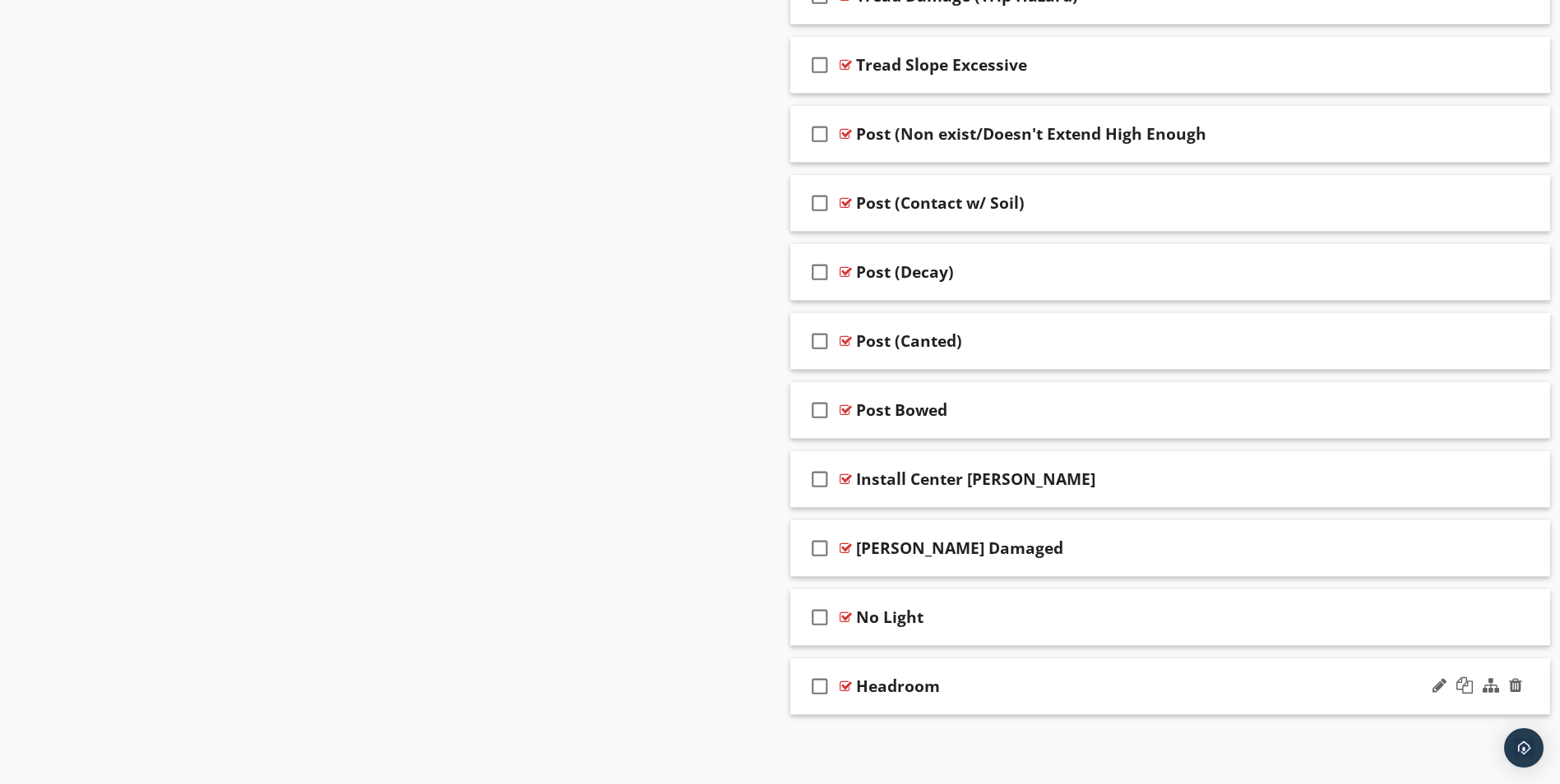
click at [845, 683] on div at bounding box center [846, 686] width 12 height 13
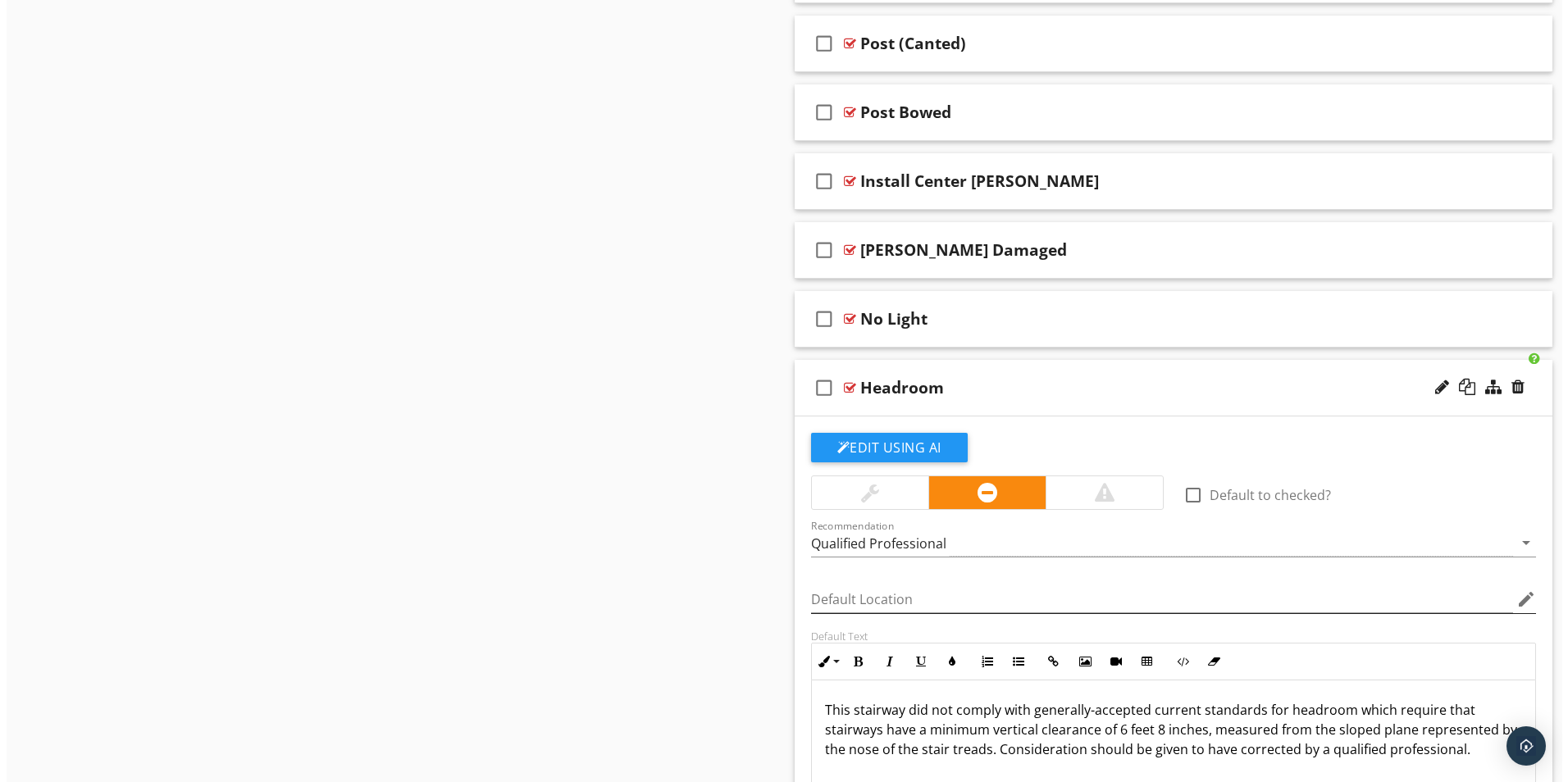
scroll to position [4088, 0]
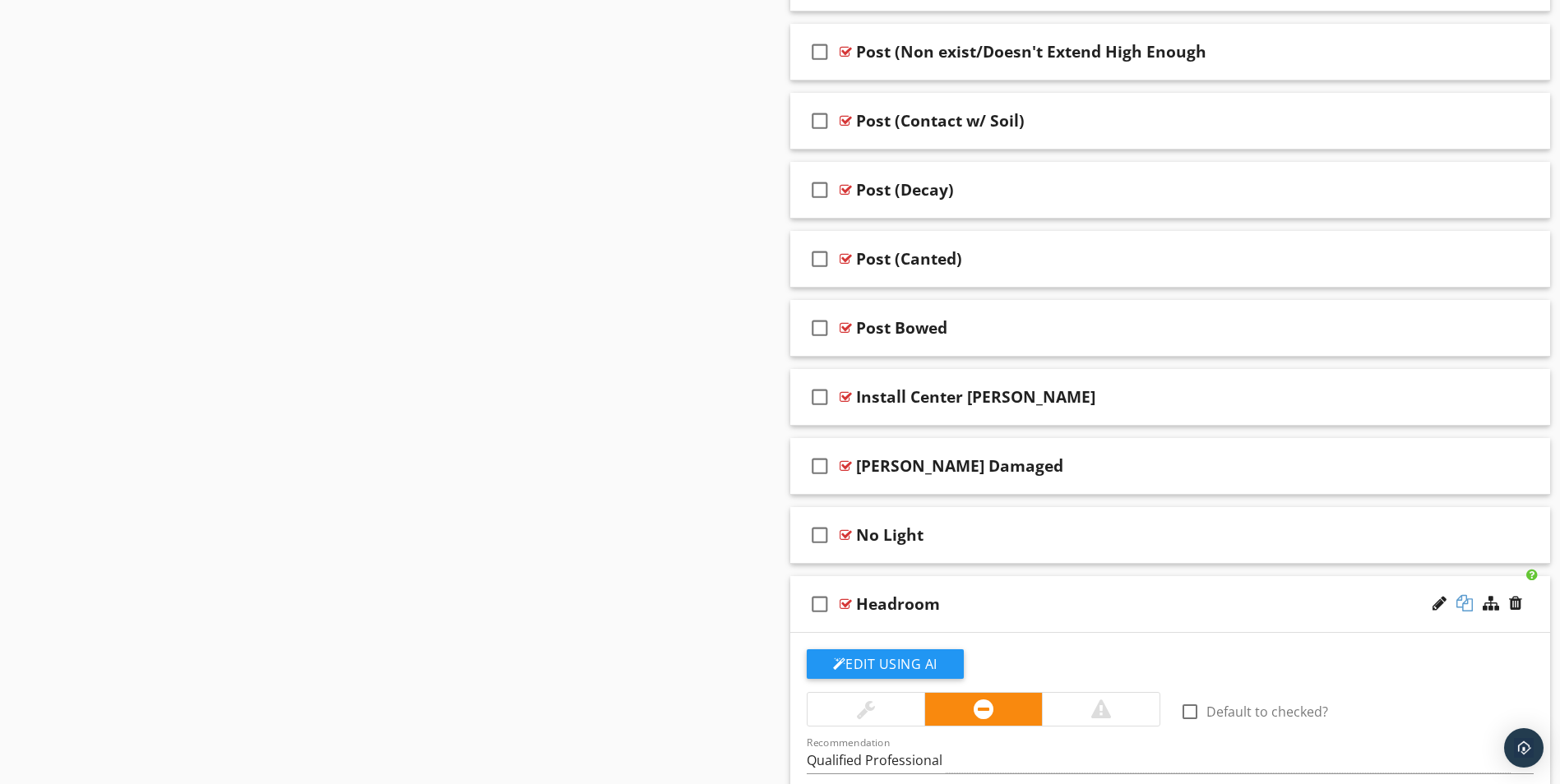
click at [1466, 602] on div at bounding box center [1465, 603] width 16 height 16
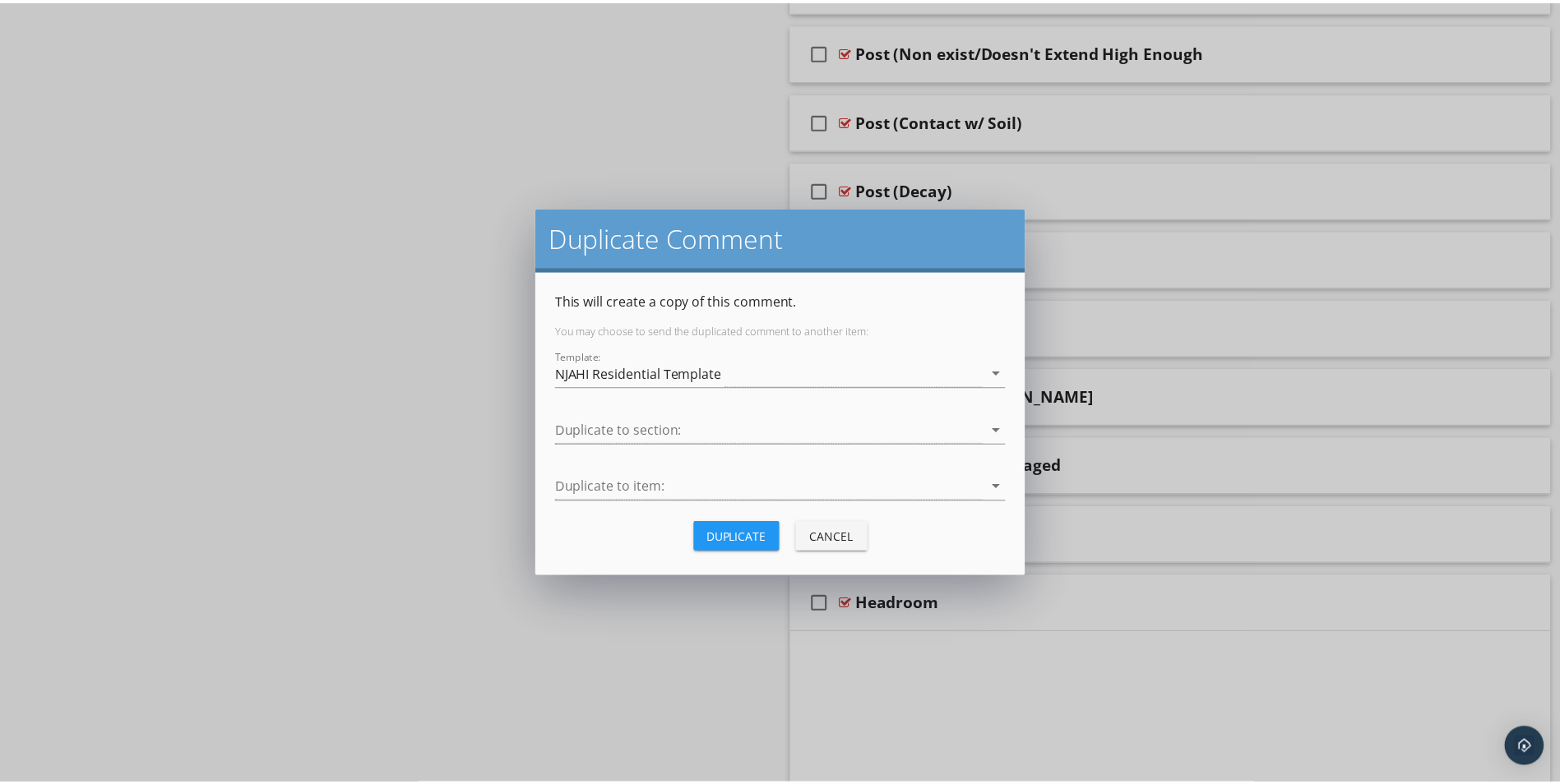
scroll to position [4016, 0]
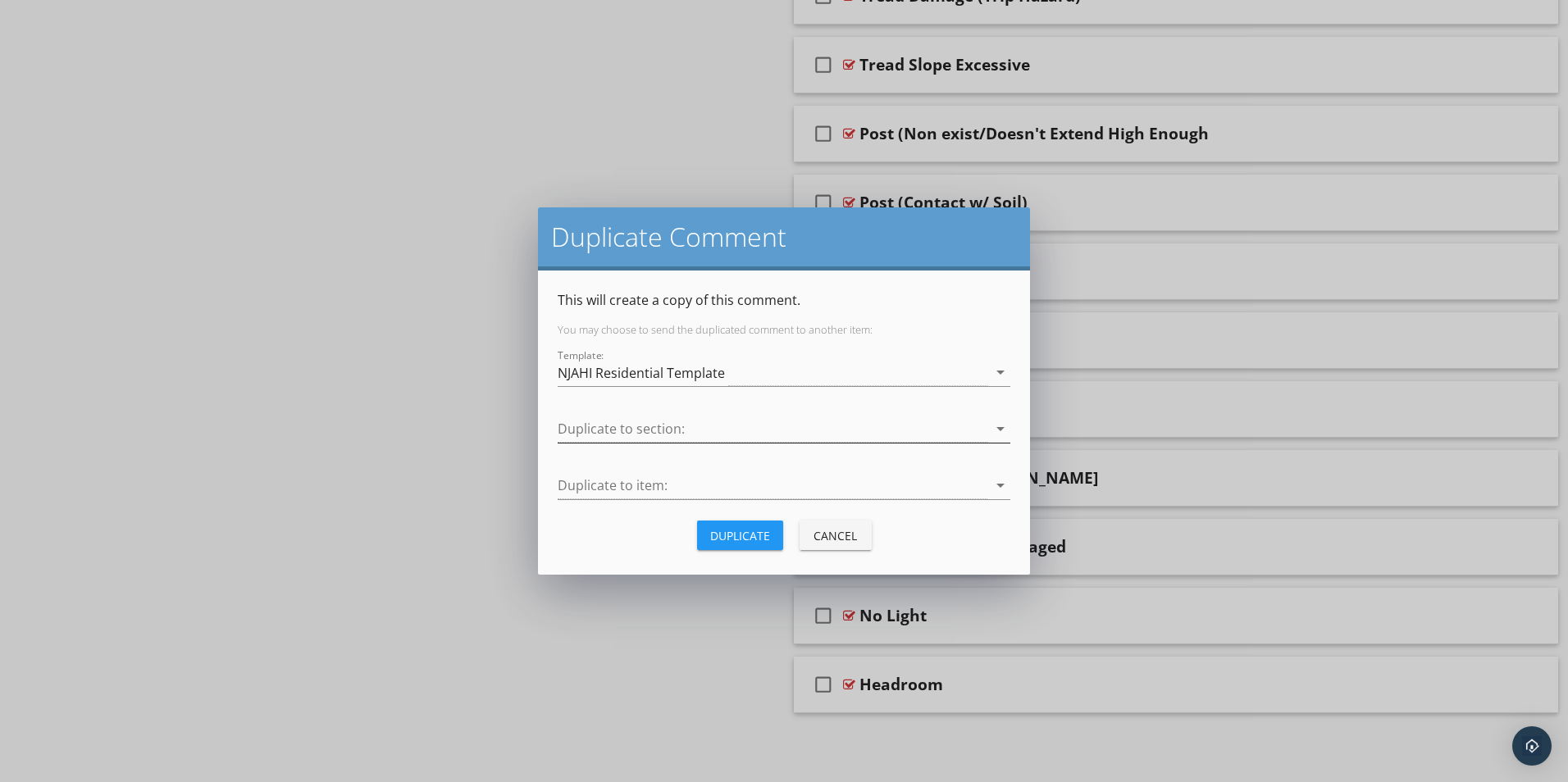
click at [617, 431] on div at bounding box center [772, 429] width 430 height 27
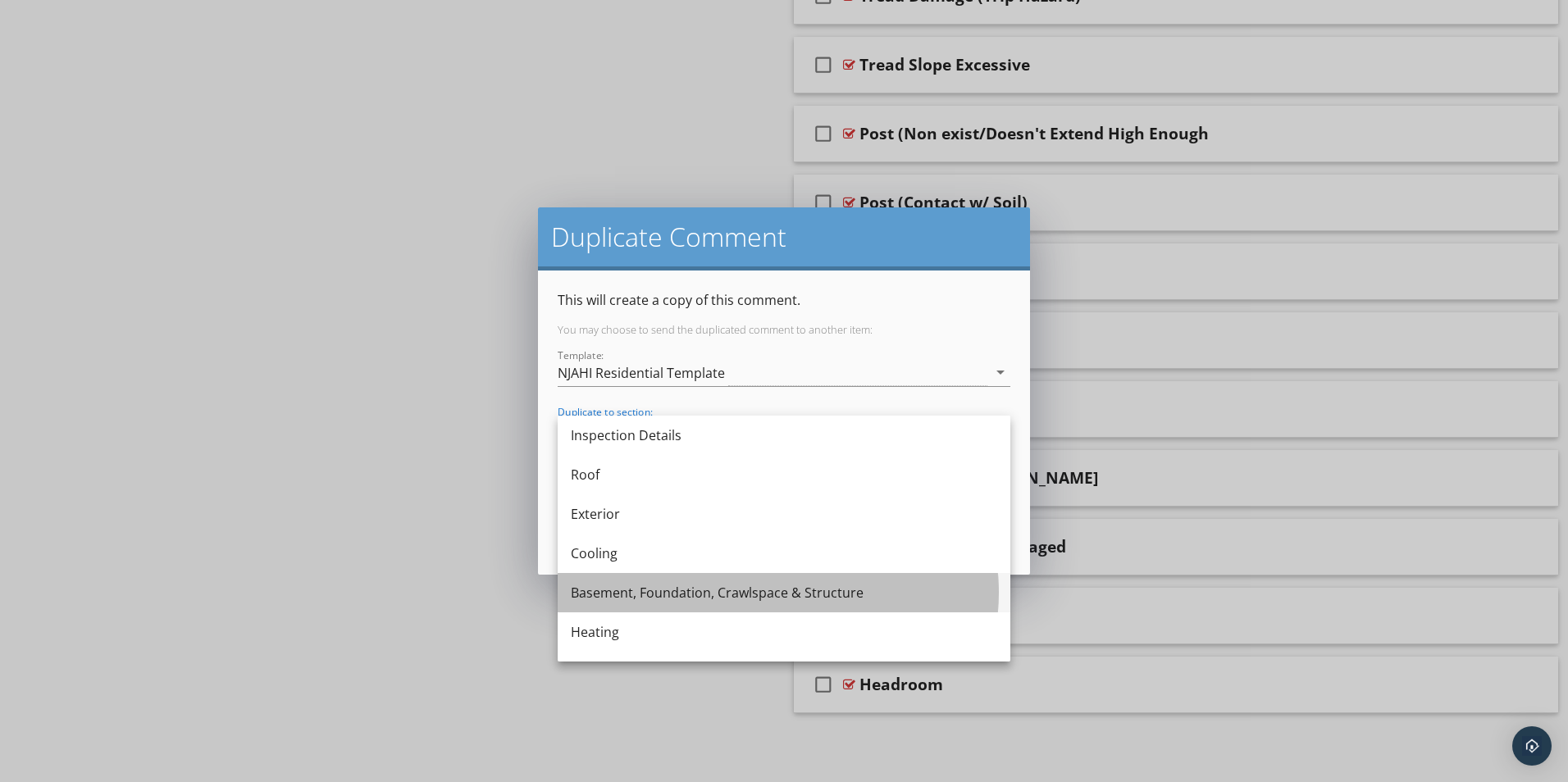
click at [653, 595] on div "Basement, Foundation, Crawlspace & Structure" at bounding box center [784, 593] width 426 height 20
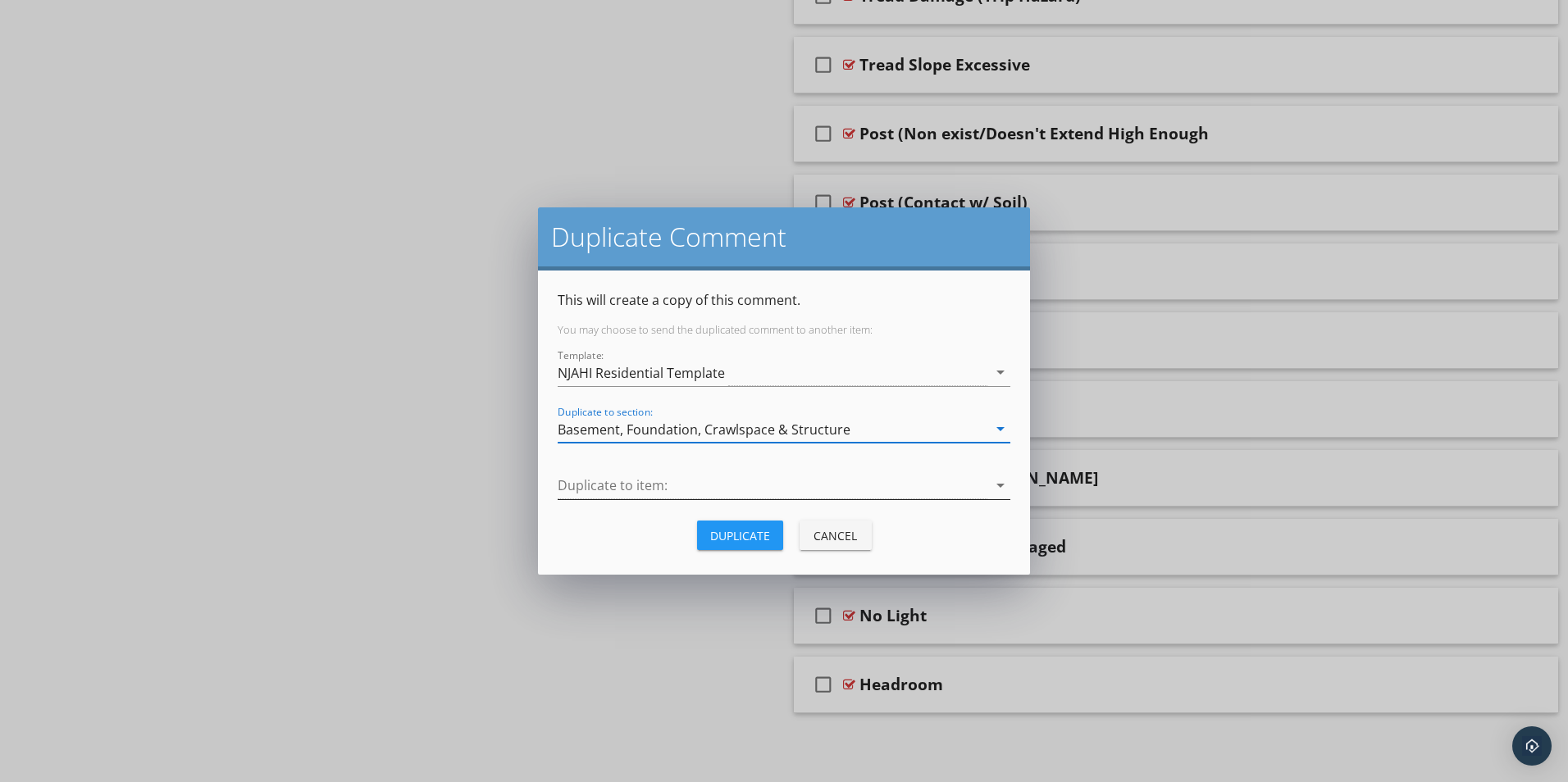
click at [626, 481] on div at bounding box center [772, 486] width 430 height 27
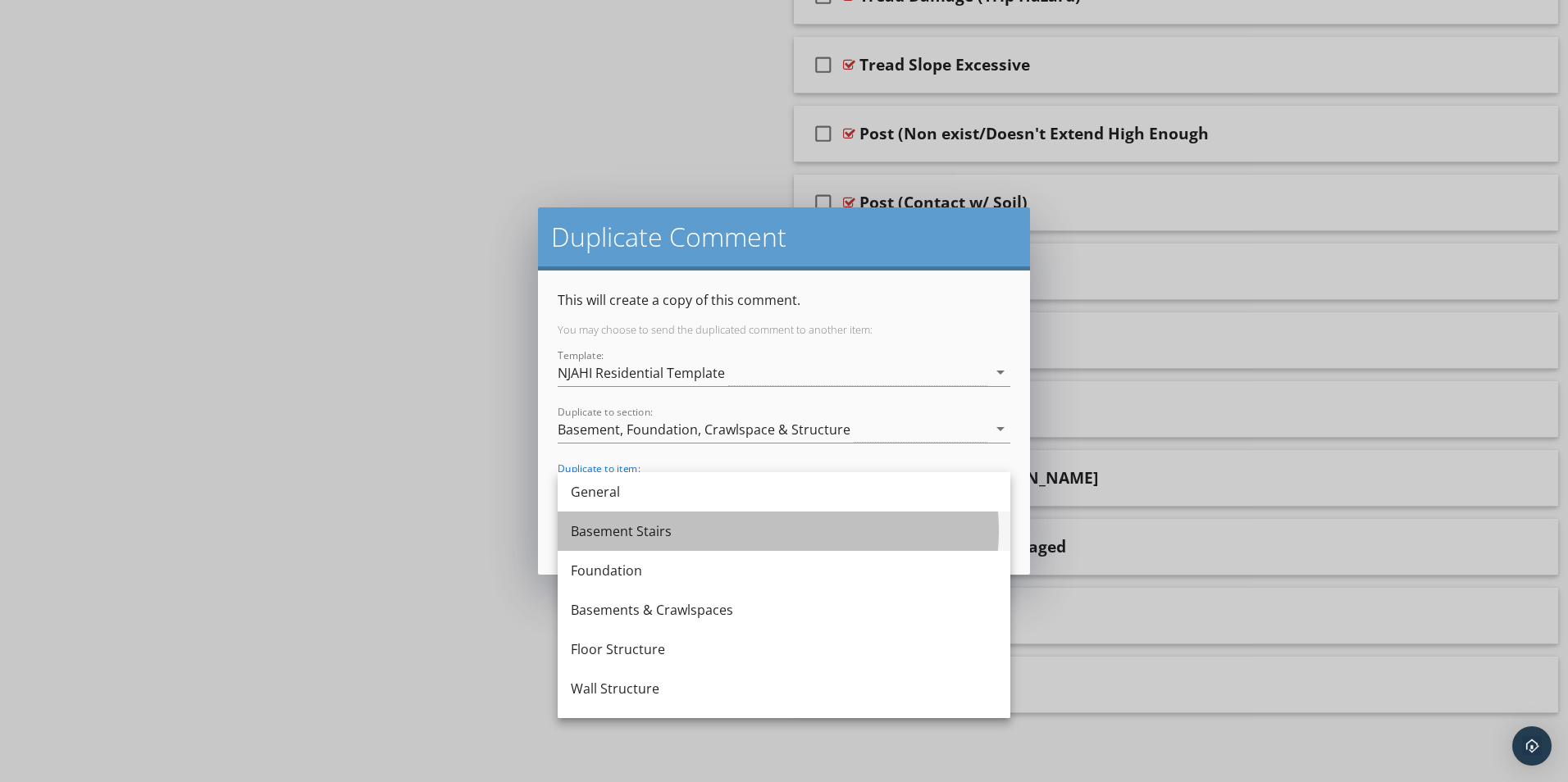
click at [622, 528] on div "Basement Stairs" at bounding box center [784, 531] width 426 height 20
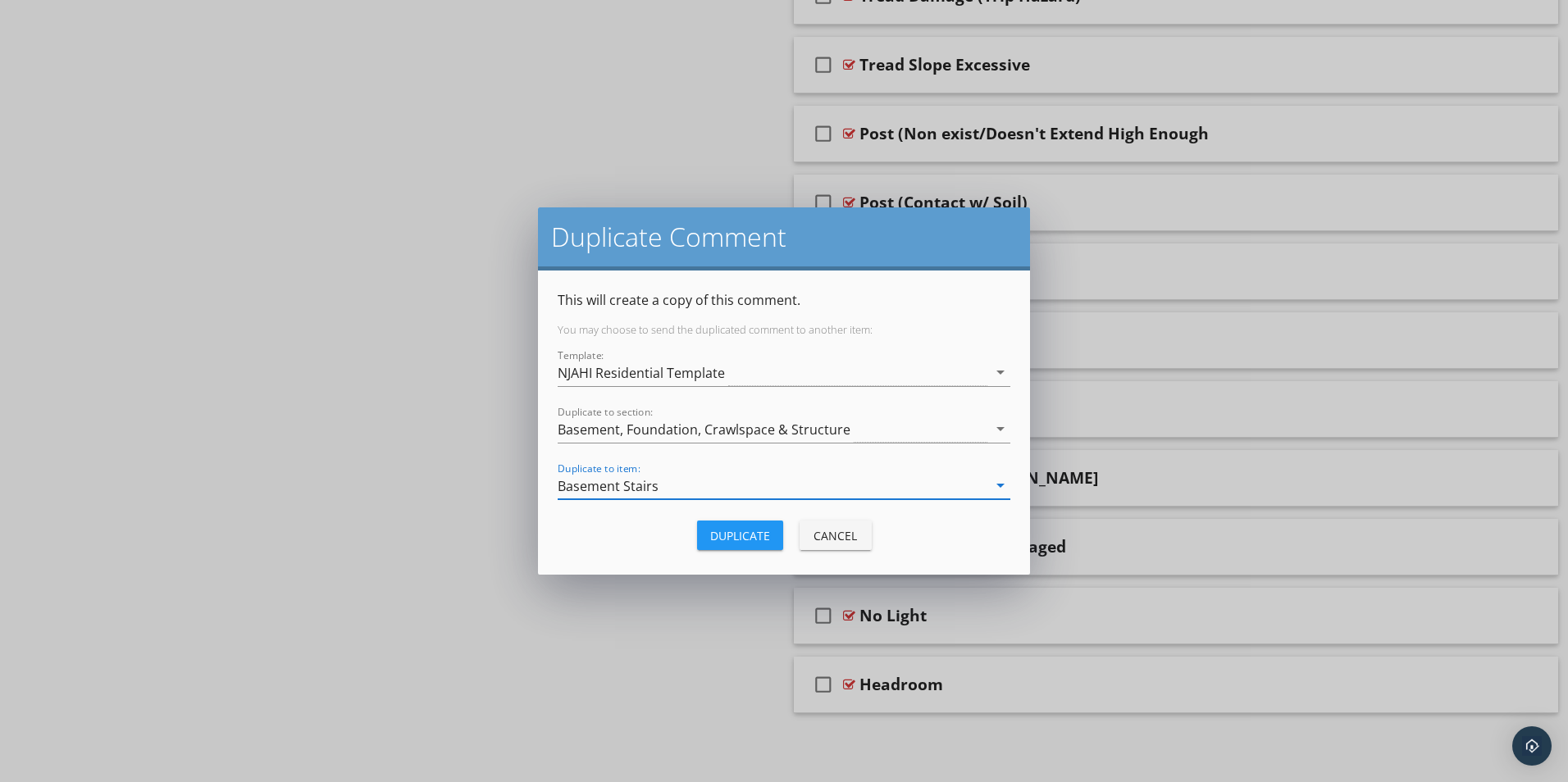
click at [722, 534] on div "Duplicate" at bounding box center [740, 535] width 59 height 17
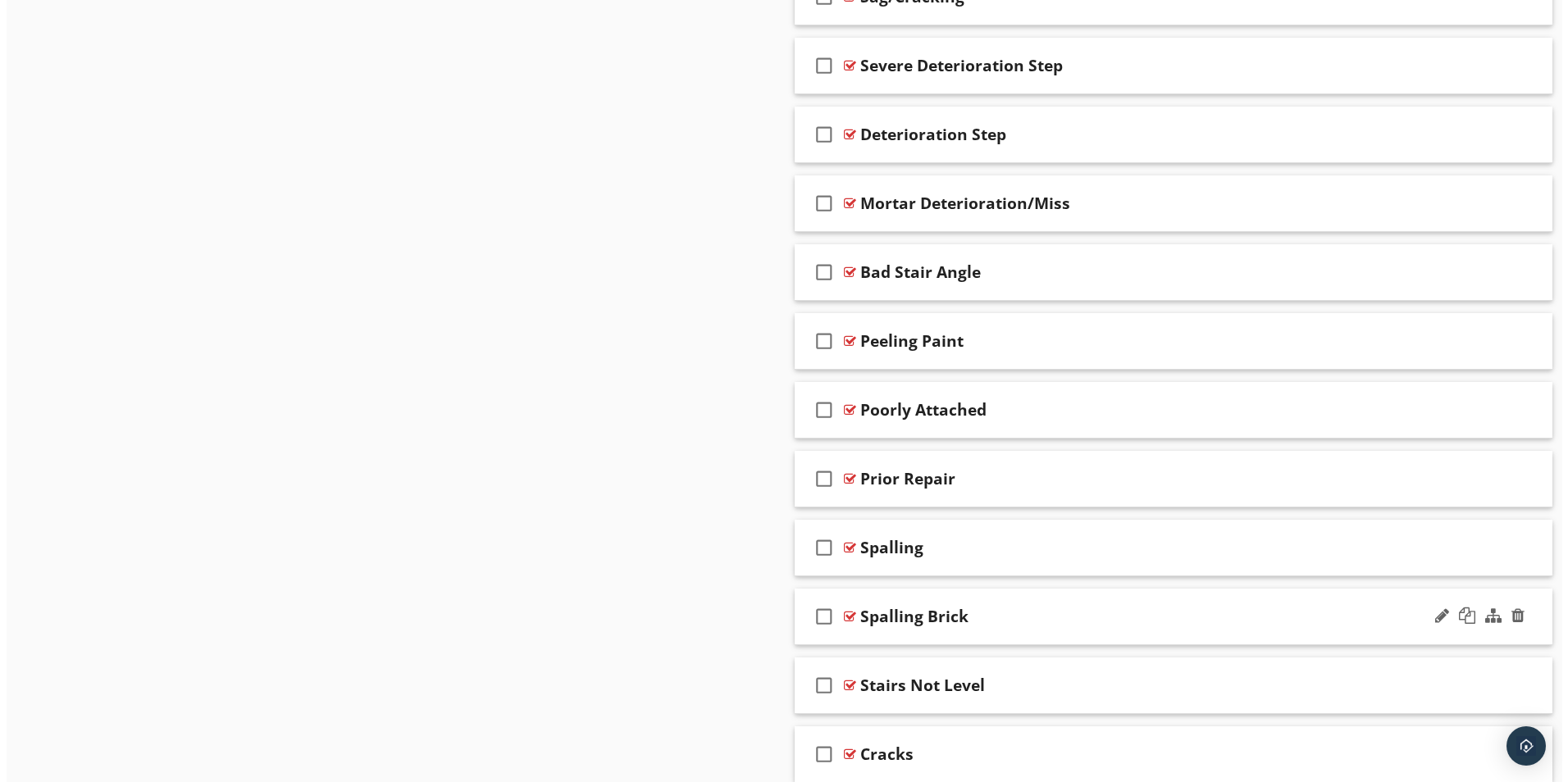
scroll to position [1301, 0]
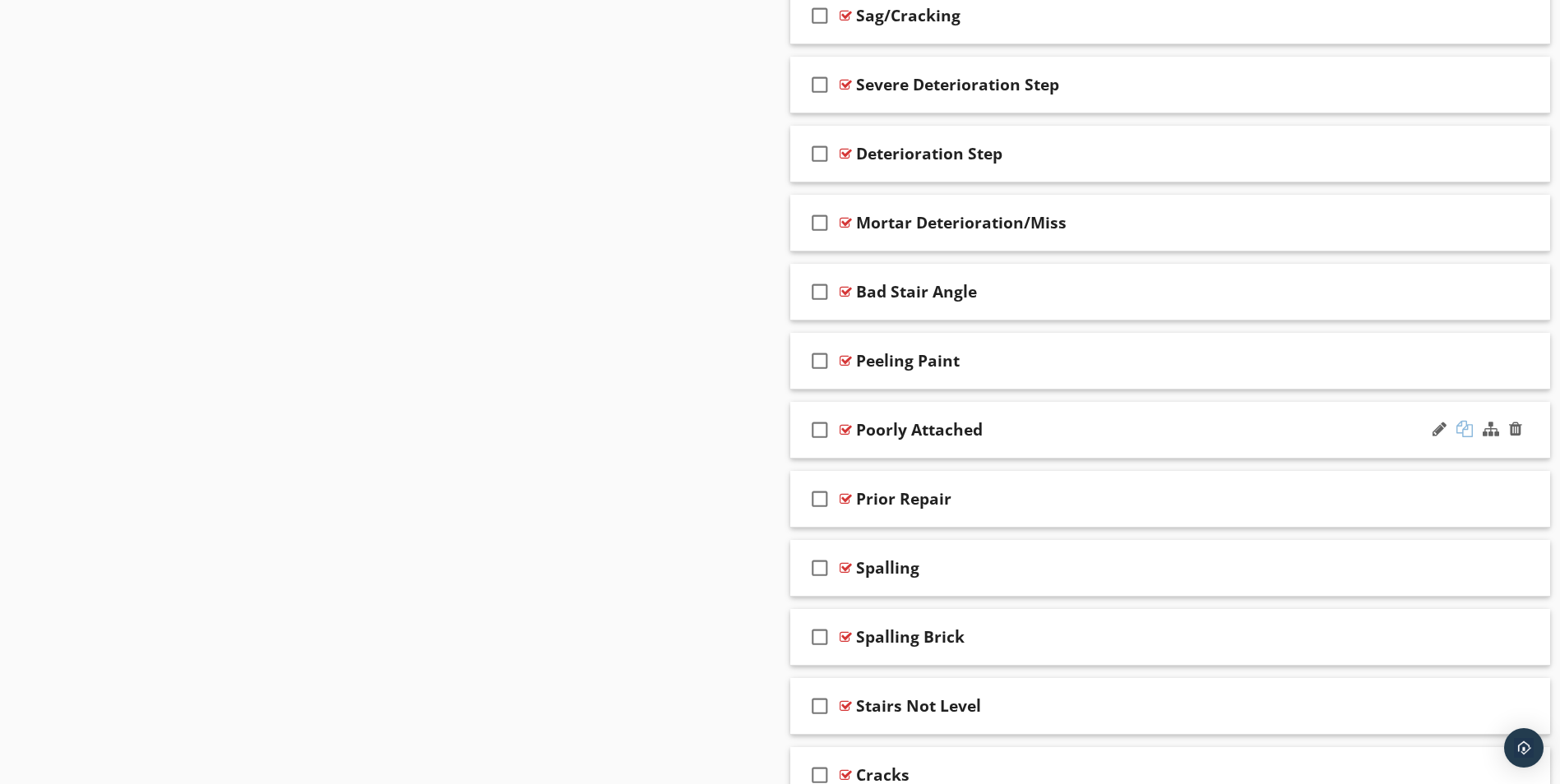
click at [1468, 427] on div at bounding box center [1465, 429] width 16 height 16
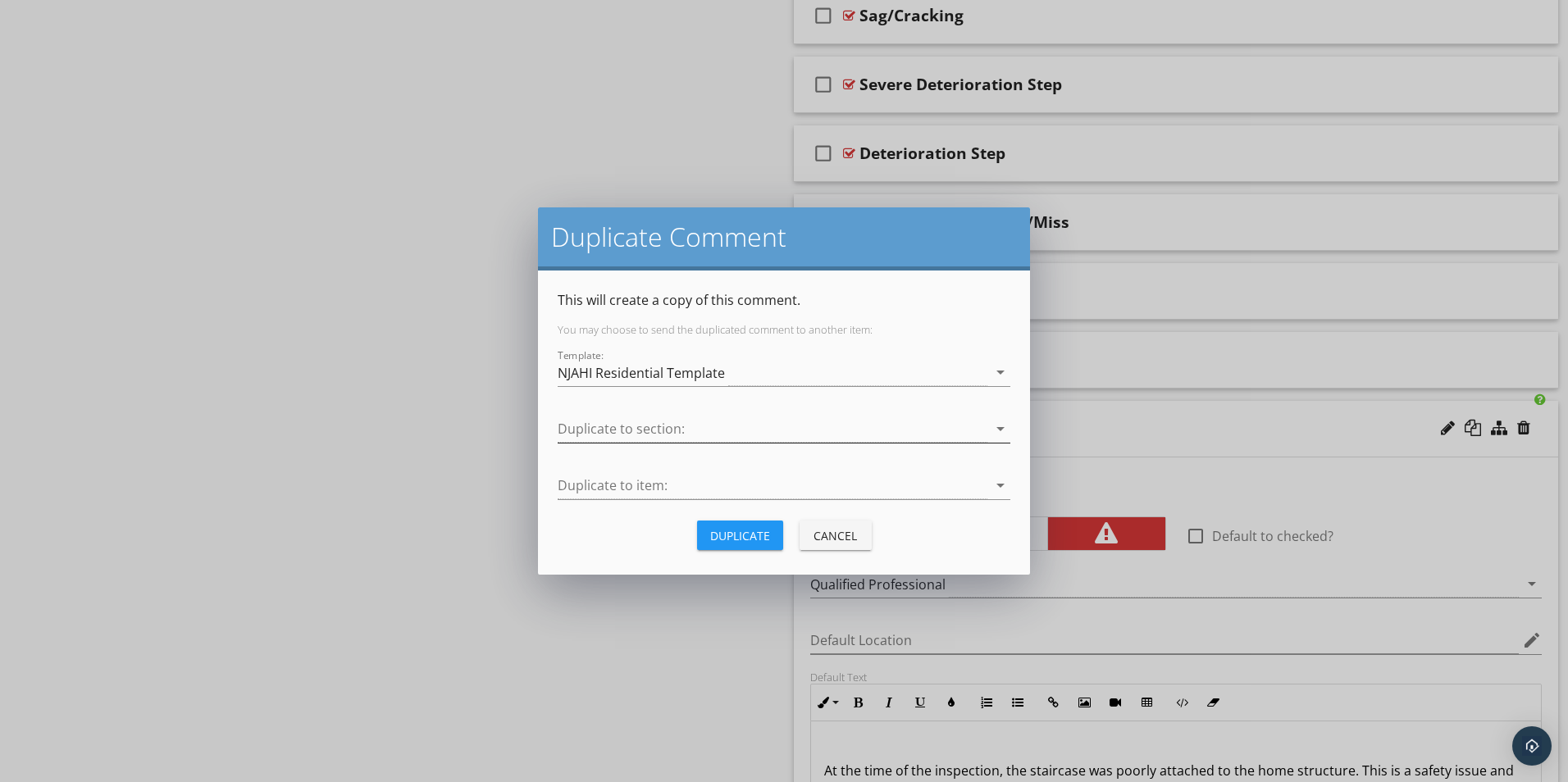
click at [662, 425] on div at bounding box center [772, 429] width 430 height 27
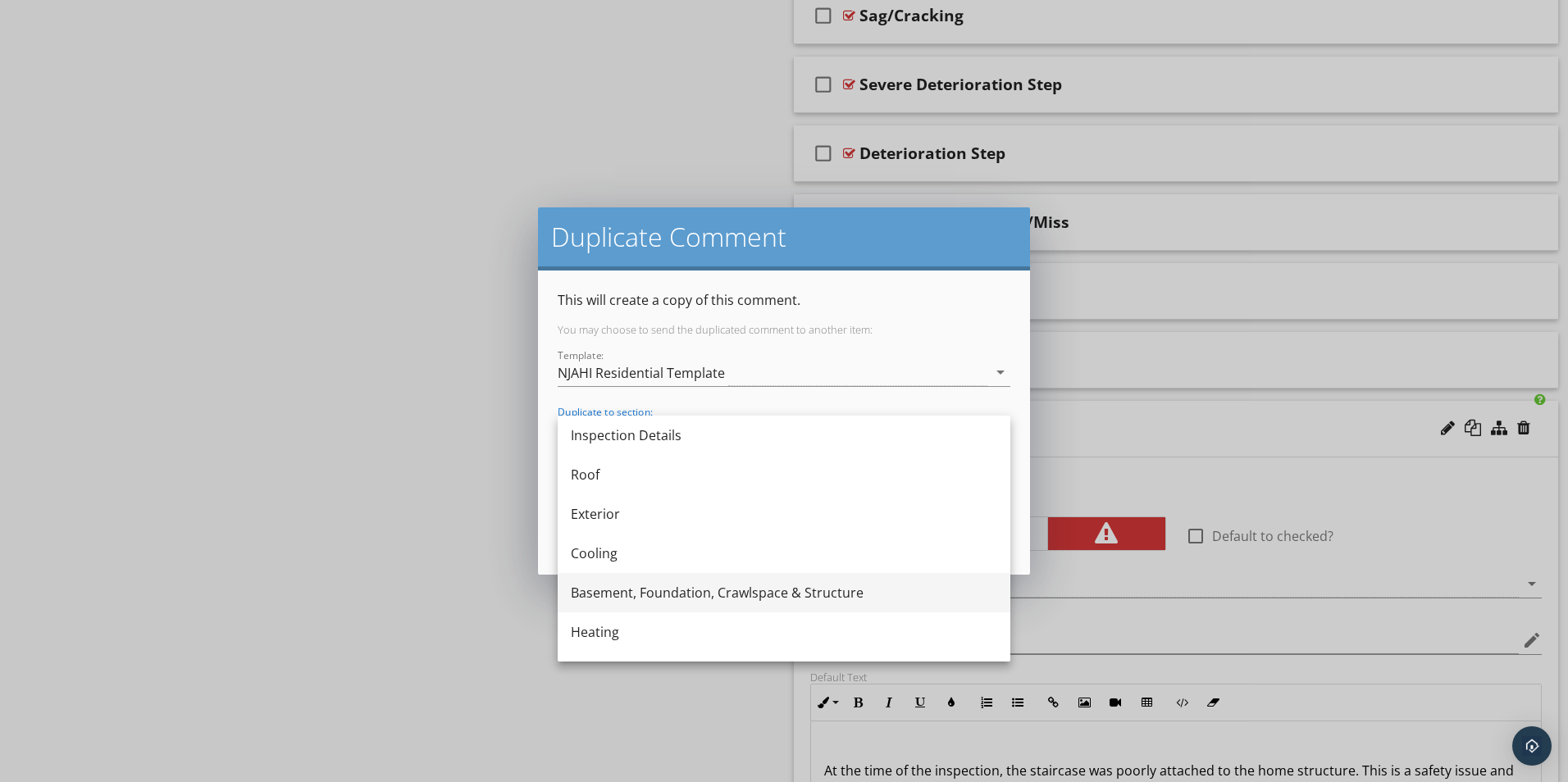
click at [626, 592] on div "Basement, Foundation, Crawlspace & Structure" at bounding box center [784, 593] width 426 height 20
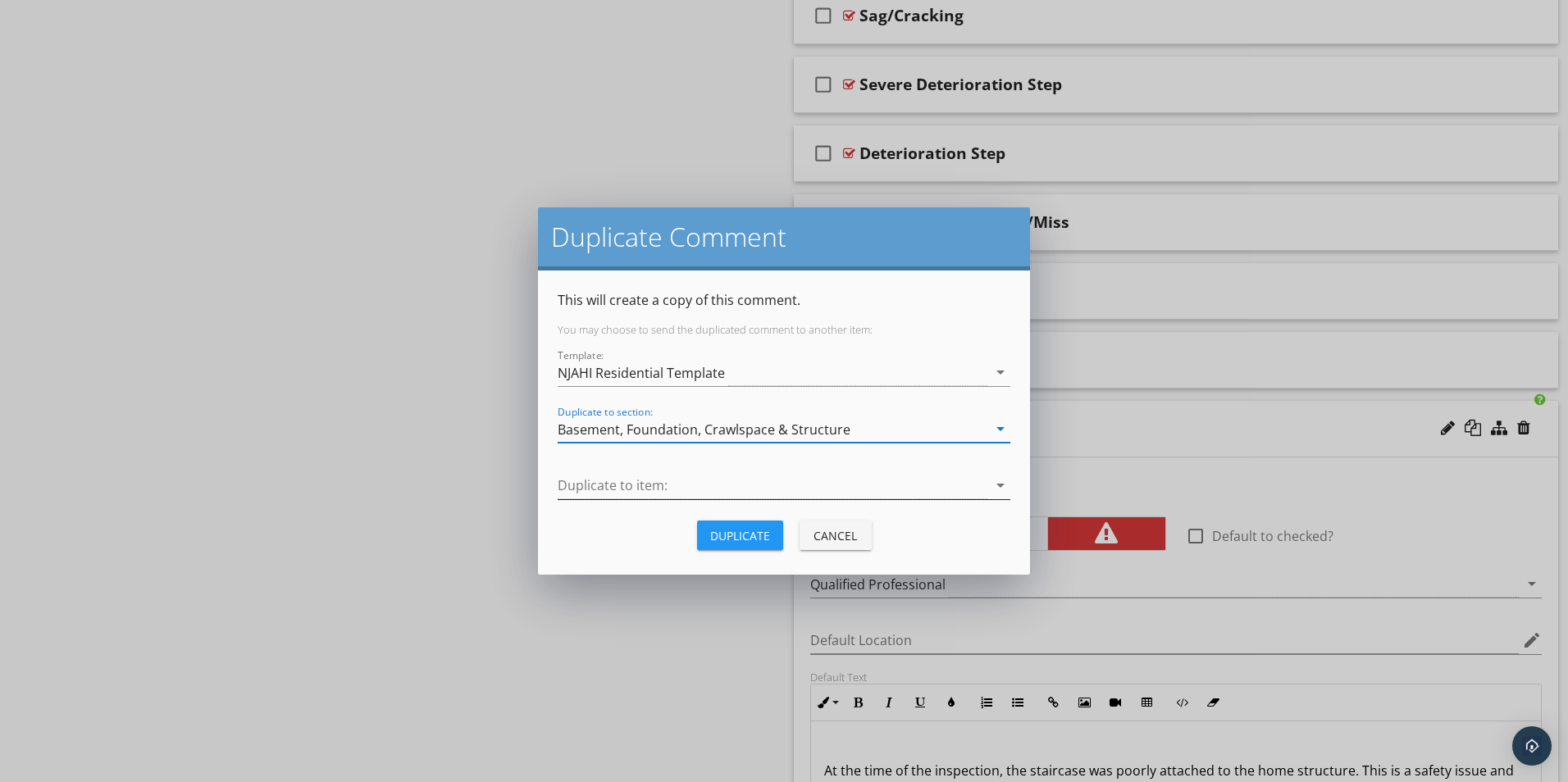
click at [616, 480] on div at bounding box center [772, 486] width 430 height 27
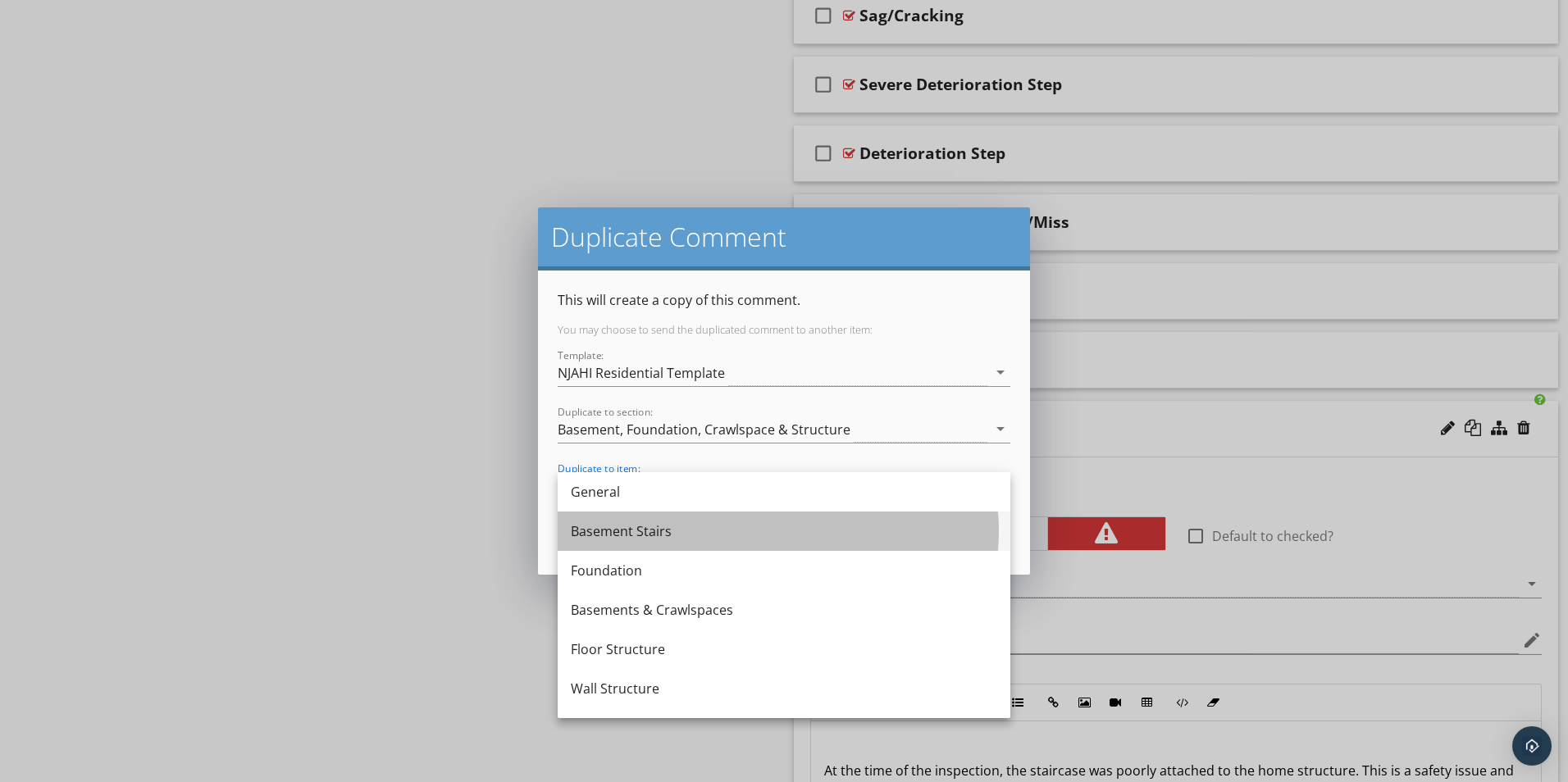
click at [618, 528] on div "Basement Stairs" at bounding box center [784, 531] width 426 height 20
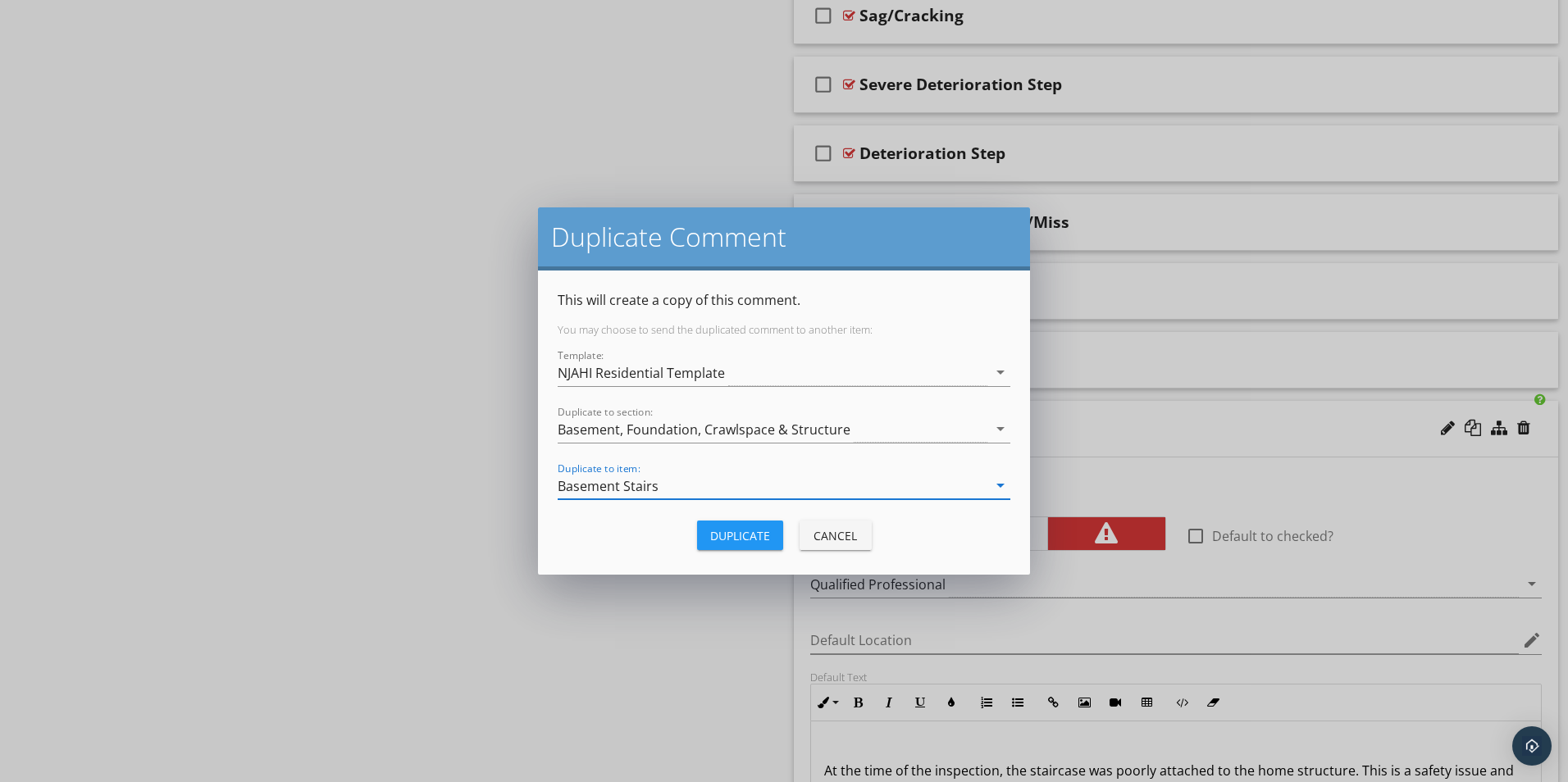
click at [765, 533] on div "Duplicate" at bounding box center [740, 535] width 59 height 17
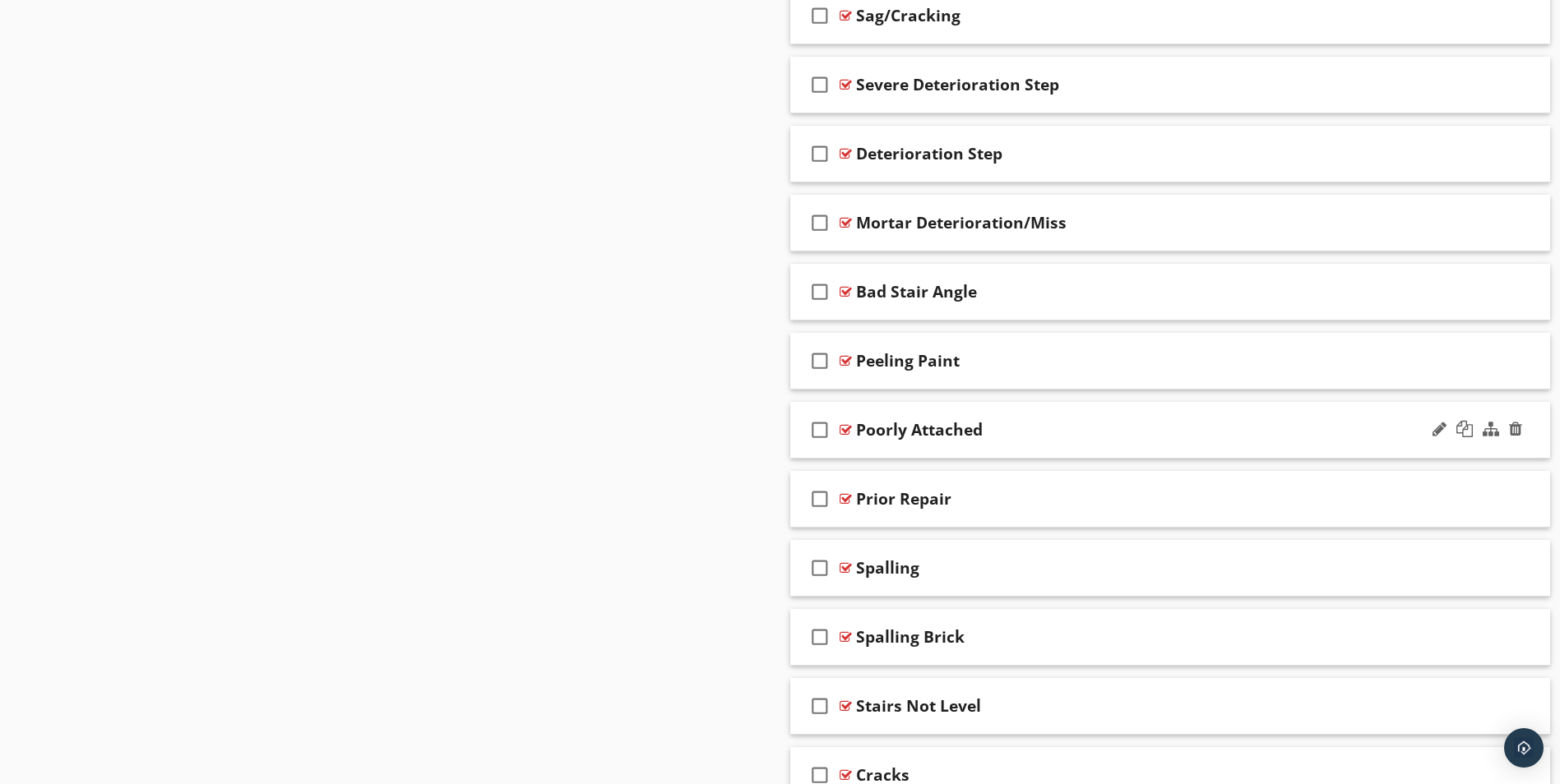
click at [845, 429] on div at bounding box center [846, 430] width 12 height 13
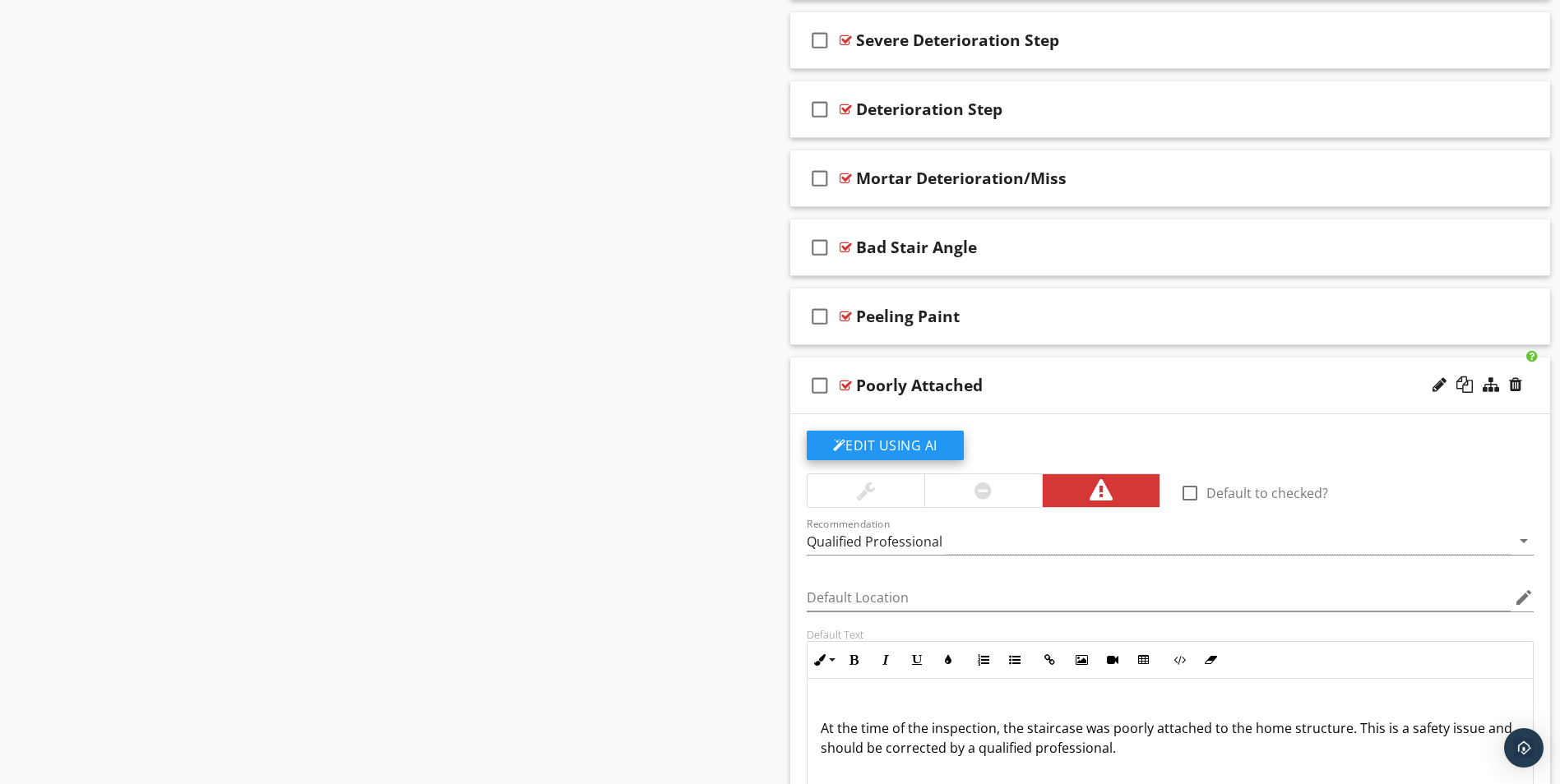
scroll to position [1468, 0]
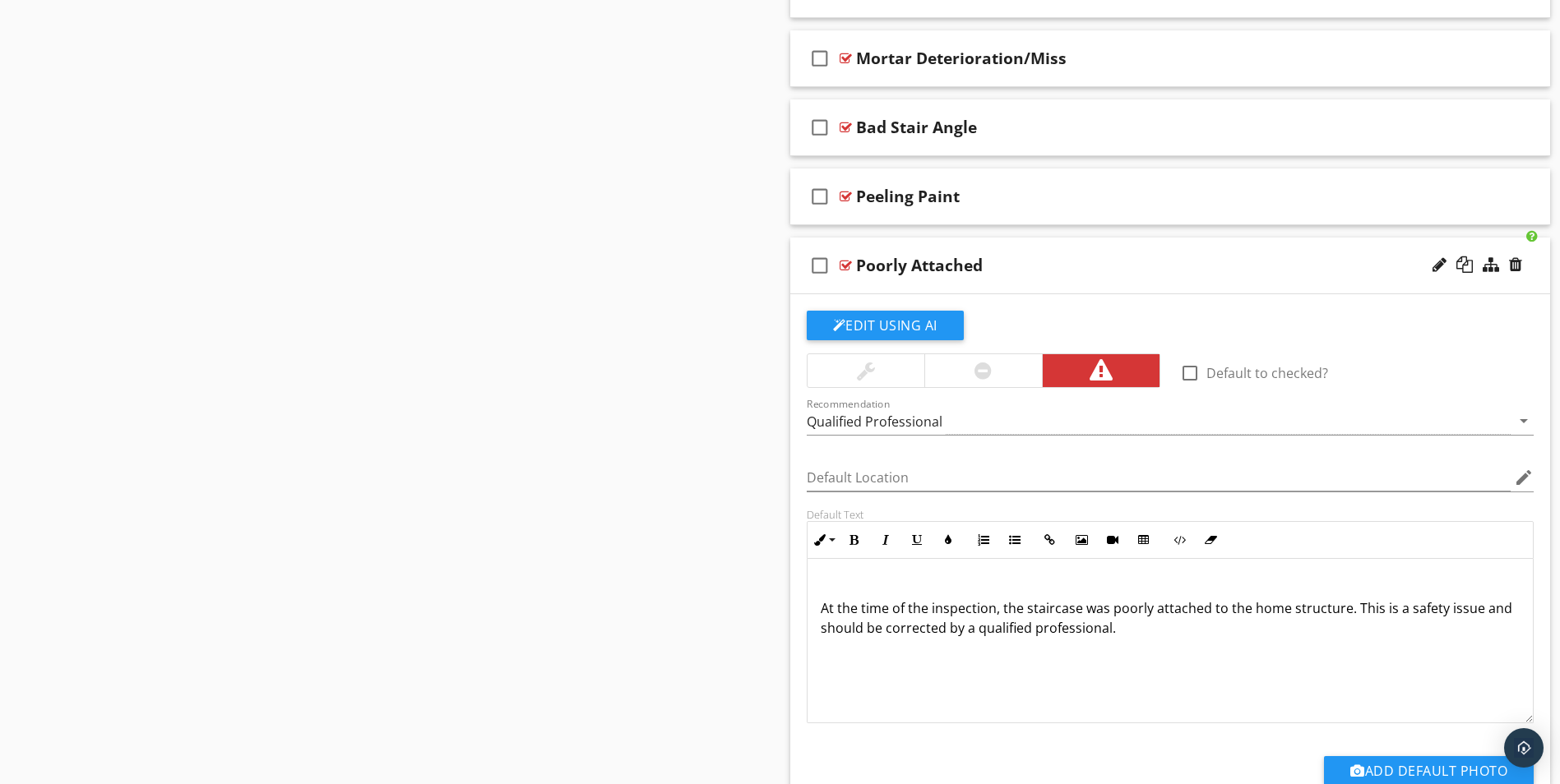
click at [845, 262] on div at bounding box center [846, 265] width 12 height 13
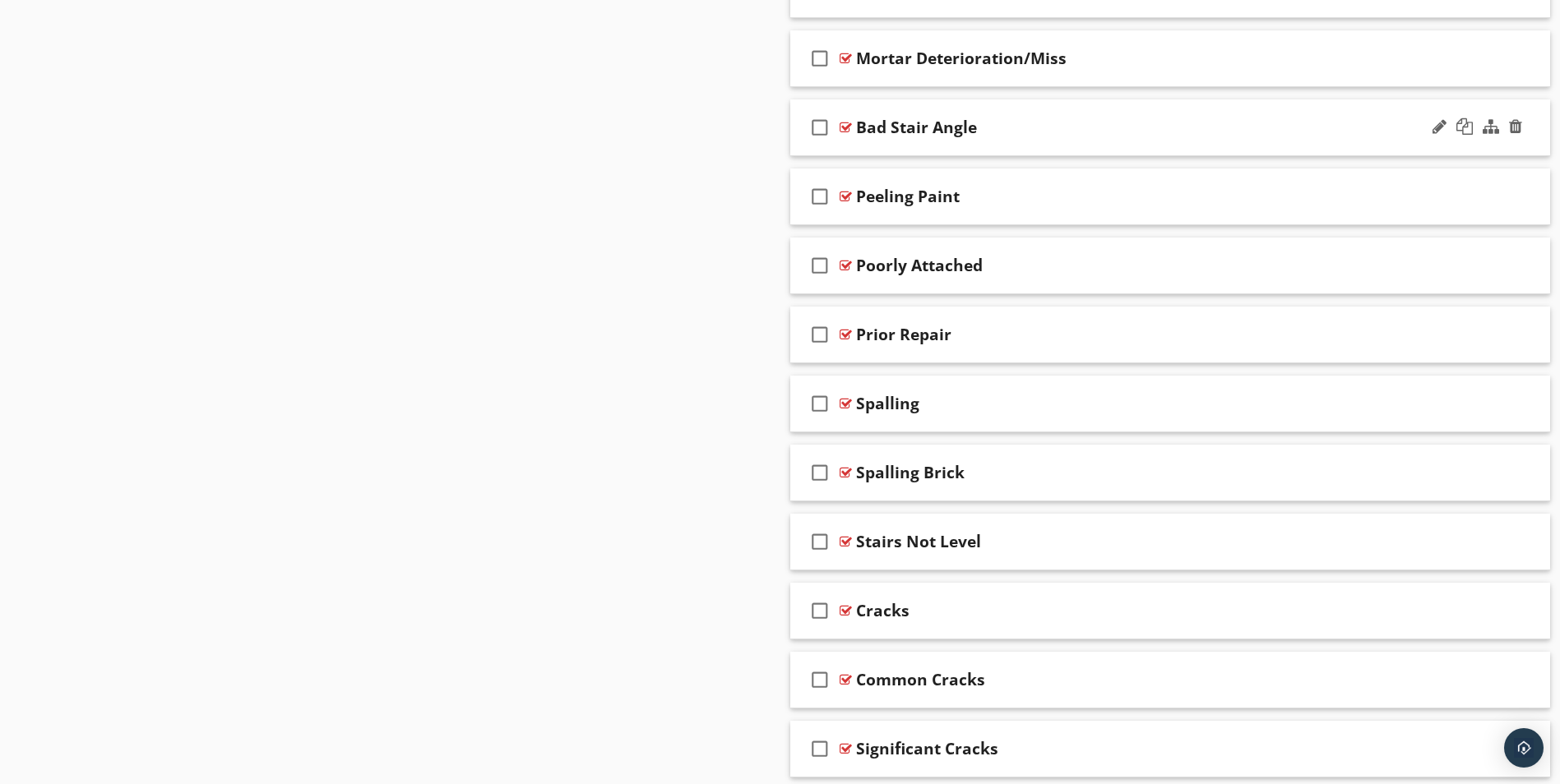
click at [845, 123] on div at bounding box center [846, 127] width 12 height 13
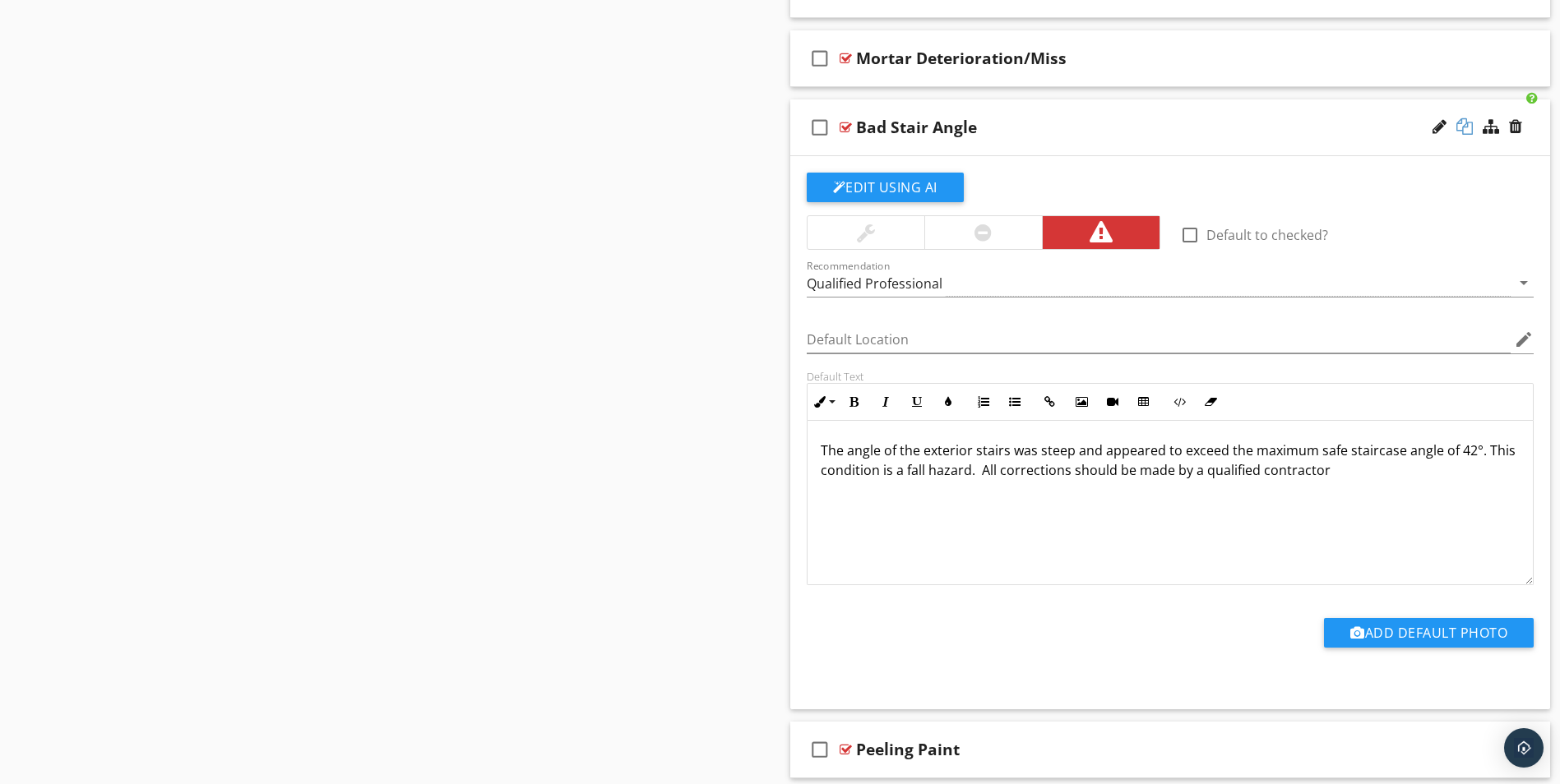
click at [1467, 129] on div at bounding box center [1465, 126] width 16 height 16
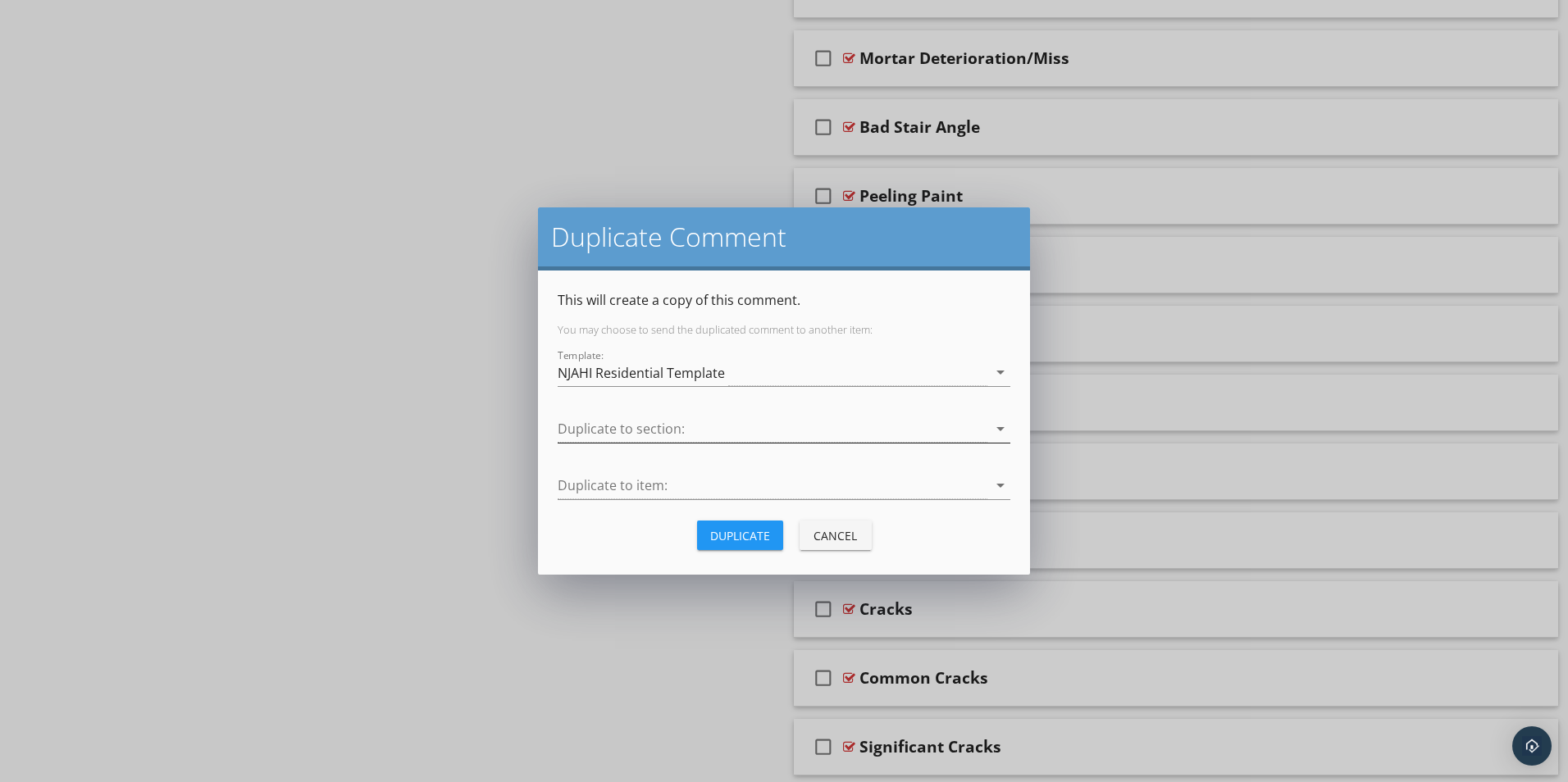
click at [616, 430] on div at bounding box center [772, 429] width 430 height 27
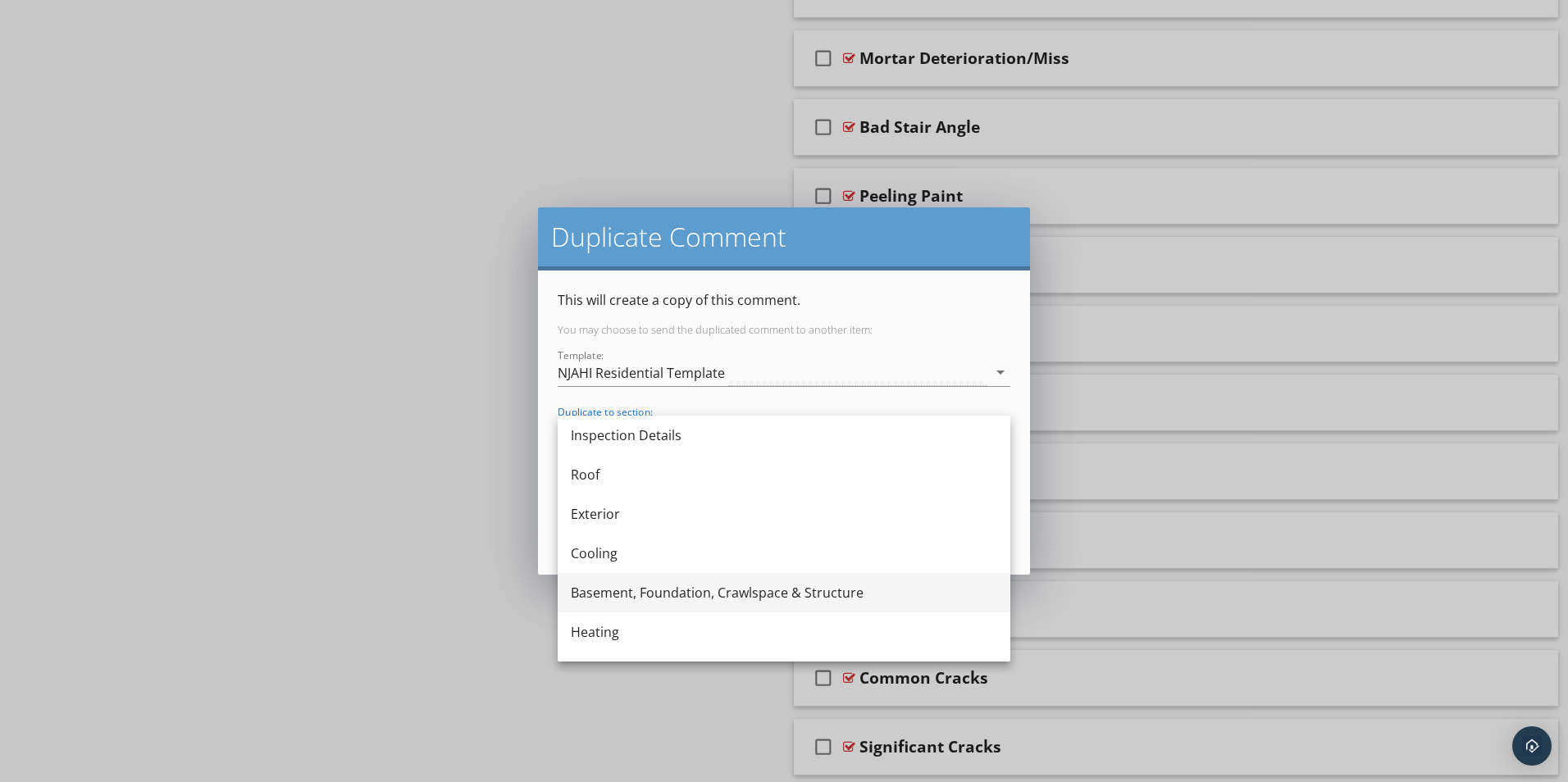
click at [622, 593] on div "Basement, Foundation, Crawlspace & Structure" at bounding box center [784, 593] width 426 height 20
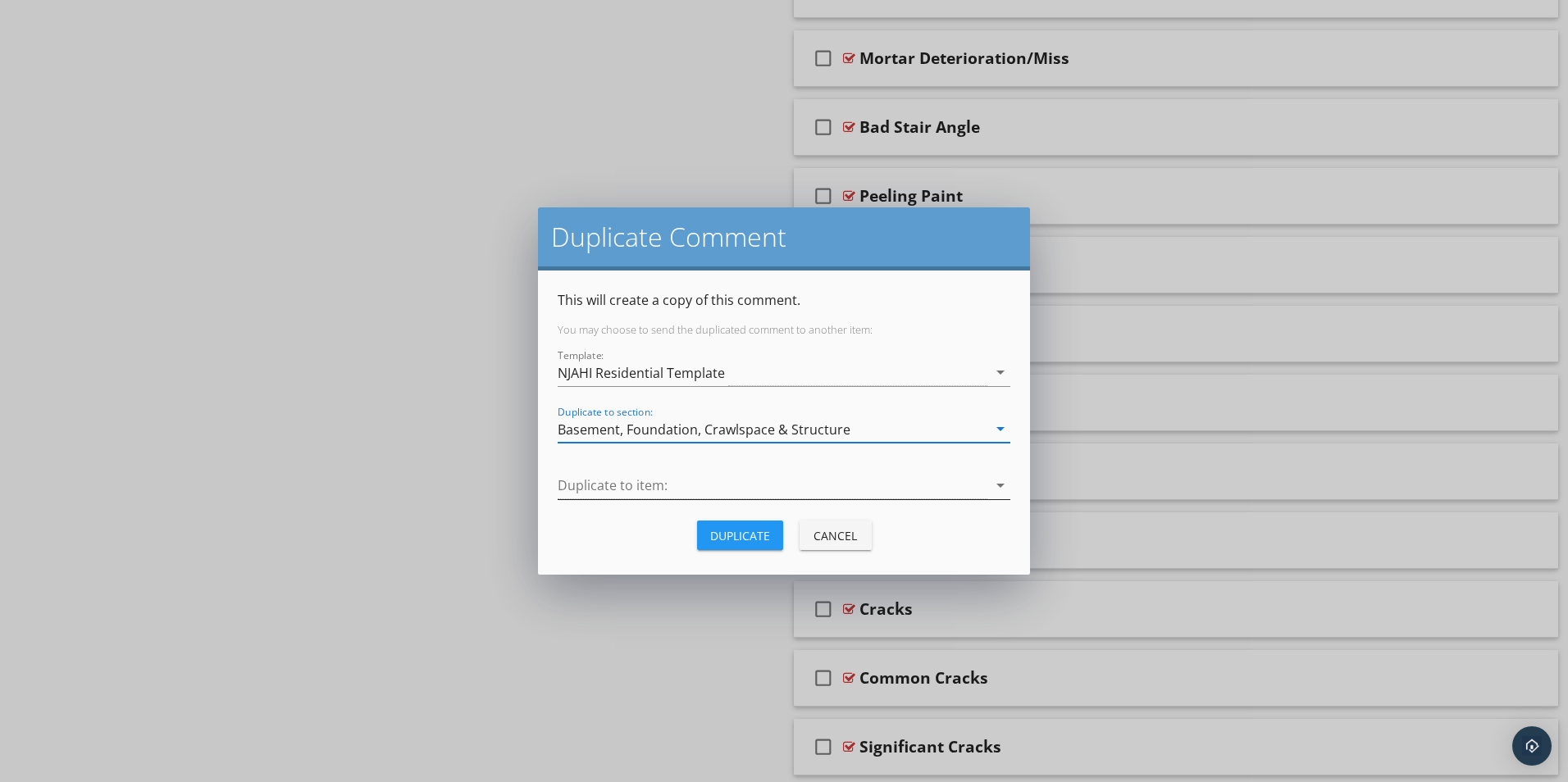
click at [590, 486] on div at bounding box center [772, 486] width 430 height 27
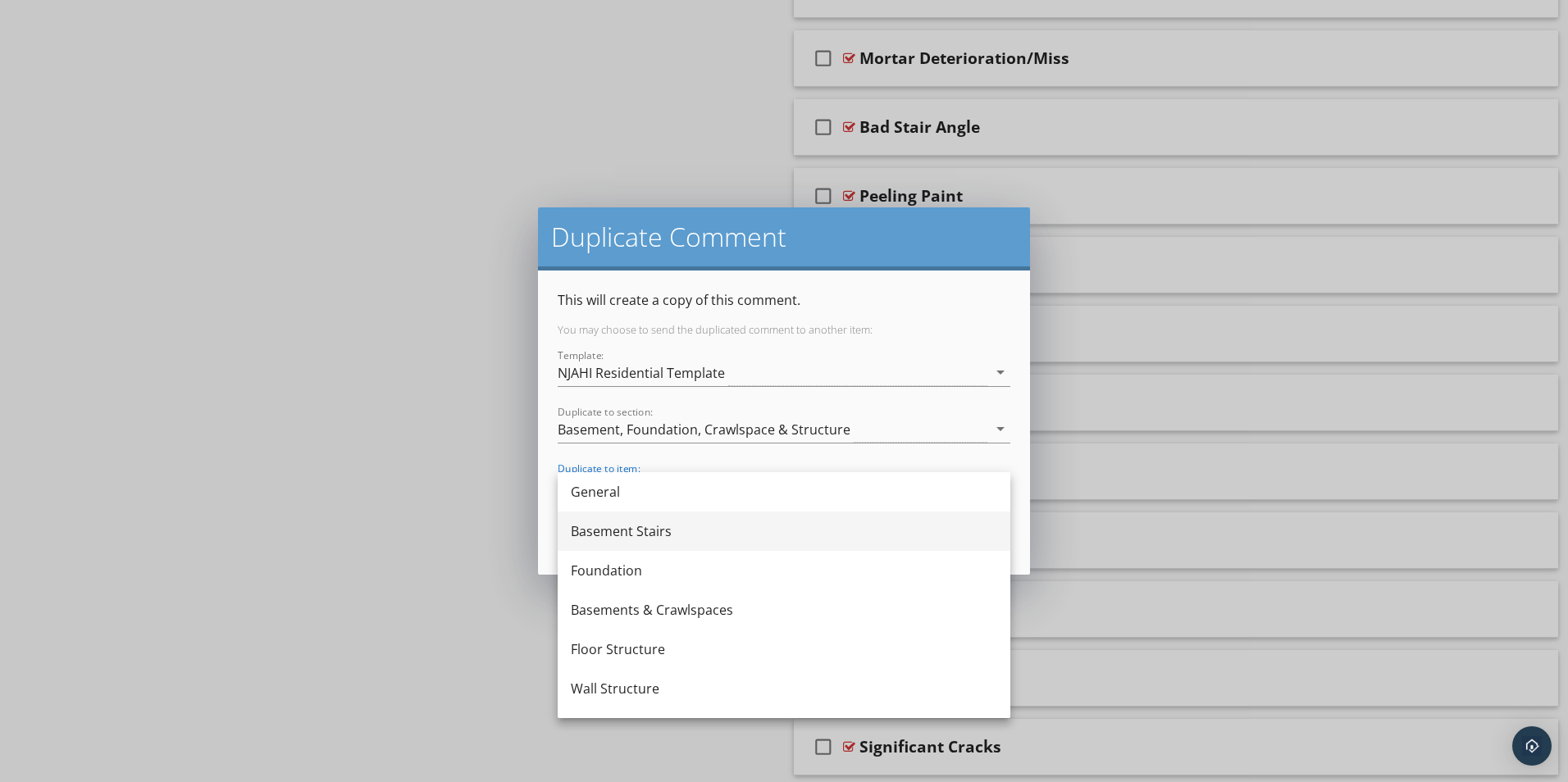
click at [590, 531] on div "Basement Stairs" at bounding box center [784, 531] width 426 height 20
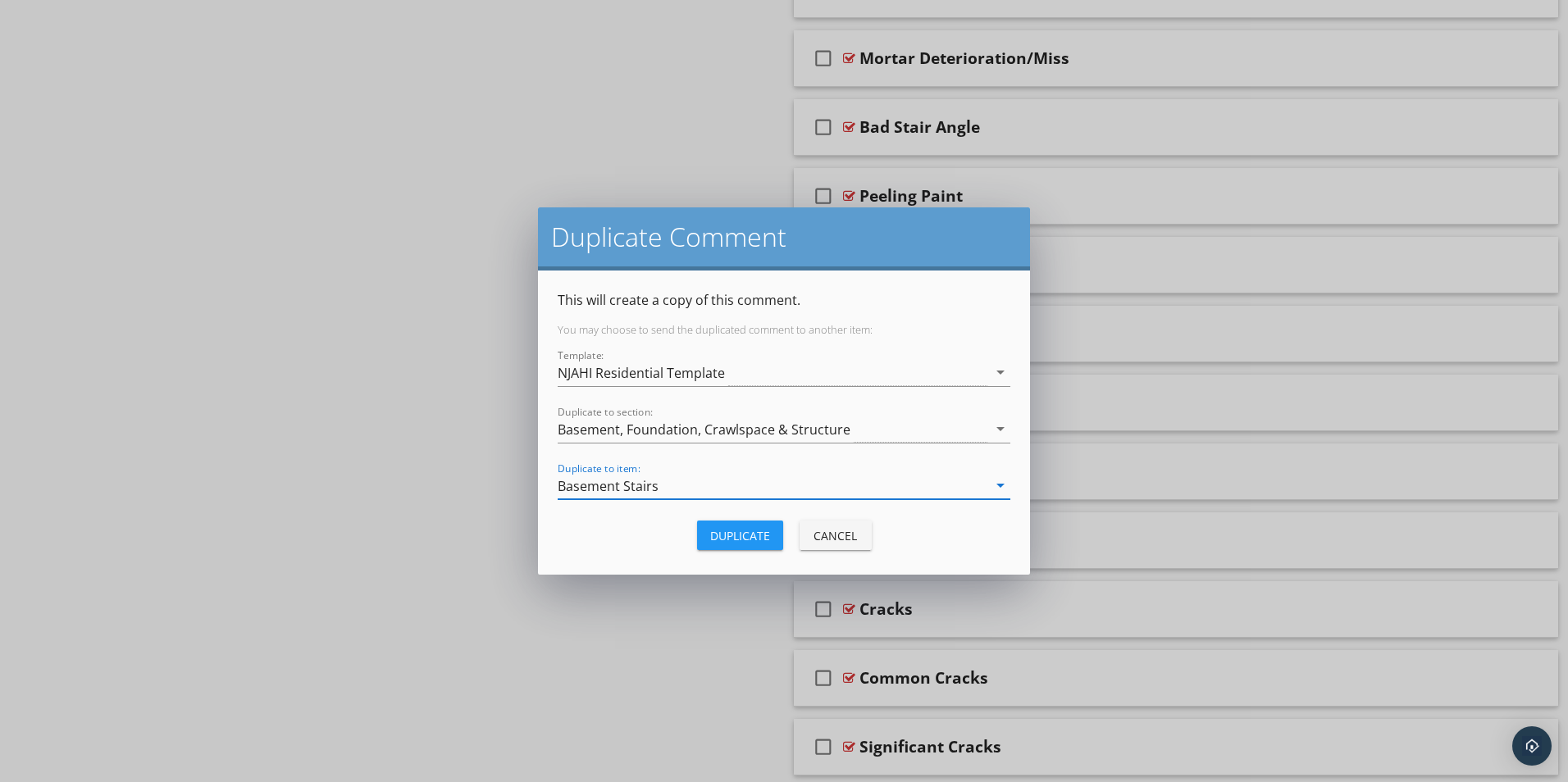
click at [730, 536] on div "Duplicate" at bounding box center [740, 535] width 59 height 17
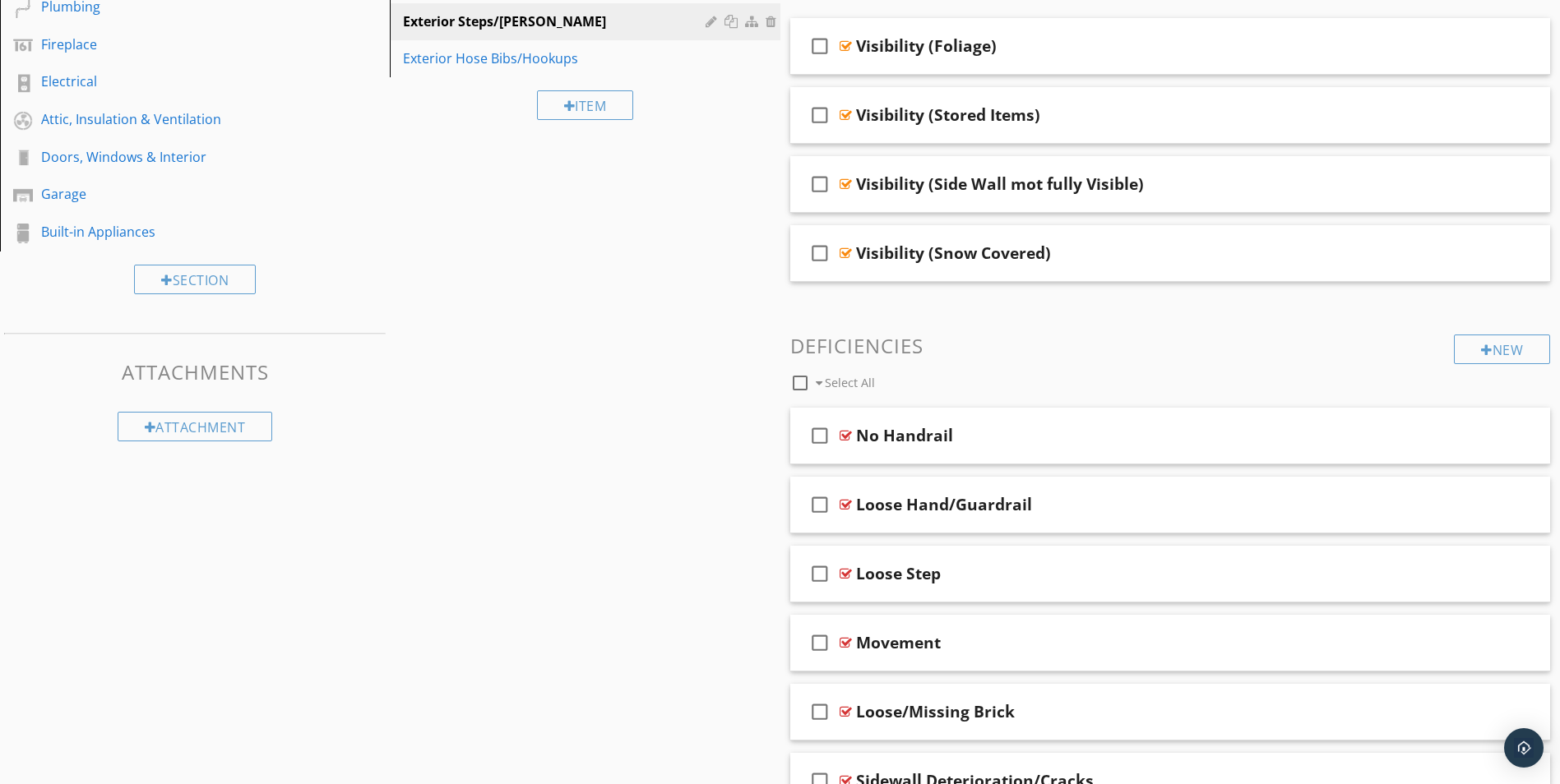
scroll to position [0, 0]
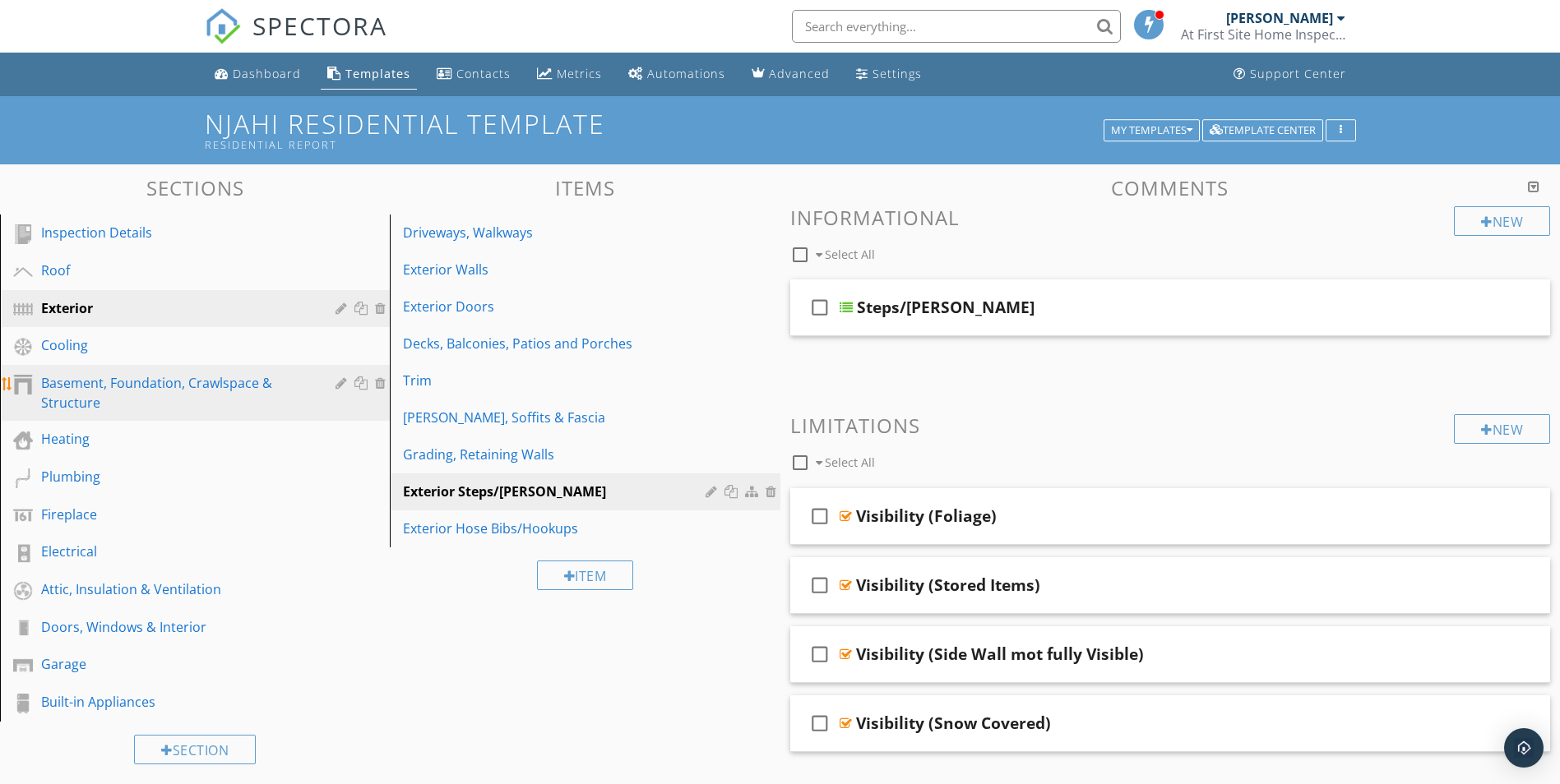
click at [102, 396] on div "Basement, Foundation, Crawlspace & Structure" at bounding box center [176, 392] width 271 height 39
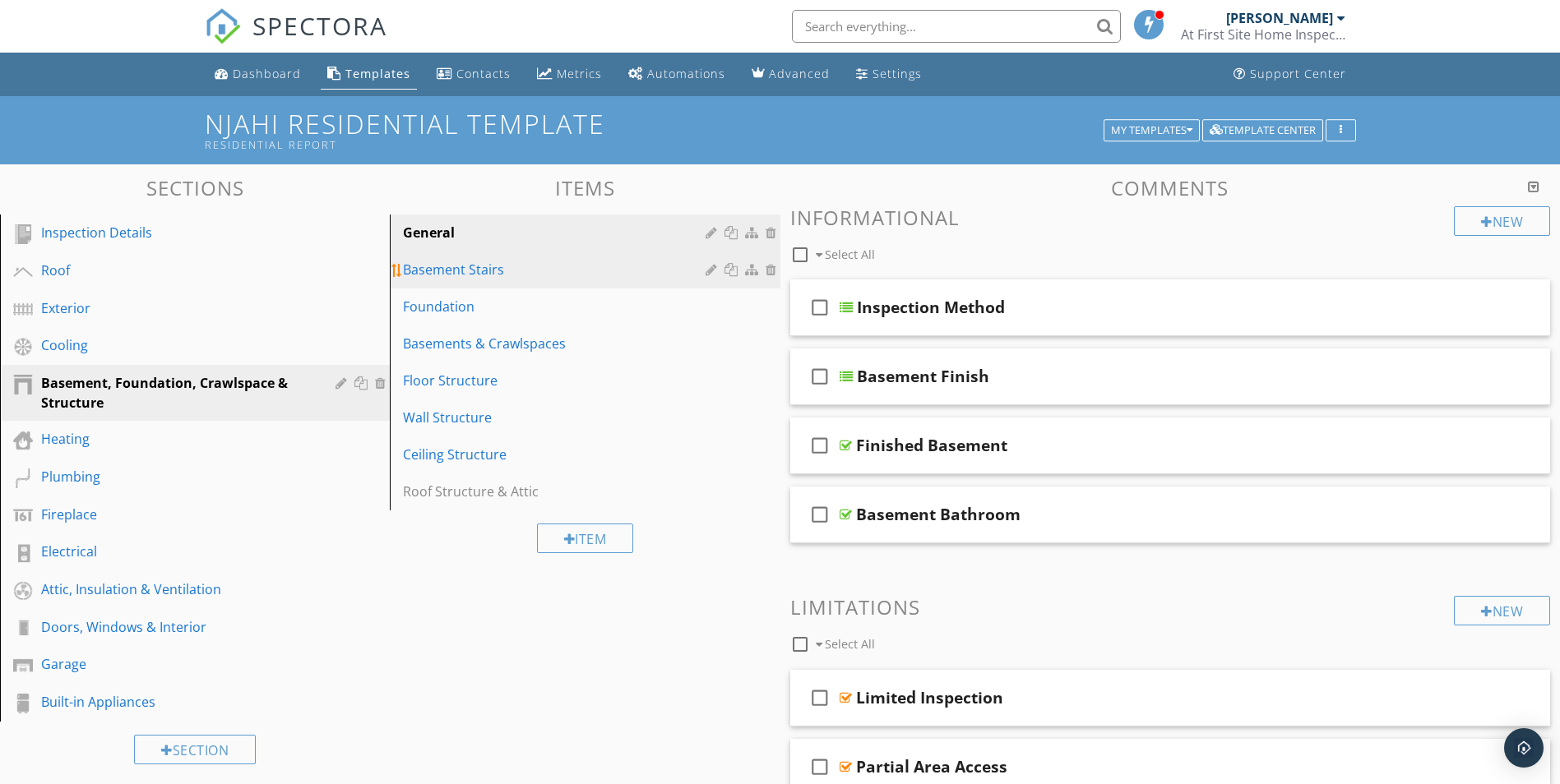
click at [457, 265] on div "Basement Stairs" at bounding box center [557, 270] width 306 height 20
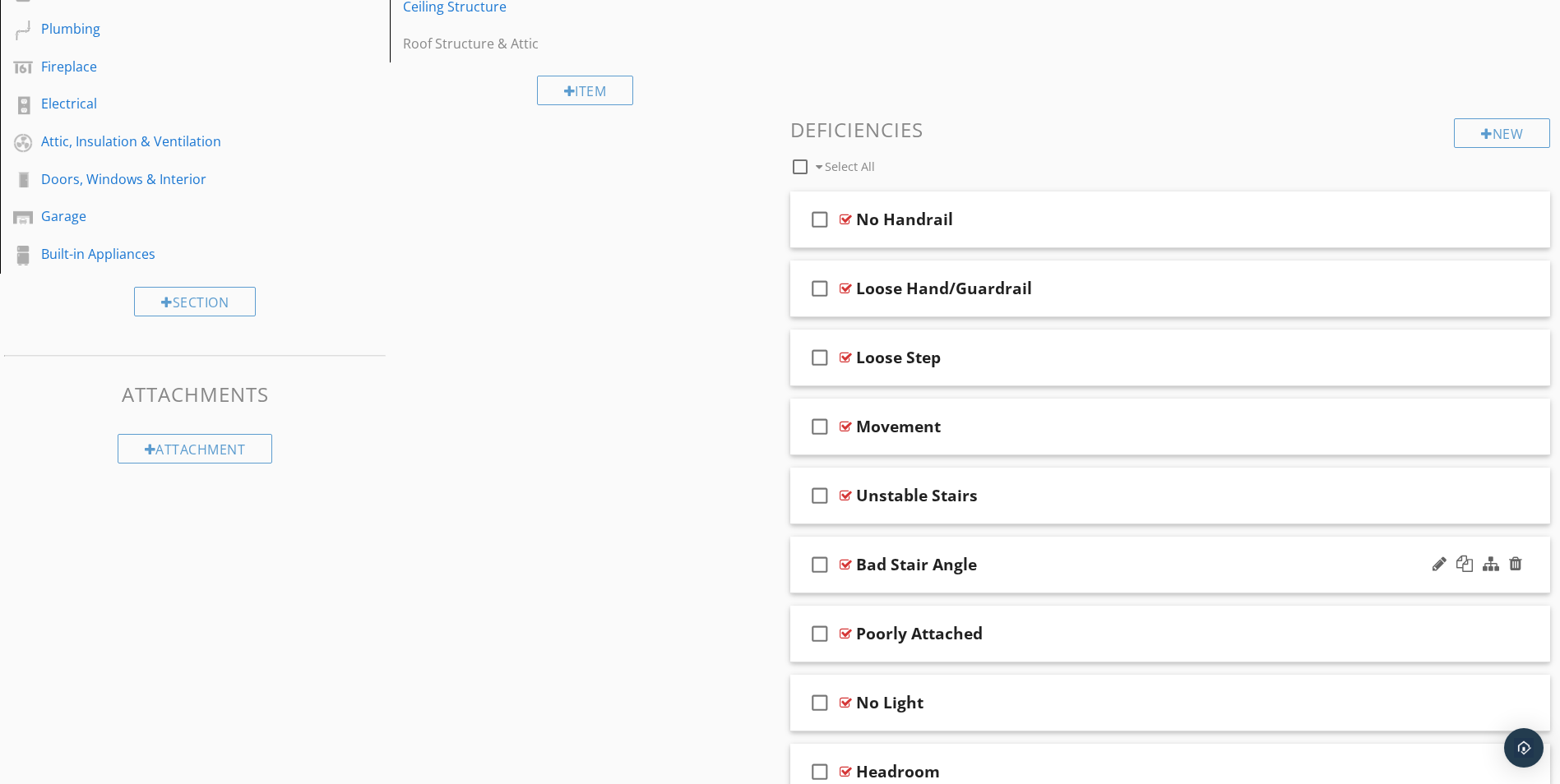
scroll to position [493, 0]
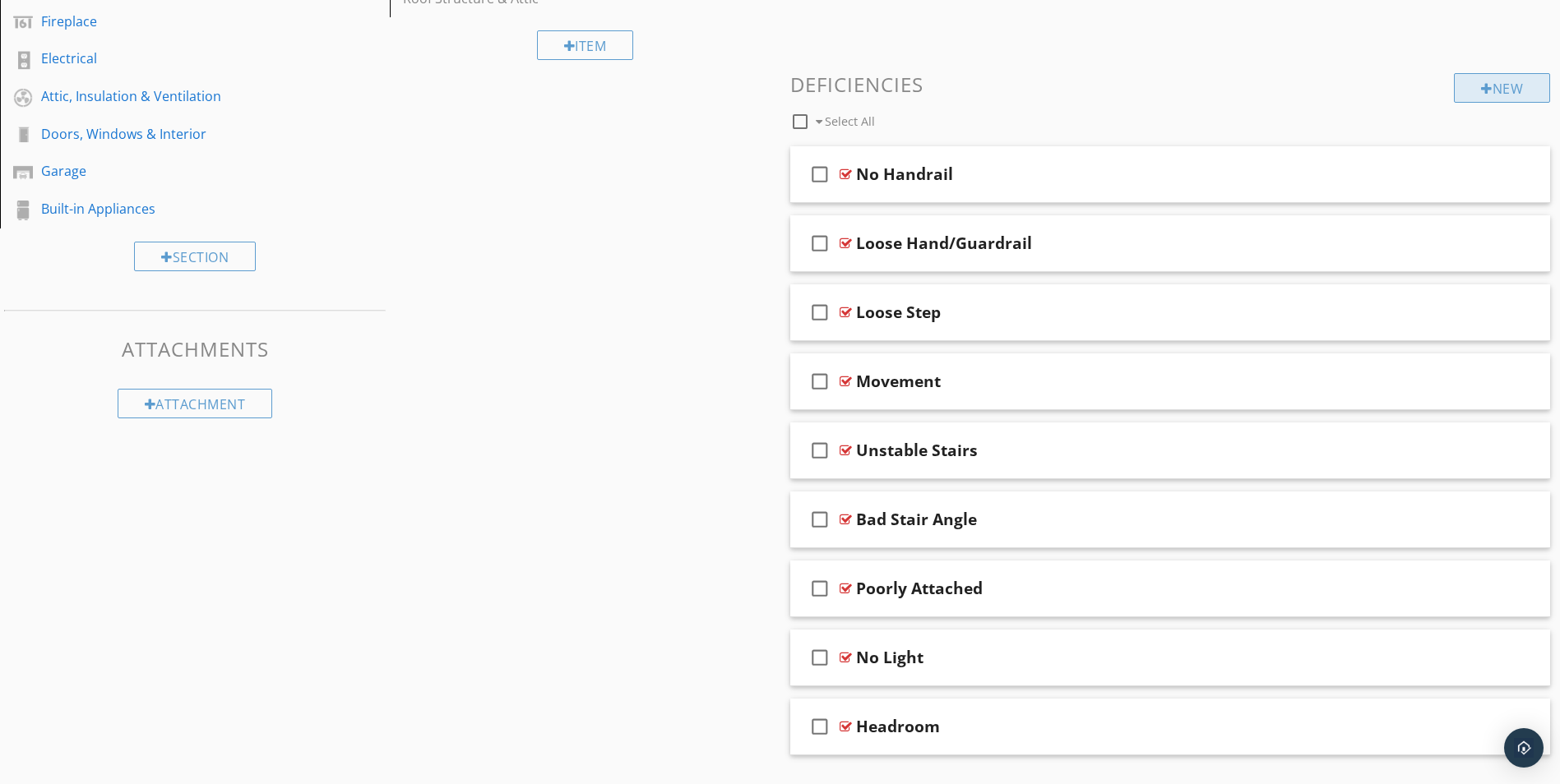
click at [1520, 81] on div "New" at bounding box center [1502, 87] width 96 height 29
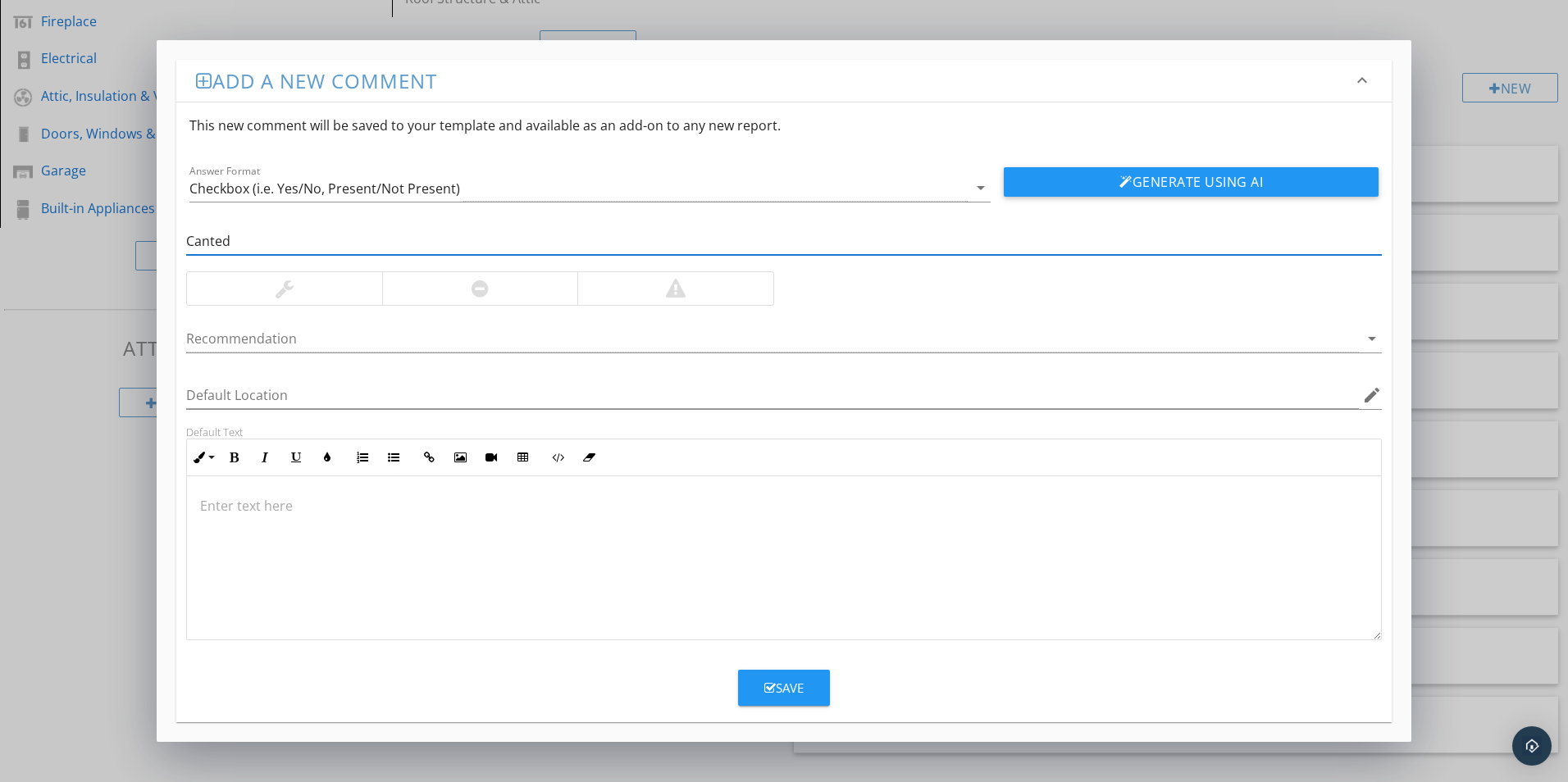
type input "Canted"
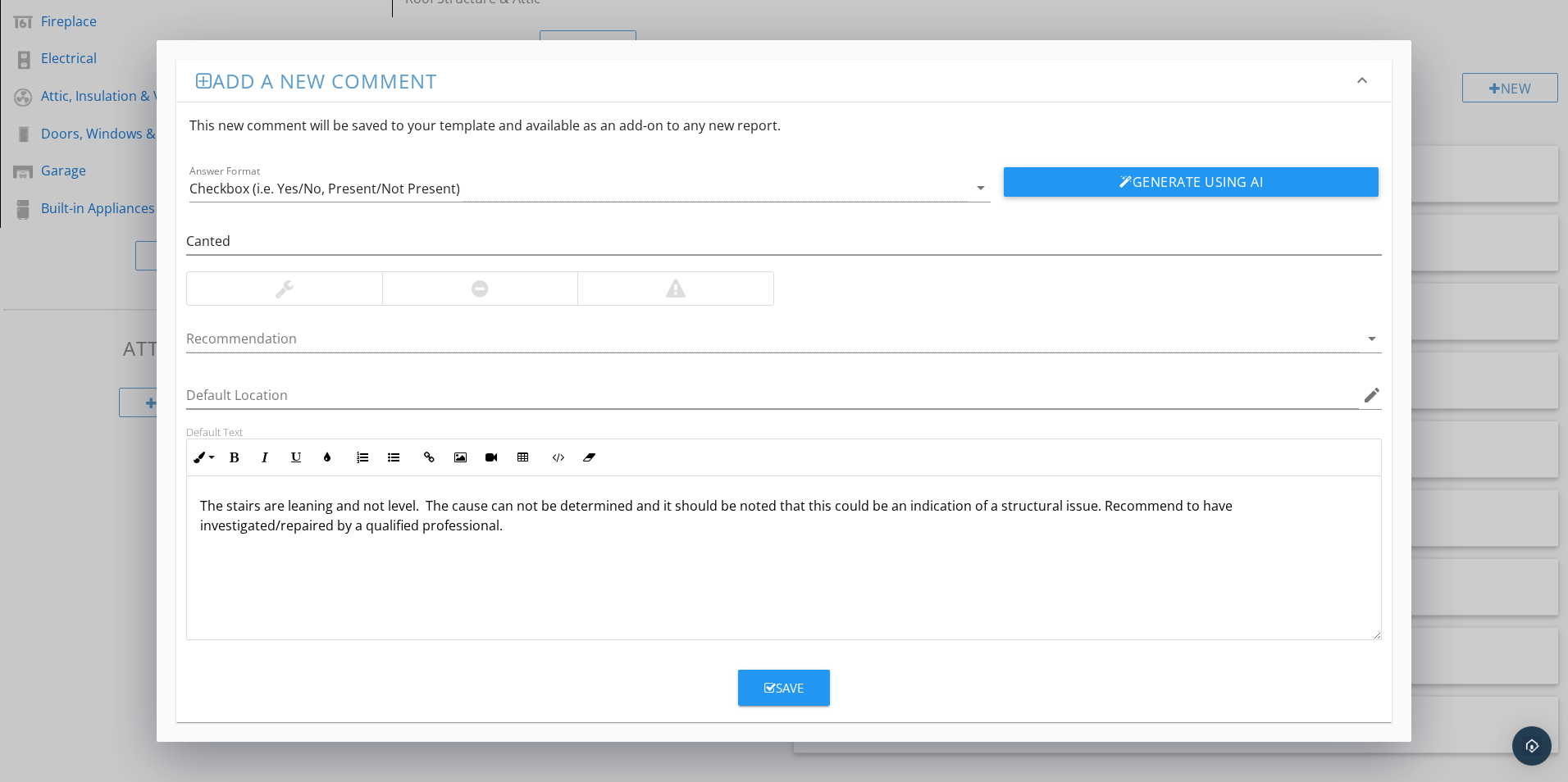
click at [653, 285] on div at bounding box center [675, 288] width 196 height 33
click at [360, 509] on p "The stairs are leaning and not level. The cause can not be determined and it sh…" at bounding box center [783, 525] width 1168 height 59
click at [775, 683] on div "Save" at bounding box center [784, 688] width 39 height 19
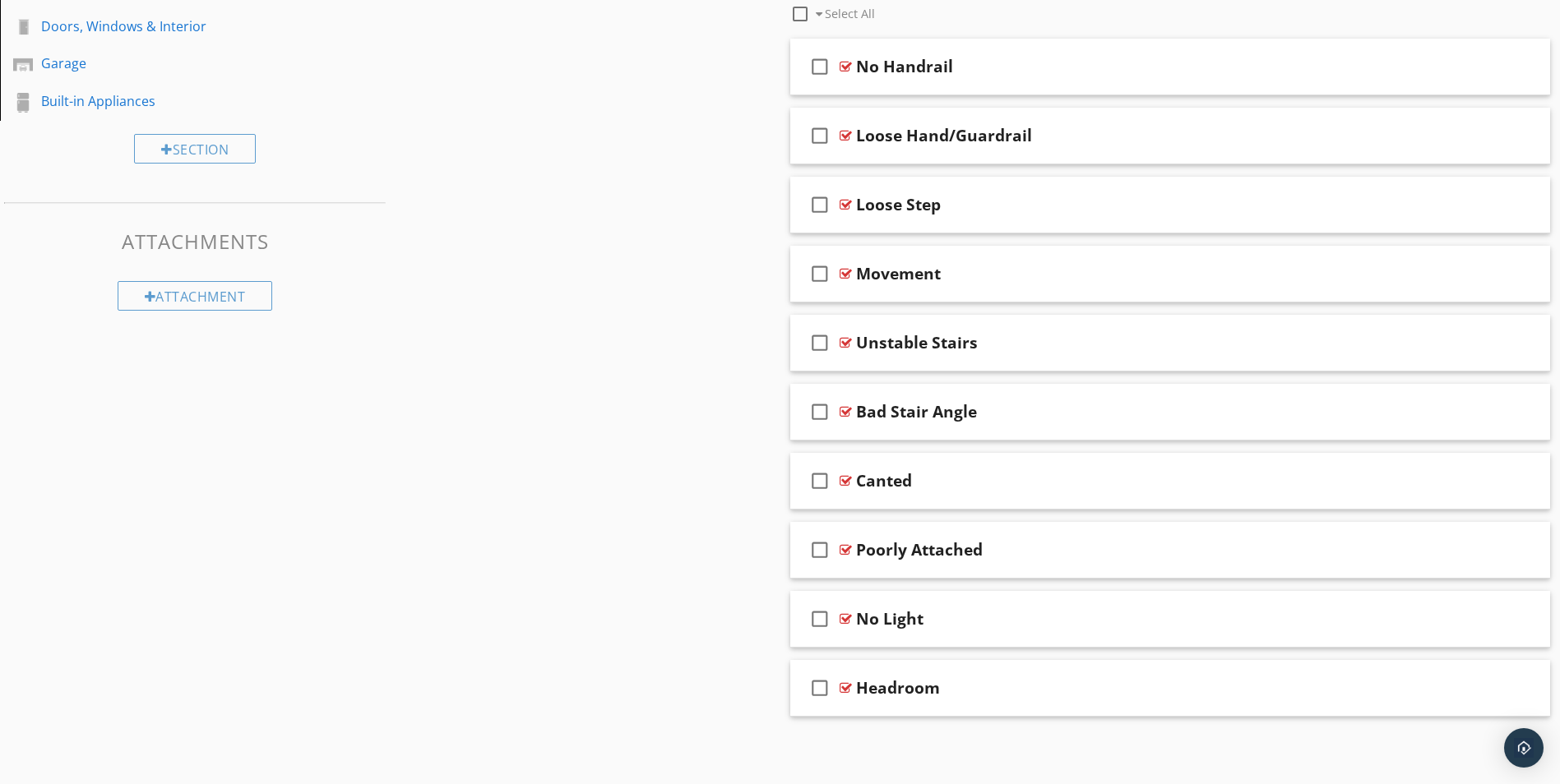
scroll to position [602, 0]
click at [842, 477] on div at bounding box center [846, 479] width 12 height 13
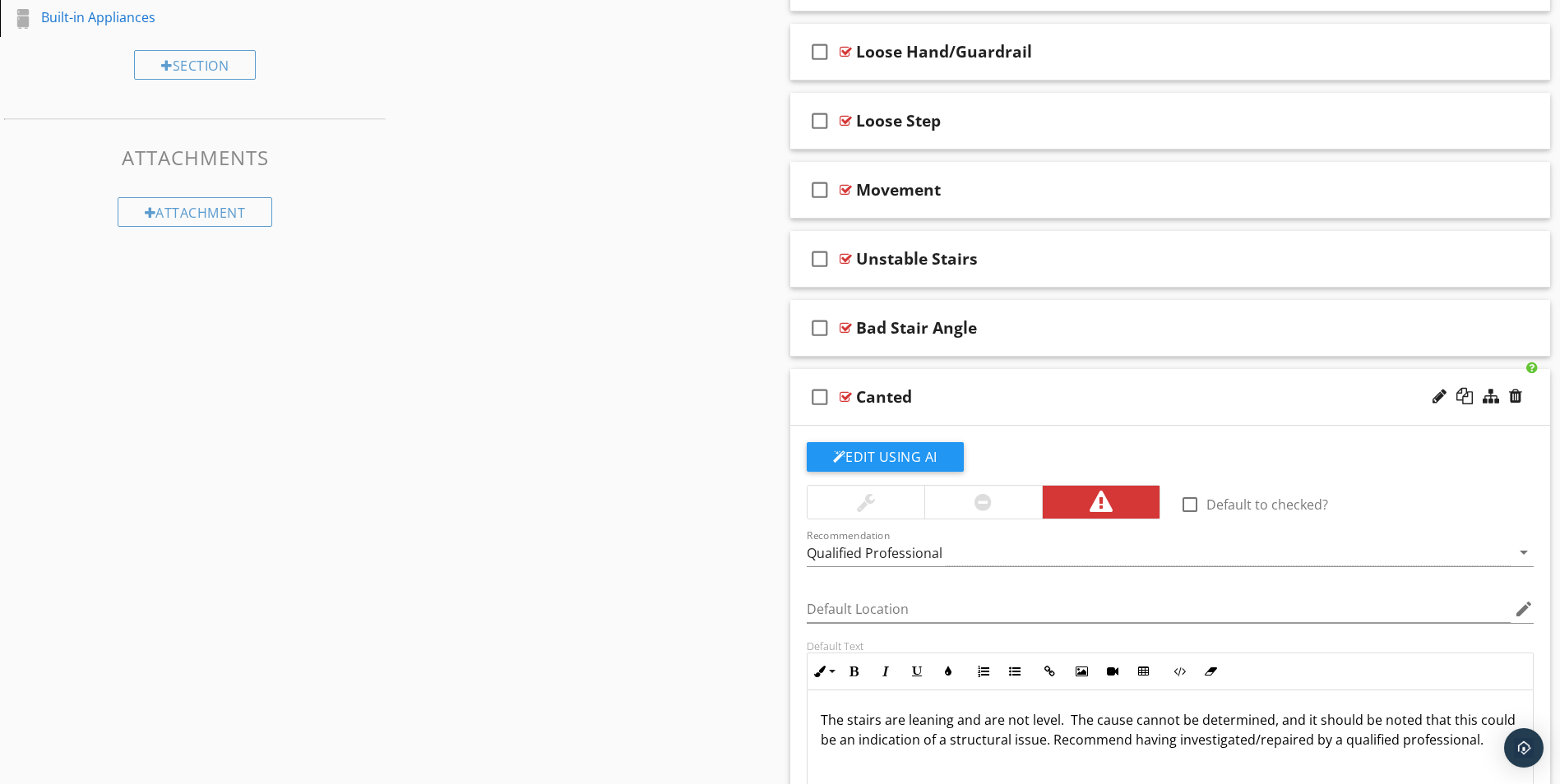
scroll to position [767, 0]
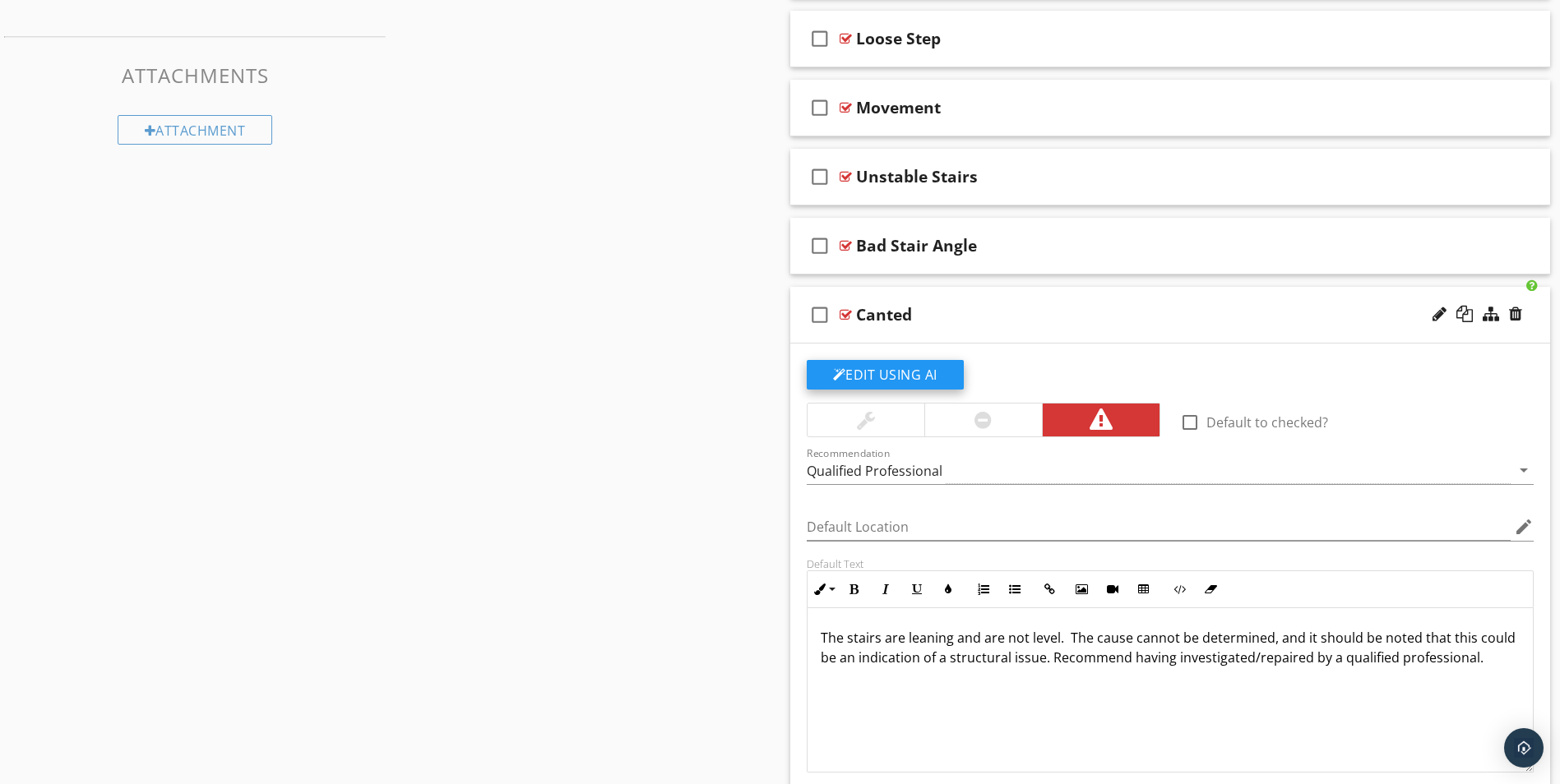
click at [869, 370] on button "Edit Using AI" at bounding box center [885, 374] width 157 height 29
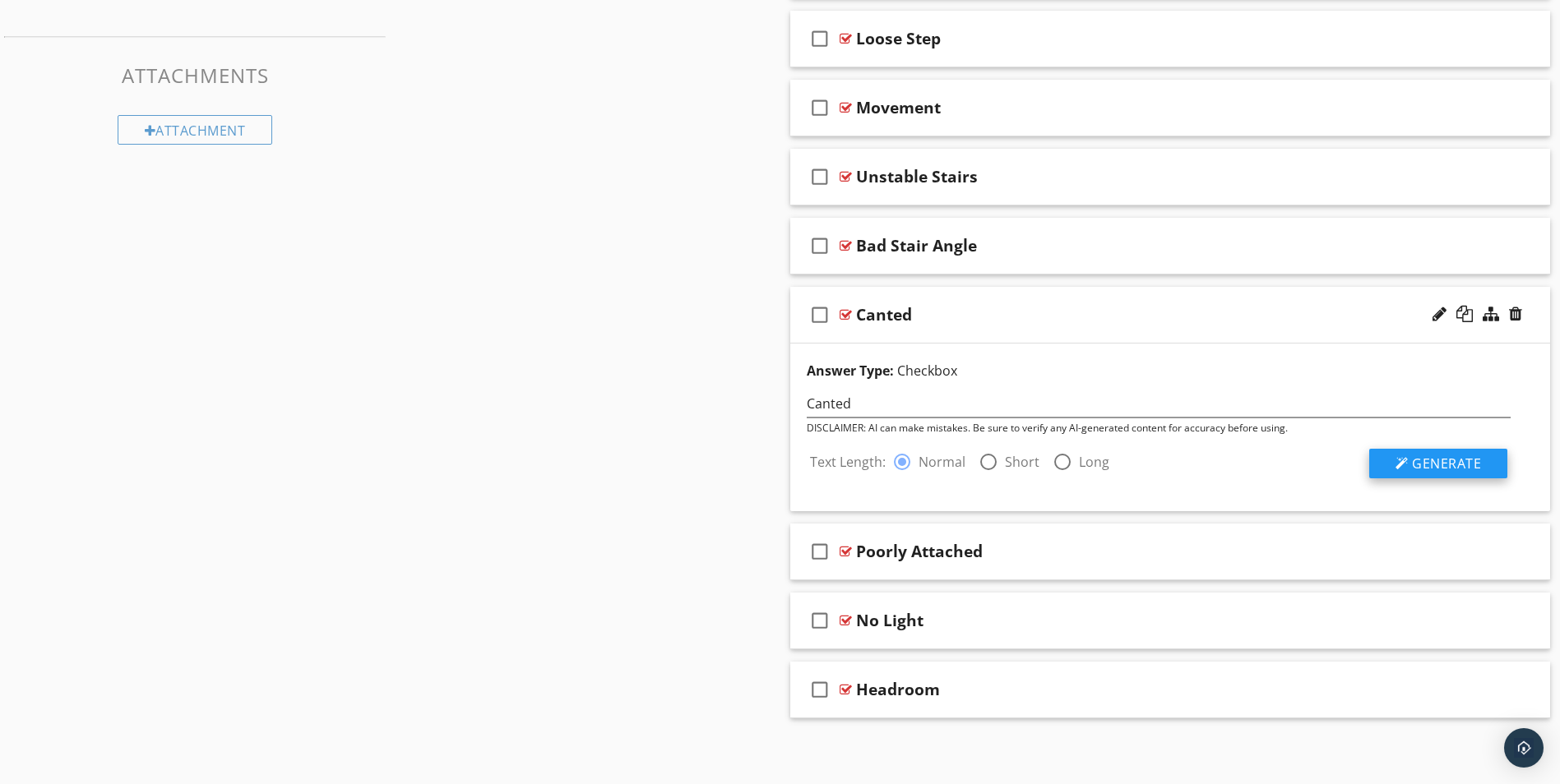
click at [1448, 460] on span "Generate" at bounding box center [1447, 464] width 69 height 18
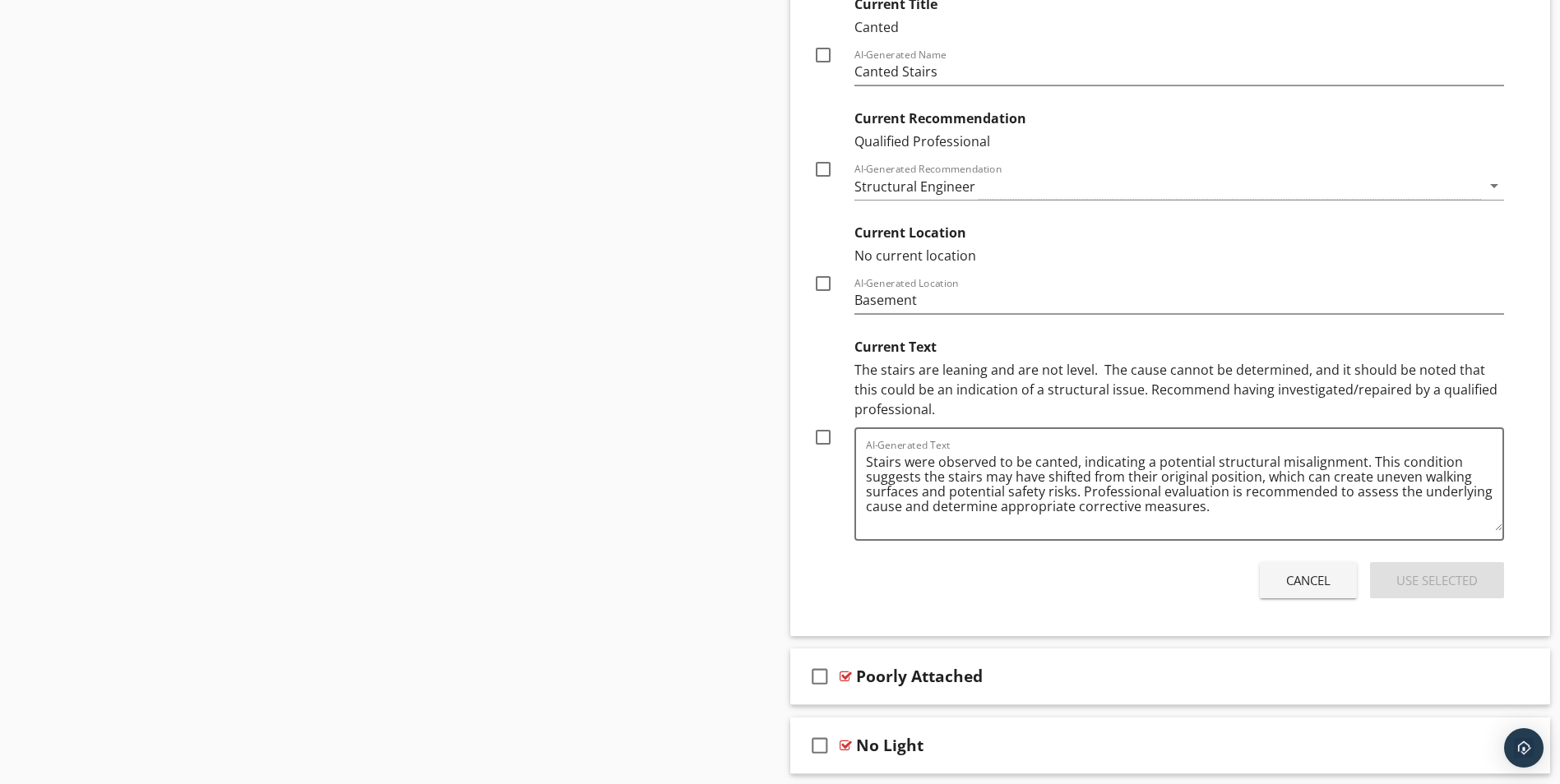
scroll to position [1342, 0]
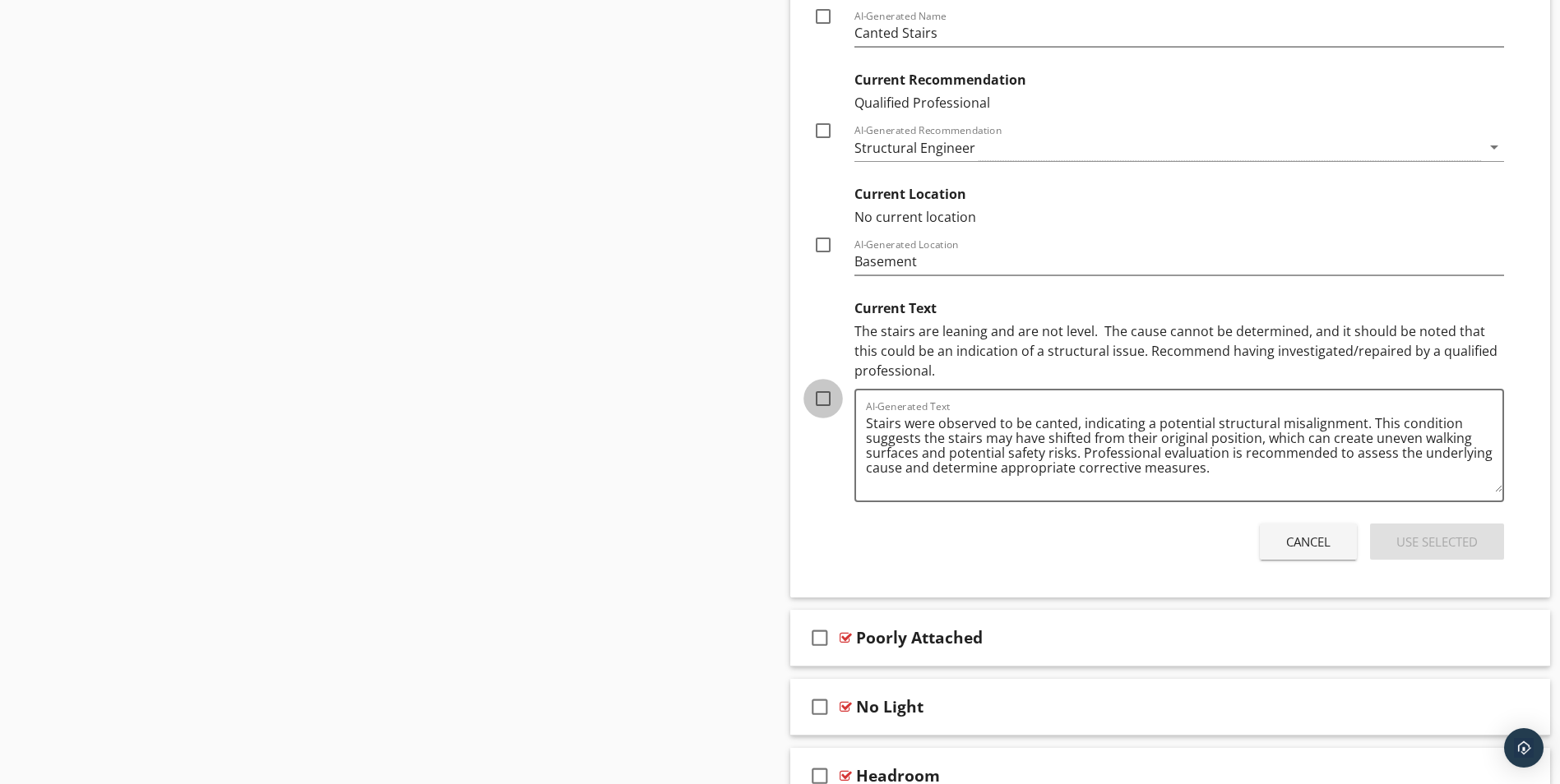
click at [824, 396] on div at bounding box center [823, 398] width 28 height 28
checkbox input "true"
click at [825, 244] on div at bounding box center [823, 245] width 28 height 28
checkbox input "true"
click at [1497, 145] on icon "arrow_drop_down" at bounding box center [1494, 147] width 20 height 20
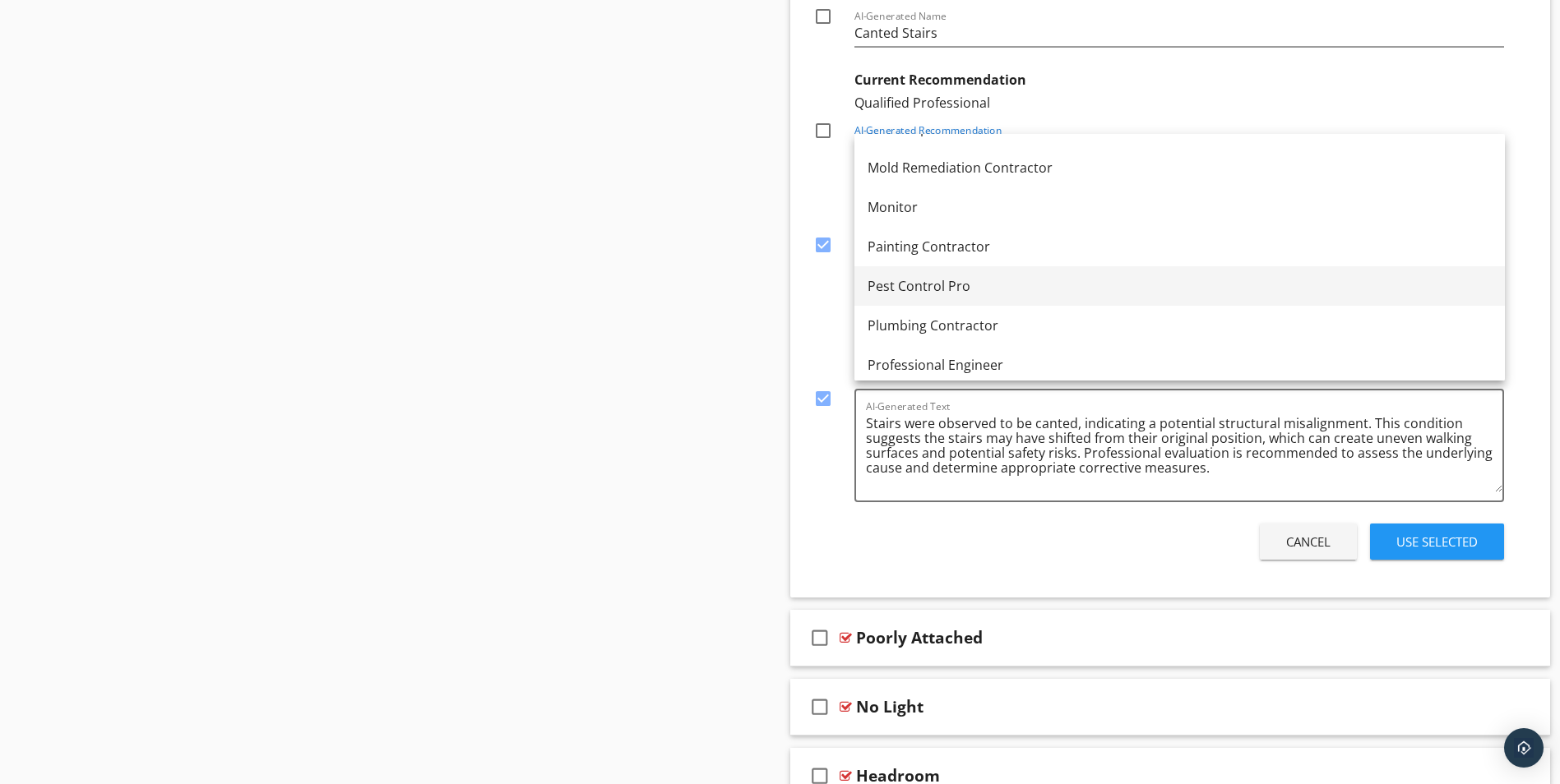
scroll to position [1726, 0]
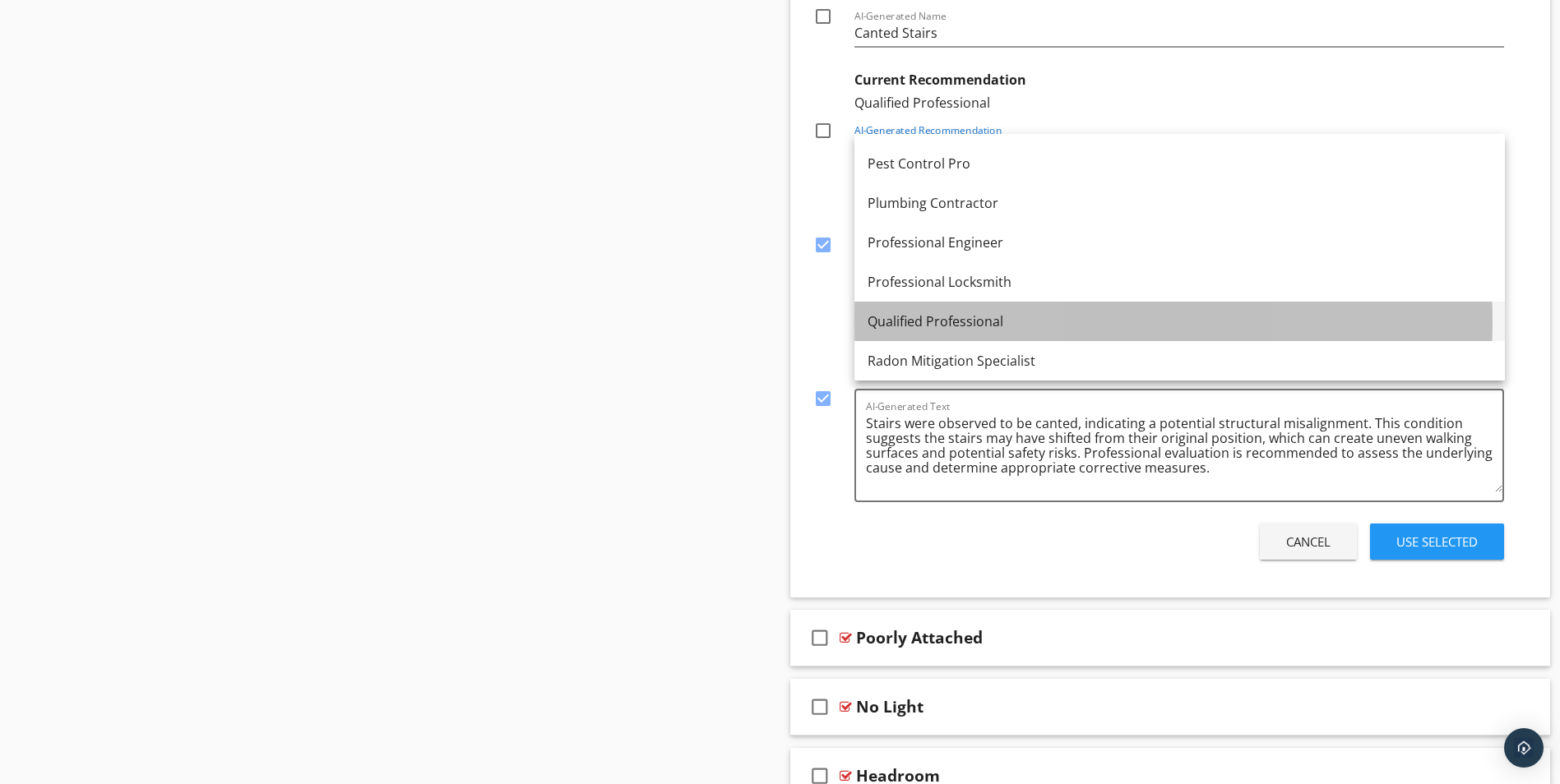
click at [908, 320] on div "Qualified Professional" at bounding box center [1179, 321] width 624 height 20
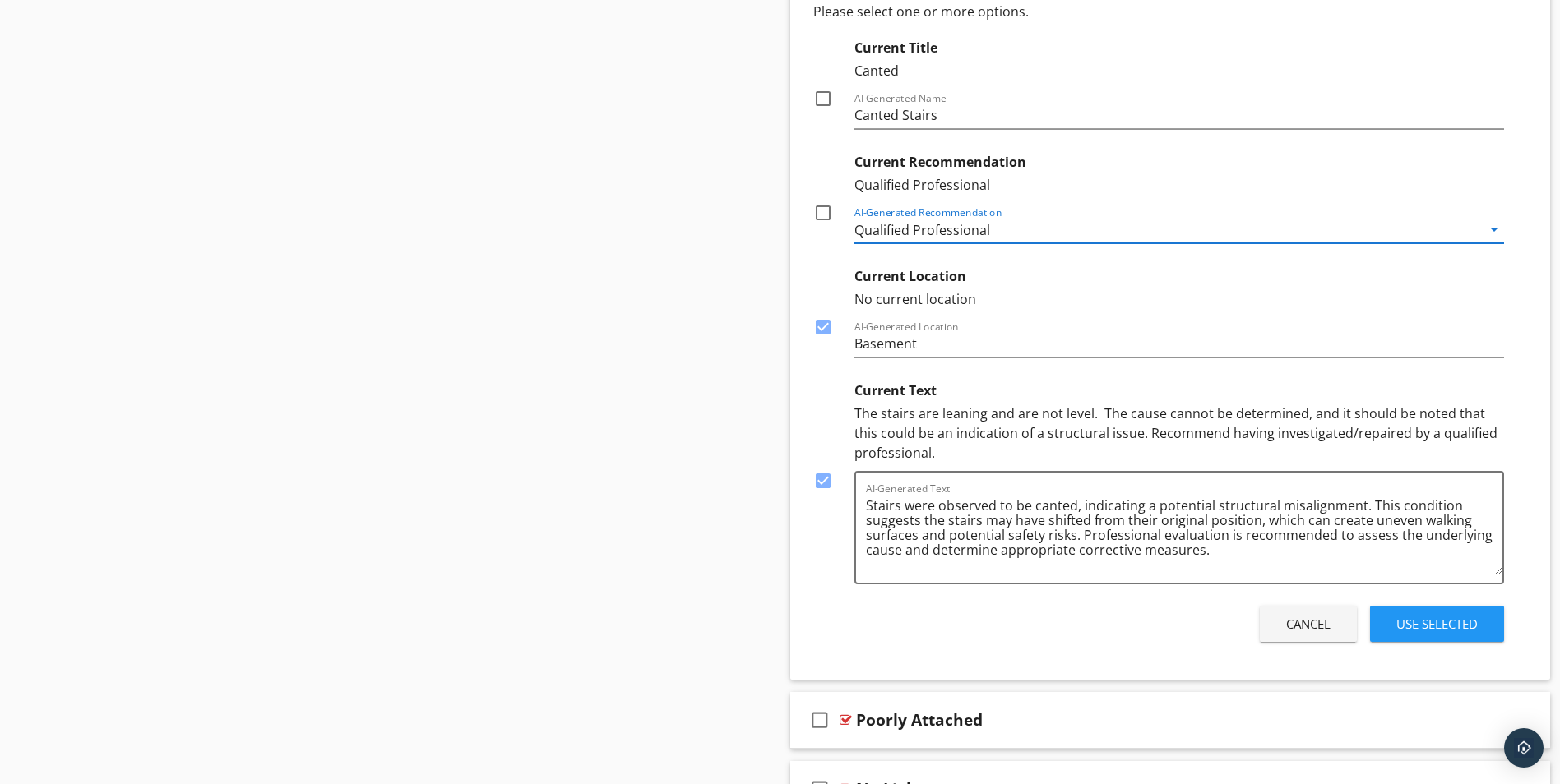
scroll to position [1177, 0]
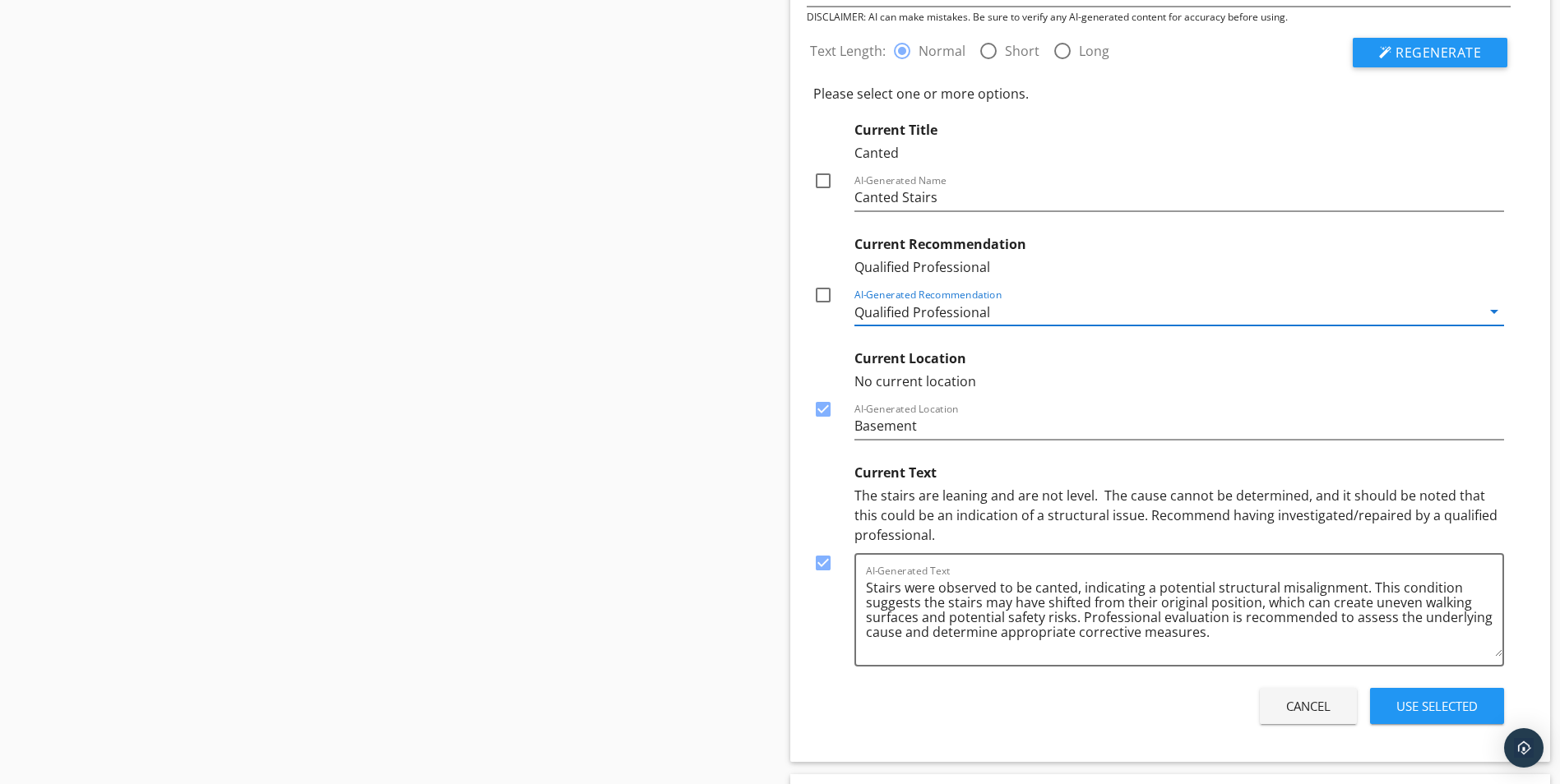
click at [824, 181] on div at bounding box center [823, 180] width 28 height 28
checkbox input "true"
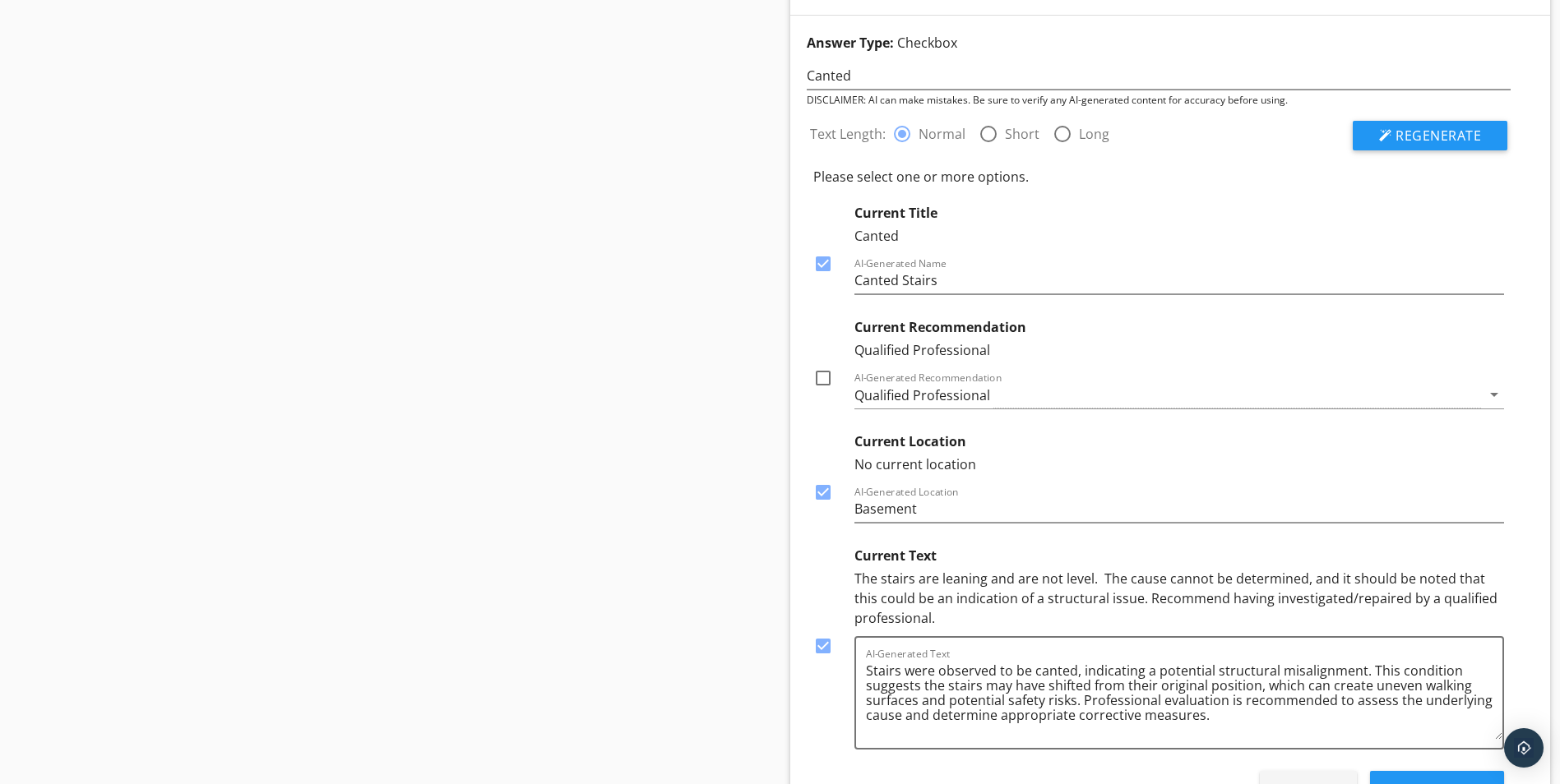
scroll to position [1095, 0]
click at [821, 378] on div at bounding box center [823, 376] width 28 height 28
checkbox input "true"
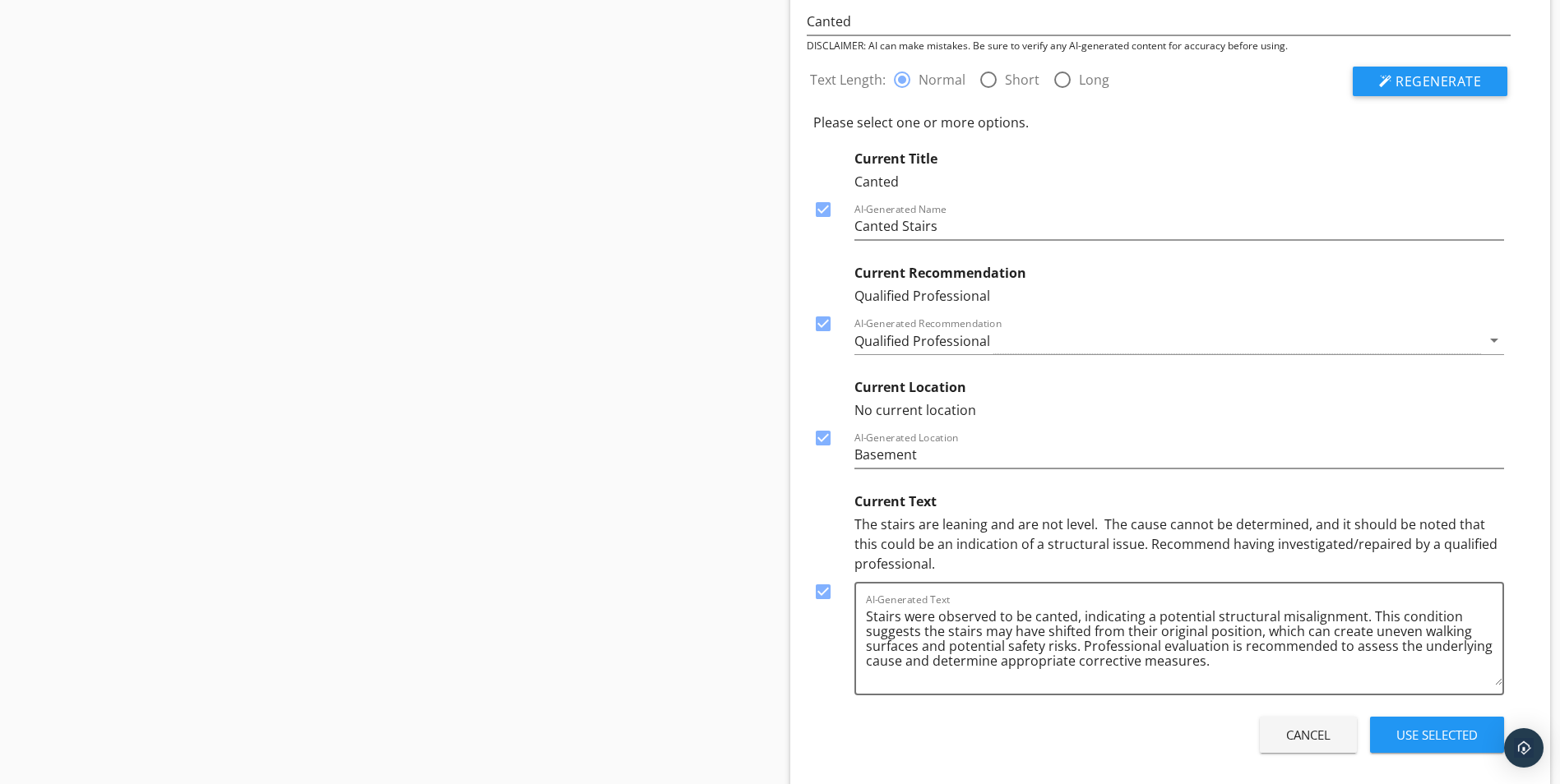
scroll to position [1177, 0]
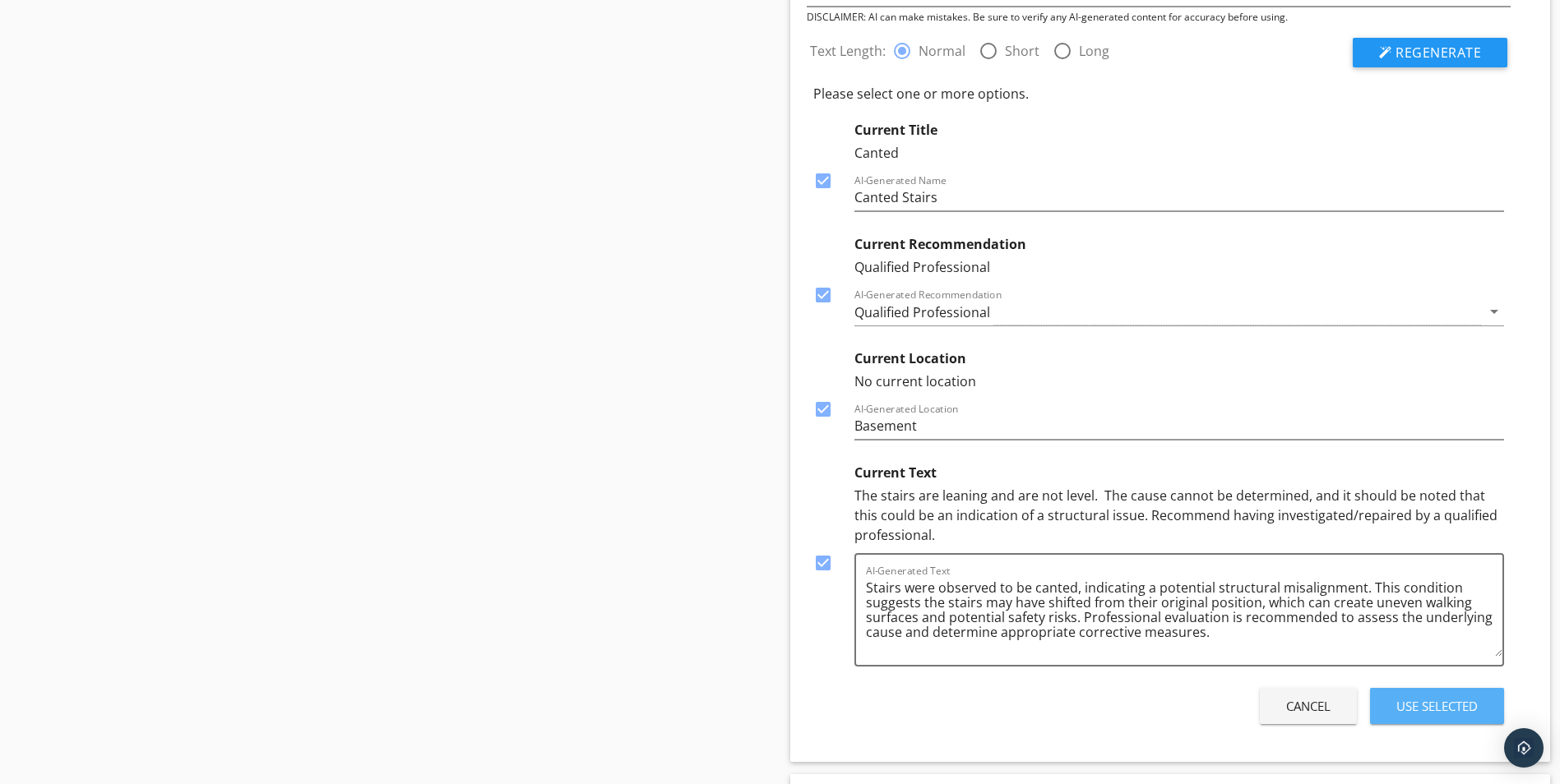
click at [1436, 705] on div "Use Selected" at bounding box center [1436, 706] width 81 height 19
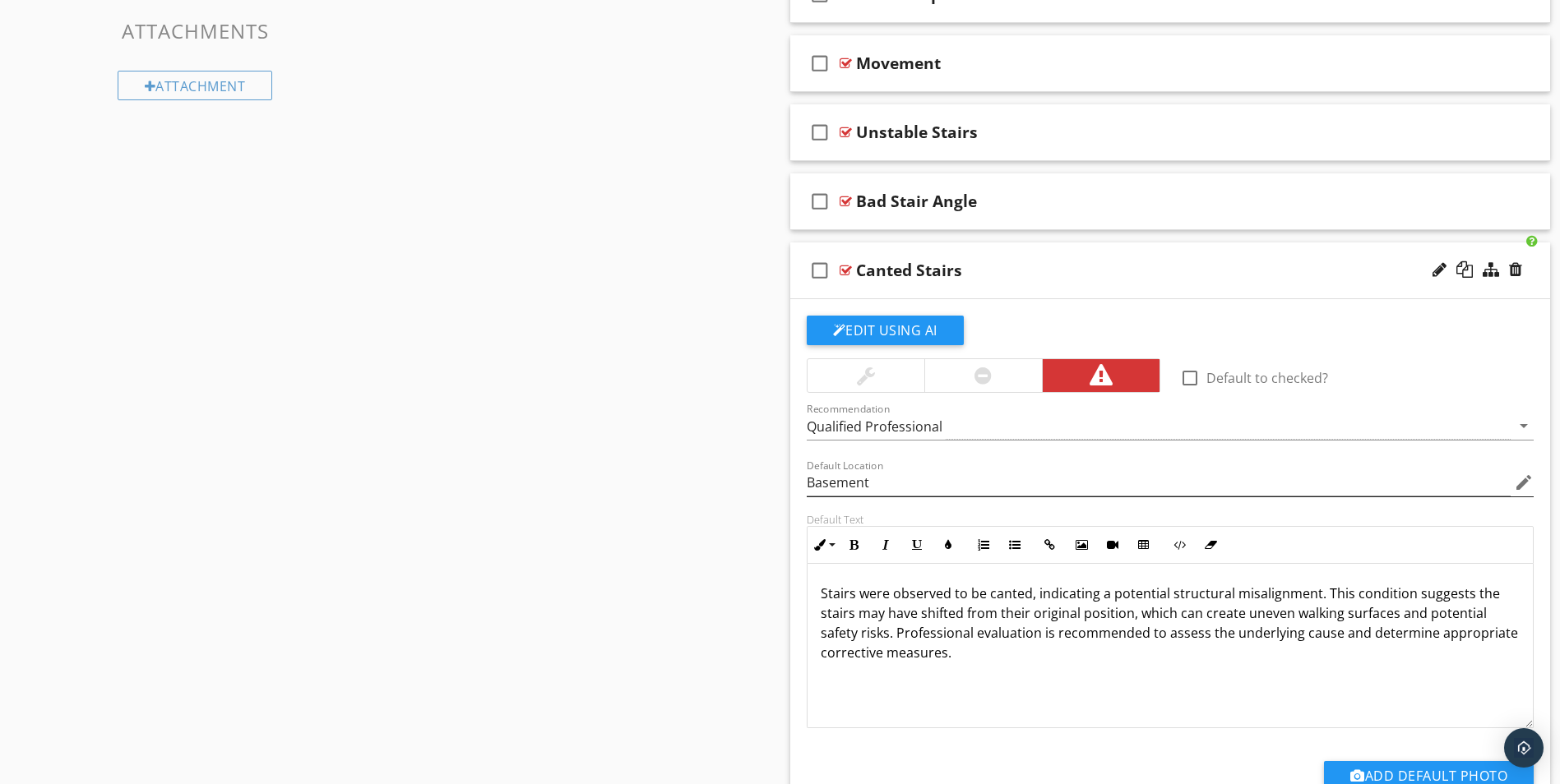
scroll to position [822, 0]
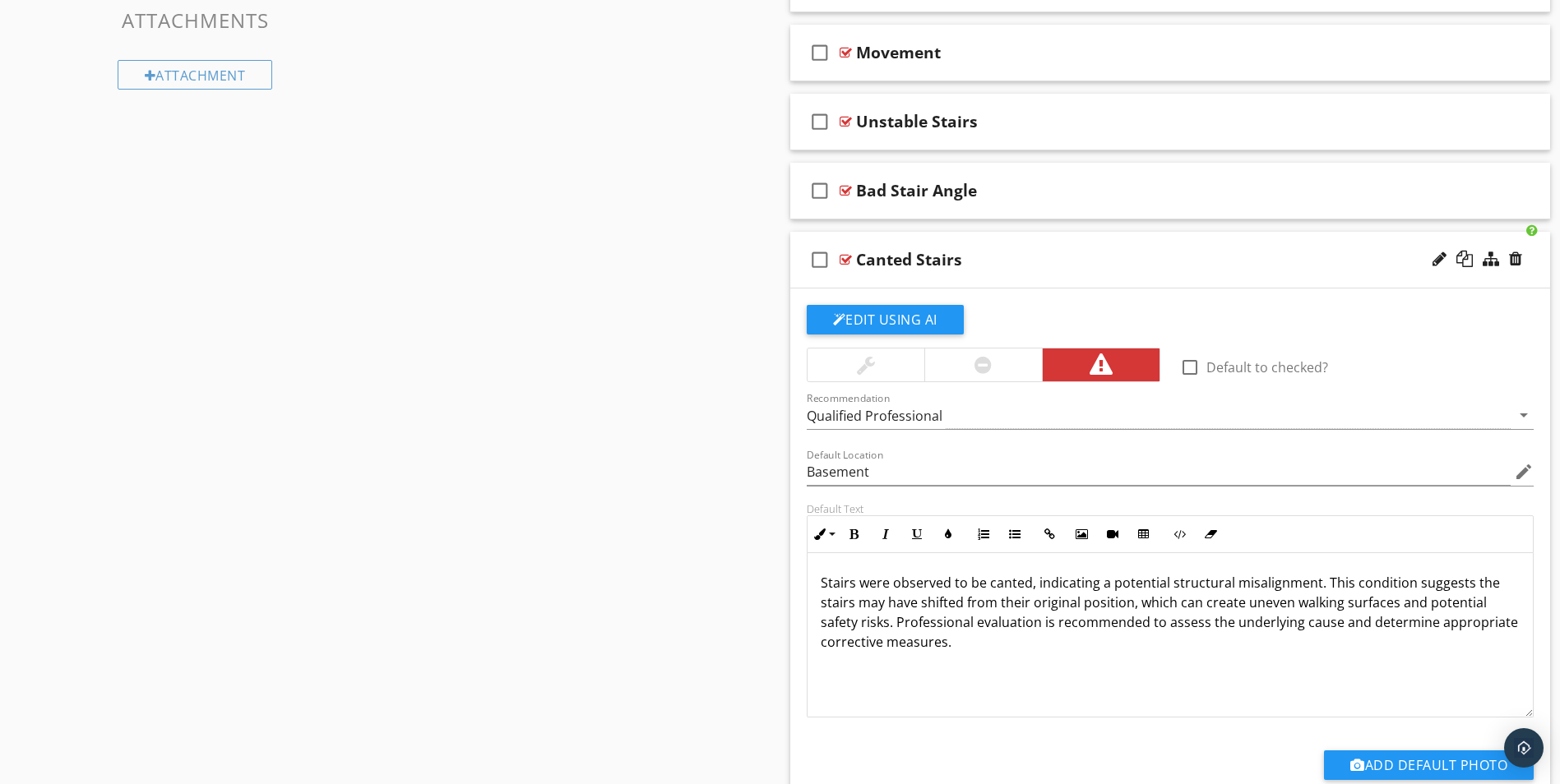
click at [844, 258] on div at bounding box center [846, 259] width 12 height 13
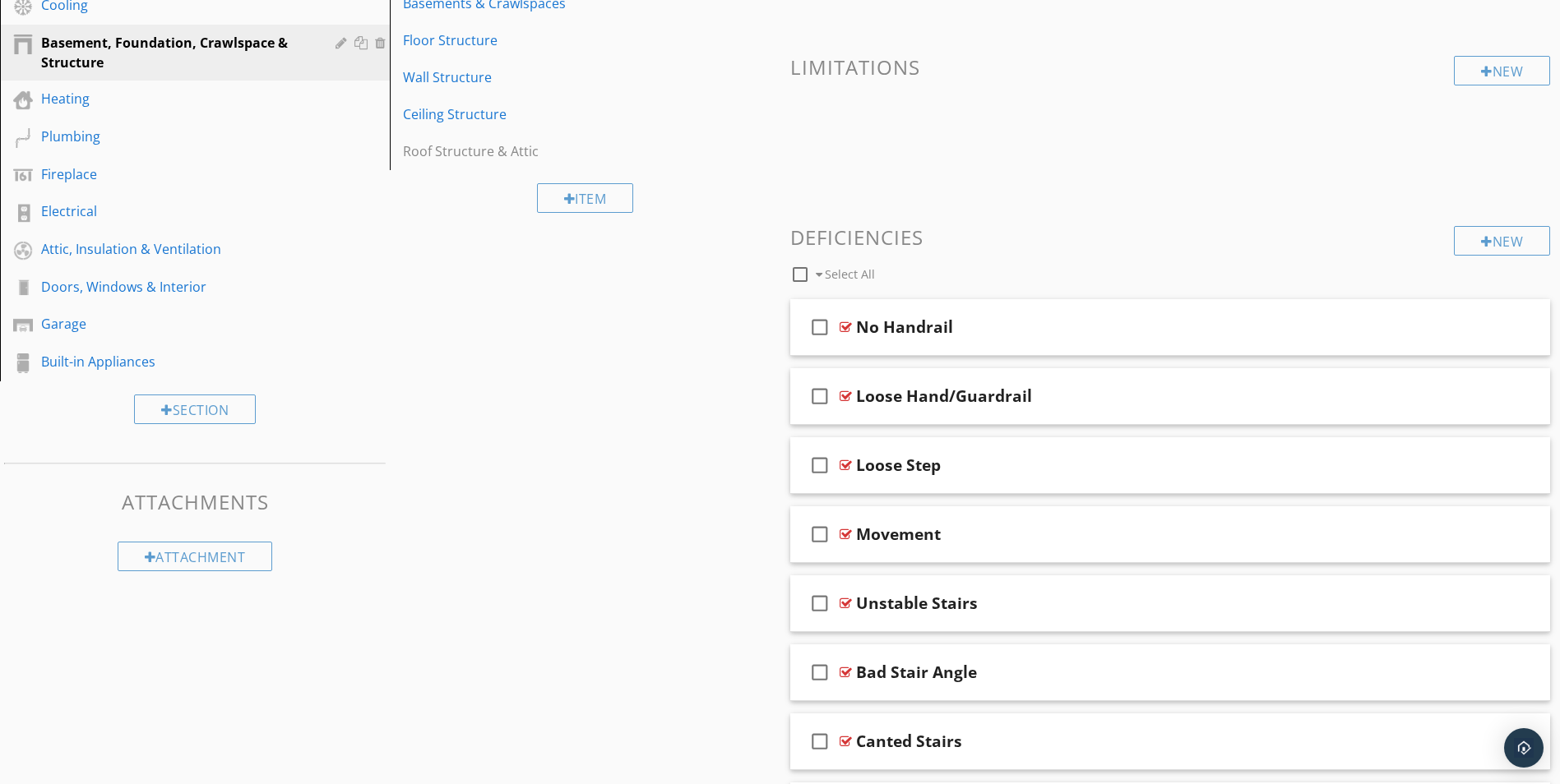
scroll to position [274, 0]
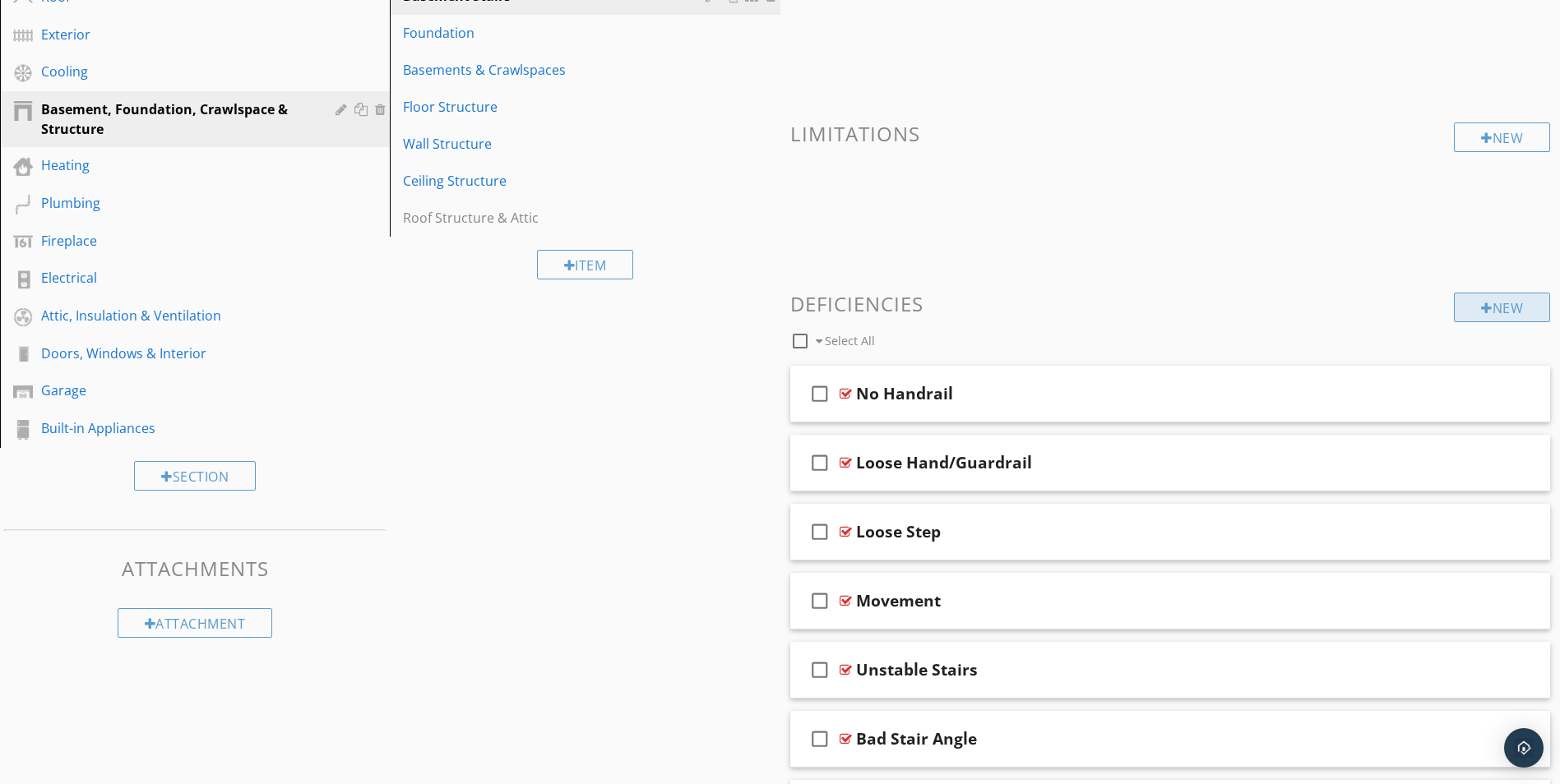
click at [1499, 306] on div "New" at bounding box center [1502, 307] width 96 height 29
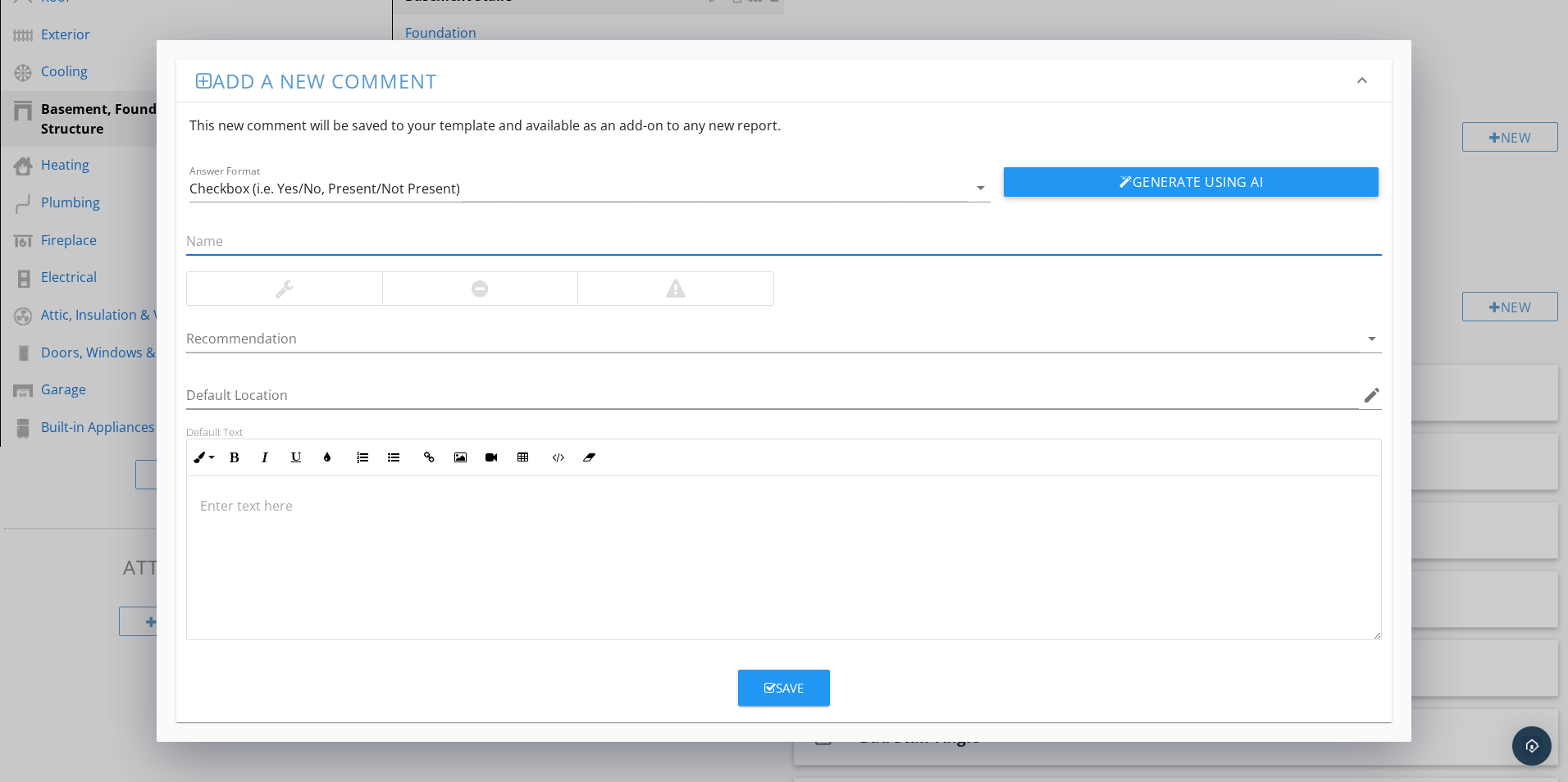
click at [321, 236] on input "text" at bounding box center [784, 241] width 1195 height 27
type input "No Firestopping"
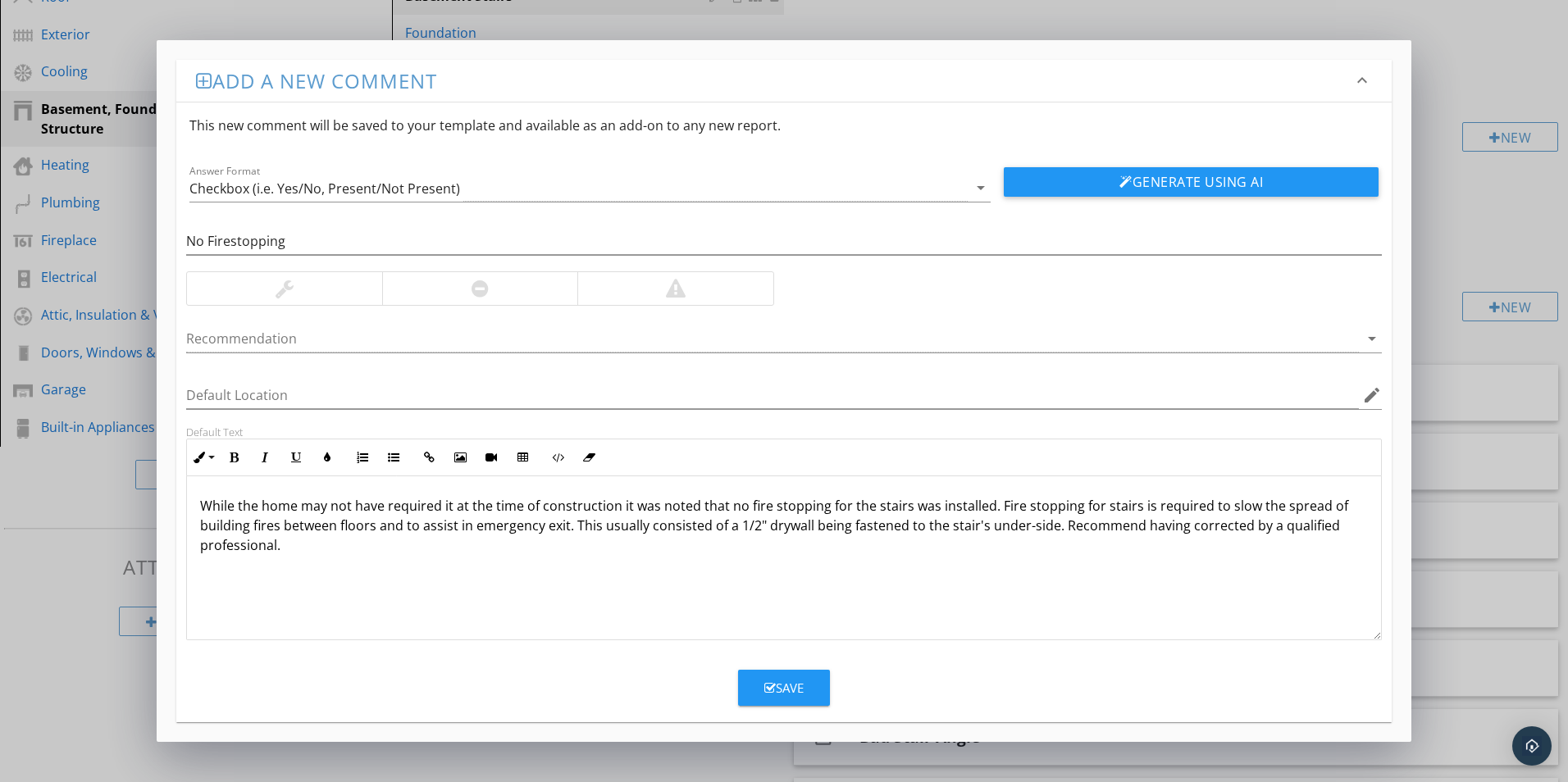
click at [503, 290] on div at bounding box center [479, 288] width 196 height 33
click at [810, 689] on button "Save" at bounding box center [783, 688] width 91 height 36
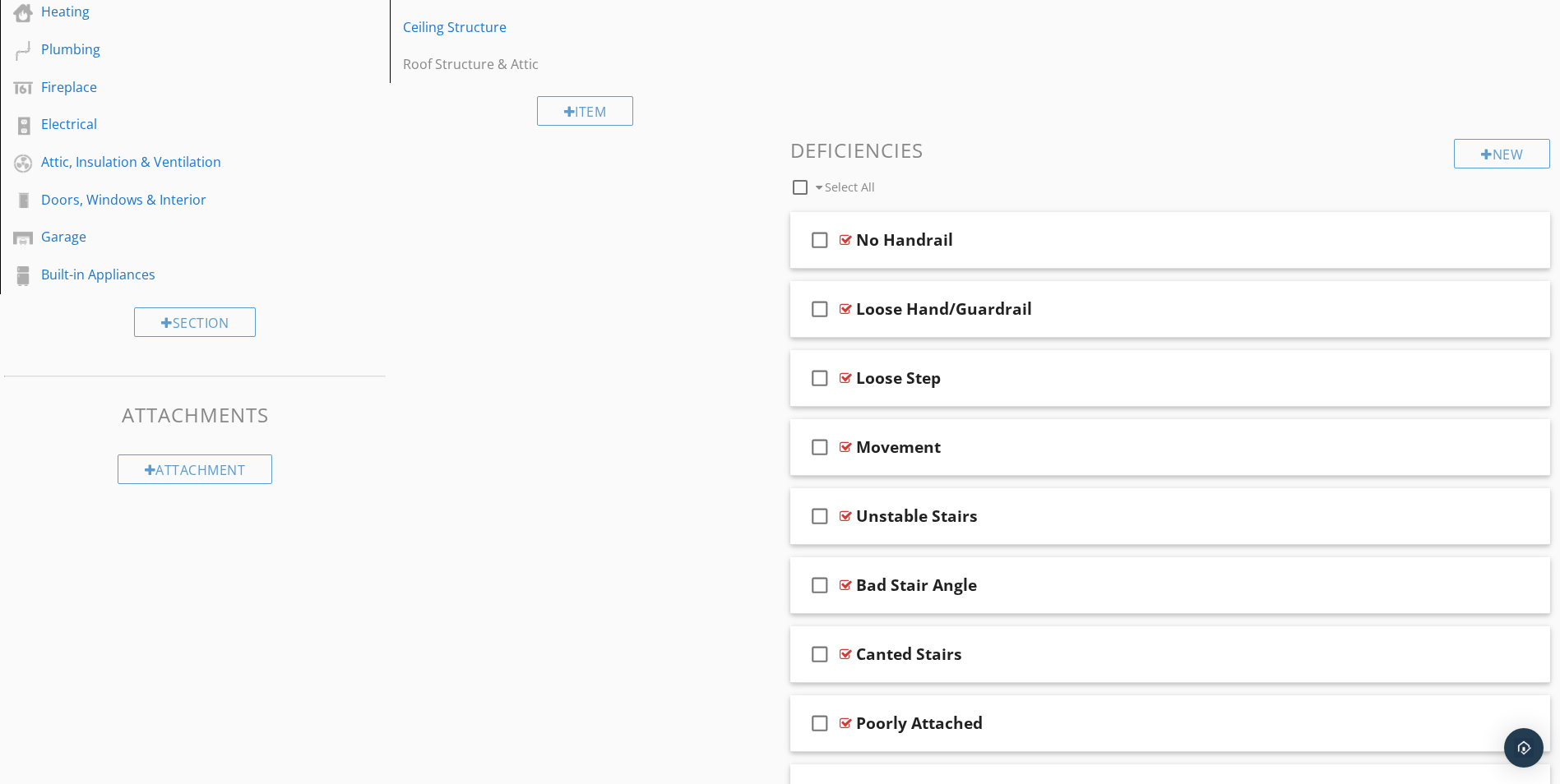
scroll to position [424, 0]
click at [1515, 158] on div "New" at bounding box center [1502, 156] width 96 height 29
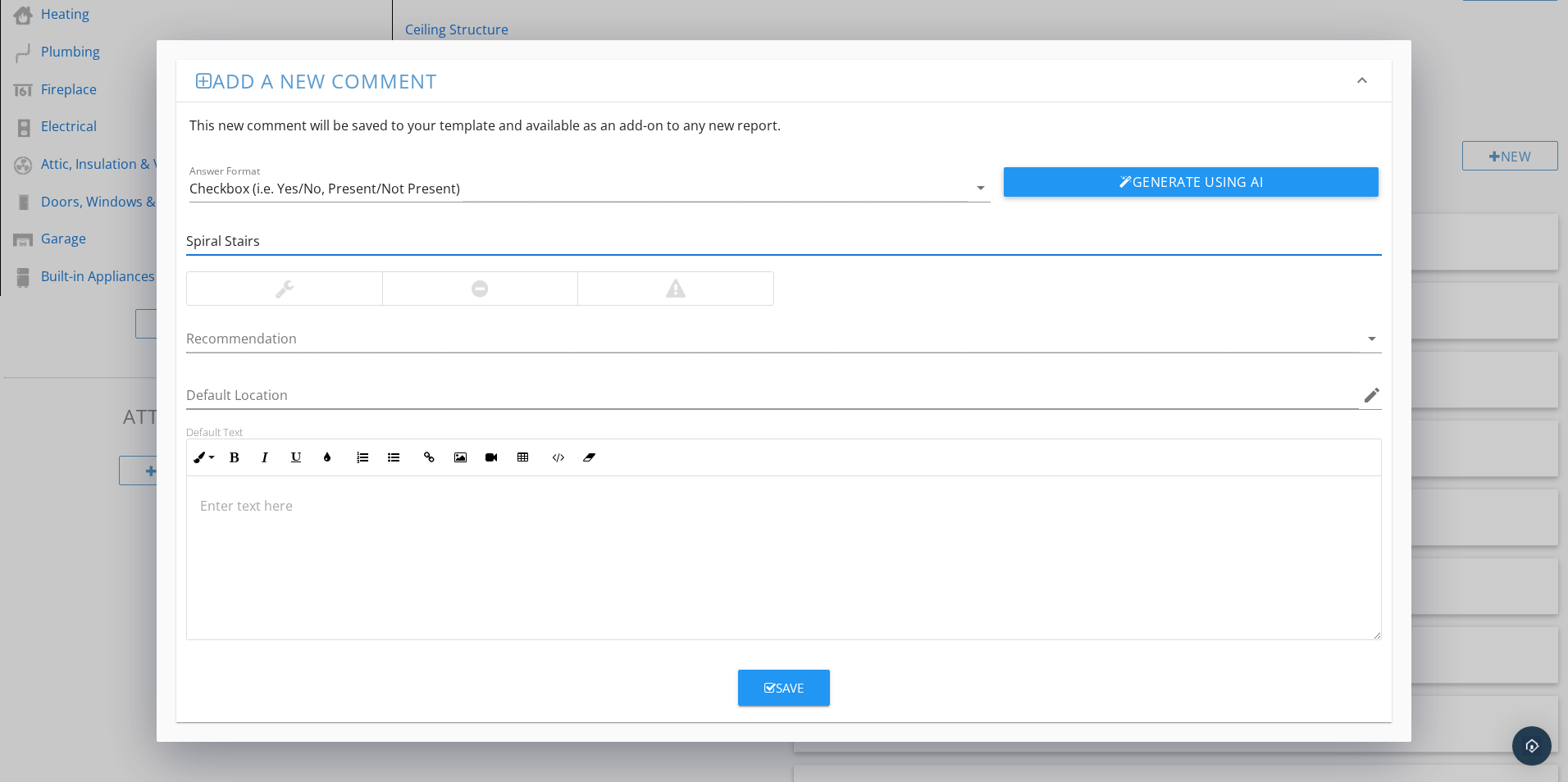
type input "Spiral Stairs"
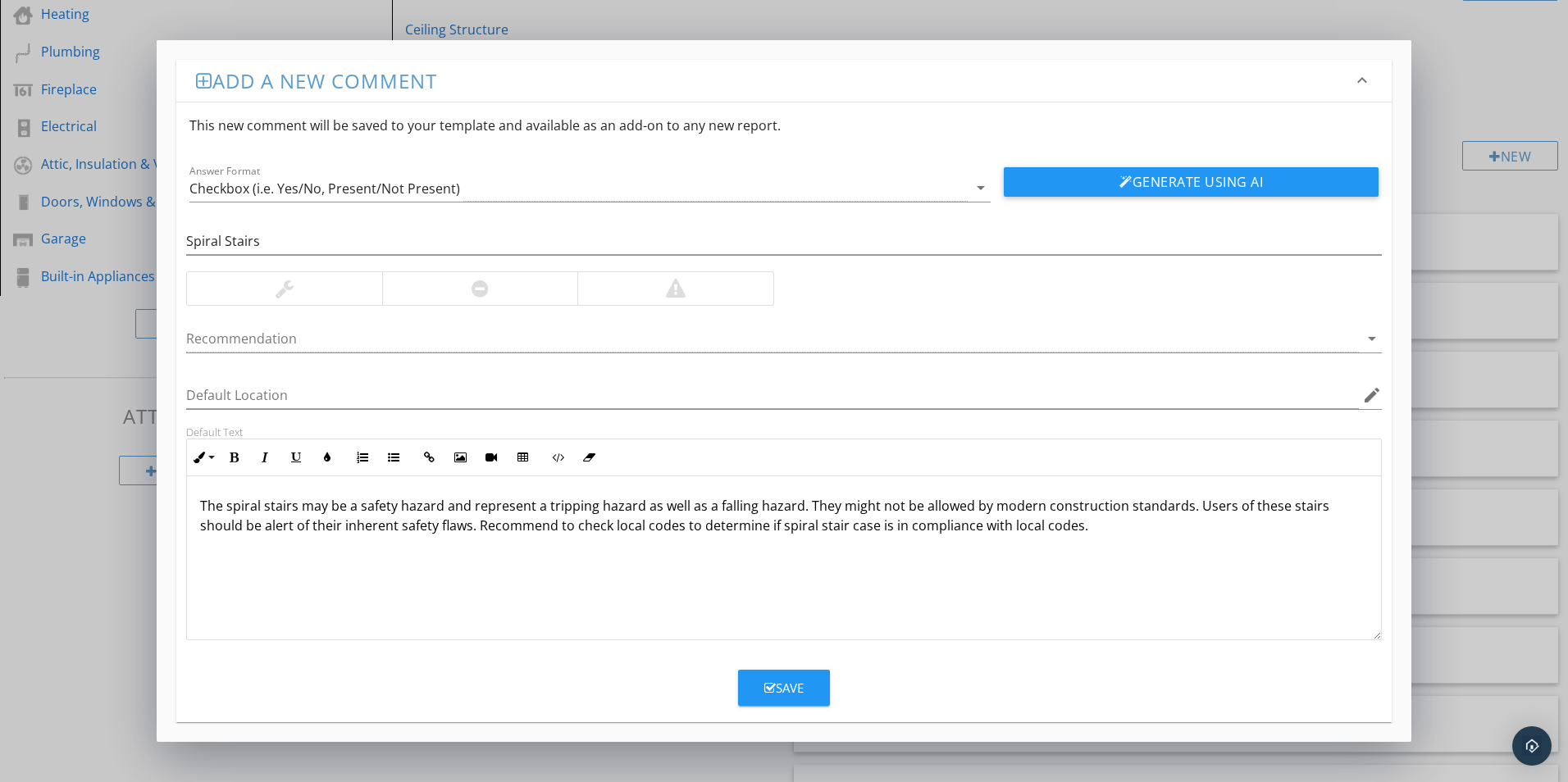
click at [482, 295] on div at bounding box center [479, 288] width 17 height 20
click at [785, 688] on div "Save" at bounding box center [784, 688] width 39 height 19
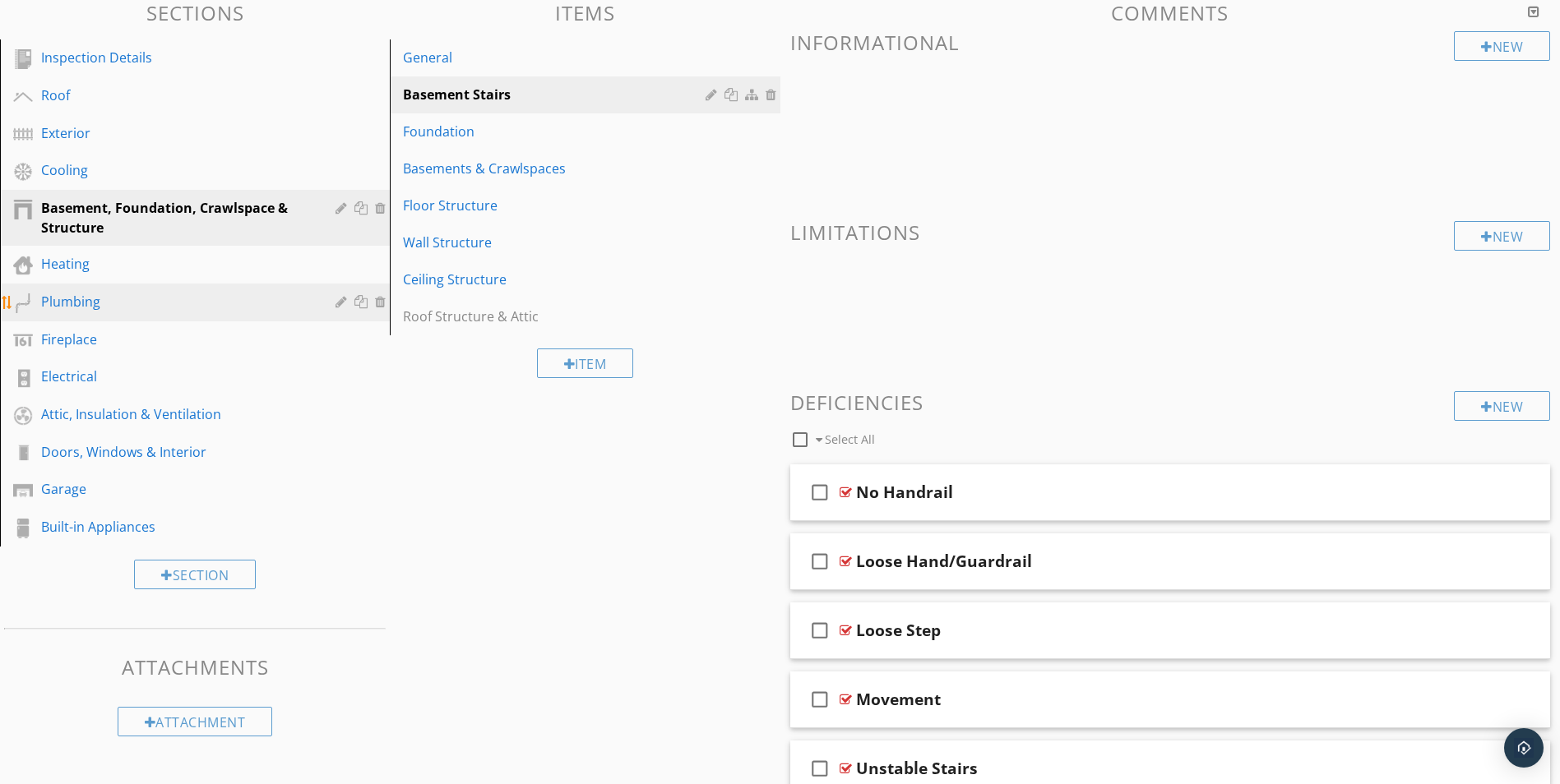
scroll to position [166, 0]
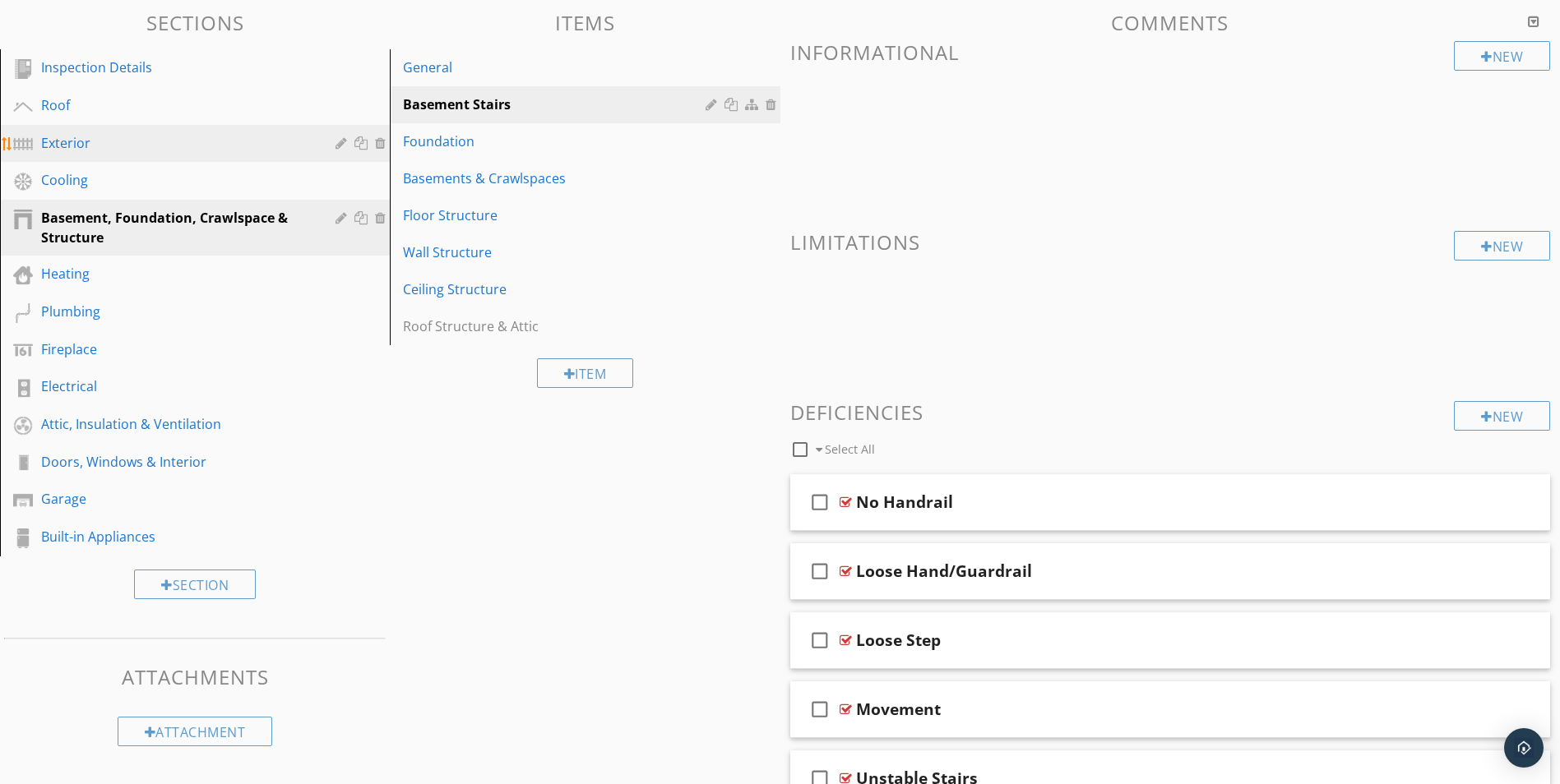
click at [90, 143] on div "Exterior" at bounding box center [176, 143] width 271 height 20
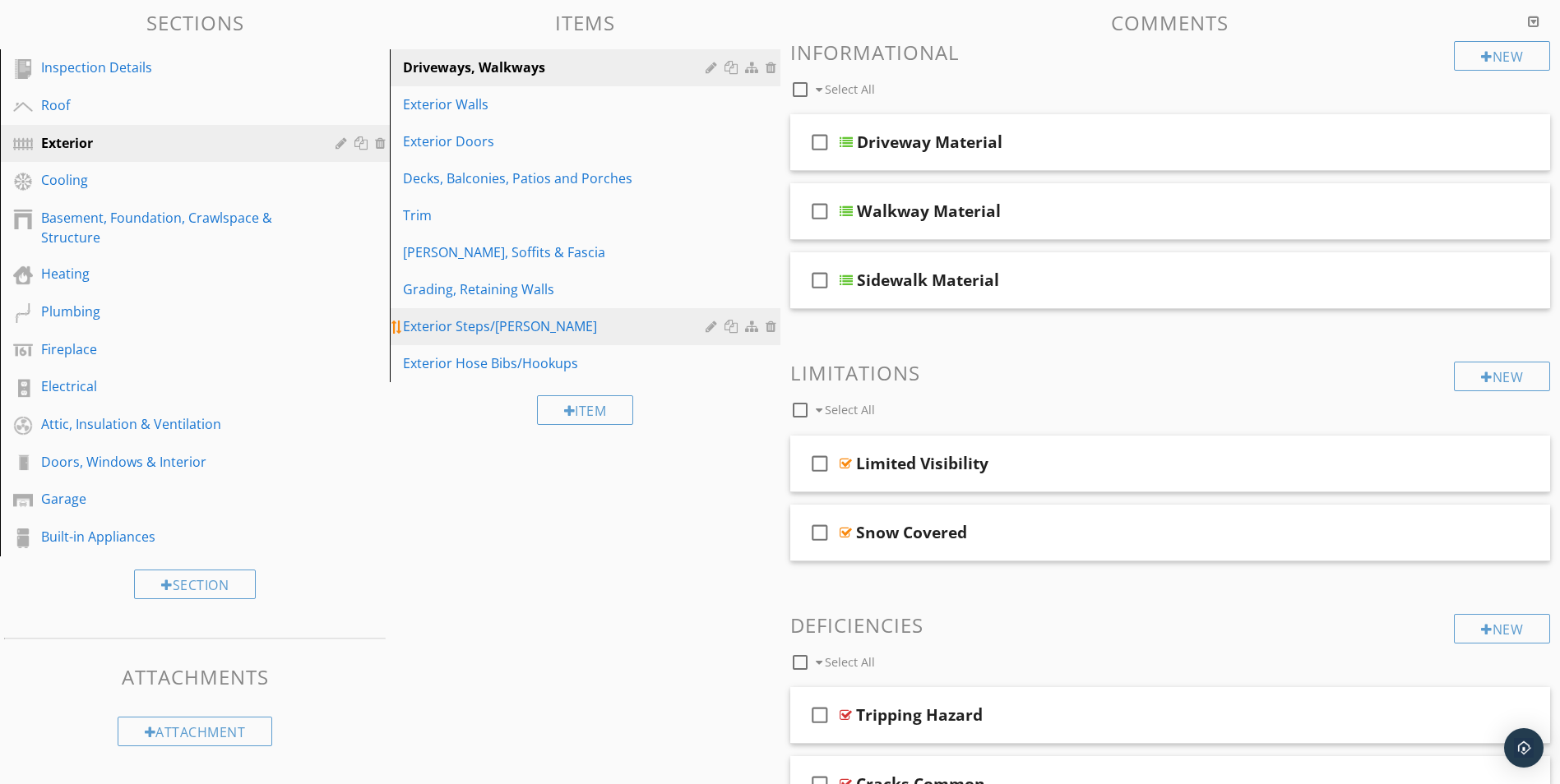
click at [487, 330] on div "Exterior Steps/Stoops" at bounding box center [557, 327] width 306 height 20
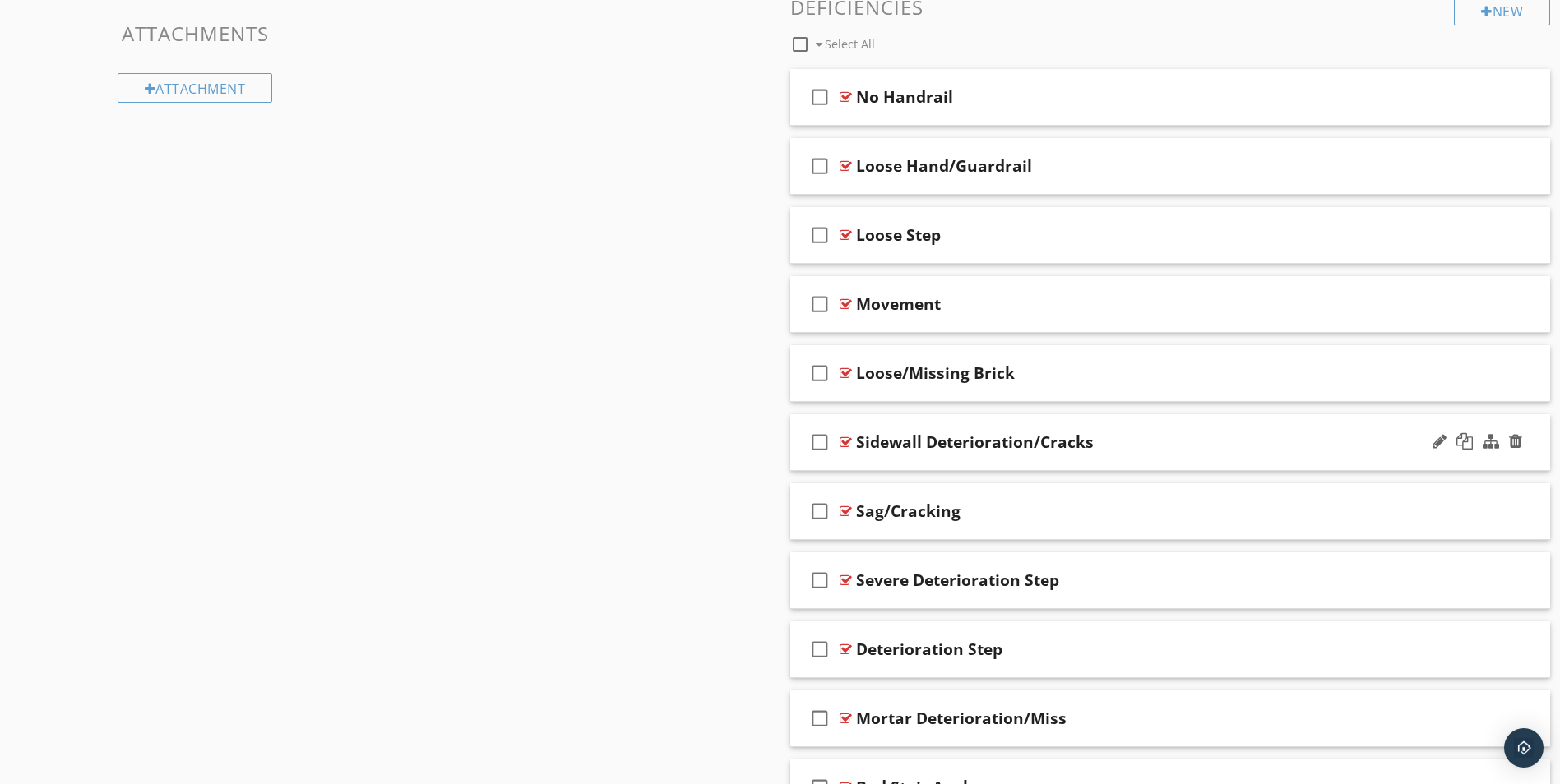
scroll to position [822, 0]
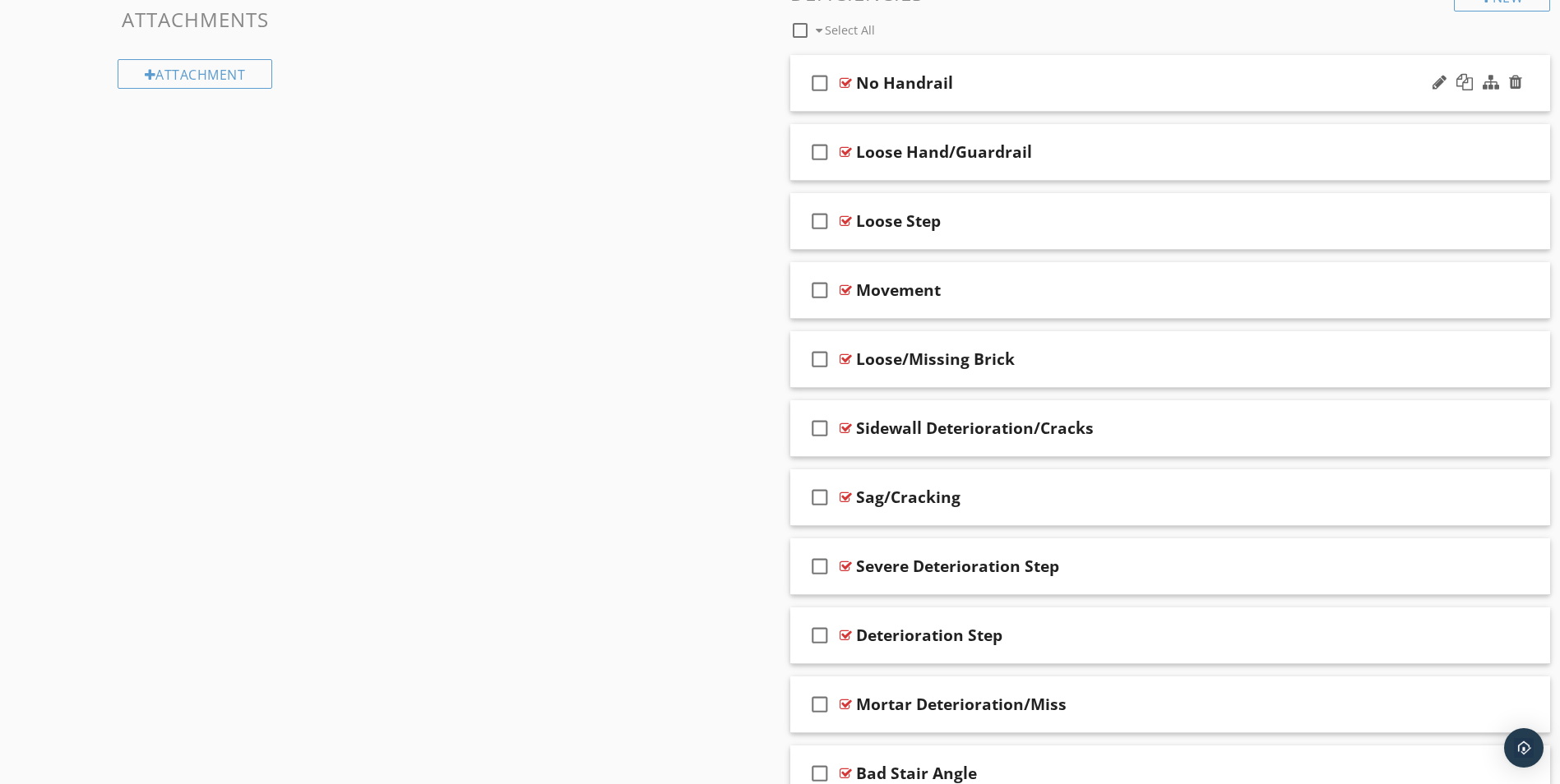
click at [842, 81] on div at bounding box center [846, 83] width 12 height 13
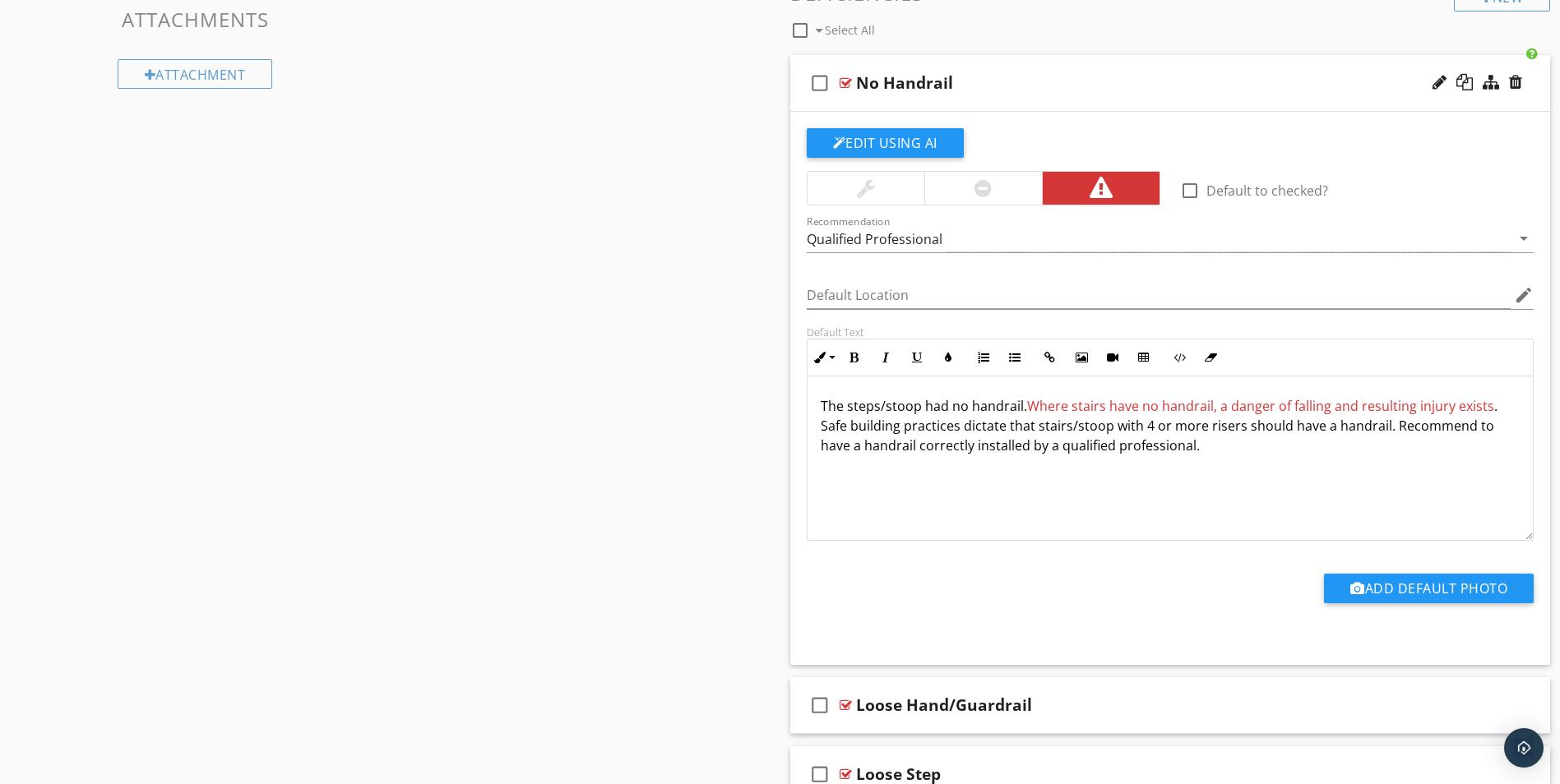
click at [844, 84] on div at bounding box center [846, 83] width 12 height 13
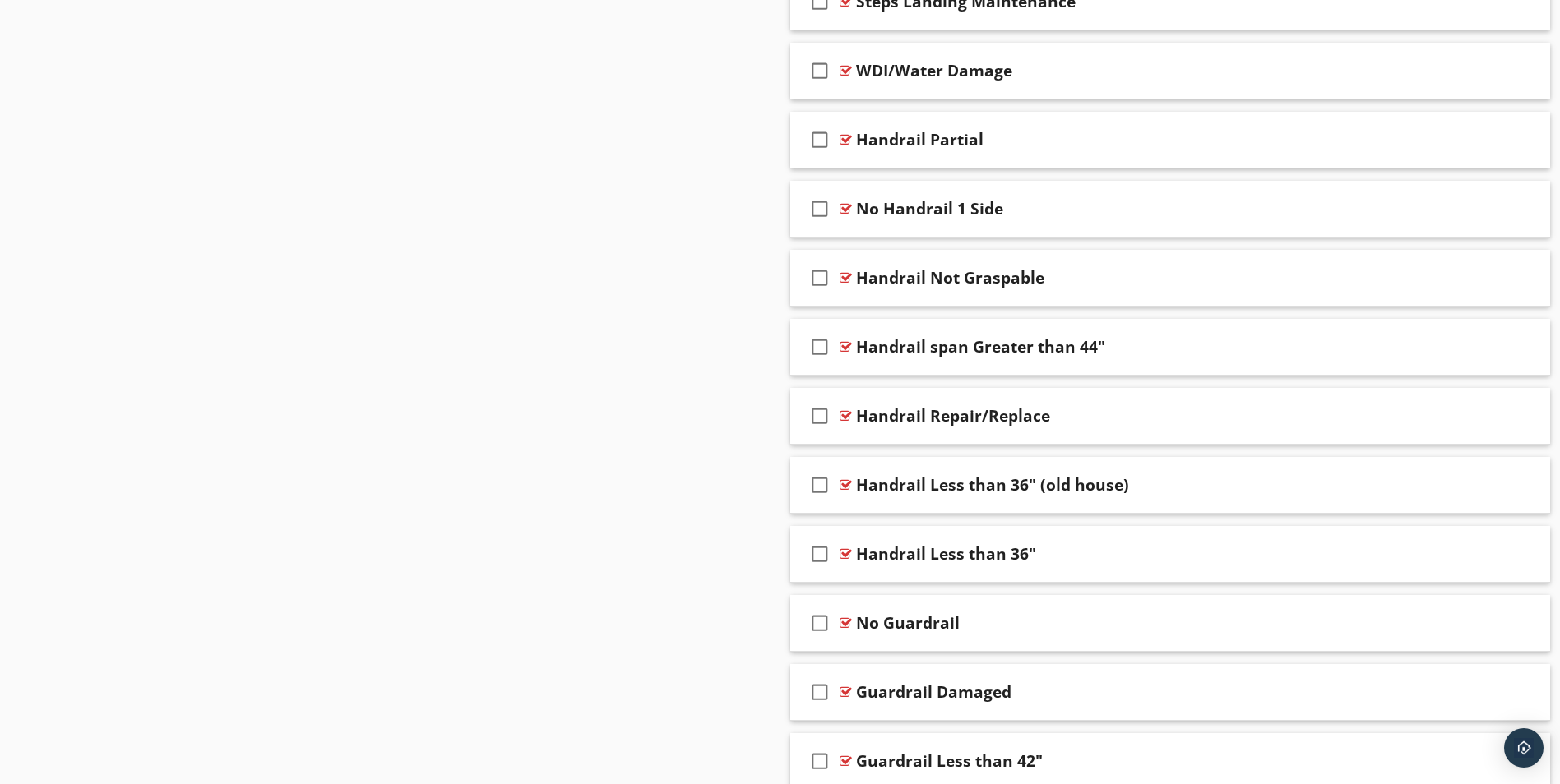
scroll to position [2466, 0]
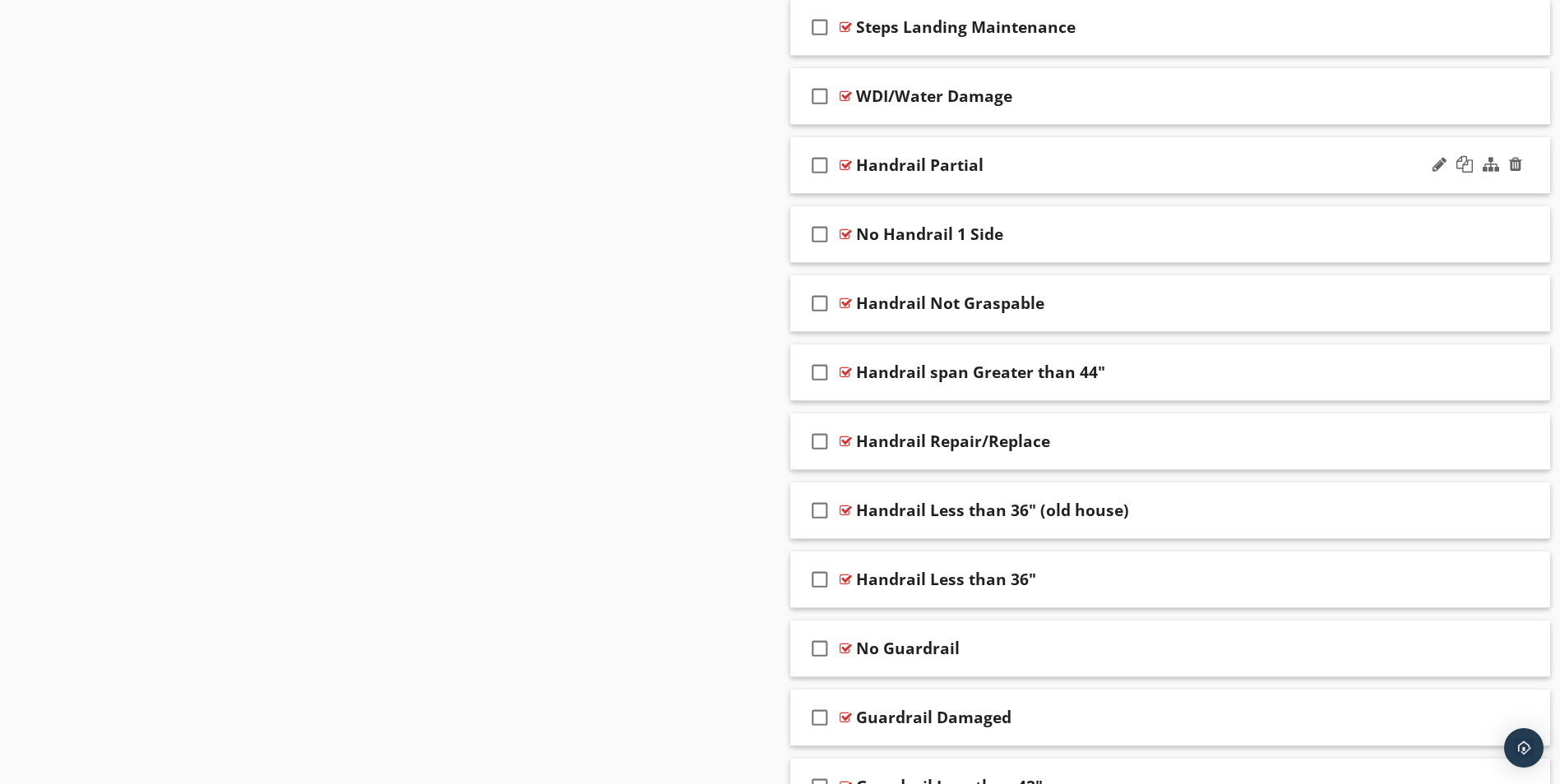
click at [844, 166] on div at bounding box center [846, 165] width 12 height 13
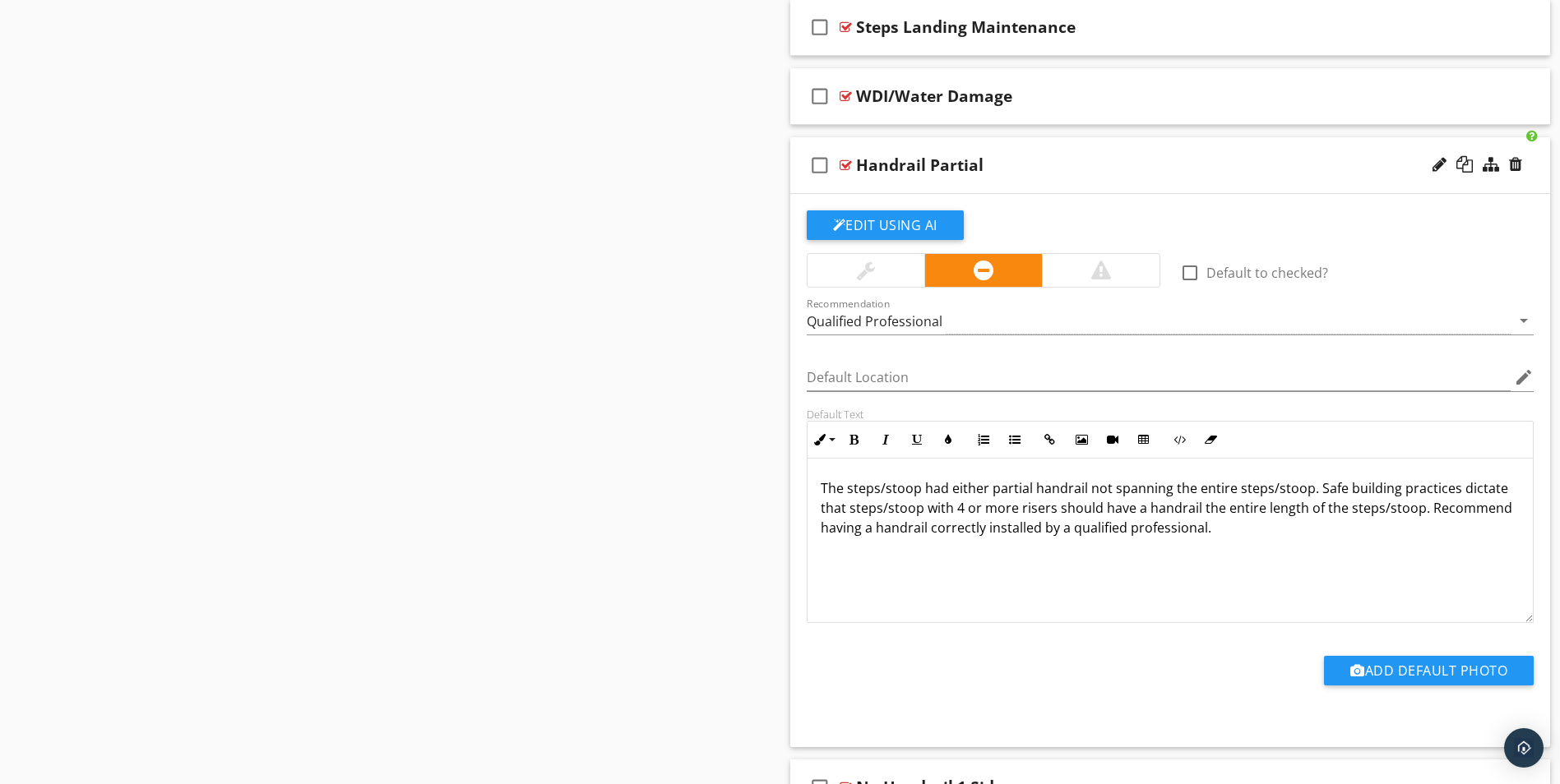
click at [1304, 489] on p "The steps/stoop had either partial handrail not spanning the entire steps/stoop…" at bounding box center [1171, 507] width 700 height 59
drag, startPoint x: 1304, startPoint y: 489, endPoint x: 1243, endPoint y: 485, distance: 61.1
click at [1243, 485] on p "The steps/stoop had either partial handrail not spanning the entire steps/stoop…" at bounding box center [1171, 507] width 700 height 59
drag, startPoint x: 893, startPoint y: 510, endPoint x: 822, endPoint y: 512, distance: 71.0
click at [822, 512] on p "The steps/stoop had either partial handrail not spanning the entire staircase. …" at bounding box center [1171, 507] width 700 height 59
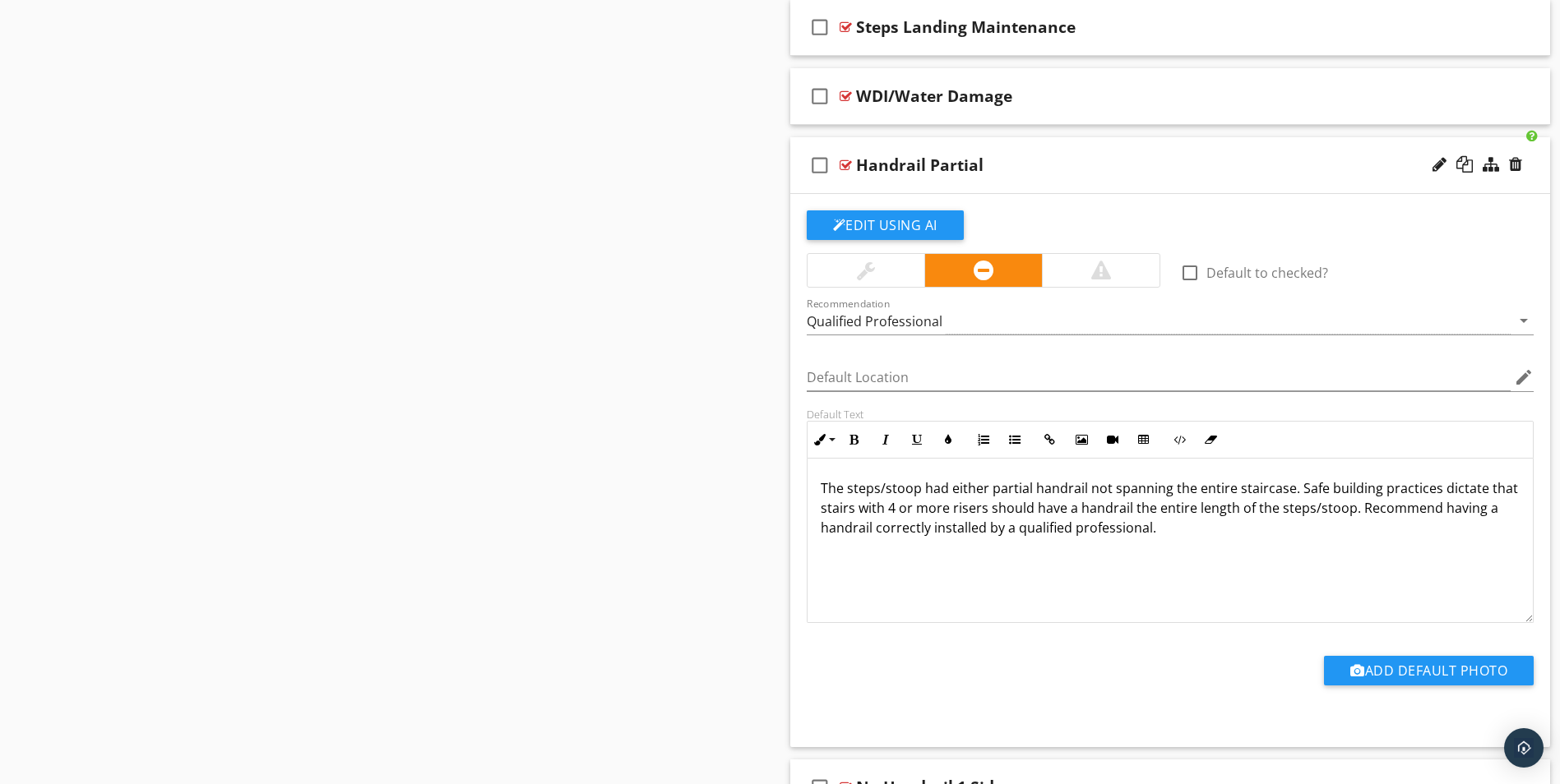
click at [1346, 508] on p "The steps/stoop had either partial handrail not spanning the entire staircase. …" at bounding box center [1171, 507] width 700 height 59
drag, startPoint x: 1346, startPoint y: 508, endPoint x: 1296, endPoint y: 508, distance: 50.0
click at [1296, 508] on p "The steps/stoop had either partial handrail not spanning the entire staircase. …" at bounding box center [1171, 507] width 700 height 59
click at [1468, 163] on div at bounding box center [1465, 164] width 16 height 16
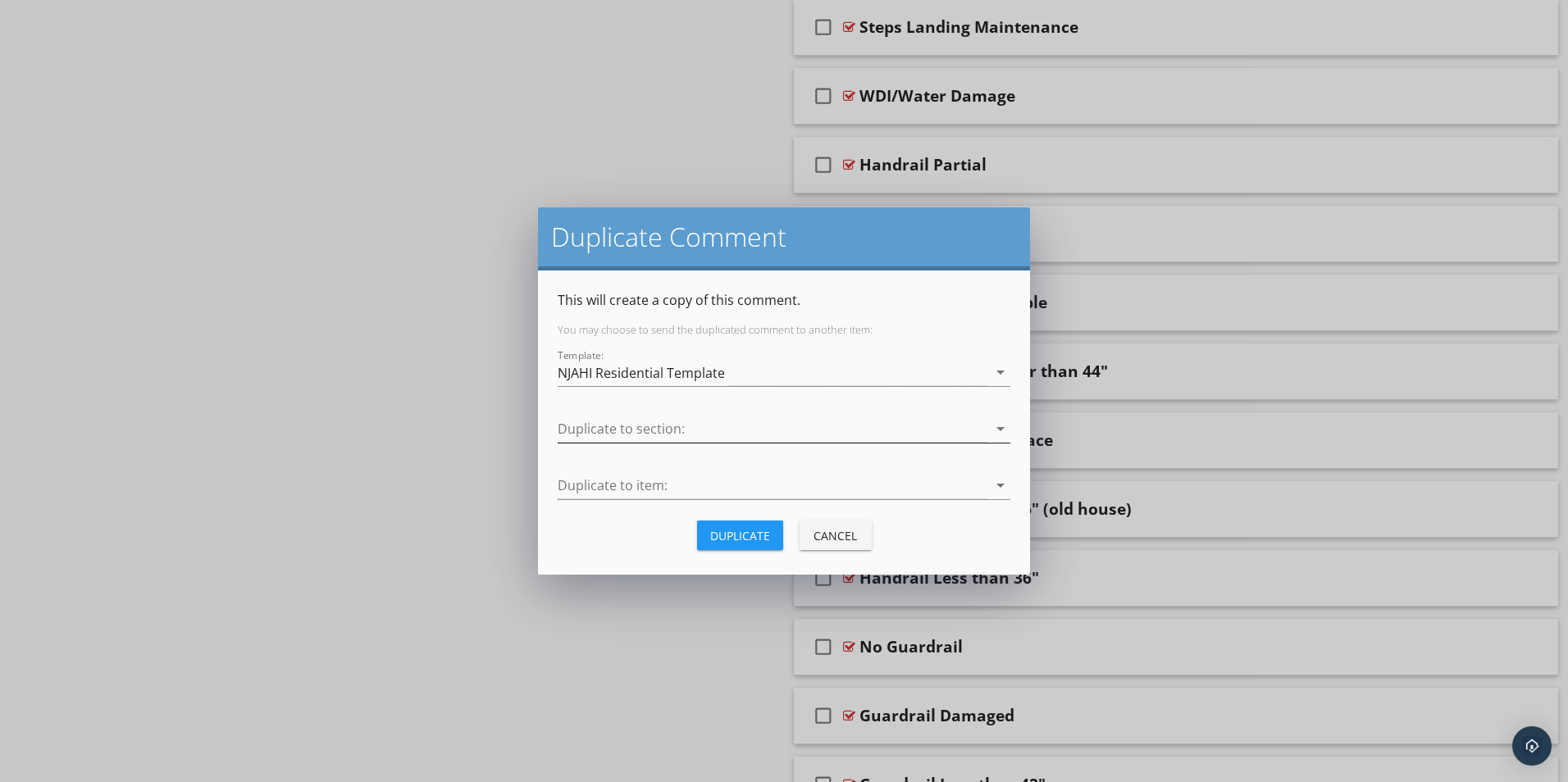
click at [620, 433] on div at bounding box center [772, 429] width 430 height 27
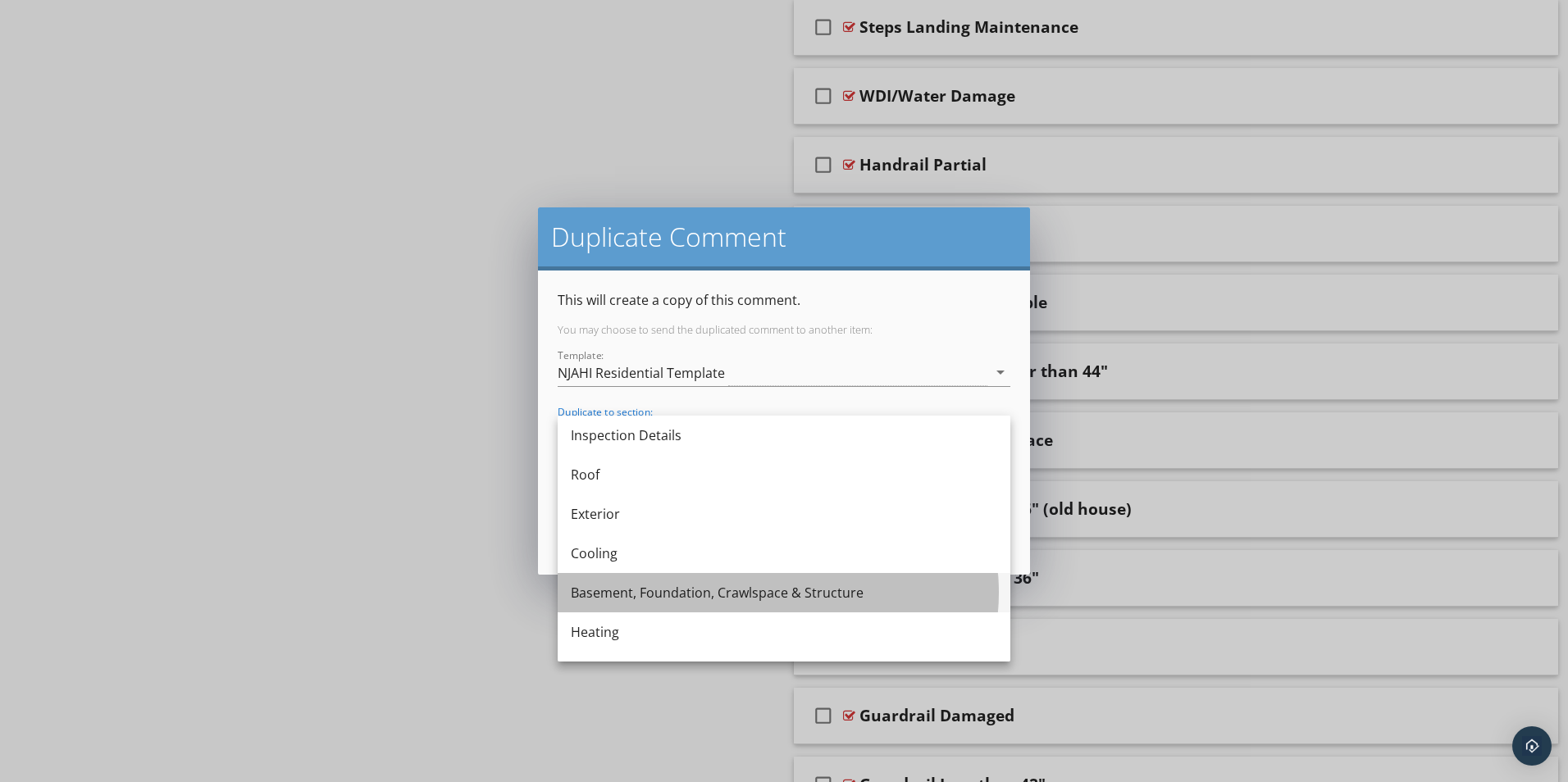
click at [602, 597] on div "Basement, Foundation, Crawlspace & Structure" at bounding box center [784, 593] width 426 height 20
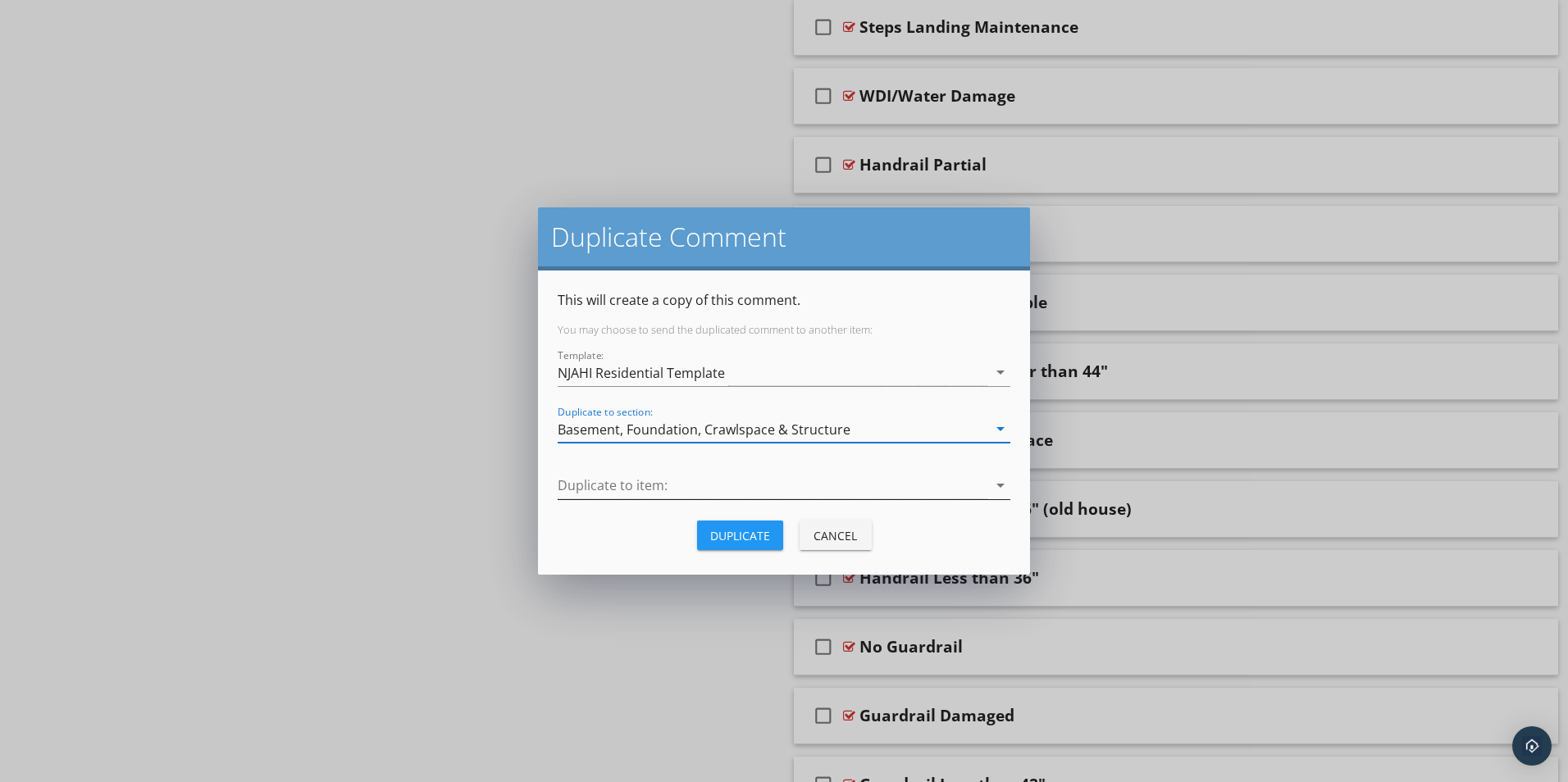
click at [602, 486] on div at bounding box center [772, 486] width 430 height 27
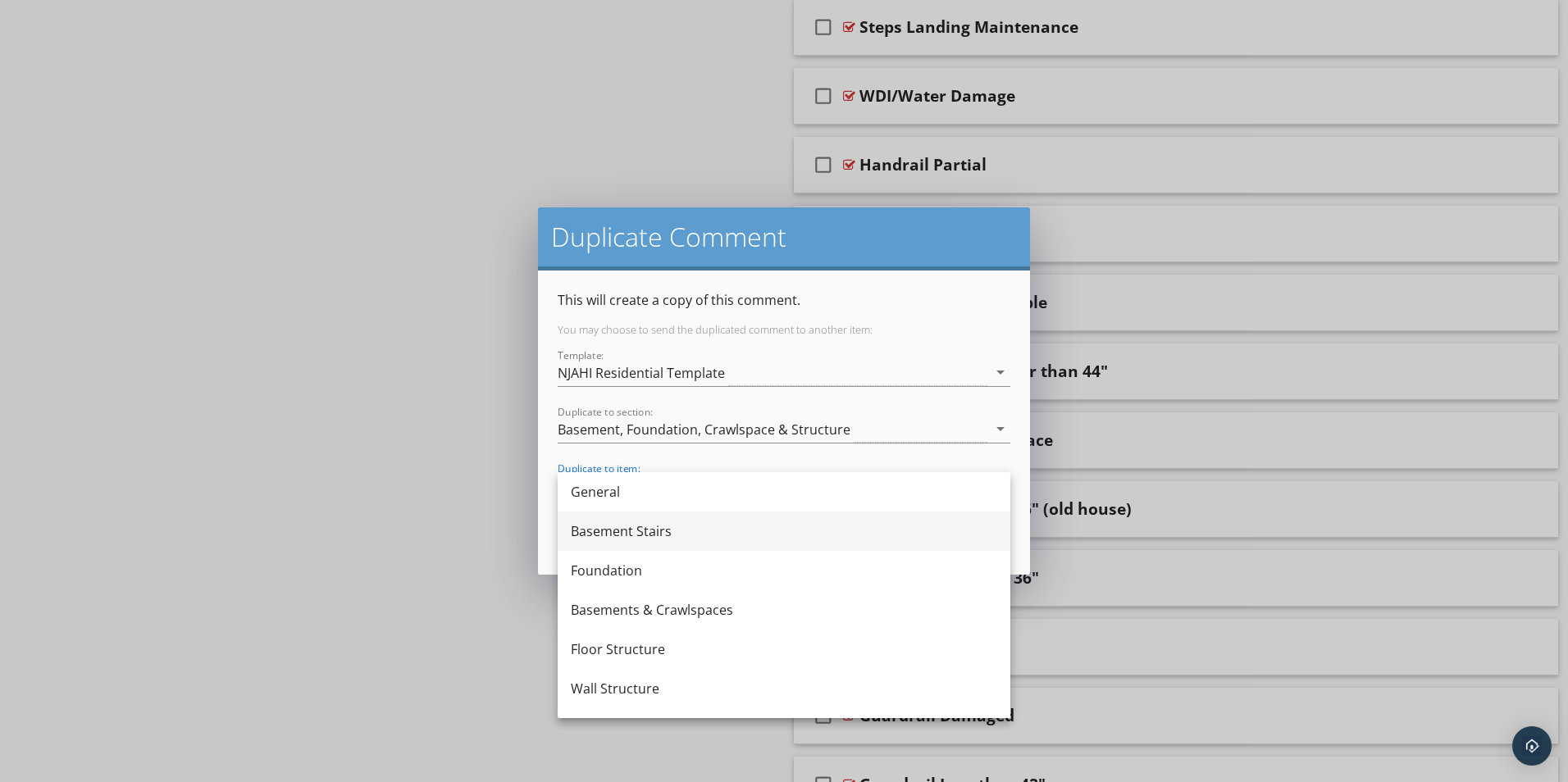
click at [598, 526] on div "Basement Stairs" at bounding box center [784, 531] width 426 height 20
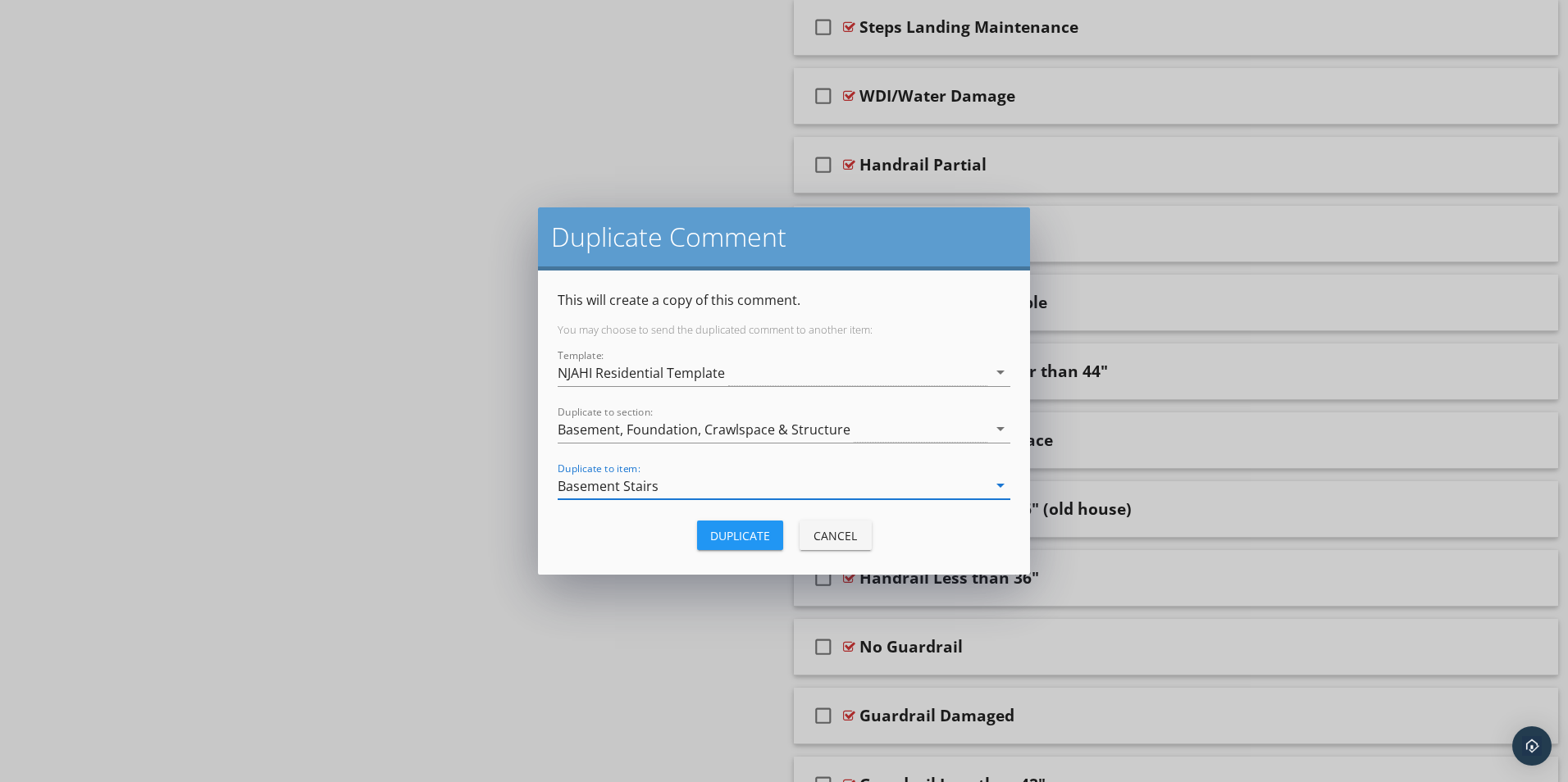
click at [733, 533] on div "Duplicate" at bounding box center [740, 535] width 59 height 17
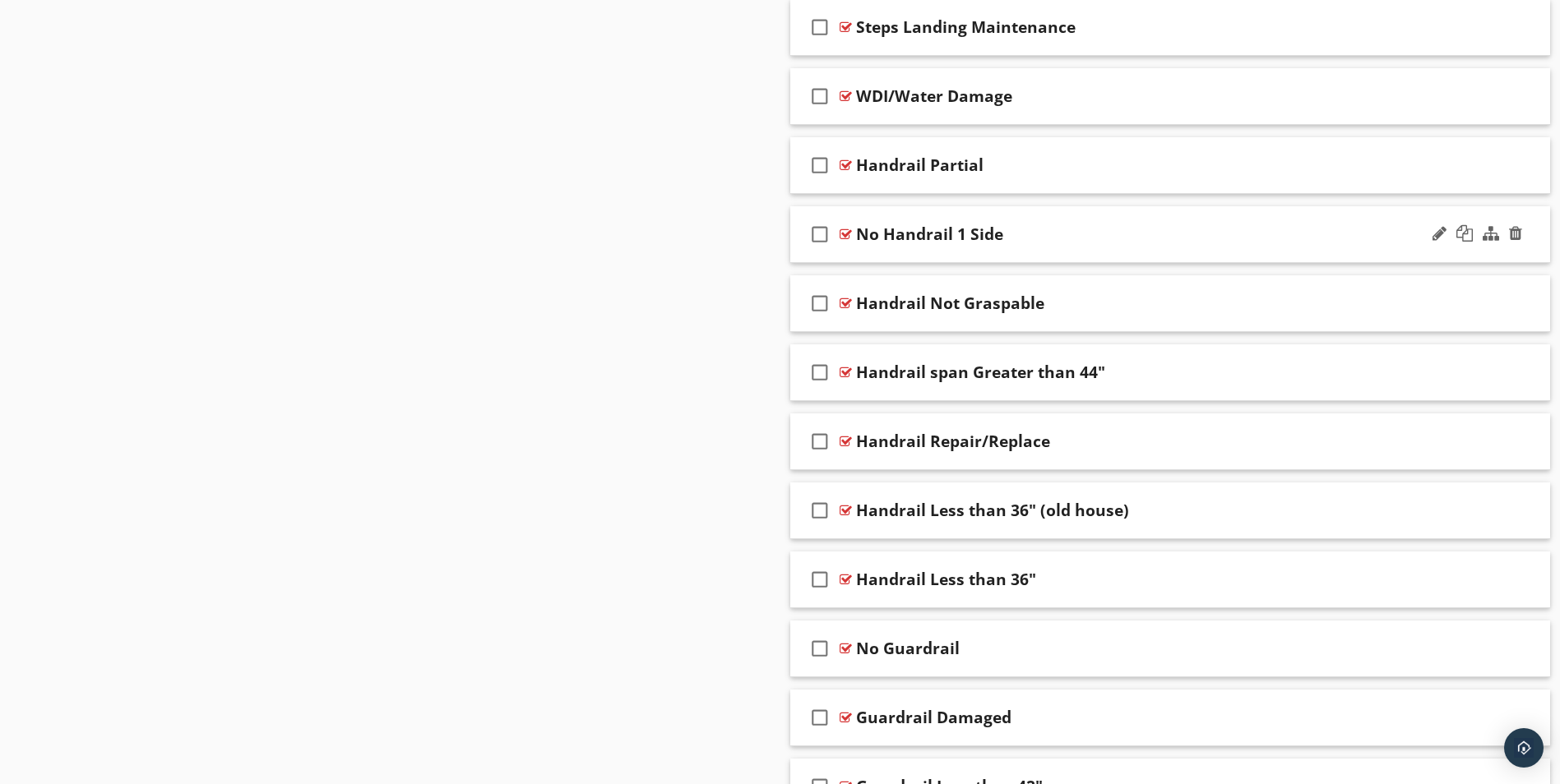
click at [845, 234] on div at bounding box center [846, 234] width 12 height 13
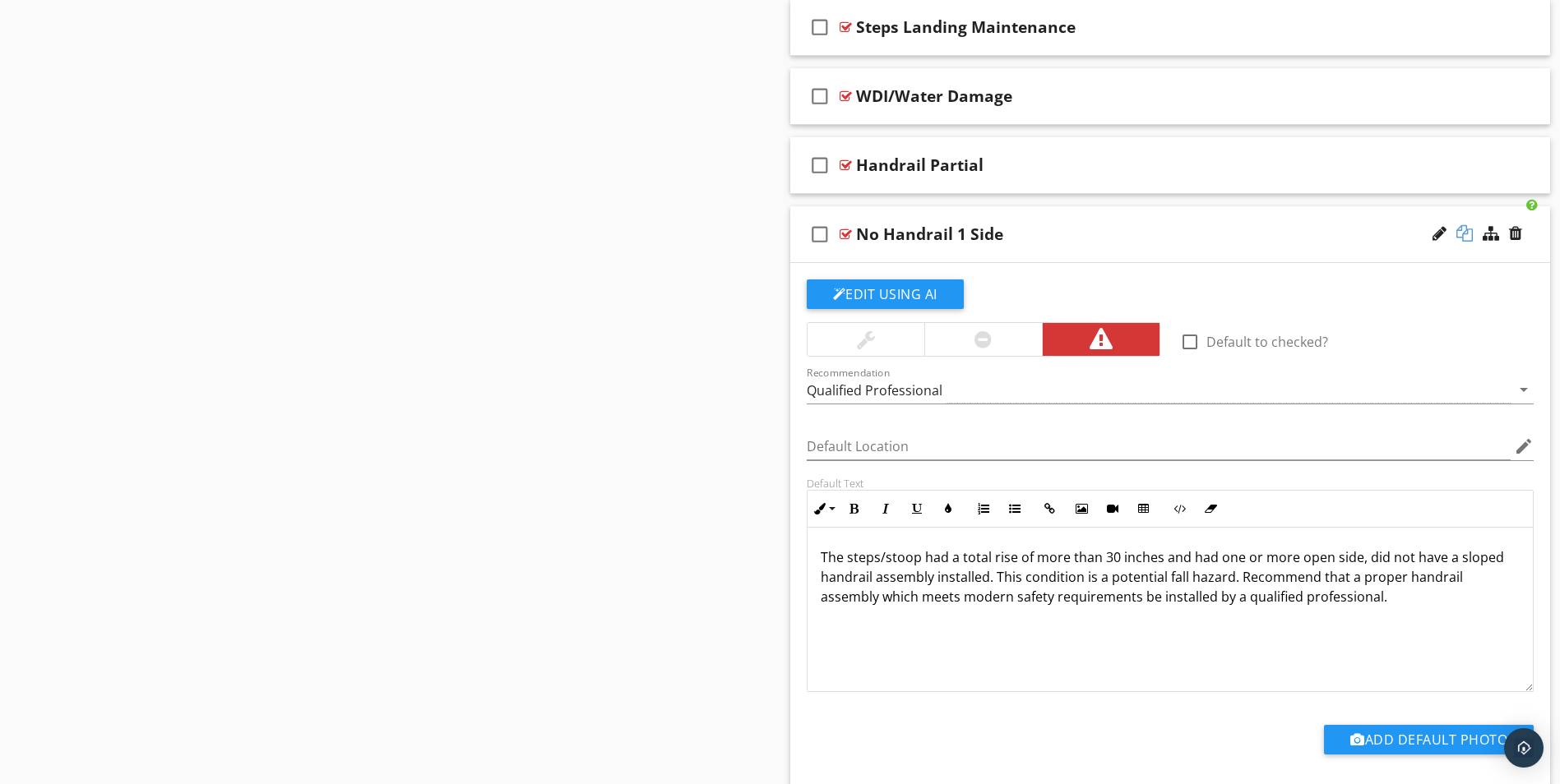
click at [1466, 233] on div at bounding box center [1465, 233] width 16 height 16
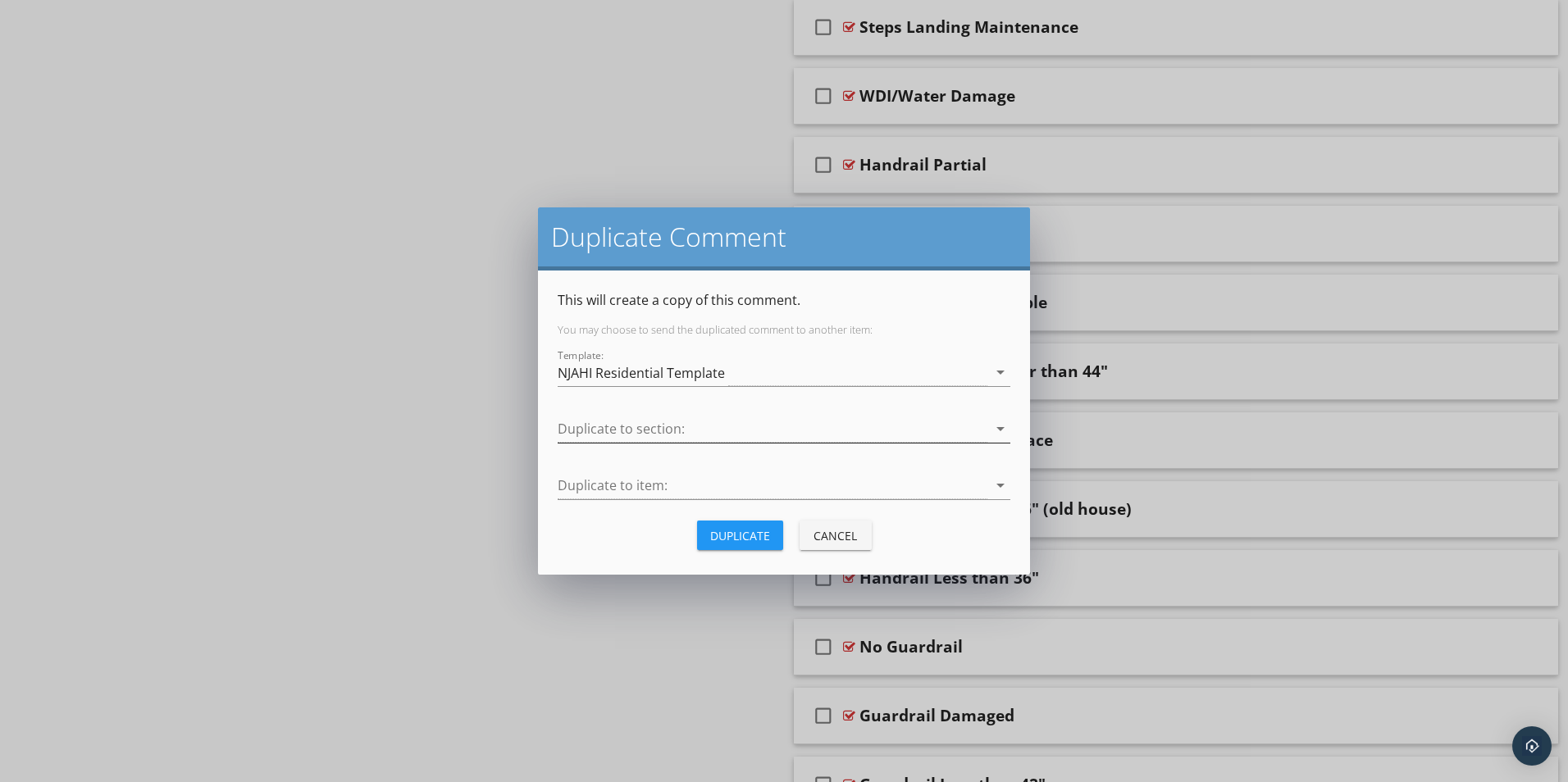
click at [637, 434] on div at bounding box center [772, 429] width 430 height 27
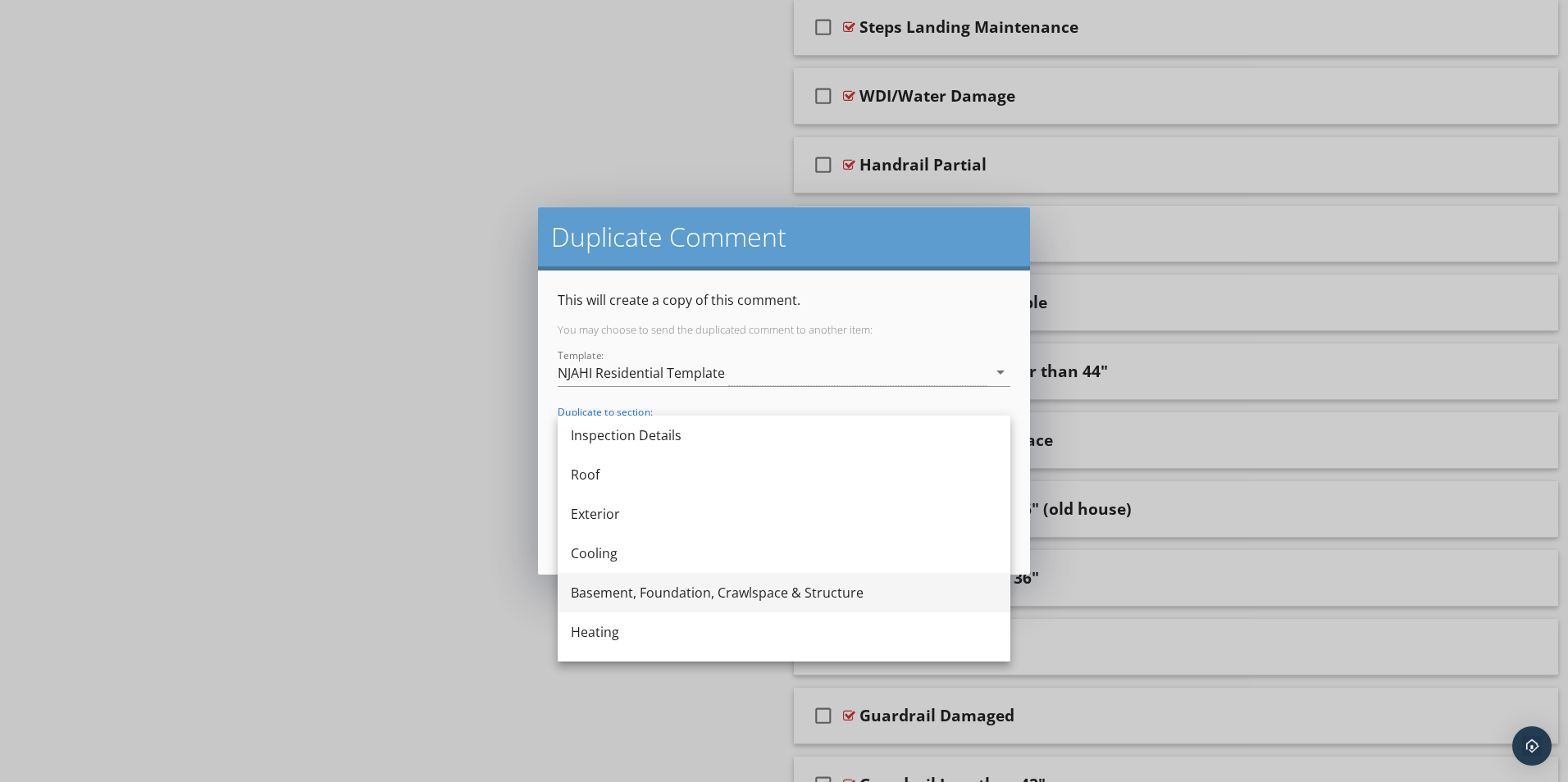
click at [616, 595] on div "Basement, Foundation, Crawlspace & Structure" at bounding box center [784, 593] width 426 height 20
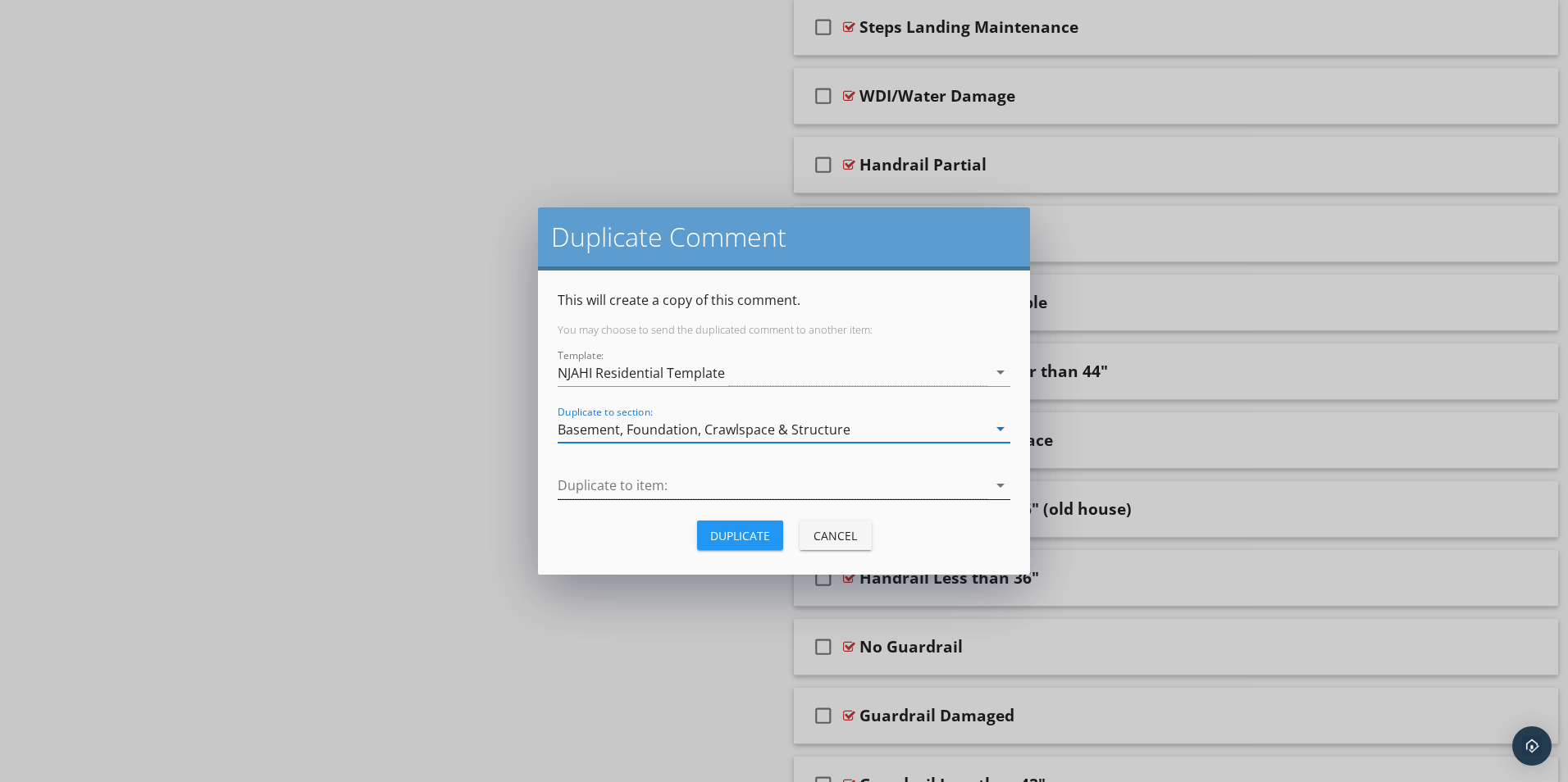
click at [590, 486] on div at bounding box center [772, 486] width 430 height 27
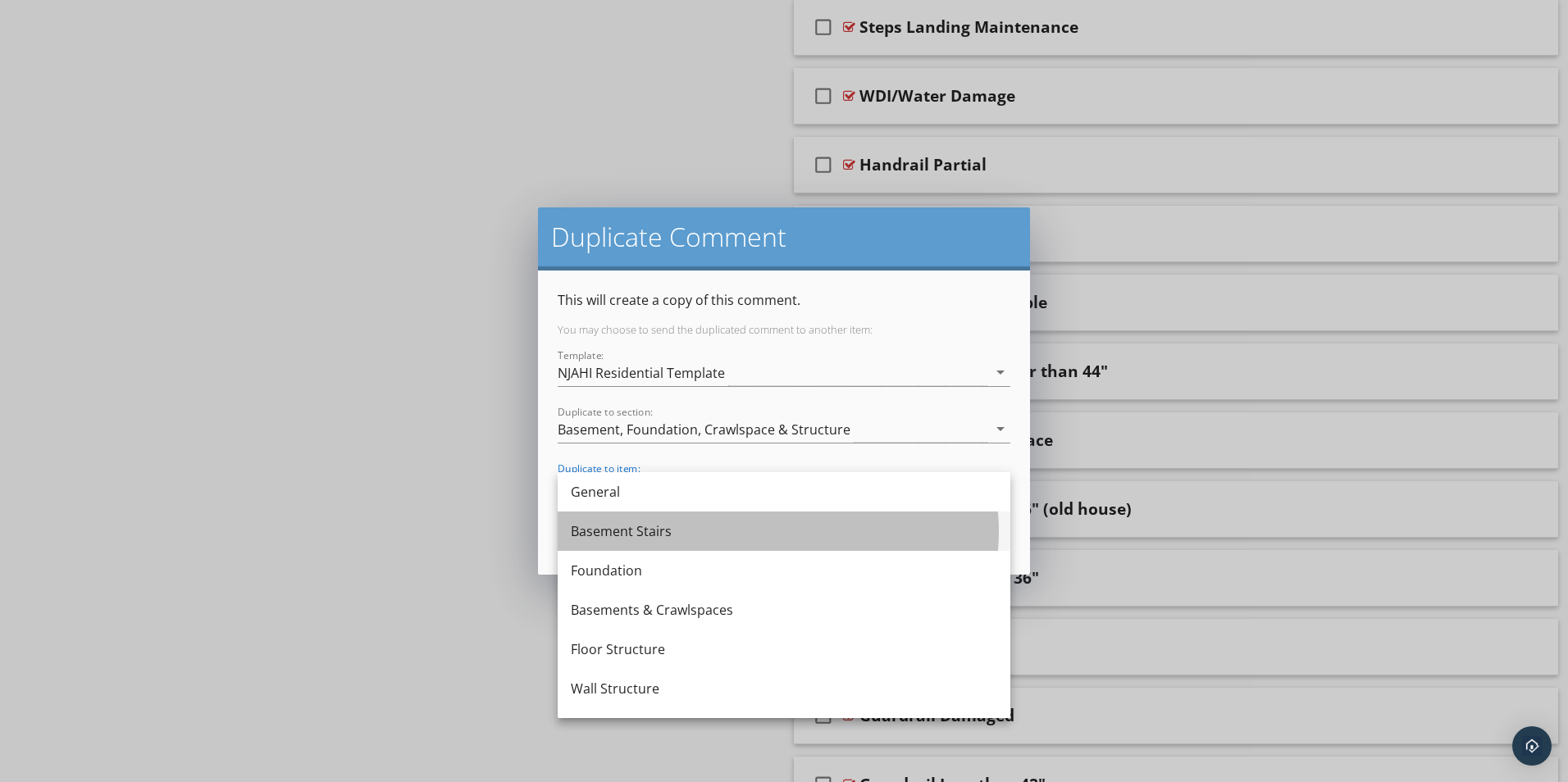
click at [599, 534] on div "Basement Stairs" at bounding box center [784, 531] width 426 height 20
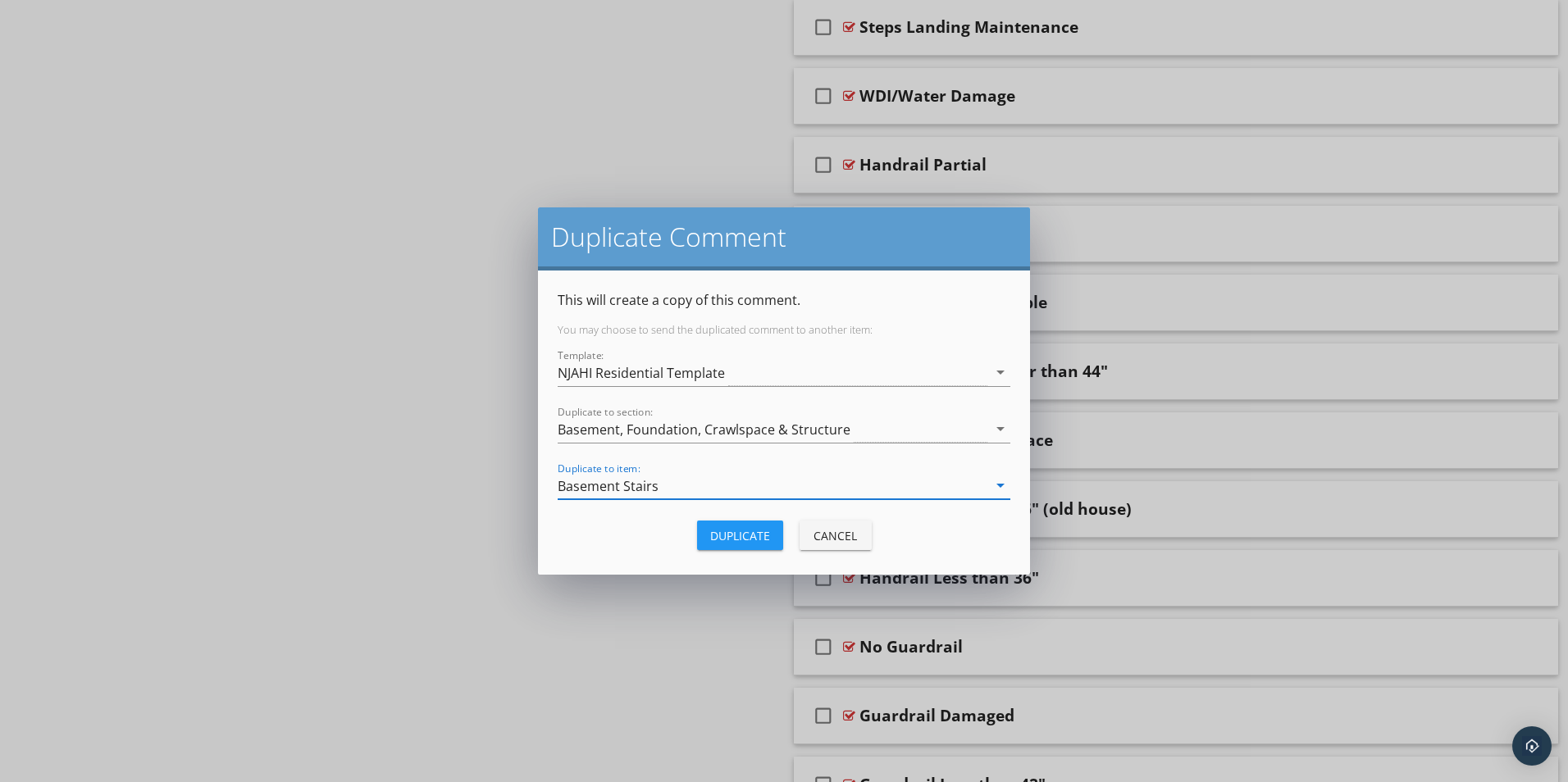
click at [729, 533] on div "Duplicate" at bounding box center [740, 535] width 59 height 17
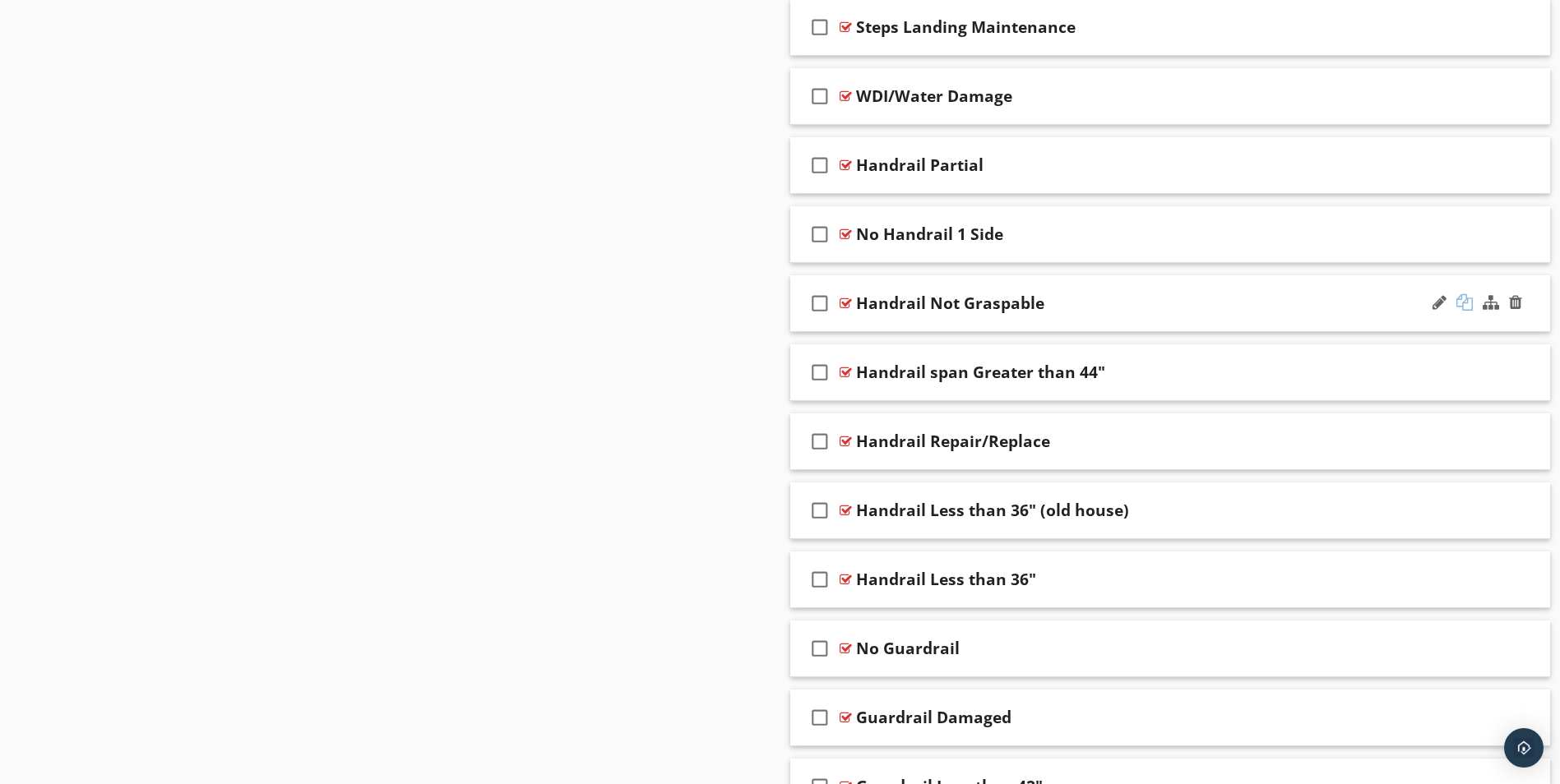
click at [1461, 303] on div at bounding box center [1465, 303] width 16 height 16
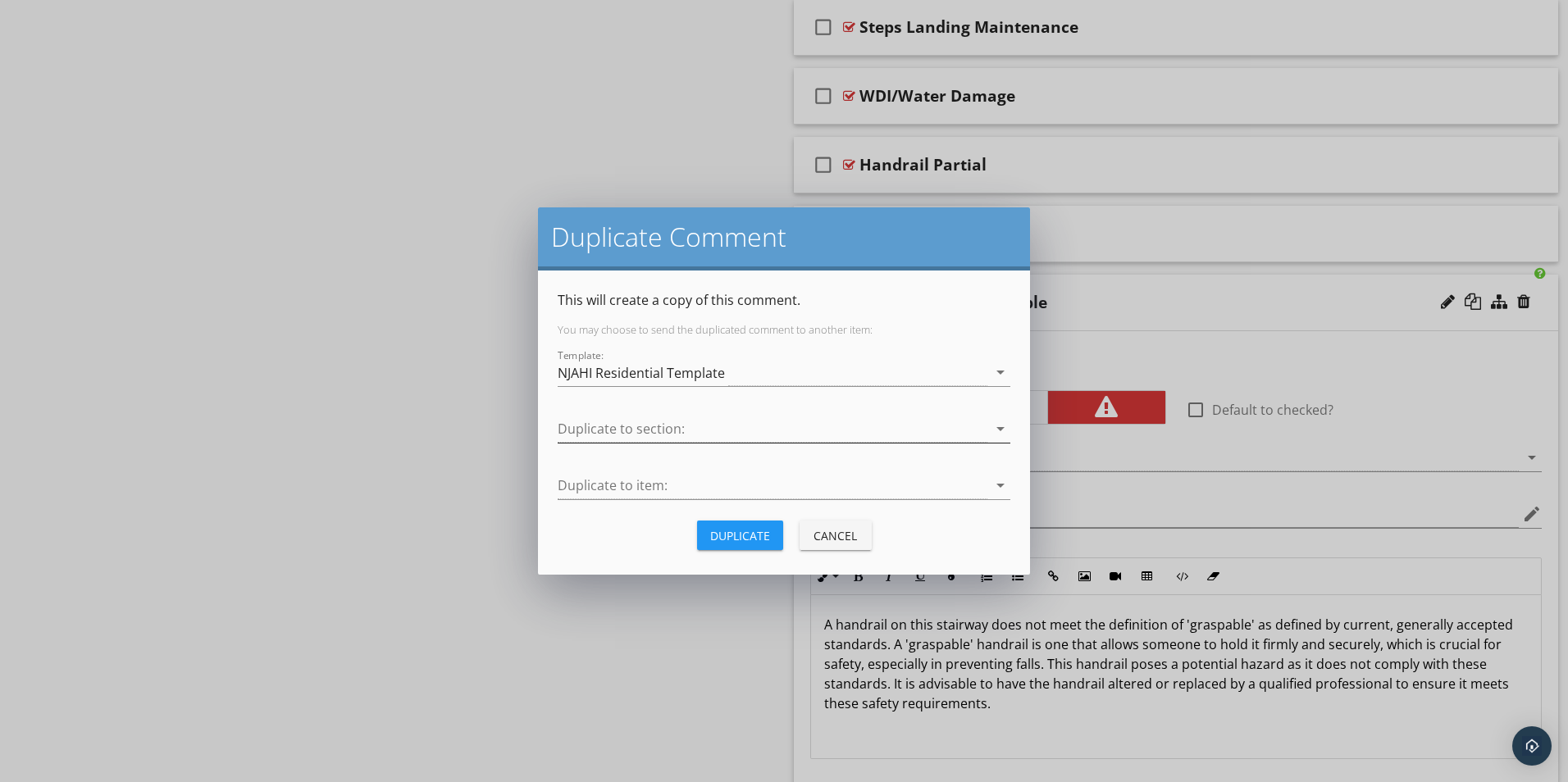
click at [655, 426] on div at bounding box center [772, 429] width 430 height 27
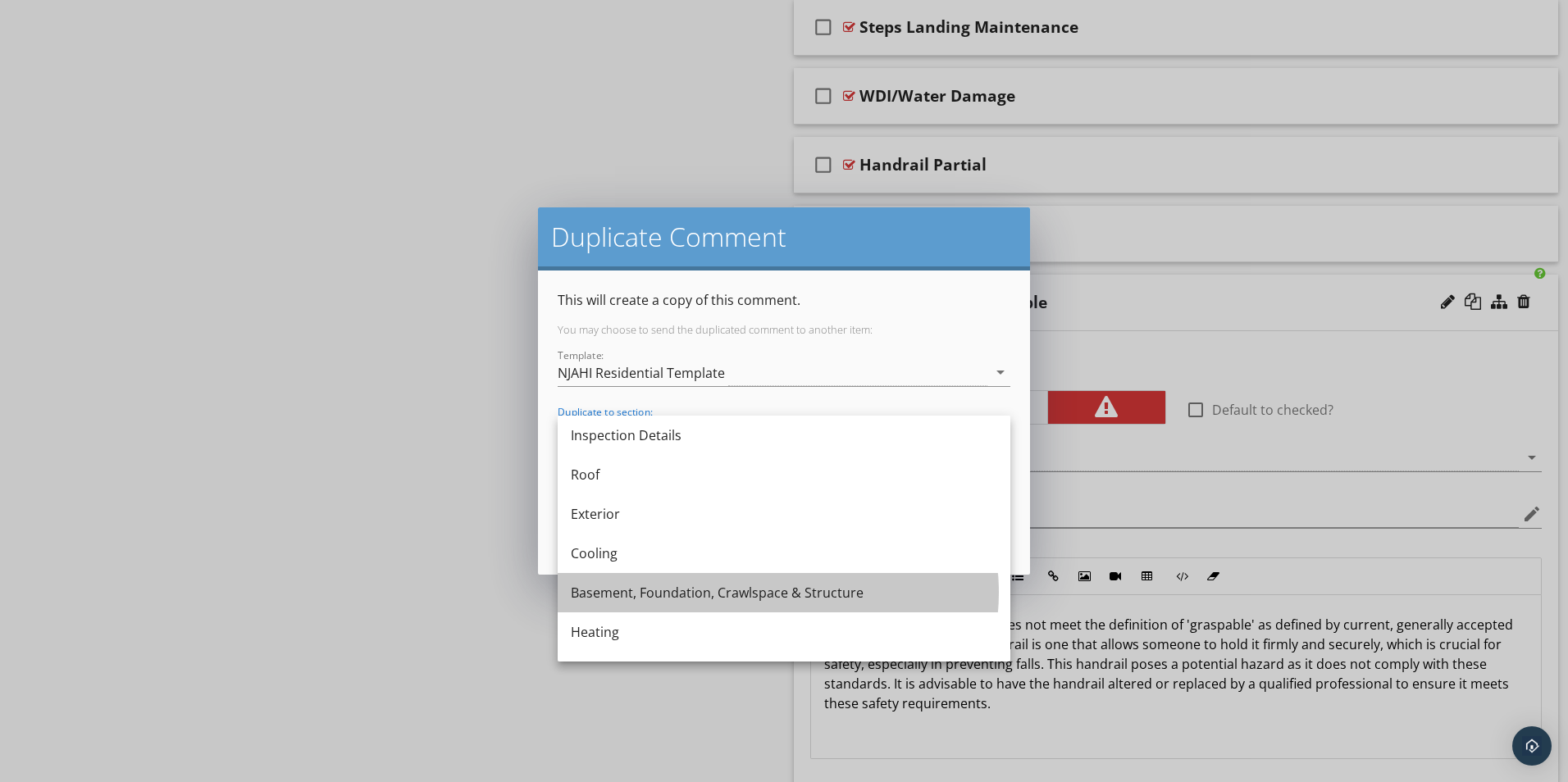
click at [606, 590] on div "Basement, Foundation, Crawlspace & Structure" at bounding box center [784, 593] width 426 height 20
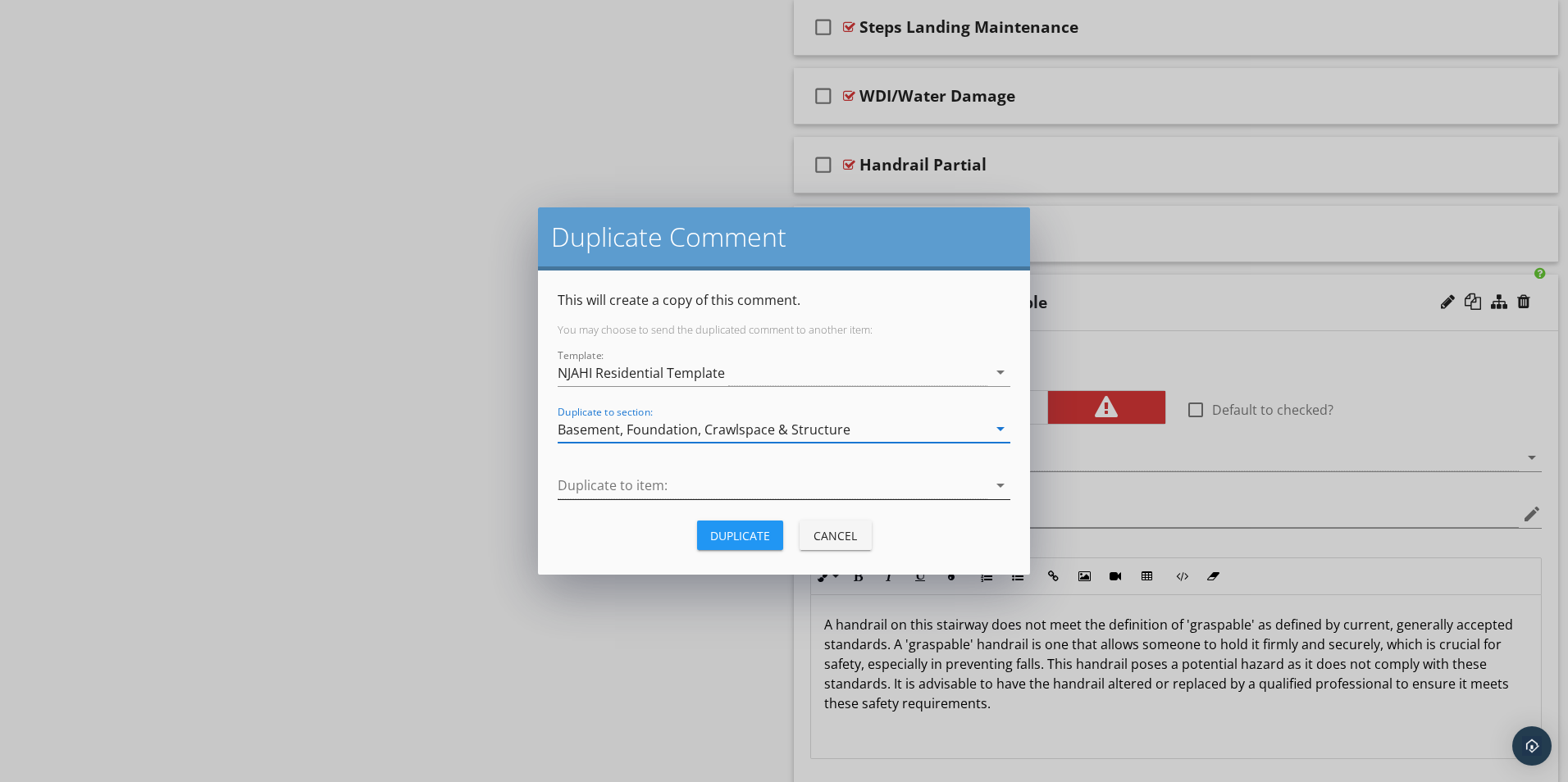
click at [598, 484] on div at bounding box center [772, 486] width 430 height 27
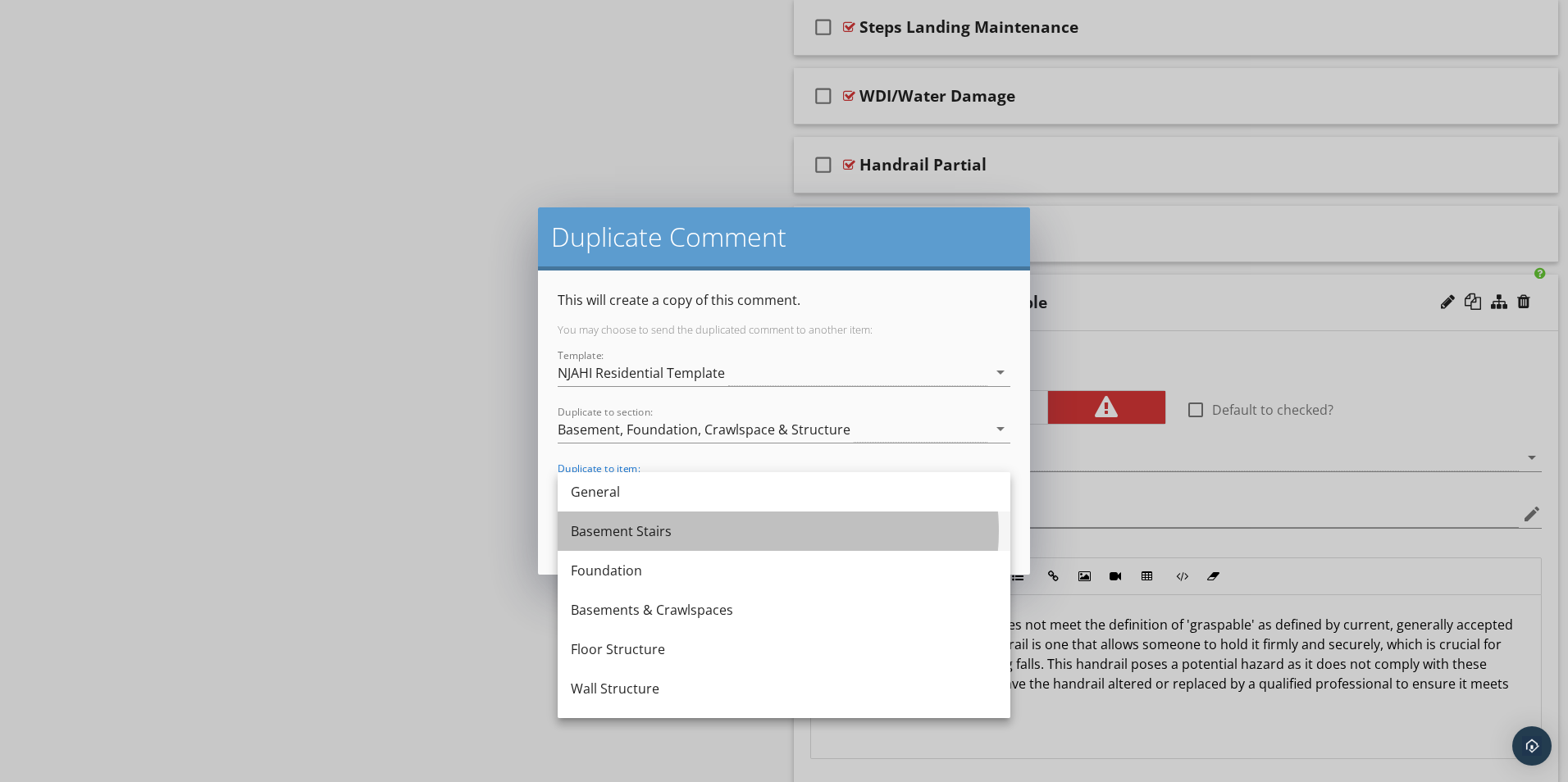
click at [602, 532] on div "Basement Stairs" at bounding box center [784, 531] width 426 height 20
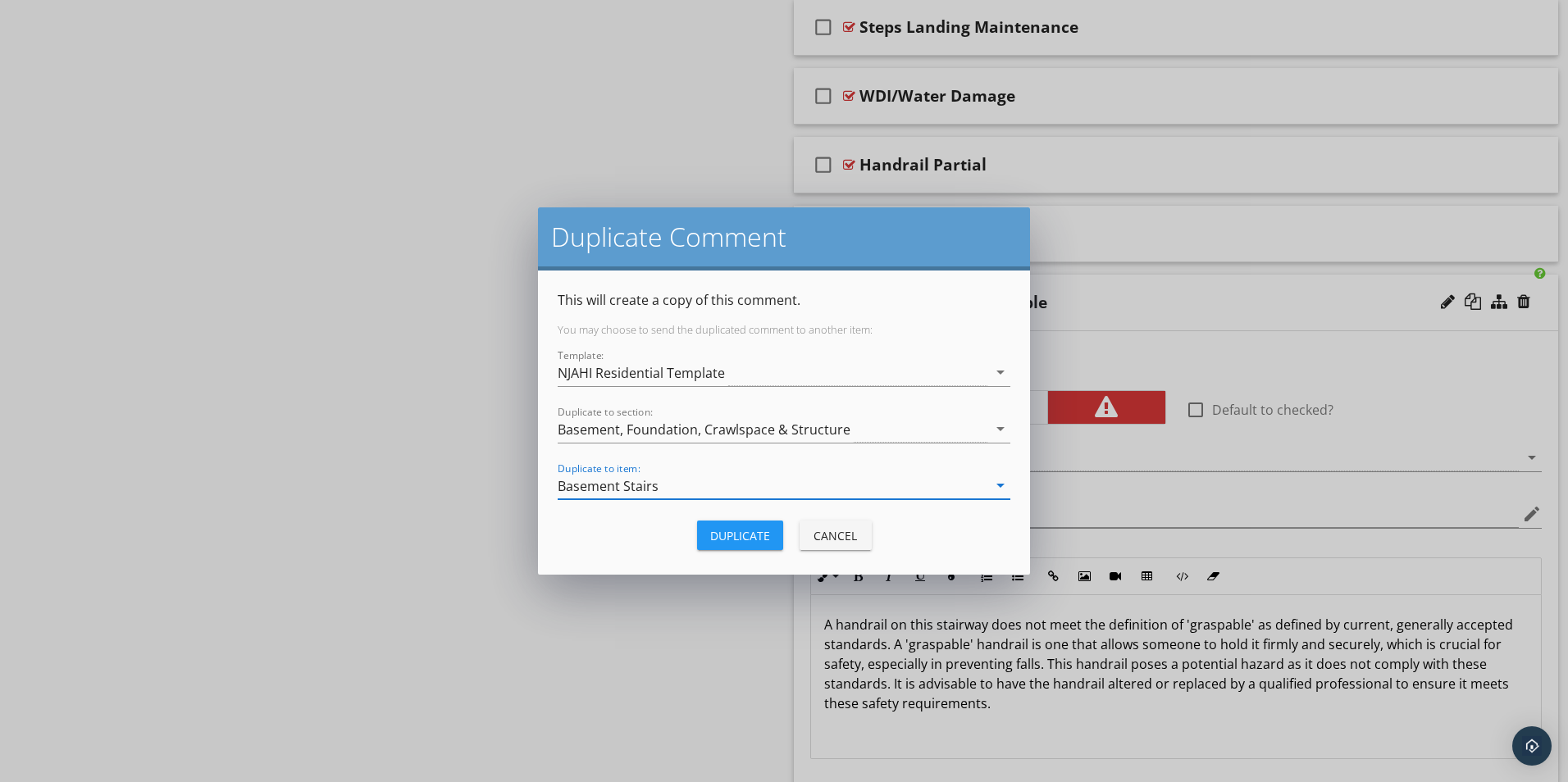
click at [749, 535] on div "Duplicate" at bounding box center [740, 535] width 59 height 17
